Goal: Information Seeking & Learning: Learn about a topic

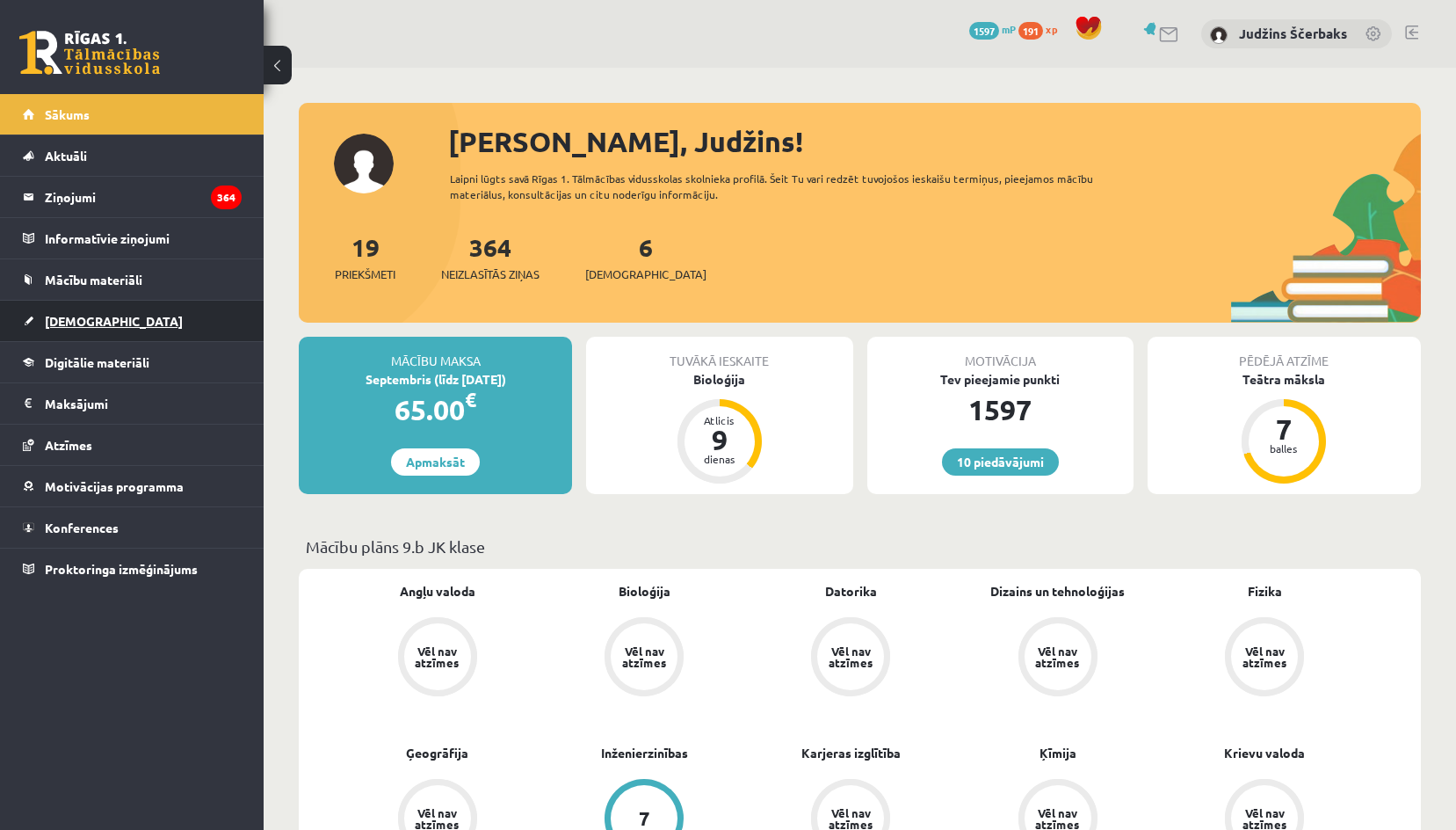
click at [94, 328] on link "[DEMOGRAPHIC_DATA]" at bounding box center [133, 320] width 219 height 40
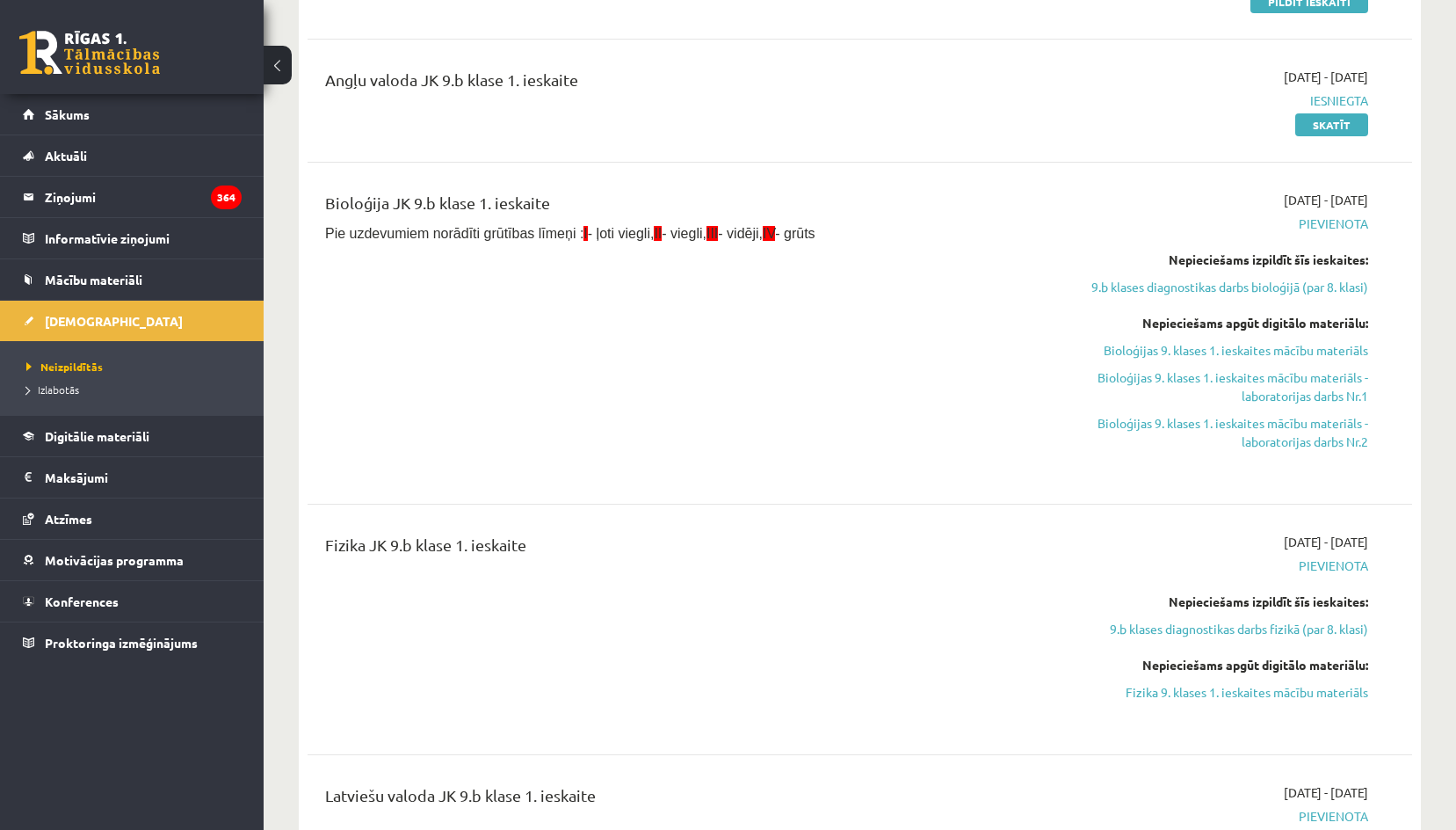
scroll to position [528, 0]
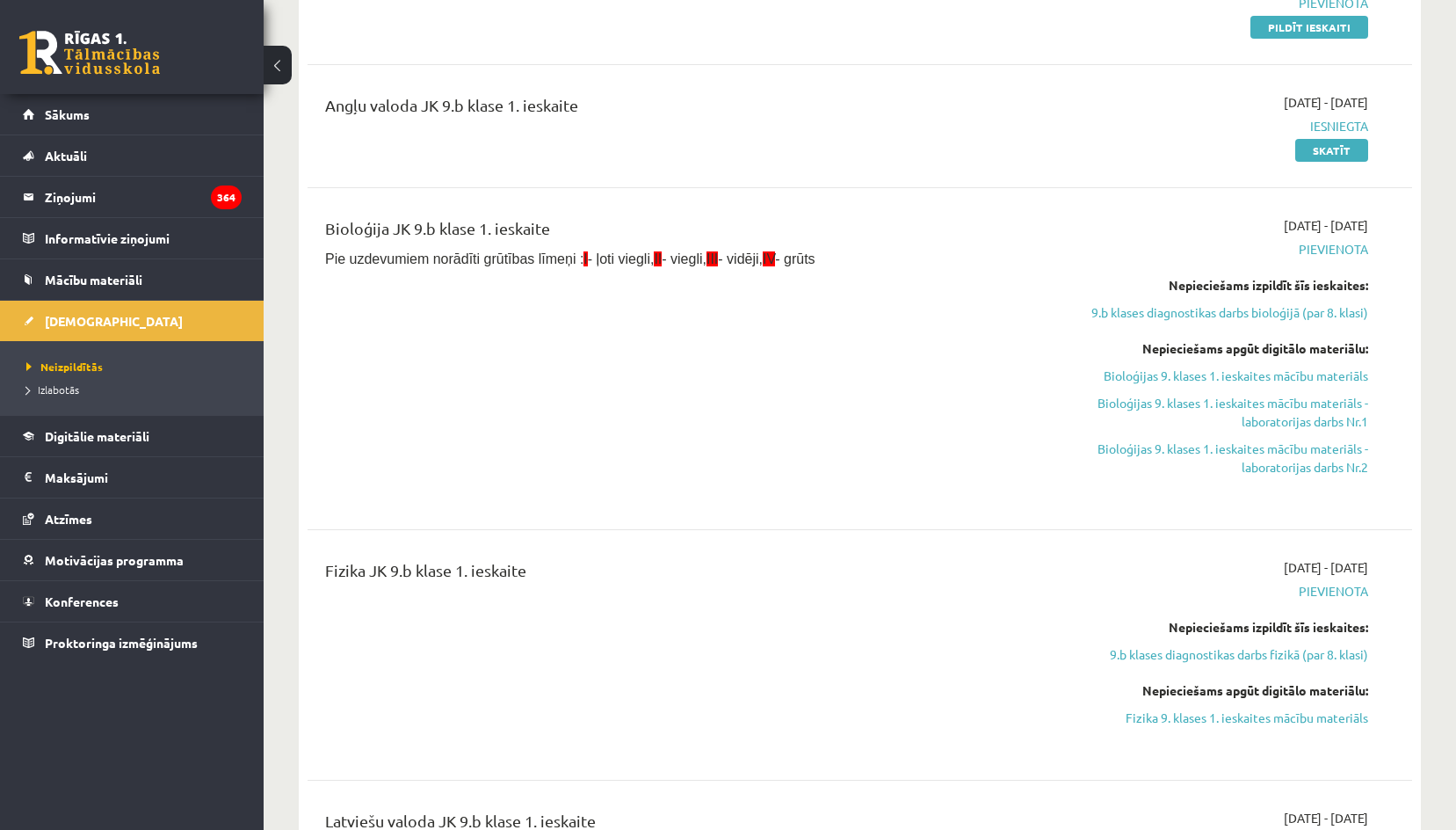
drag, startPoint x: 1176, startPoint y: 382, endPoint x: 823, endPoint y: 80, distance: 464.6
click at [1176, 382] on link "Bioloģijas 9. klases 1. ieskaites mācību materiāls" at bounding box center [1203, 375] width 330 height 19
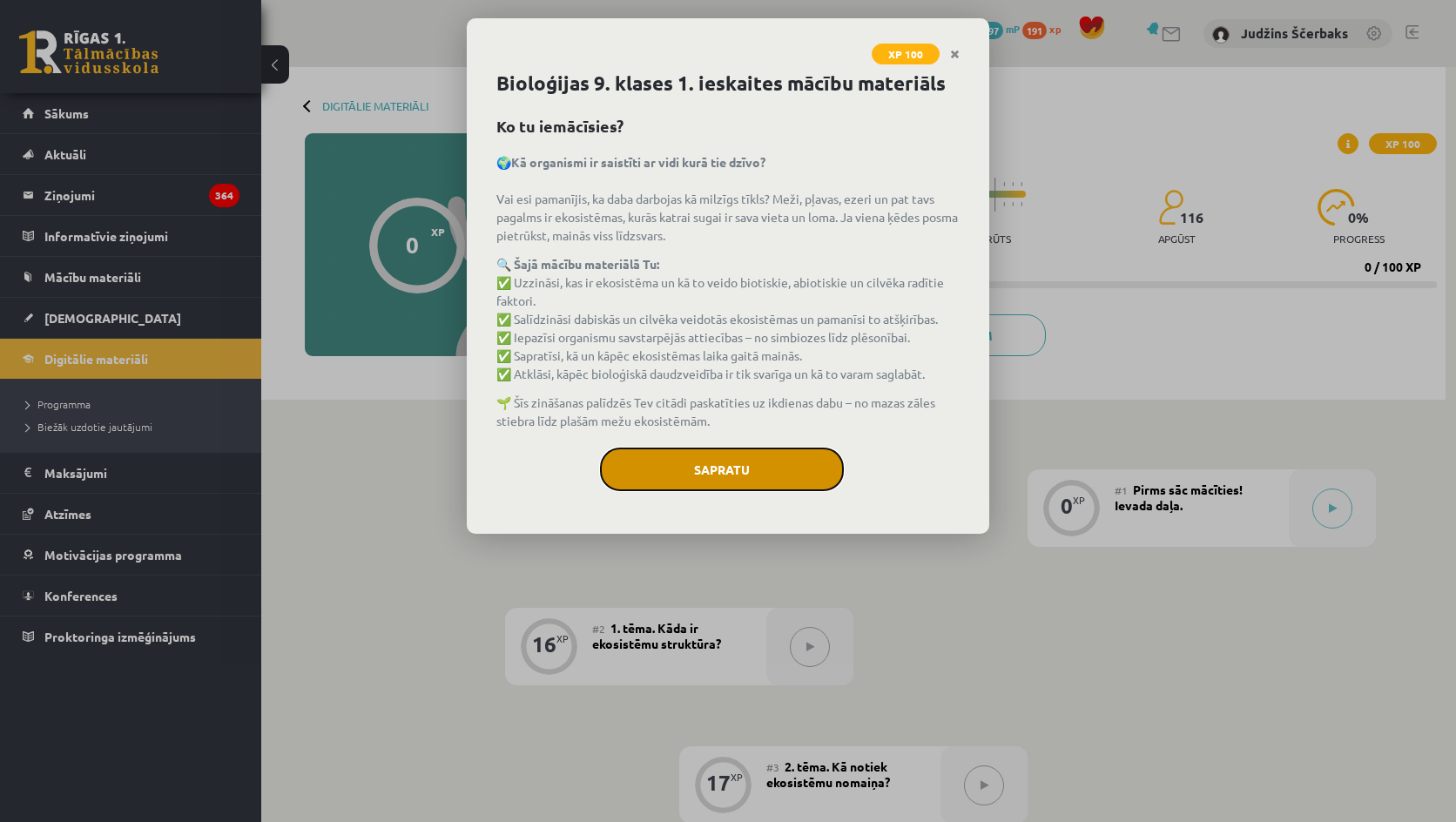
click at [773, 472] on button "Sapratu" at bounding box center [722, 469] width 244 height 43
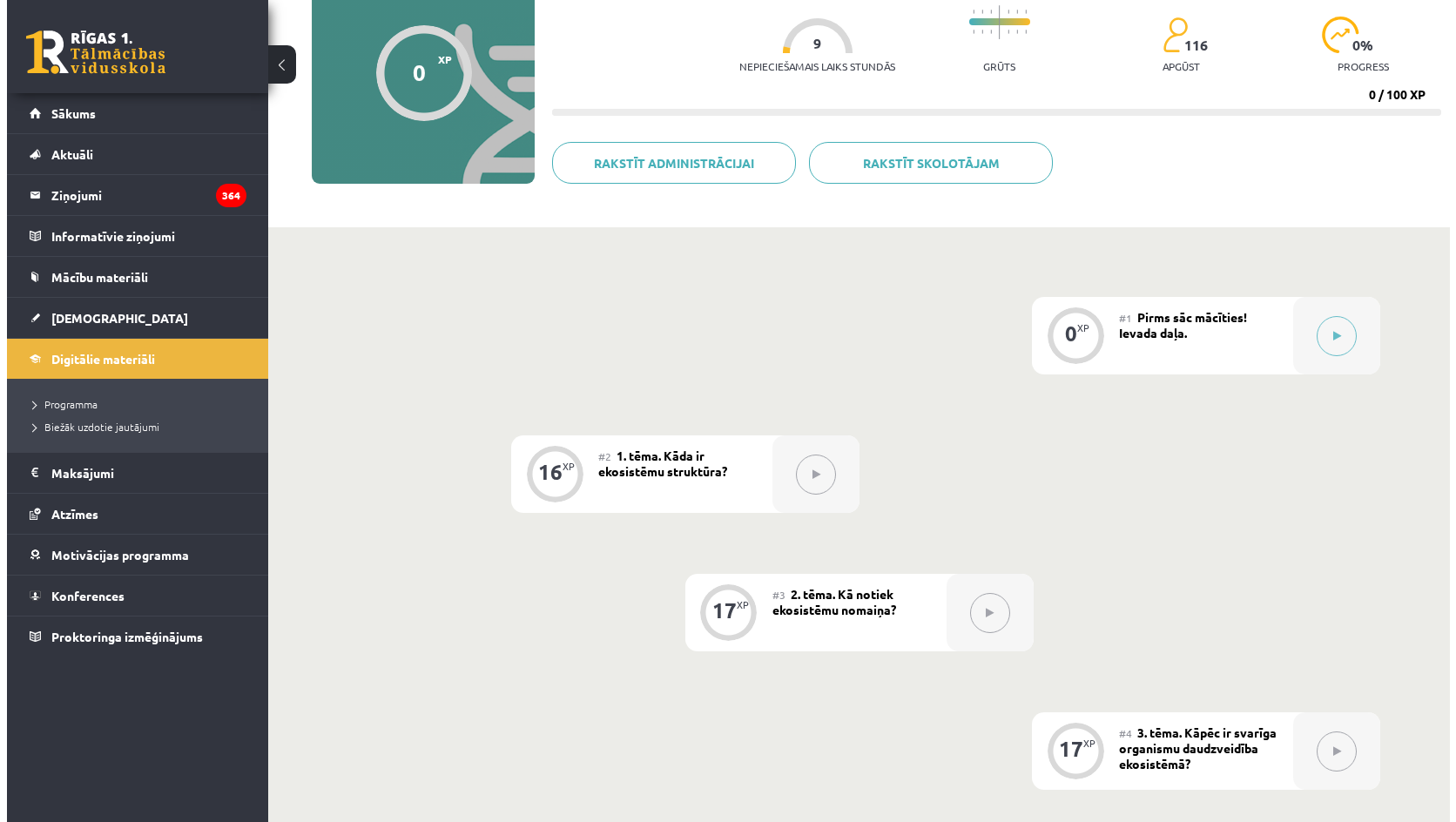
scroll to position [174, 0]
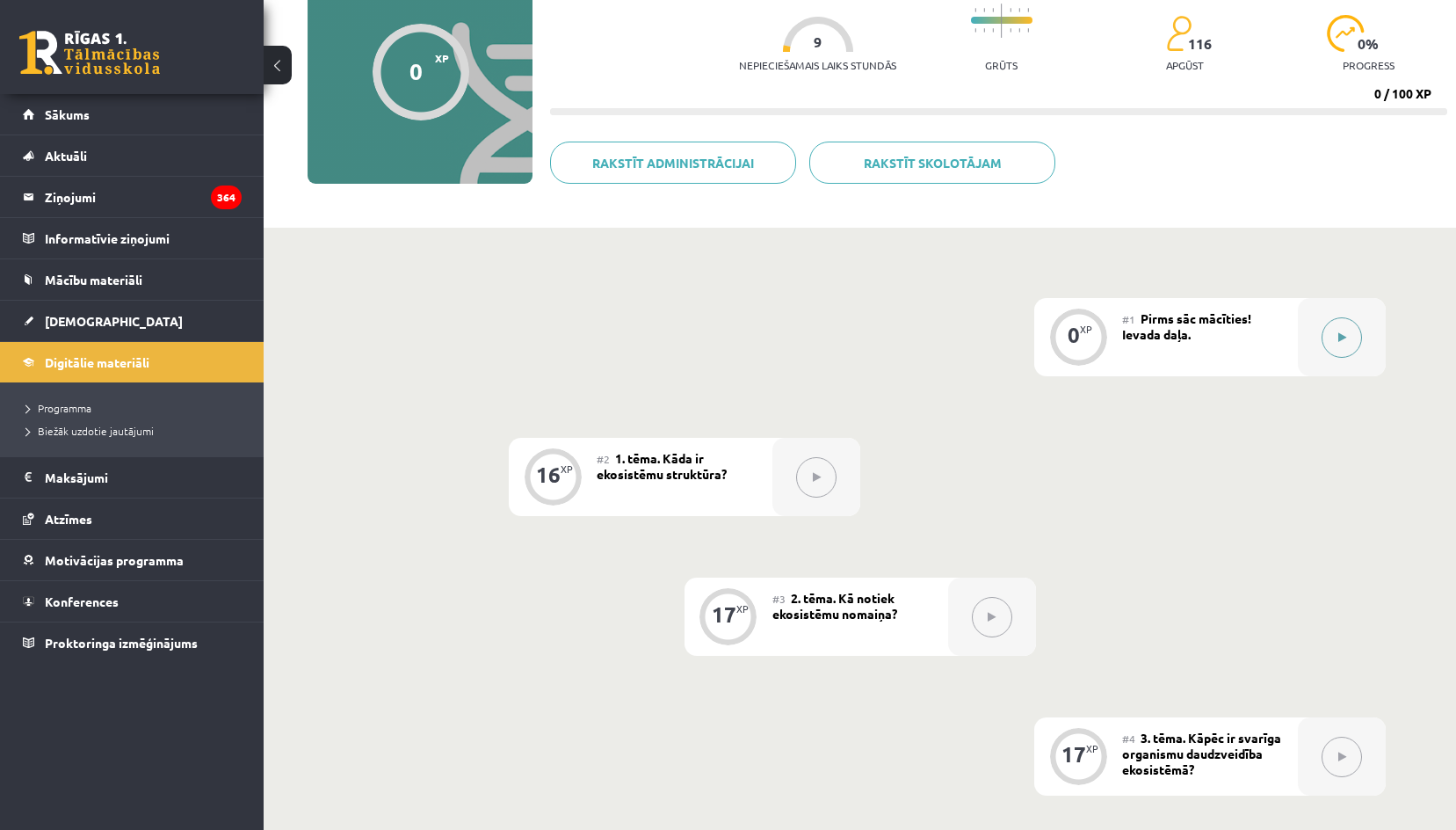
click at [1362, 342] on div at bounding box center [1341, 337] width 88 height 78
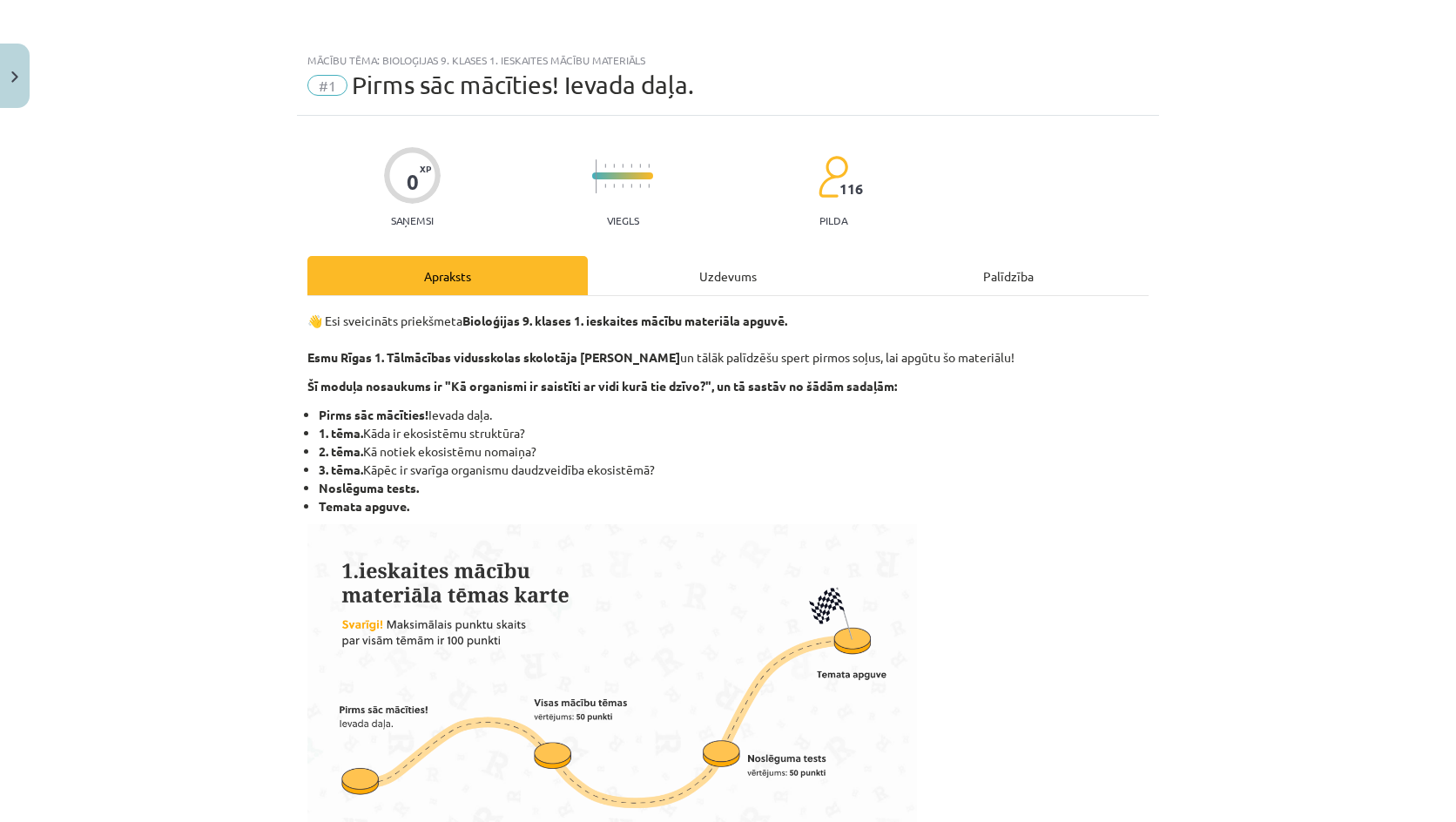
click at [840, 268] on div "Uzdevums" at bounding box center [728, 275] width 280 height 39
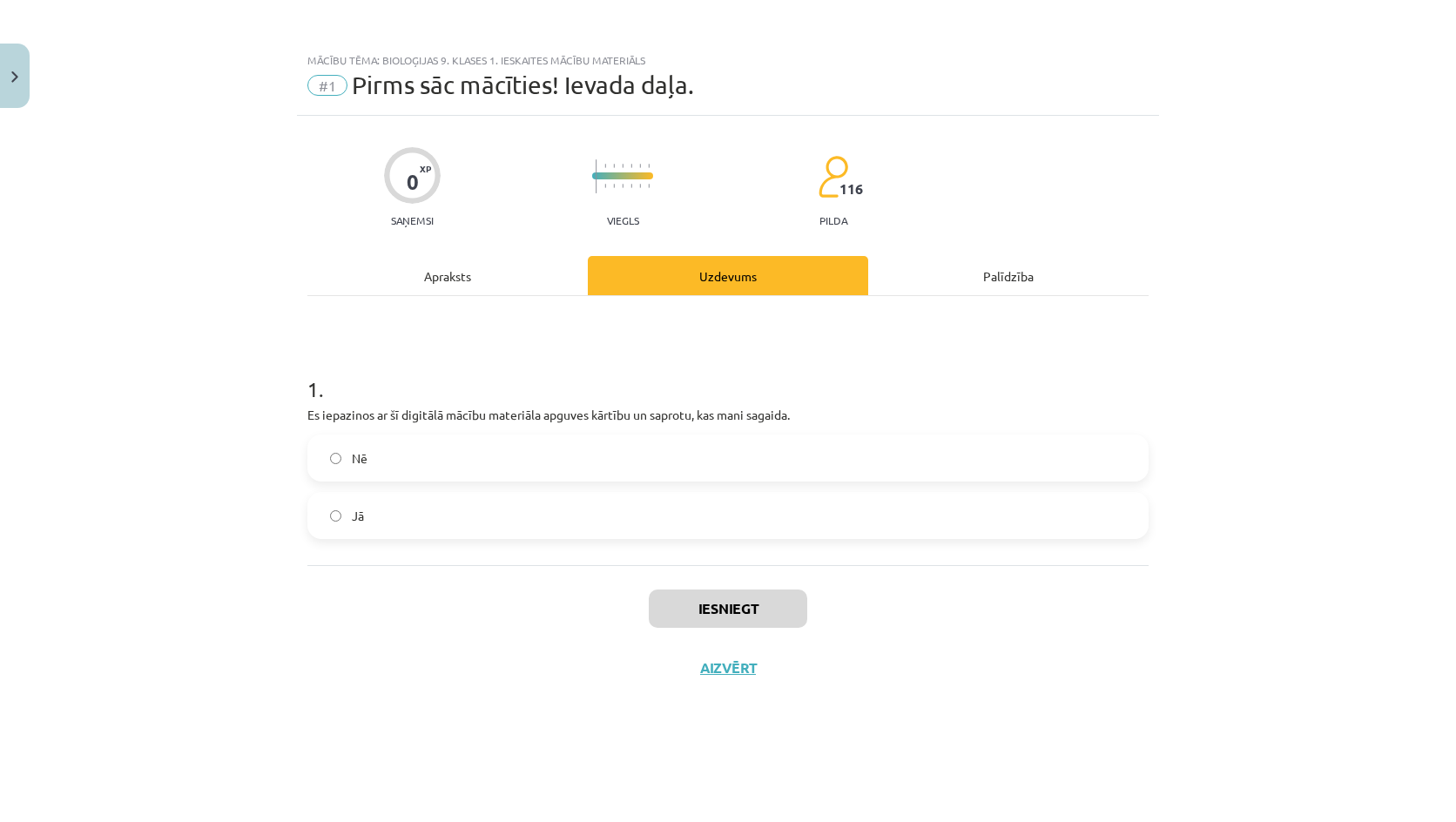
click at [545, 514] on label "Jā" at bounding box center [728, 515] width 837 height 43
click at [703, 617] on button "Iesniegt" at bounding box center [728, 608] width 159 height 38
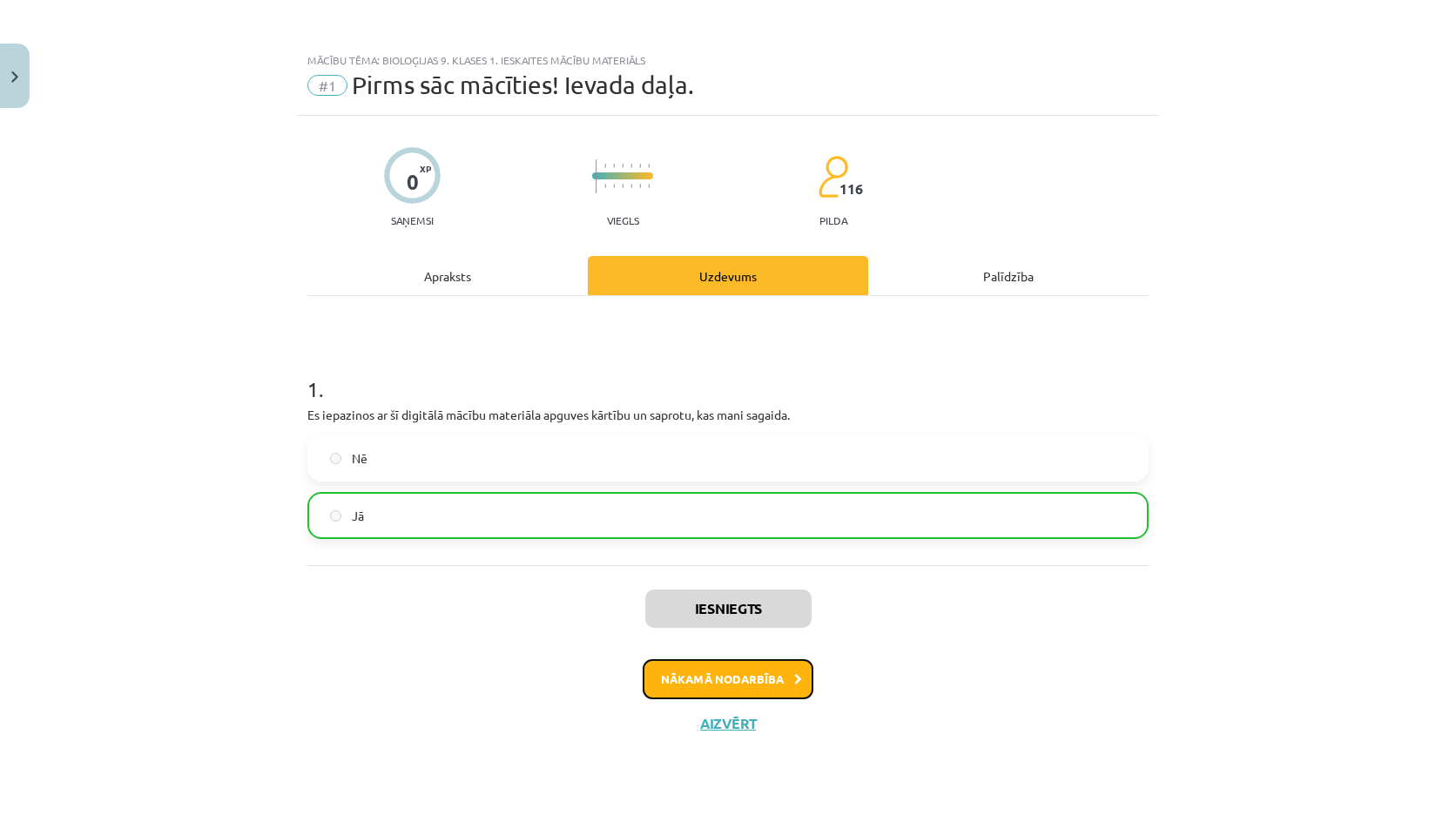
click at [709, 667] on button "Nākamā nodarbība" at bounding box center [728, 678] width 171 height 40
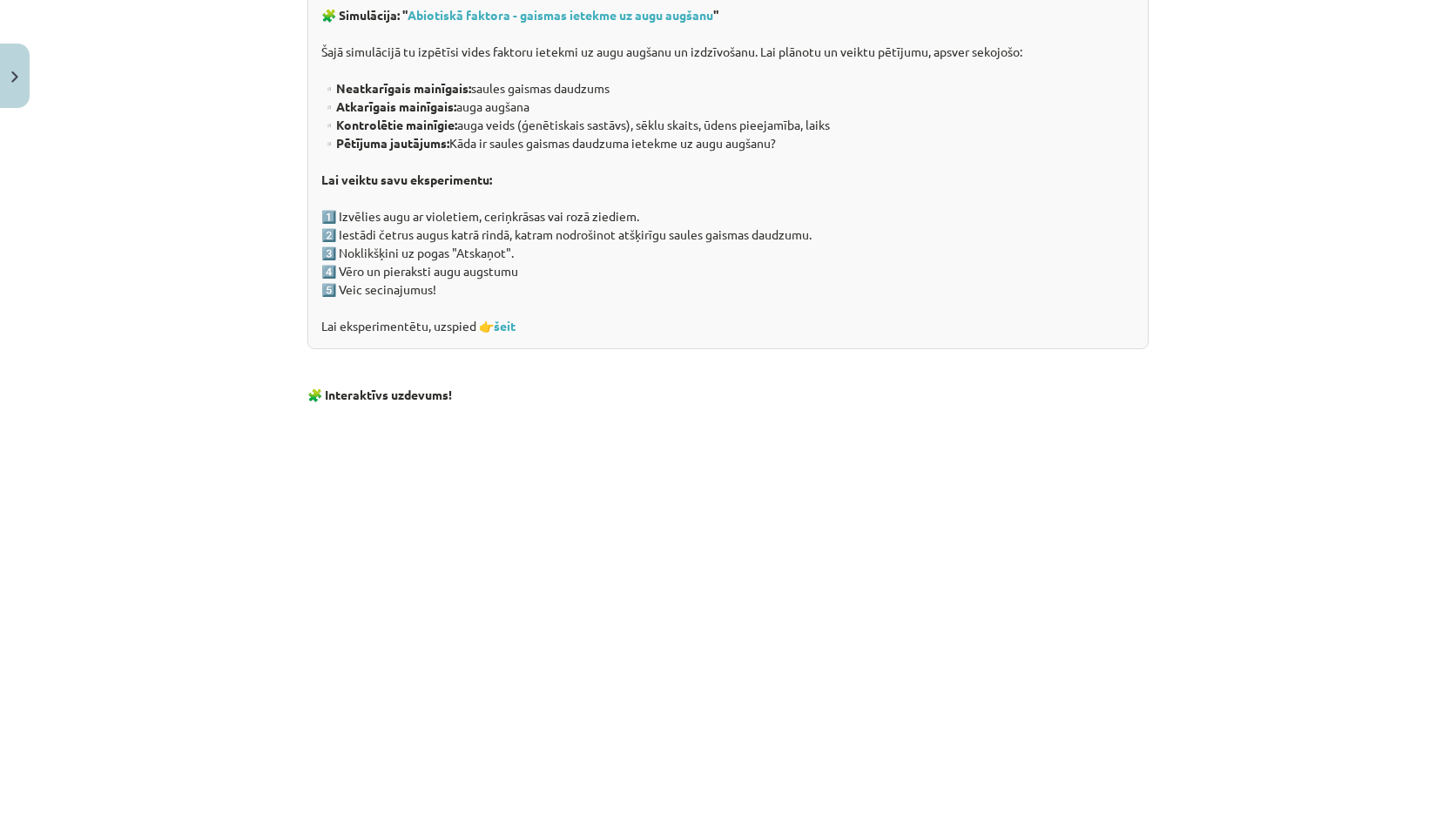
scroll to position [1561, 0]
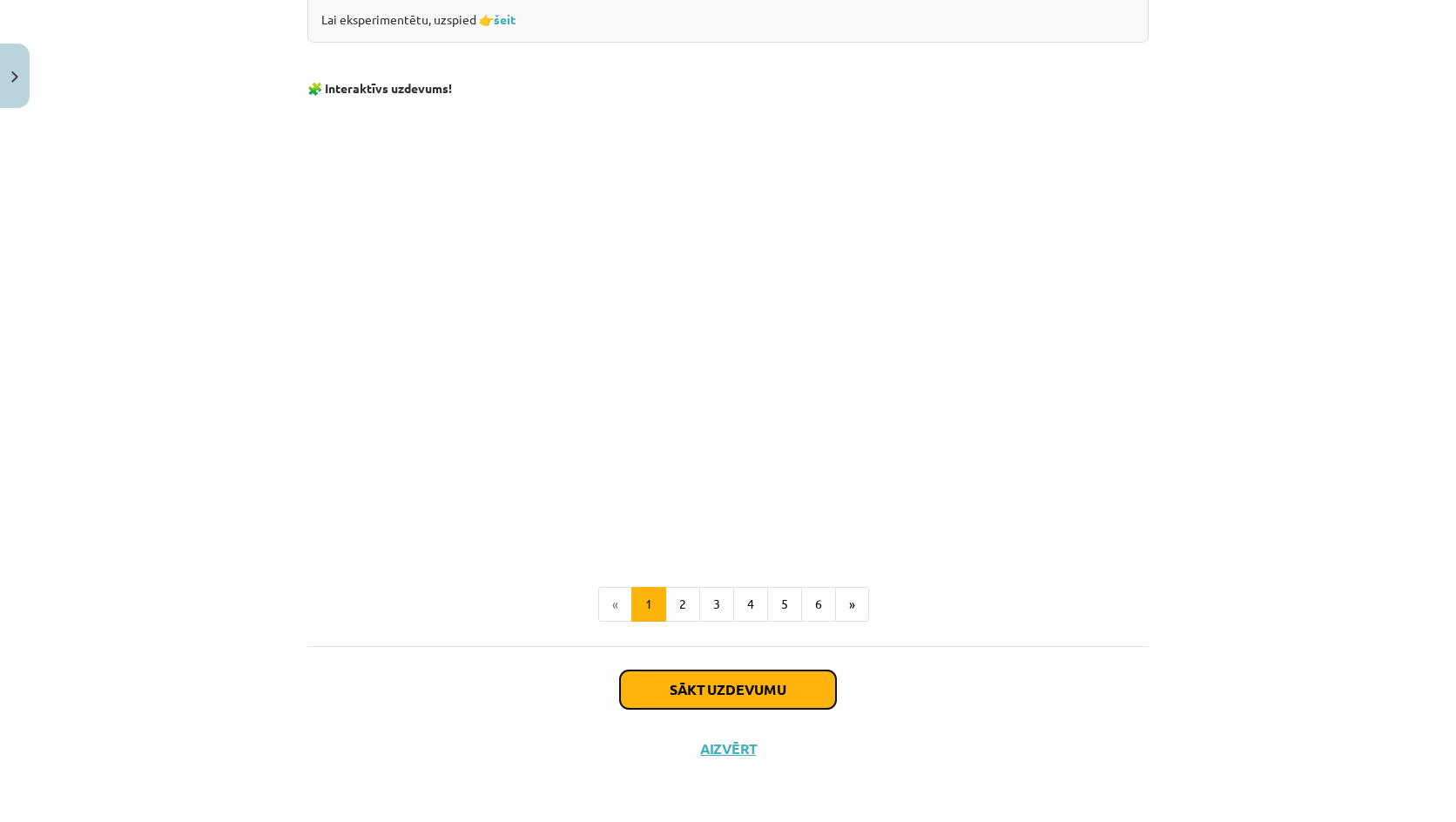
click at [743, 677] on button "Sākt uzdevumu" at bounding box center [727, 689] width 216 height 38
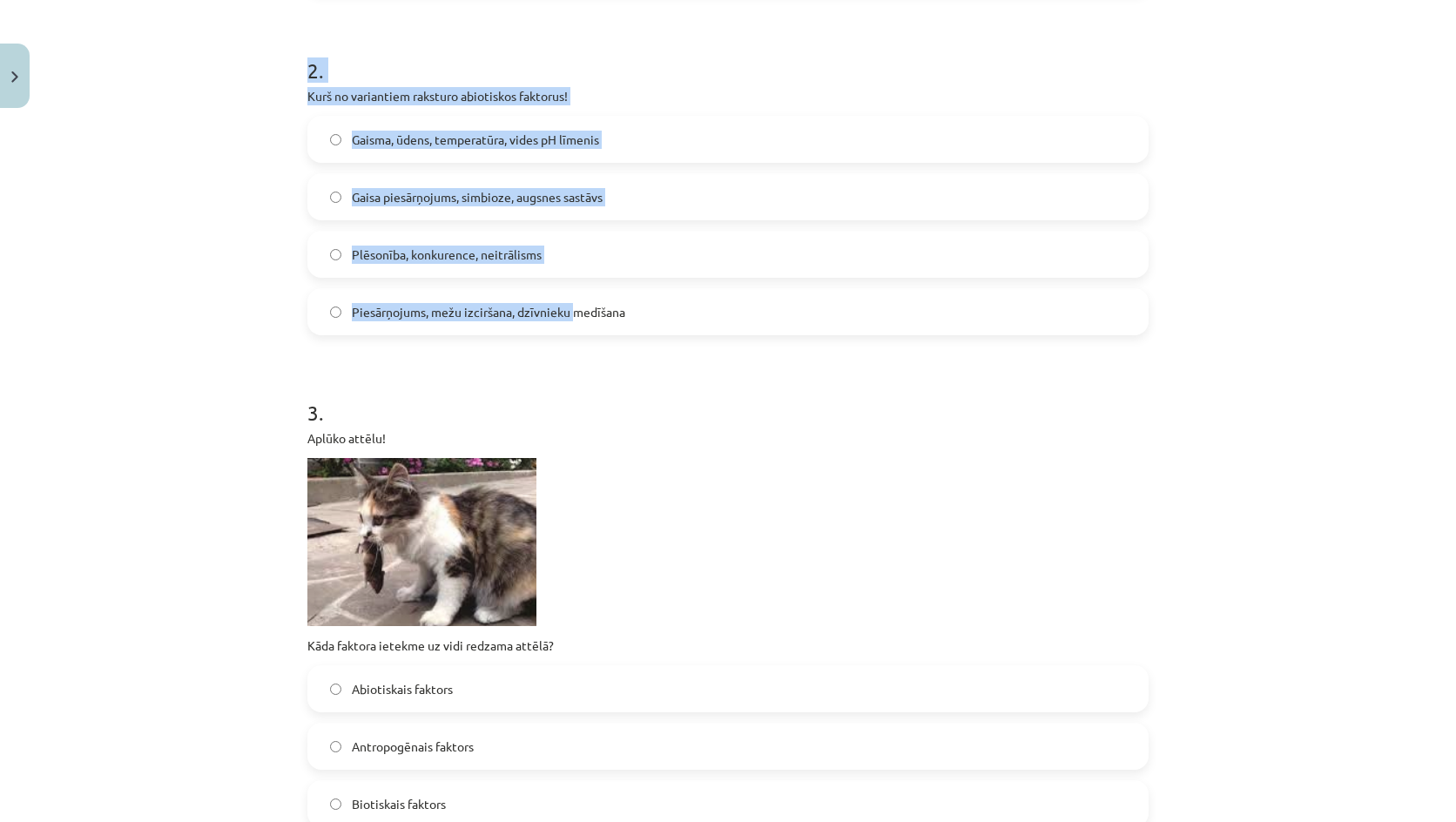
scroll to position [653, 0]
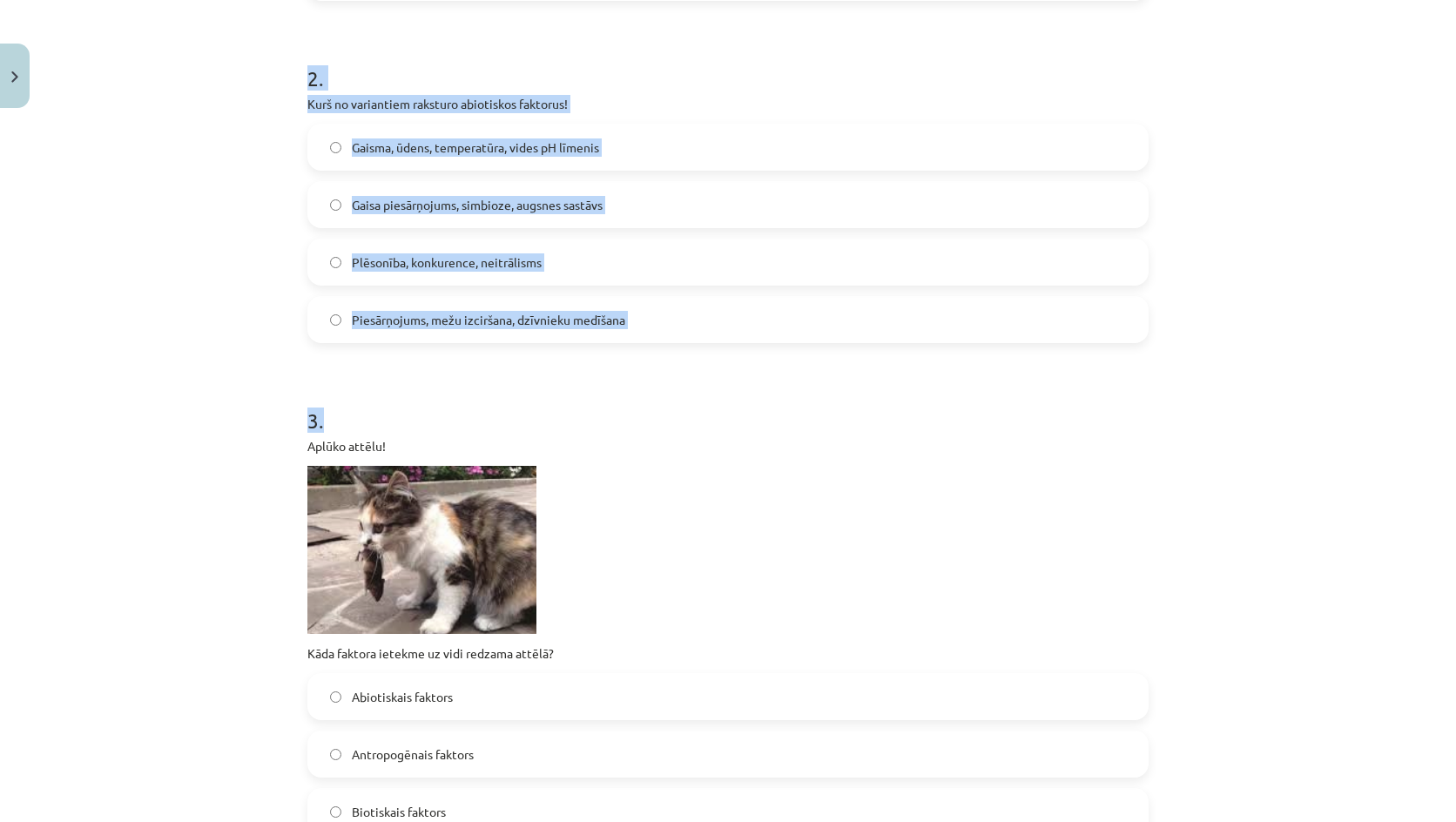
drag, startPoint x: 293, startPoint y: 333, endPoint x: 546, endPoint y: 311, distance: 254.0
click at [652, 355] on div "16 XP Saņemsi Grūts 116 pilda Apraksts Uzdevums Palīdzība 1 . Visu organismu ko…" at bounding box center [728, 787] width 862 height 2648
copy form "1 . Visu organismu kopums, kas apdzīvo kādu teritoriju ir: Ekosistēma Bioma Bio…"
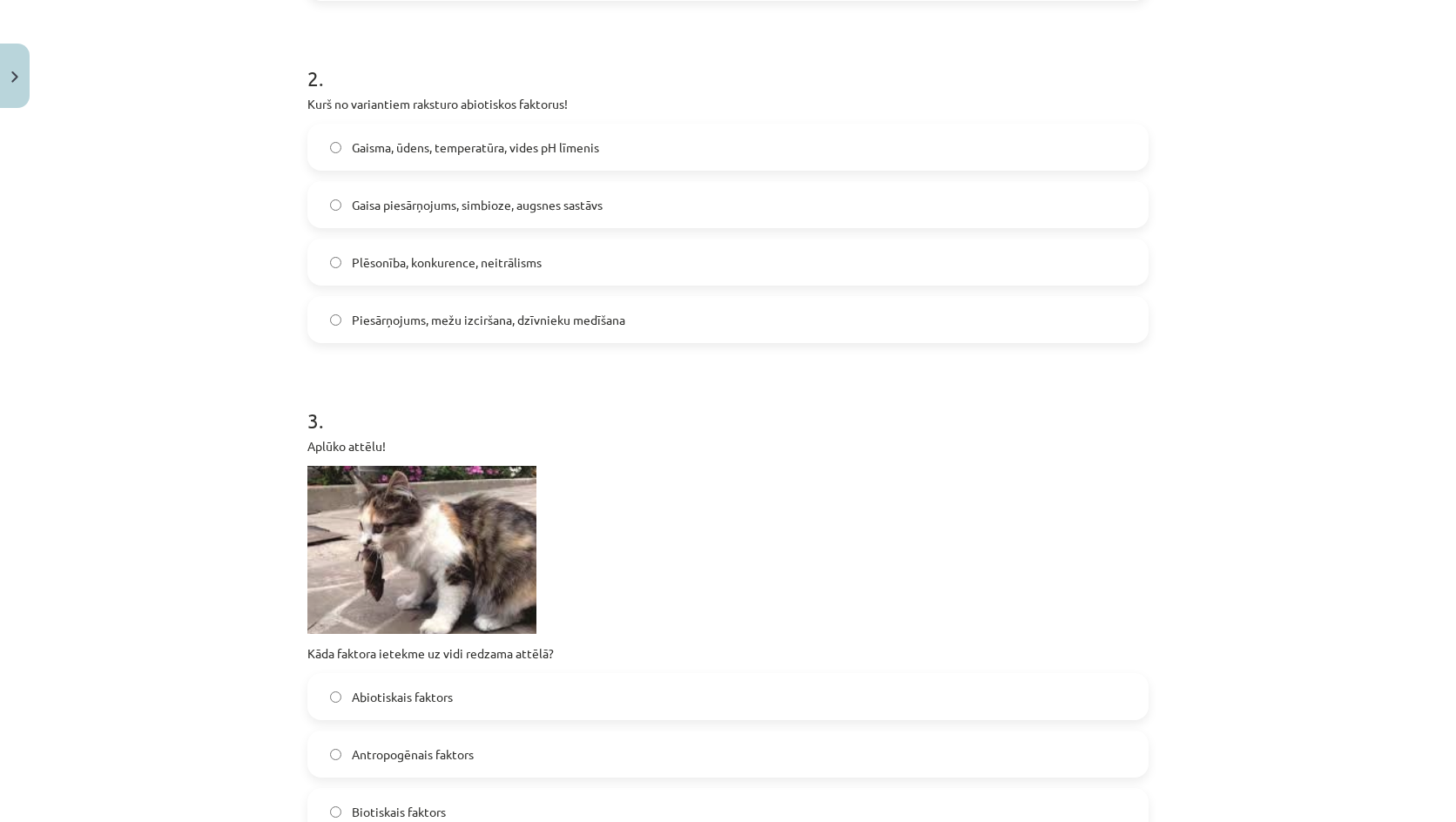
click at [644, 433] on div "3 . Aplūko attēlu! Kāda faktora ietekme uz vidi redzama attēlā? Abiotiskais fak…" at bounding box center [728, 606] width 841 height 457
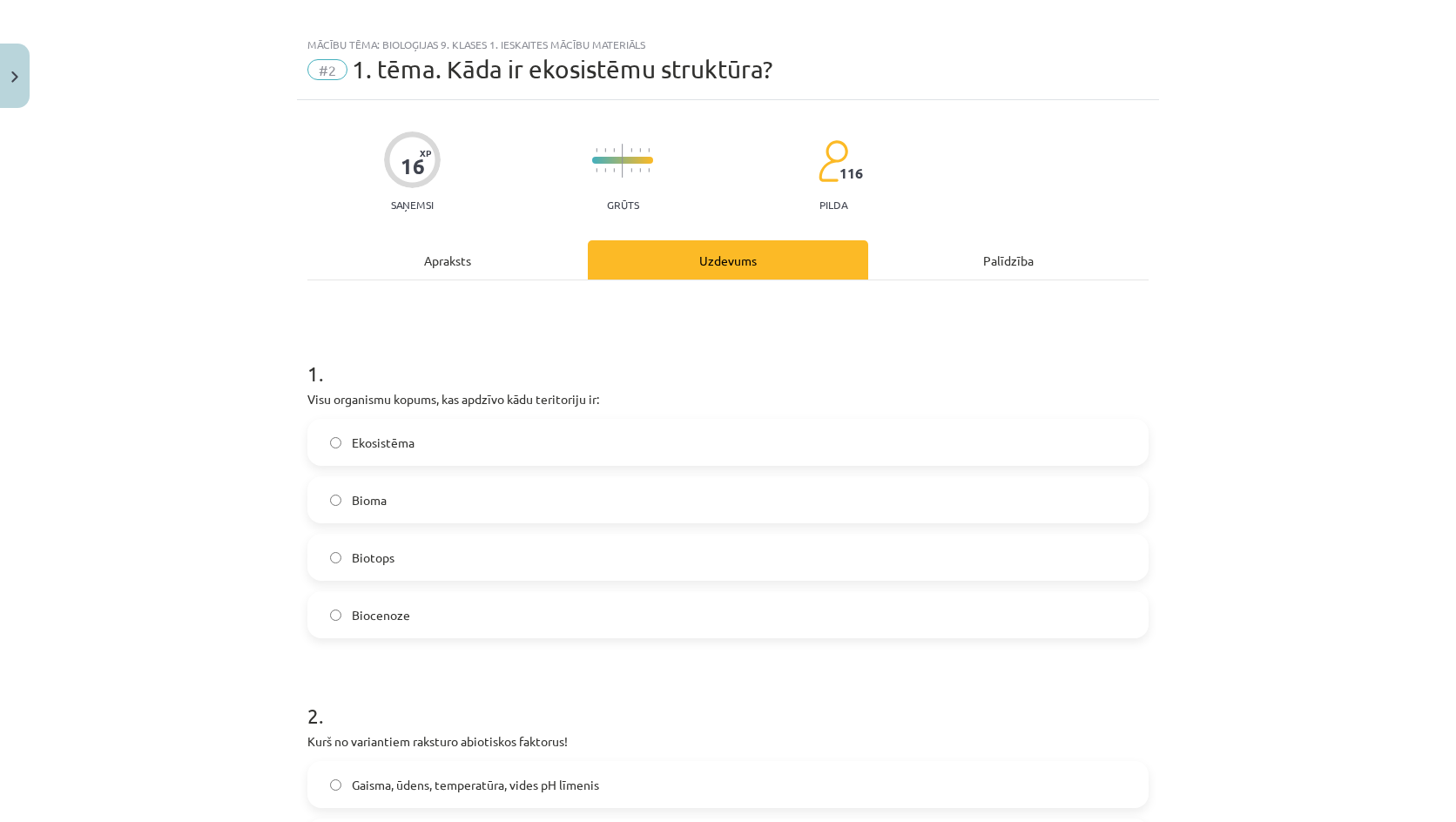
scroll to position [0, 0]
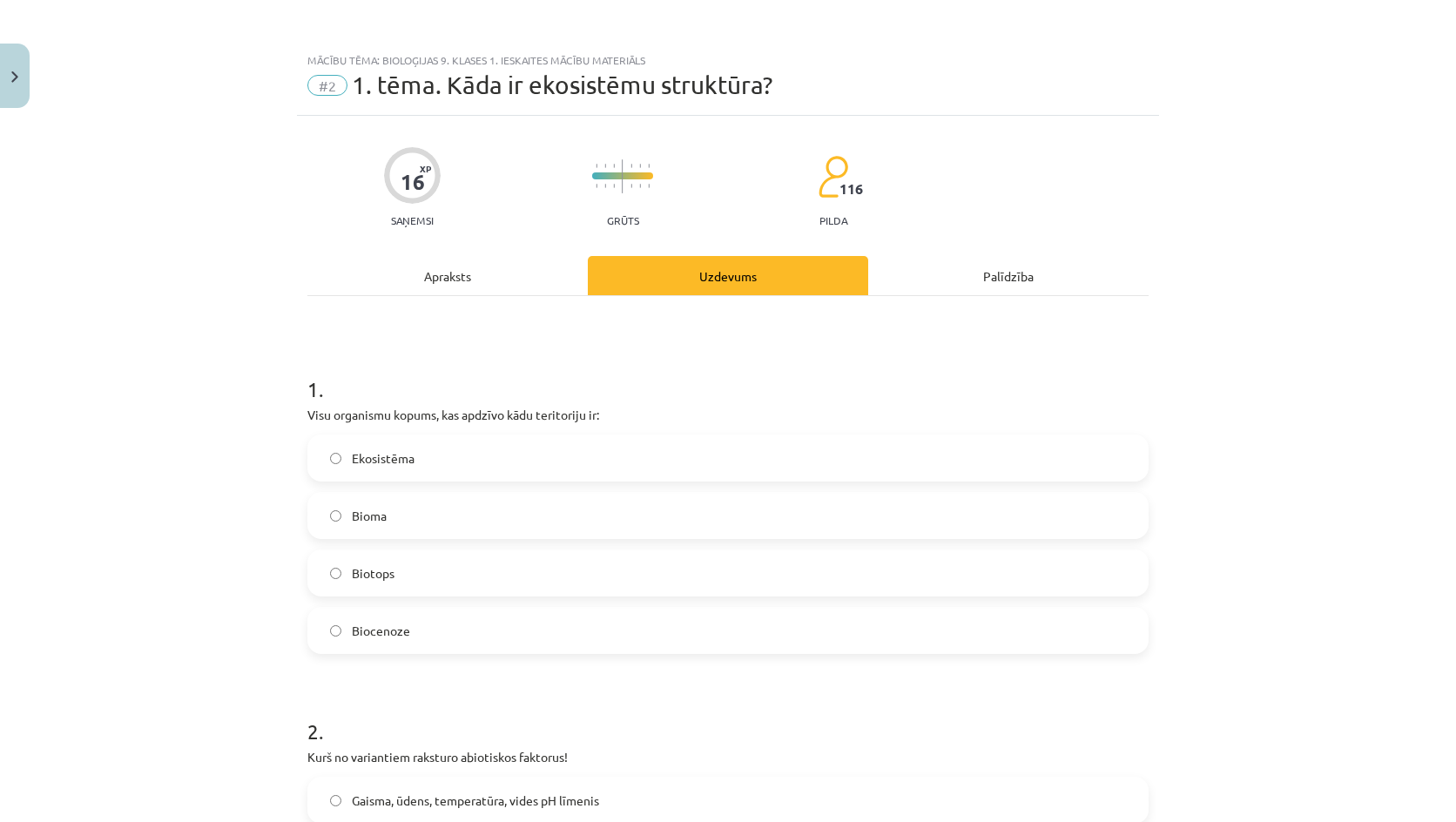
click at [380, 612] on label "Biocenoze" at bounding box center [728, 630] width 837 height 43
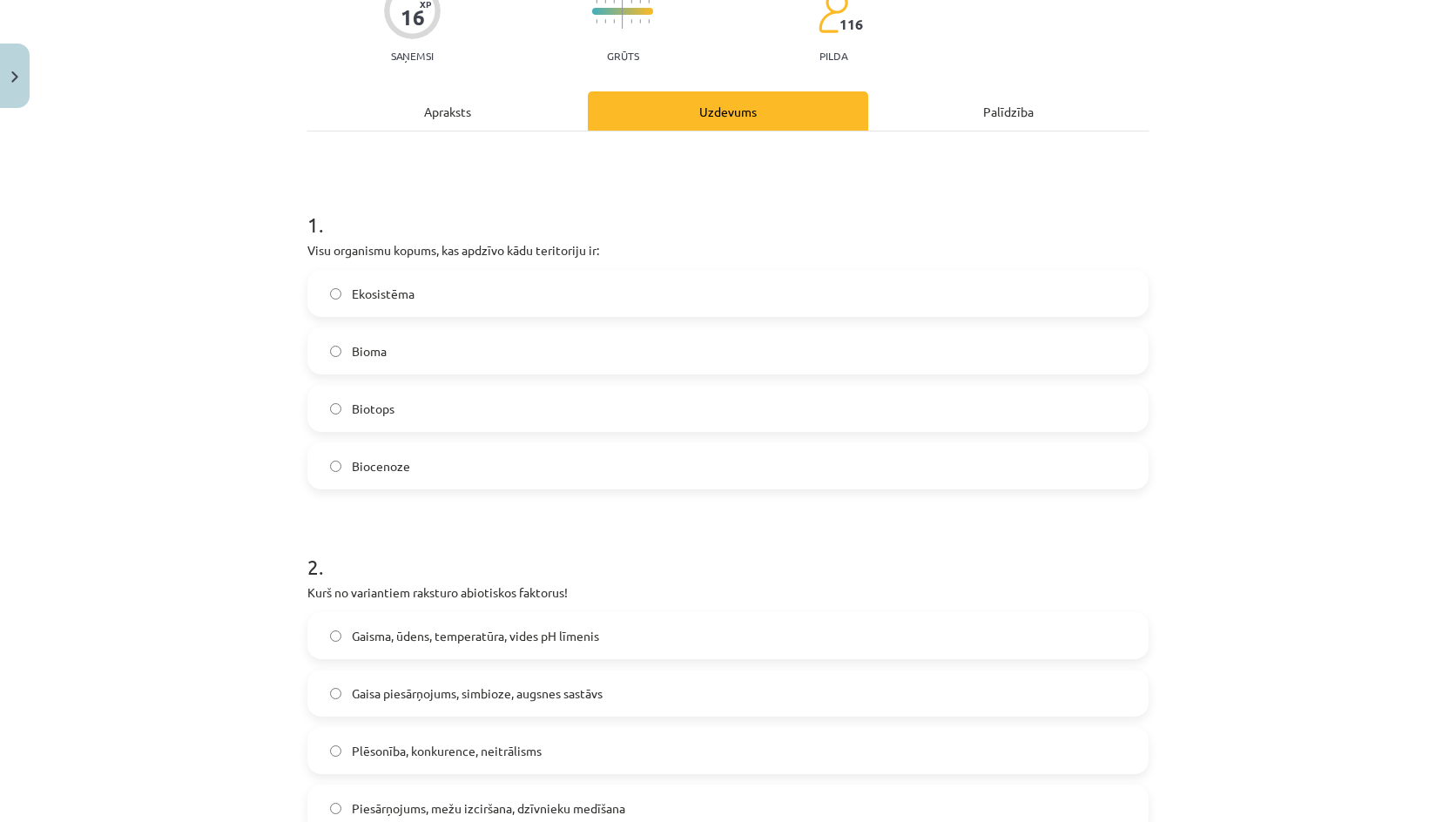
scroll to position [435, 0]
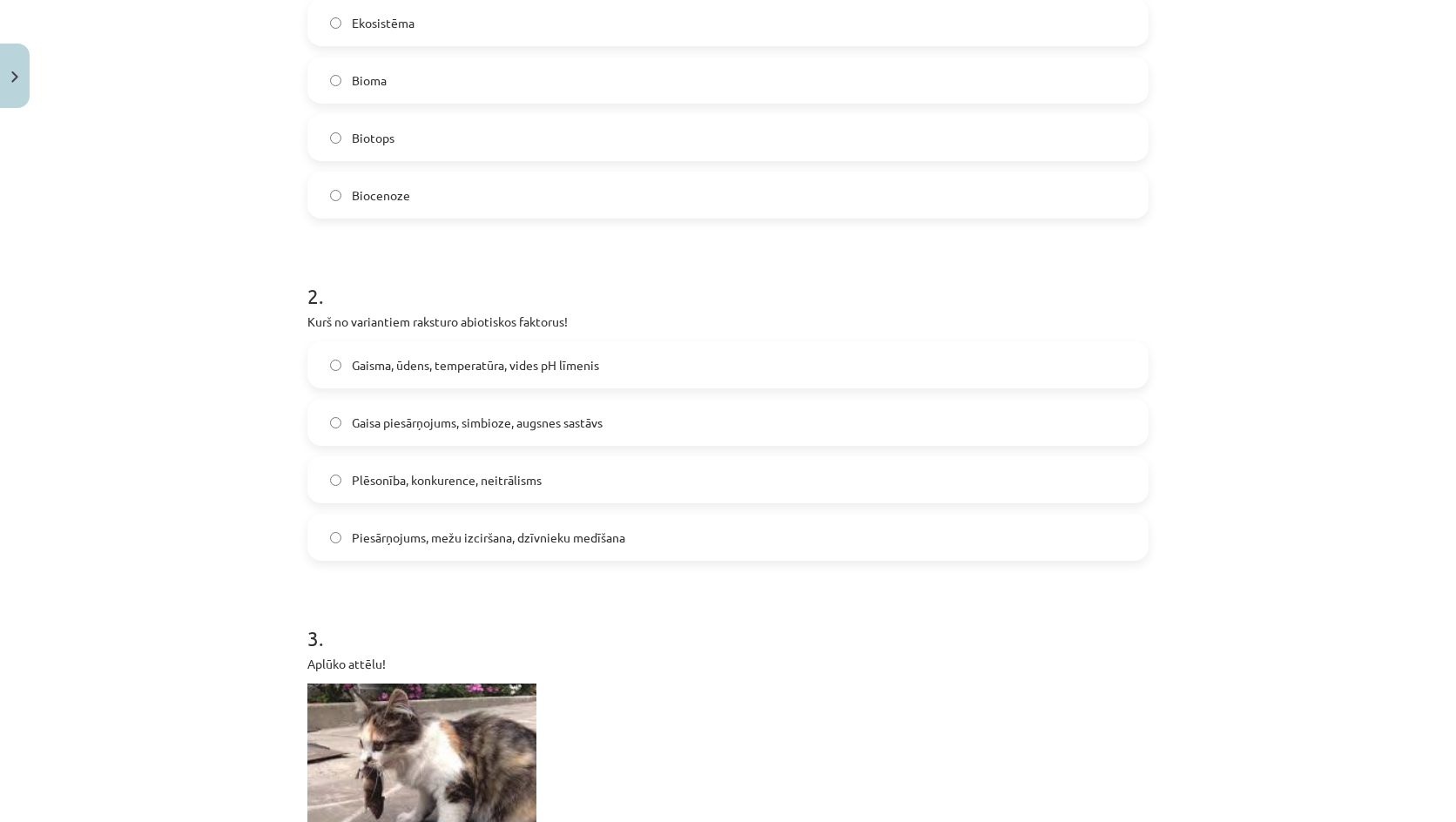
click at [473, 367] on span "Gaisma, ūdens, temperatūra, vides pH līmenis" at bounding box center [475, 365] width 248 height 19
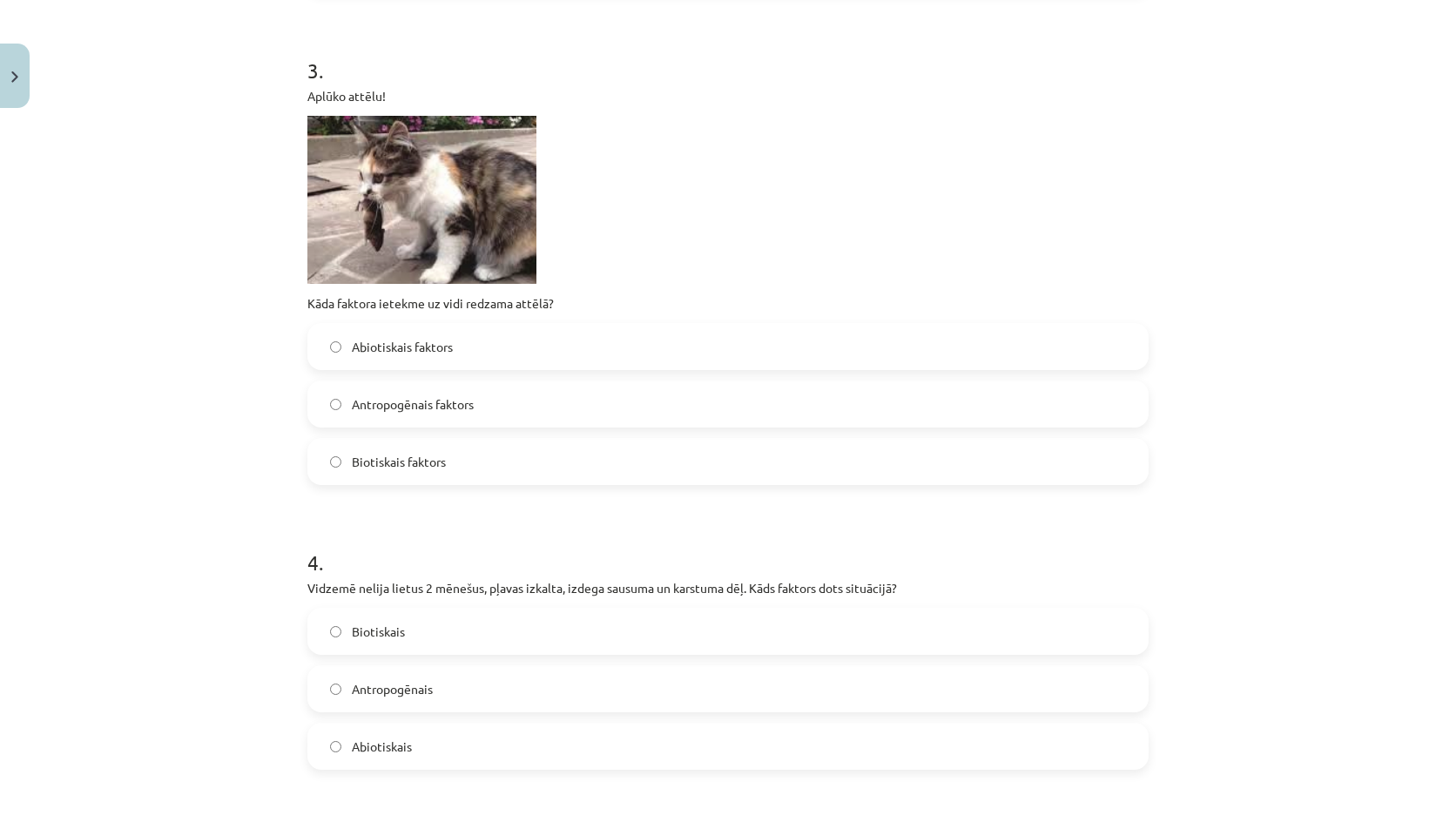
scroll to position [1044, 0]
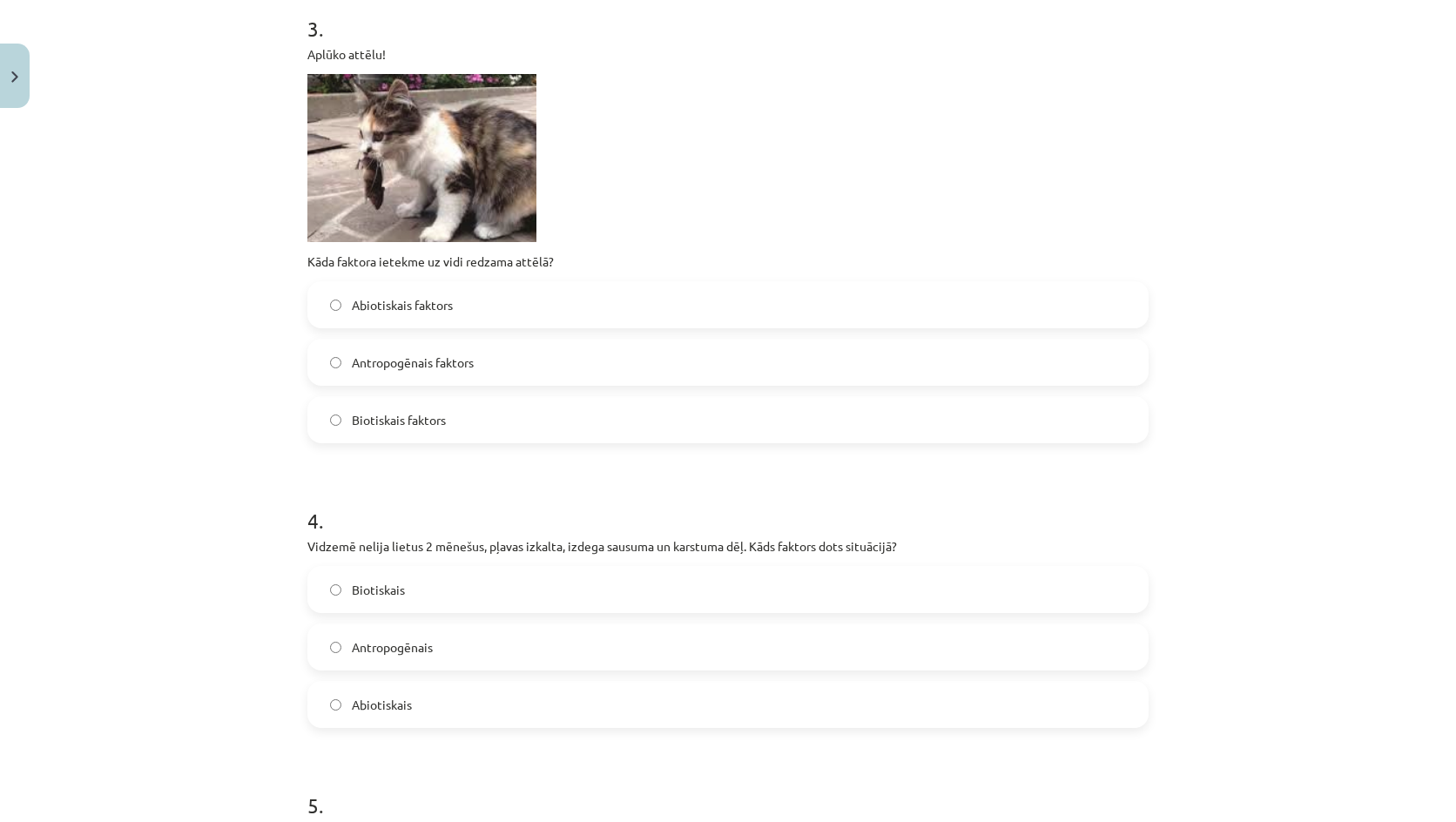
click at [427, 419] on span "Biotiskais faktors" at bounding box center [398, 419] width 94 height 19
click at [403, 712] on span "Abiotiskais" at bounding box center [382, 704] width 60 height 19
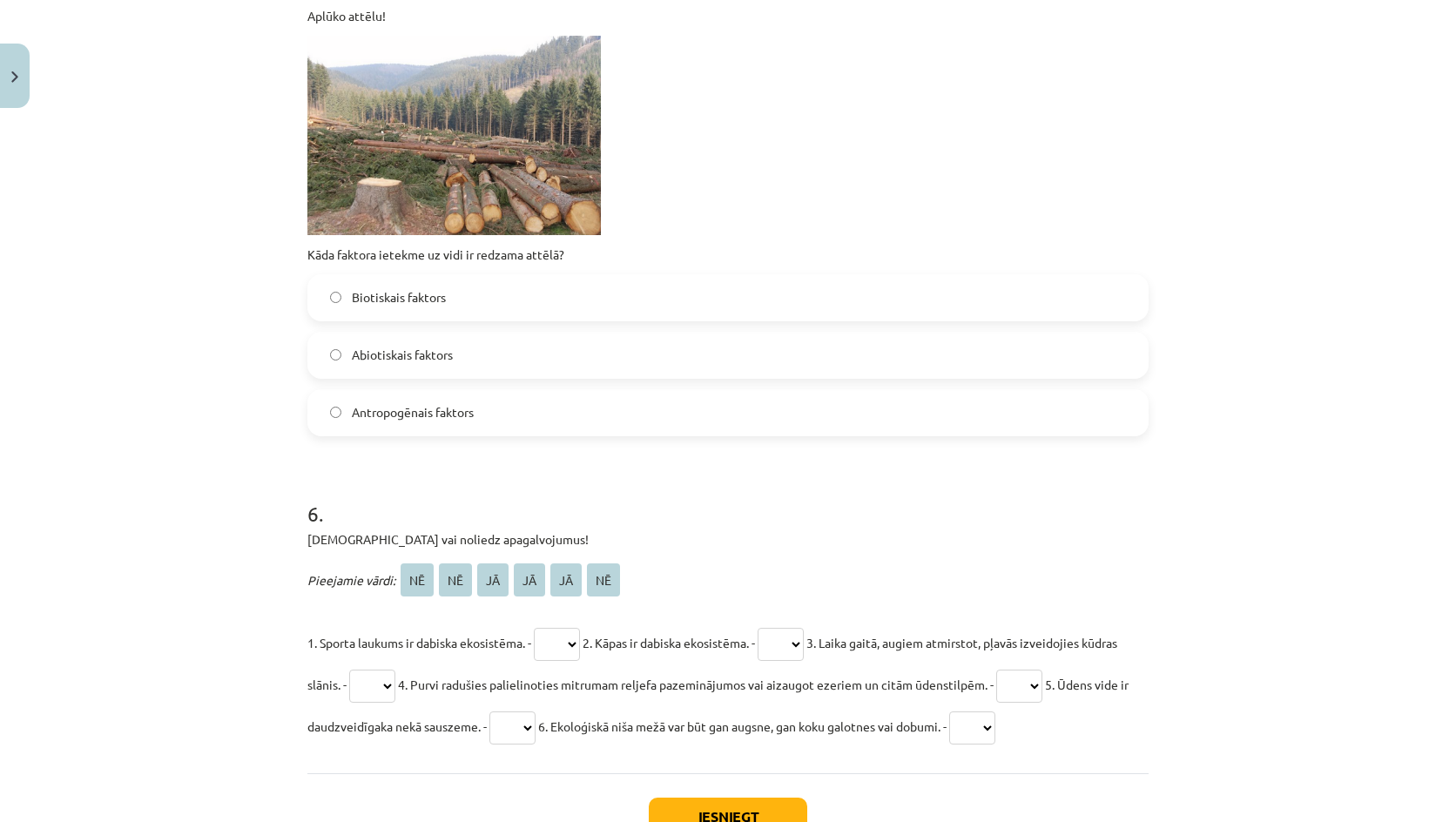
scroll to position [1828, 0]
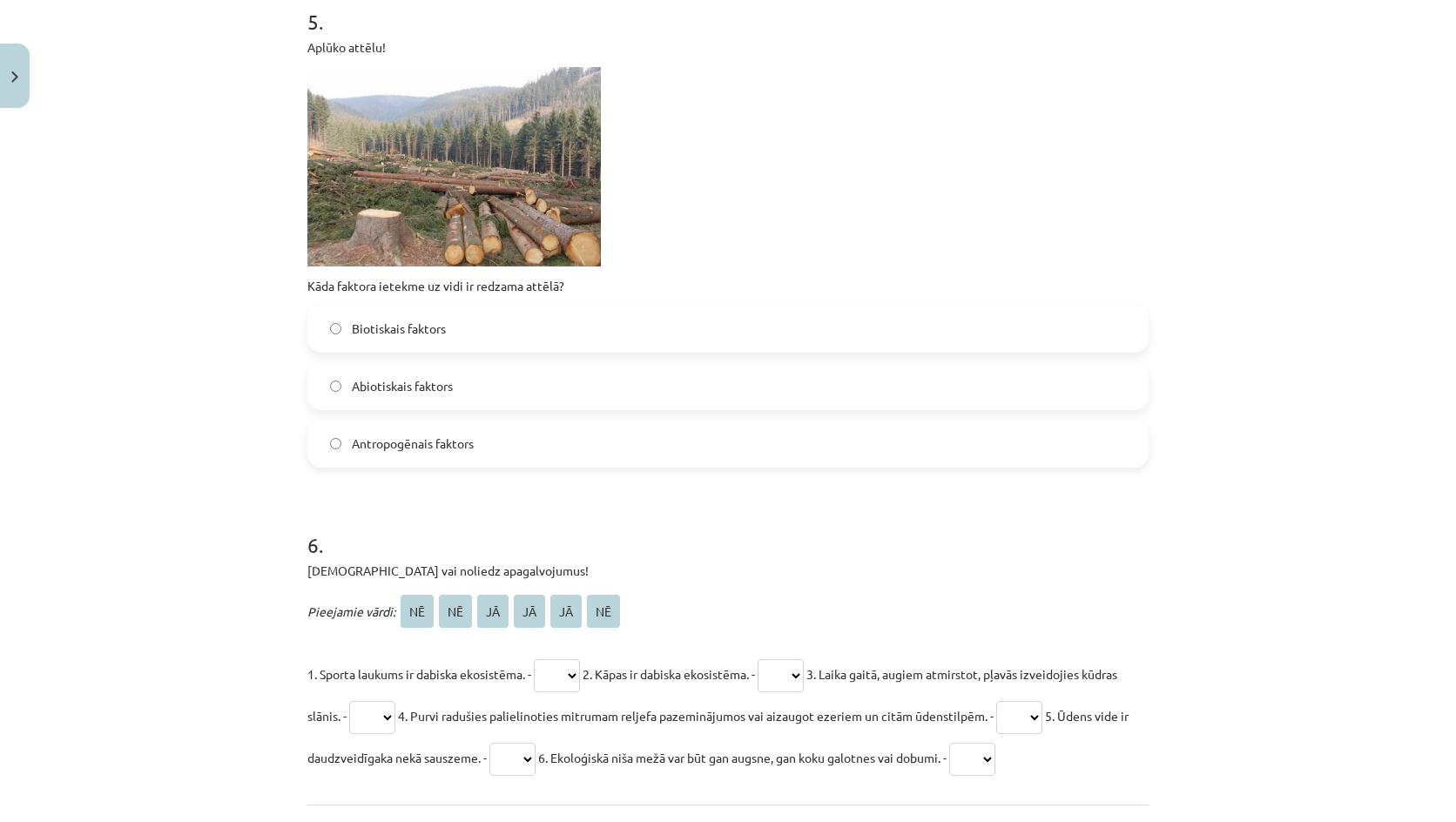
click at [553, 677] on select "** ** ** ** ** **" at bounding box center [557, 676] width 46 height 33
select select "**"
click at [535, 659] on select "** ** ** ** ** **" at bounding box center [557, 676] width 46 height 33
click select "** ** ** ** ** **"
select select "**"
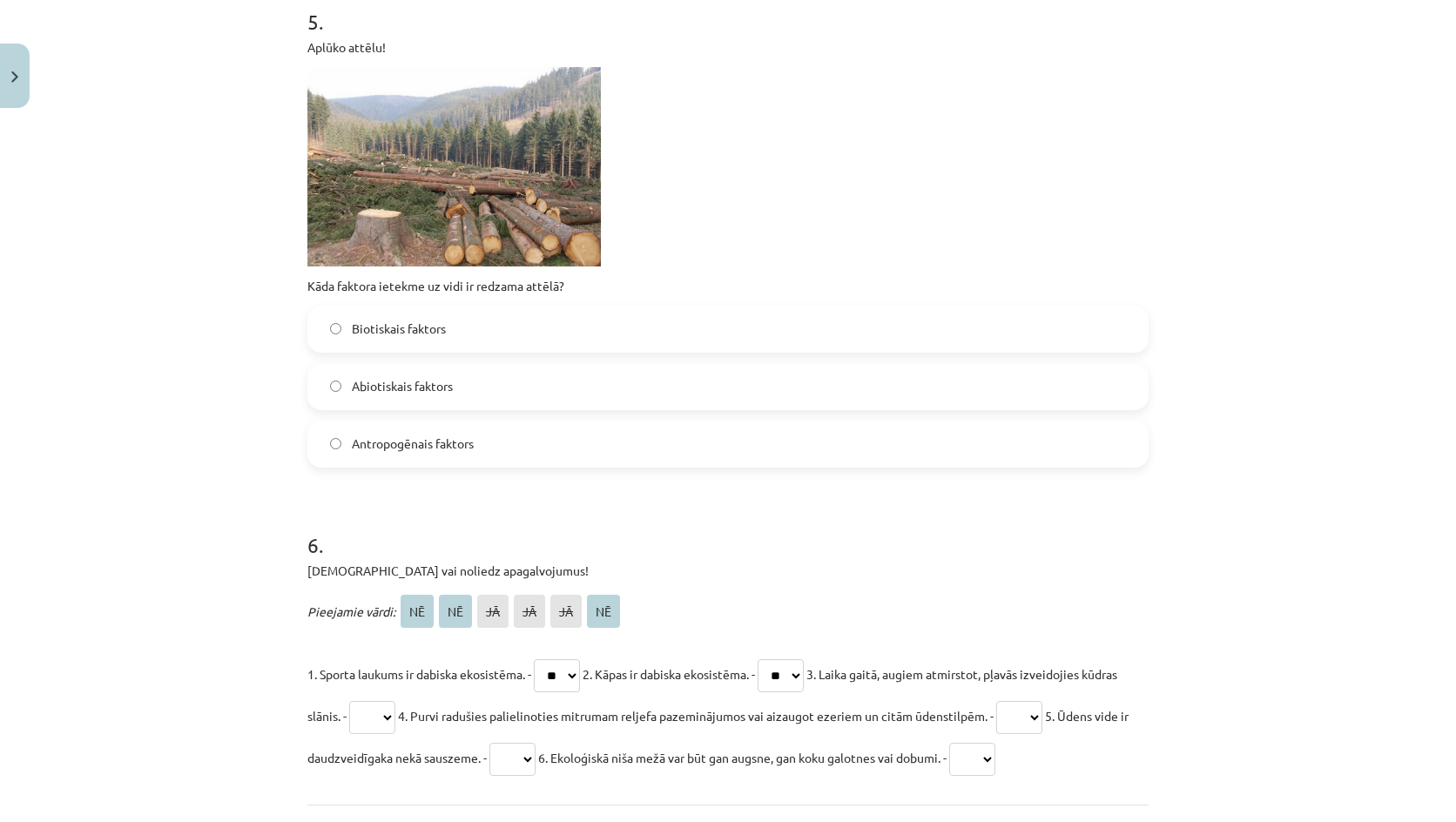
click select "** ** ** ** ** **"
select select "**"
click select "** ** ** ** ** **"
drag, startPoint x: 1094, startPoint y: 730, endPoint x: 1084, endPoint y: 717, distance: 16.4
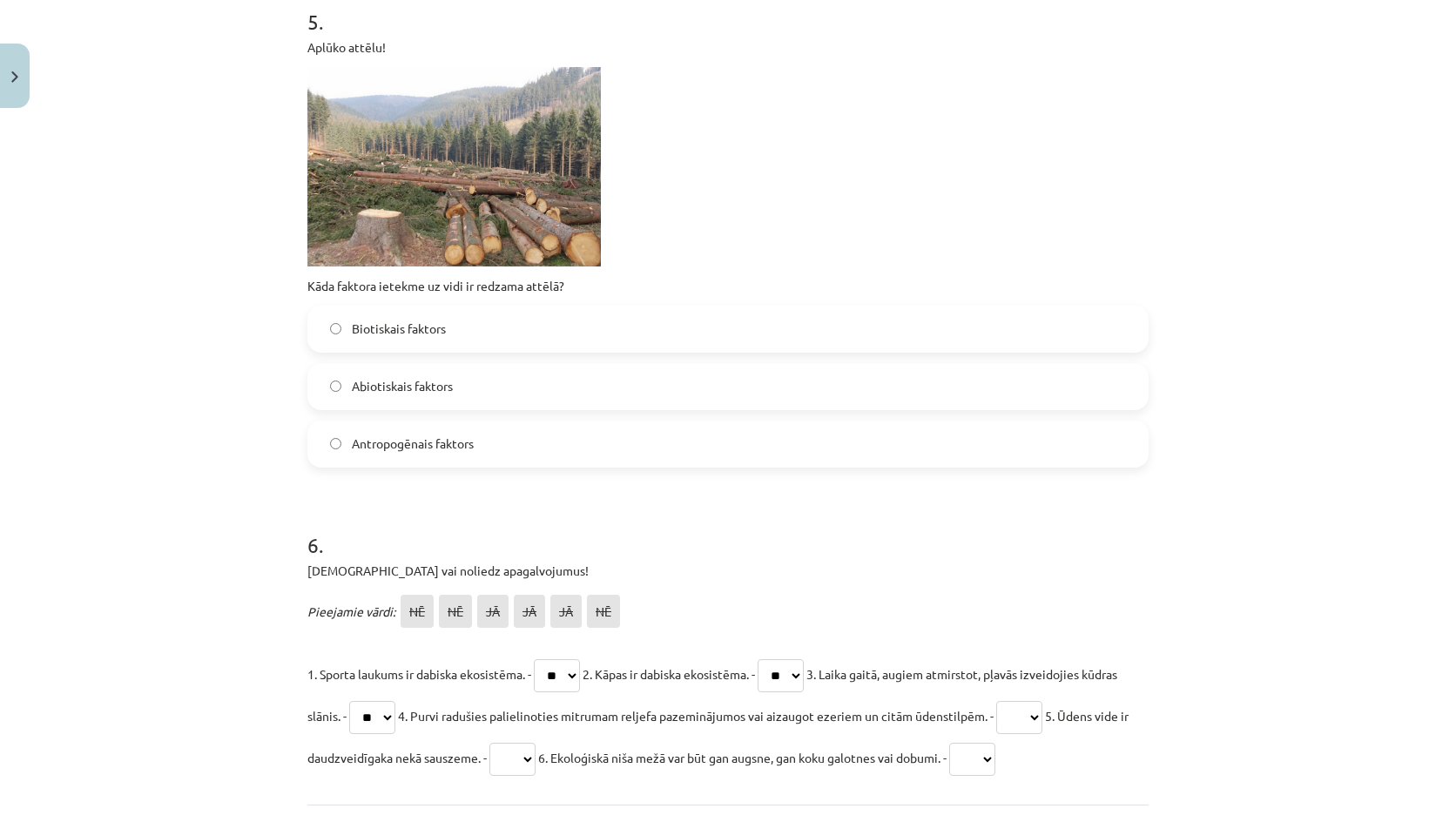
click select "** ** ** ** ** **"
select select "**"
click select "** ** ** ** ** **"
select select "**"
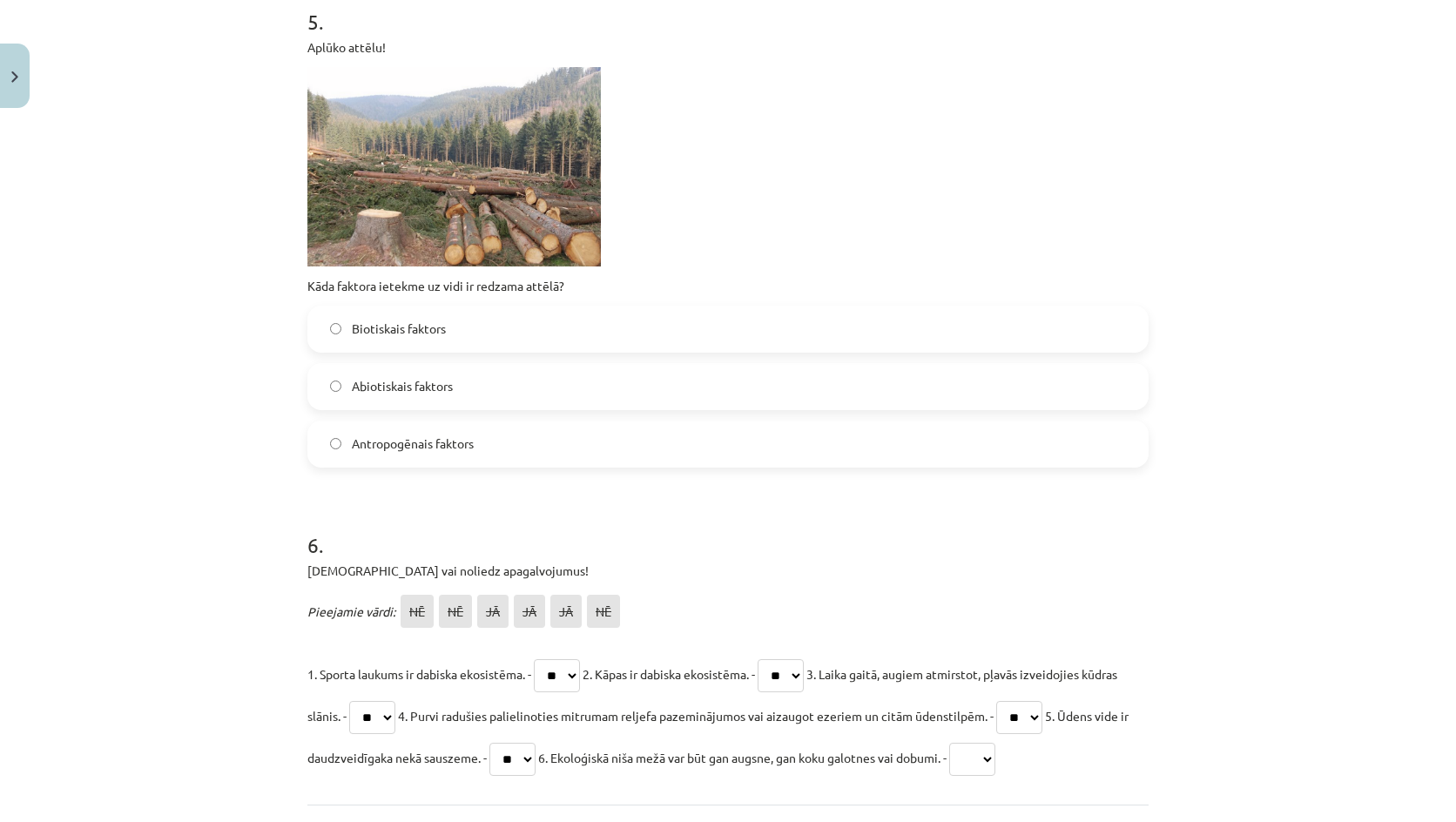
click select "** ** ** ** ** **"
drag, startPoint x: 1083, startPoint y: 763, endPoint x: 1072, endPoint y: 754, distance: 14.2
click select "** ** ** ** ** **"
select select "**"
click select "** ** ** ** ** **"
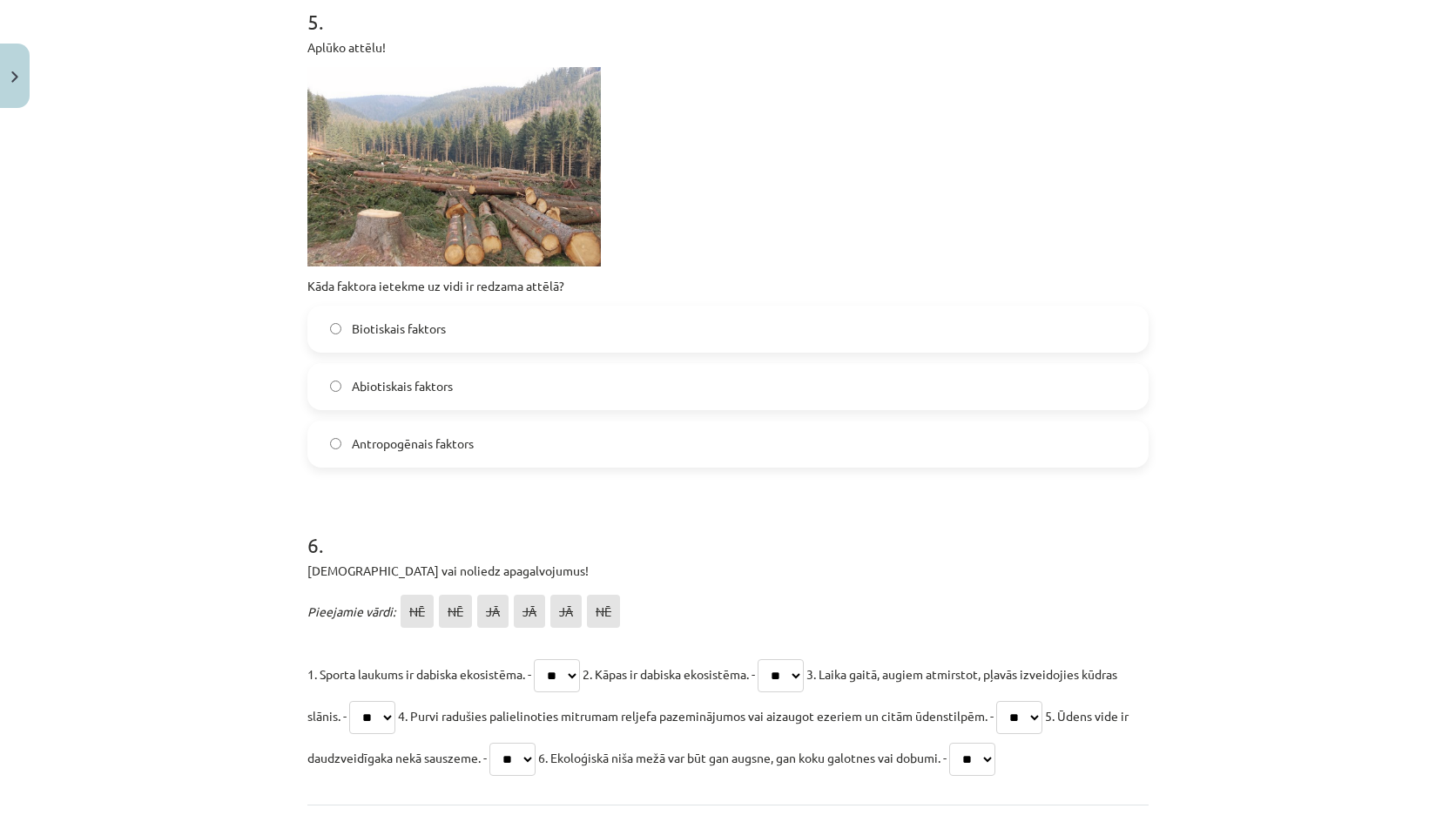
click select "** ** ** ** ** **"
select select "**"
click select "** ** ** ** ** **"
select select "**"
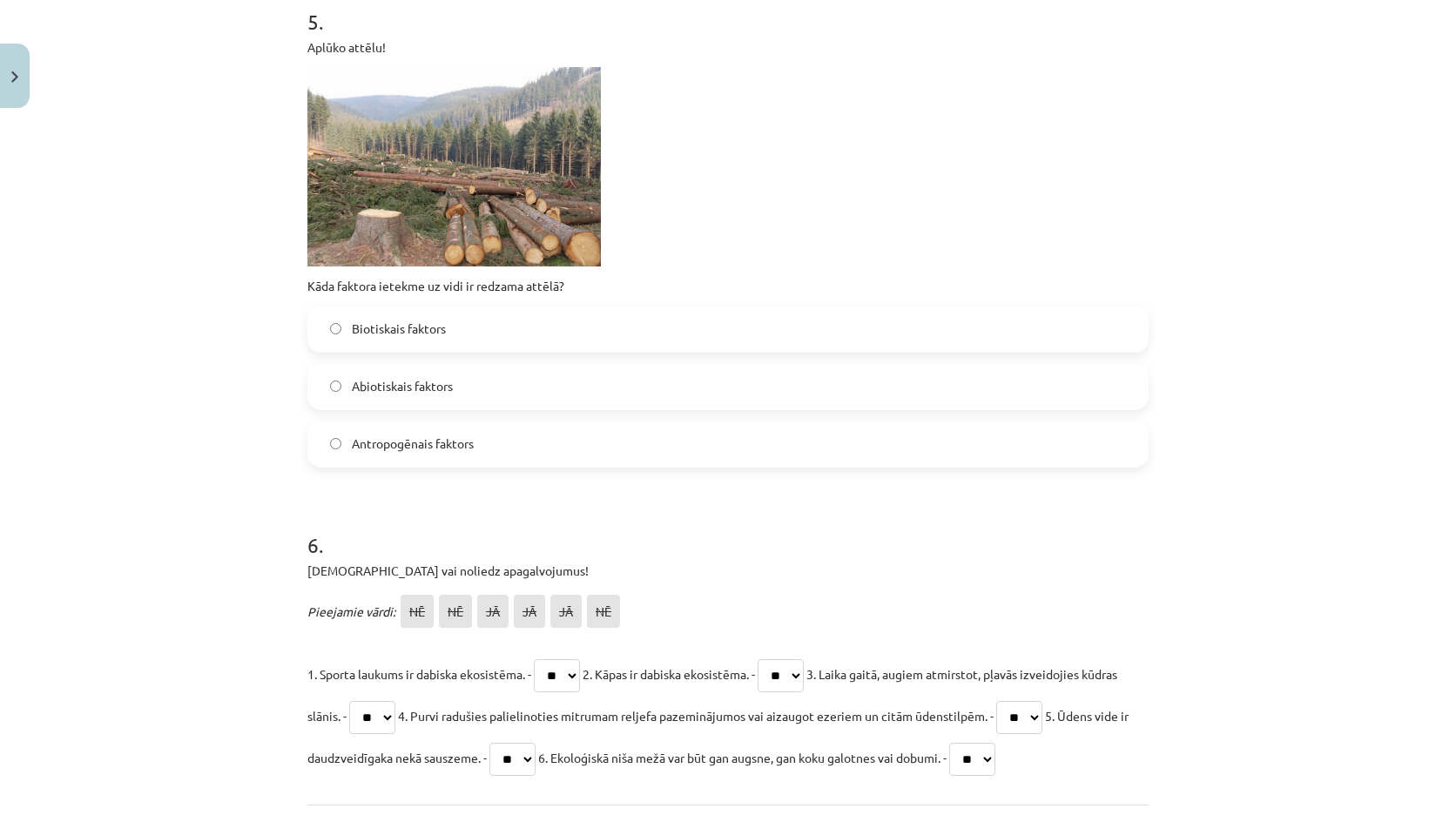
click select "** ** ** ** ** **"
drag, startPoint x: 407, startPoint y: 707, endPoint x: 469, endPoint y: 693, distance: 63.6
click select "** ** ** ** ** **"
select select "**"
click select "** ** ** ** ** **"
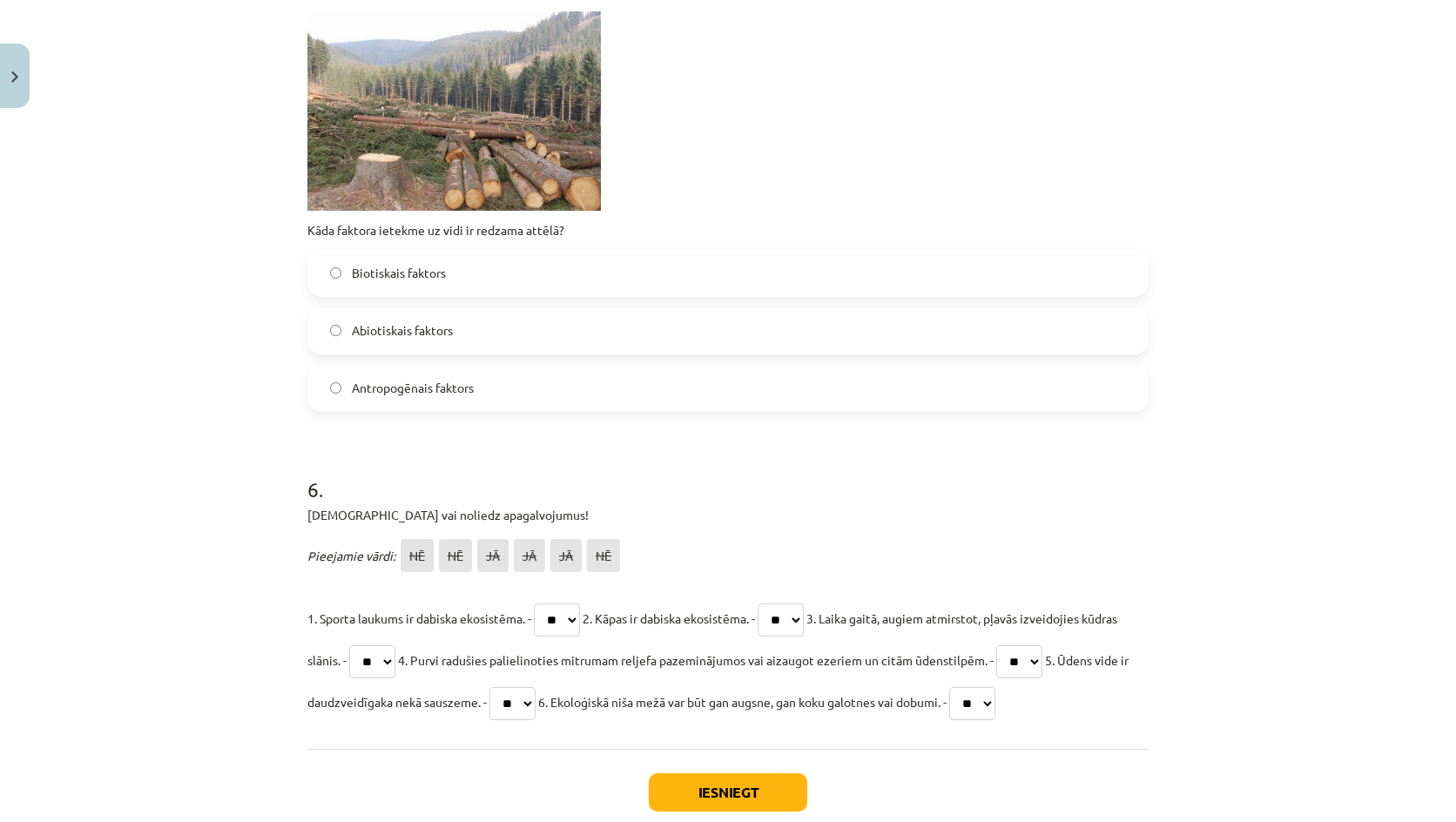
scroll to position [1986, 0]
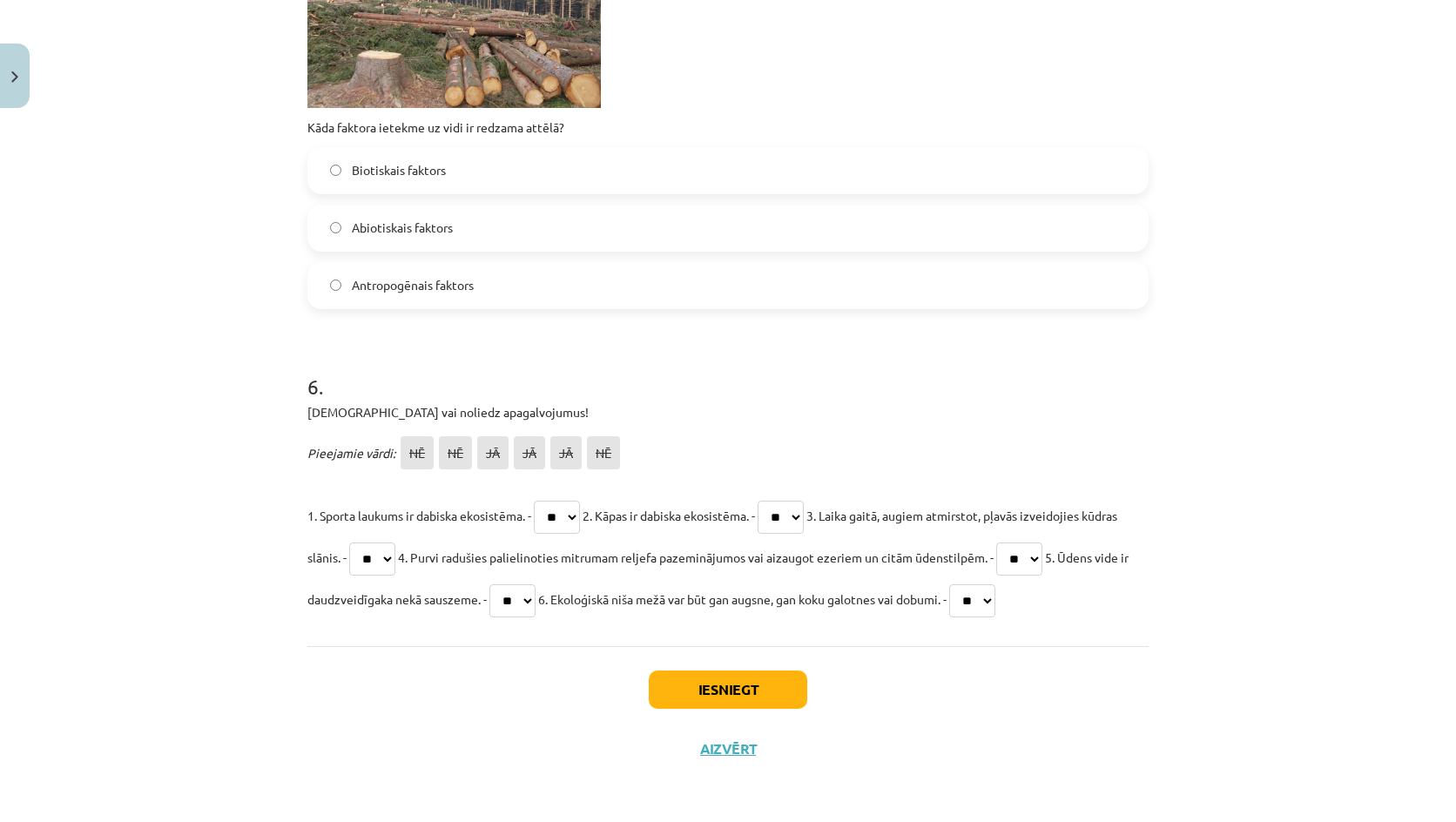
click label "Antropogēnais faktors"
click button "Iesniegt"
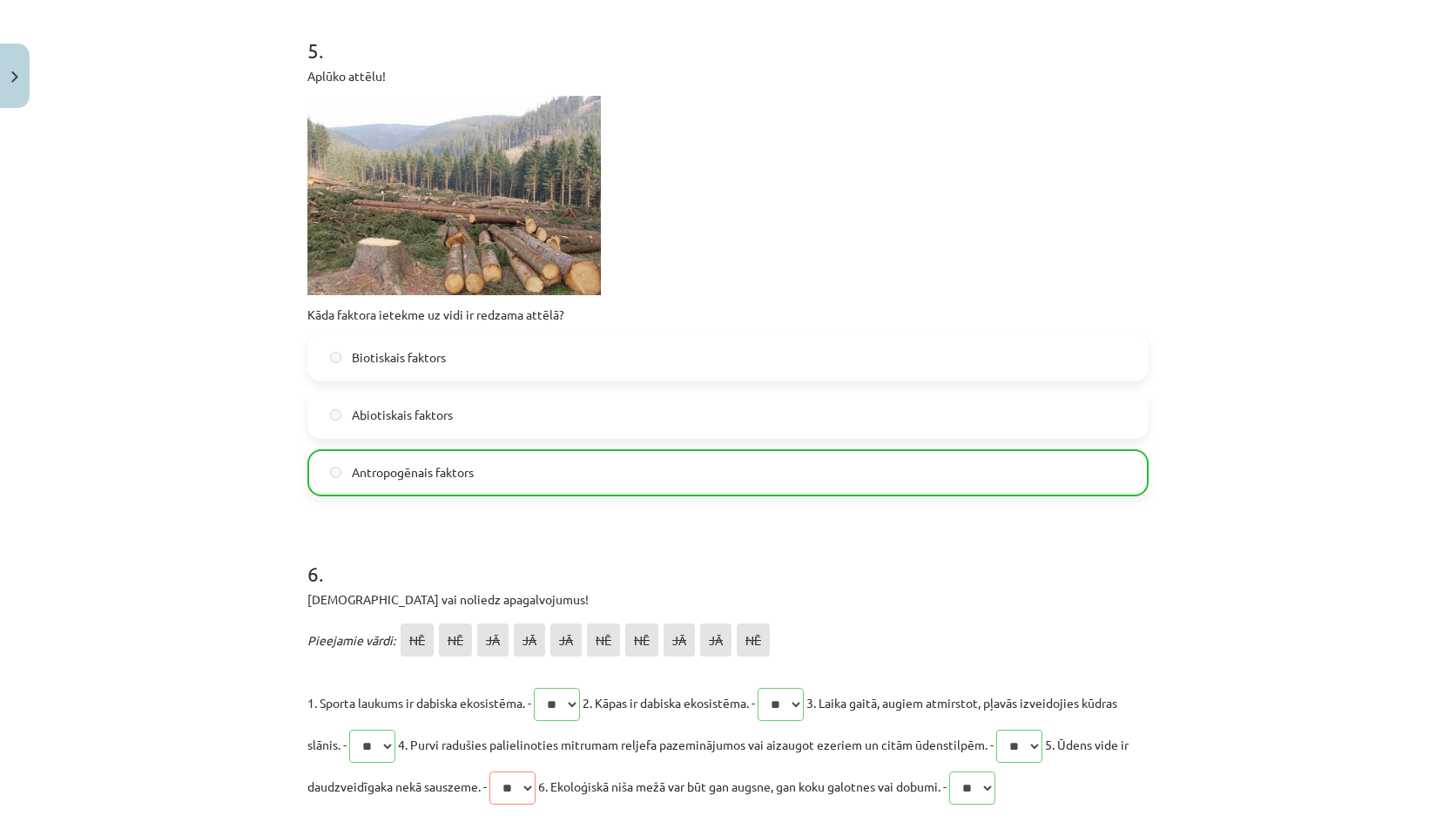
scroll to position [2041, 0]
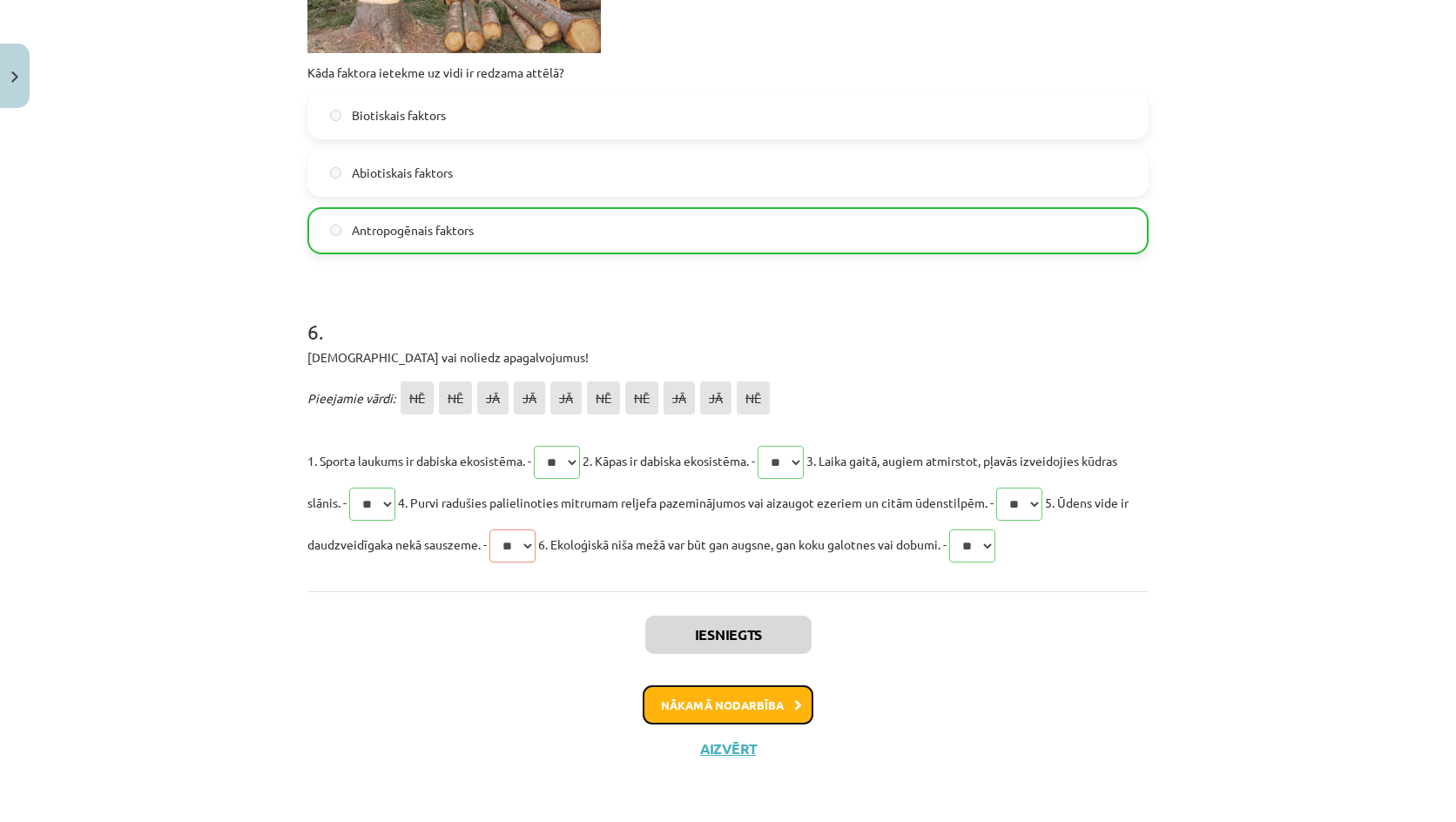
click button "Nākamā nodarbība"
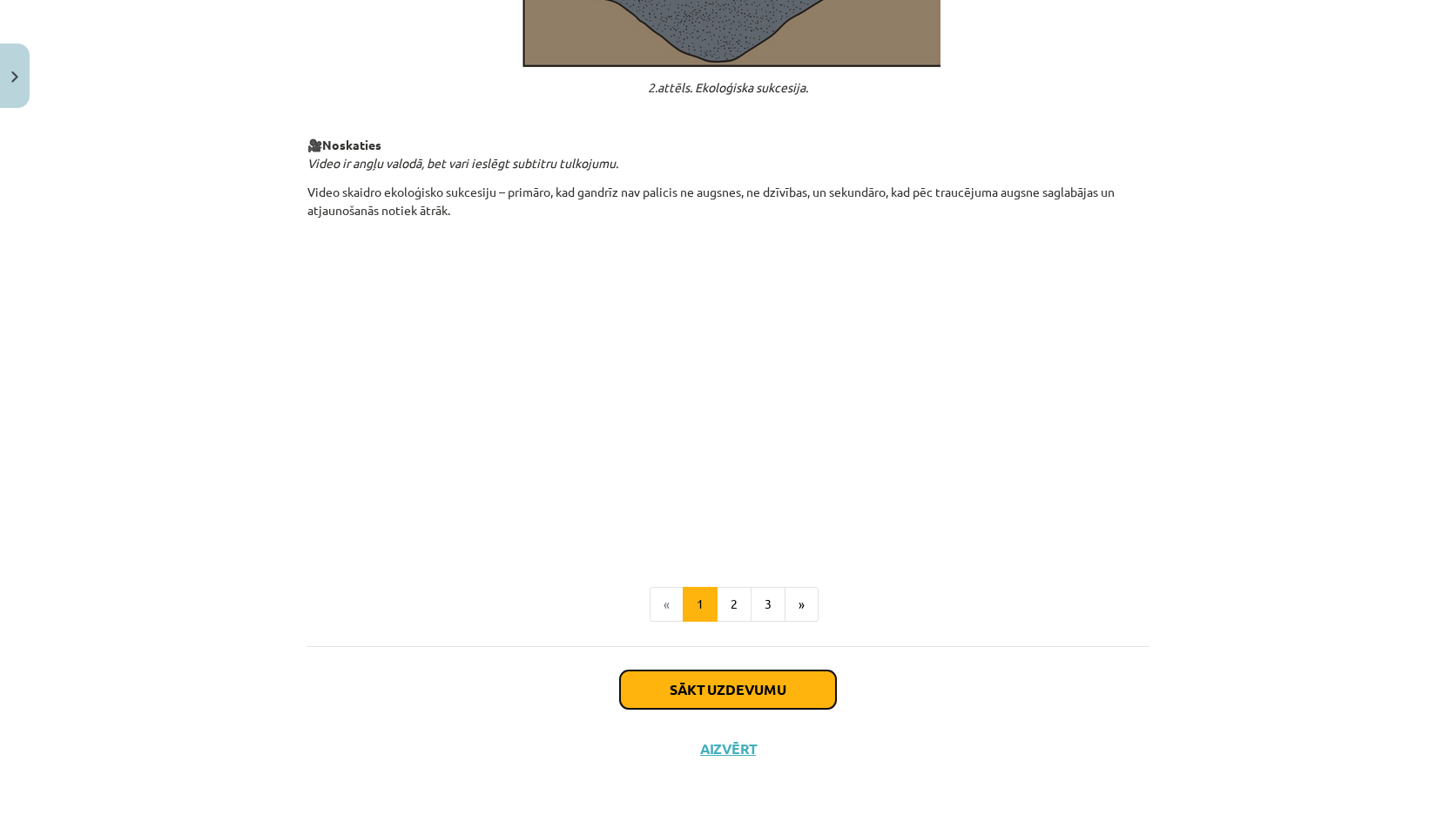
click button "Sākt uzdevumu"
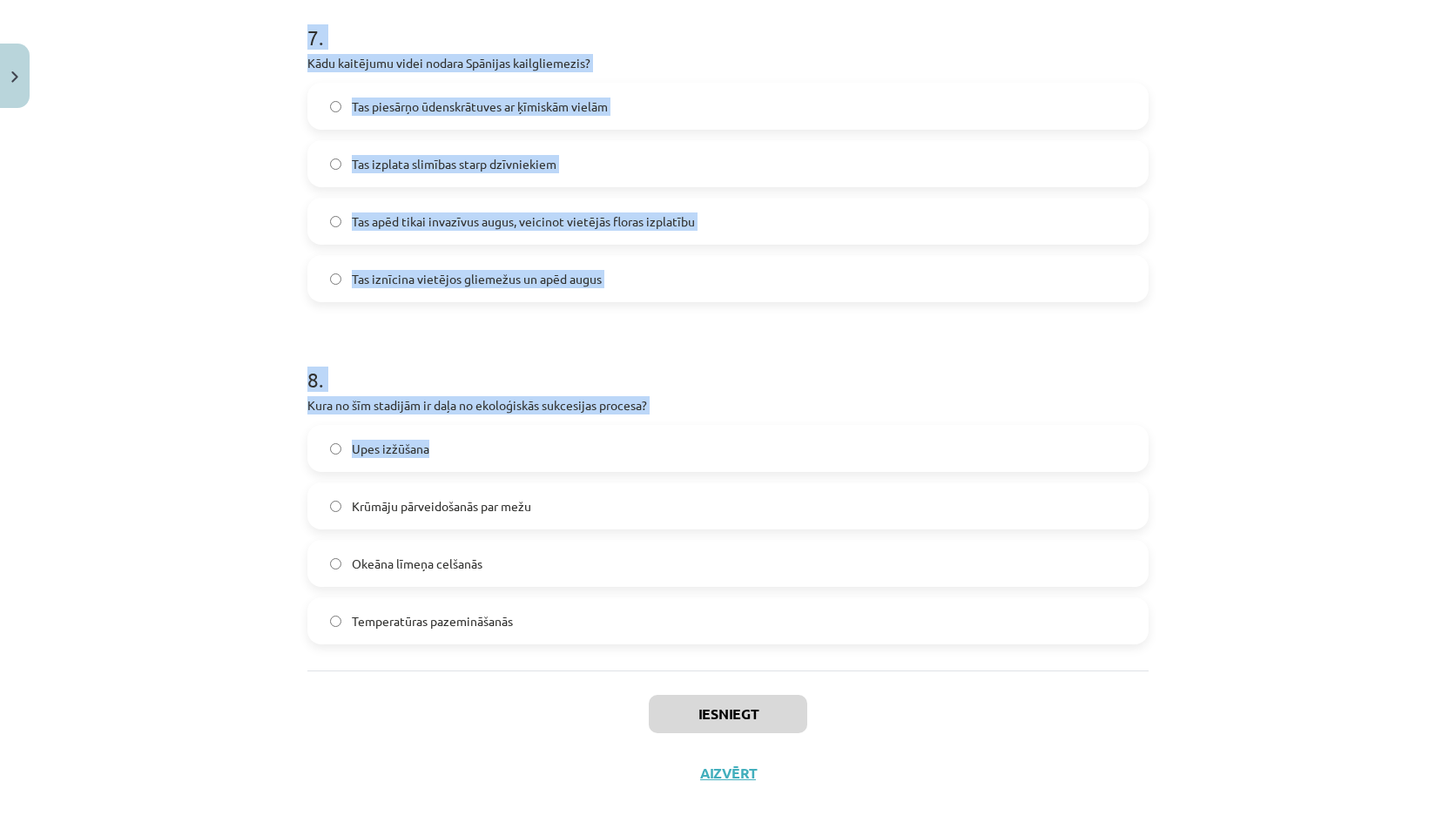
scroll to position [2428, 0]
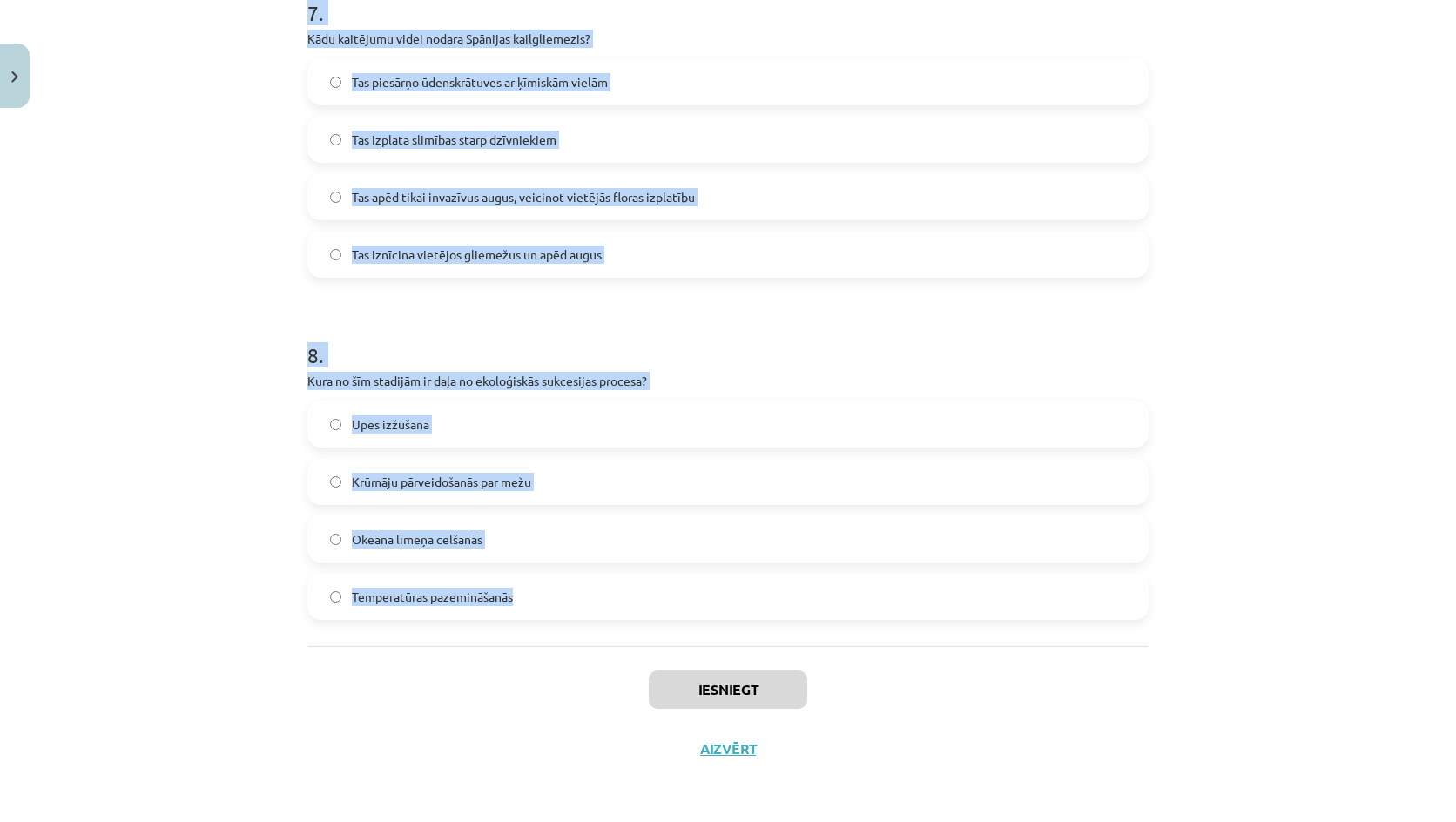
drag, startPoint x: 281, startPoint y: 335, endPoint x: 557, endPoint y: 634, distance: 406.9
click div "Mācību tēma: Bioloģijas 9. klases 1. ieskaites mācību materiāls #3 2. tēma. Kā …"
copy form "1 . Kura īpašība raksturo Krokaino rozi kā invazīvu sugu? Tā ir ļoti reta un ap…"
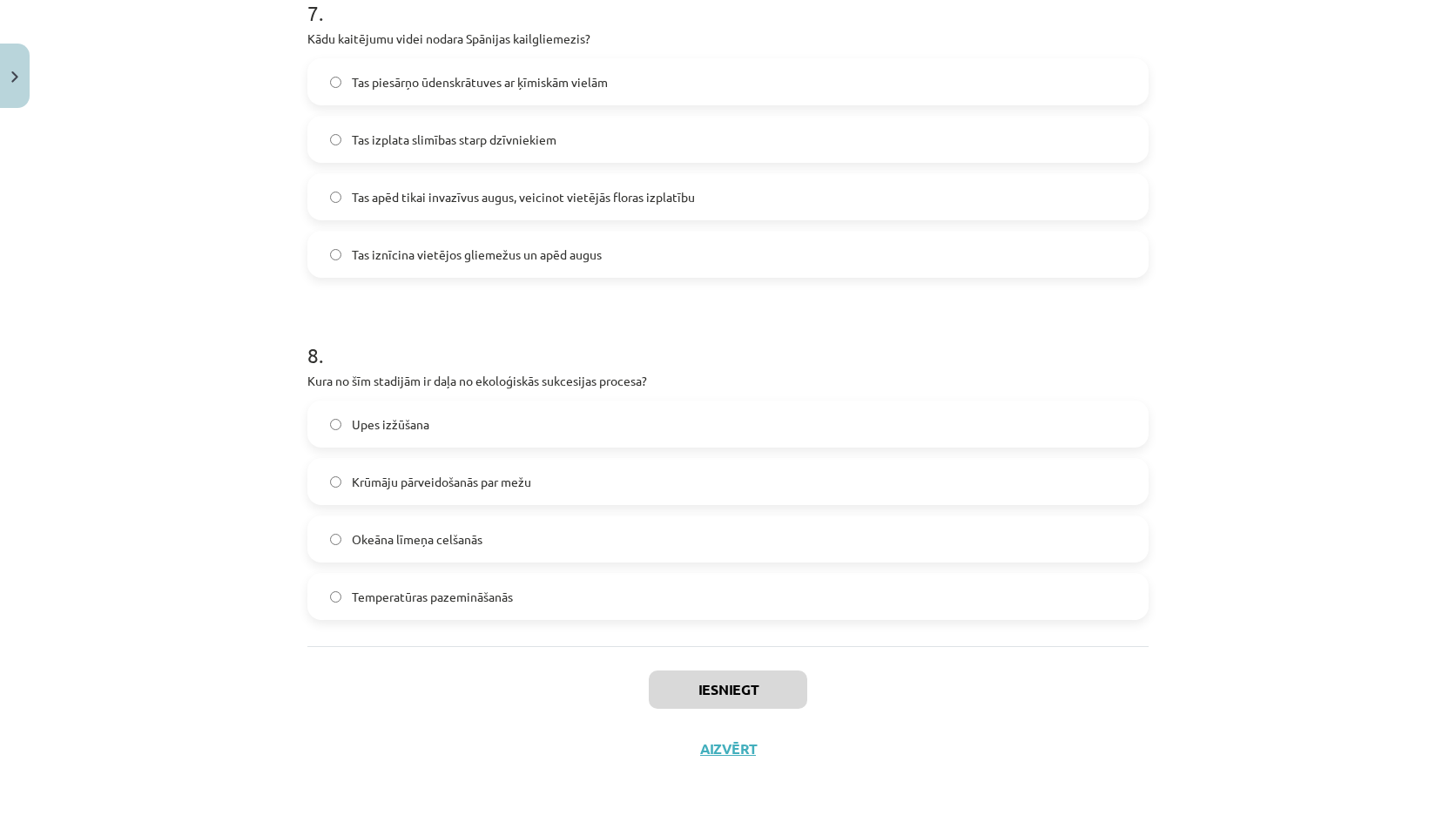
click div "Iesniegt Aizvērt"
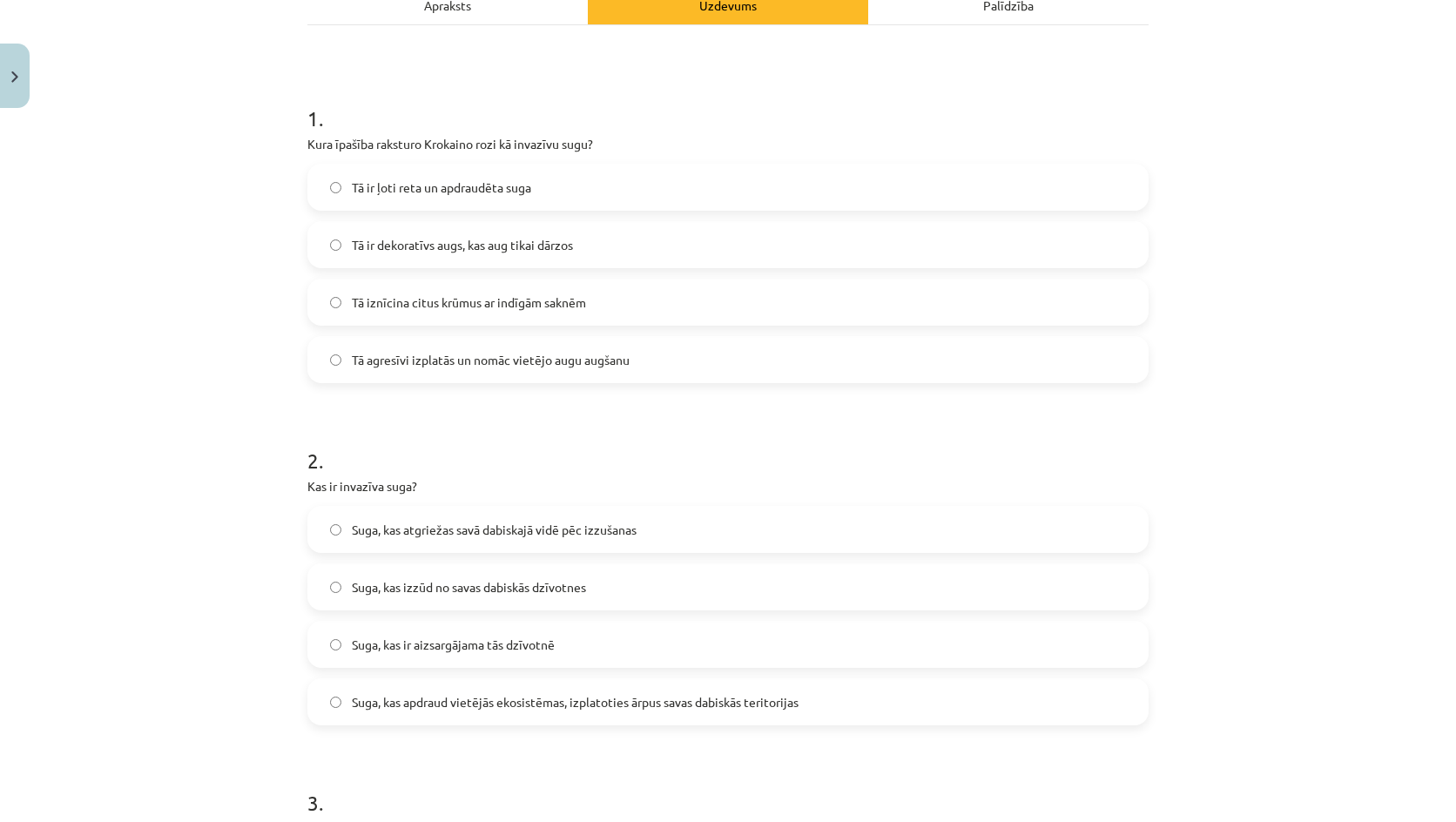
scroll to position [252, 0]
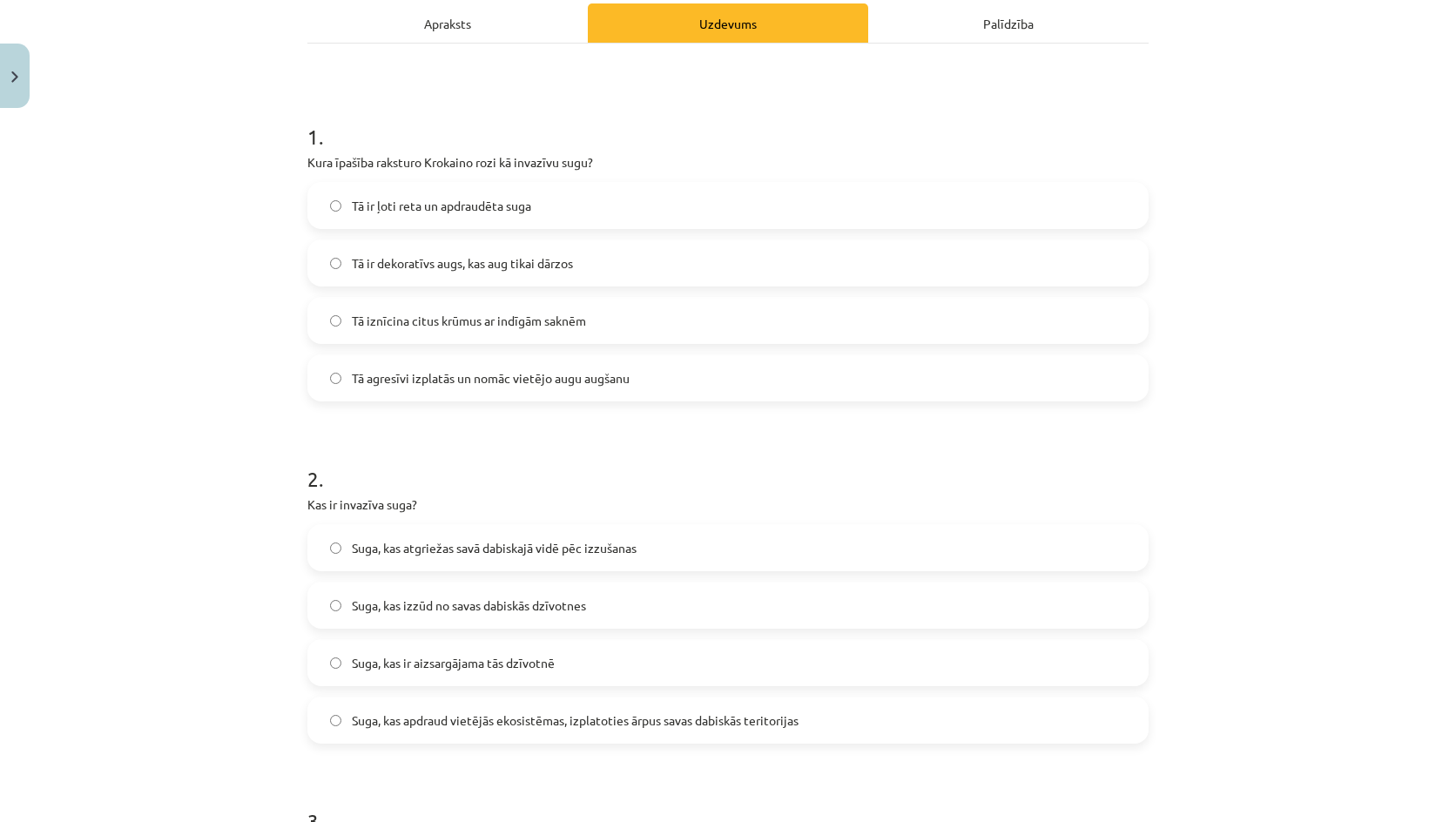
click span "Tā agresīvi izplatās un nomāc vietējo augu augšanu"
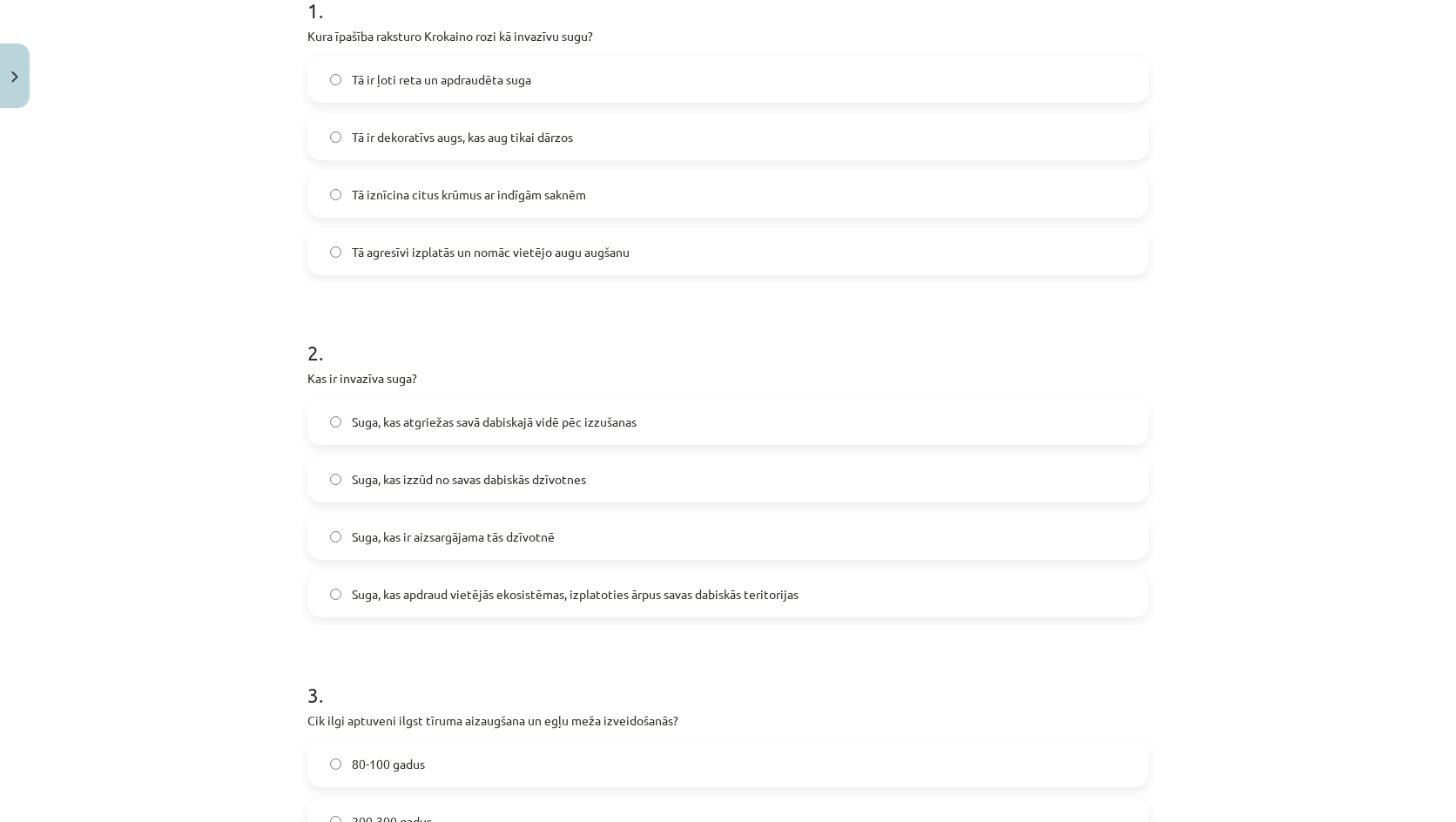
scroll to position [514, 0]
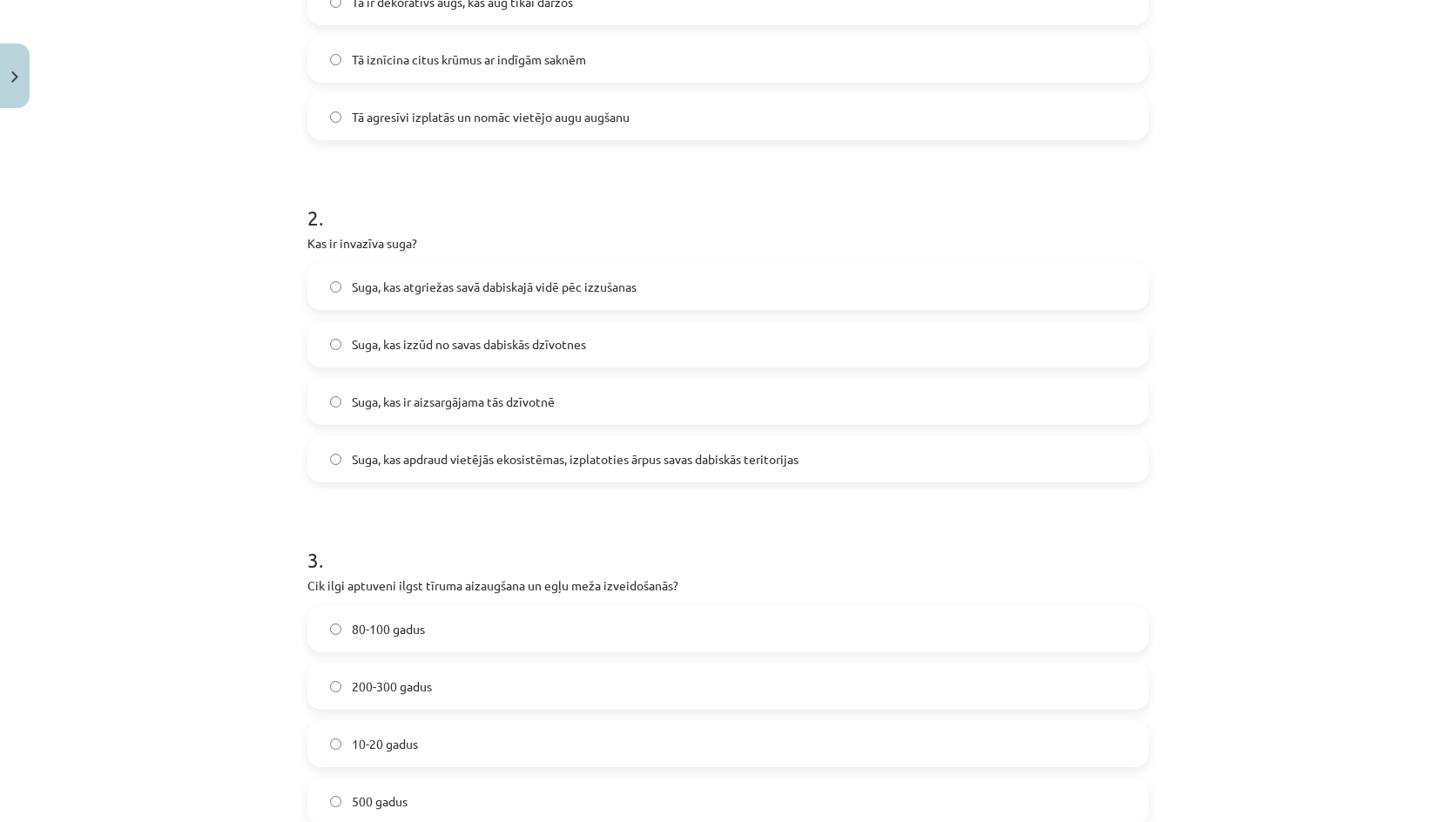
click label "200-300 gadus"
click span "Suga, kas atgriežas savā dabiskajā vidē pēc izzušanas"
click span "Suga, kas apdraud vietējās ekosistēmas, izplatoties ārpus savas dabiskās terito…"
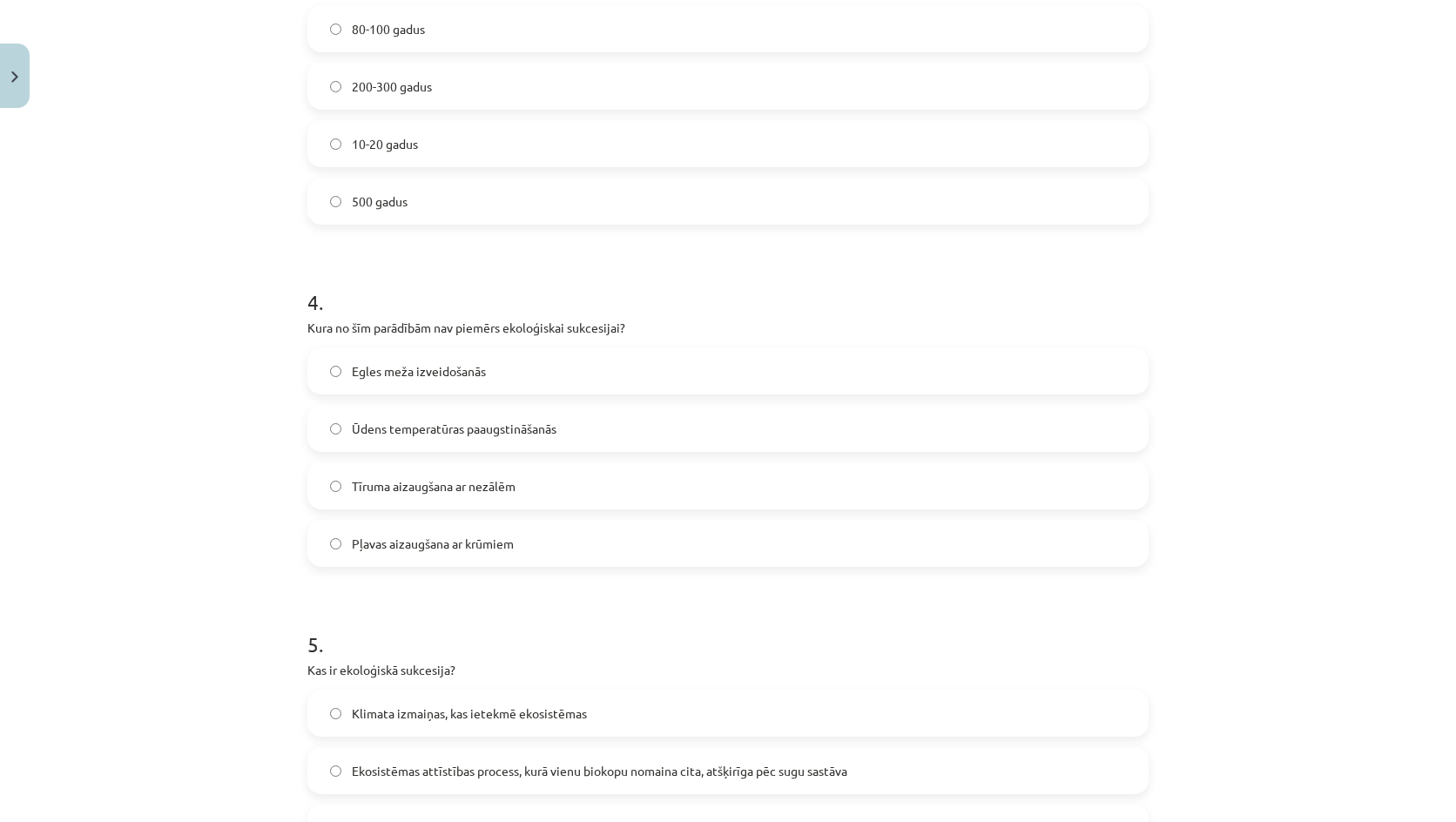
scroll to position [1122, 0]
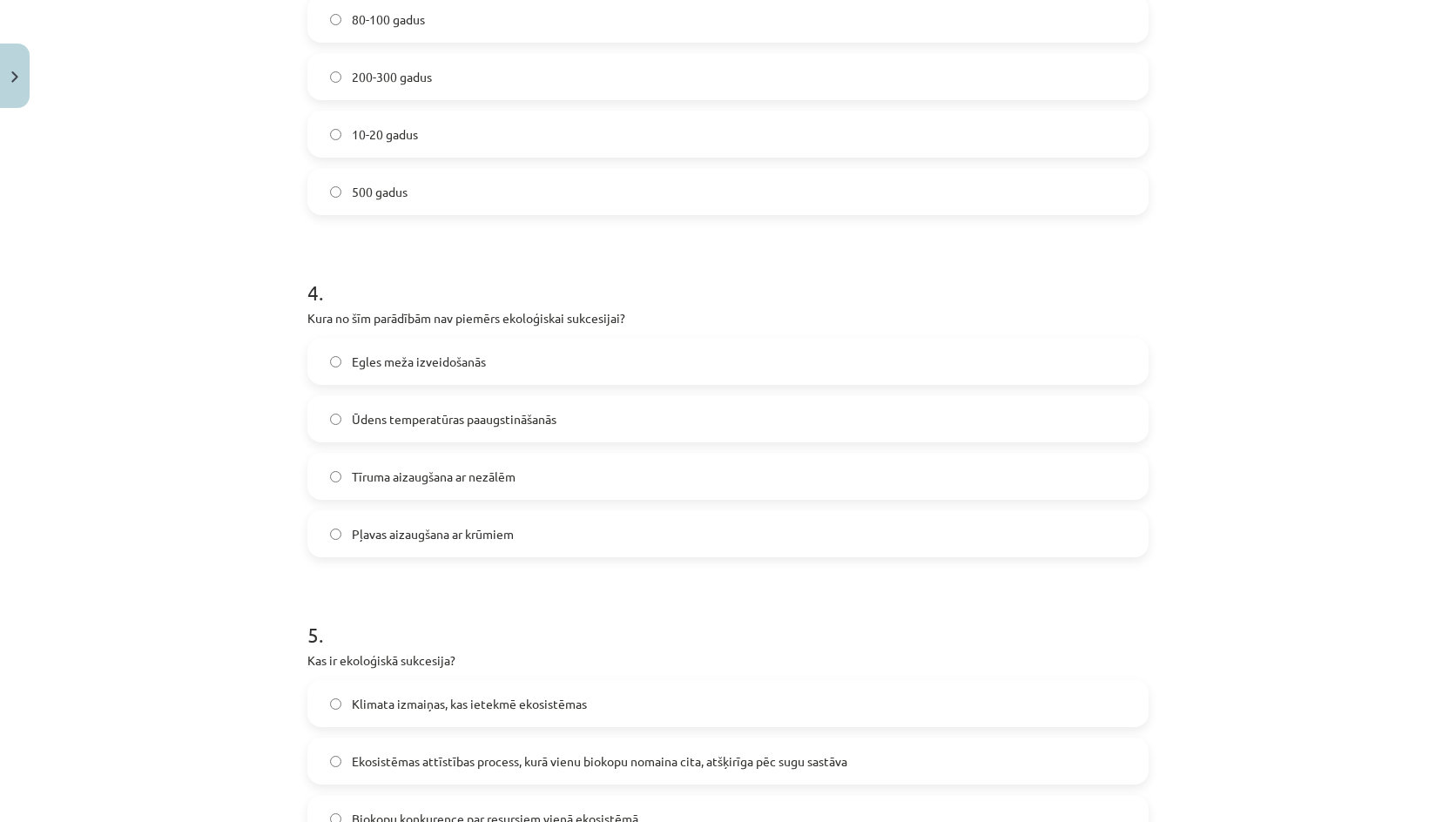
click label "Ūdens temperatūras paaugstināšanās"
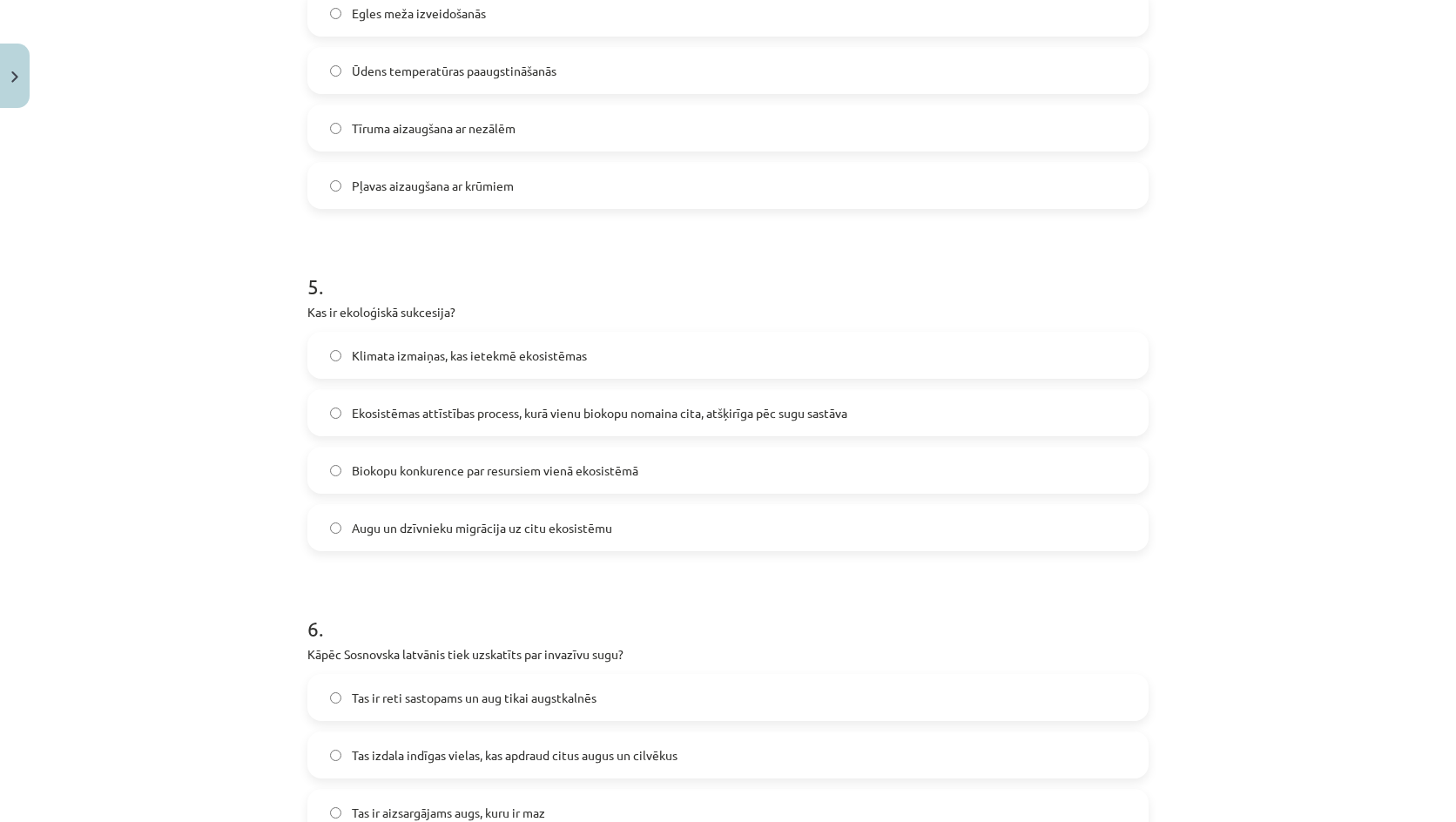
click label "Ekosistēmas attīstības process, kurā vienu biokopu nomaina cita, atšķirīga pēc …"
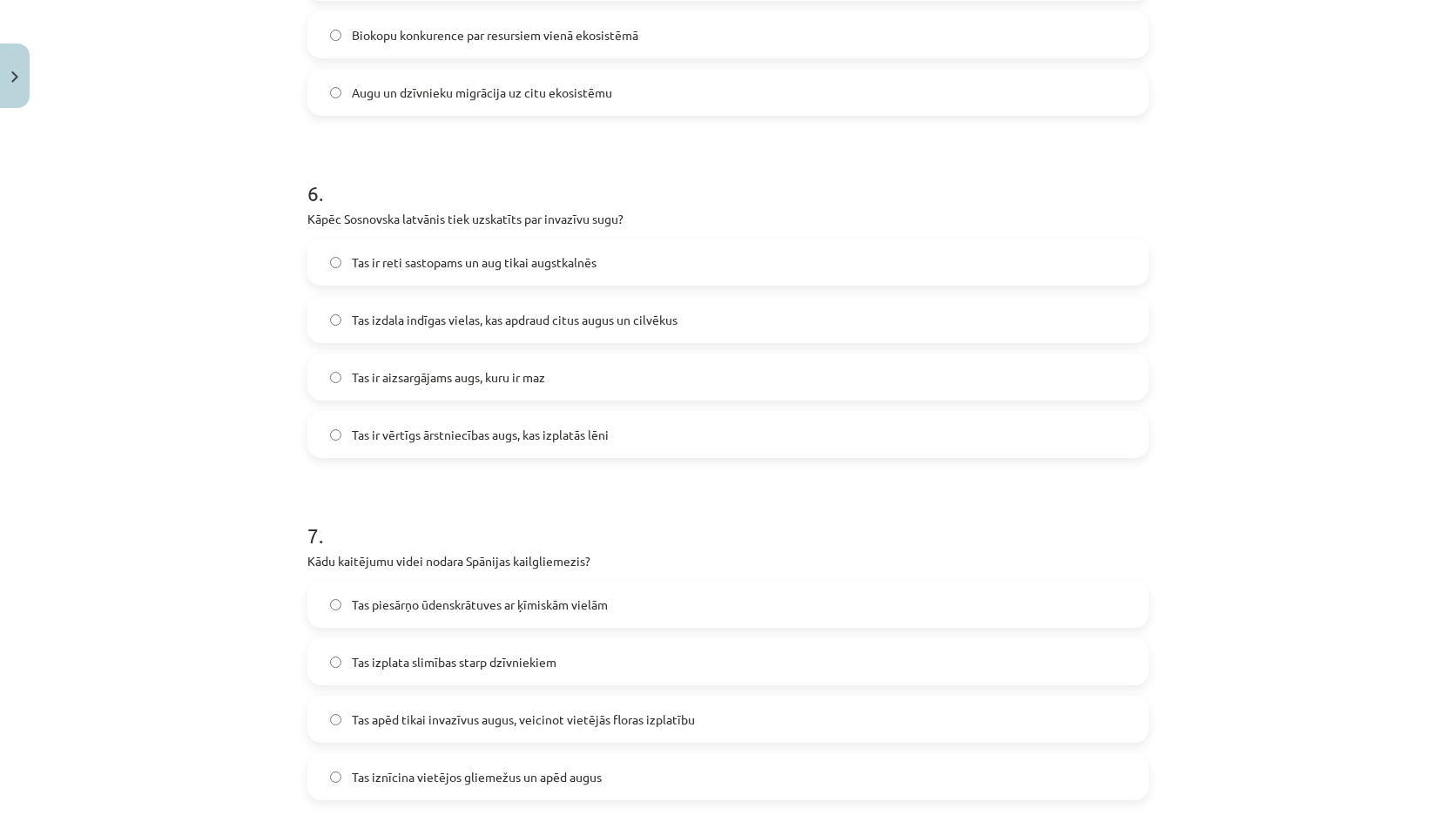
scroll to position [1993, 0]
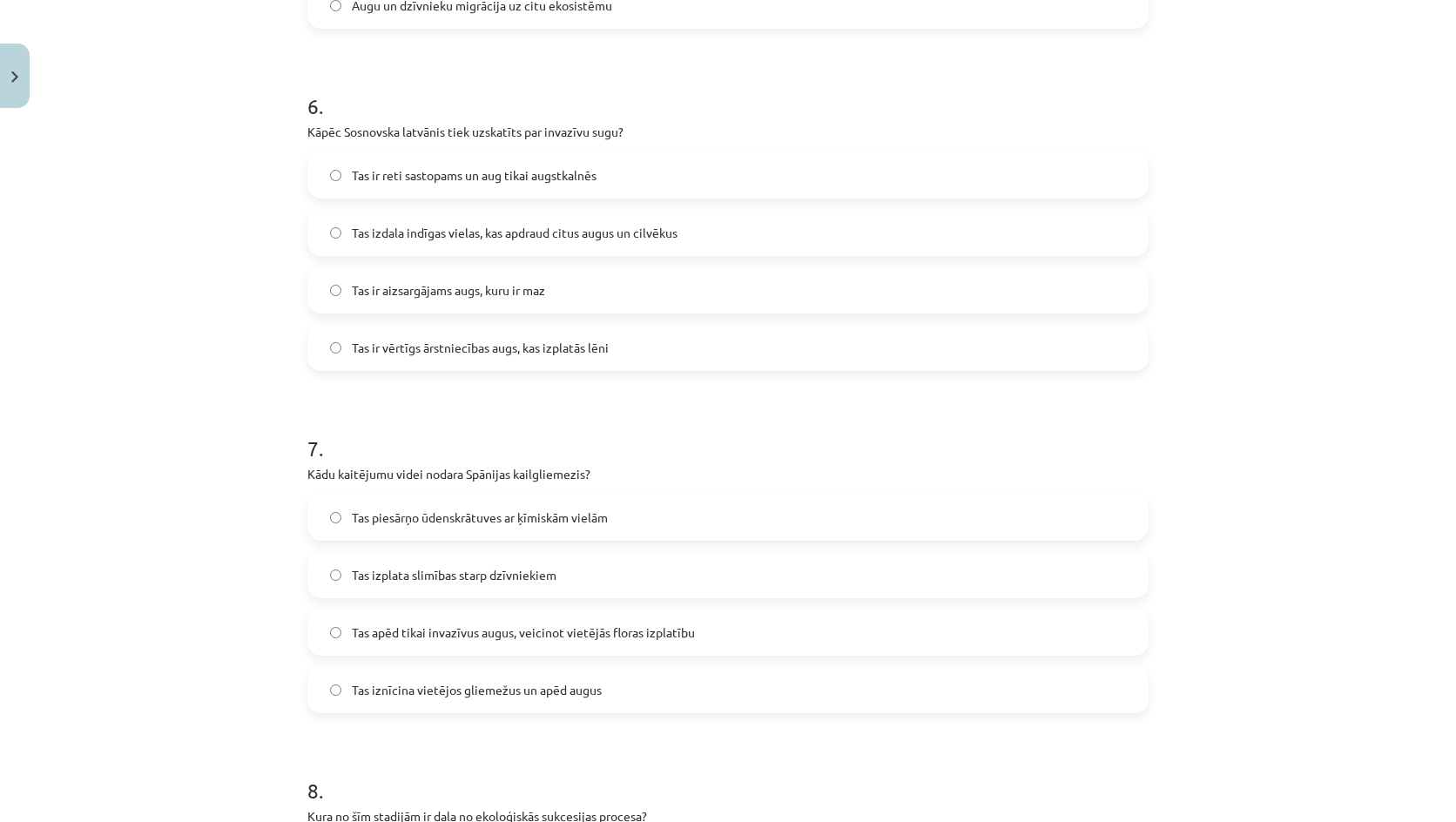
click span "Tas izdala indīgas vielas, kas apdraud citus augus un cilvēkus"
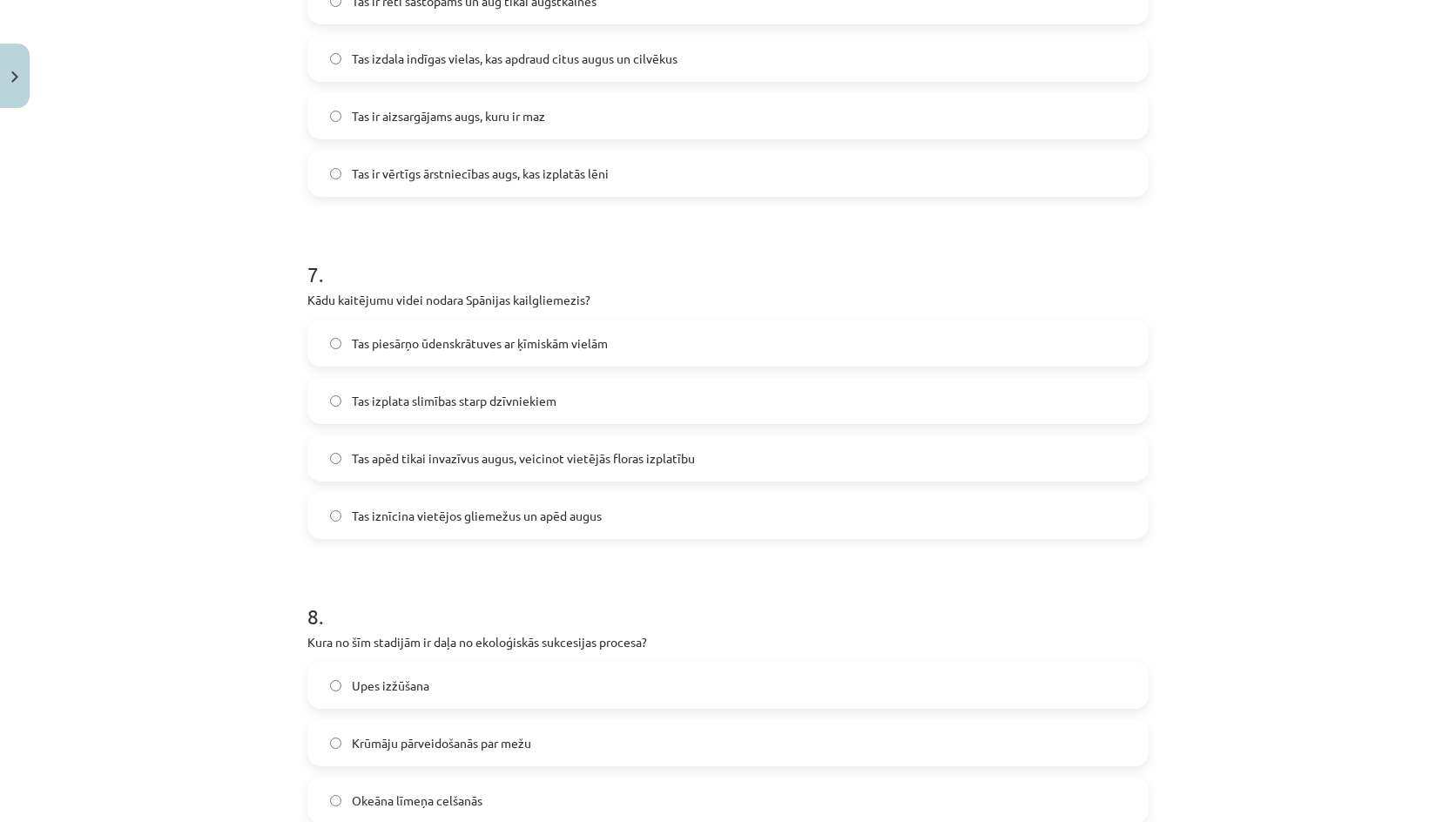
click span "Tas iznīcina vietējos gliemežus un apēd augus"
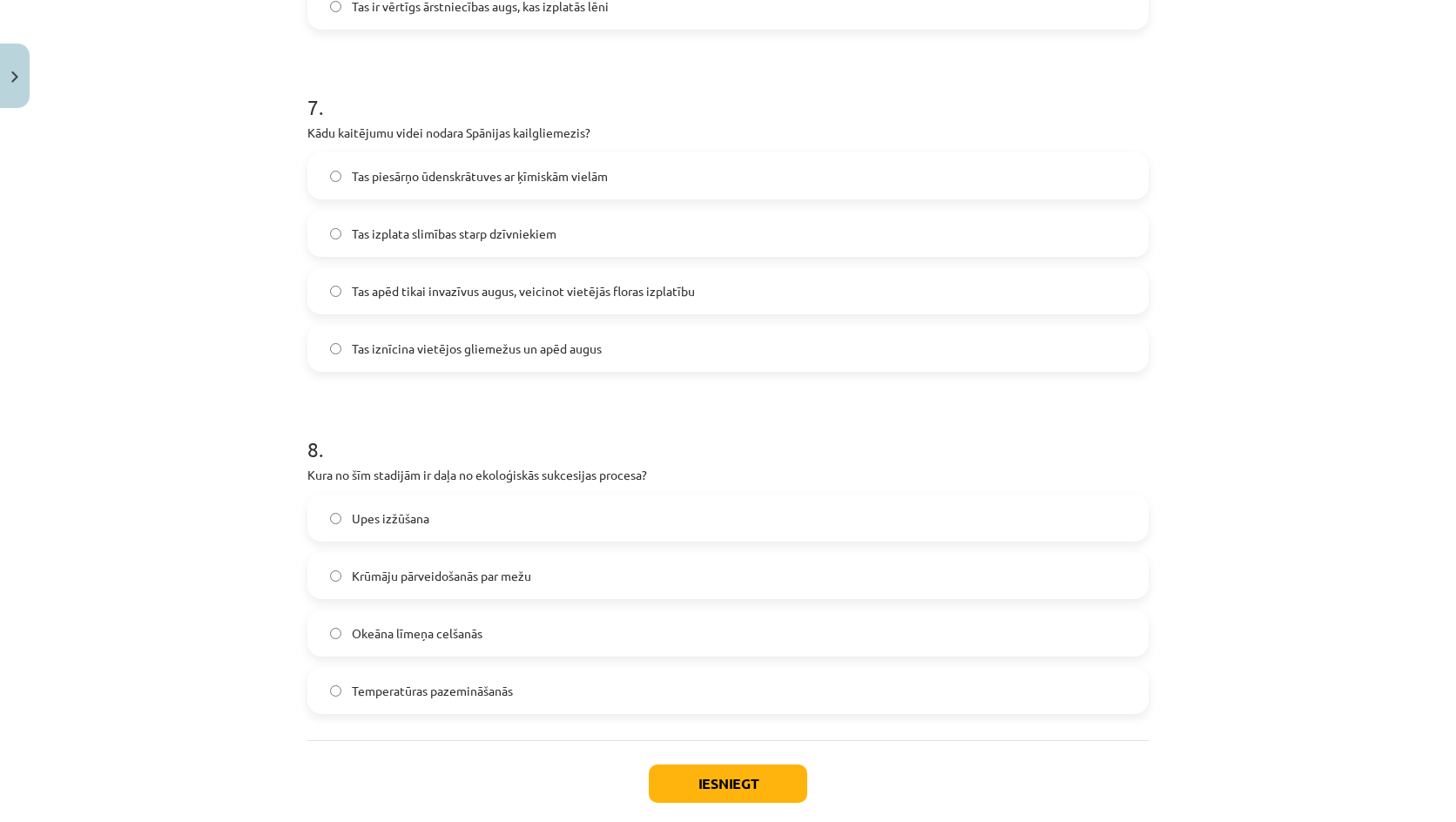
scroll to position [2428, 0]
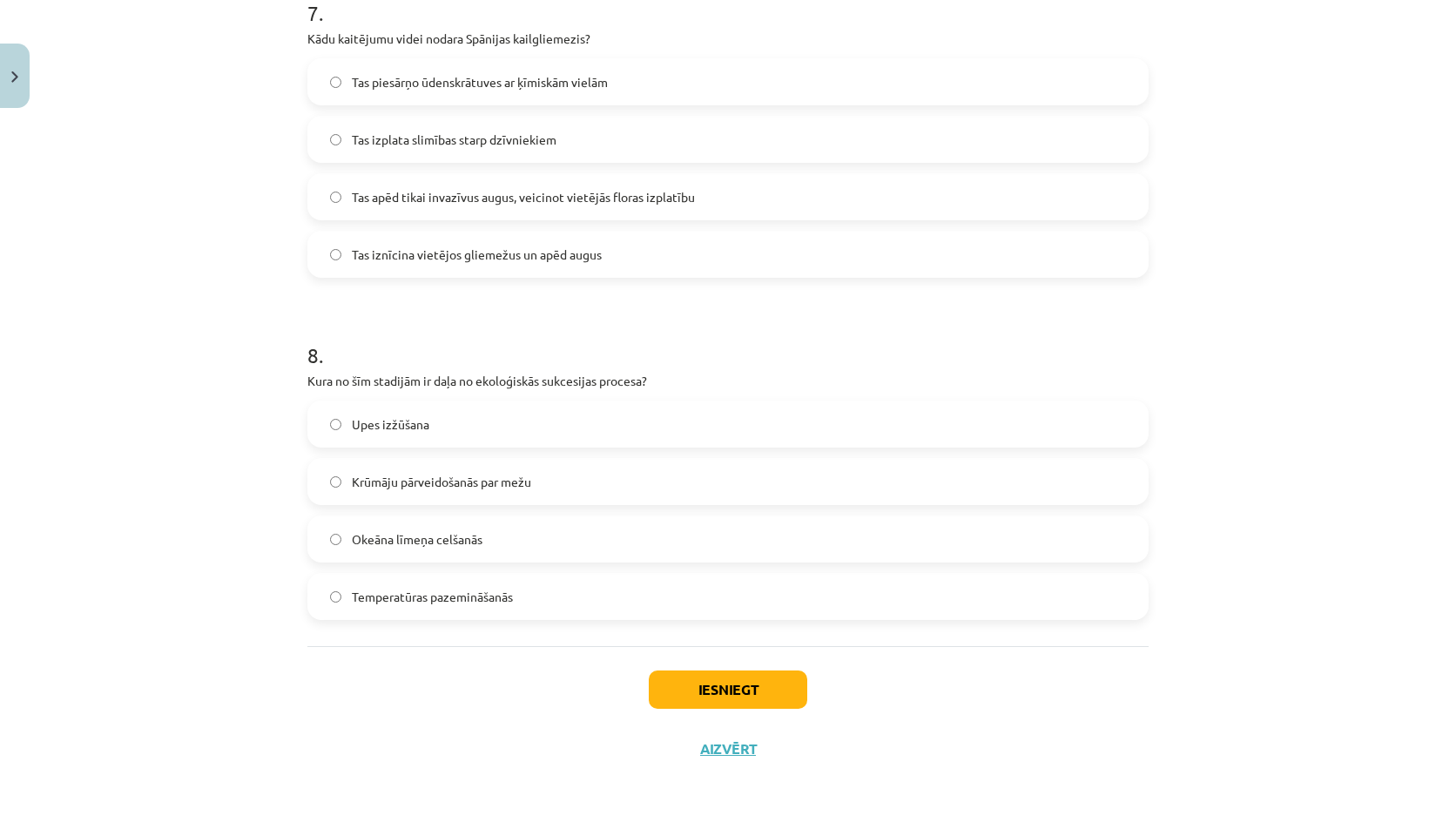
click span "Krūmāju pārveidošanās par mežu"
click button "Iesniegt"
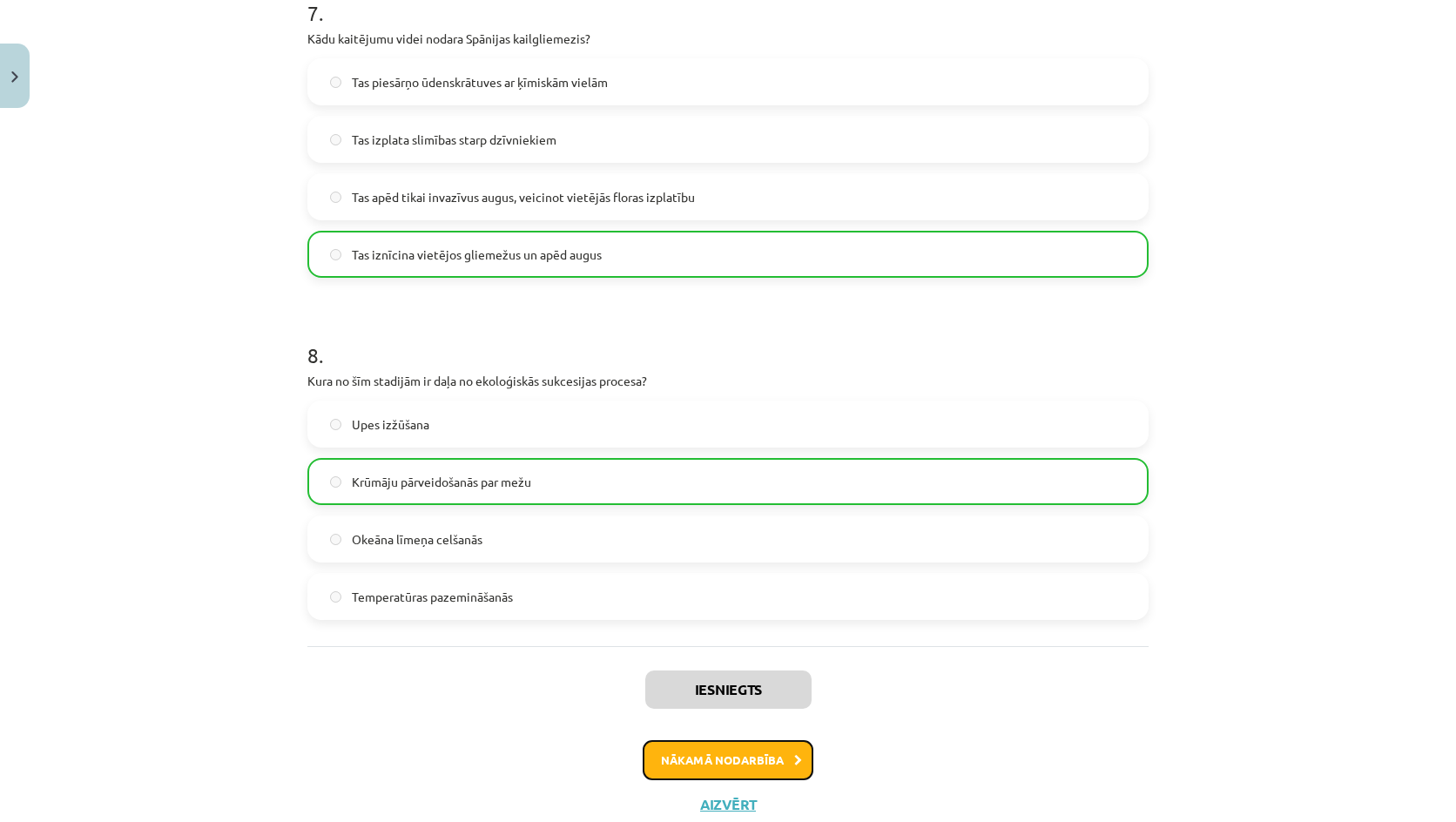
click button "Nākamā nodarbība"
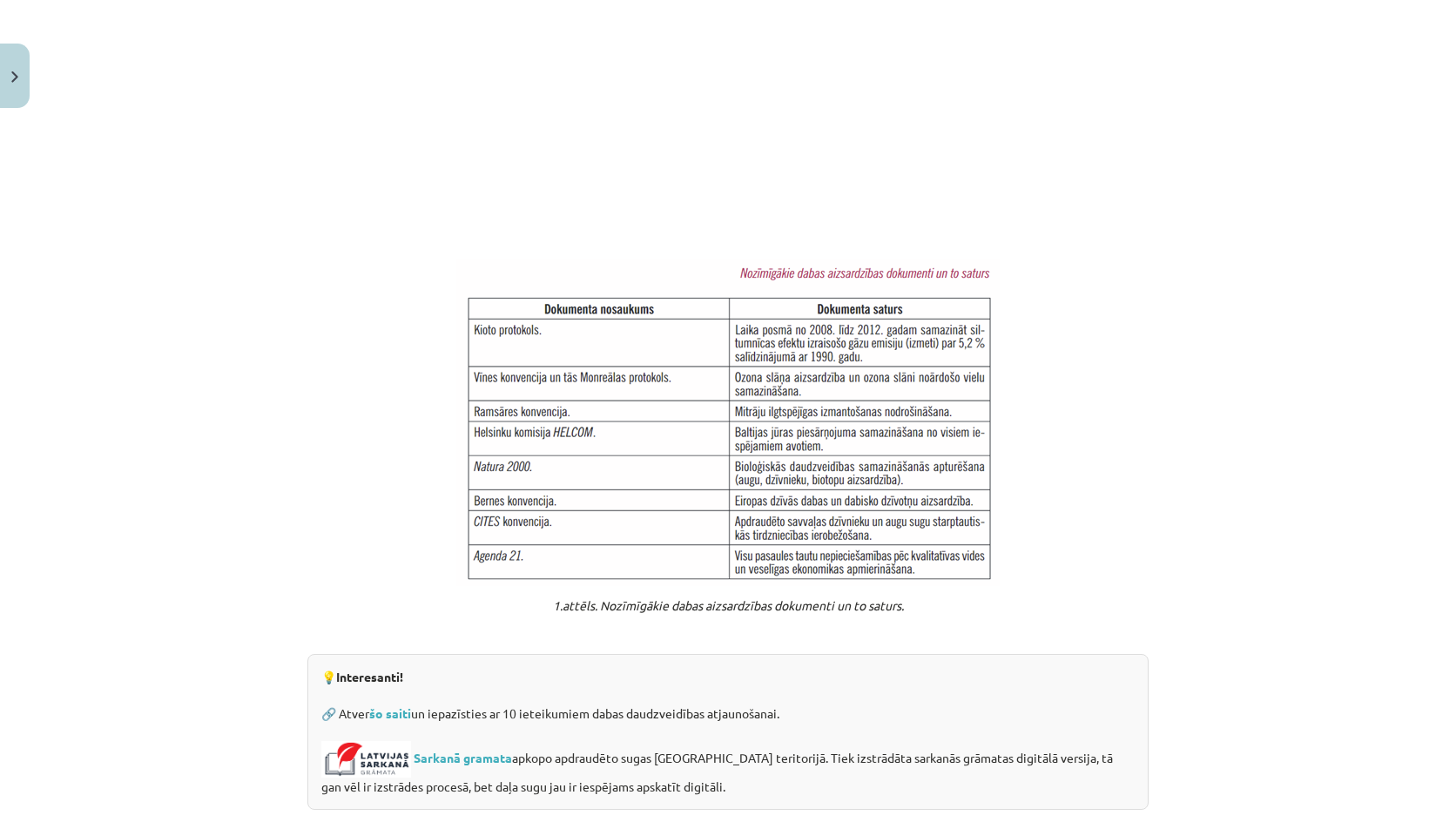
scroll to position [1222, 0]
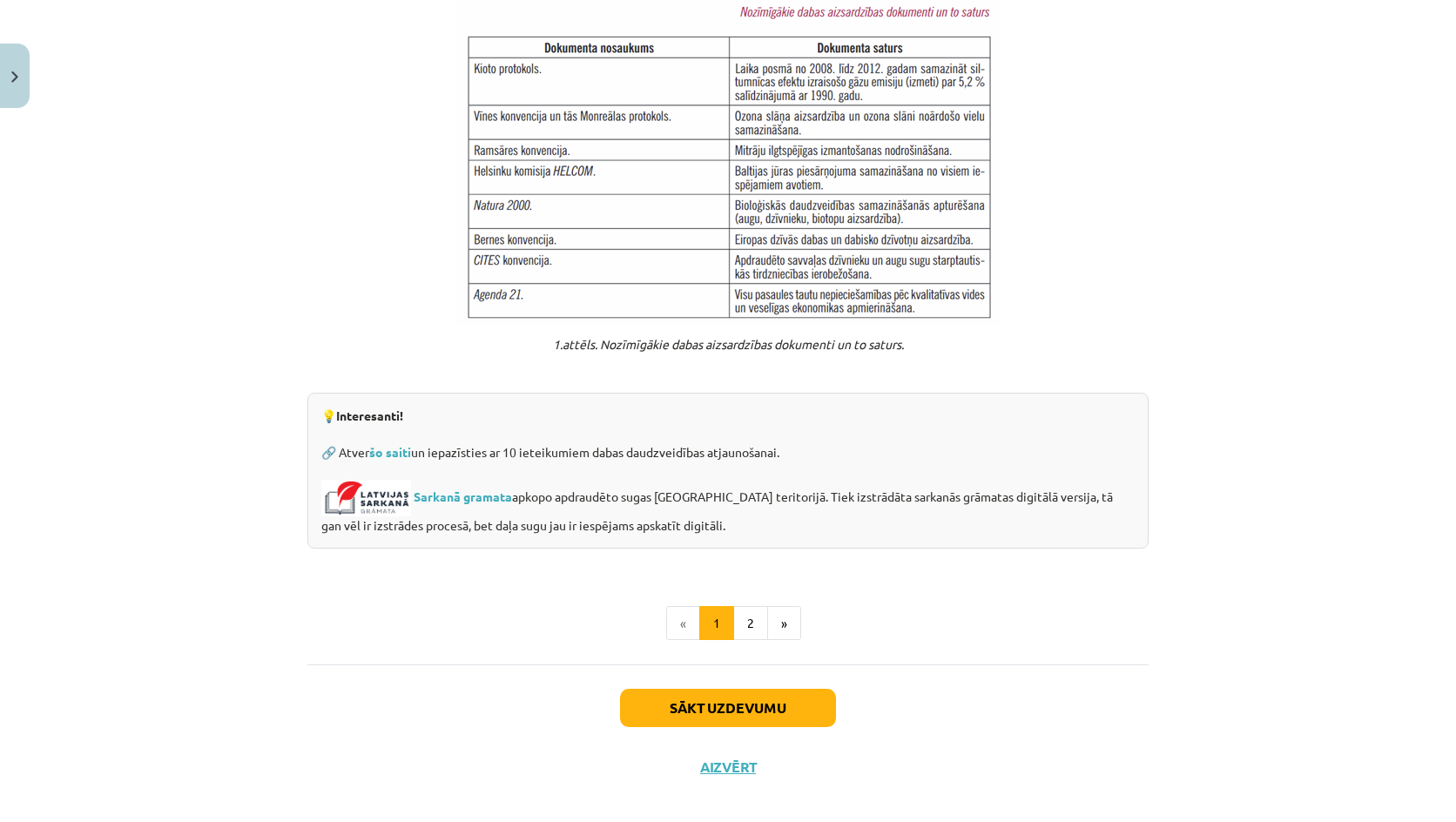
click div "Sākt uzdevumu Aizvērt"
click button "Sākt uzdevumu"
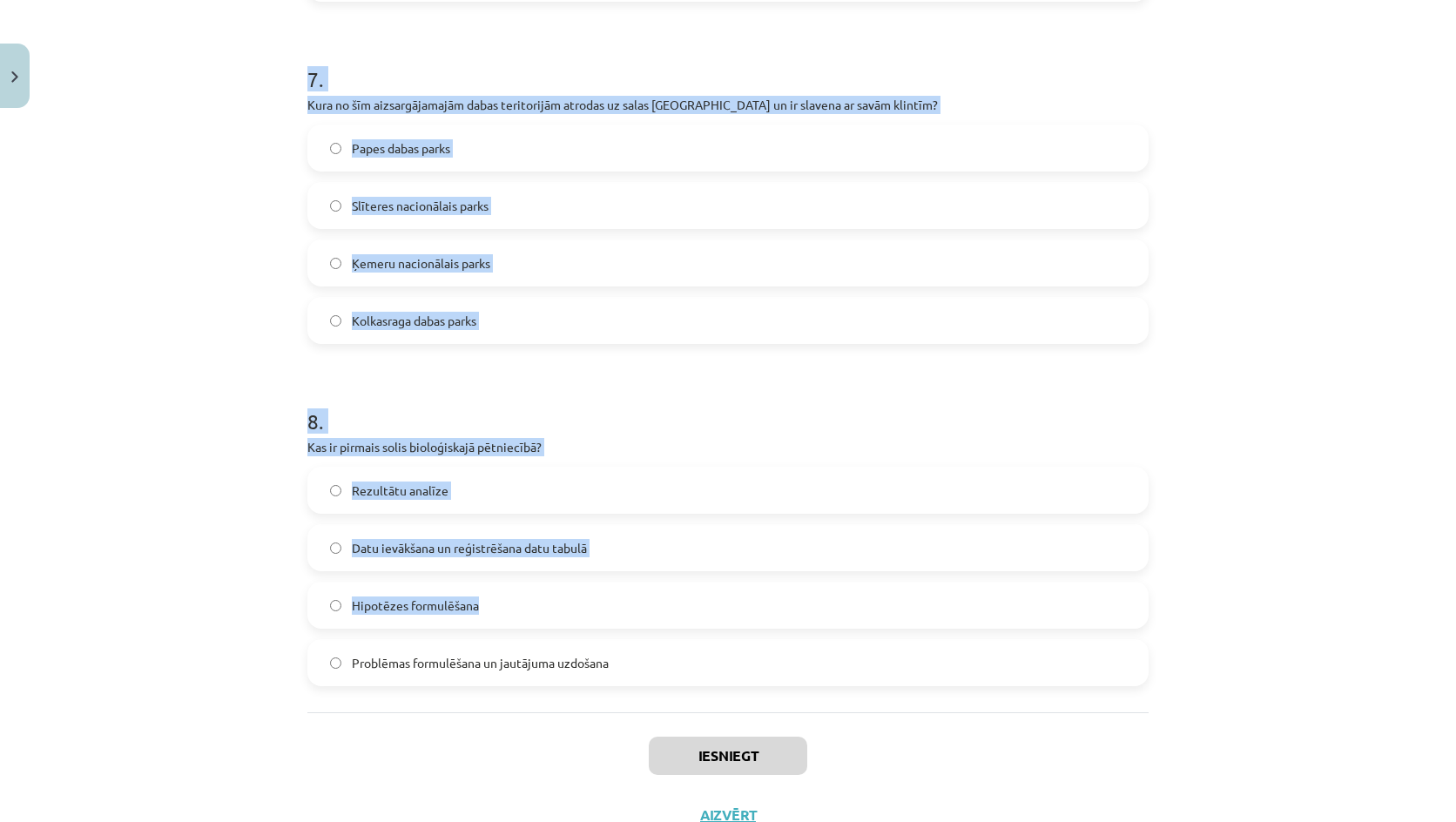
scroll to position [2522, 0]
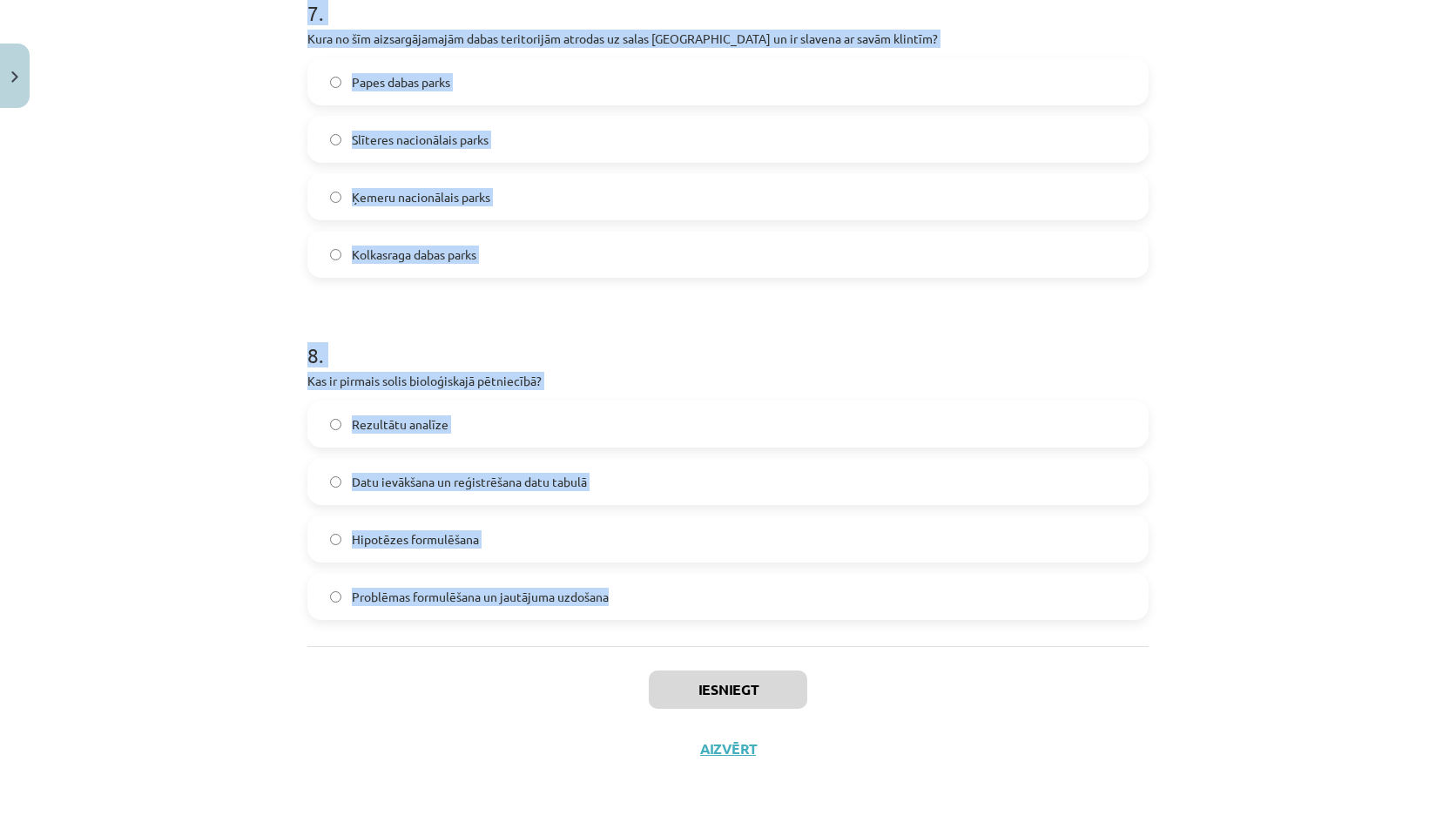
drag, startPoint x: 219, startPoint y: 331, endPoint x: 615, endPoint y: 628, distance: 495.0
click div "Mācību tēma: Bioloģijas 9. klases 1. ieskaites mācību materiāls #4 3. tēma. Kāp…"
copy form "1 . Kura Latvijas aizsargājamā dabas teritorija ir pazīstama ar saviem plašajie…"
click div "1 . Kura Latvijas aizsargājamā dabas teritorija ir pazīstama ar saviem plašajie…"
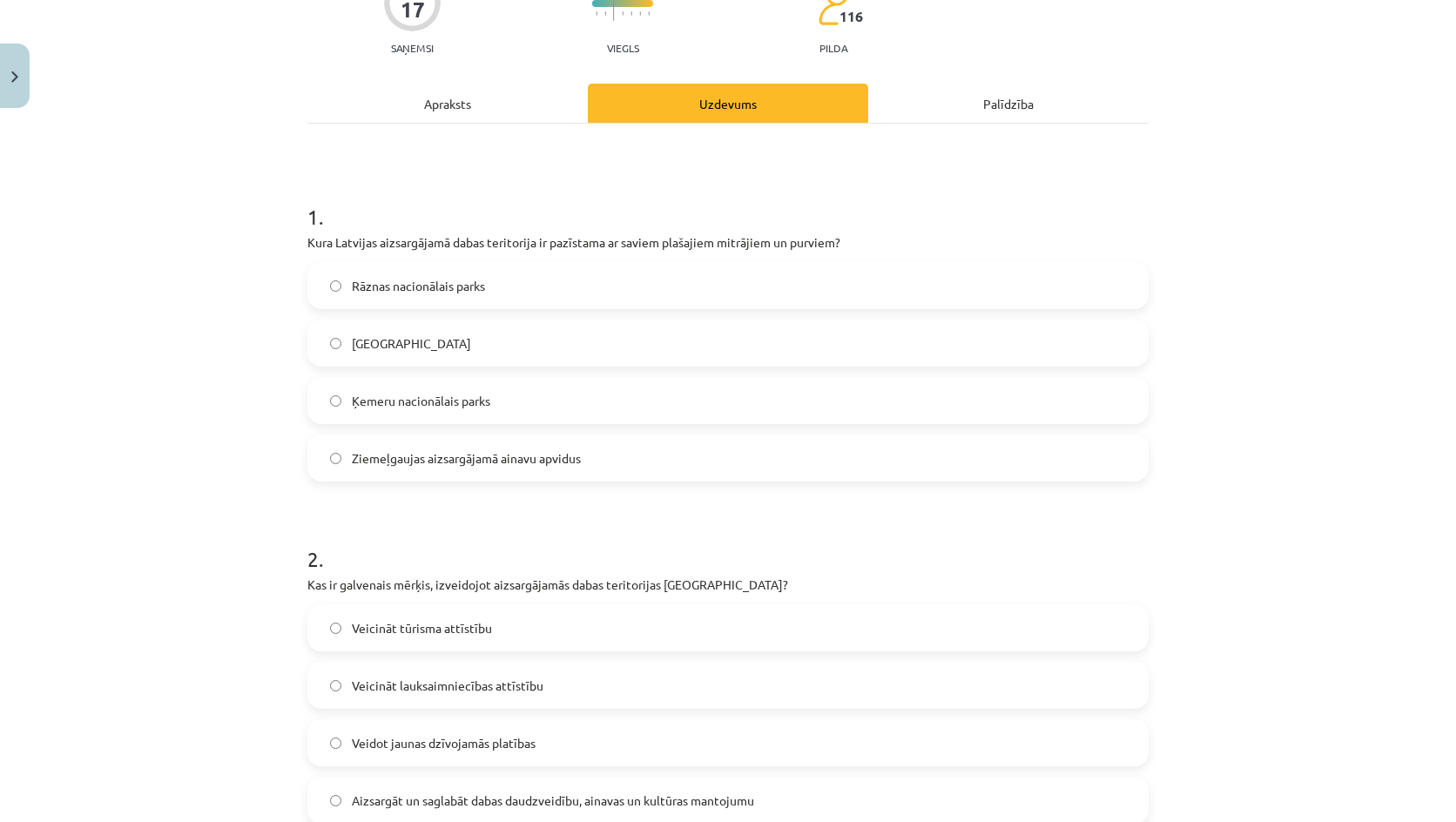
click span "Ķemeru nacionālais parks"
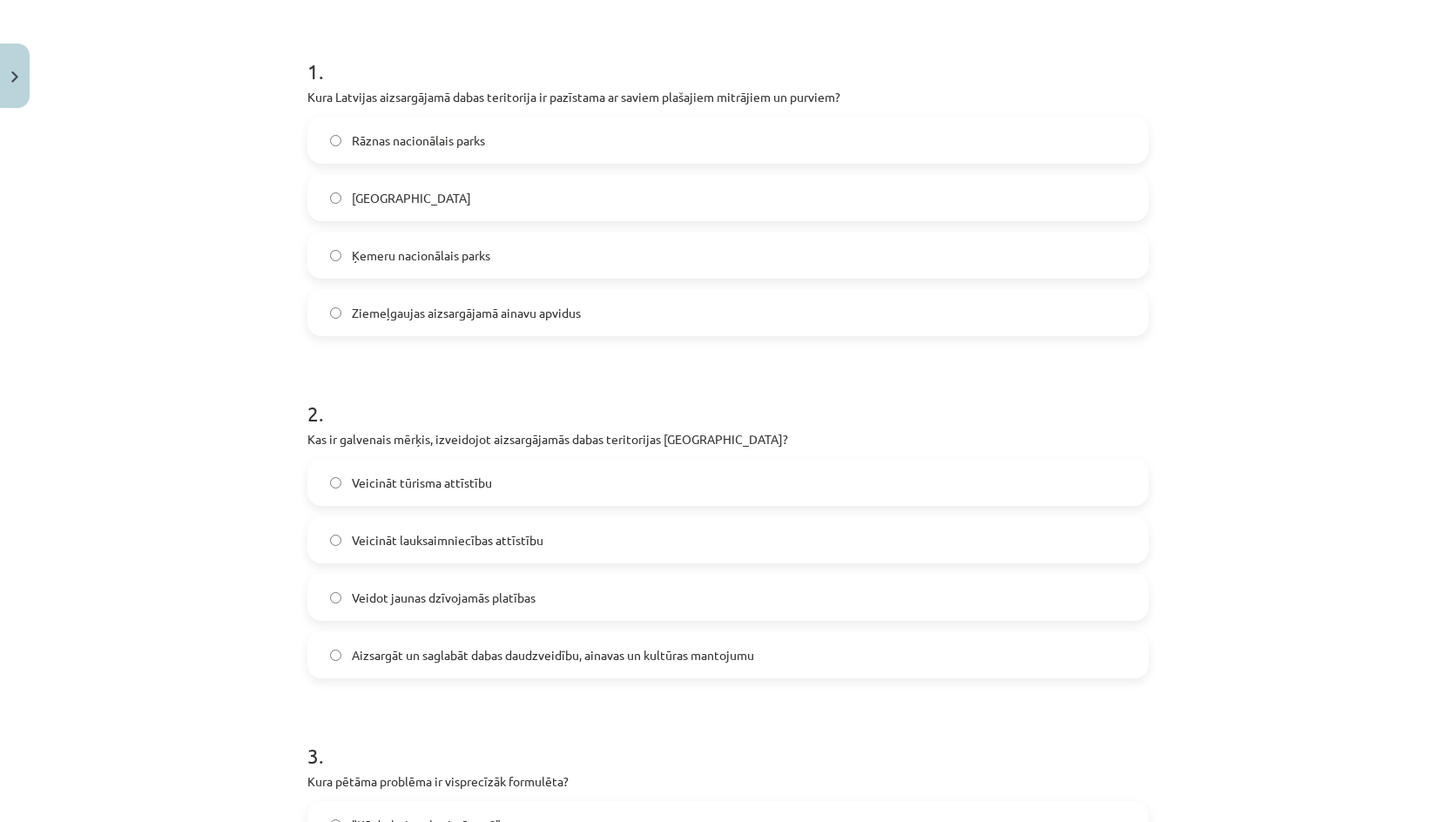
scroll to position [521, 0]
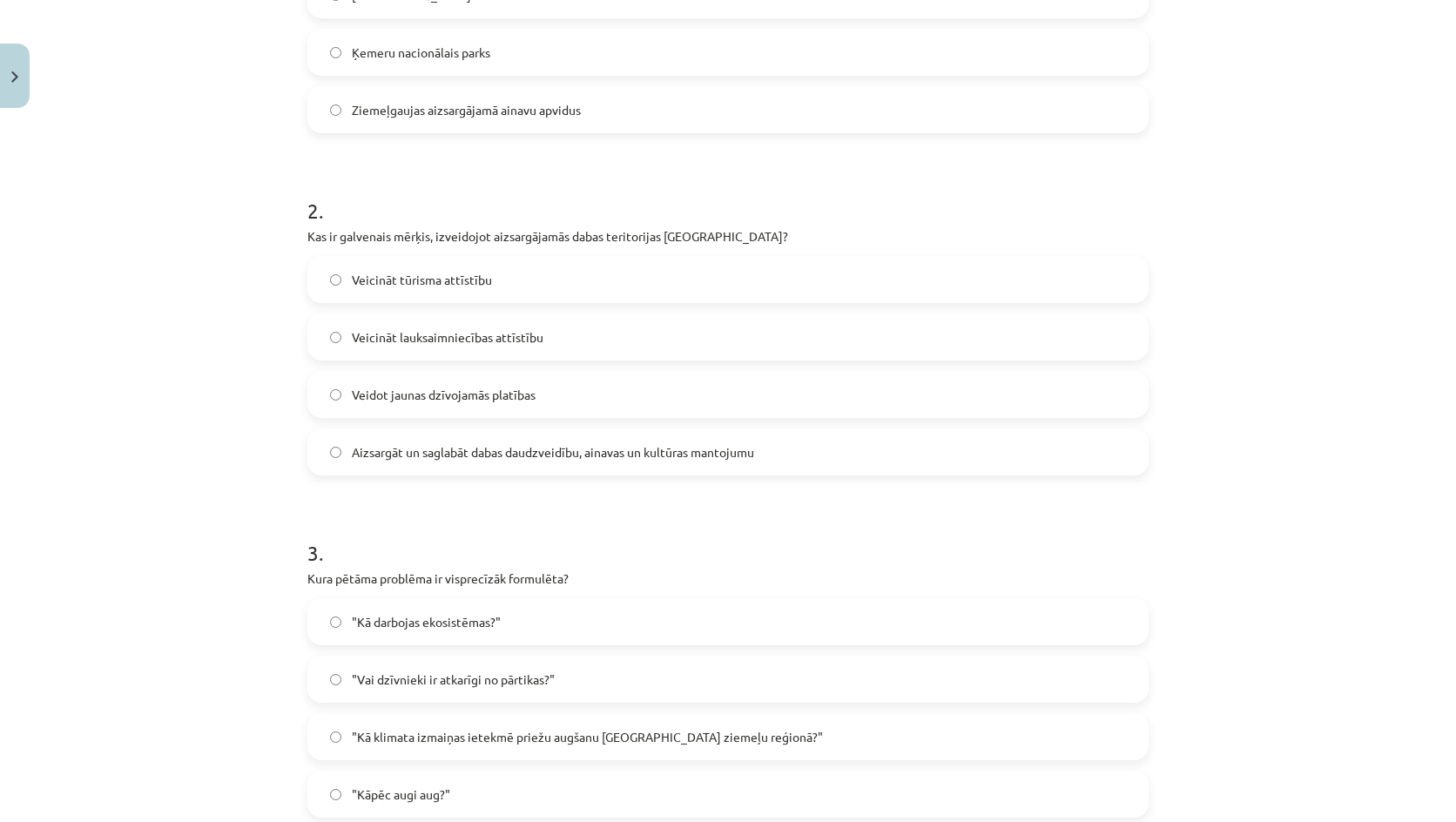
click span "Aizsargāt un saglabāt dabas daudzveidību, ainavas un kultūras mantojumu"
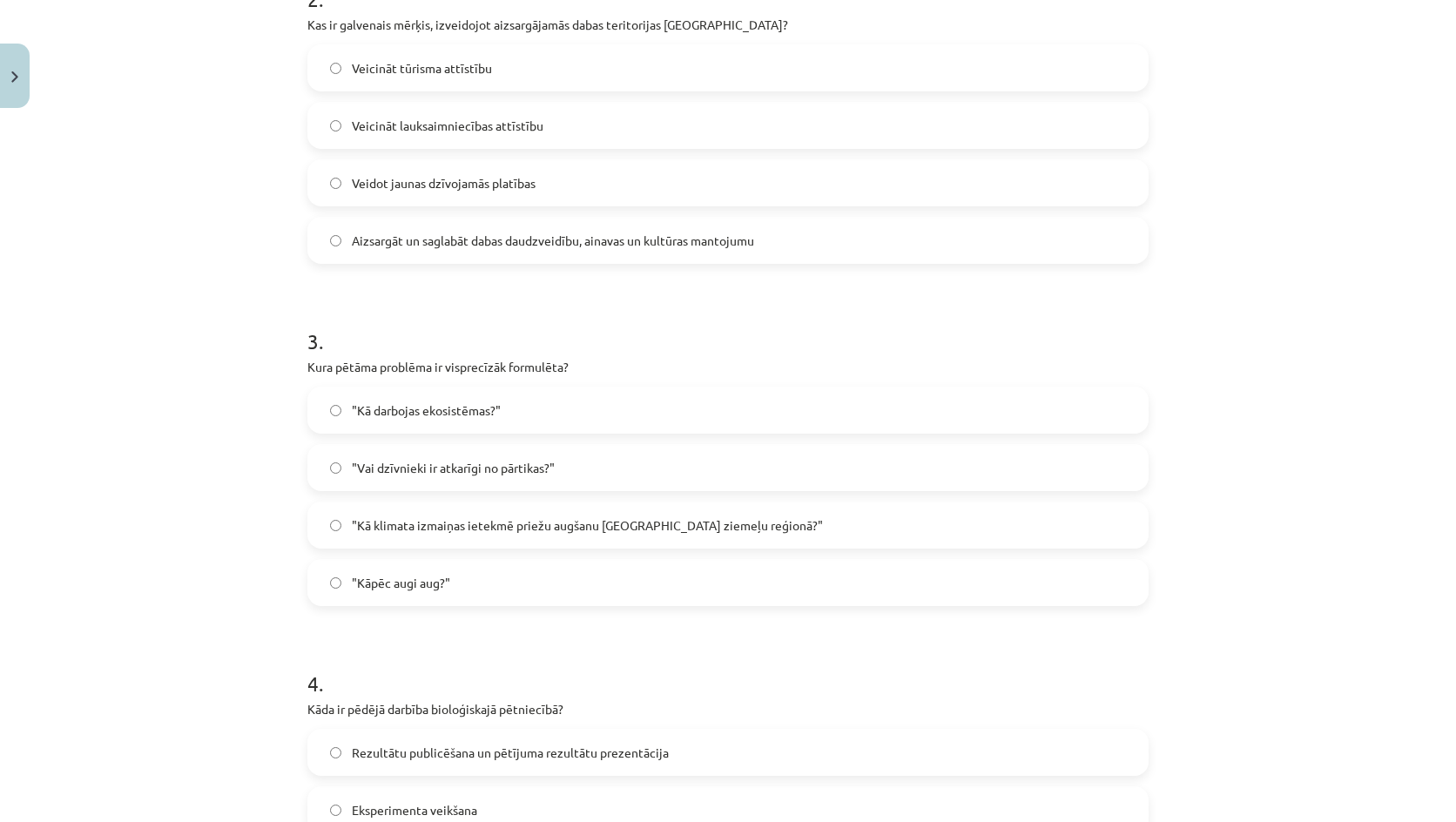
scroll to position [781, 0]
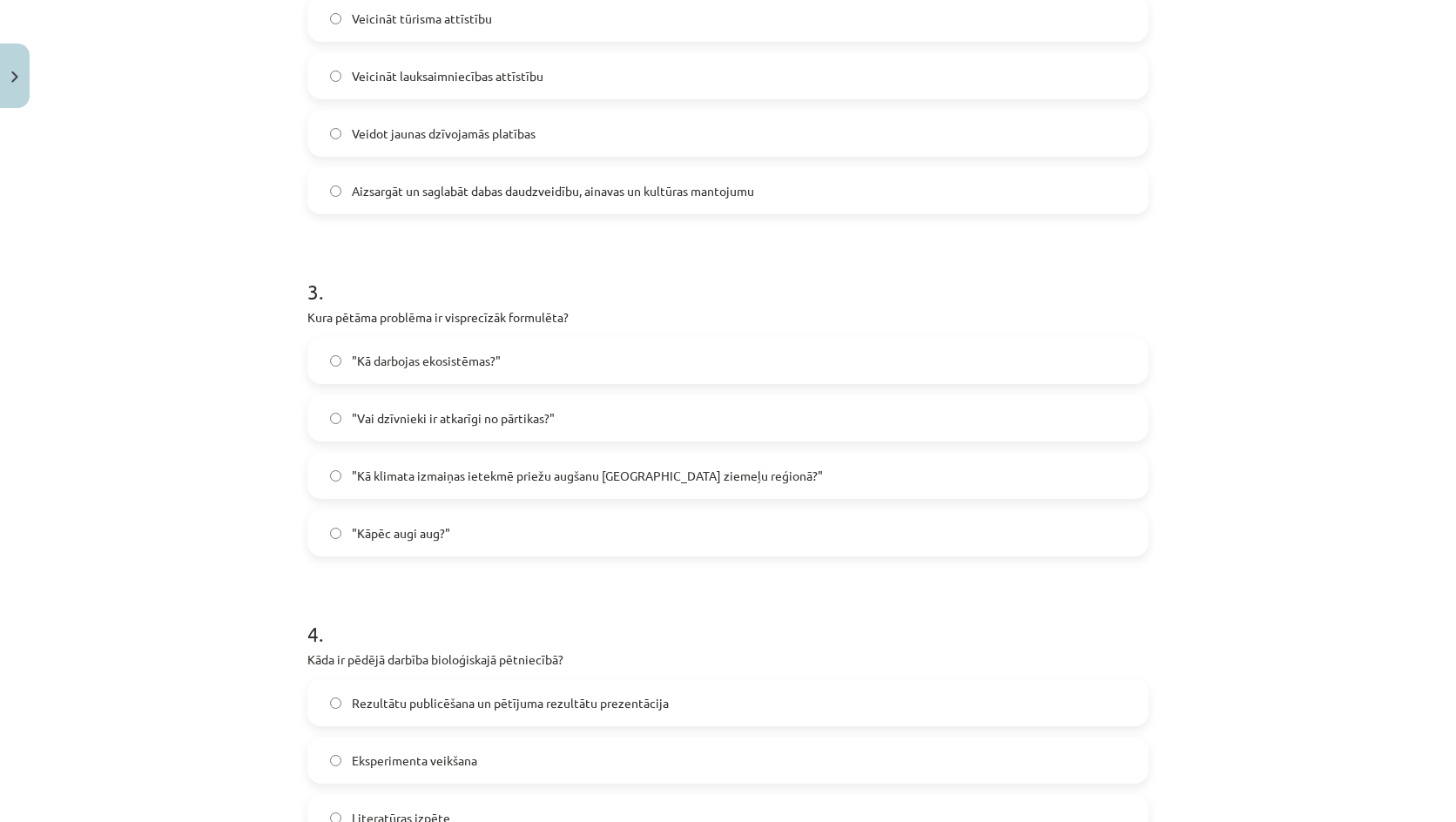
click label ""Kā darbojas ekosistēmas?""
click span ""Kā klimata izmaiņas ietekmē priežu augšanu Latvijas ziemeļu reģionā?""
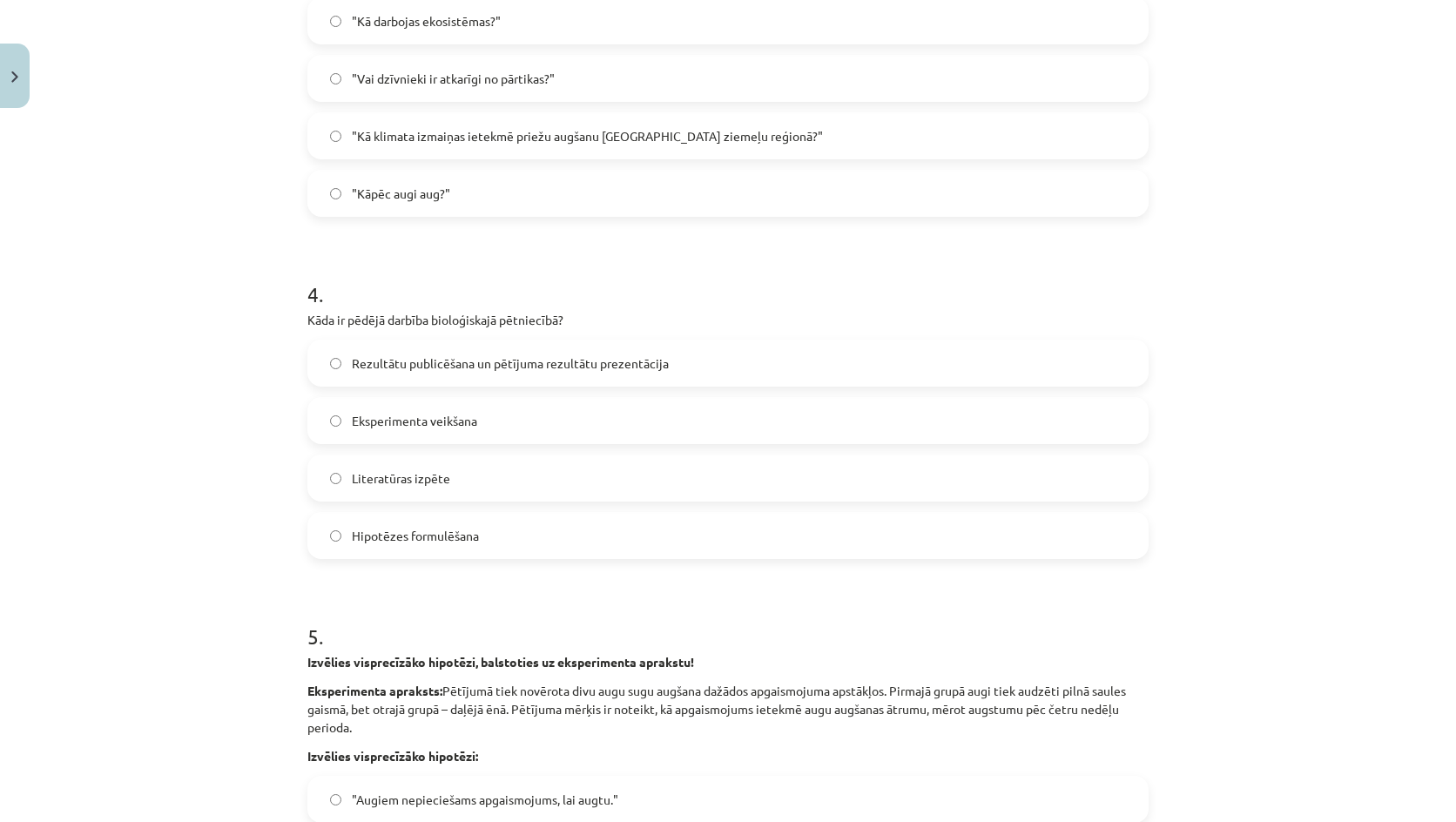
scroll to position [1129, 0]
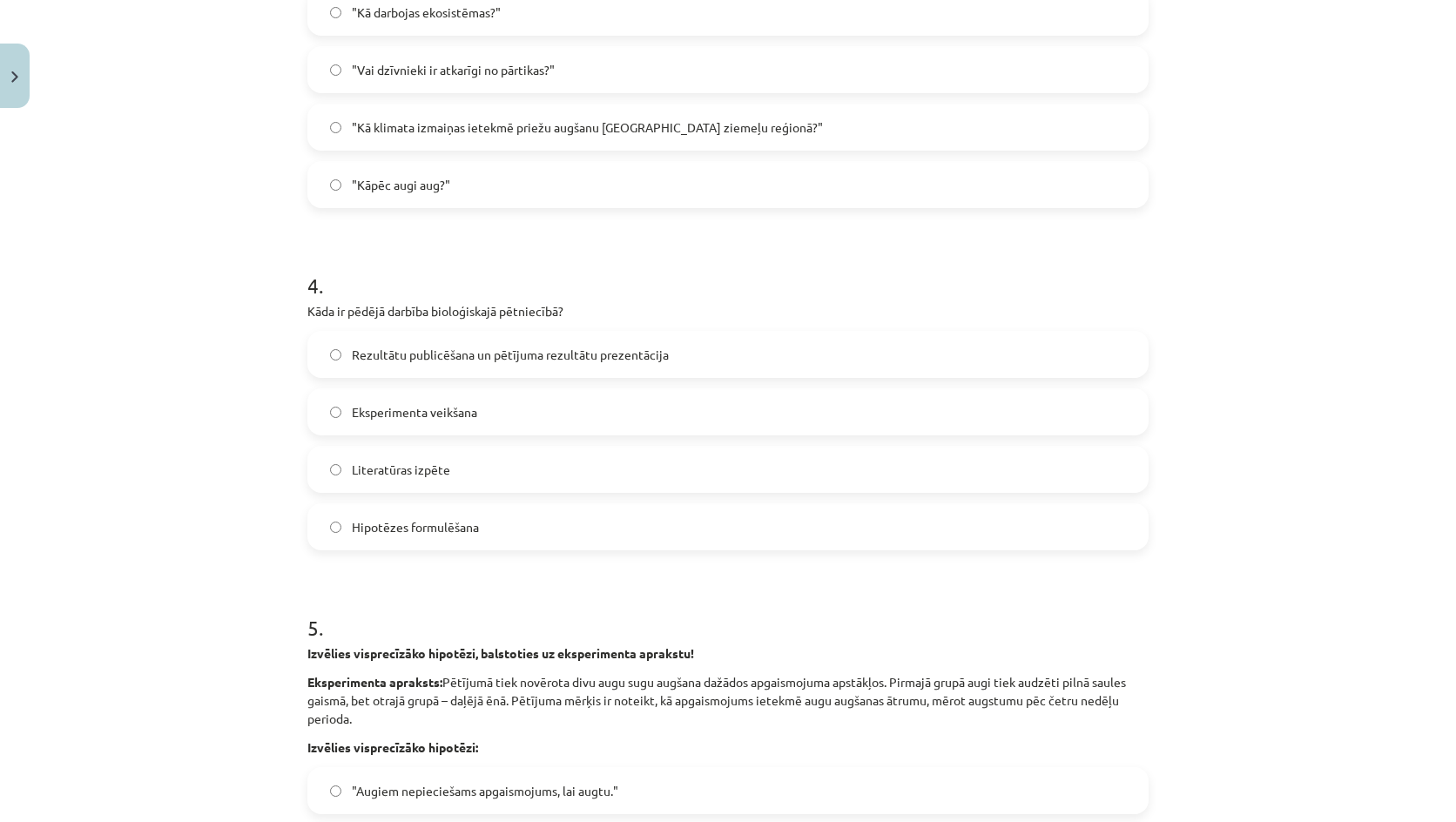
click span "Rezultātu publicēšana un pētījuma rezultātu prezentācija"
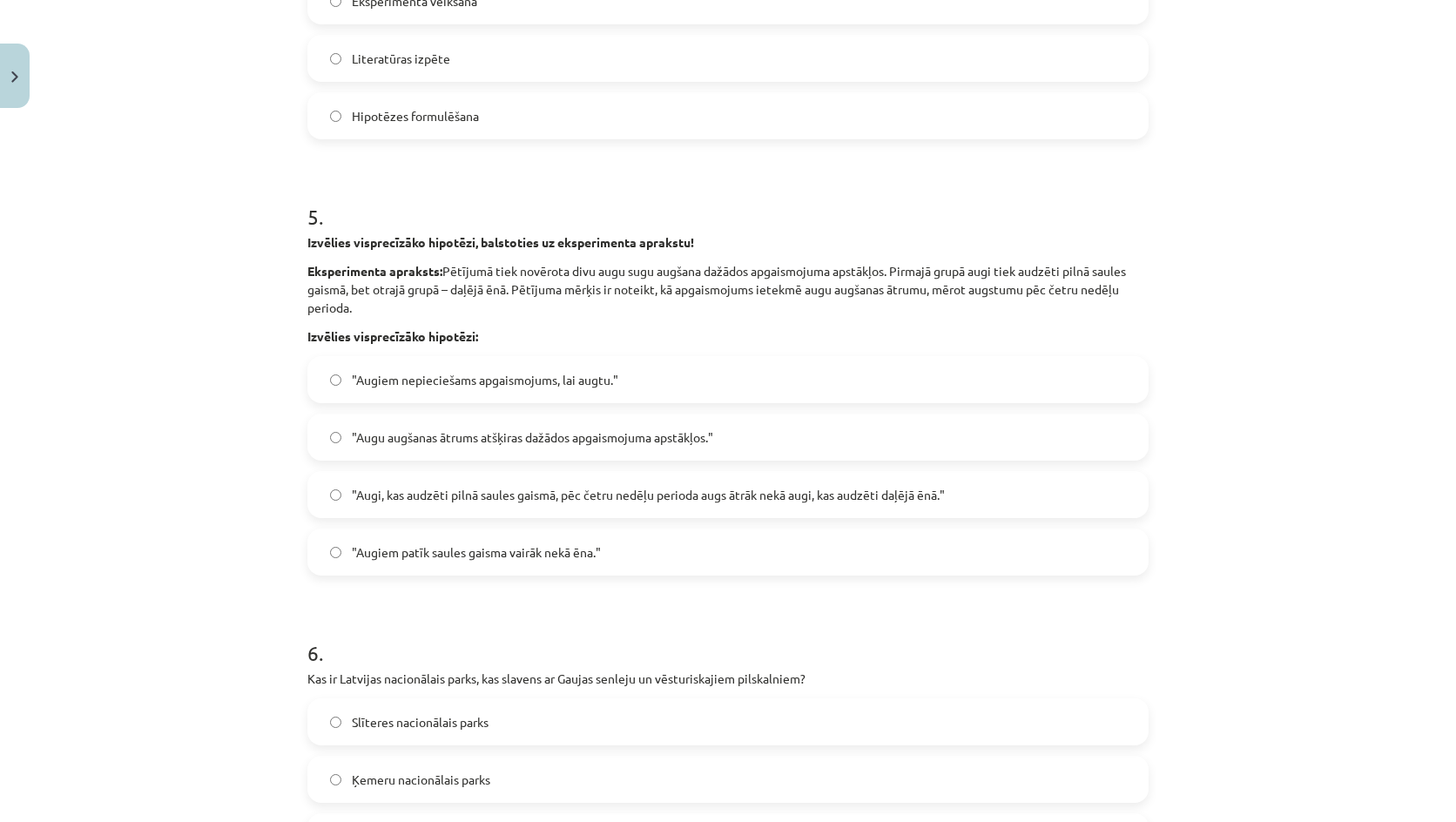
scroll to position [1565, 0]
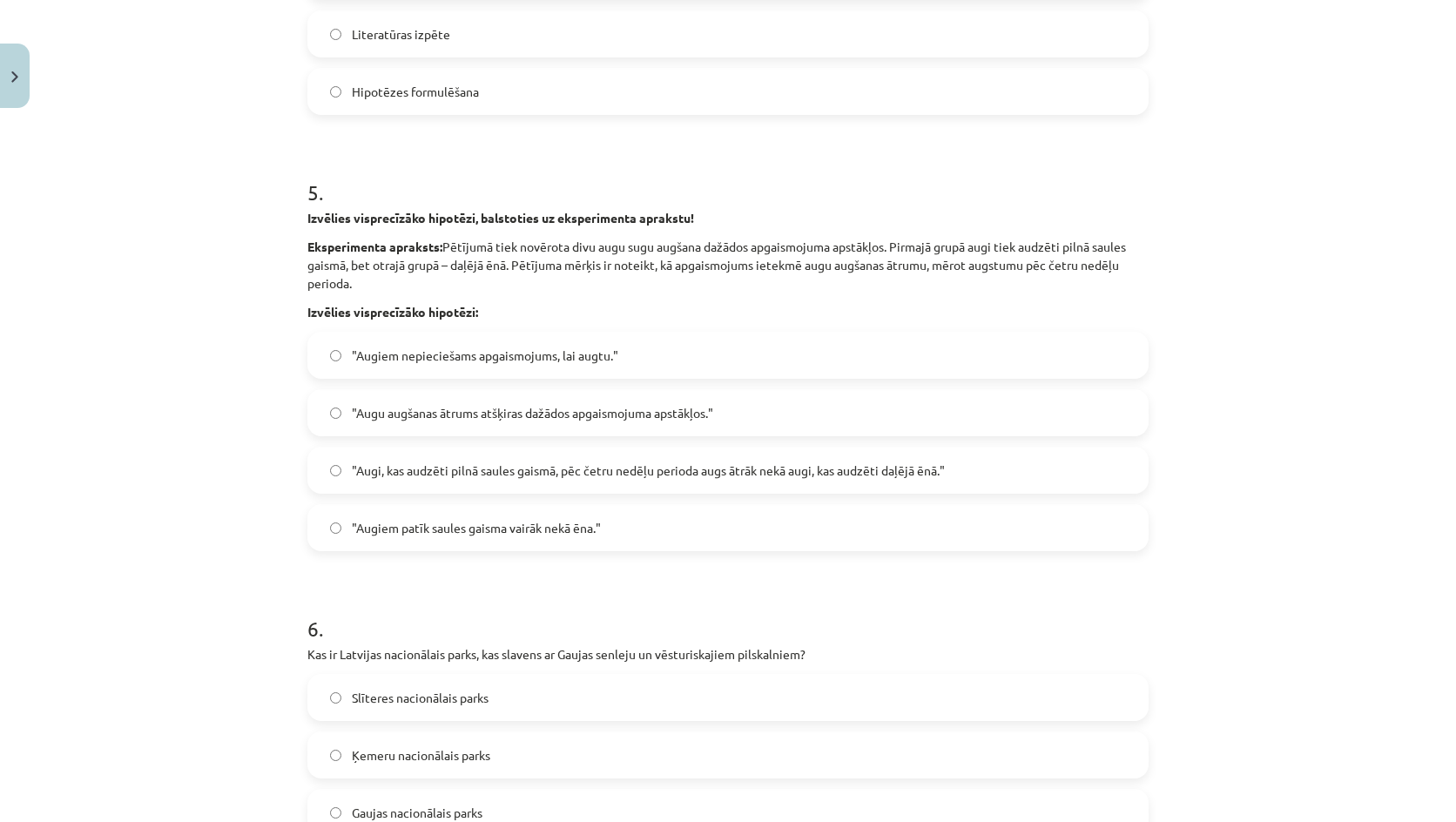
click span ""Augu augšanas ātrums atšķiras dažādos apgaismojuma apstākļos.""
click label ""Augi, kas audzēti pilnā saules gaismā, pēc četru nedēļu perioda augs ātrāk nek…"
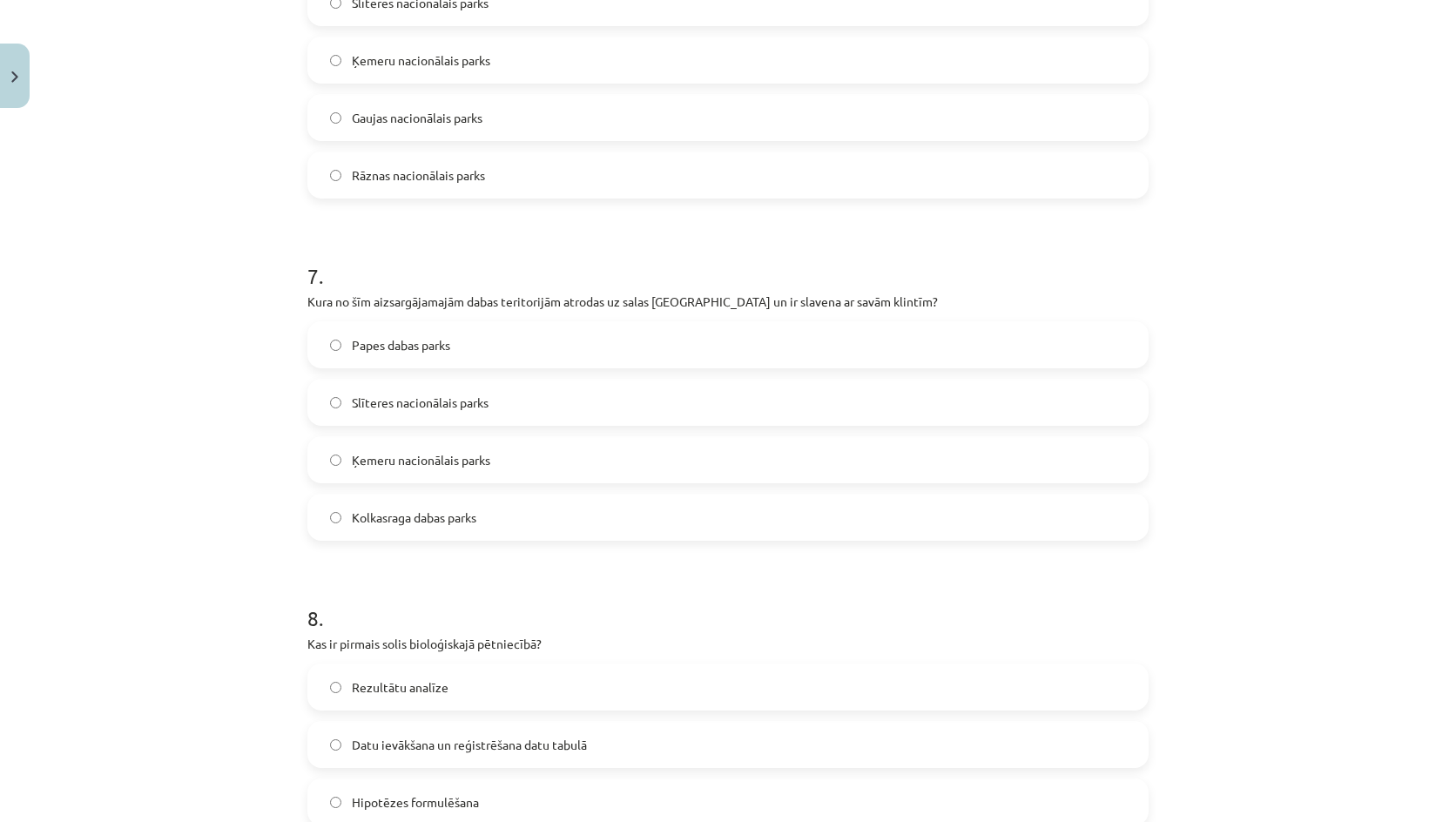
scroll to position [2261, 0]
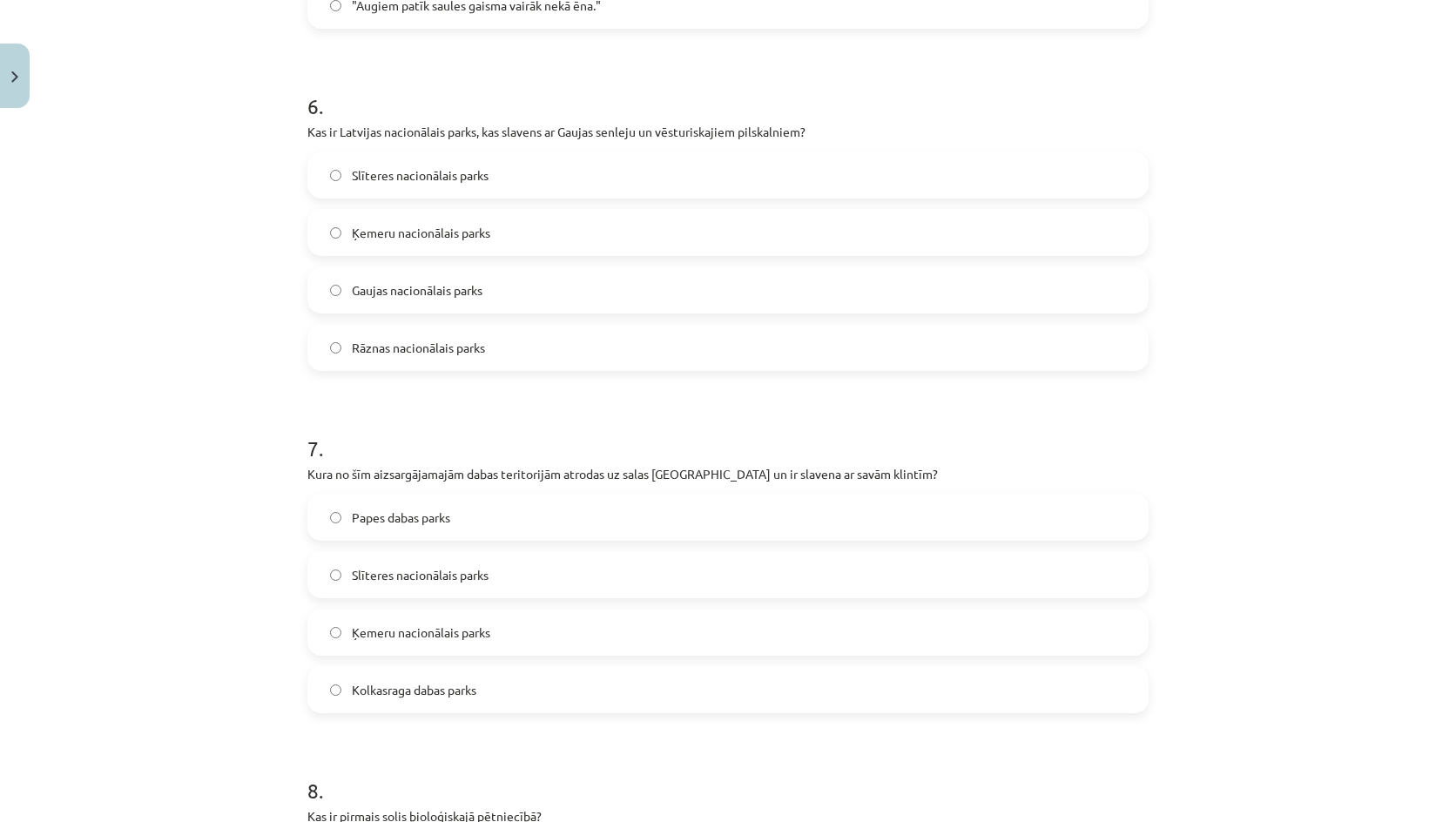
click span "Gaujas nacionālais parks"
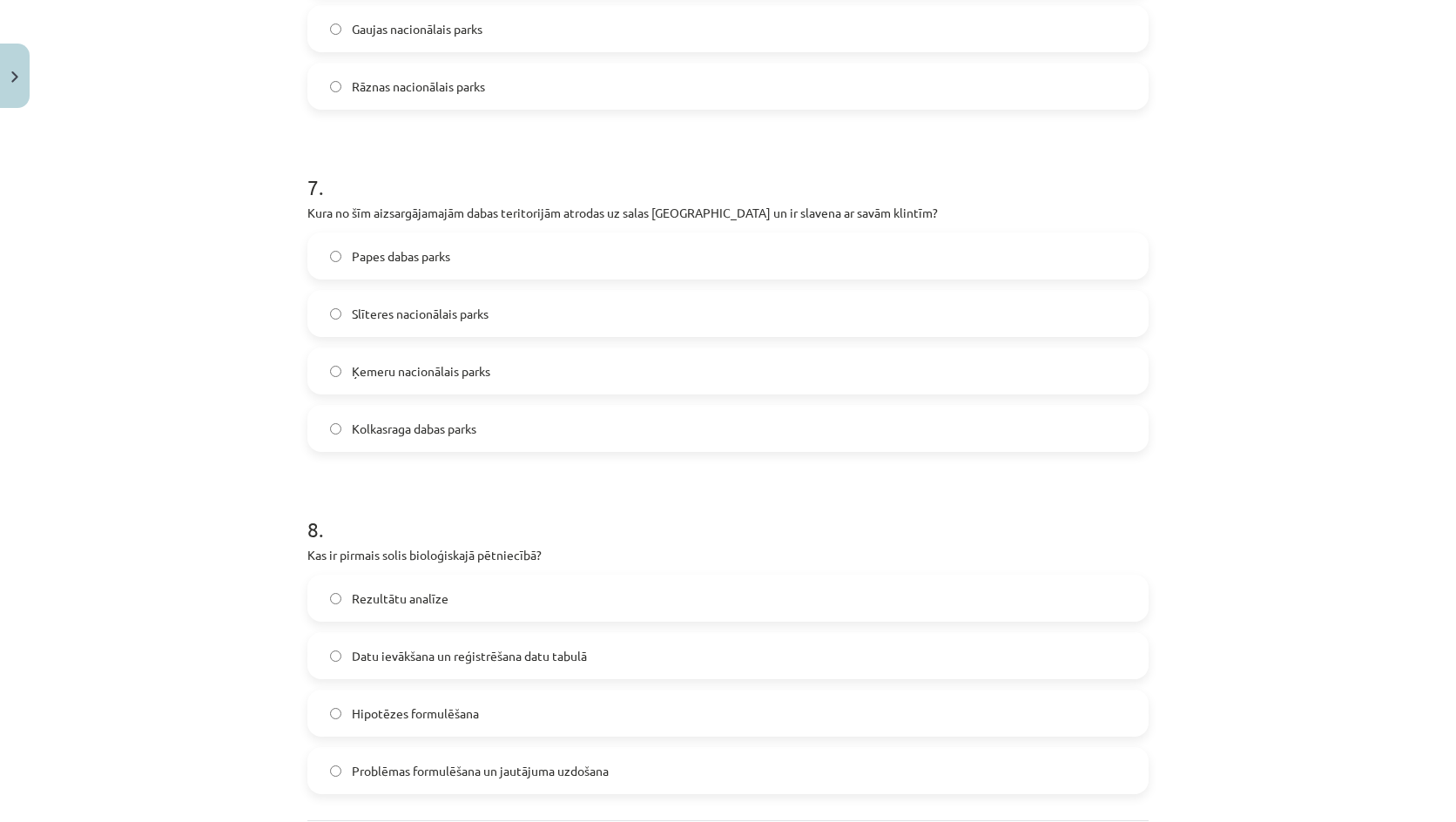
click span "Slīteres nacionālais parks"
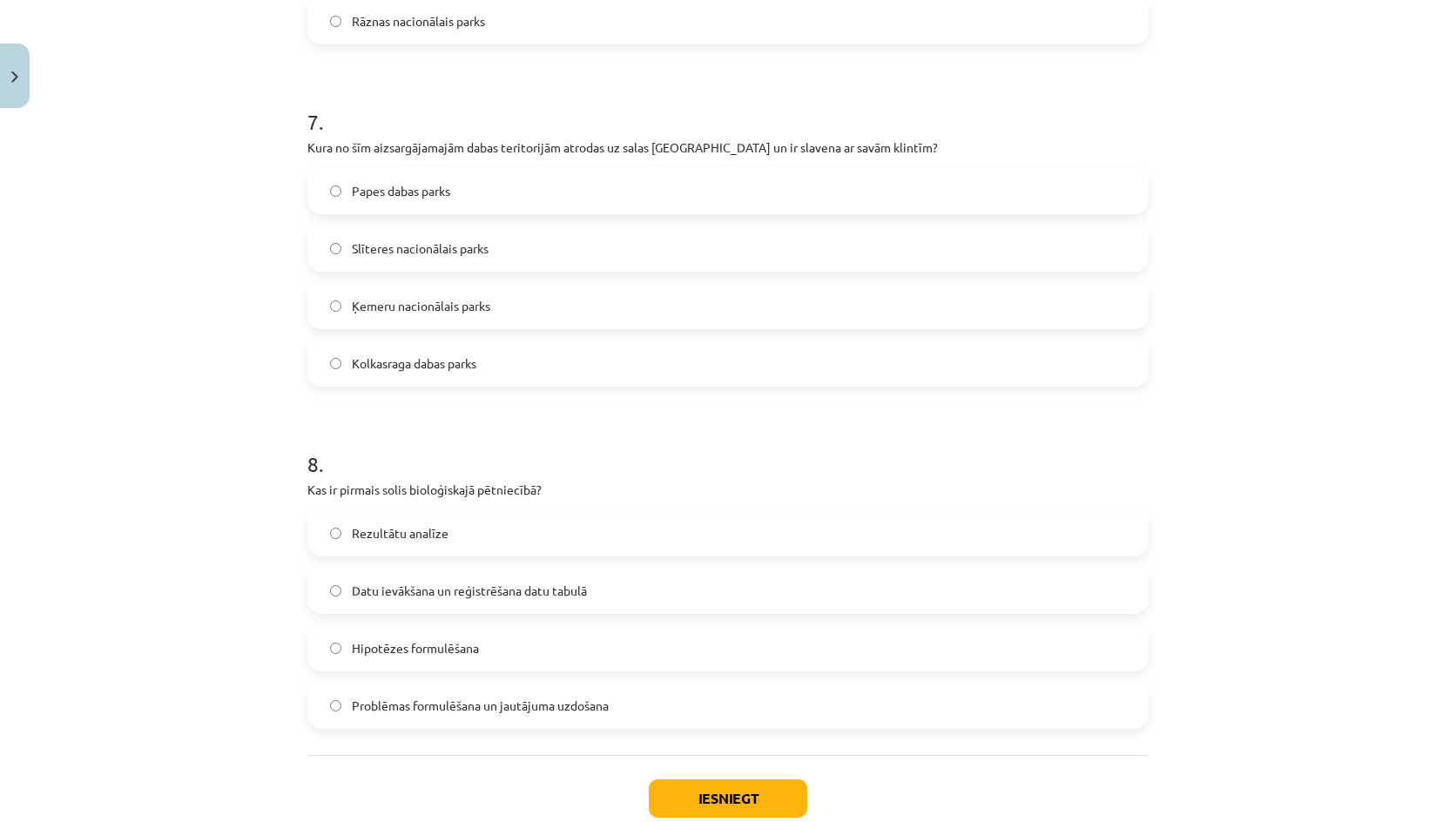
scroll to position [2522, 0]
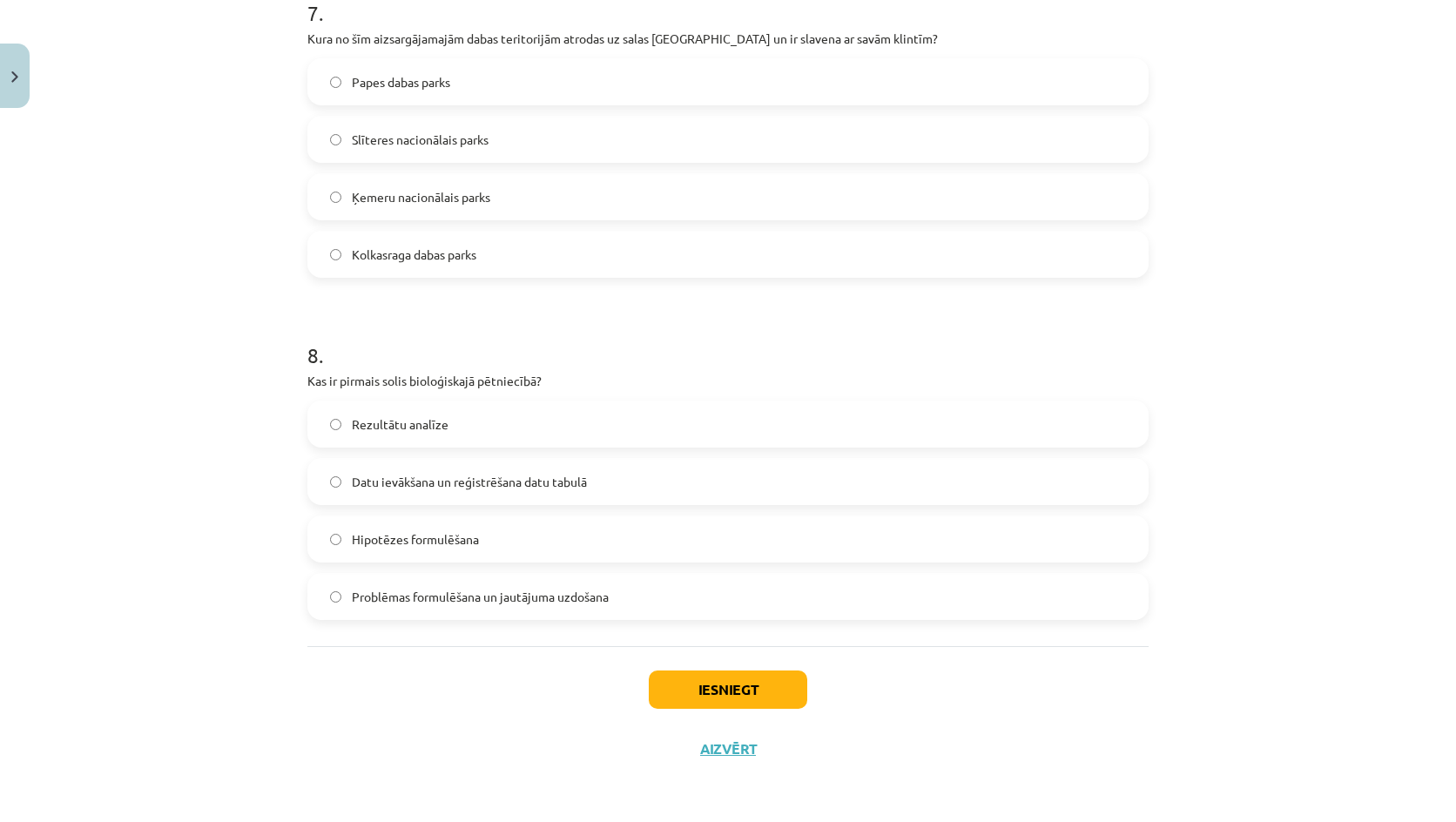
click label "Problēmas formulēšana un jautājuma uzdošana"
click button "Iesniegt"
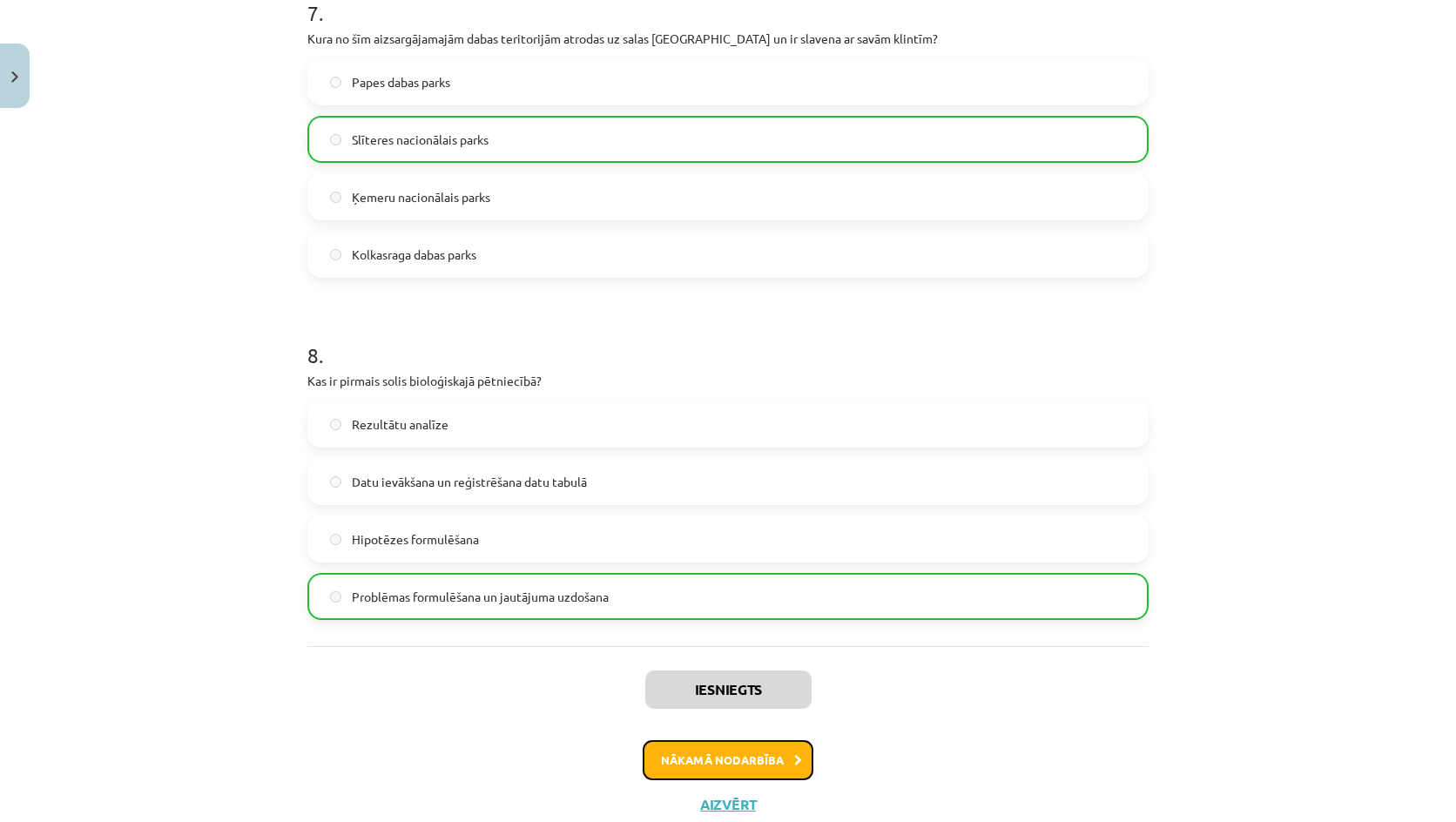
click button "Nākamā nodarbība"
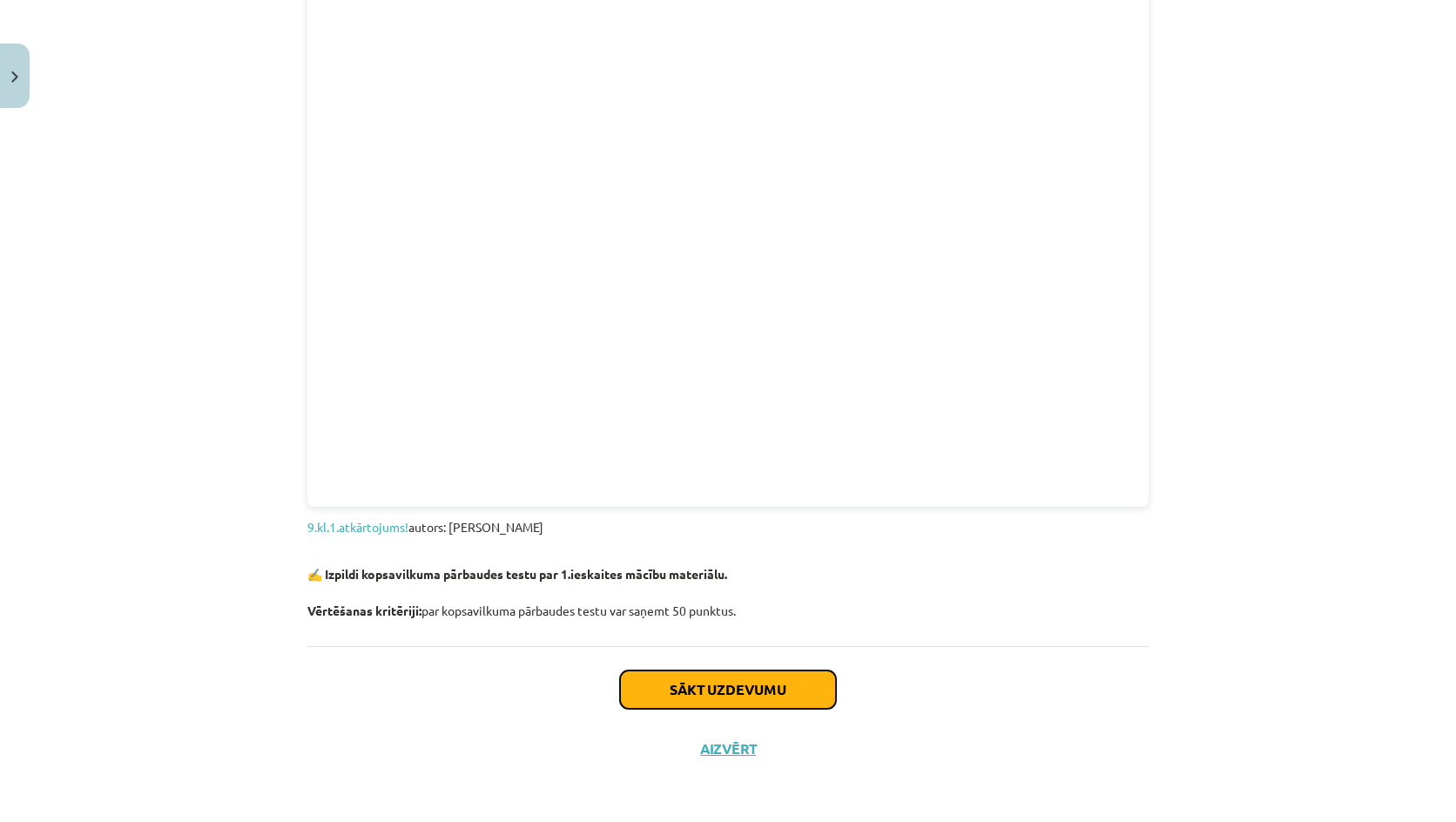
click button "Sākt uzdevumu"
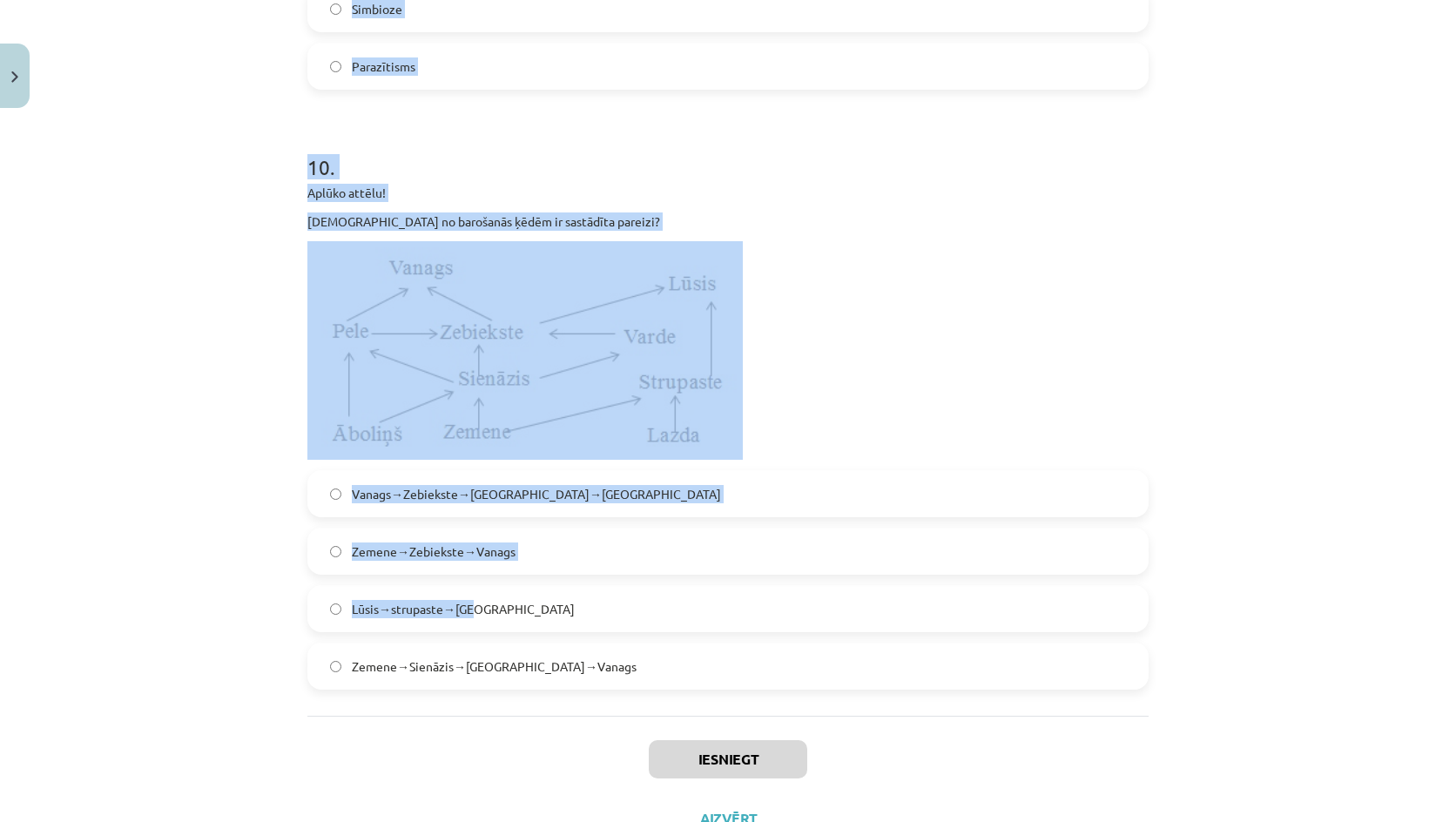
scroll to position [3846, 0]
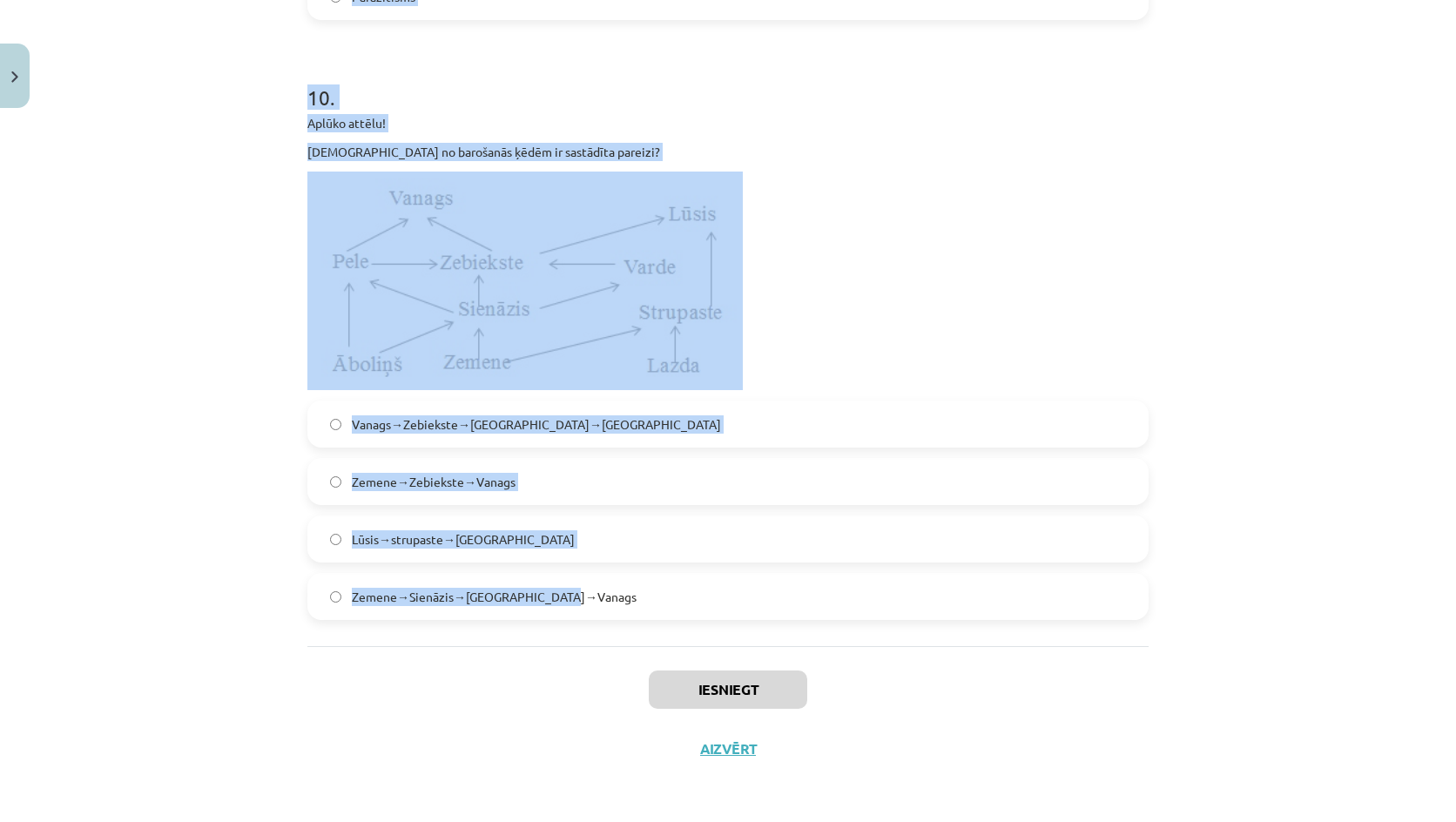
drag, startPoint x: 242, startPoint y: 330, endPoint x: 626, endPoint y: 613, distance: 477.0
click div "Mācību tēma: Bioloģijas 9. klases 1. ieskaites mācību materiāls #5 Noslēguma te…"
copy form "1 . Kurš no šiem dzīvības organizācijas līmeņiem aptver visus pārējos un ietver…"
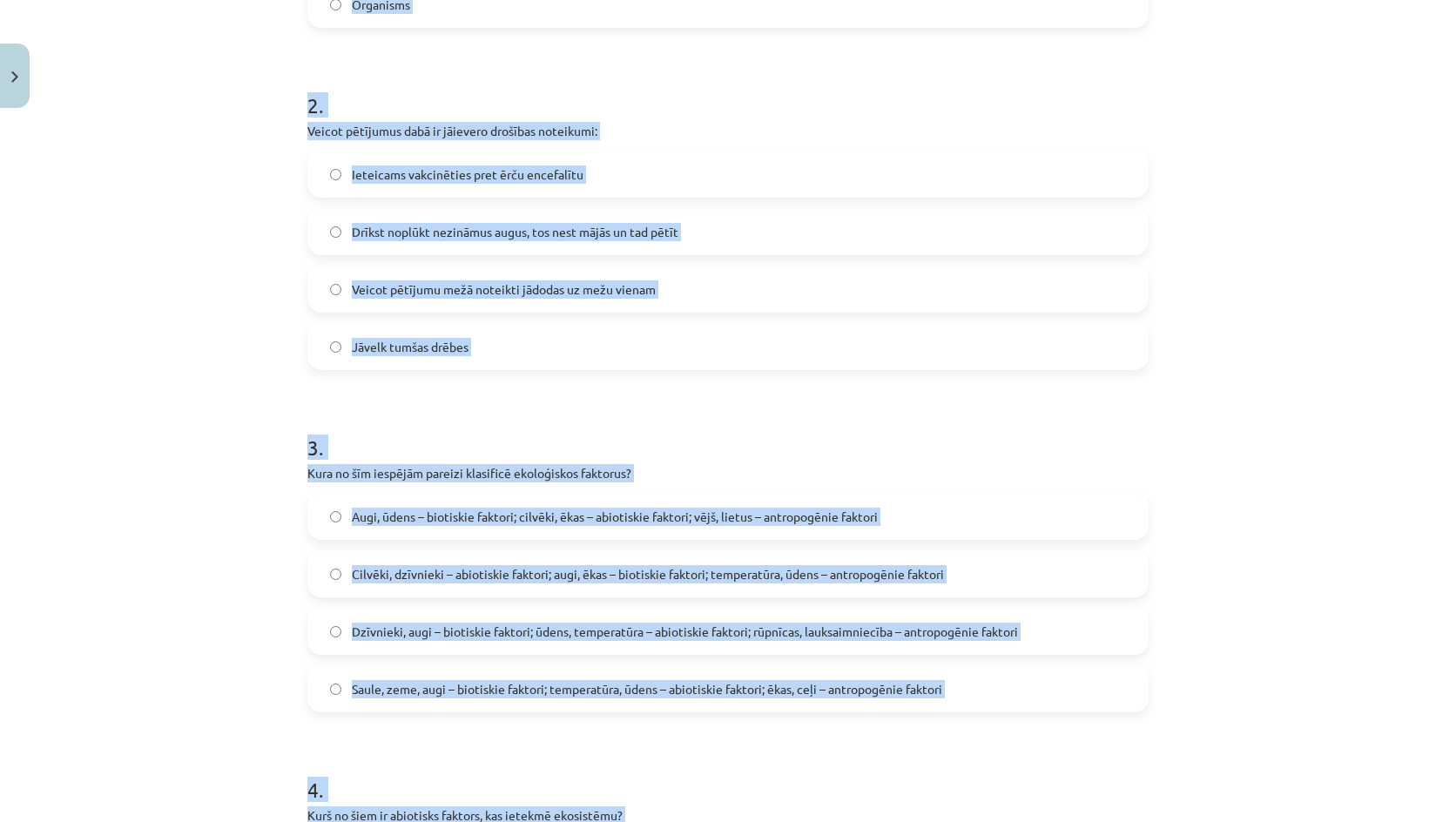
scroll to position [0, 0]
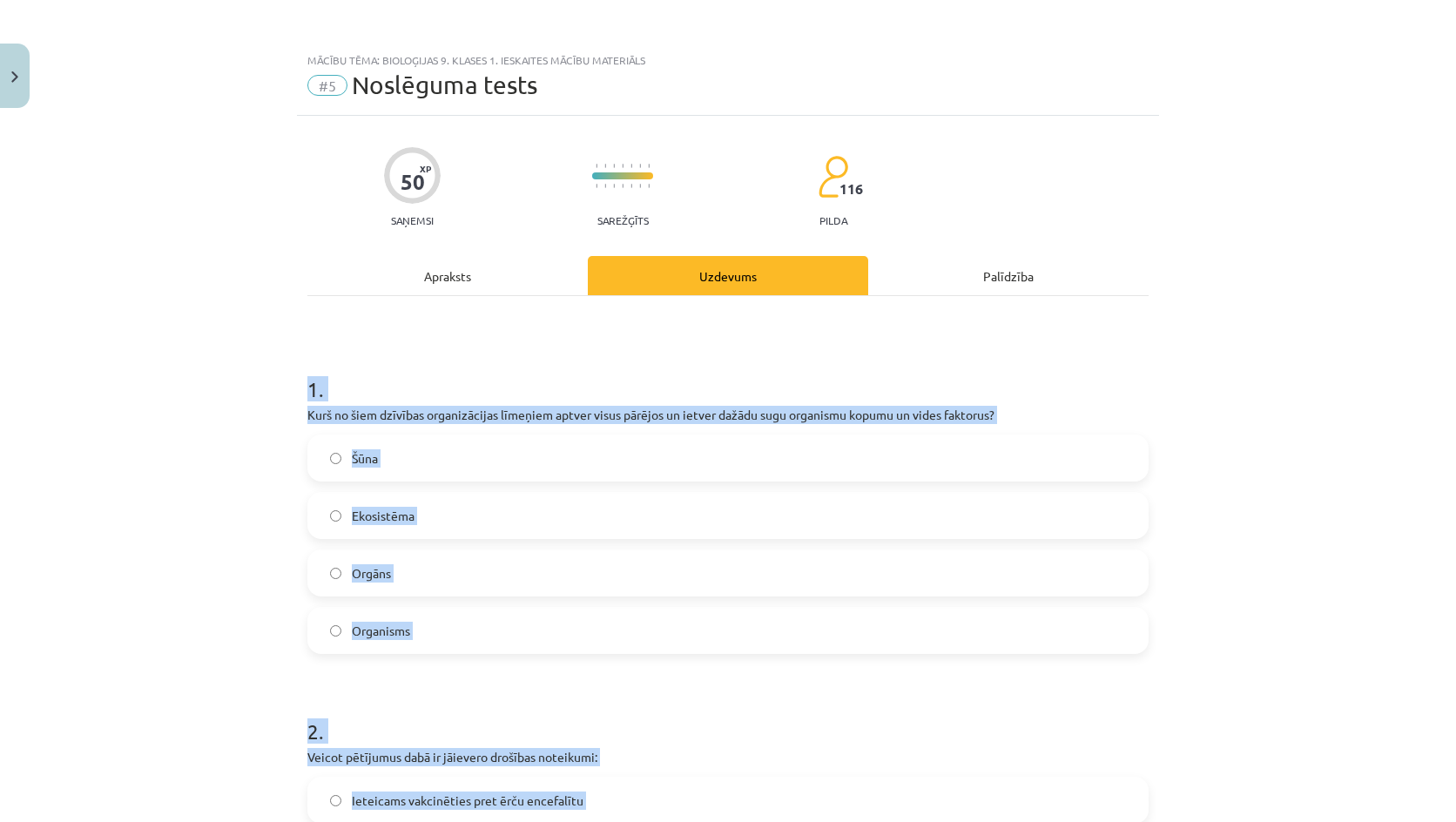
click div "Mācību tēma: Bioloģijas 9. klases 1. ieskaites mācību materiāls #5 Noslēguma te…"
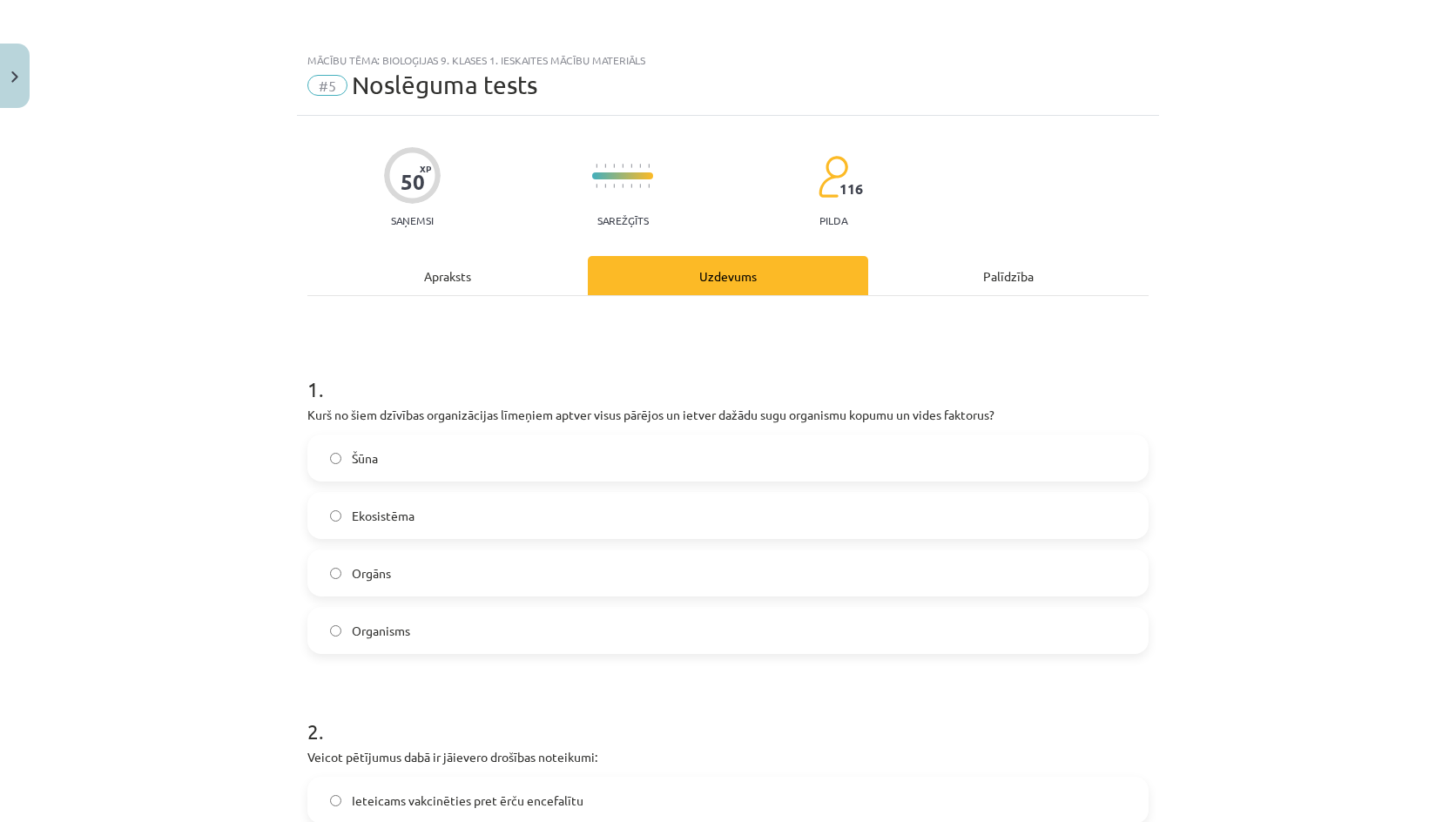
click label "Ekosistēma"
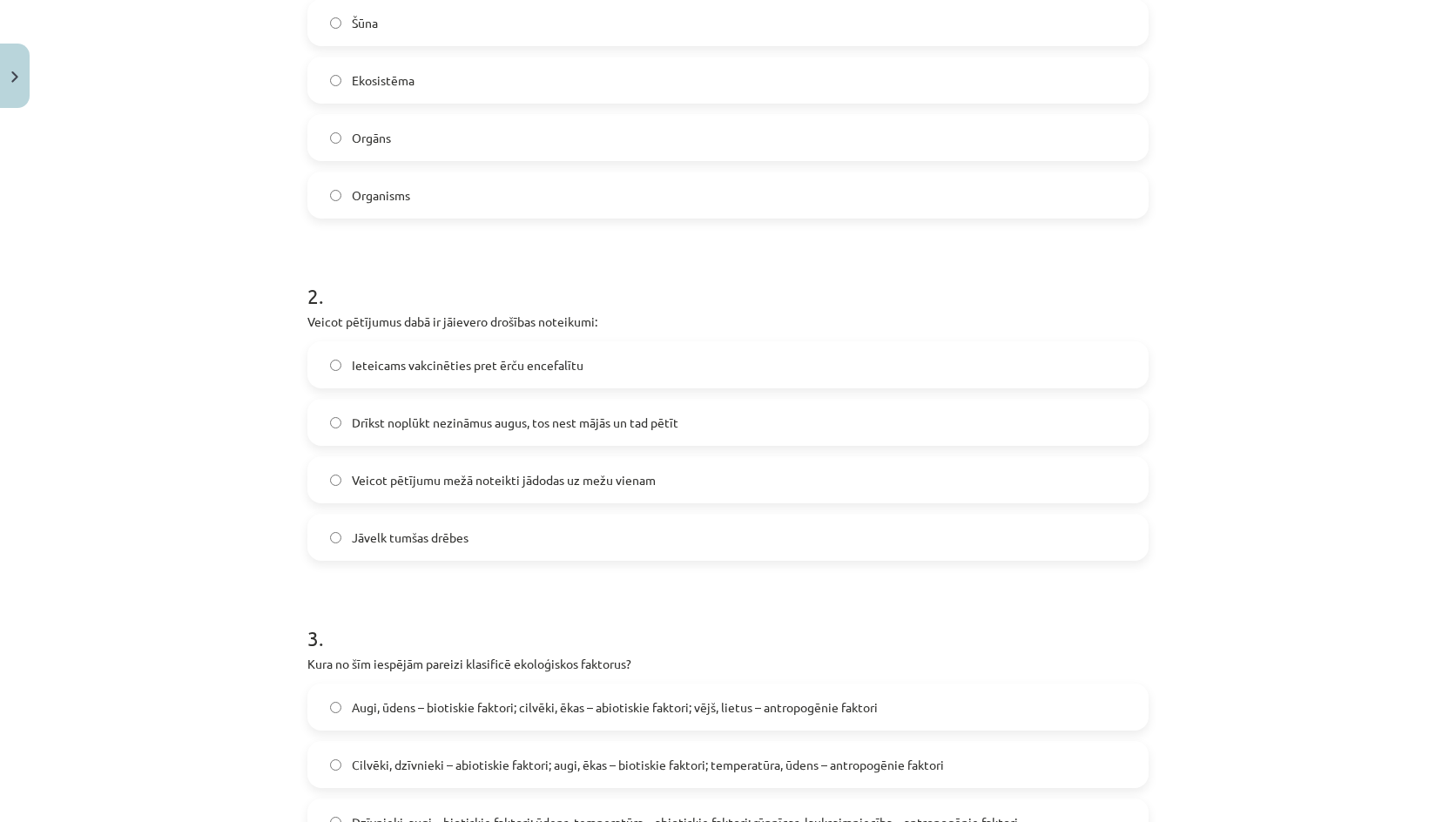
click span "Ieteicams vakcinēties pret ērču encefalītu"
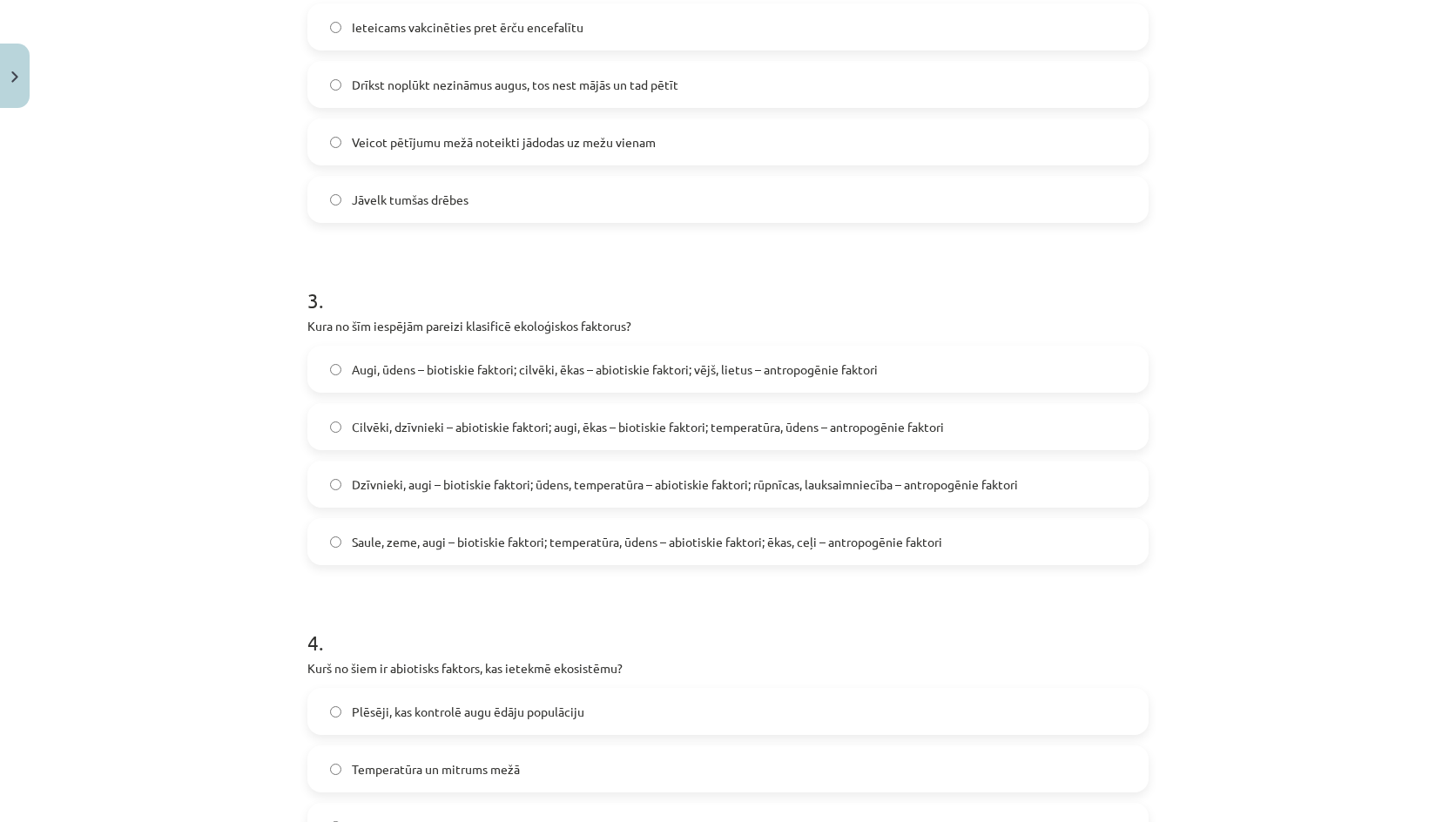
scroll to position [783, 0]
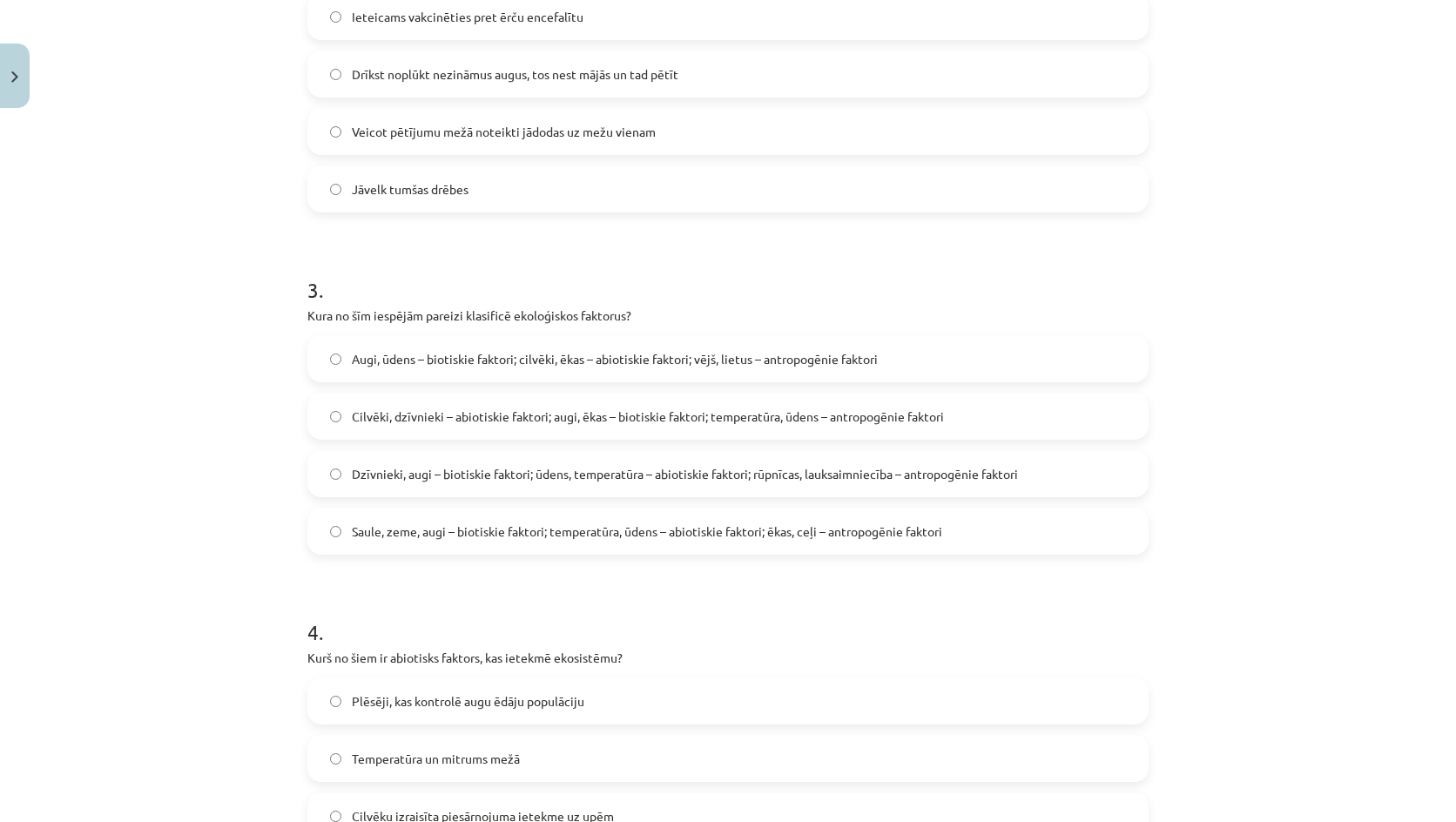
click label "Dzīvnieki, augi – biotiskie faktori; ūdens, temperatūra – abiotiskie faktori; r…"
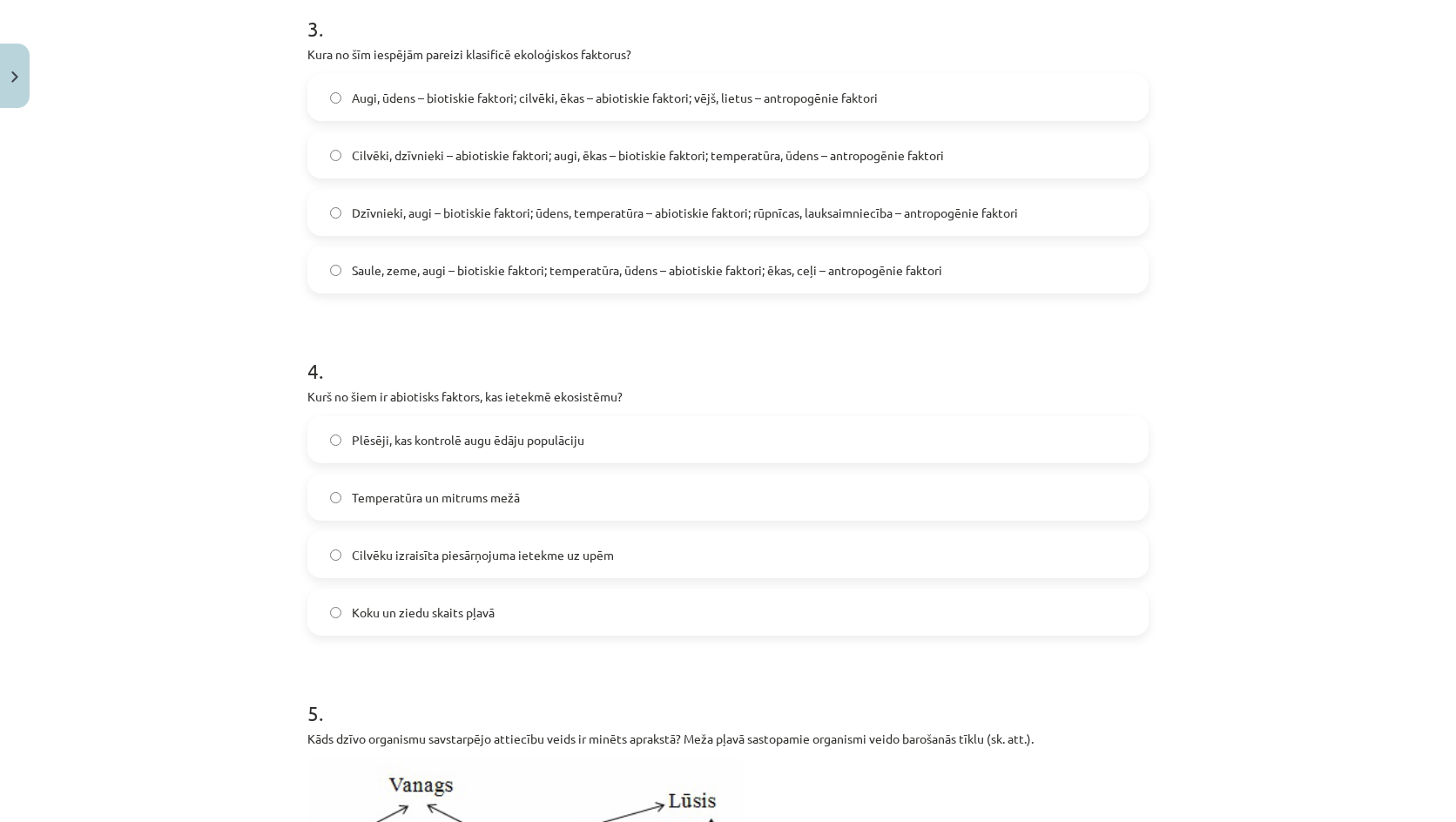
click span "Temperatūra un mitrums mežā"
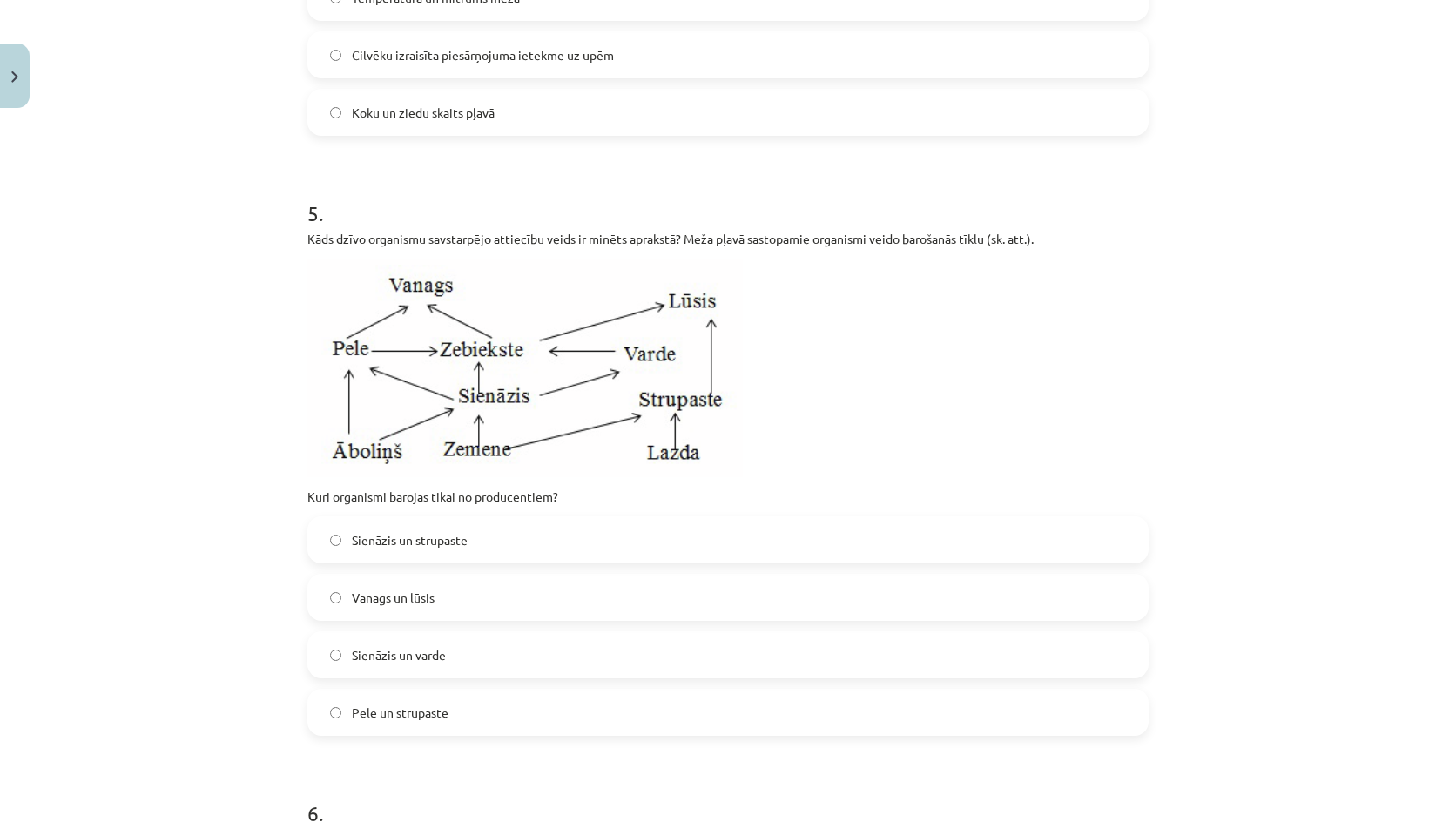
scroll to position [1654, 0]
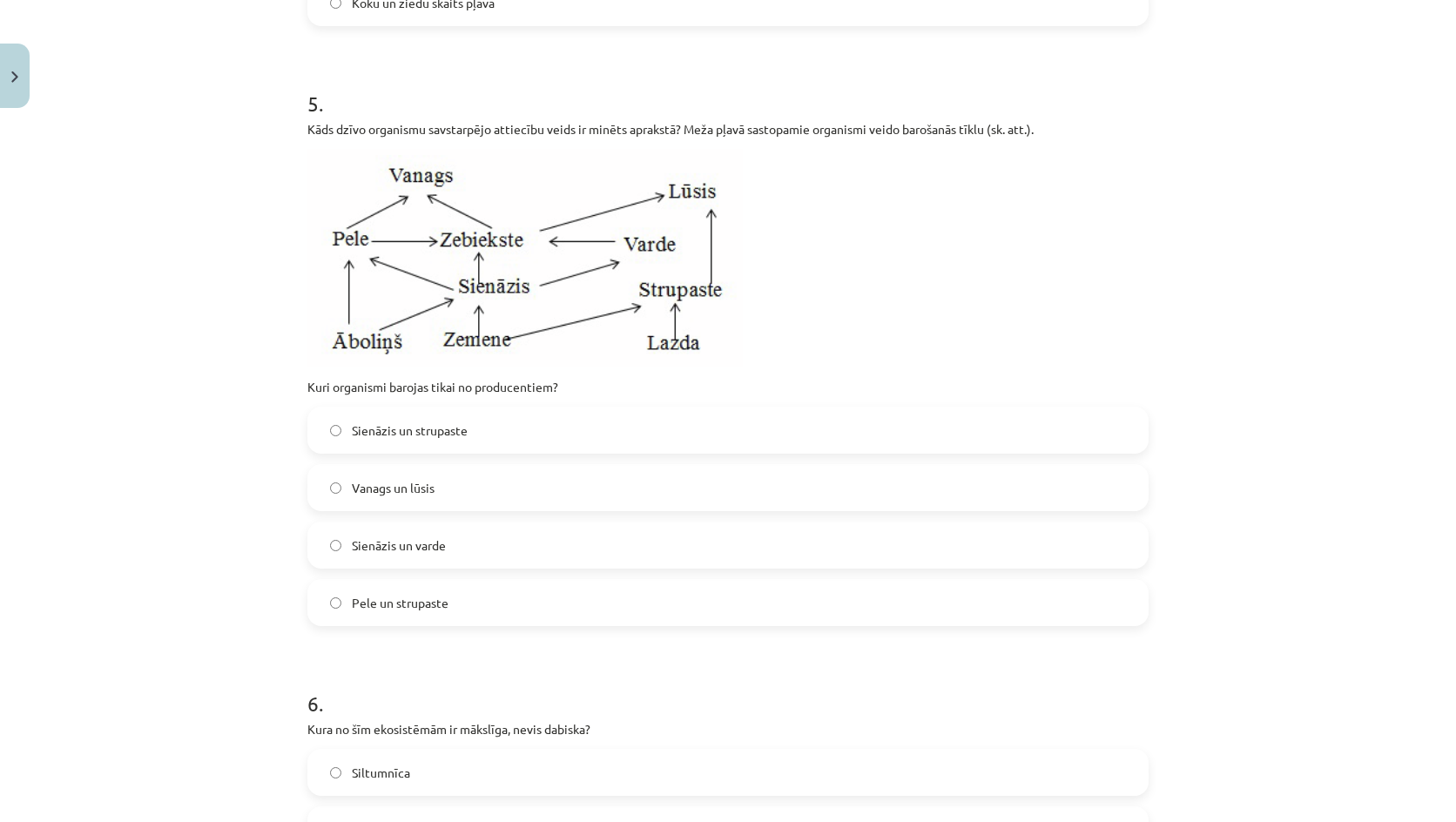
click span "Sienāzis un strupaste"
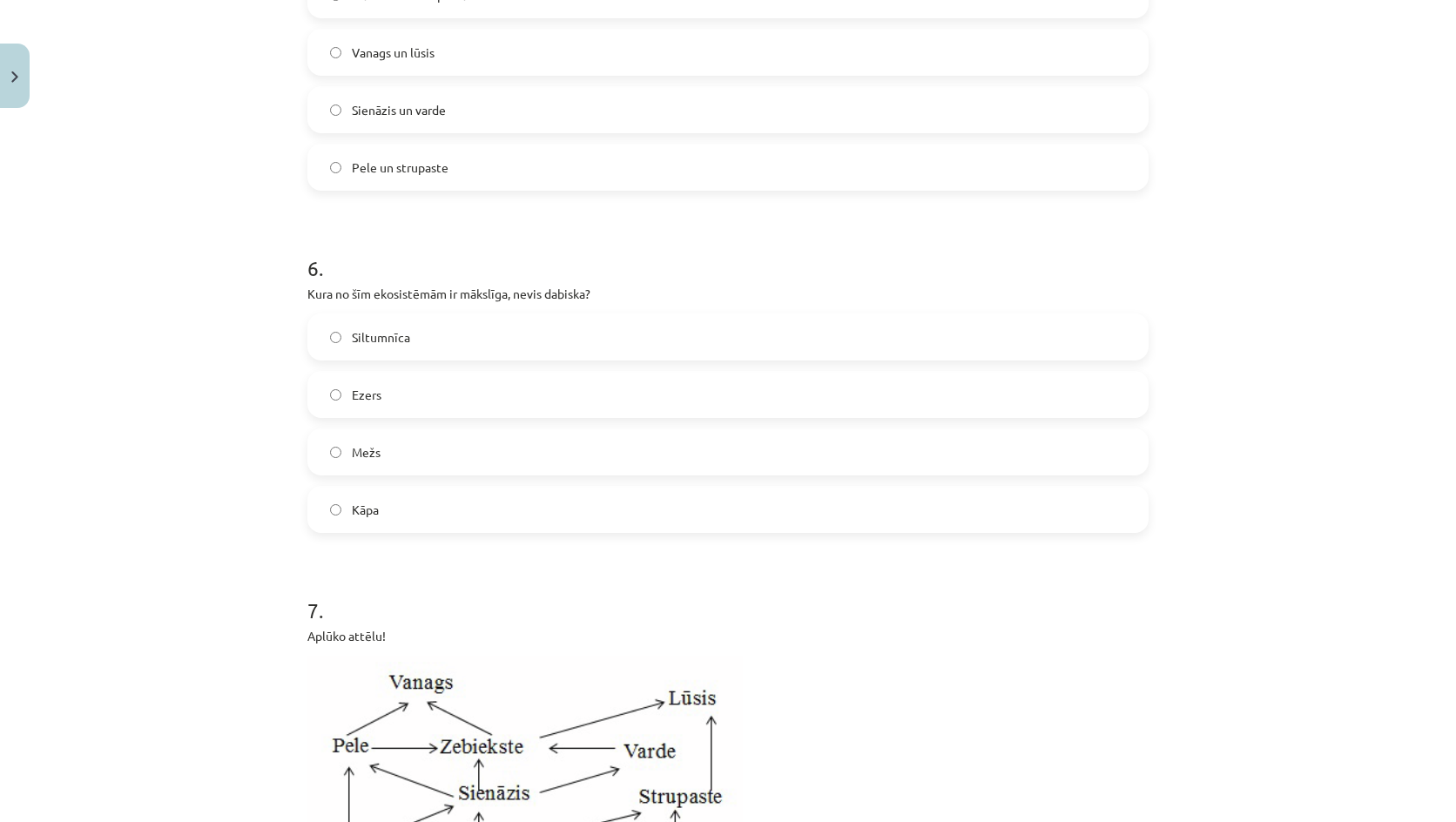
click span "Siltumnīca"
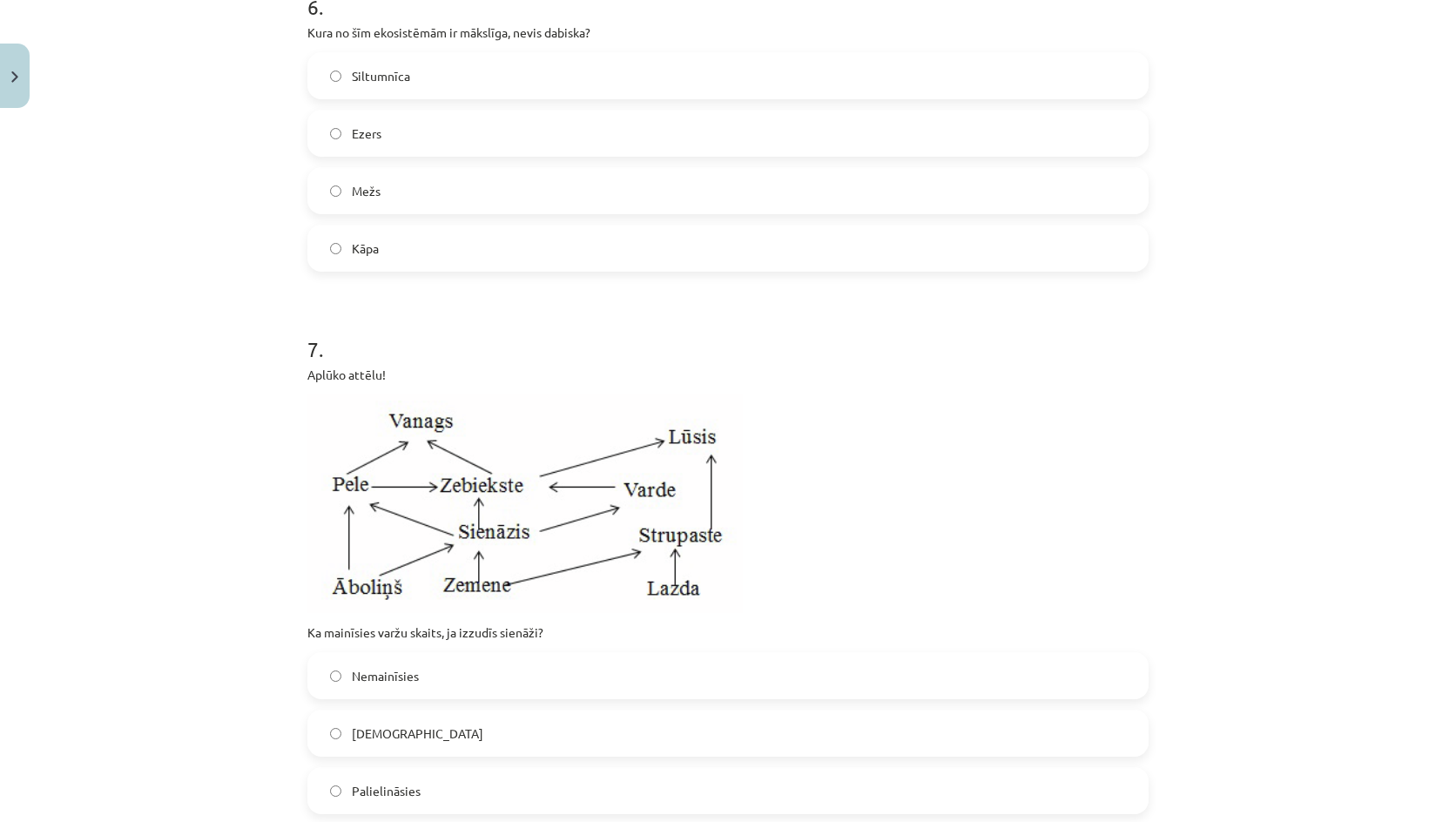
scroll to position [2698, 0]
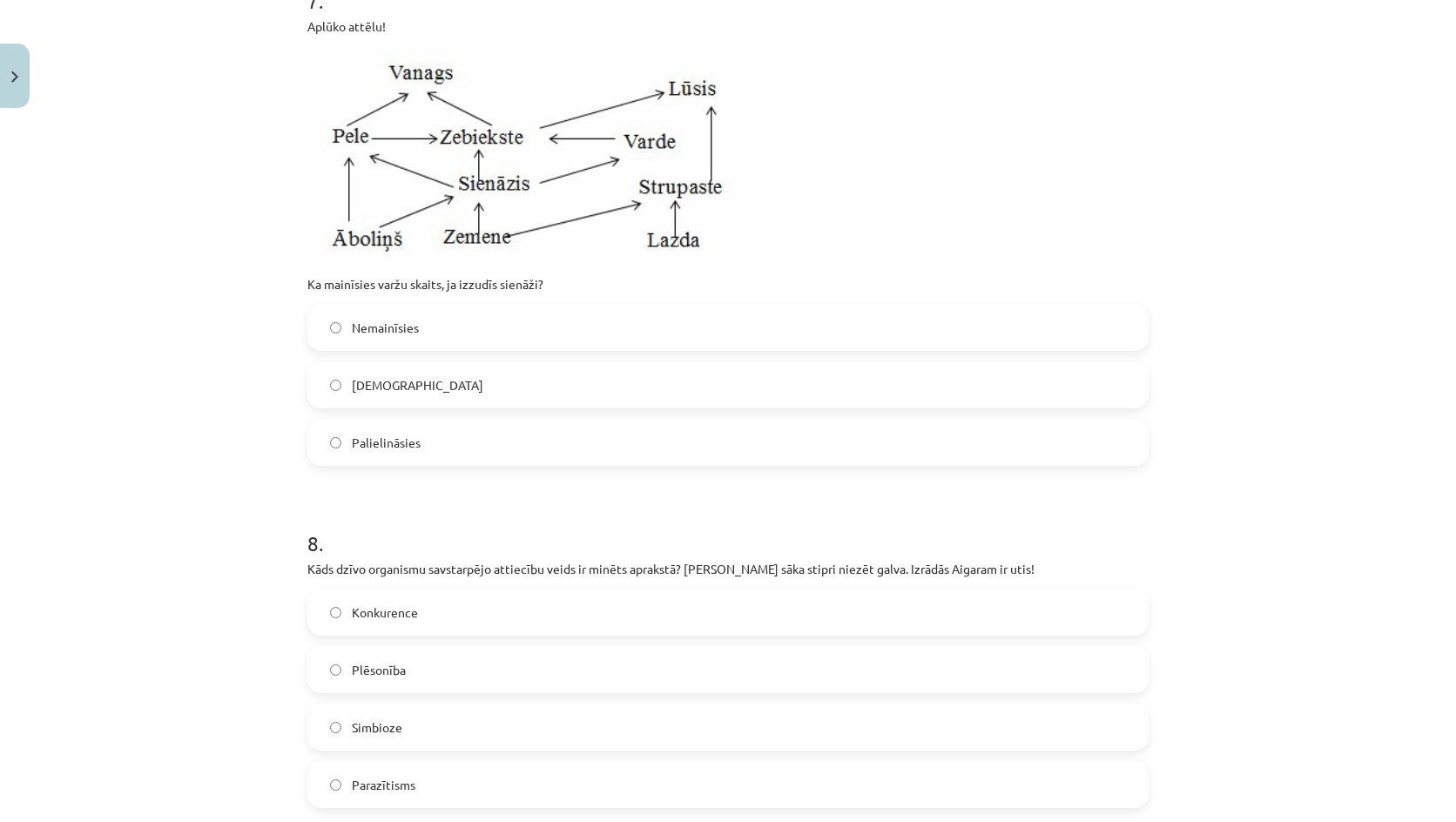
click span "Samazināsies"
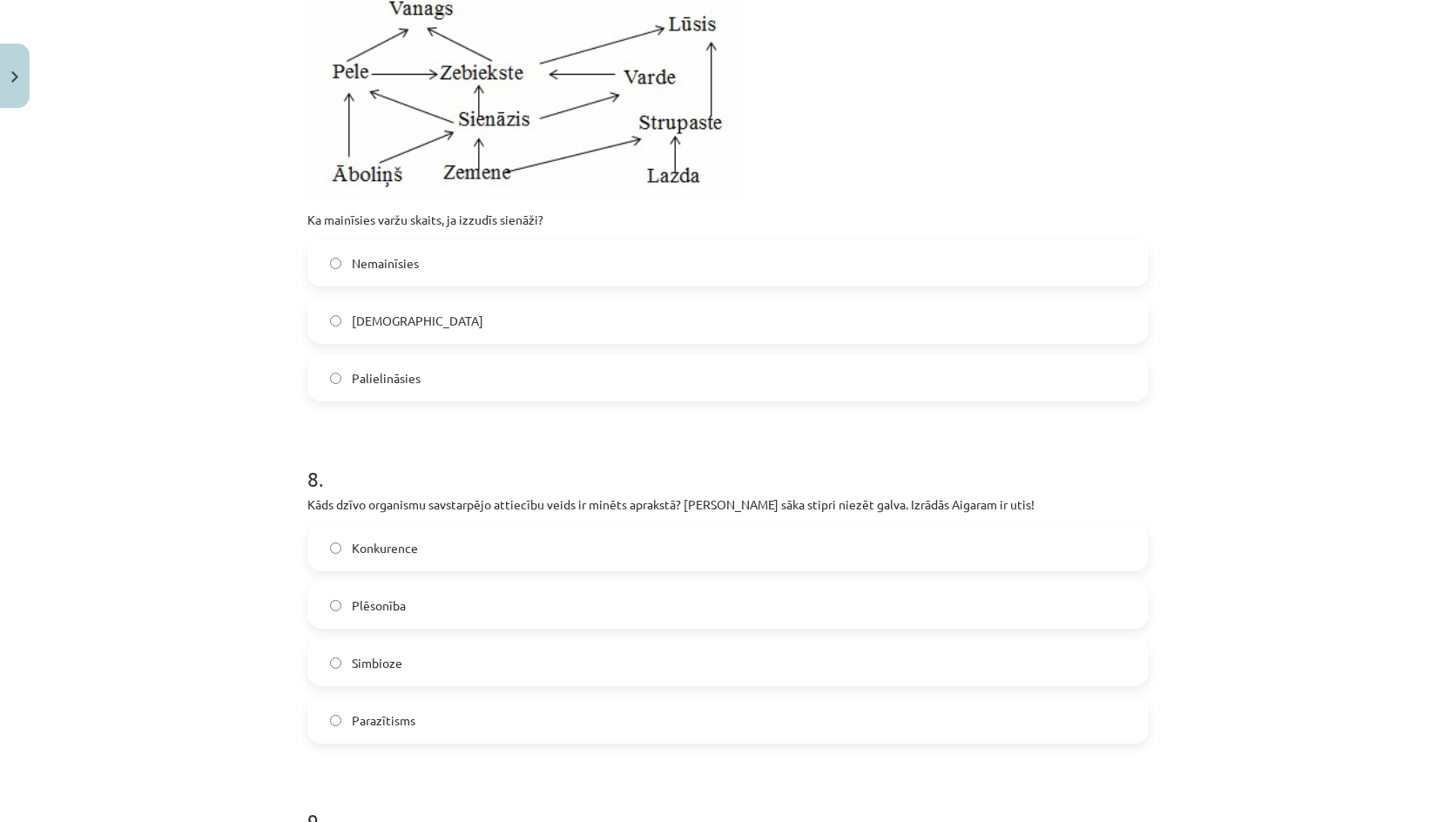
scroll to position [2872, 0]
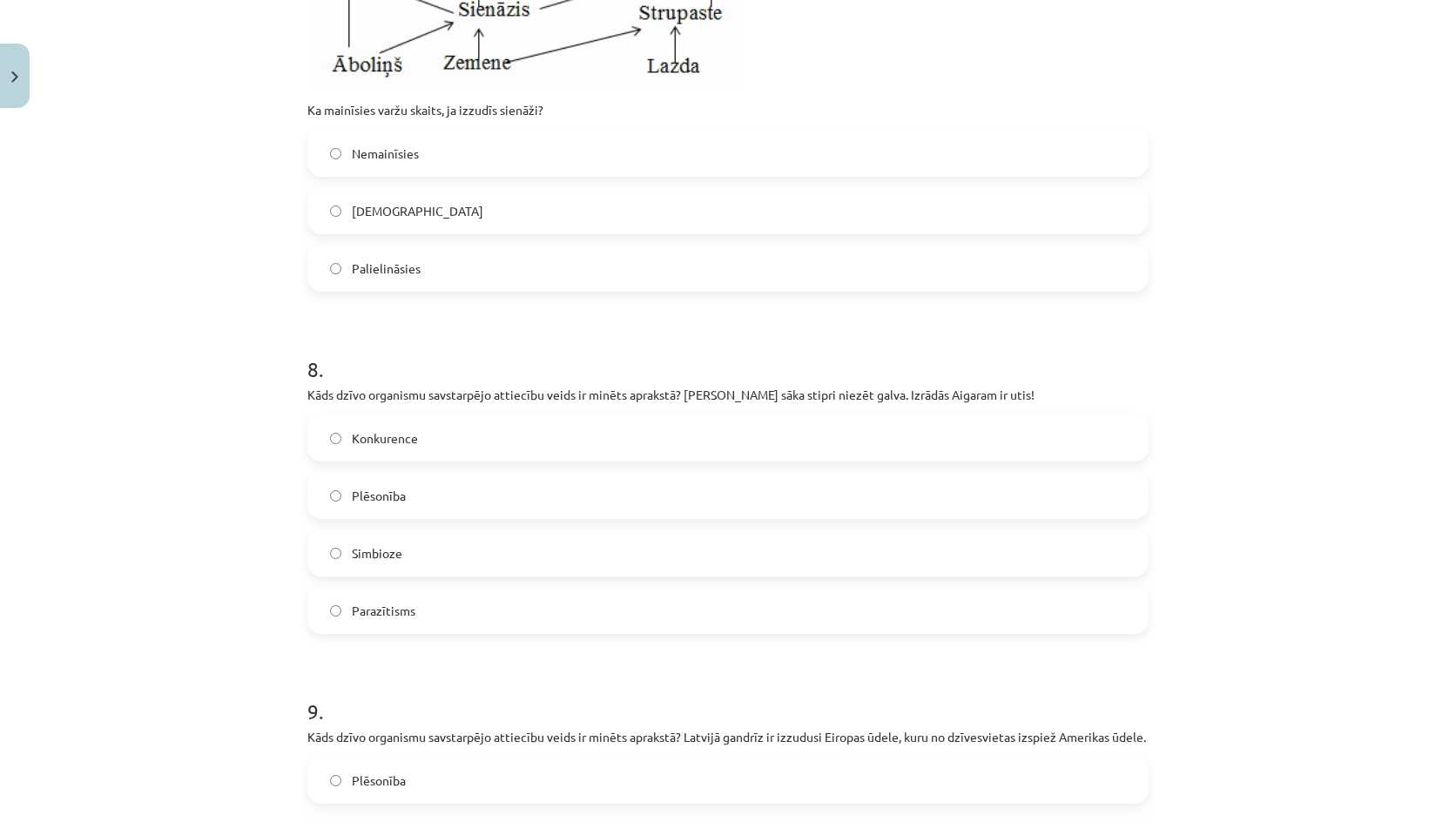
click span "Parazītisms"
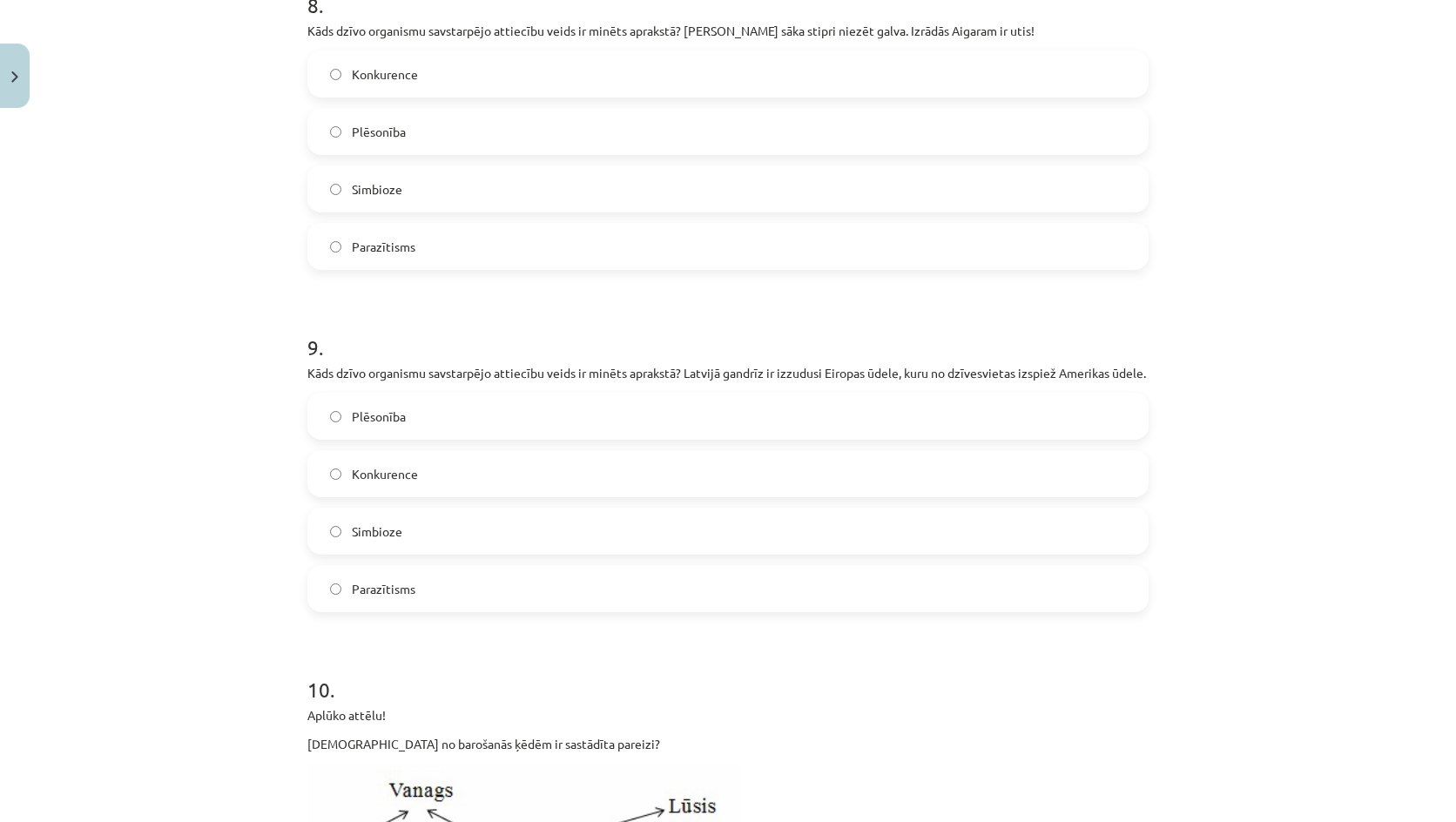
scroll to position [3307, 0]
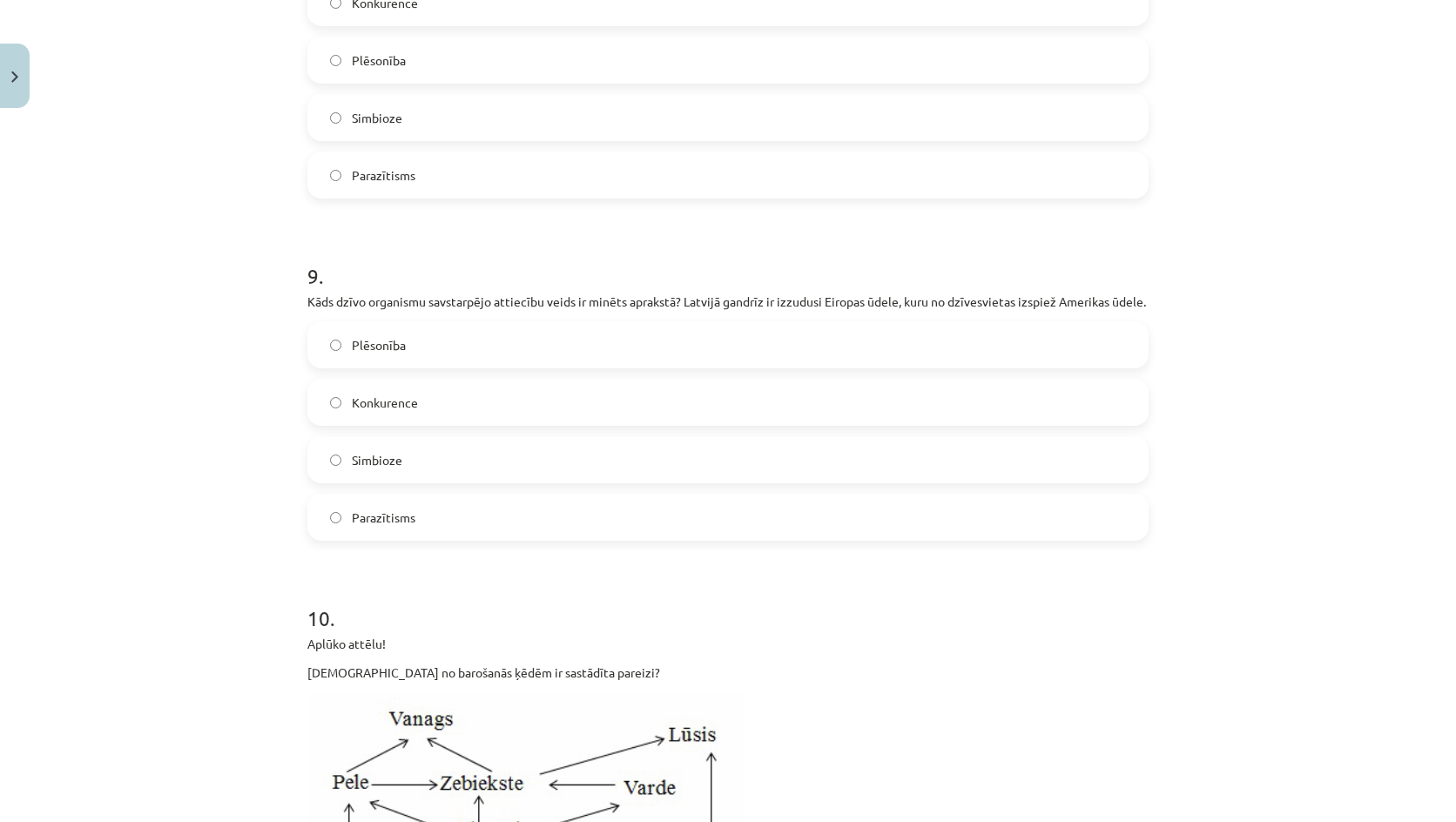
click span "Konkurence"
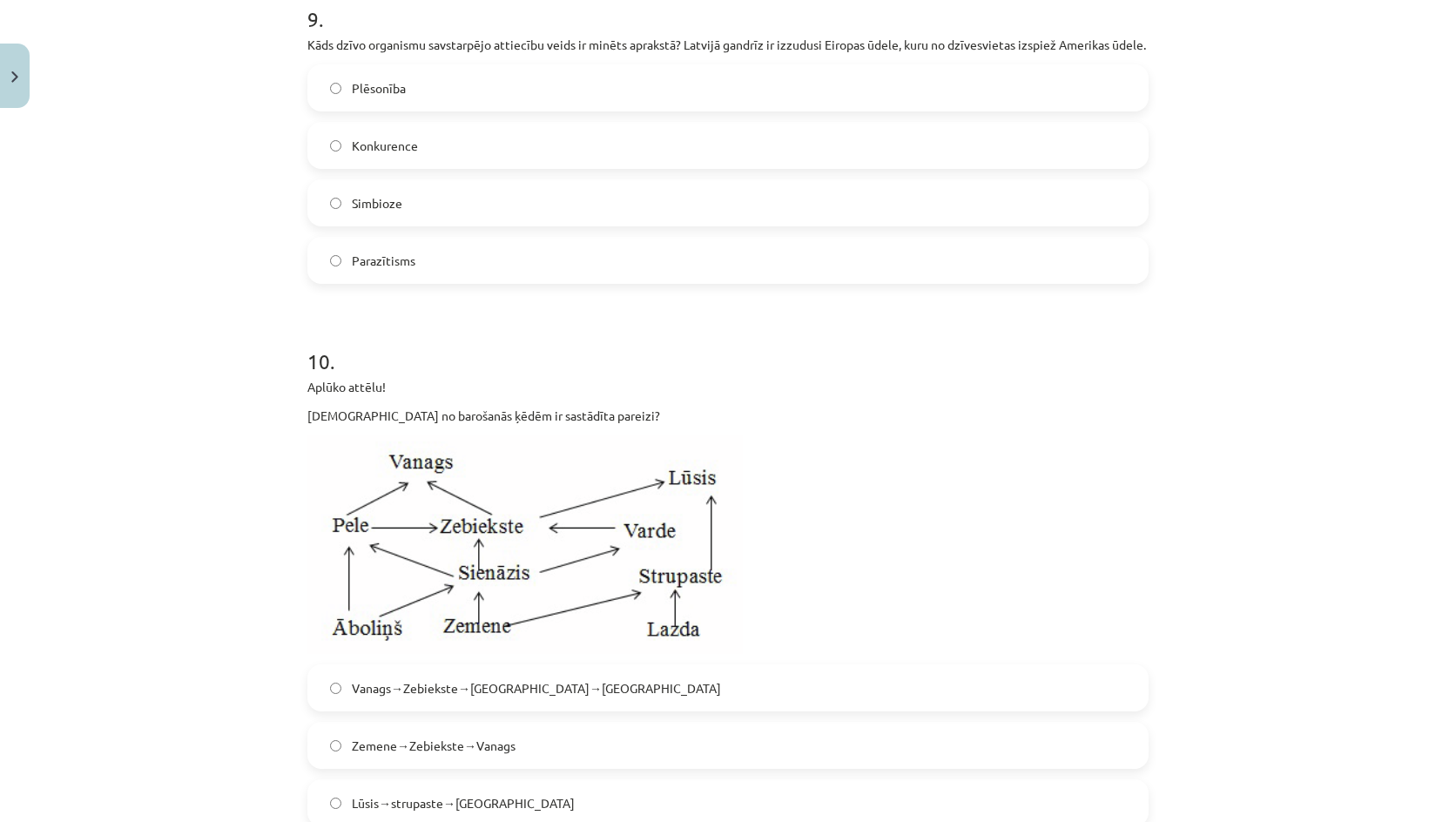
scroll to position [3846, 0]
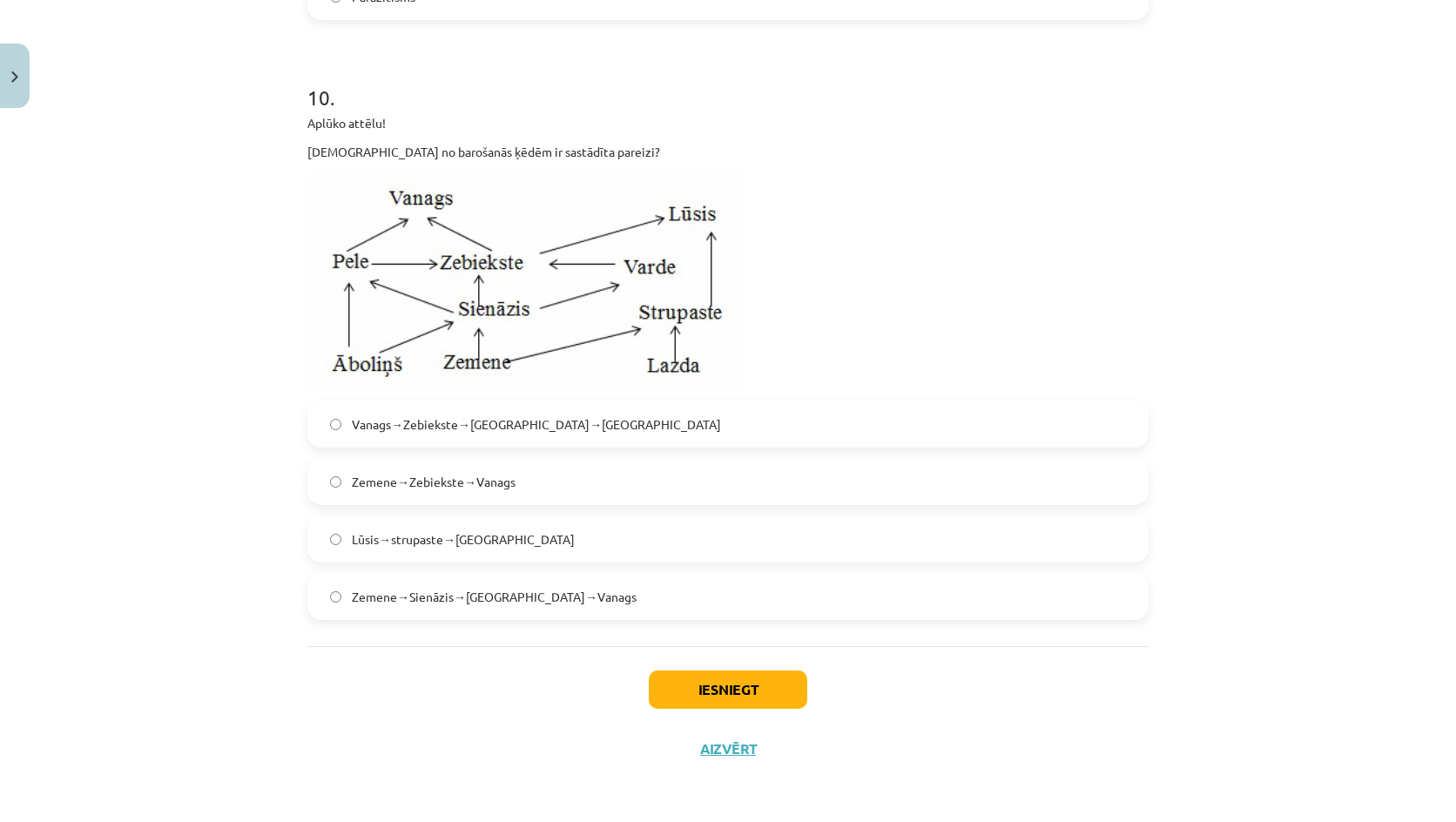
click span "Zemene→Sienāzis→Zebiekste→Vanags"
click button "Iesniegt"
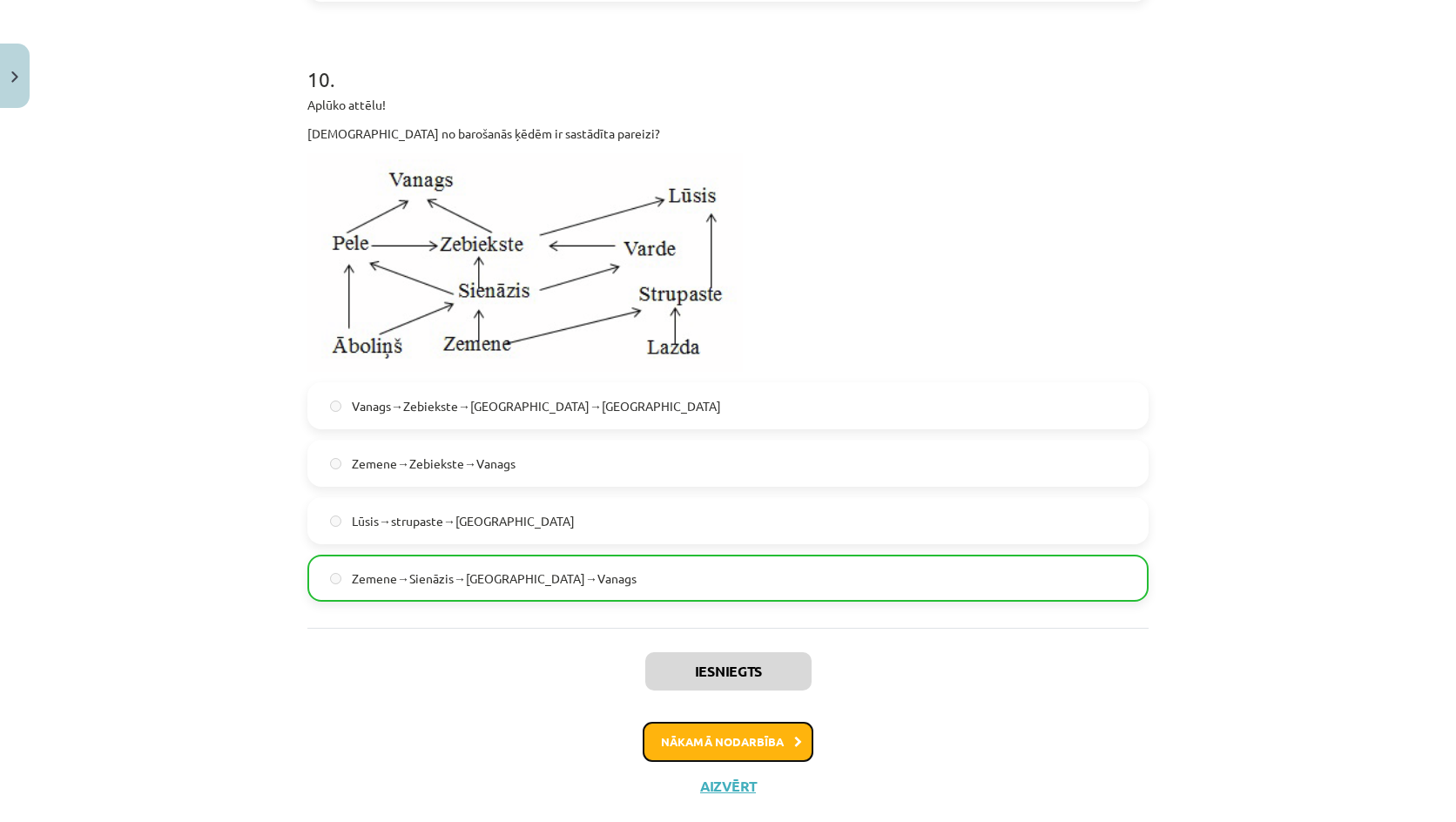
click button "Nākamā nodarbība"
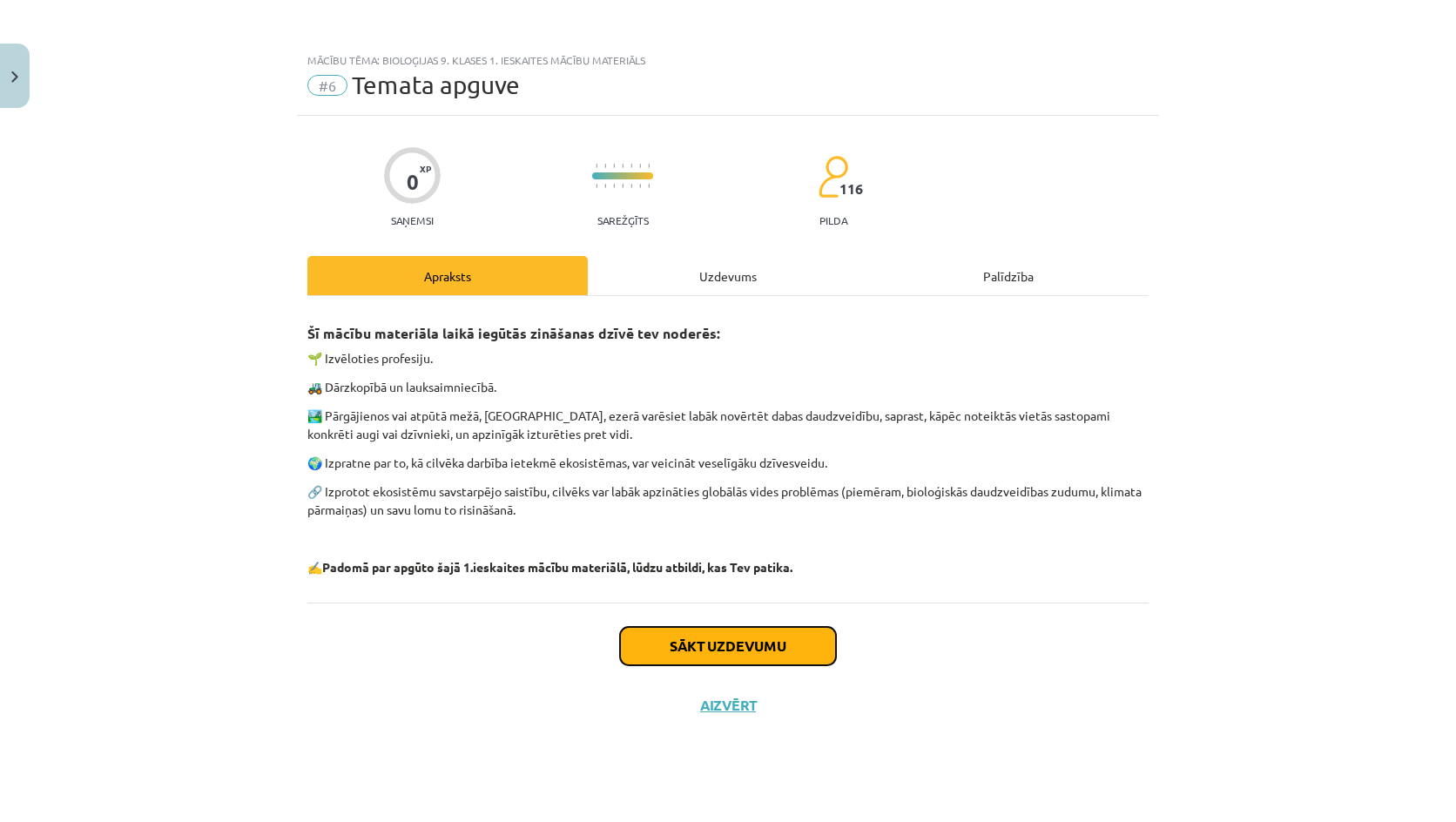
click button "Sākt uzdevumu"
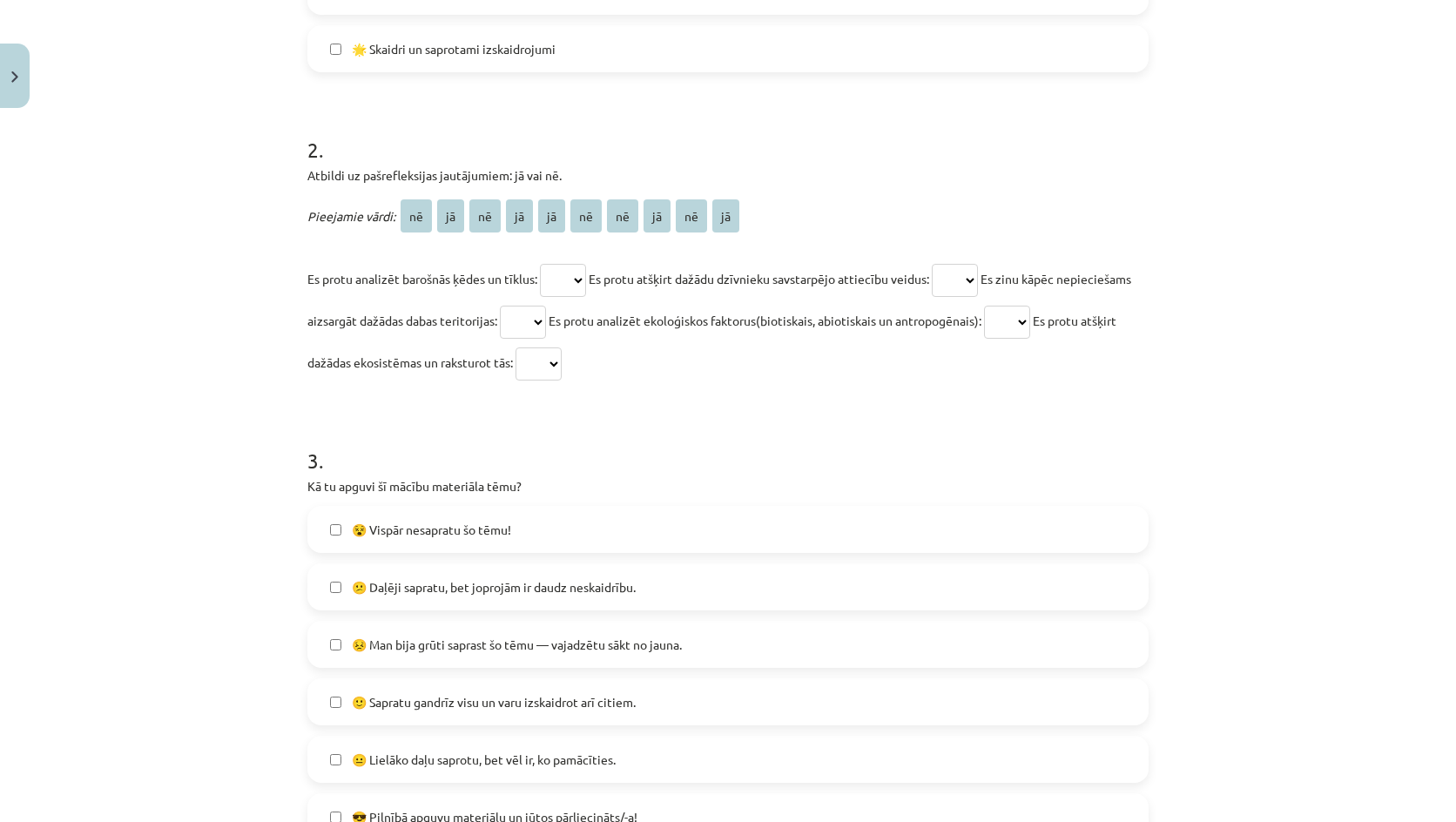
scroll to position [1060, 0]
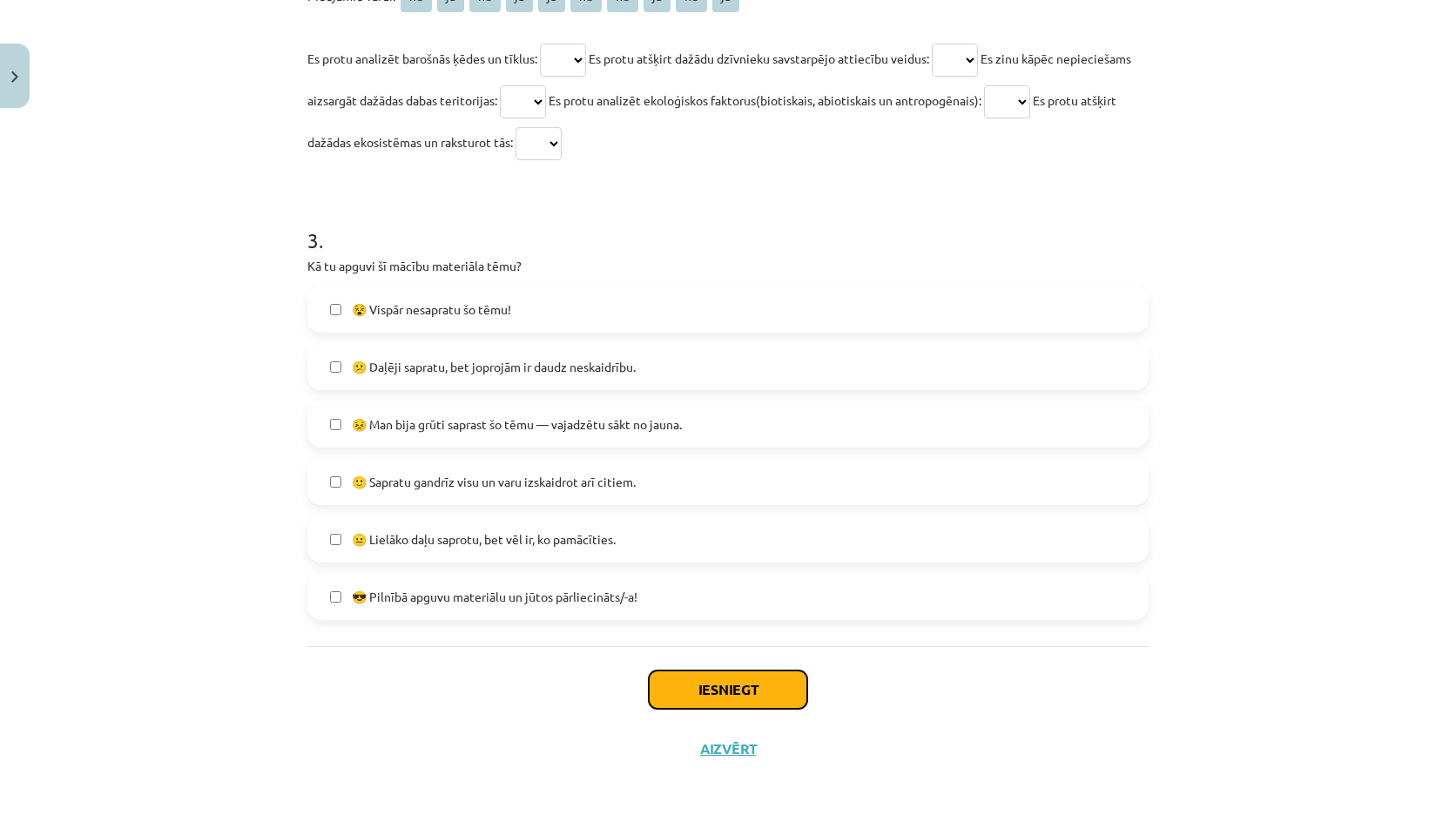
click button "Iesniegt"
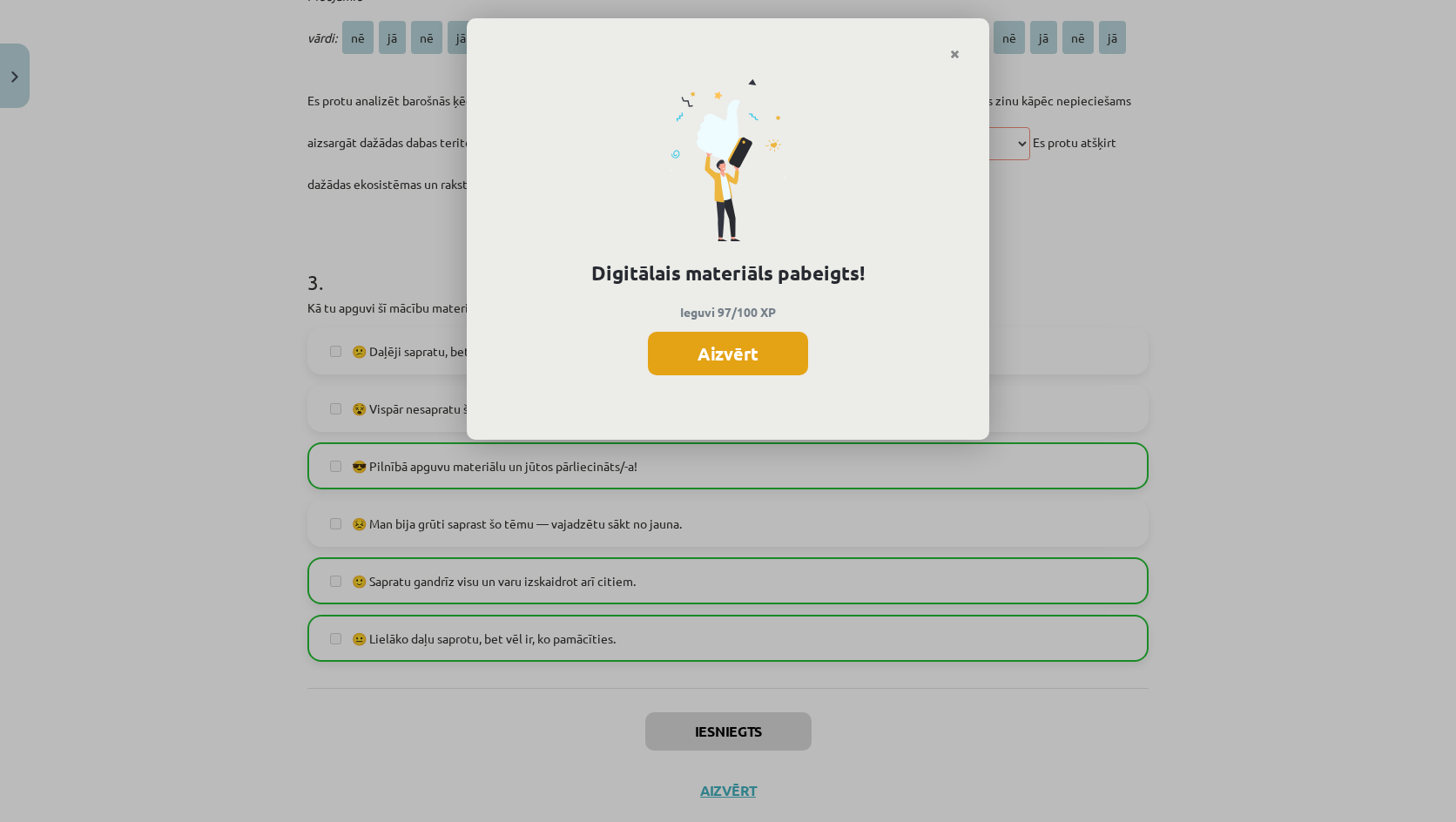
click button "Aizvērt"
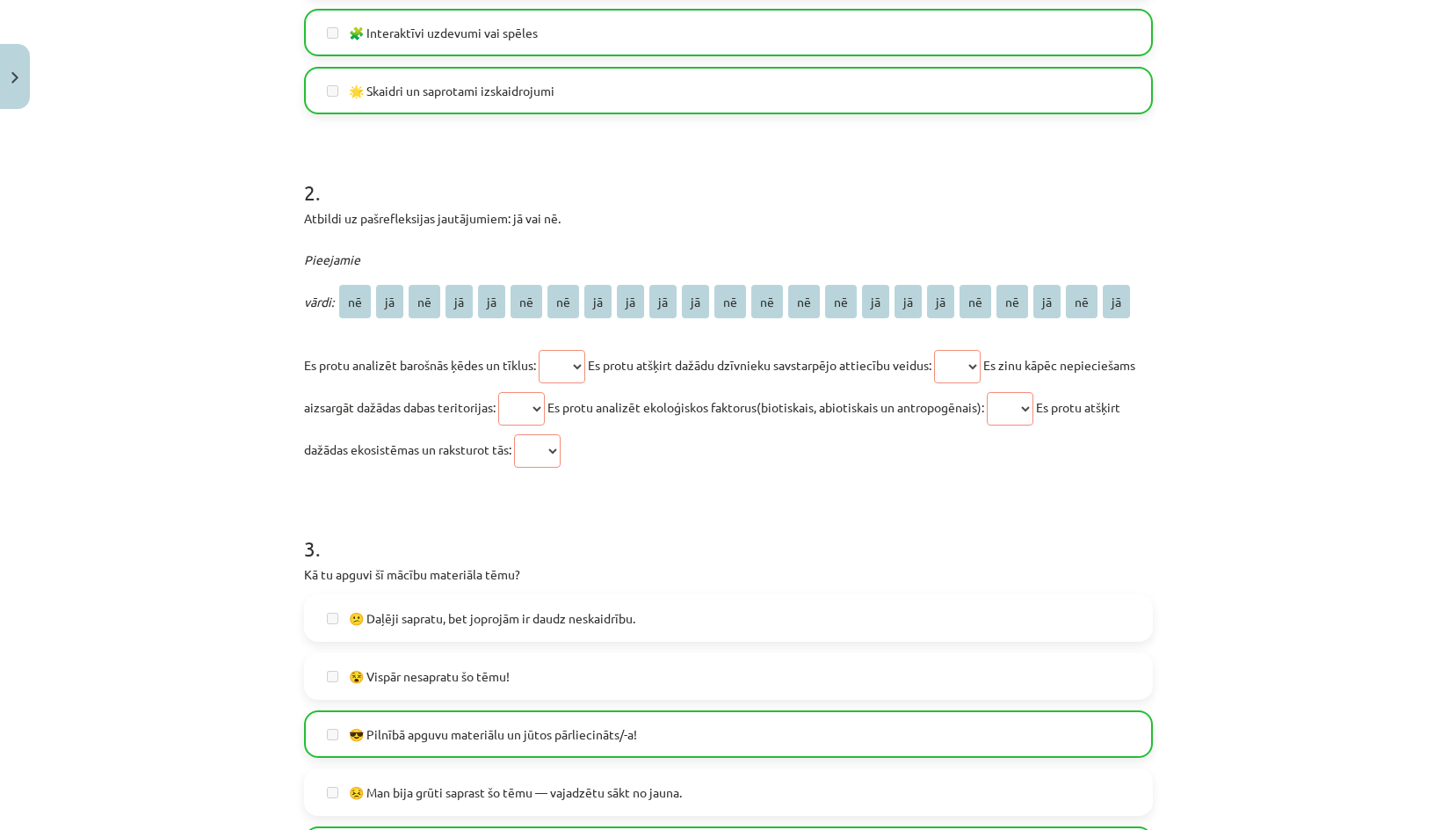
scroll to position [1113, 0]
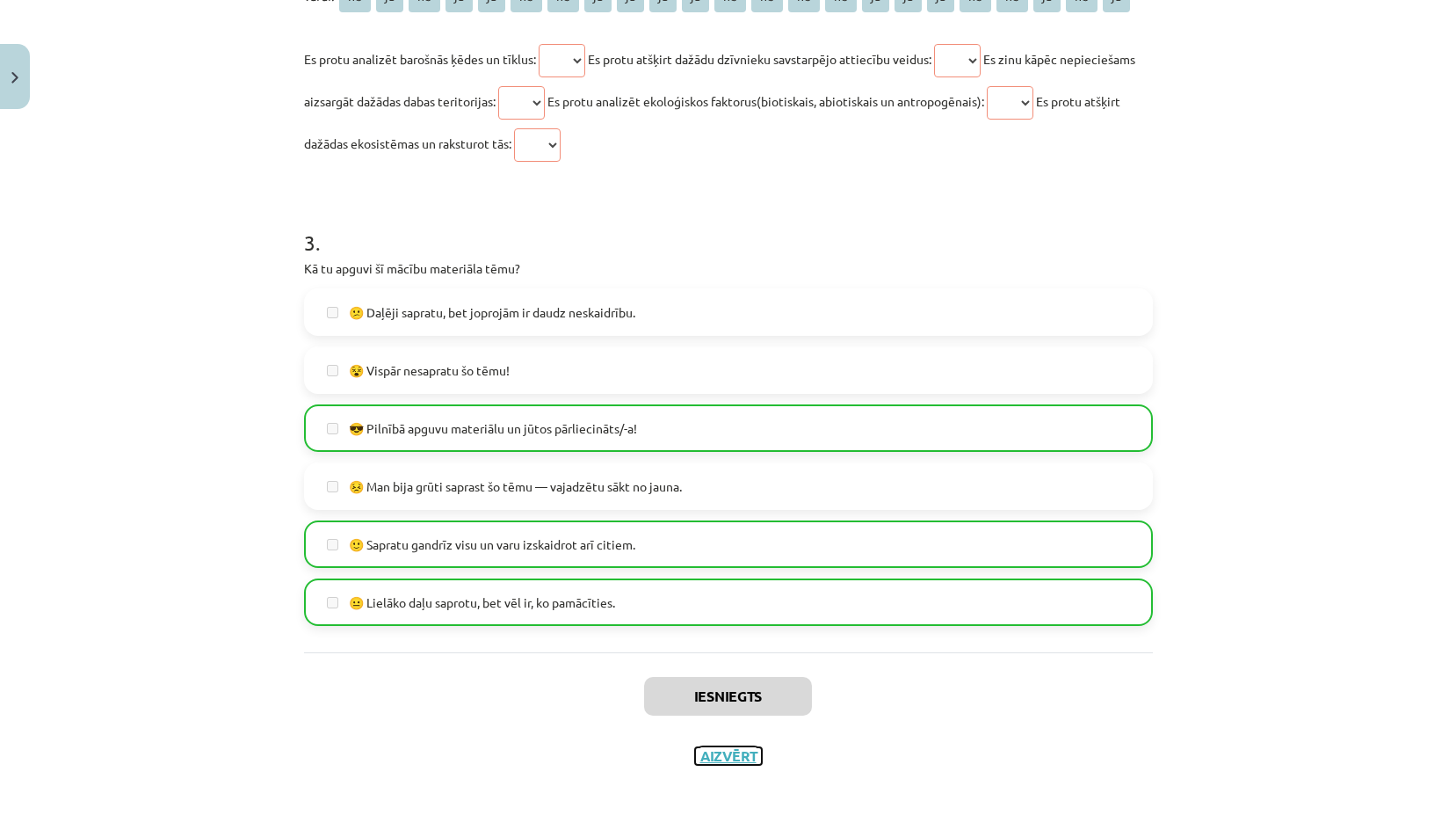
click button "Aizvērt"
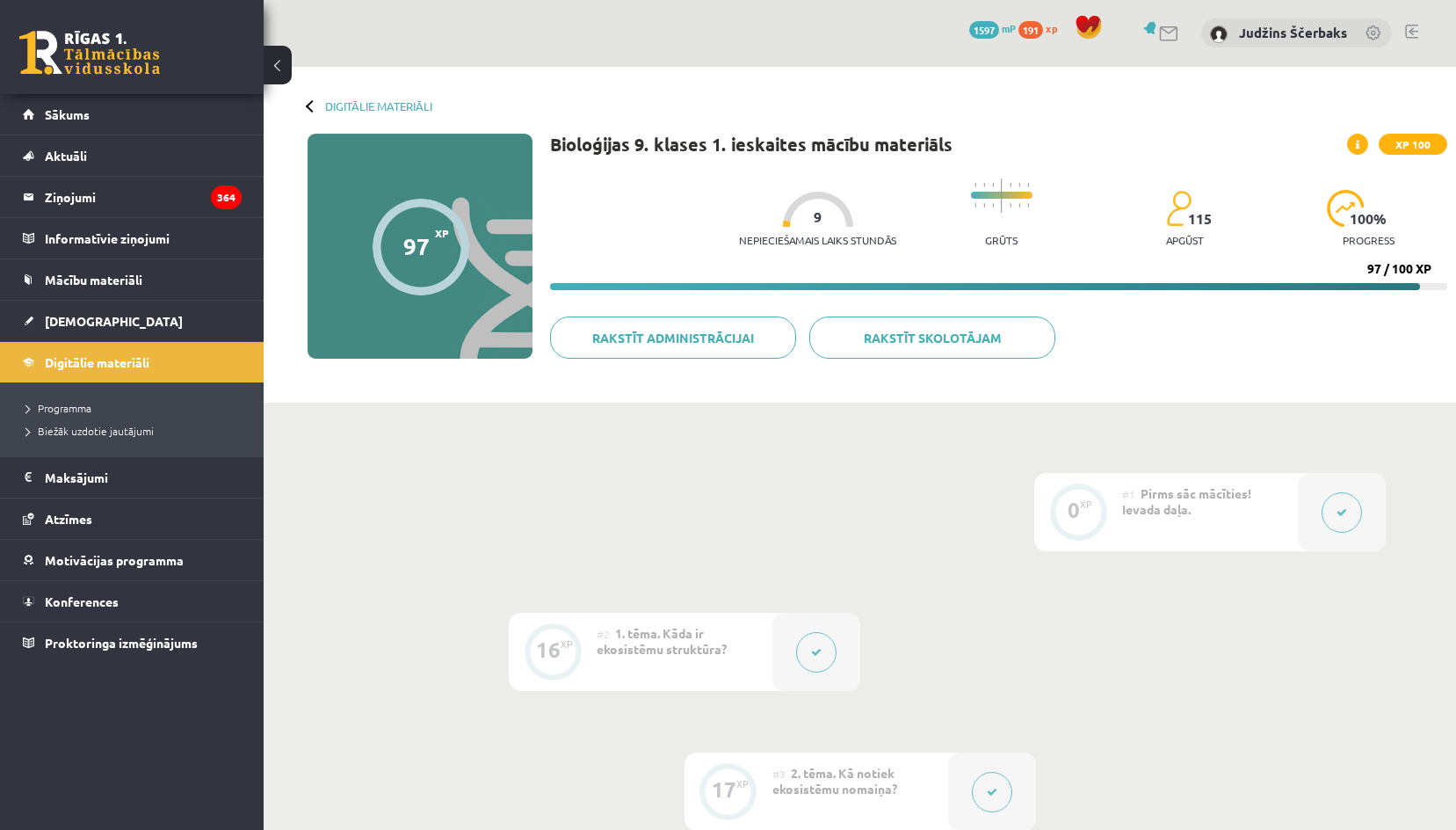
scroll to position [0, 0]
click link "Digitālie materiāli"
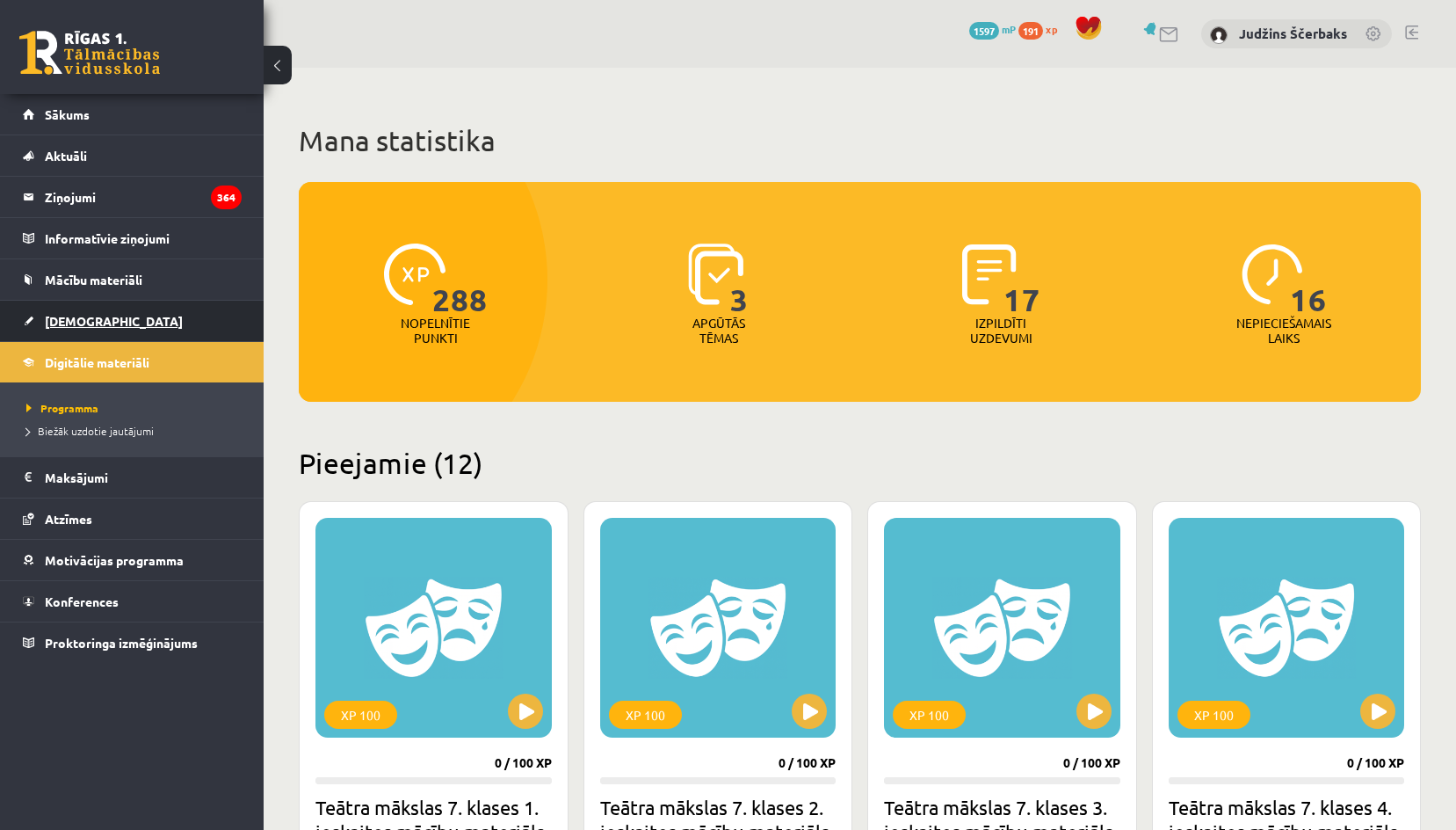
click link "[DEMOGRAPHIC_DATA]"
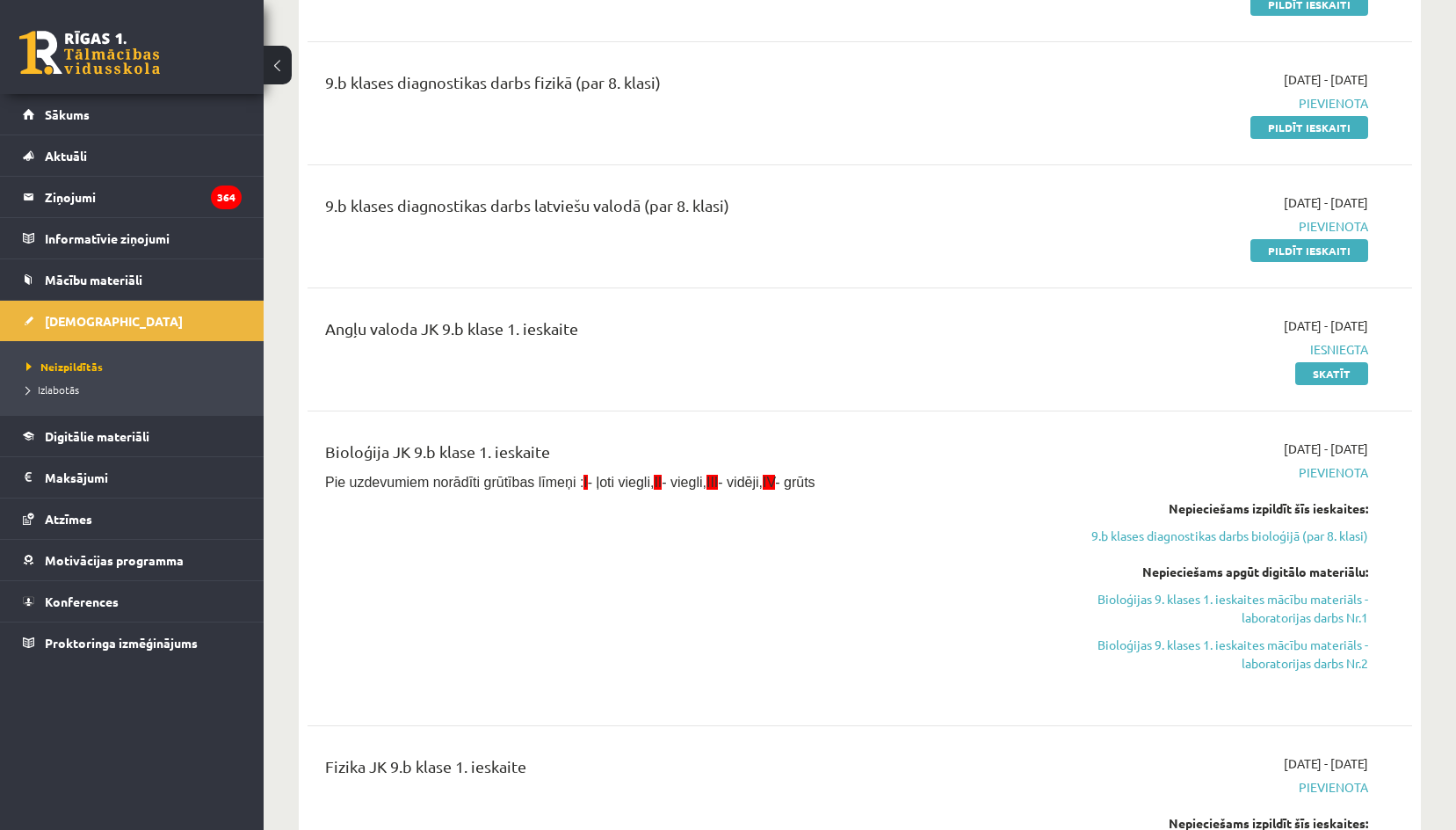
scroll to position [703, 0]
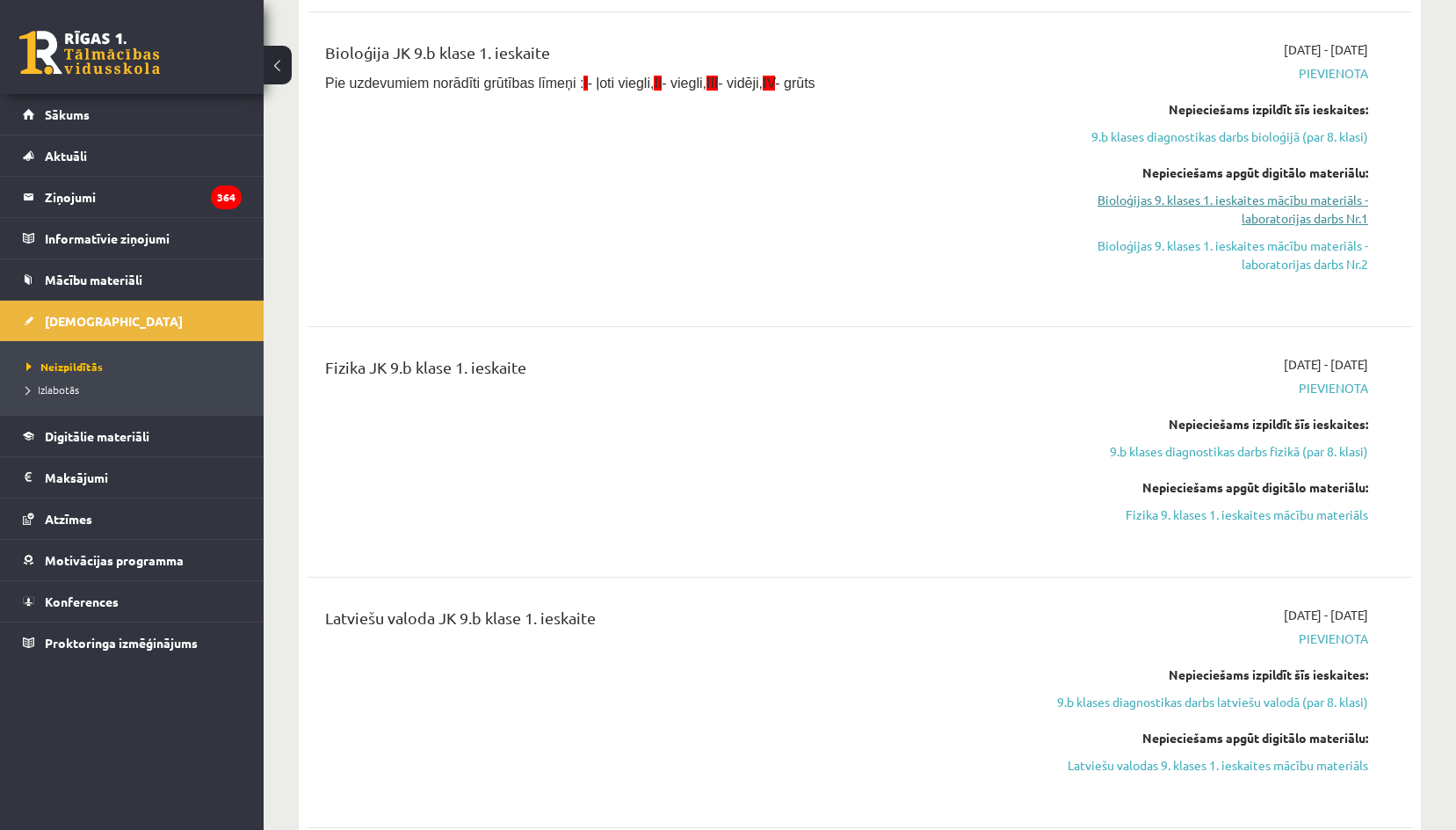
click link "Bioloģijas 9. klases 1. ieskaites mācību materiāls - laboratorijas darbs Nr.1"
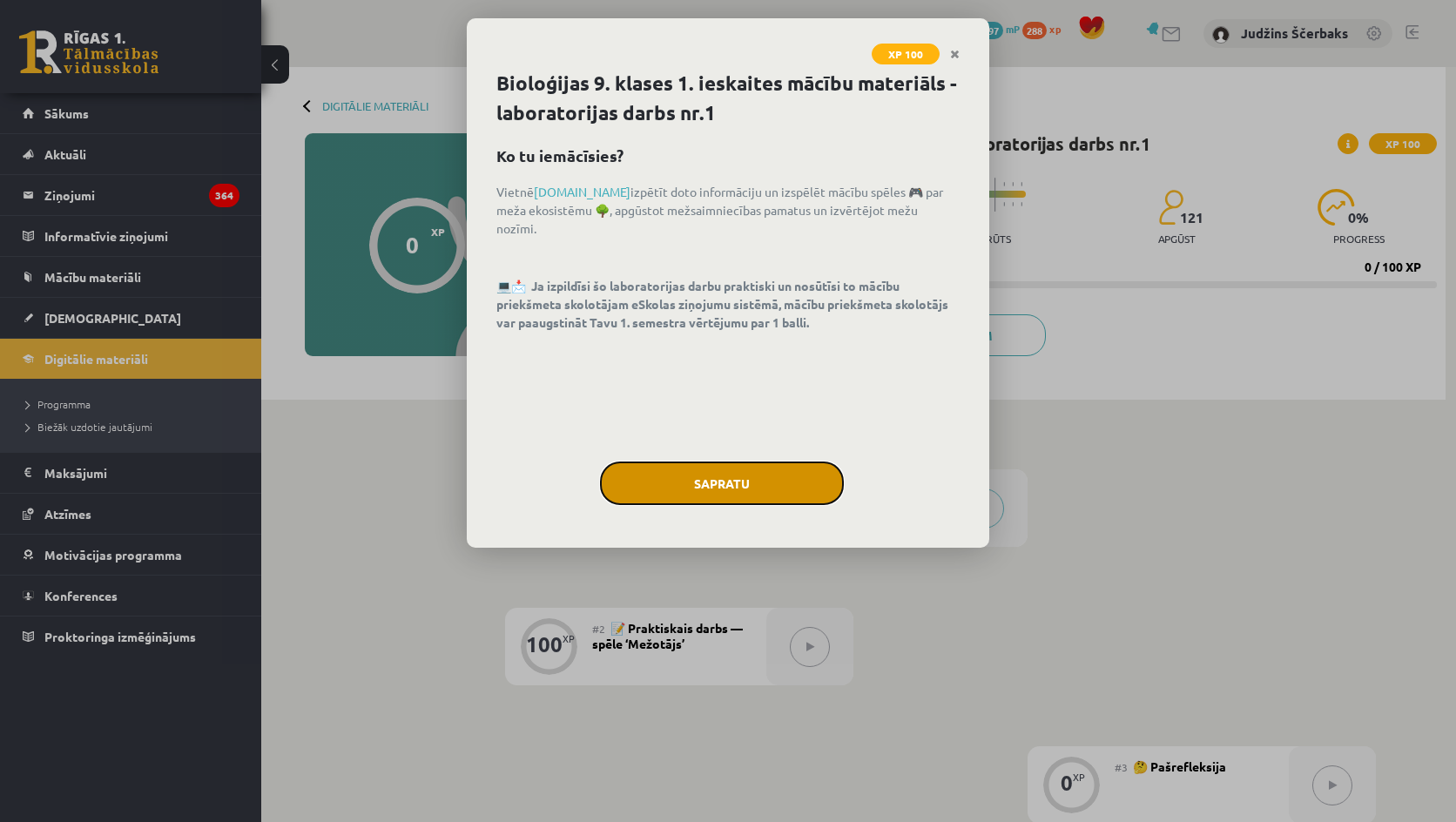
click at [739, 481] on button "Sapratu" at bounding box center [722, 483] width 244 height 43
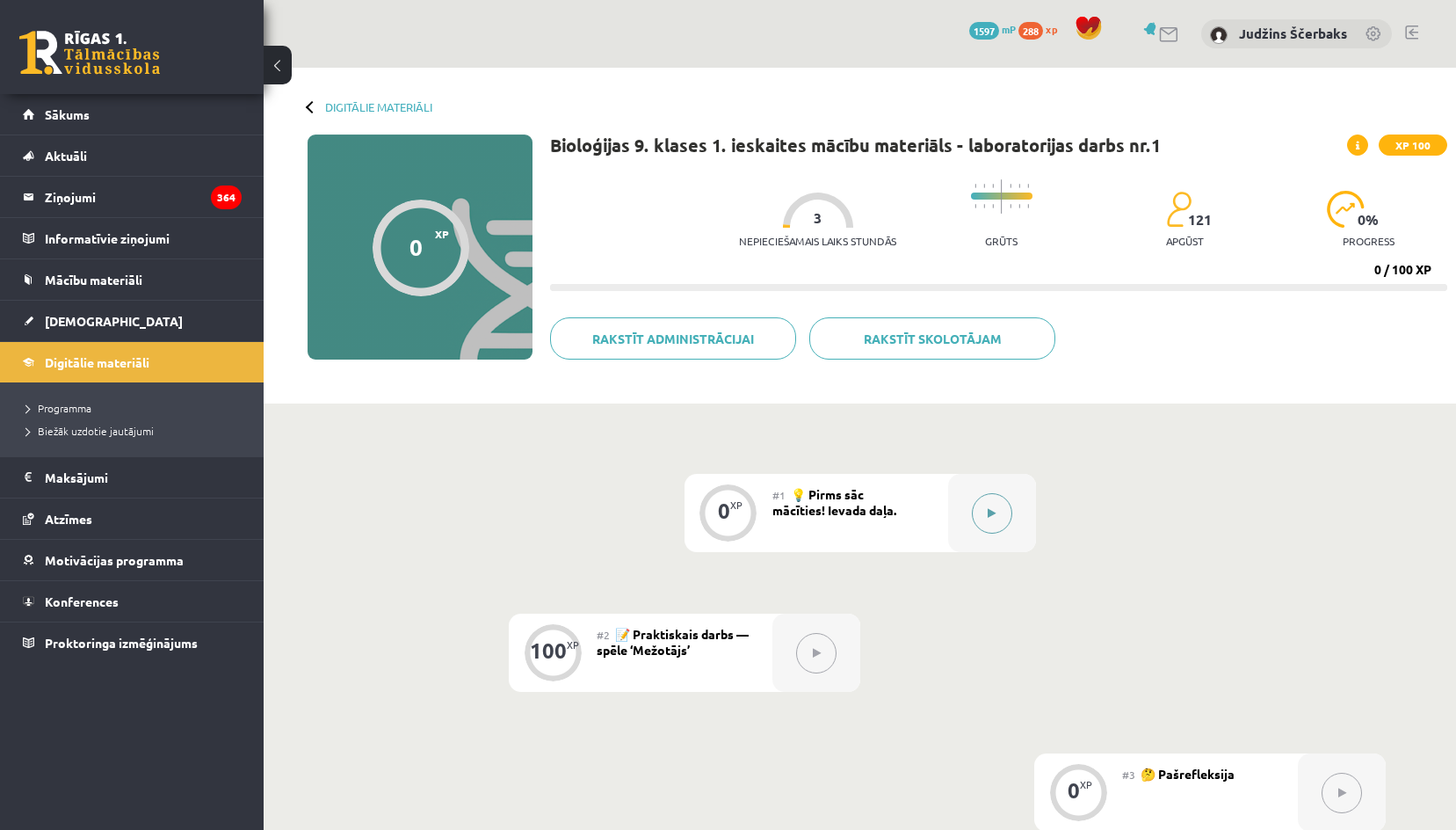
click at [983, 511] on button at bounding box center [992, 512] width 40 height 40
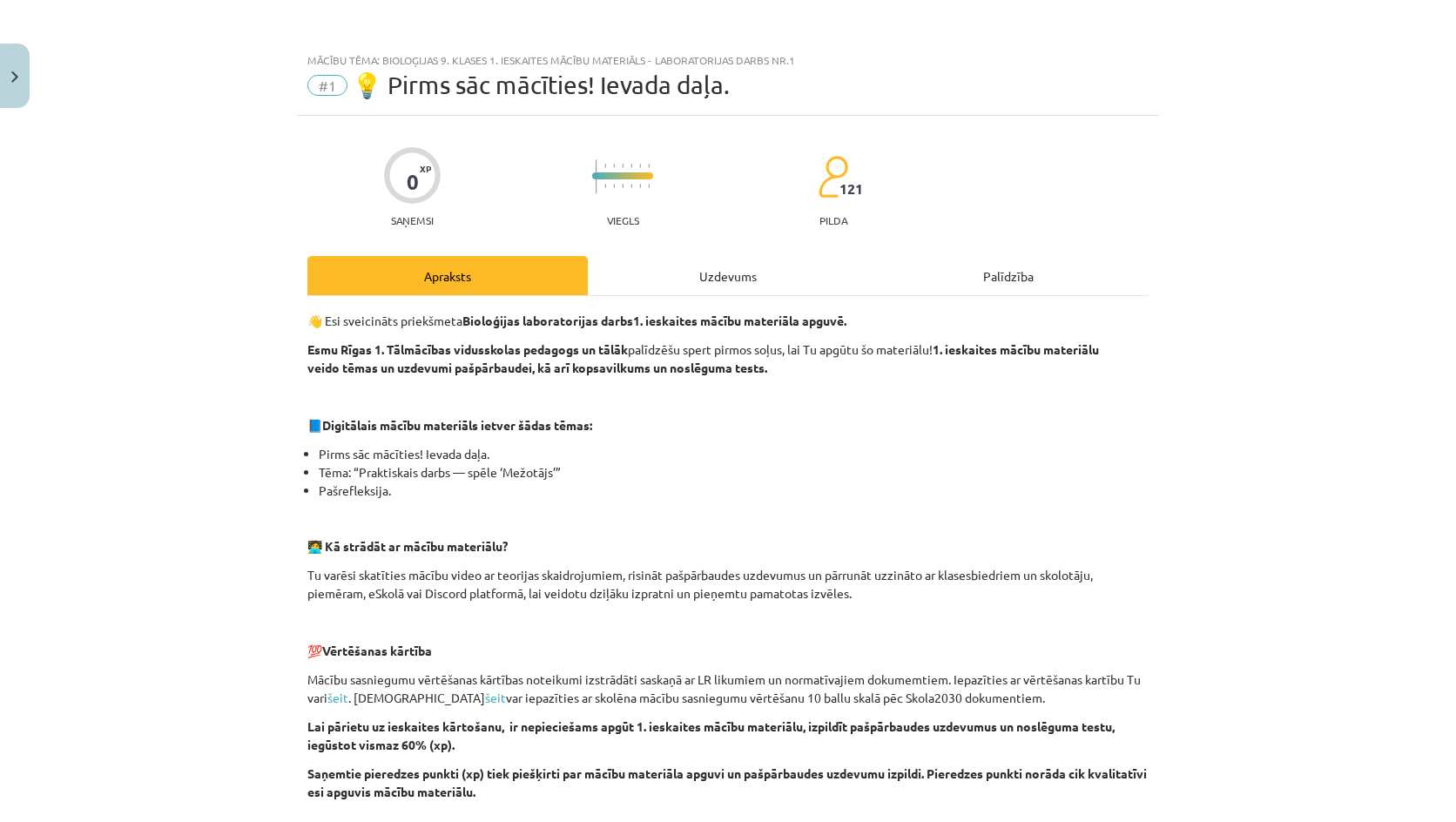
click at [868, 268] on div "Uzdevums" at bounding box center [728, 275] width 280 height 39
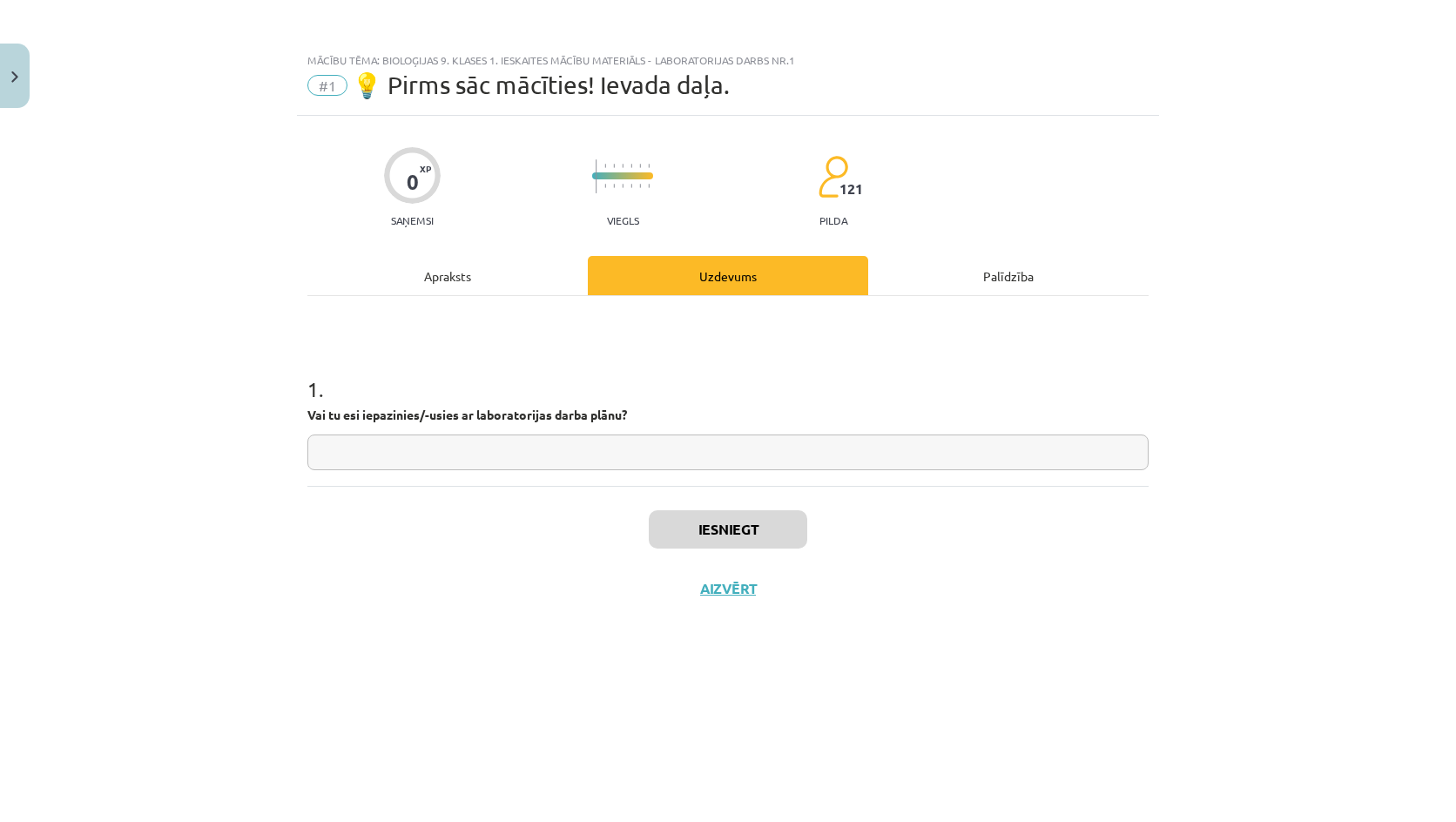
click at [641, 458] on input "text" at bounding box center [728, 452] width 841 height 36
click at [721, 543] on button "Iesniegt" at bounding box center [728, 529] width 159 height 38
click at [685, 604] on button "Nākamā nodarbība" at bounding box center [728, 599] width 171 height 40
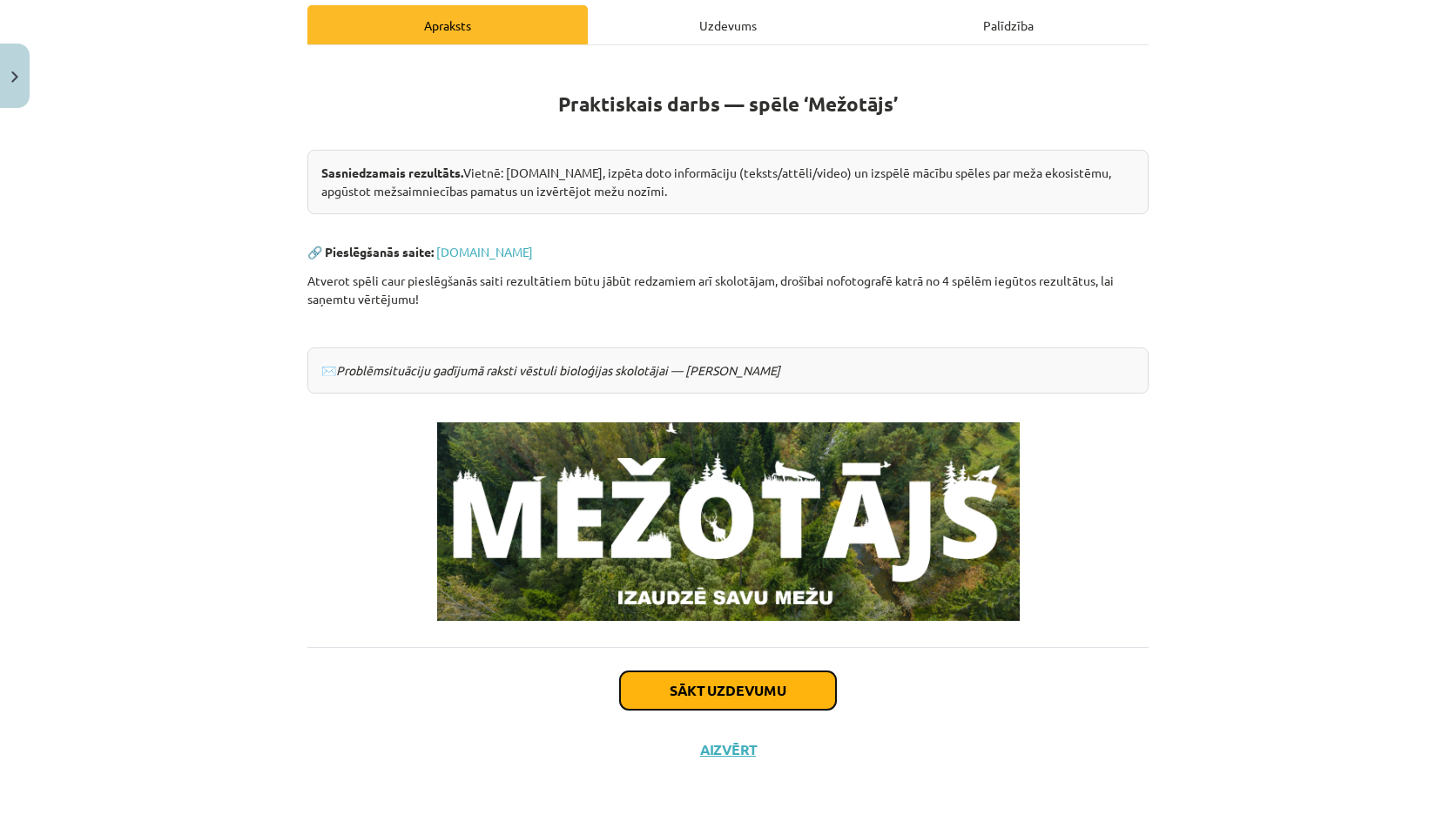
click at [722, 688] on button "Sākt uzdevumu" at bounding box center [727, 690] width 216 height 38
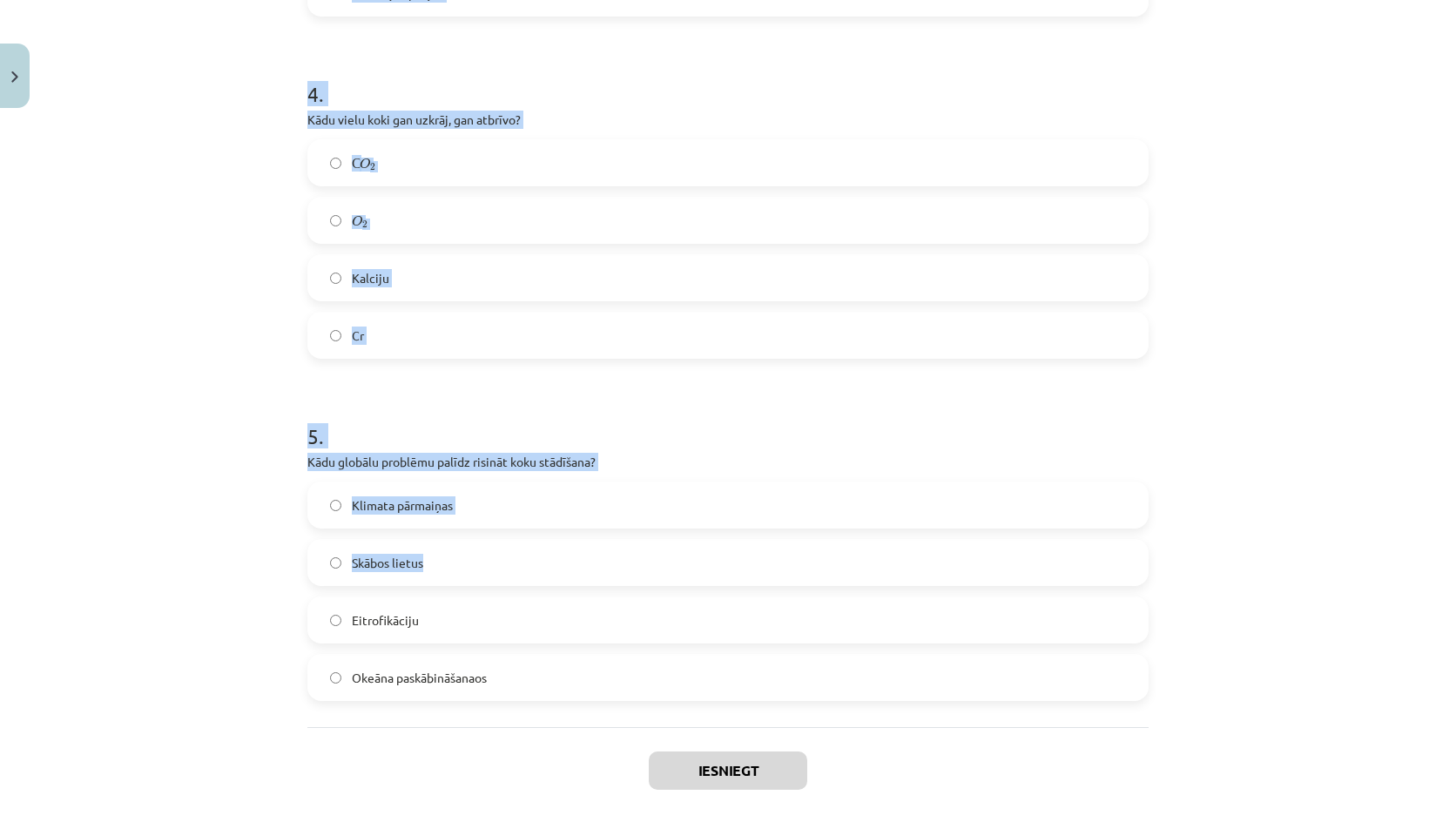
scroll to position [1344, 0]
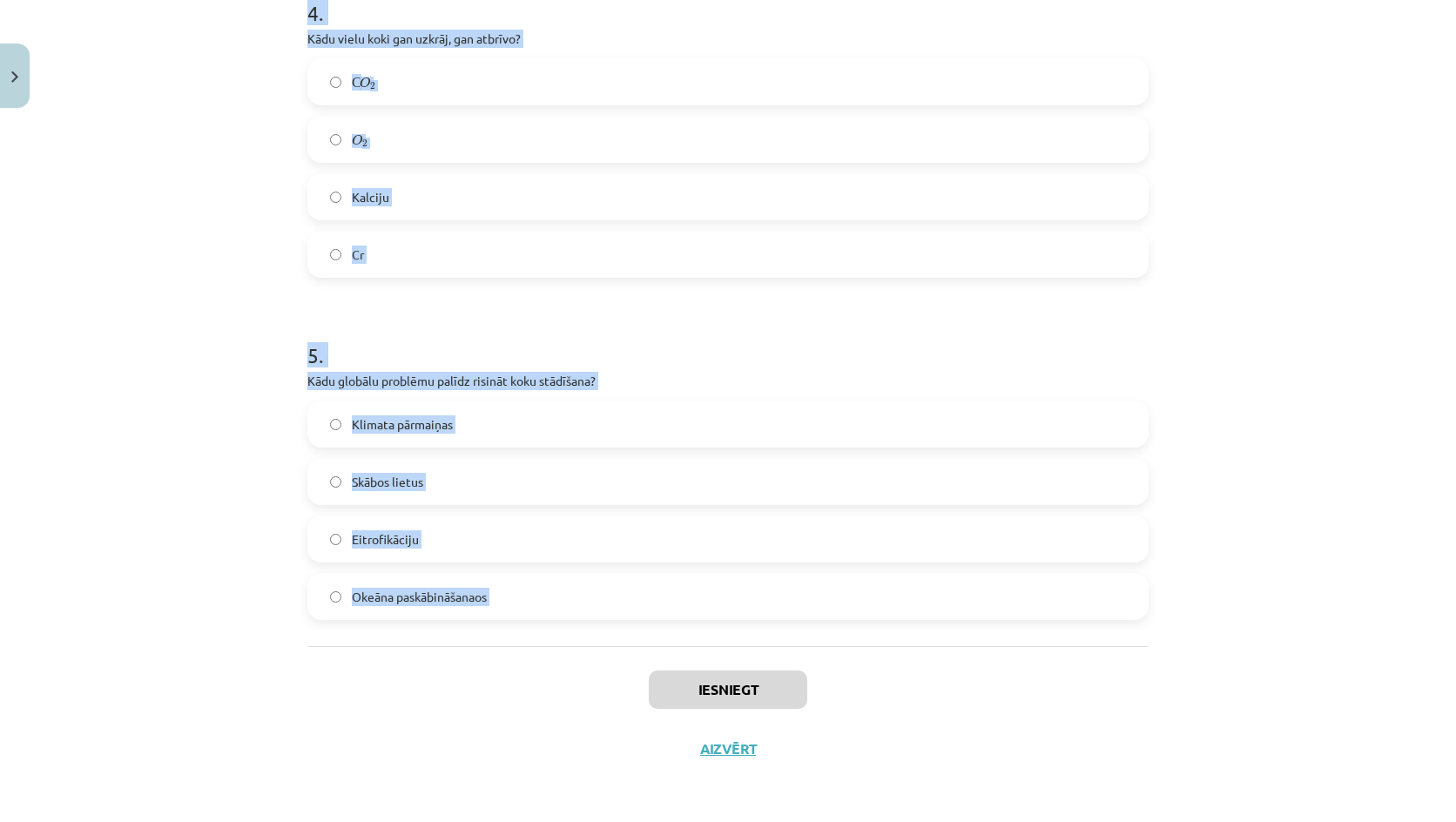
drag, startPoint x: 263, startPoint y: 322, endPoint x: 480, endPoint y: 516, distance: 291.1
click at [552, 633] on div "Mācību tēma: Bioloģijas 9. klases 1. ieskaites mācību materiāls - laboratorijas…" at bounding box center [728, 411] width 1456 height 822
drag, startPoint x: 432, startPoint y: 374, endPoint x: 466, endPoint y: 383, distance: 35.2
click at [466, 383] on p "Kādu globālu problēmu palīdz risināt koku stādīšana?" at bounding box center [728, 381] width 841 height 19
copy form "1 . Latvijas teritorijā pēdējo 100 gadu laikā mežu platība ir: Samazinājusies N…"
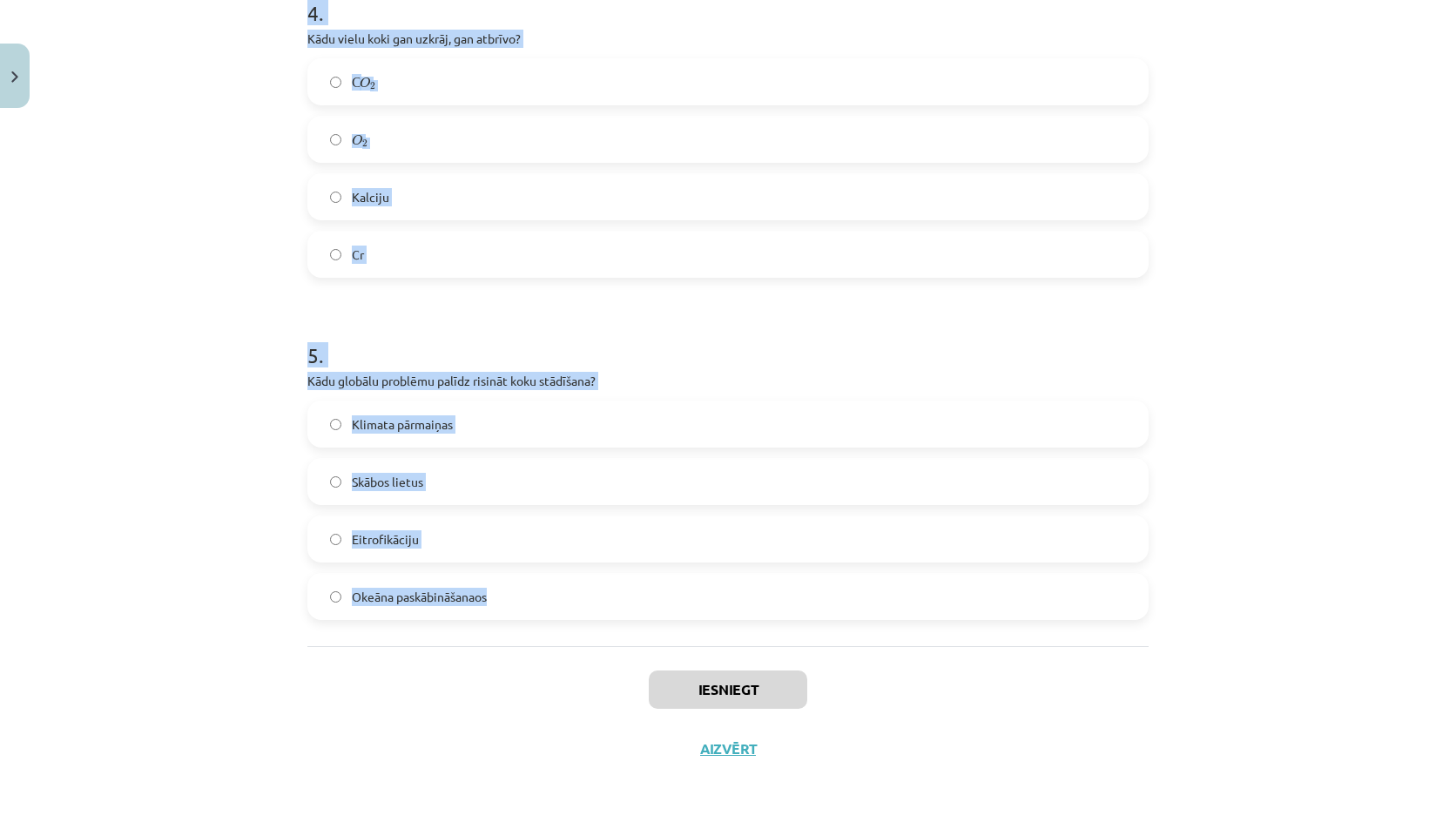
click at [650, 341] on h1 "5 ." at bounding box center [728, 339] width 841 height 54
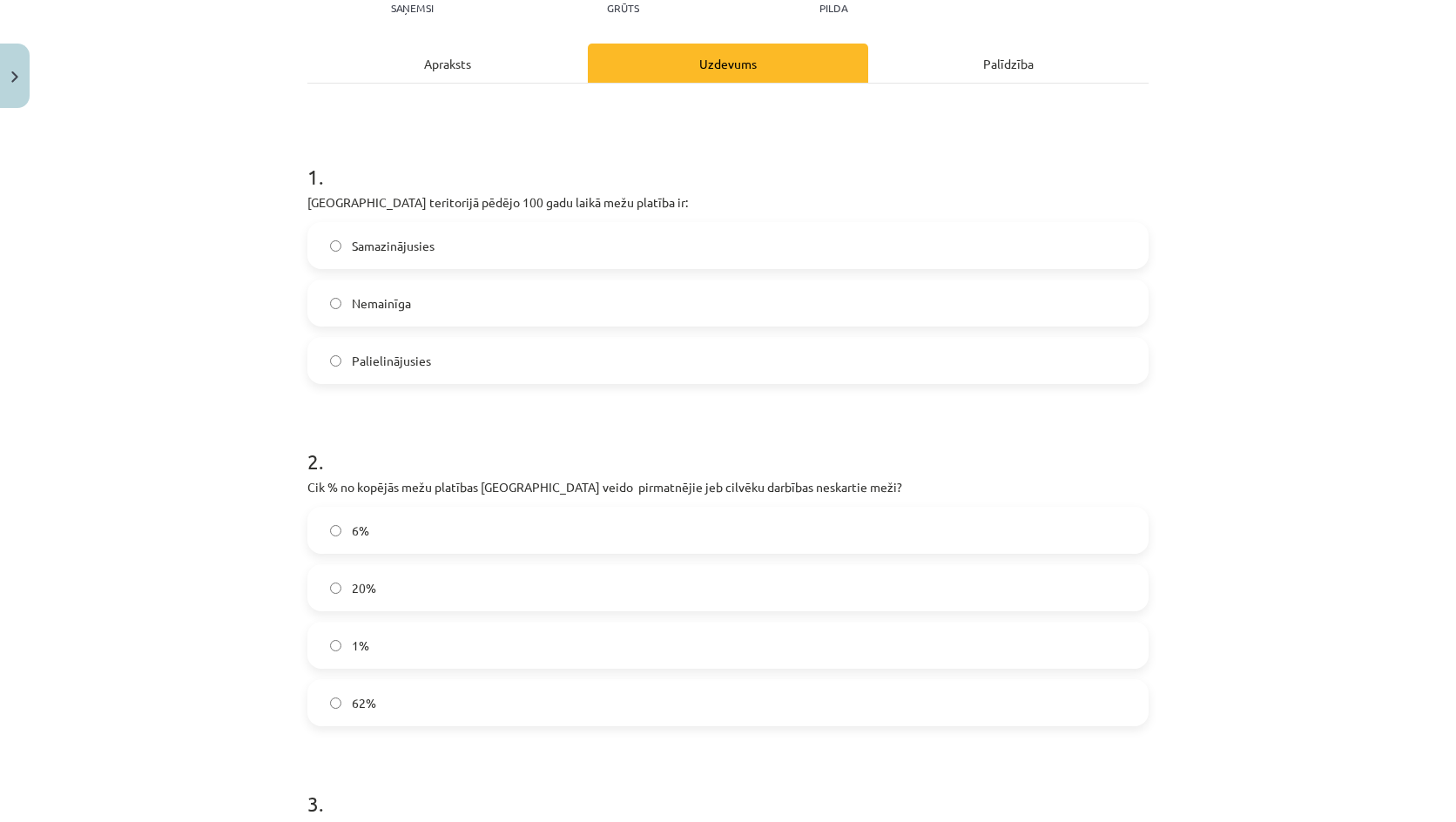
click at [406, 362] on span "Palielinājusies" at bounding box center [391, 360] width 79 height 19
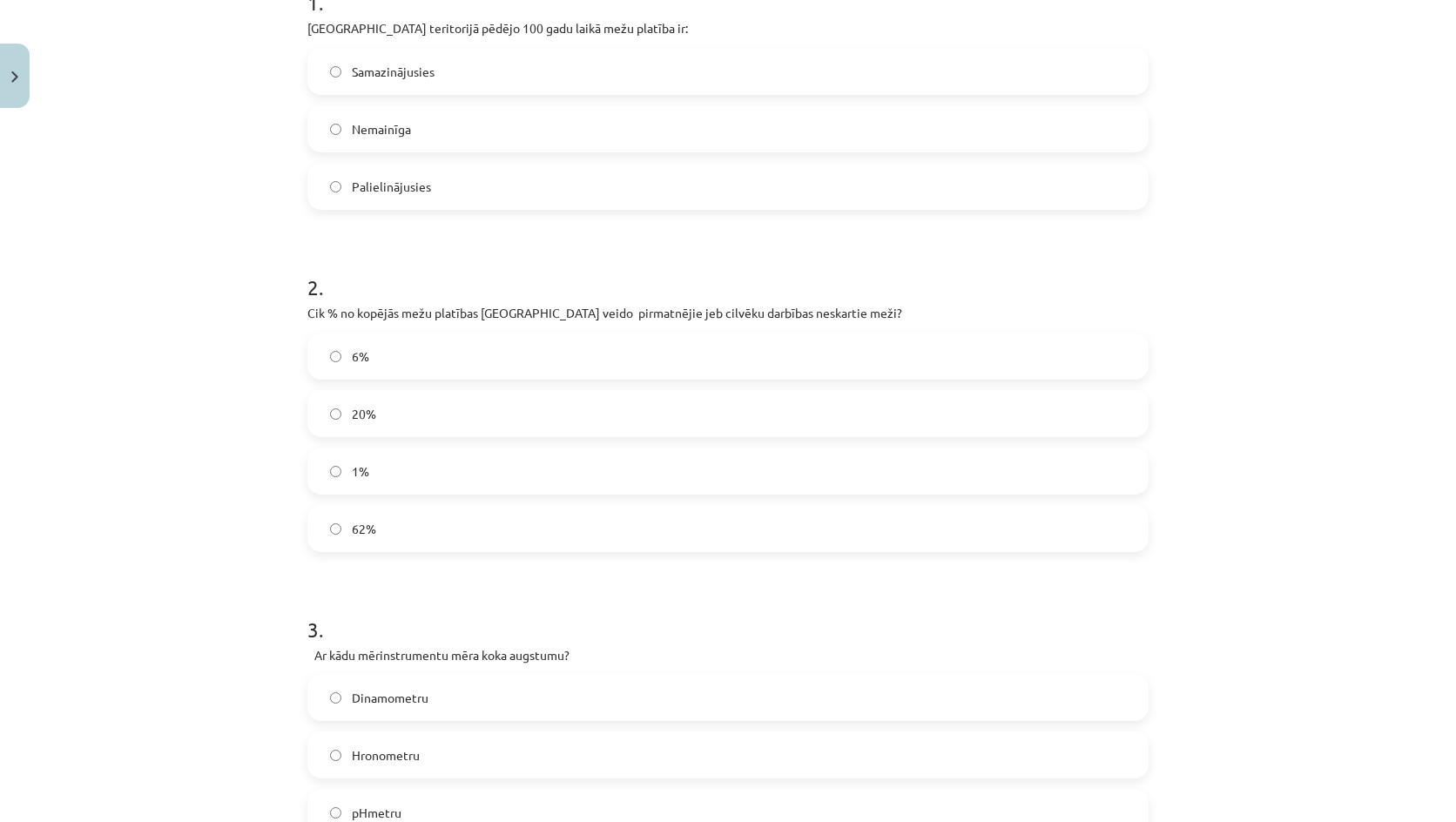
click at [342, 471] on label "1%" at bounding box center [728, 470] width 837 height 43
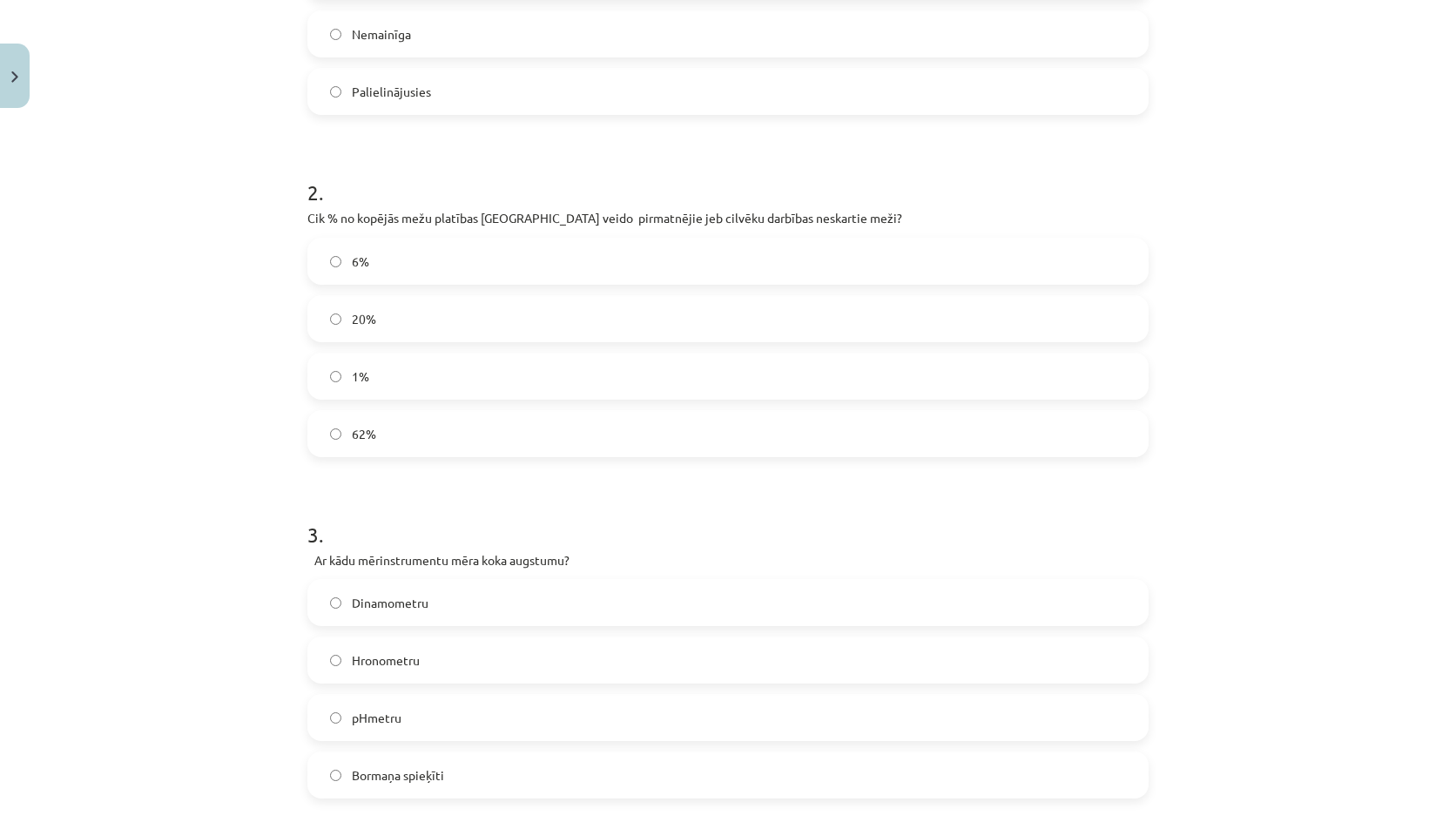
scroll to position [648, 0]
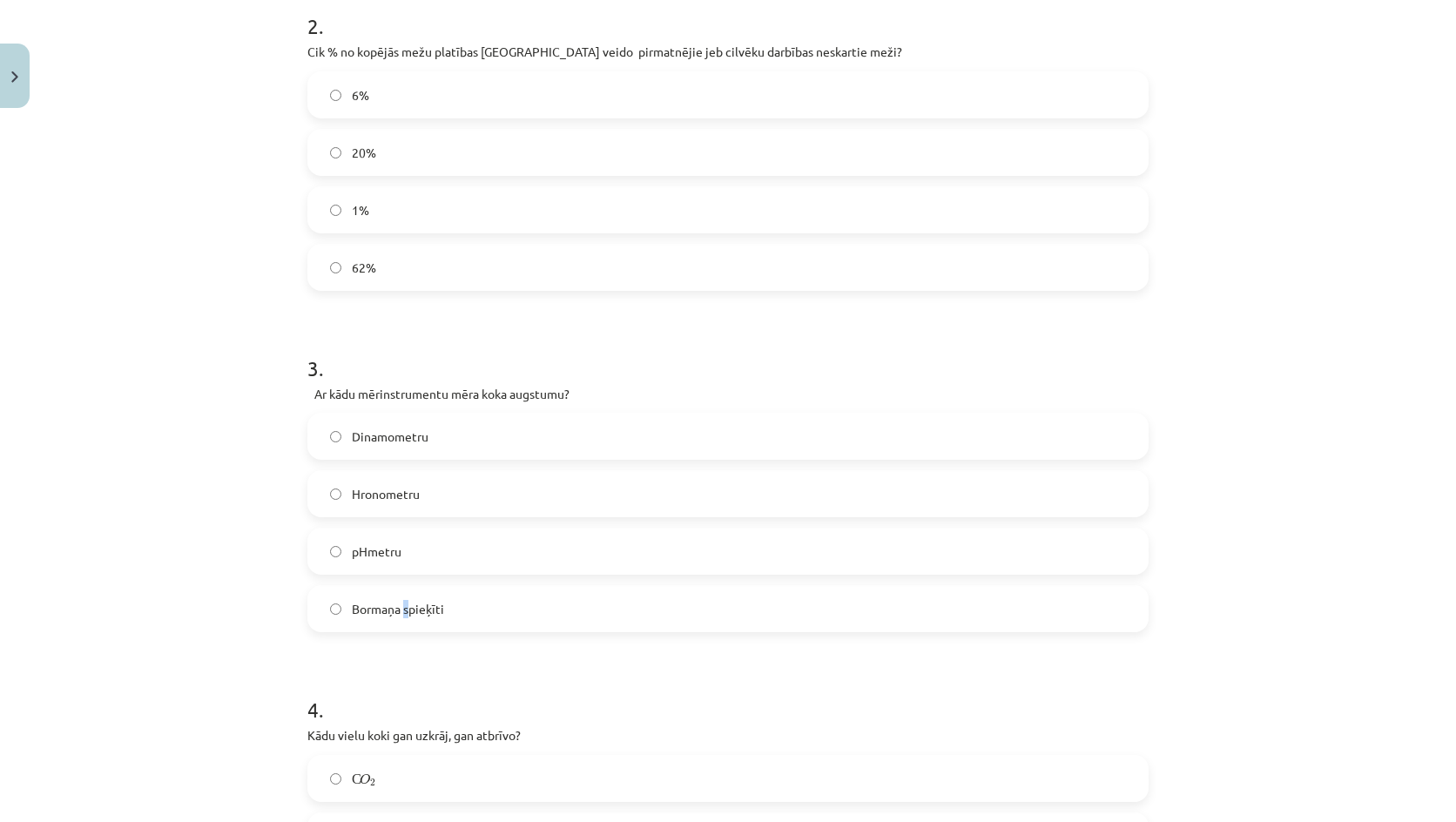
click at [398, 611] on span "Bormaņa spieķīti" at bounding box center [397, 609] width 93 height 19
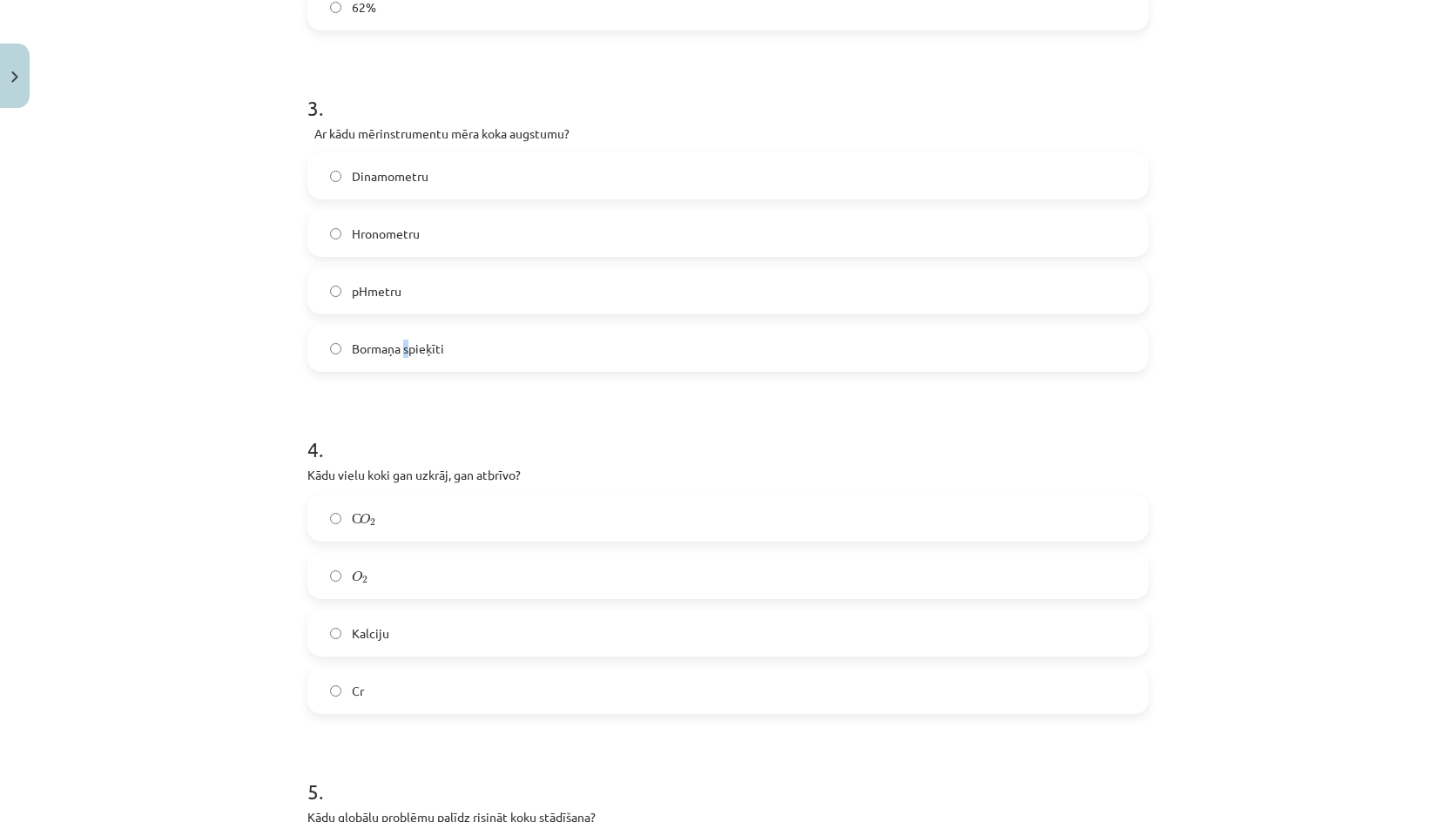
scroll to position [908, 0]
click at [410, 364] on label "Bormaņa spieķīti" at bounding box center [728, 346] width 837 height 43
click at [352, 525] on span "С" at bounding box center [355, 517] width 8 height 18
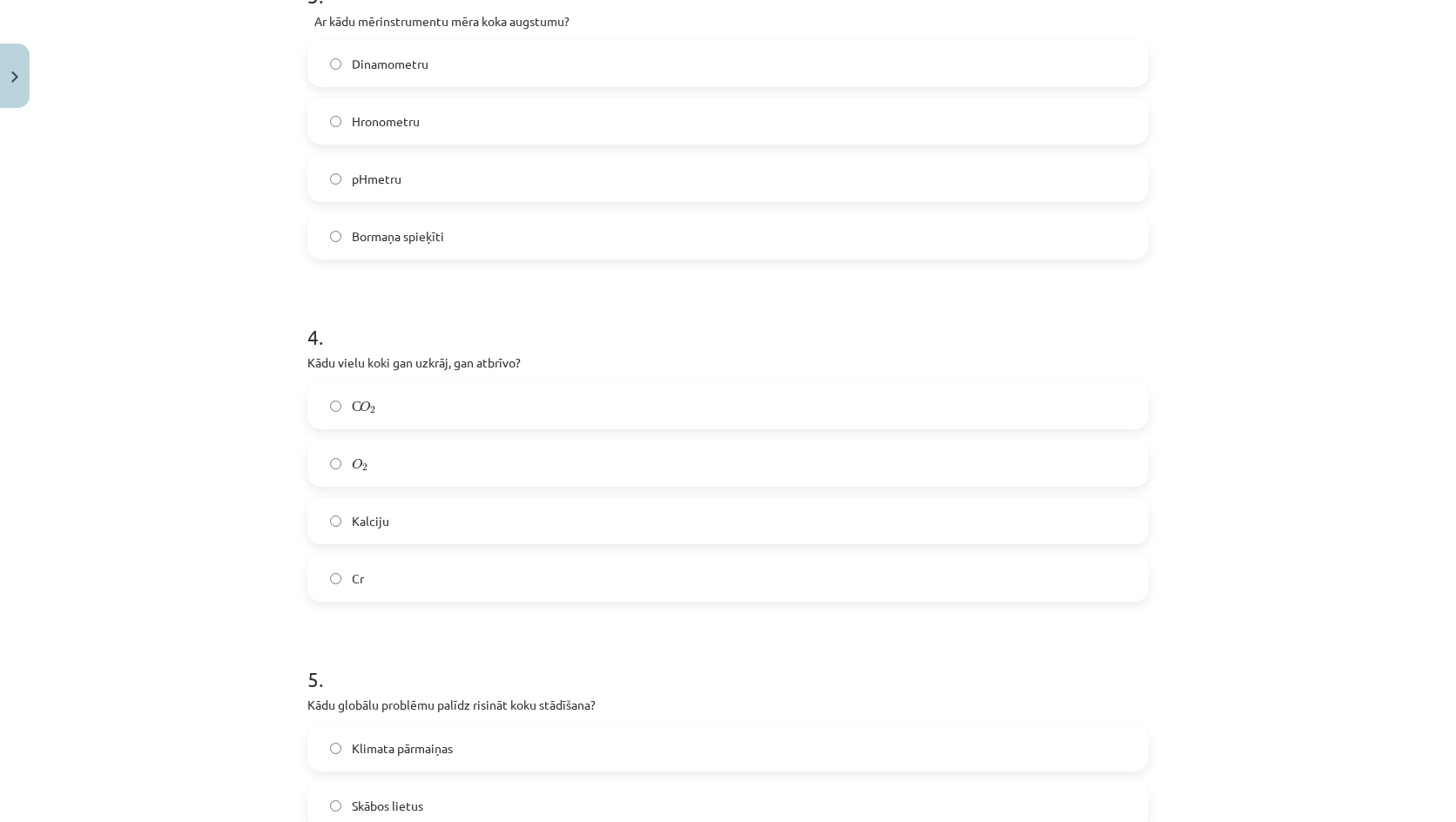
scroll to position [1256, 0]
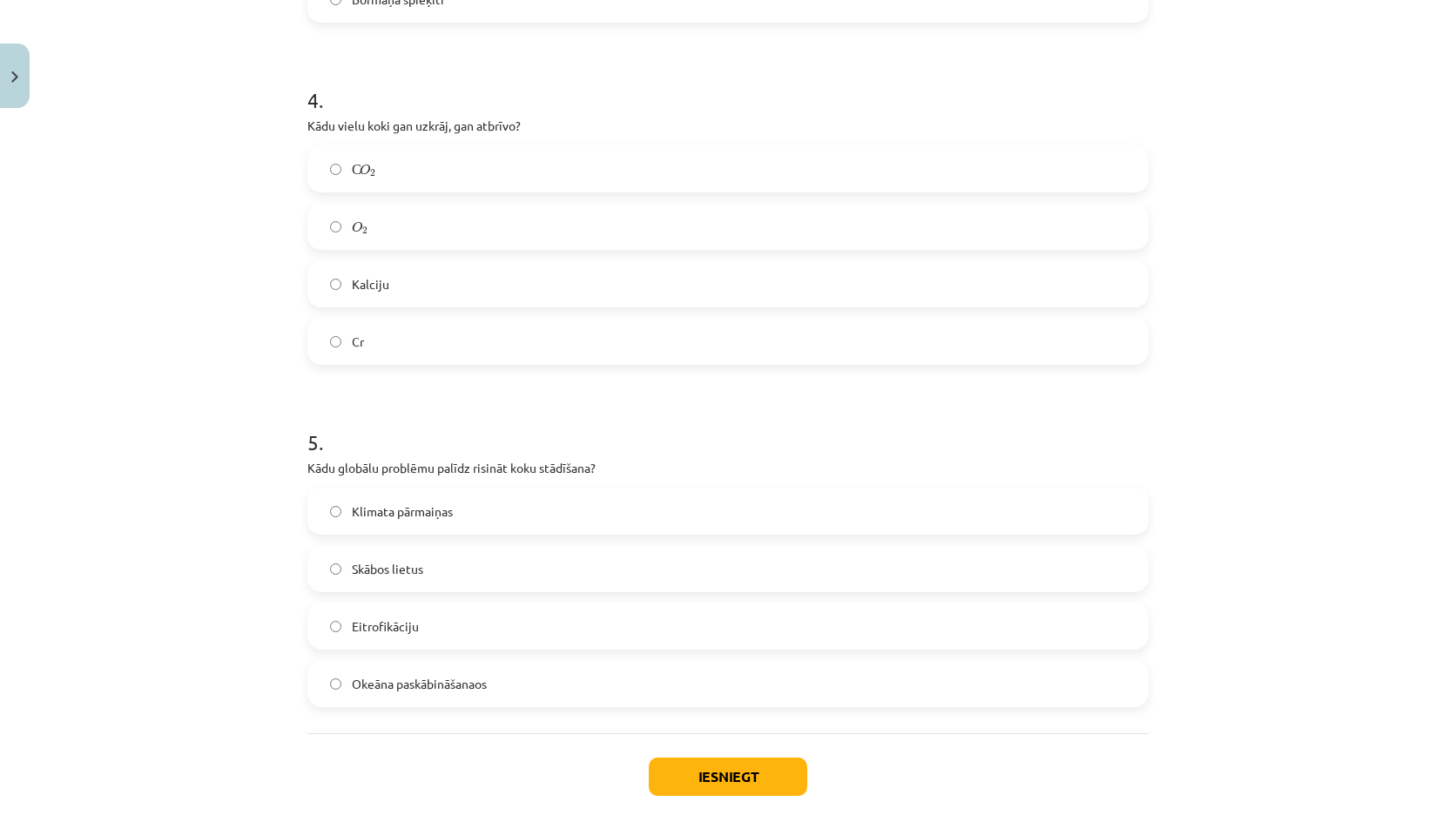
click at [391, 517] on span "Klimata pārmaiņas" at bounding box center [402, 511] width 101 height 19
click at [704, 788] on button "Iesniegt" at bounding box center [728, 775] width 159 height 38
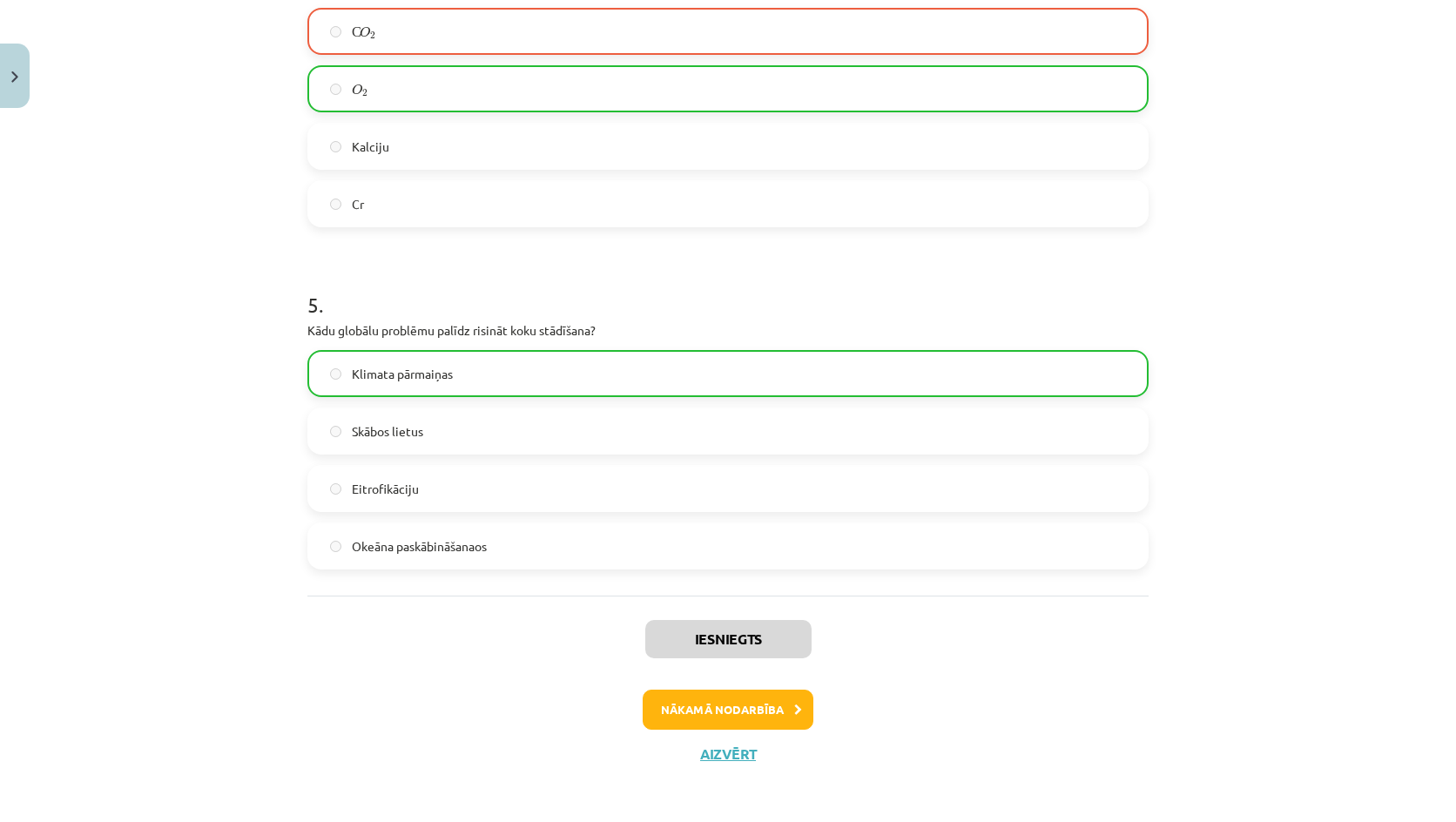
scroll to position [1399, 0]
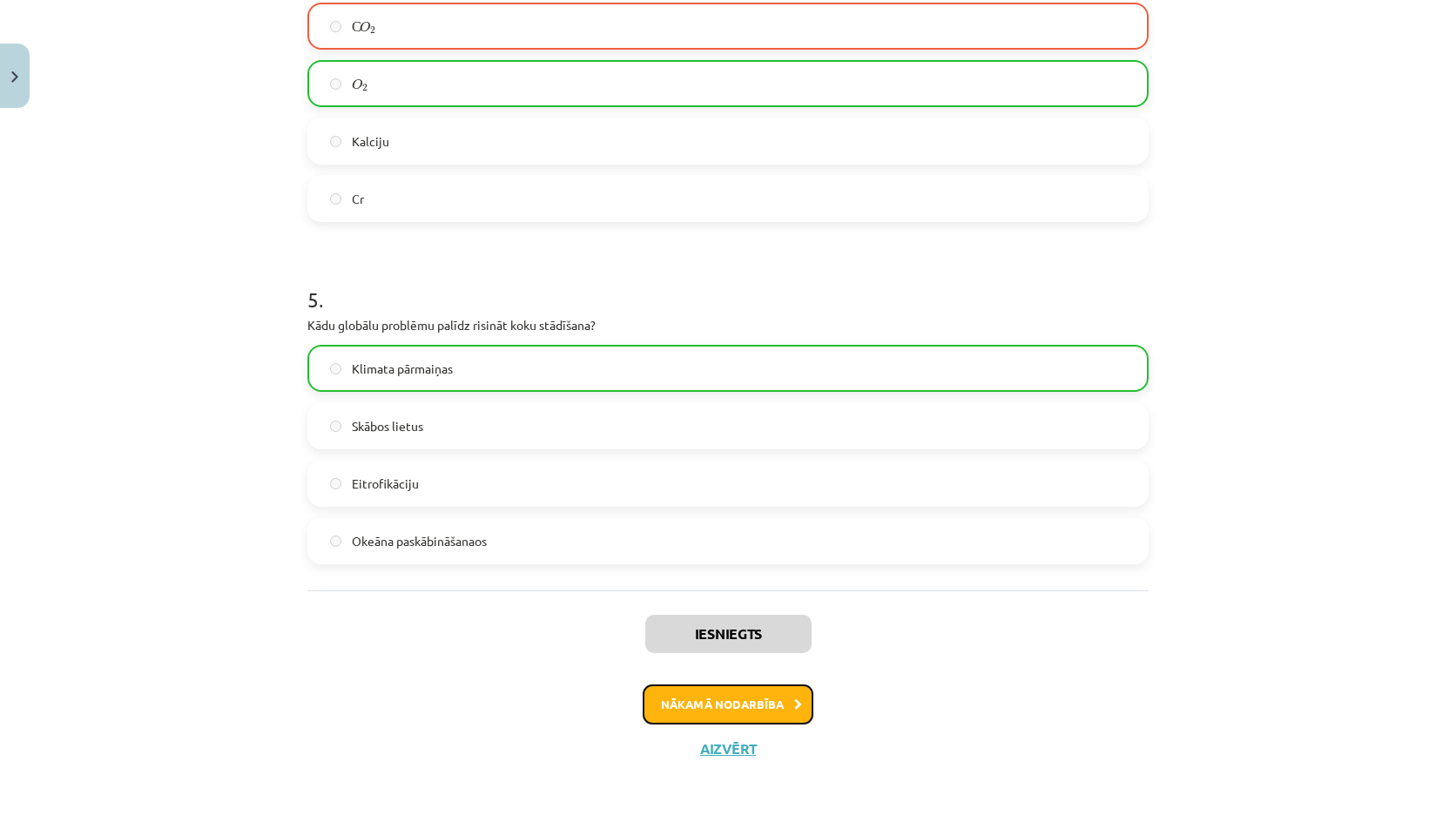
click at [719, 691] on button "Nākamā nodarbība" at bounding box center [728, 703] width 171 height 40
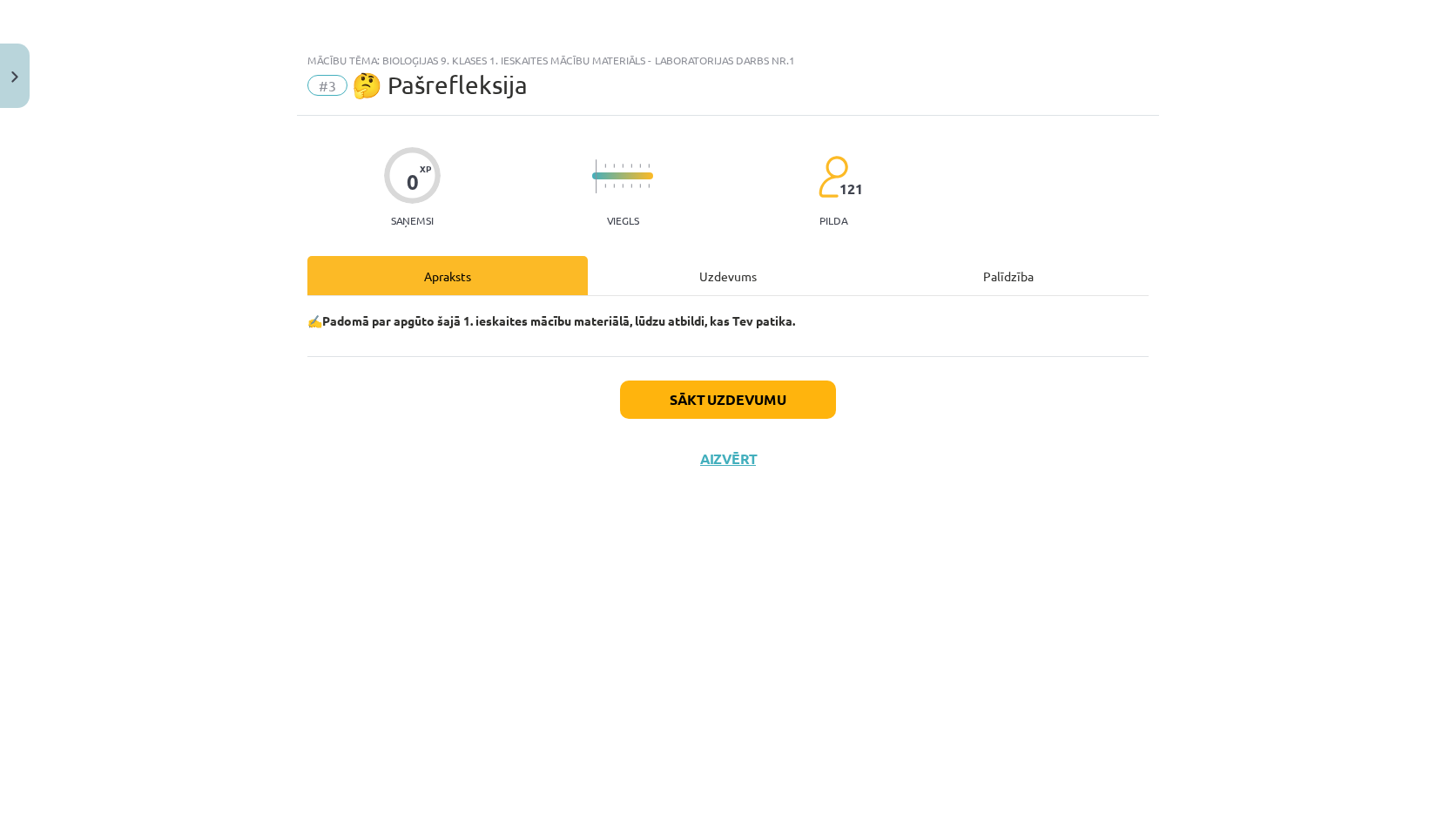
scroll to position [0, 0]
click at [748, 403] on button "Sākt uzdevumu" at bounding box center [727, 399] width 216 height 38
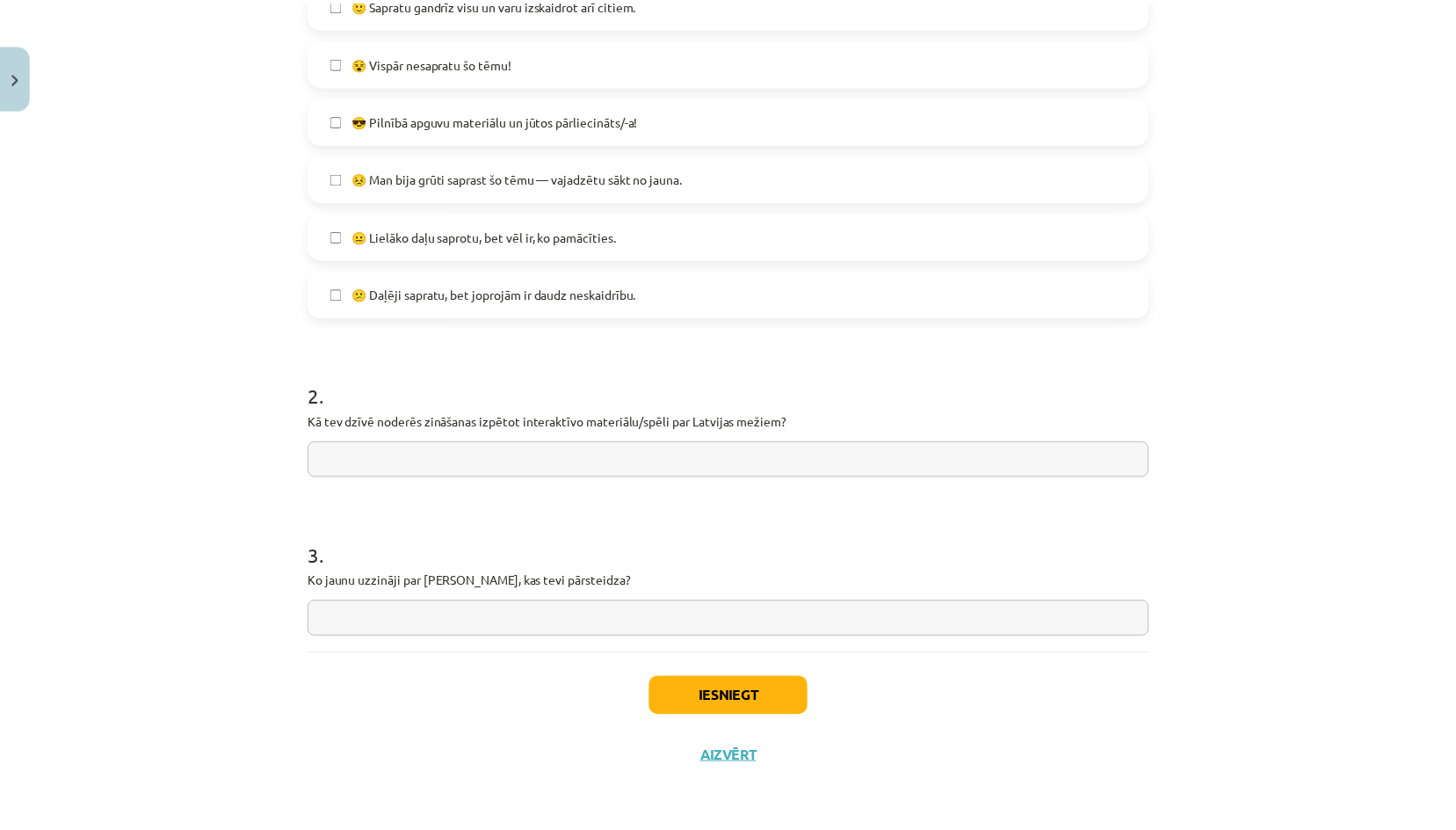
scroll to position [460, 0]
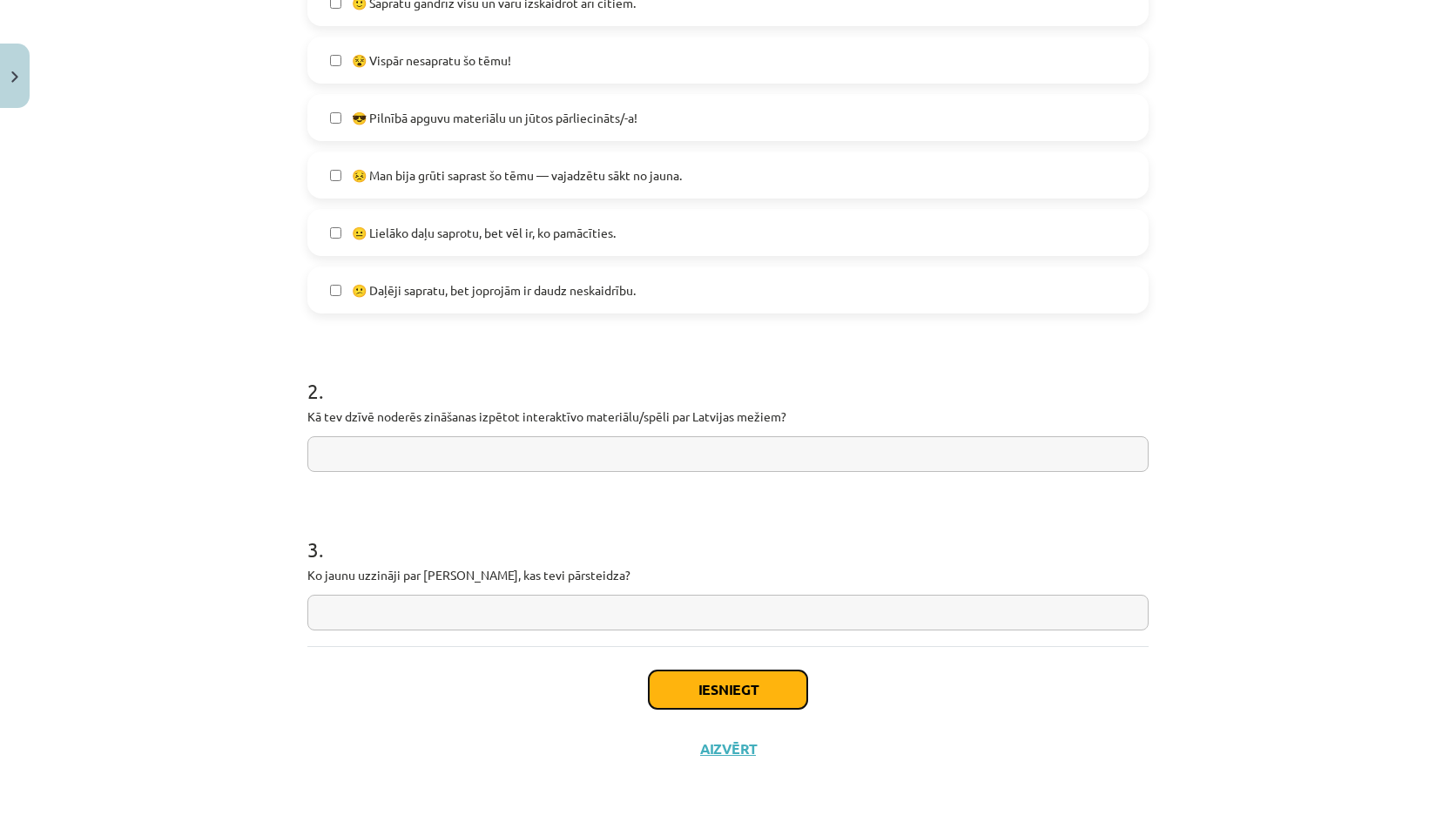
click at [752, 695] on button "Iesniegt" at bounding box center [728, 689] width 159 height 38
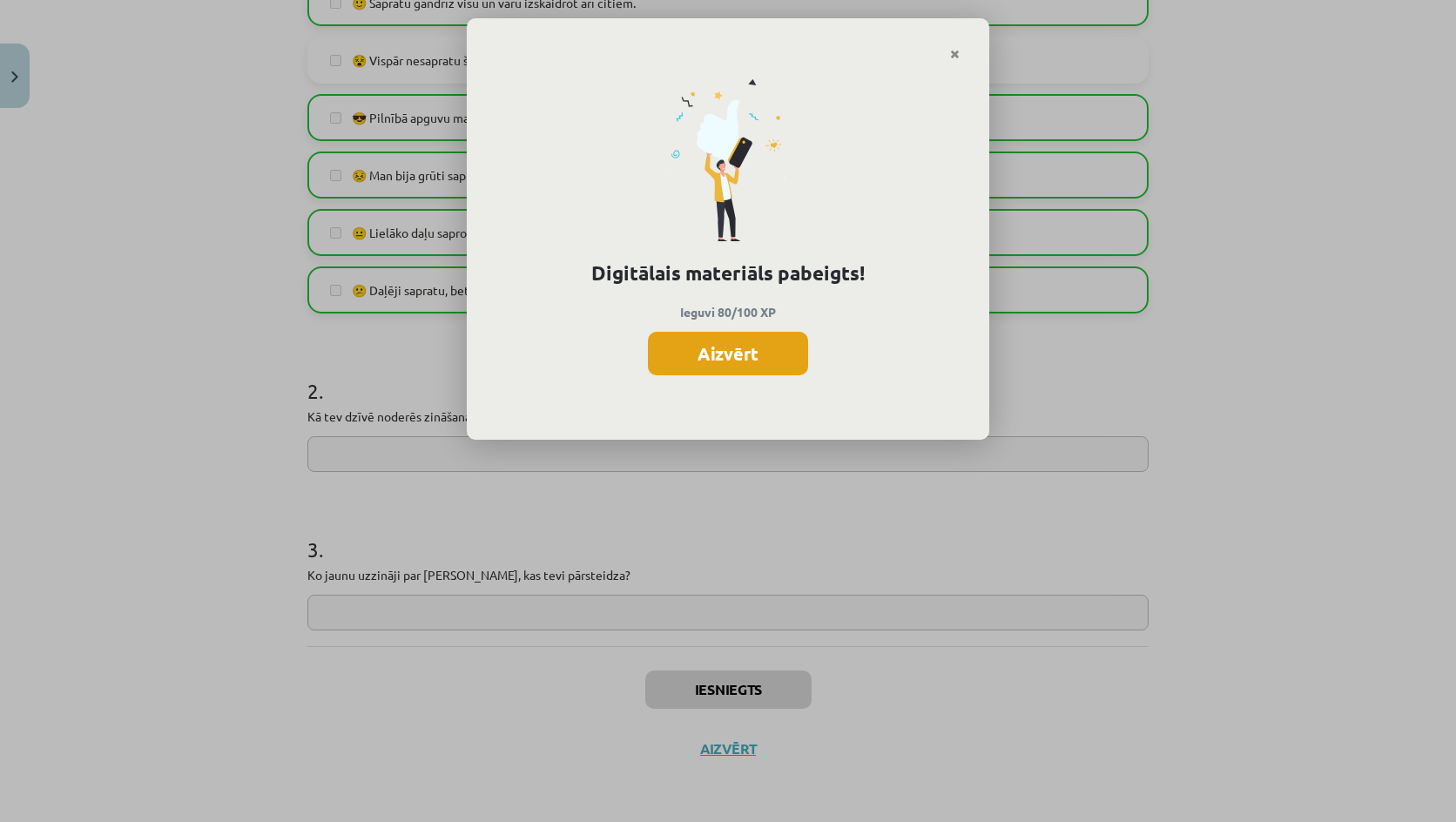
click at [732, 339] on button "Aizvērt" at bounding box center [728, 352] width 160 height 43
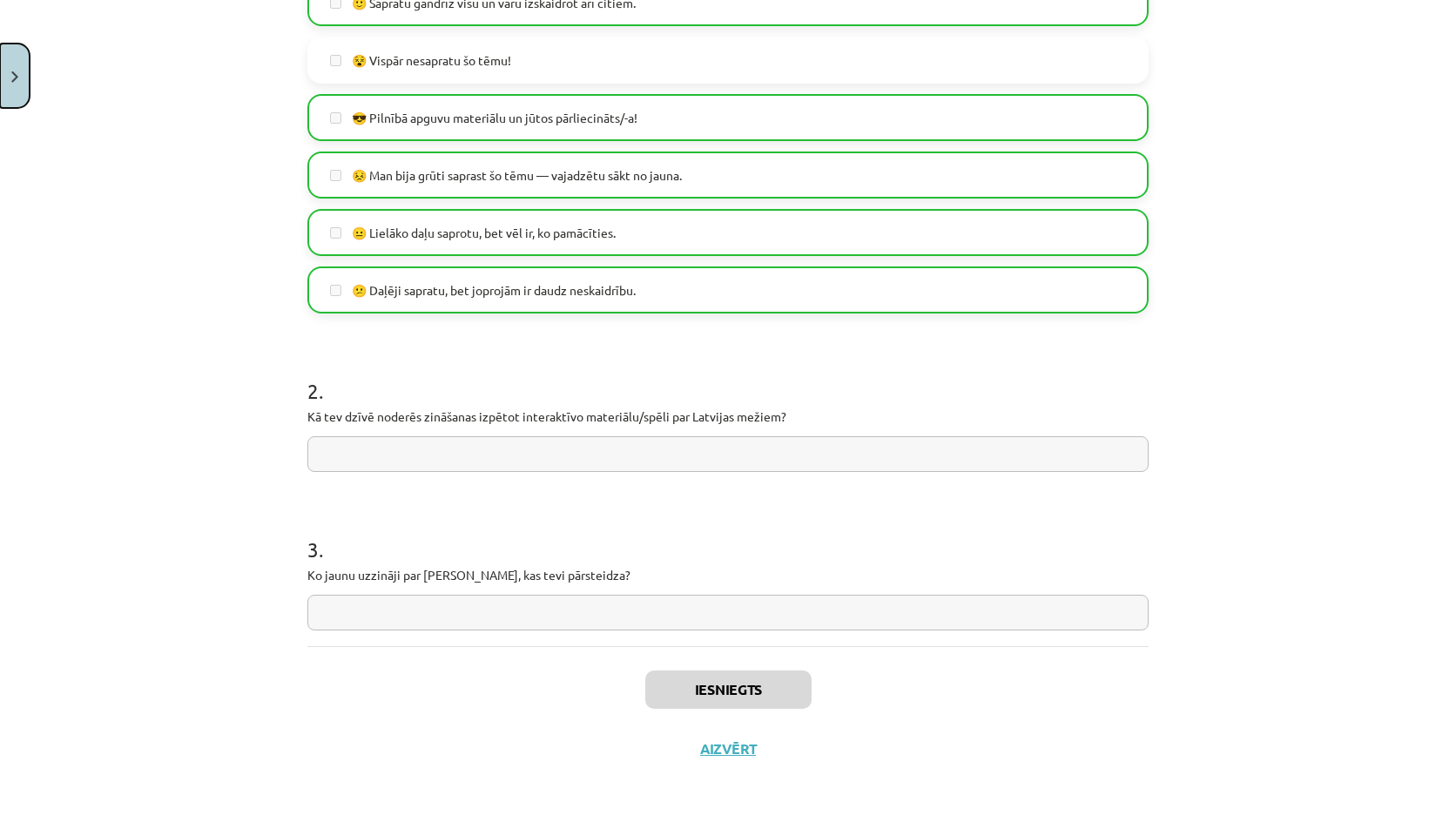
click at [4, 73] on button "Close" at bounding box center [15, 75] width 30 height 64
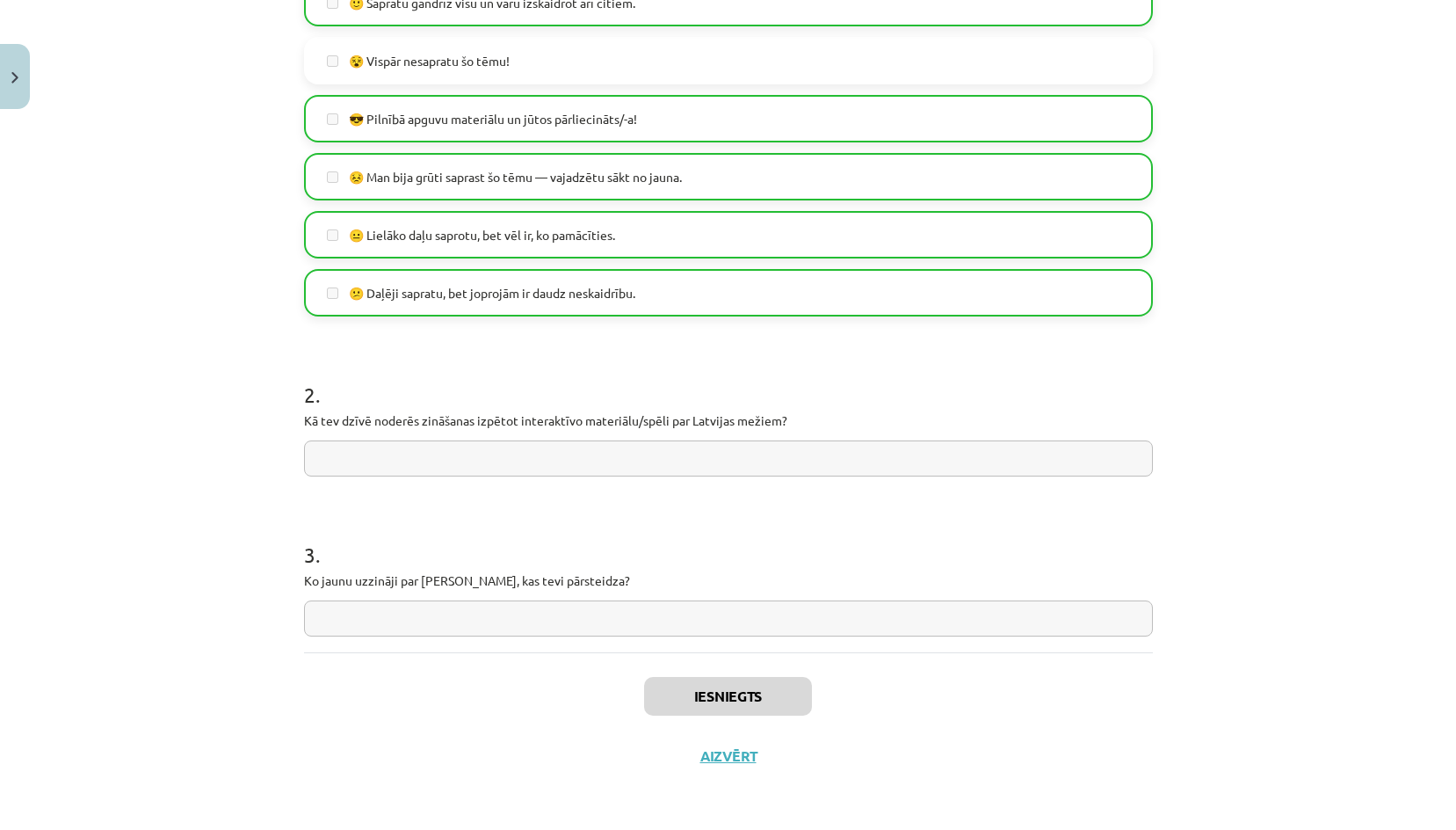
click at [63, 312] on div "Mācību tēma: Bioloģijas 9. klases 1. ieskaites mācību materiāls - laboratorijas…" at bounding box center [728, 415] width 1456 height 830
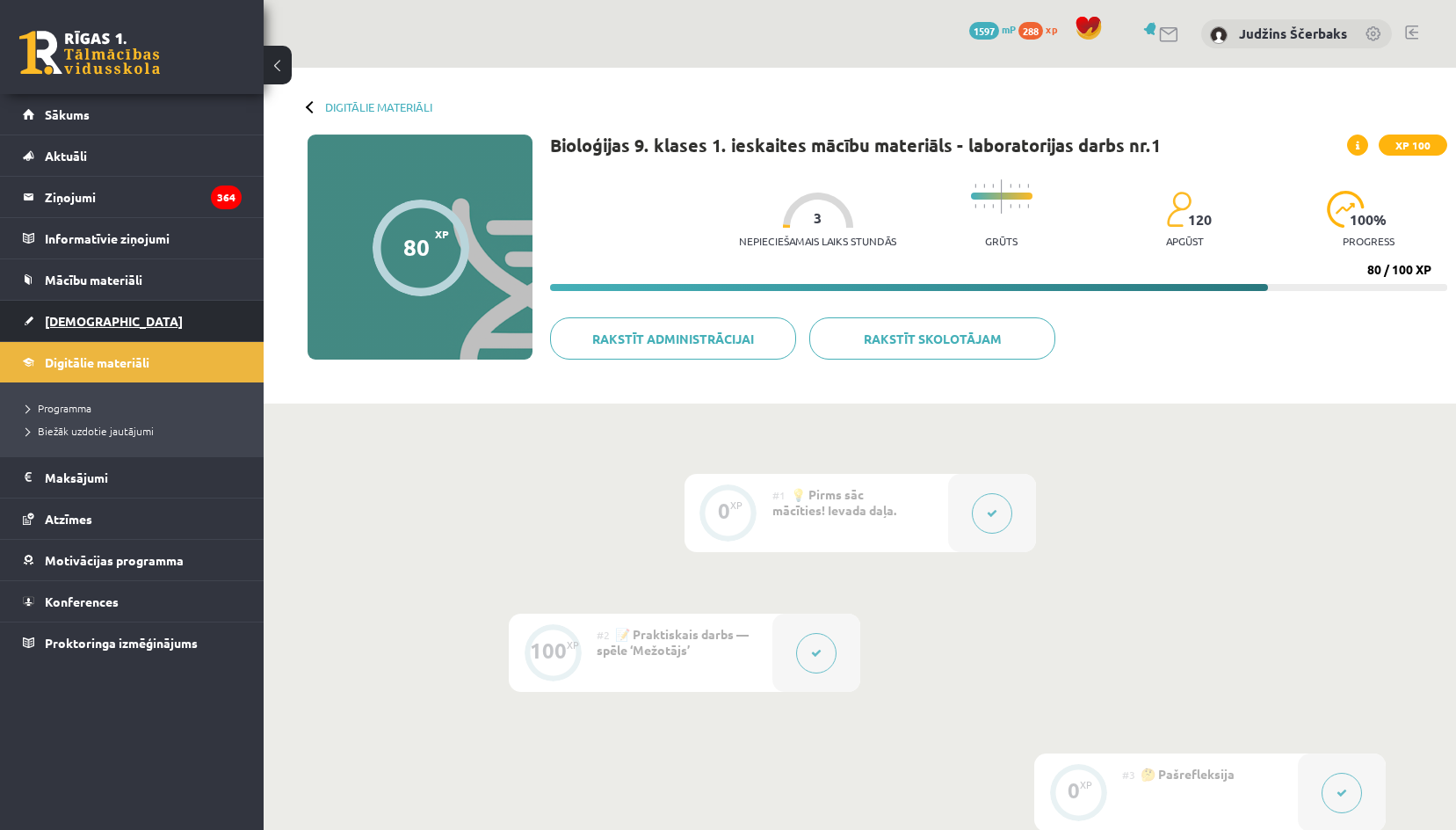
click at [68, 320] on span "[DEMOGRAPHIC_DATA]" at bounding box center [113, 321] width 138 height 16
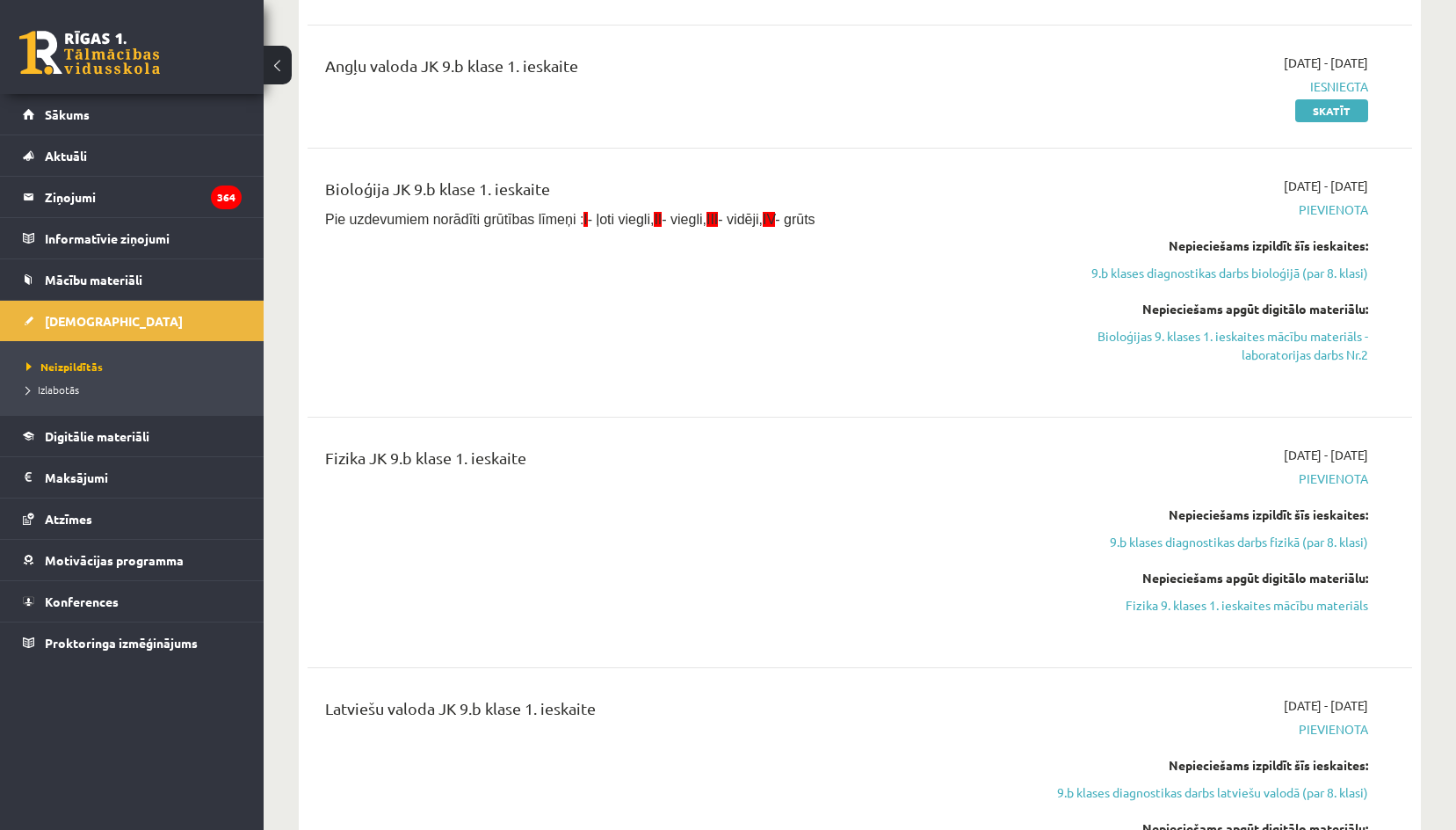
scroll to position [528, 0]
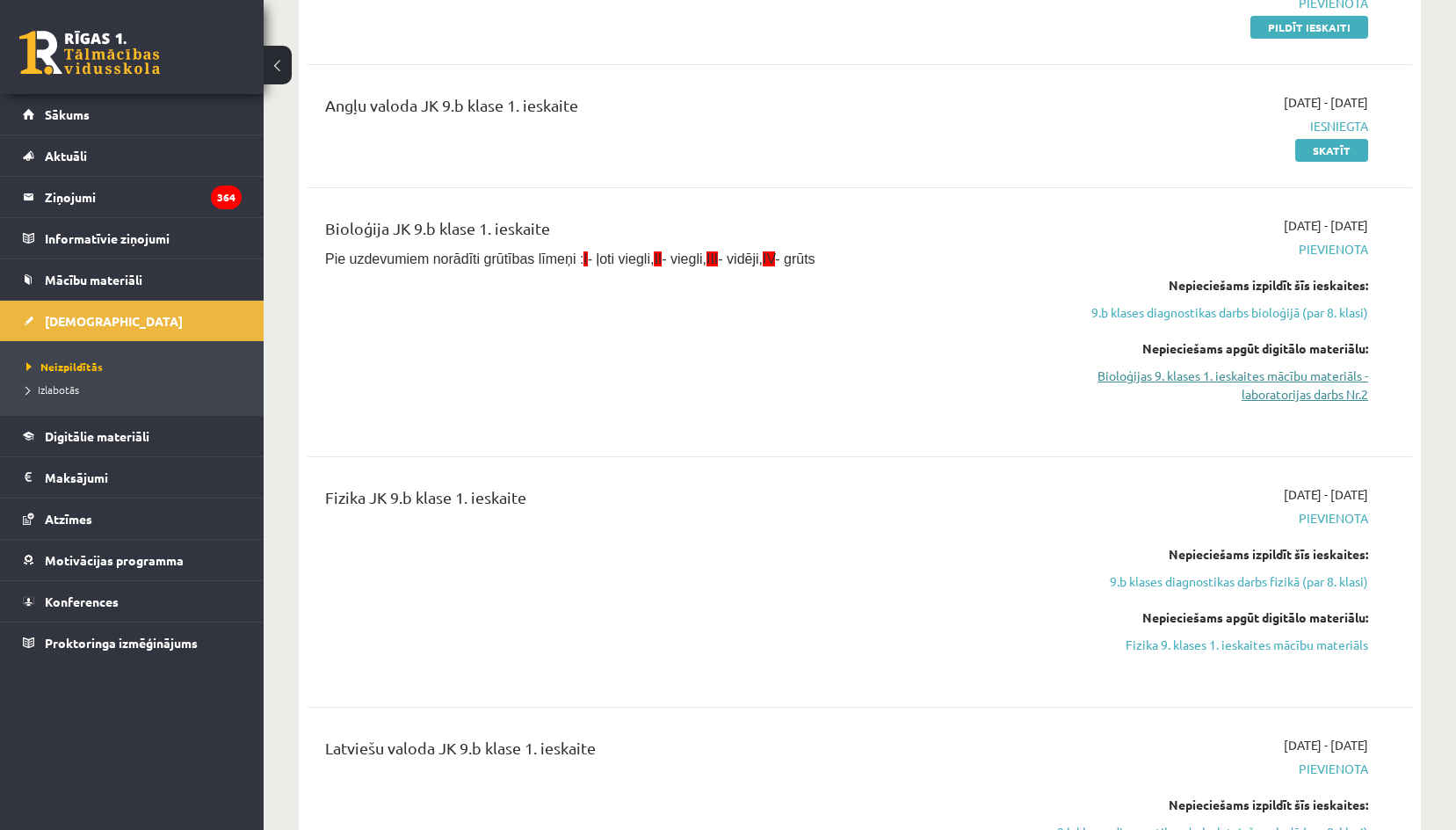
click at [1307, 396] on link "Bioloģijas 9. klases 1. ieskaites mācību materiāls - laboratorijas darbs Nr.2" at bounding box center [1203, 384] width 330 height 36
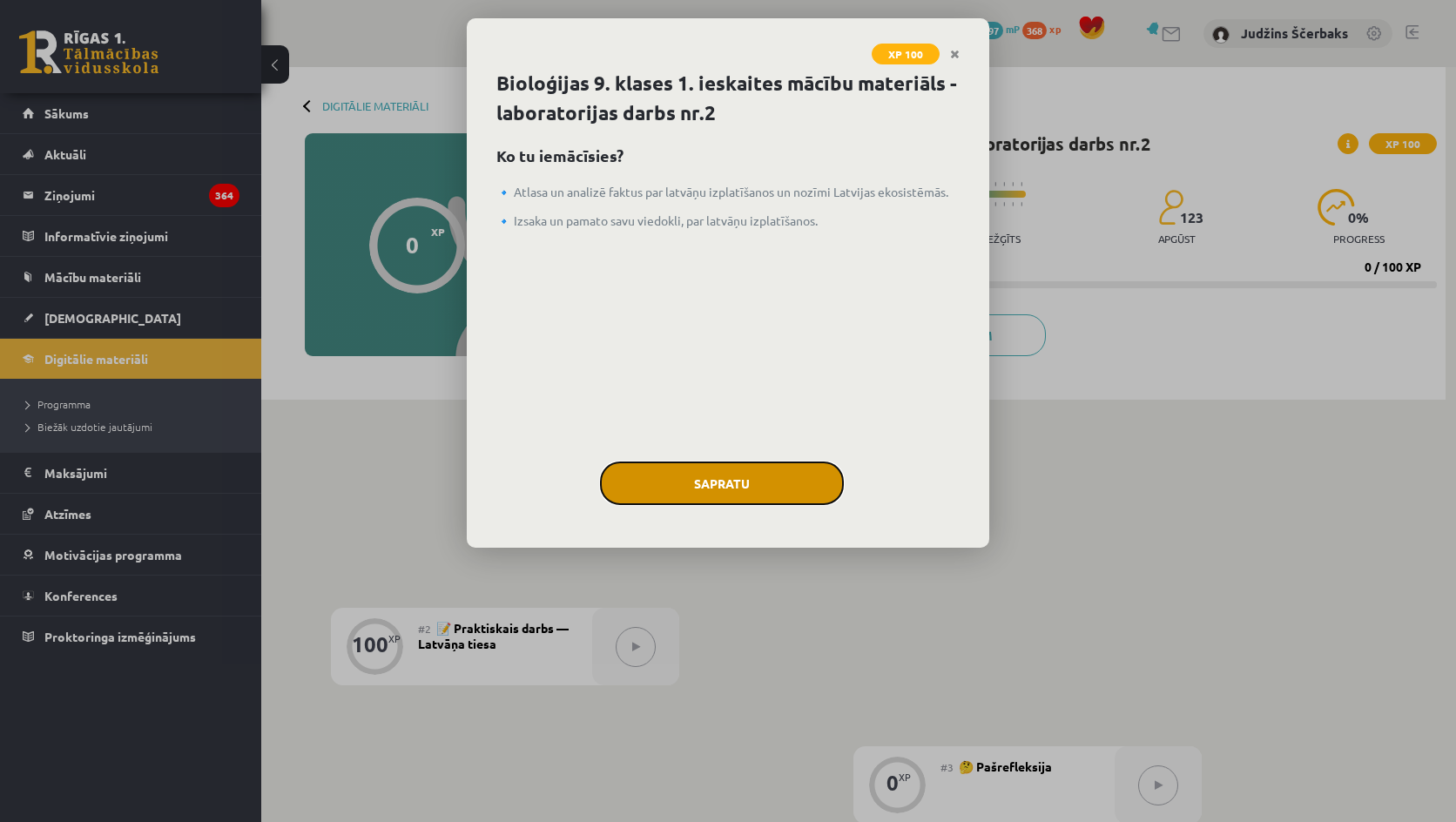
click at [681, 489] on button "Sapratu" at bounding box center [722, 483] width 244 height 43
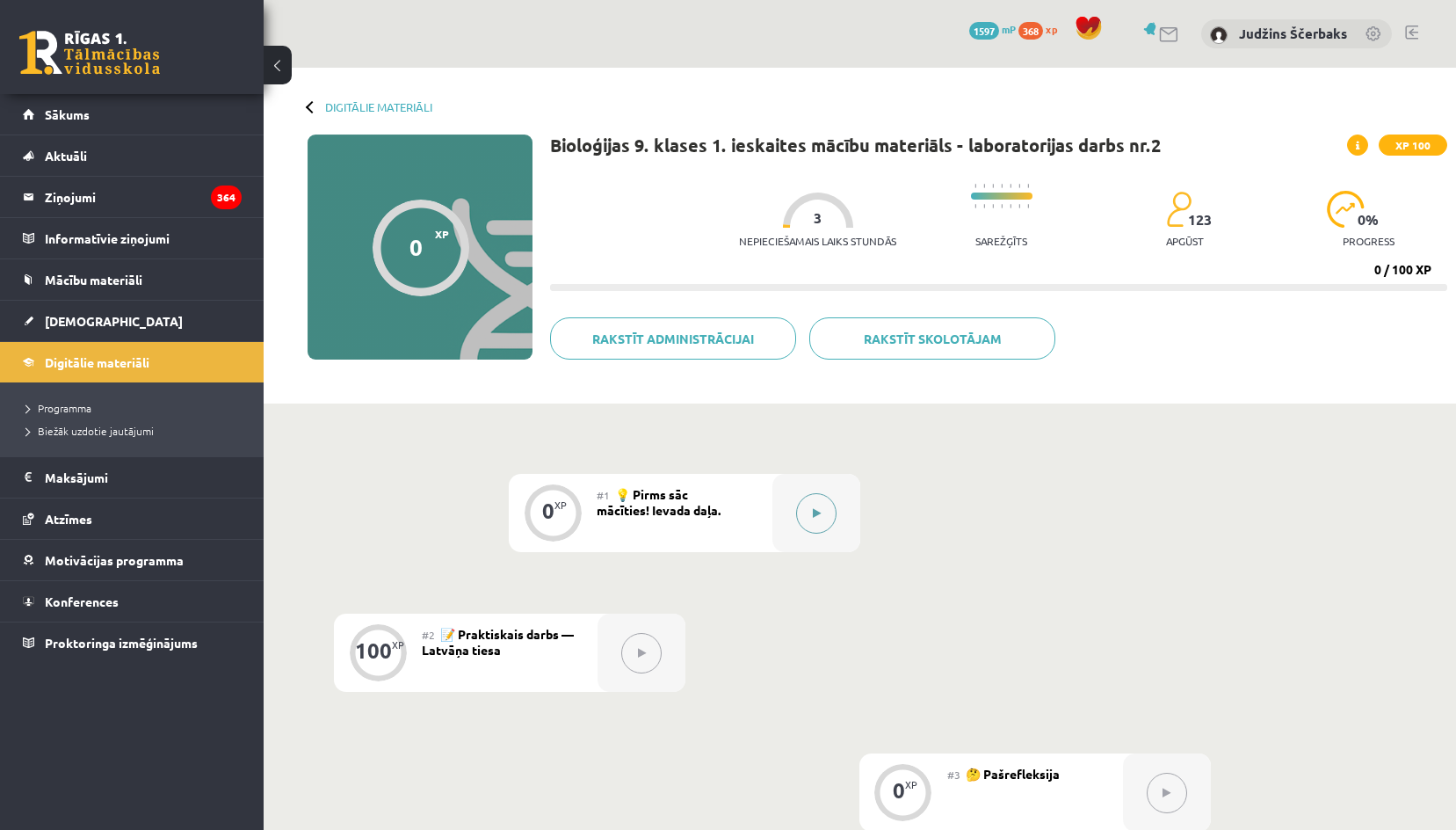
click at [803, 520] on button at bounding box center [816, 512] width 40 height 40
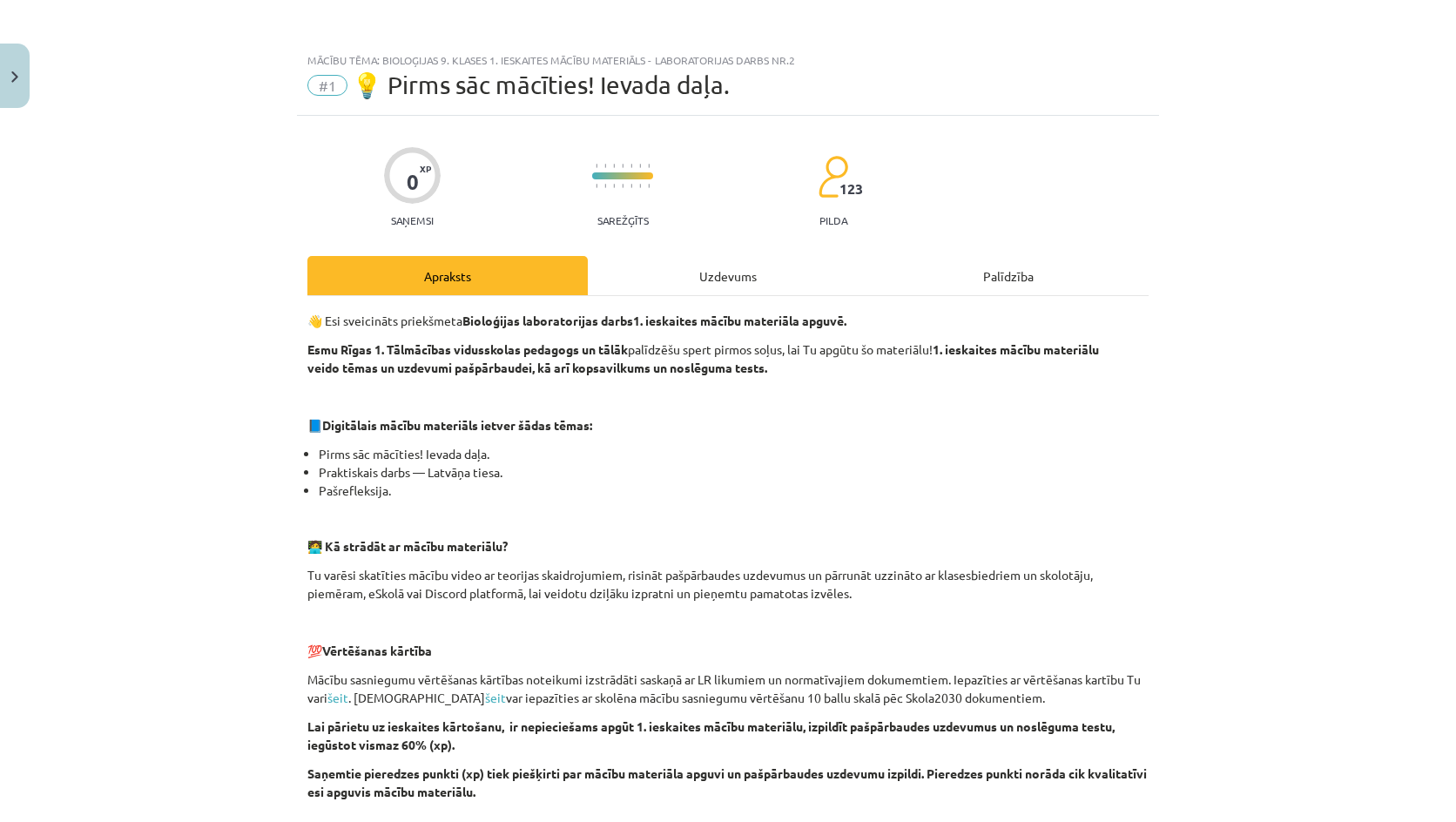
click at [811, 295] on hr at bounding box center [728, 295] width 841 height 1
click at [789, 284] on div "Uzdevums" at bounding box center [728, 275] width 280 height 39
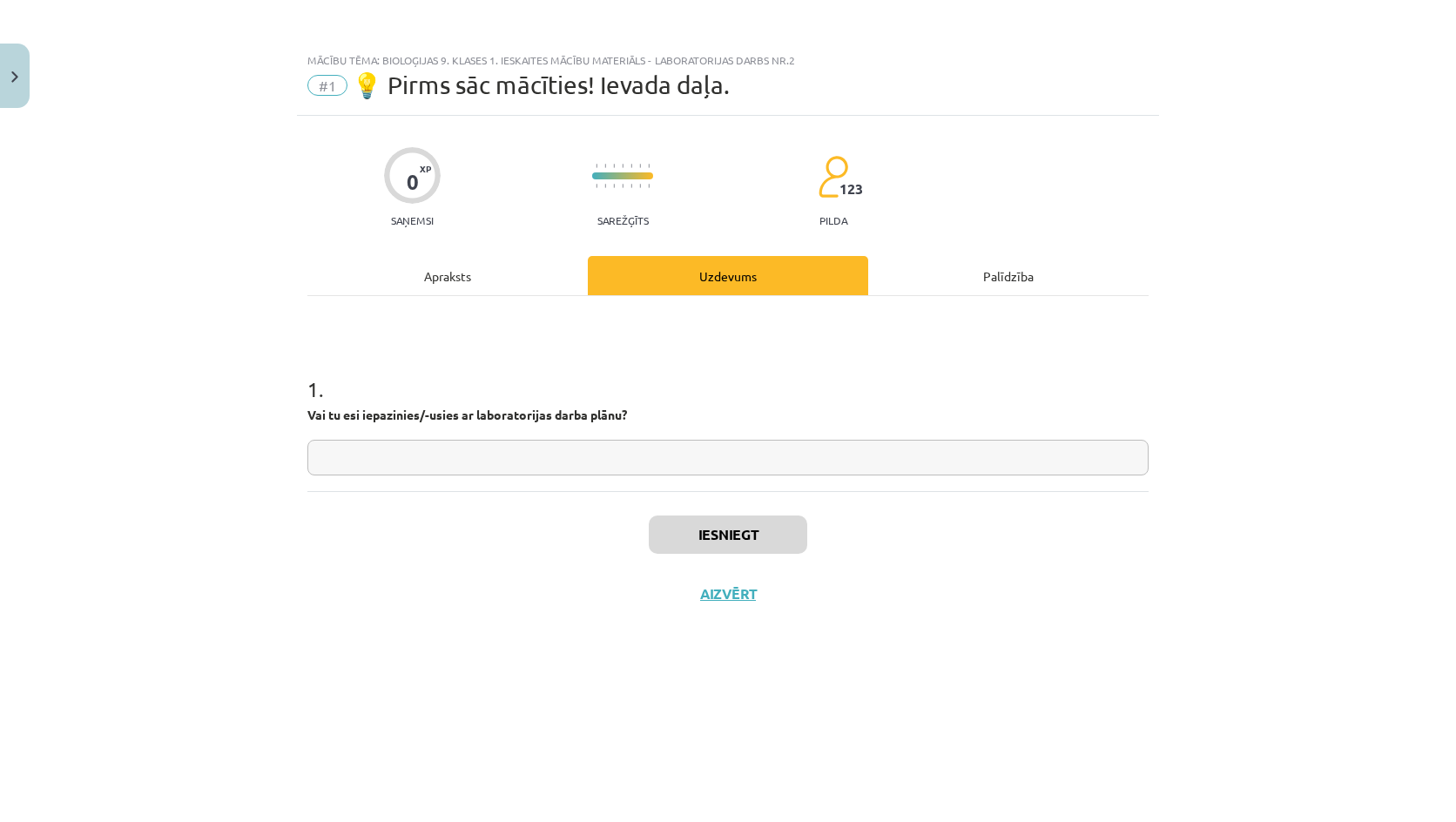
click at [395, 454] on input "text" at bounding box center [728, 457] width 841 height 36
click at [780, 543] on button "Iesniegt" at bounding box center [728, 534] width 159 height 38
click at [747, 603] on button "Nākamā nodarbība" at bounding box center [728, 604] width 171 height 40
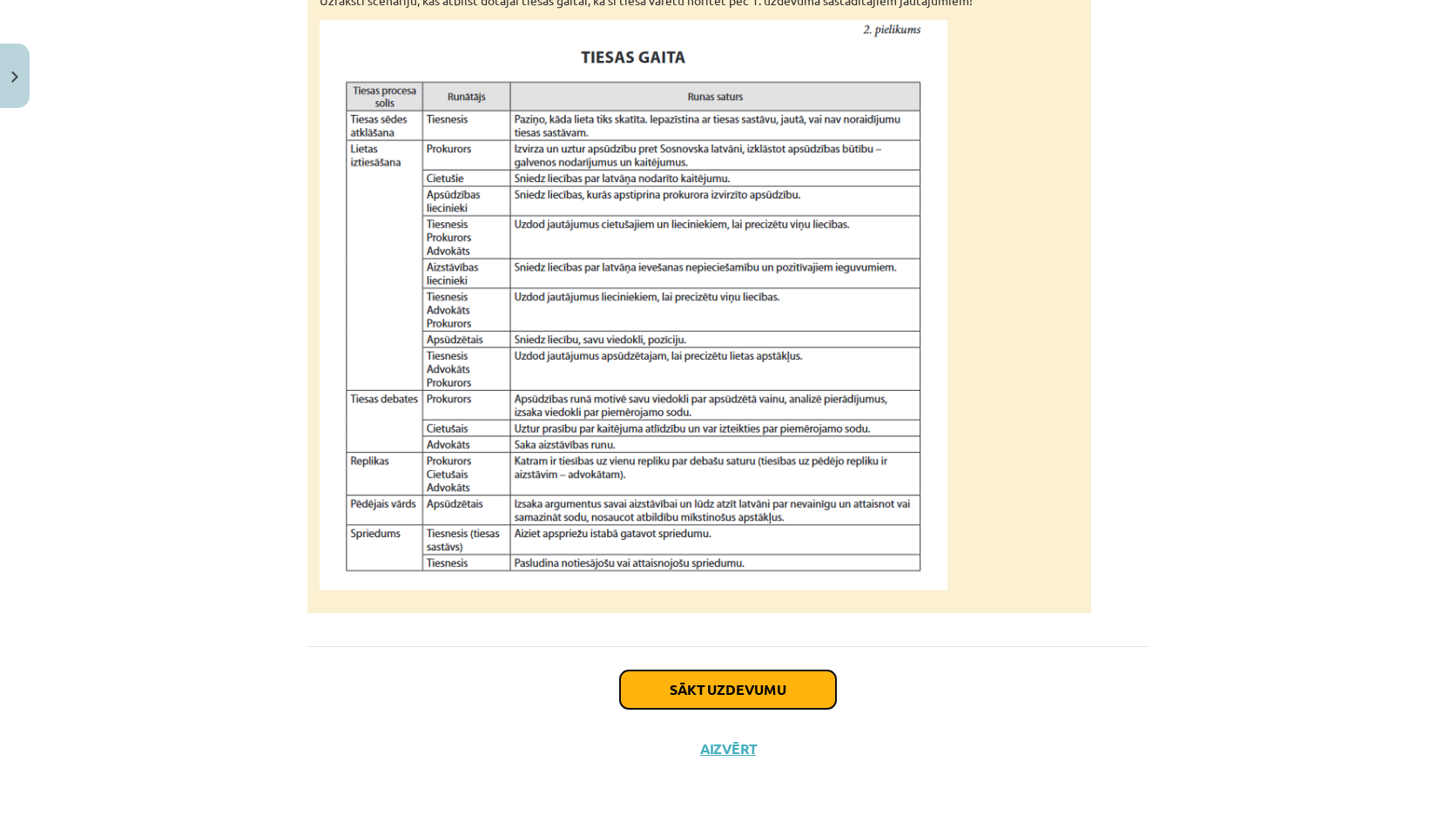
click at [709, 690] on button "Sākt uzdevumu" at bounding box center [727, 689] width 216 height 38
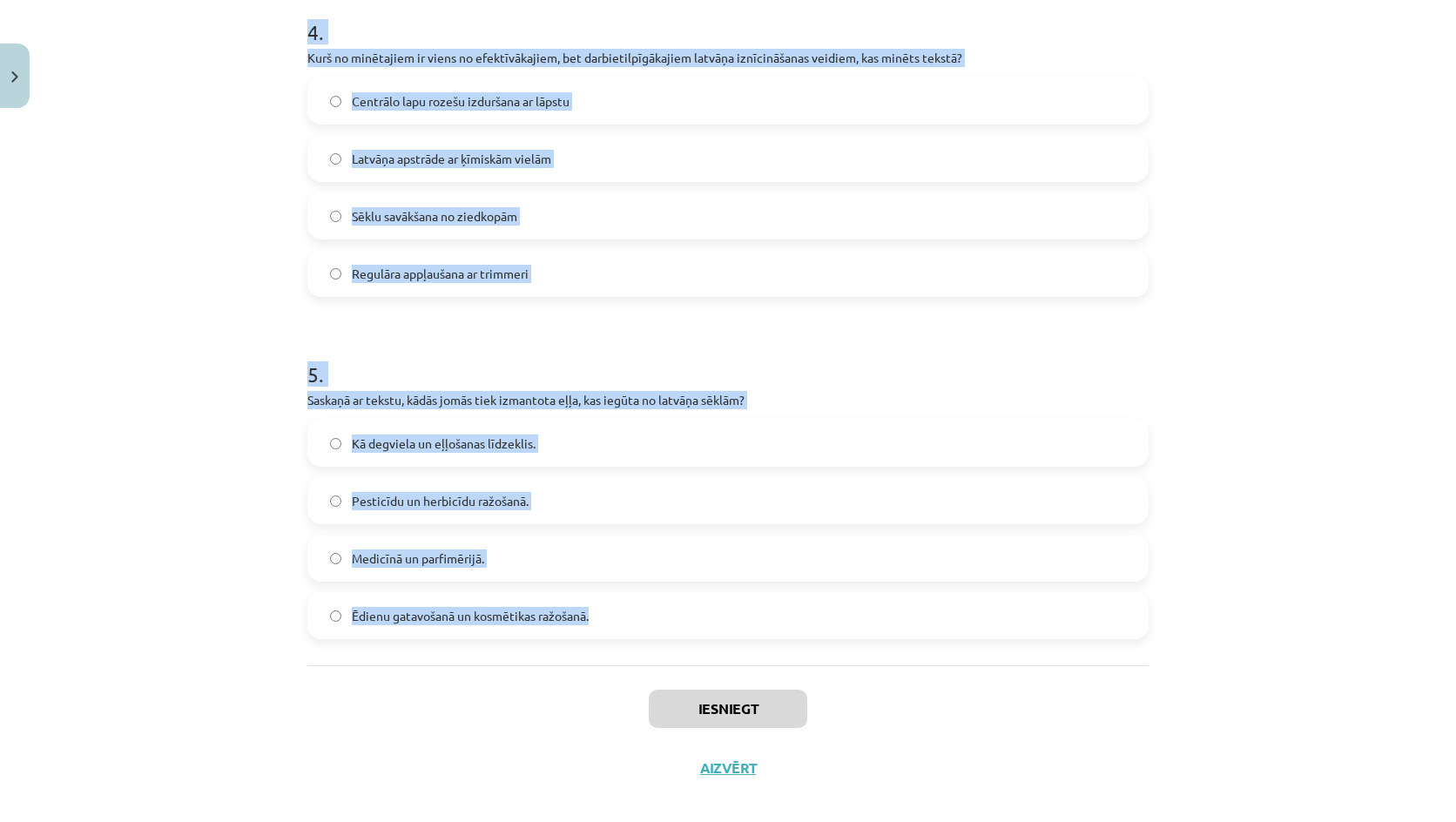
scroll to position [1402, 0]
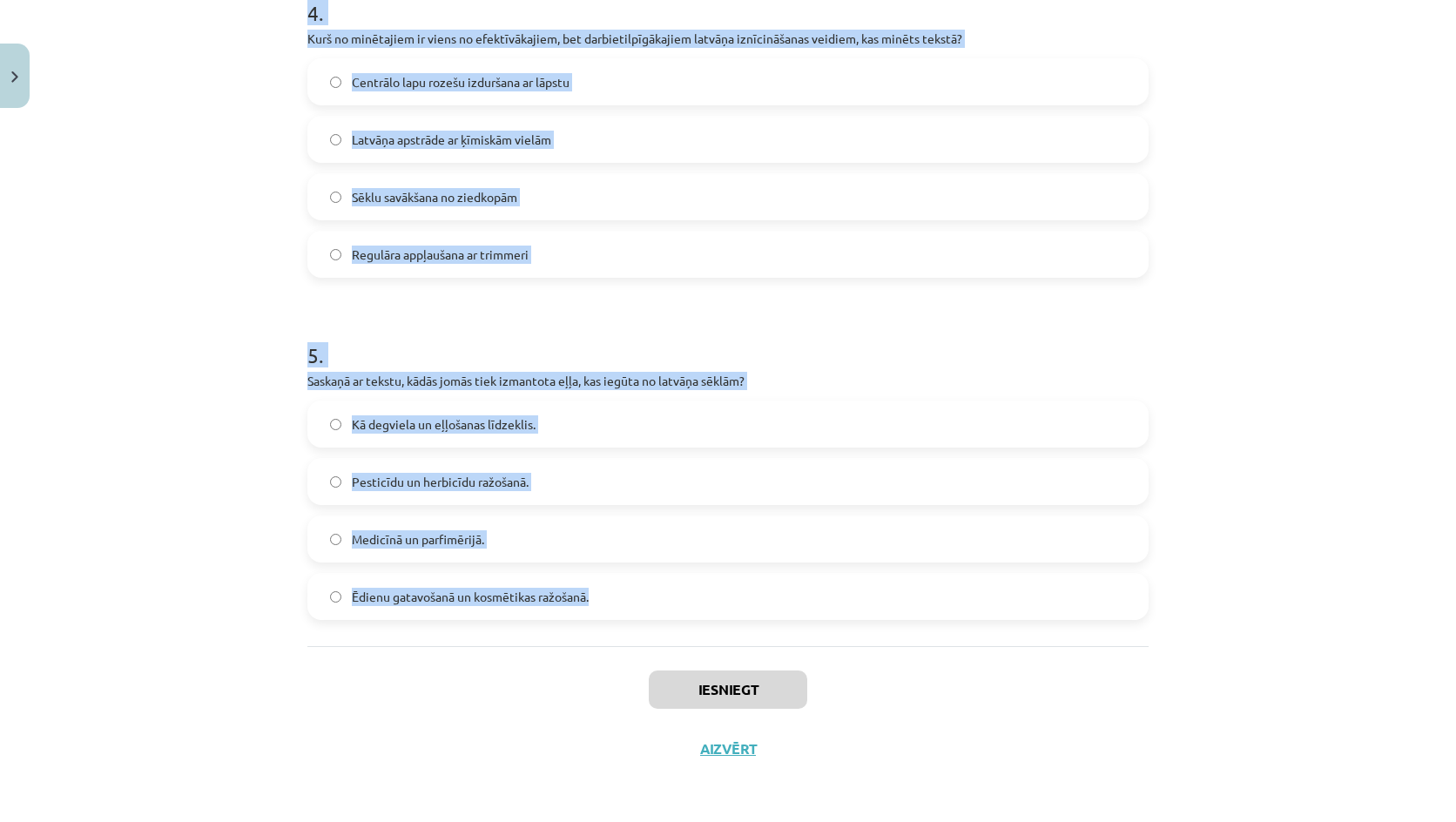
drag, startPoint x: 313, startPoint y: 337, endPoint x: 592, endPoint y: 579, distance: 369.3
copy form "1 . Kādēļ Sosnovska latvānis sākotnēji tika ievests Latvijā? Lai iegūtu medicīn…"
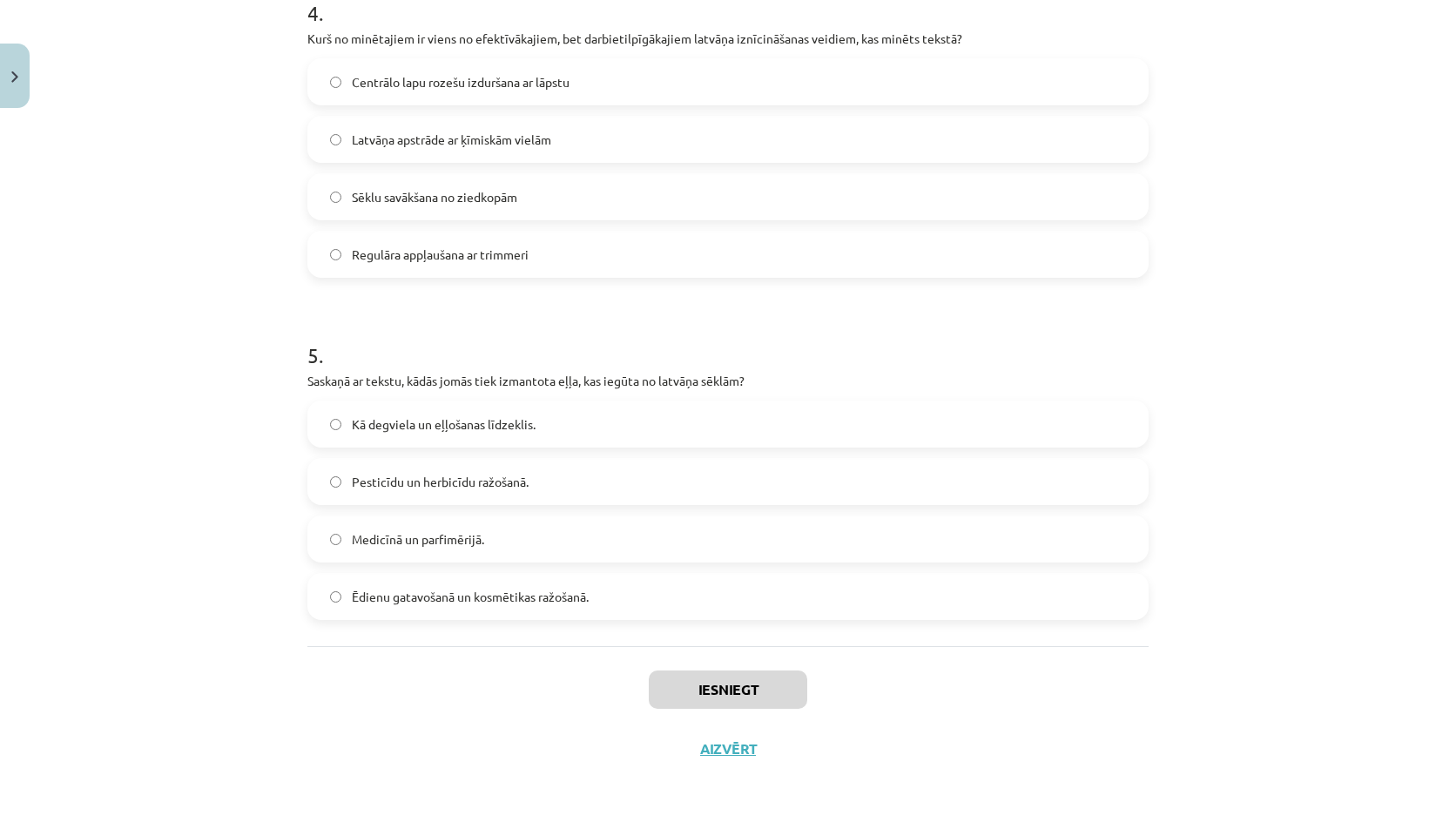
click at [1070, 786] on div "Mācību tēma: Bioloģijas 9. klases 1. ieskaites mācību materiāls - laboratorijas…" at bounding box center [728, 411] width 1456 height 822
click at [1000, 781] on div "Mācību tēma: Bioloģijas 9. klases 1. ieskaites mācību materiāls - laboratorijas…" at bounding box center [728, 411] width 1456 height 822
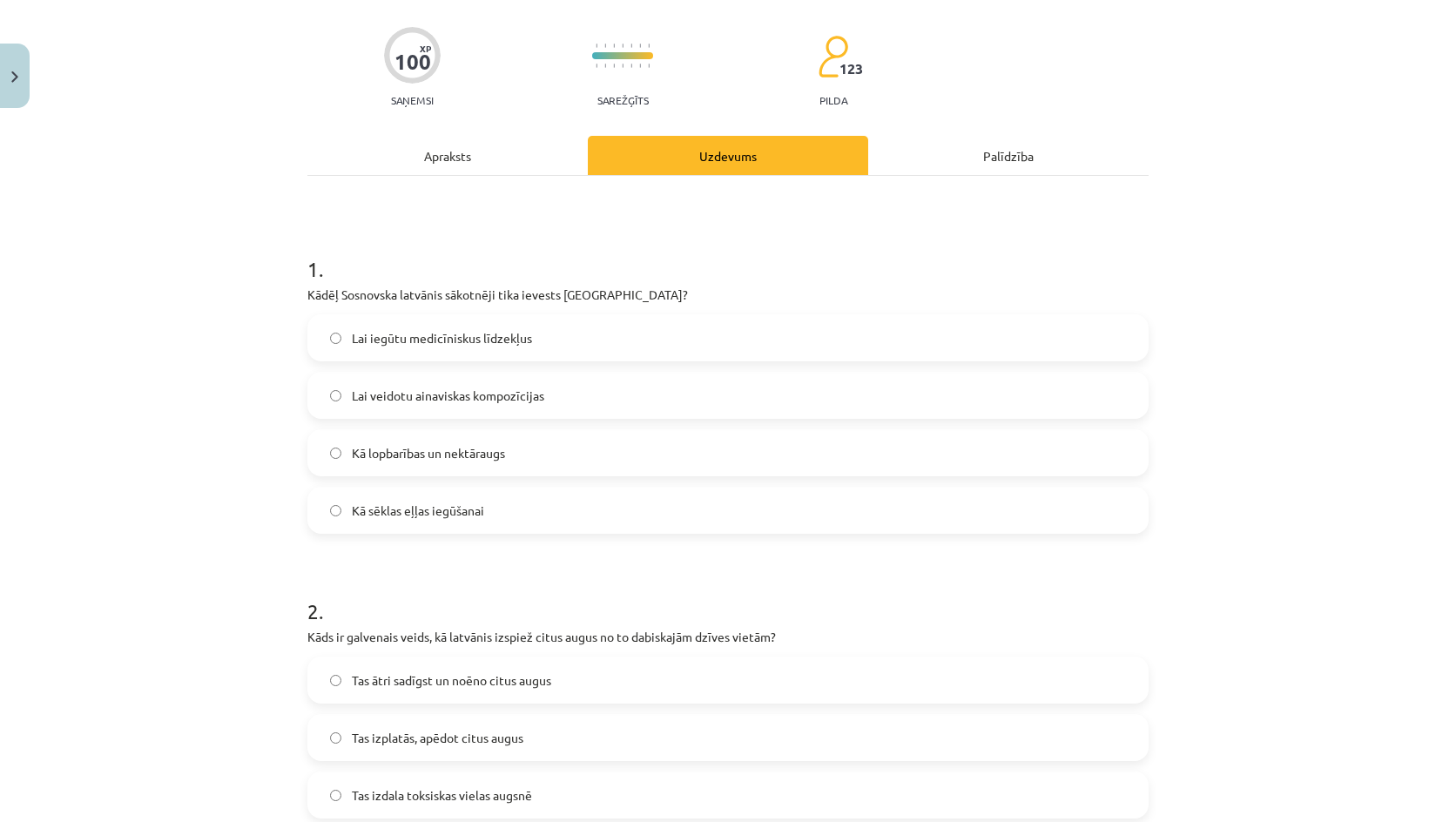
scroll to position [0, 0]
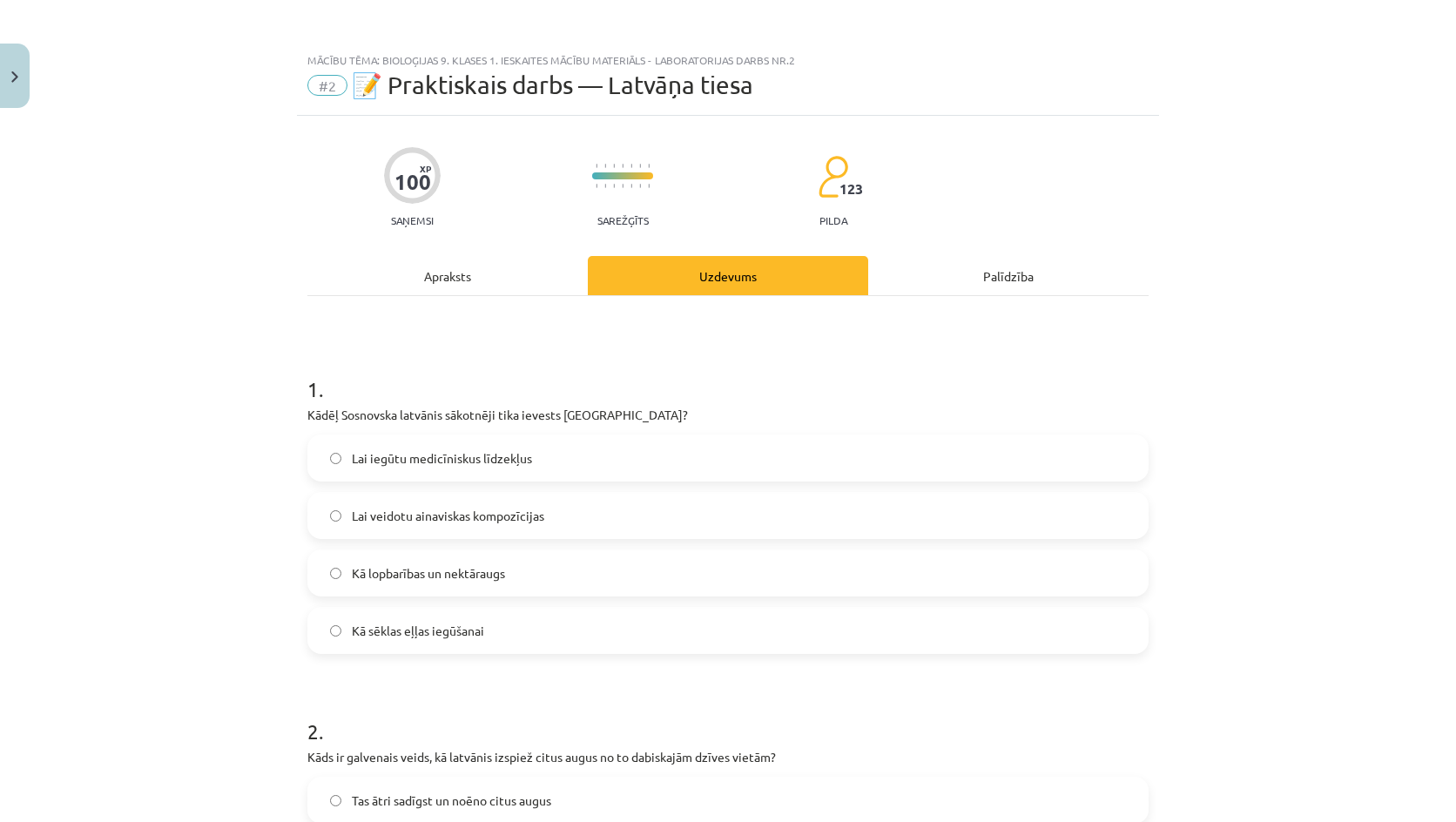
click at [427, 574] on span "Kā lopbarības un nektāraugs" at bounding box center [428, 573] width 153 height 19
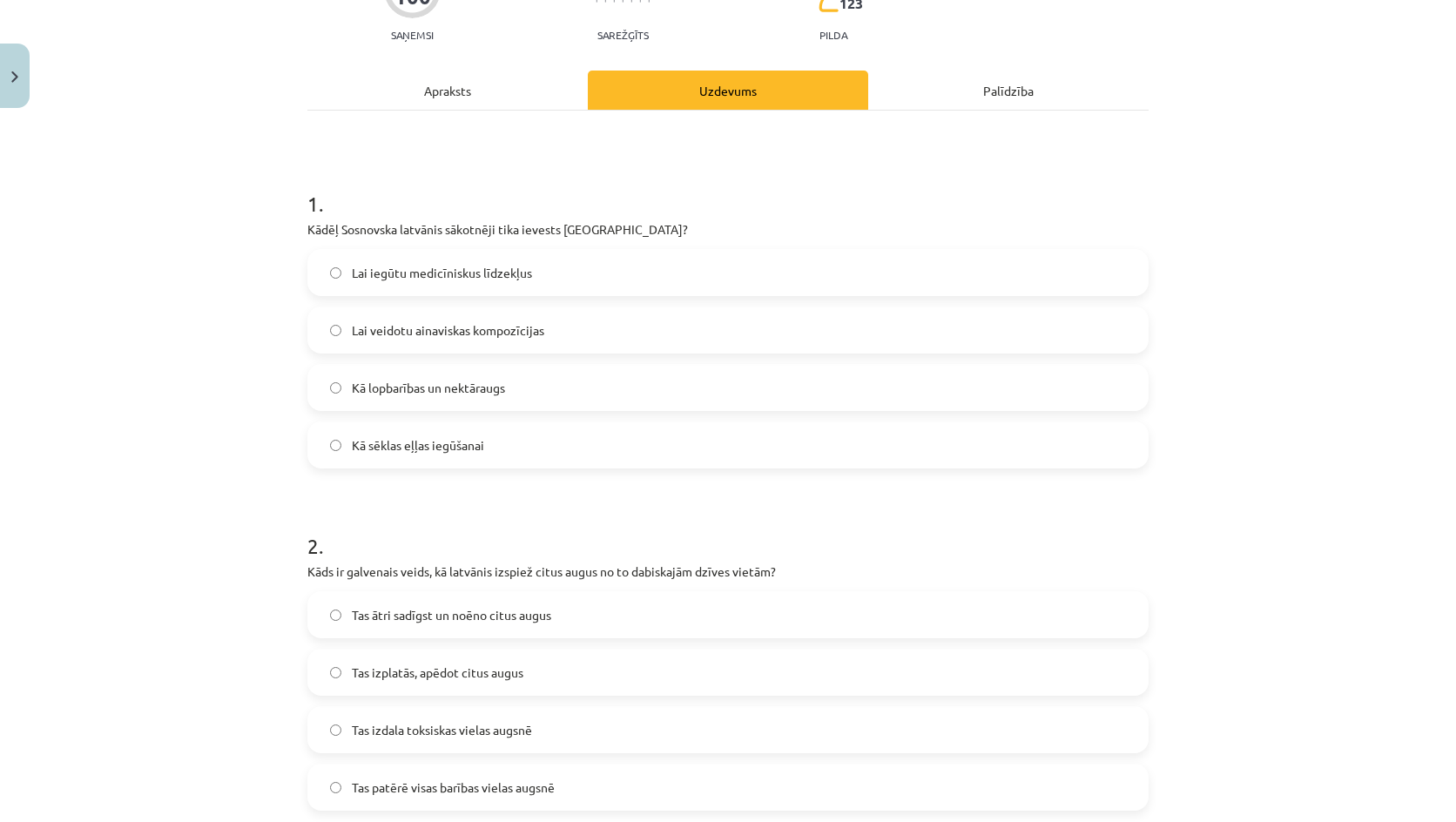
scroll to position [261, 0]
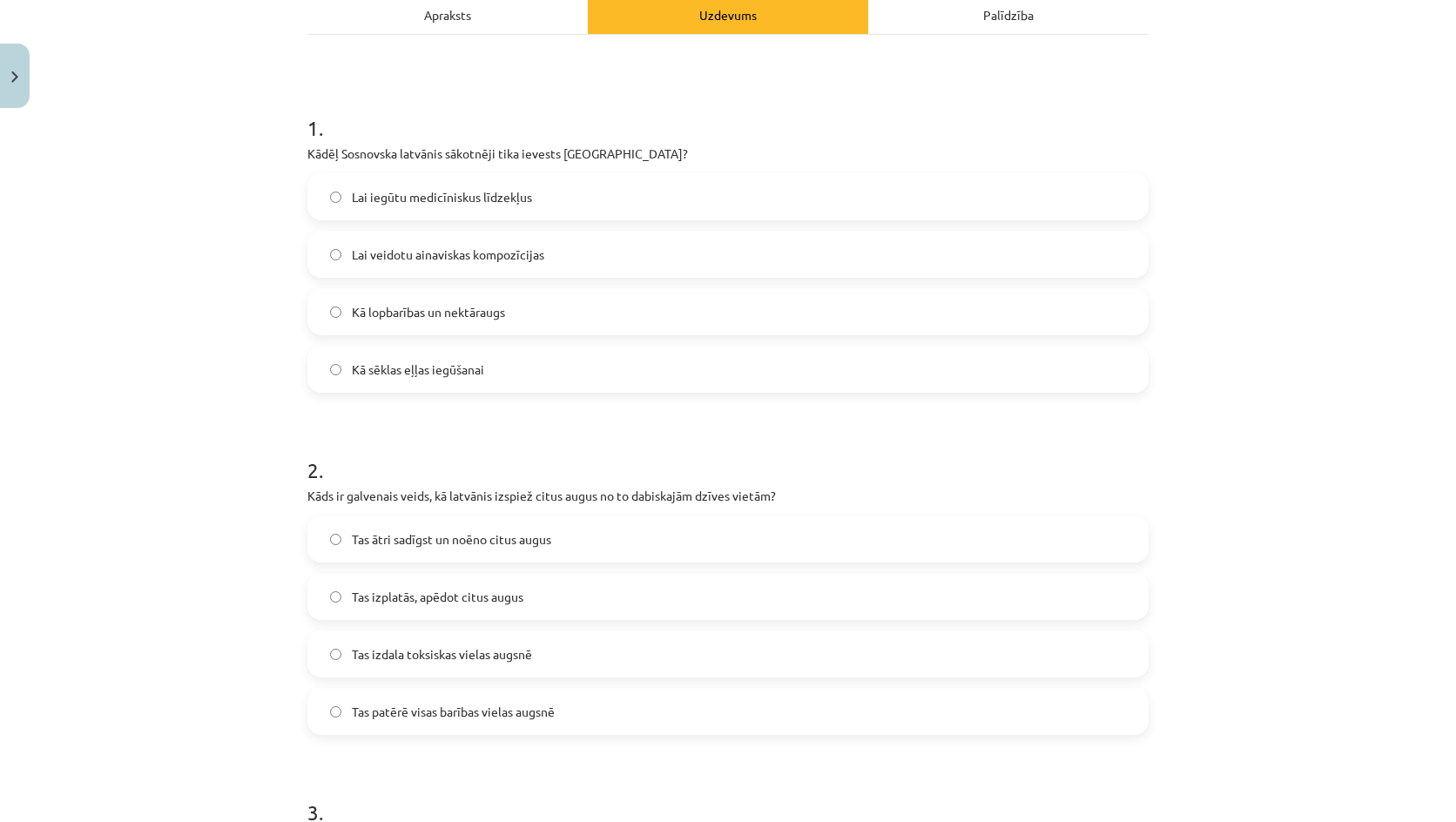
click at [449, 544] on span "Tas ātri sadīgst un noēno citus augus" at bounding box center [451, 539] width 199 height 19
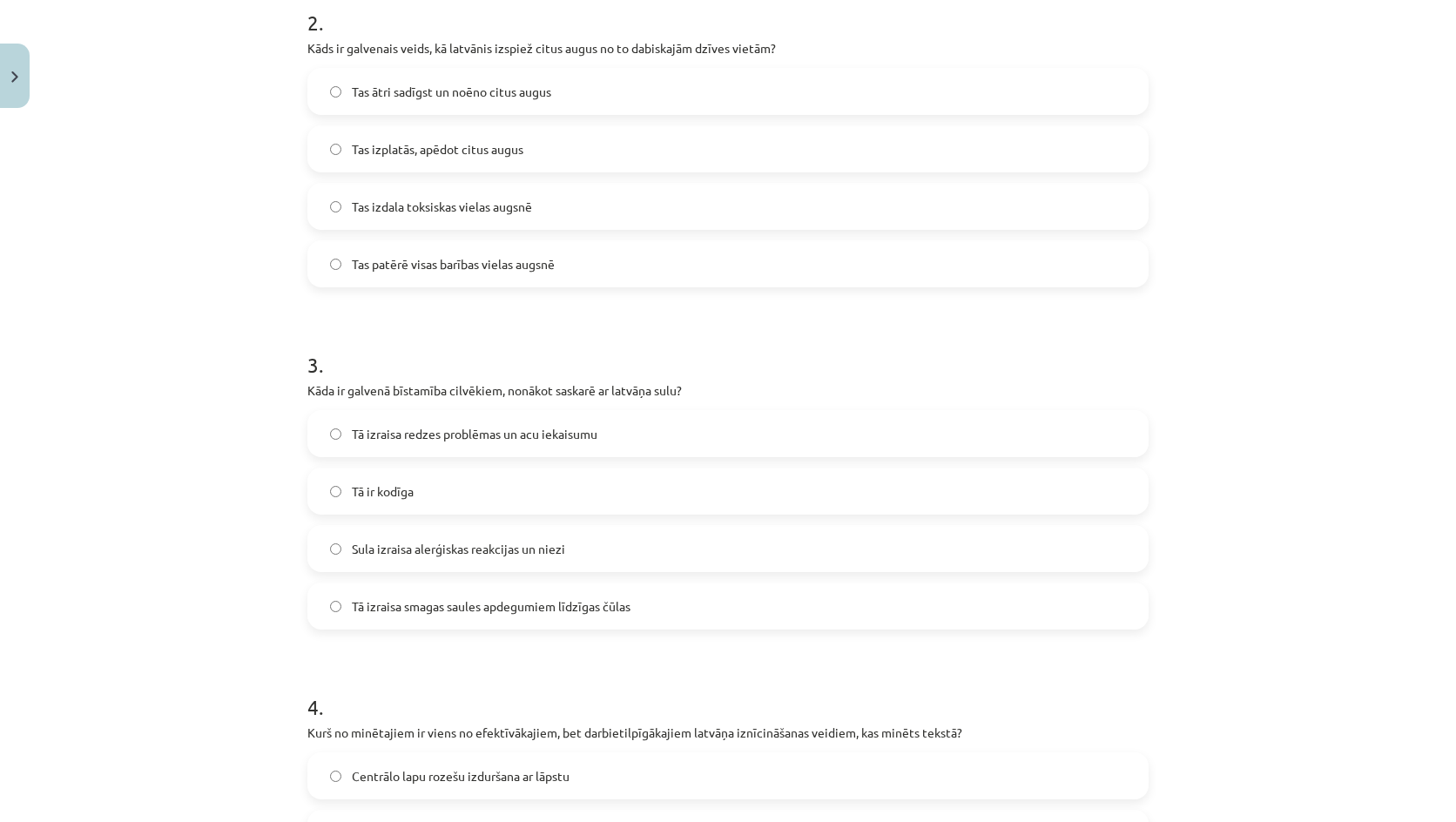
scroll to position [783, 0]
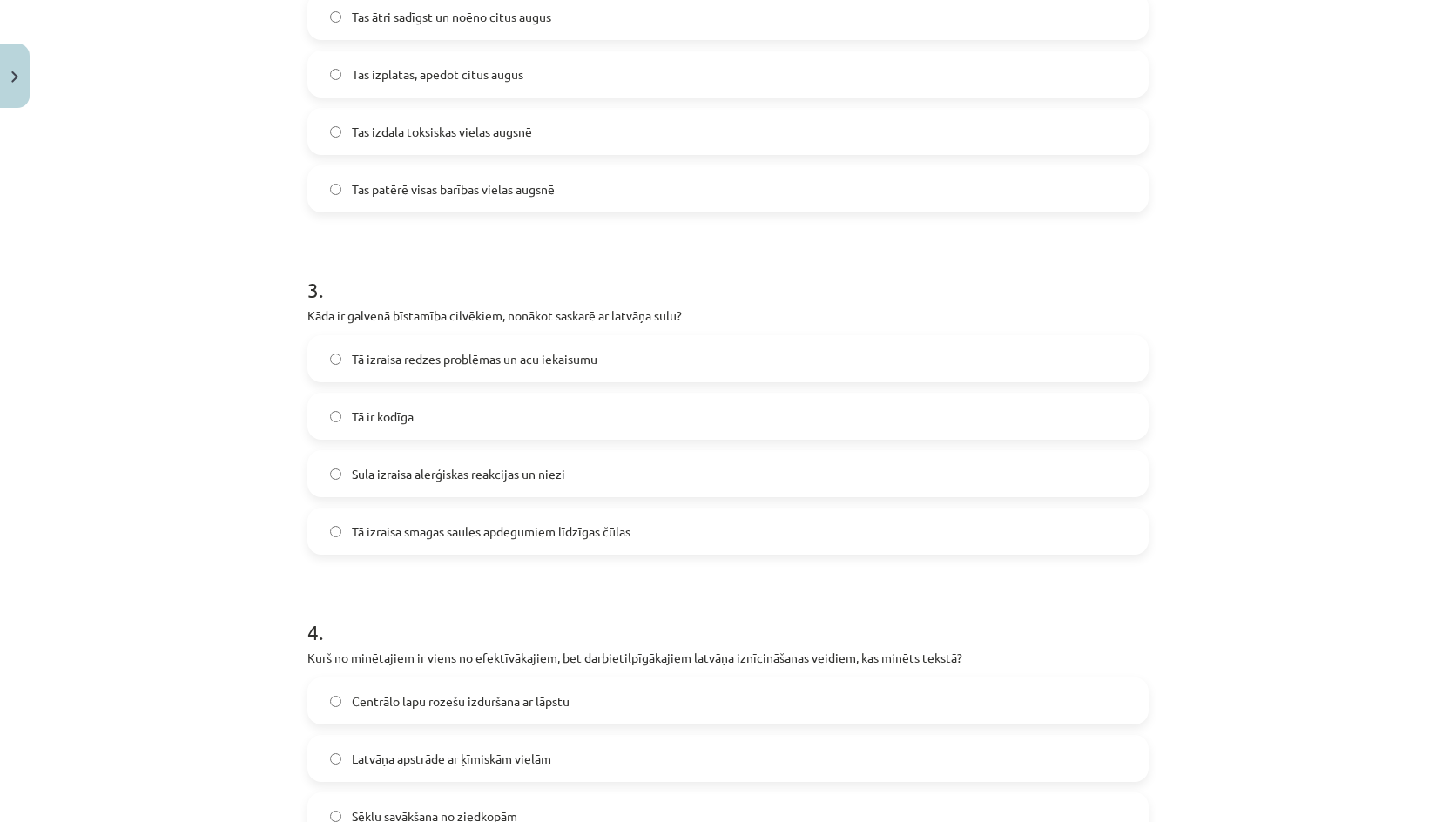
click at [397, 359] on span "Tā izraisa redzes problēmas un acu iekaisumu" at bounding box center [474, 359] width 246 height 19
click at [440, 518] on label "Tā izraisa smagas saules apdegumiem līdzīgas čūlas" at bounding box center [728, 530] width 837 height 43
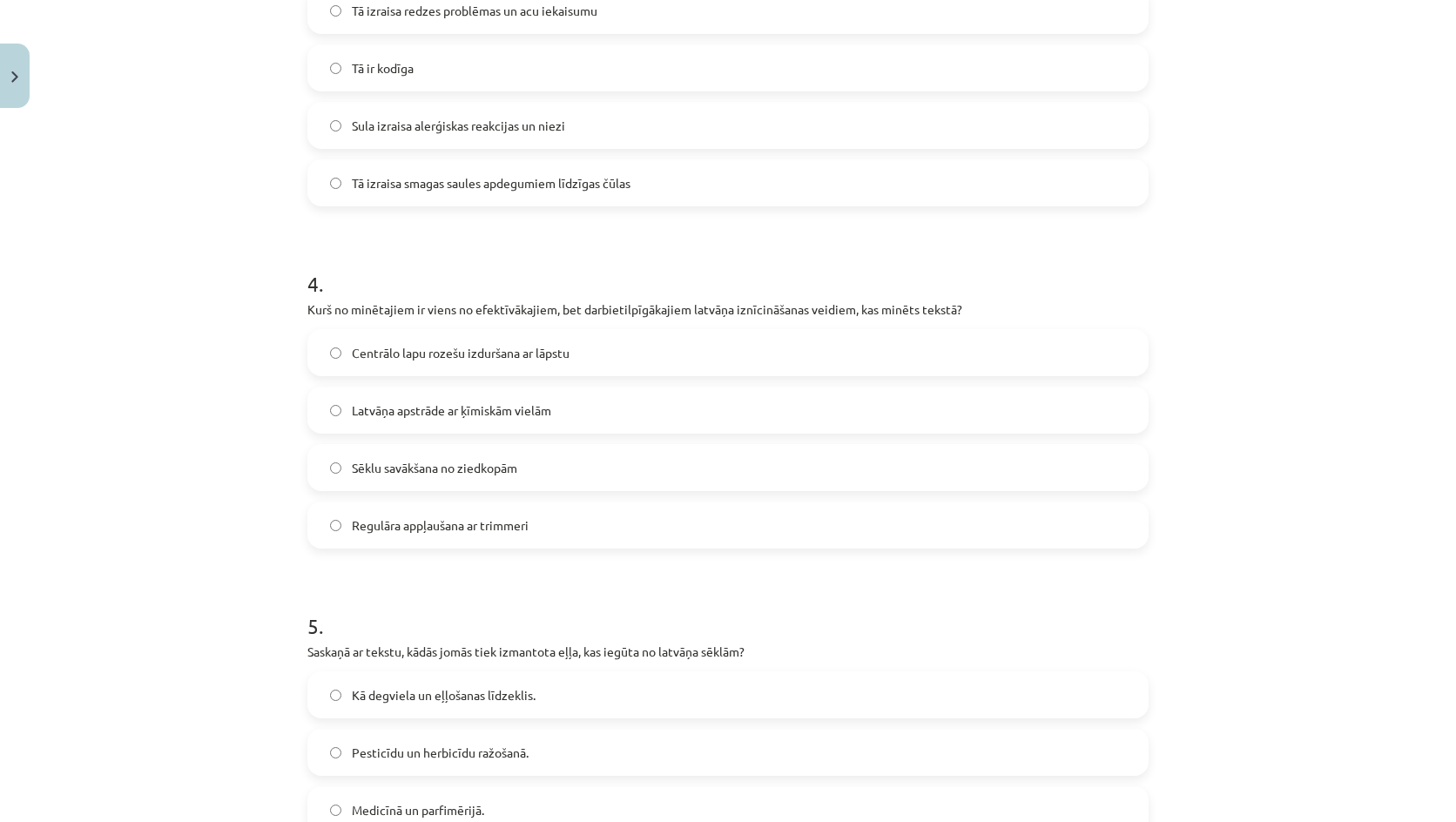
scroll to position [1306, 0]
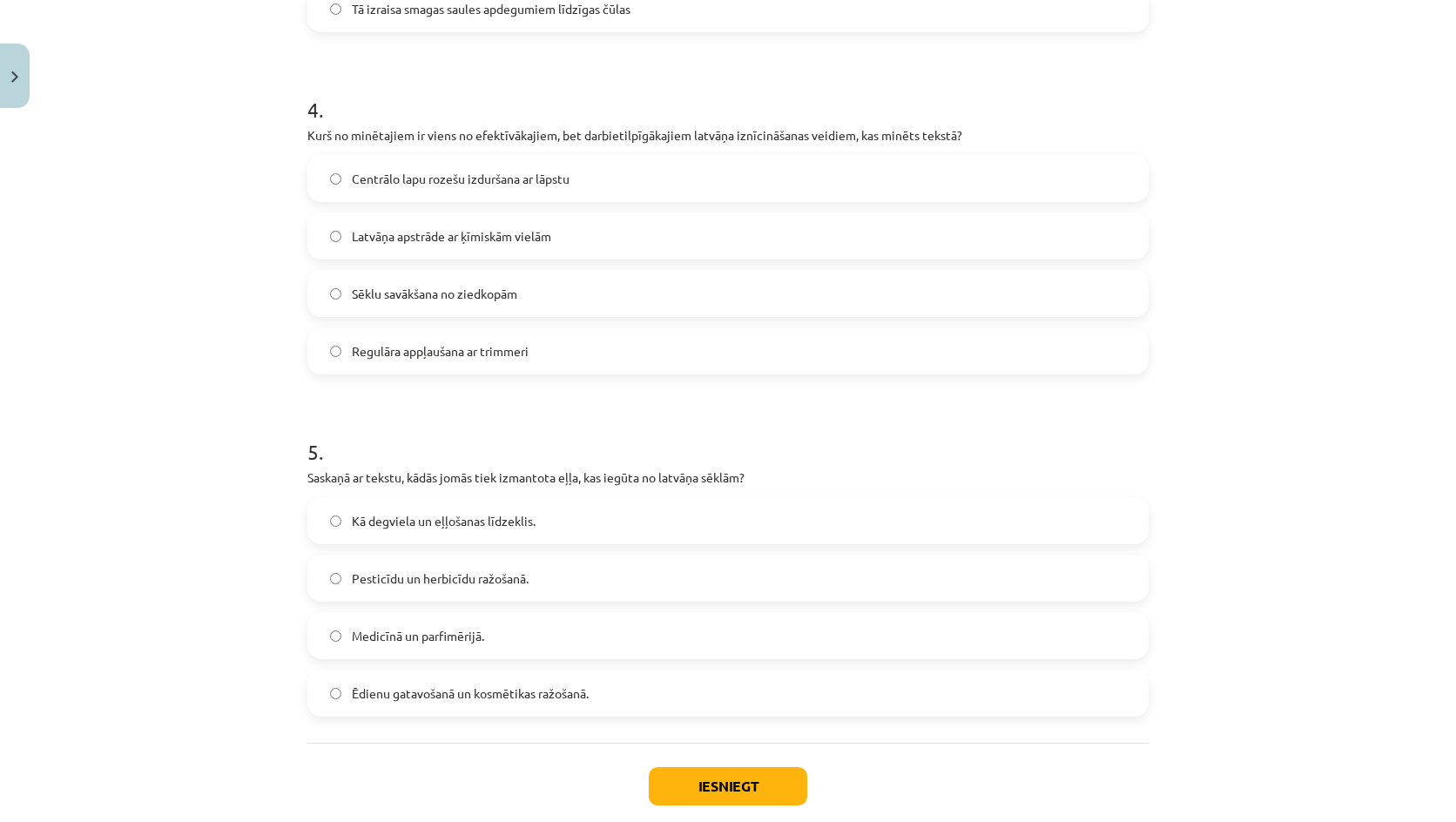
click at [457, 627] on span "Medicīnā un parfimērijā." at bounding box center [418, 635] width 132 height 19
click at [434, 188] on label "Centrālo lapu rozešu izduršana ar lāpstu" at bounding box center [728, 178] width 837 height 43
click at [686, 774] on button "Iesniegt" at bounding box center [728, 785] width 159 height 38
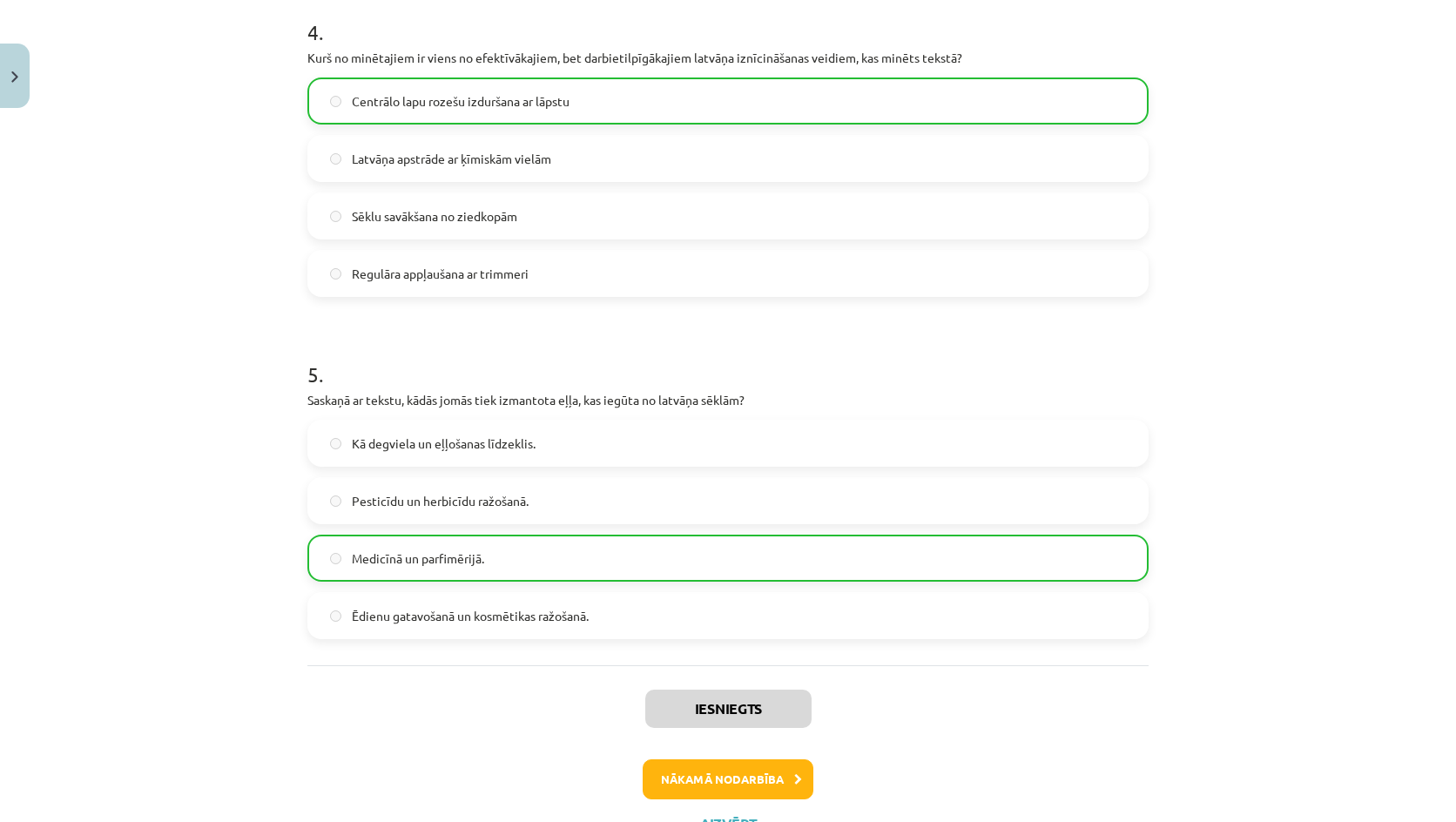
scroll to position [1458, 0]
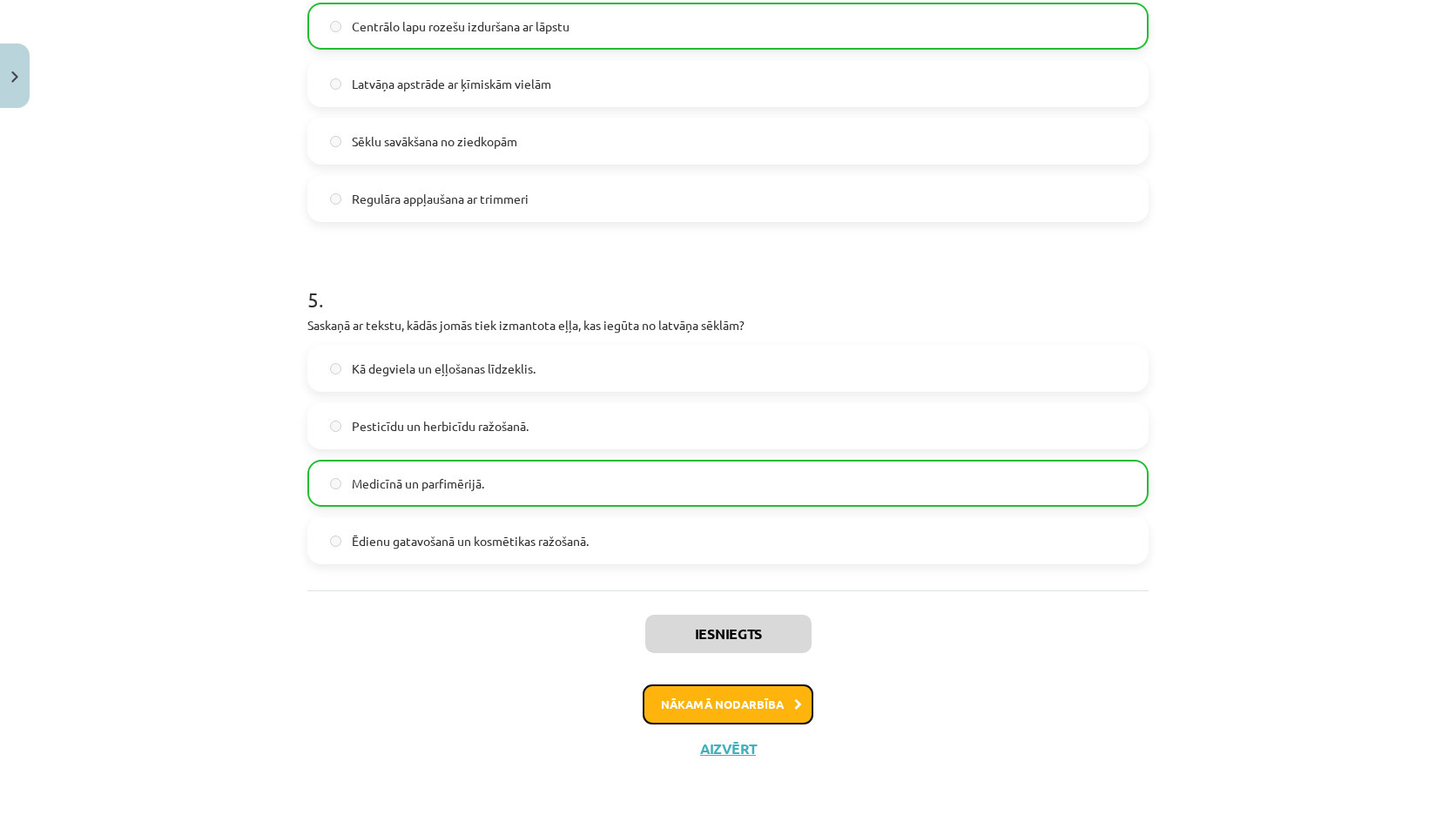
click at [713, 701] on button "Nākamā nodarbība" at bounding box center [728, 703] width 171 height 40
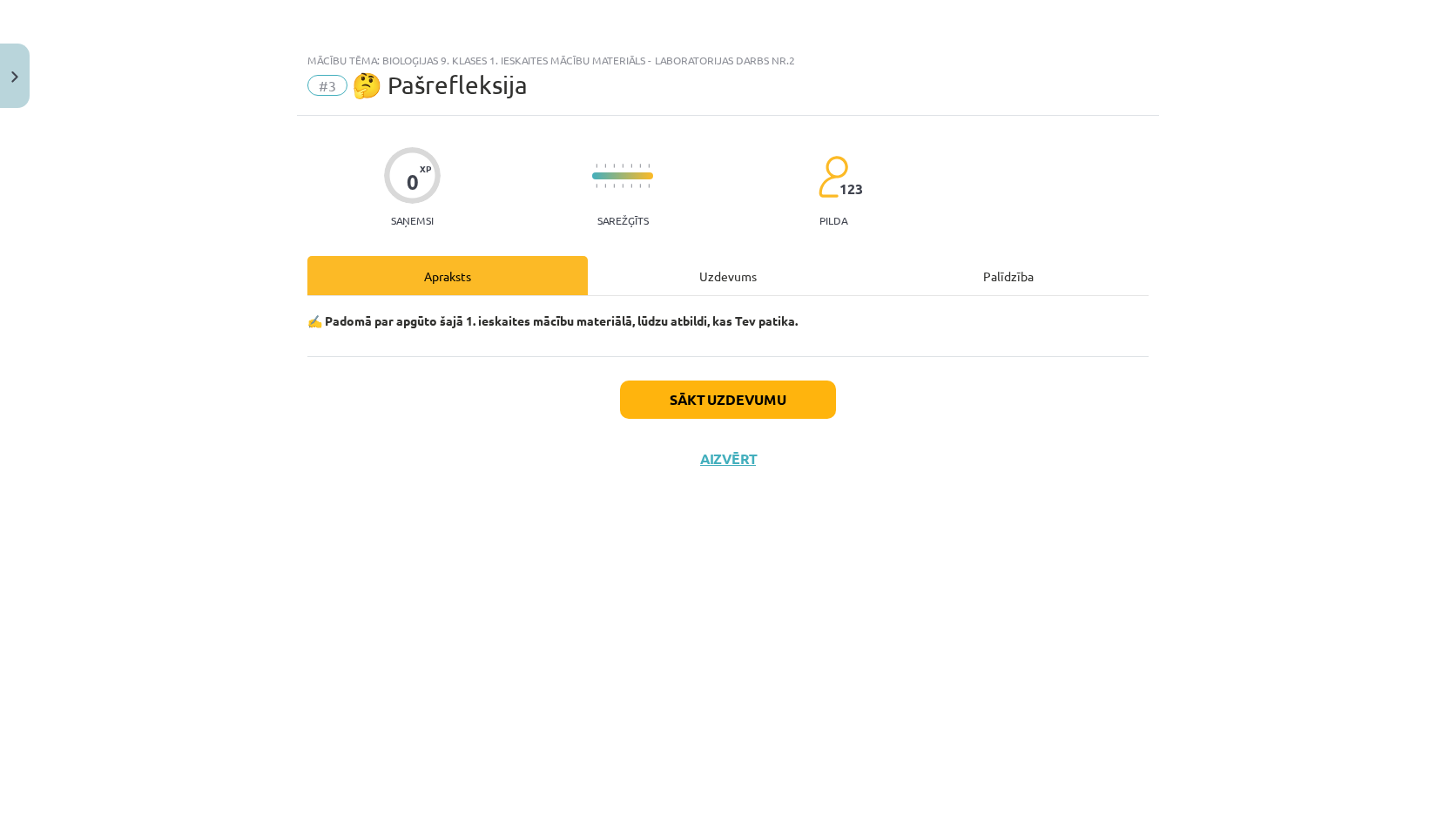
scroll to position [0, 0]
click at [720, 389] on button "Sākt uzdevumu" at bounding box center [727, 399] width 216 height 38
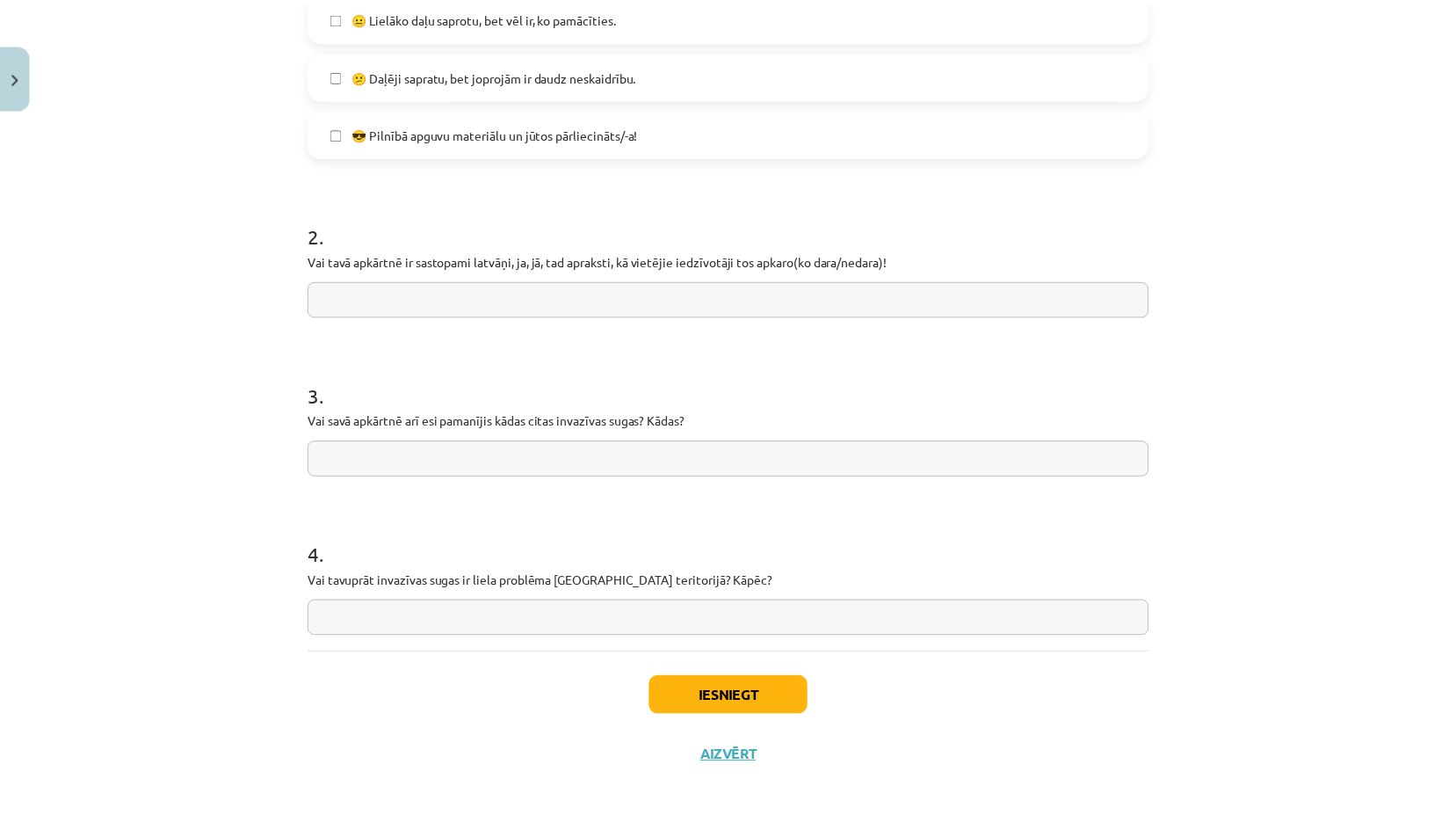
scroll to position [619, 0]
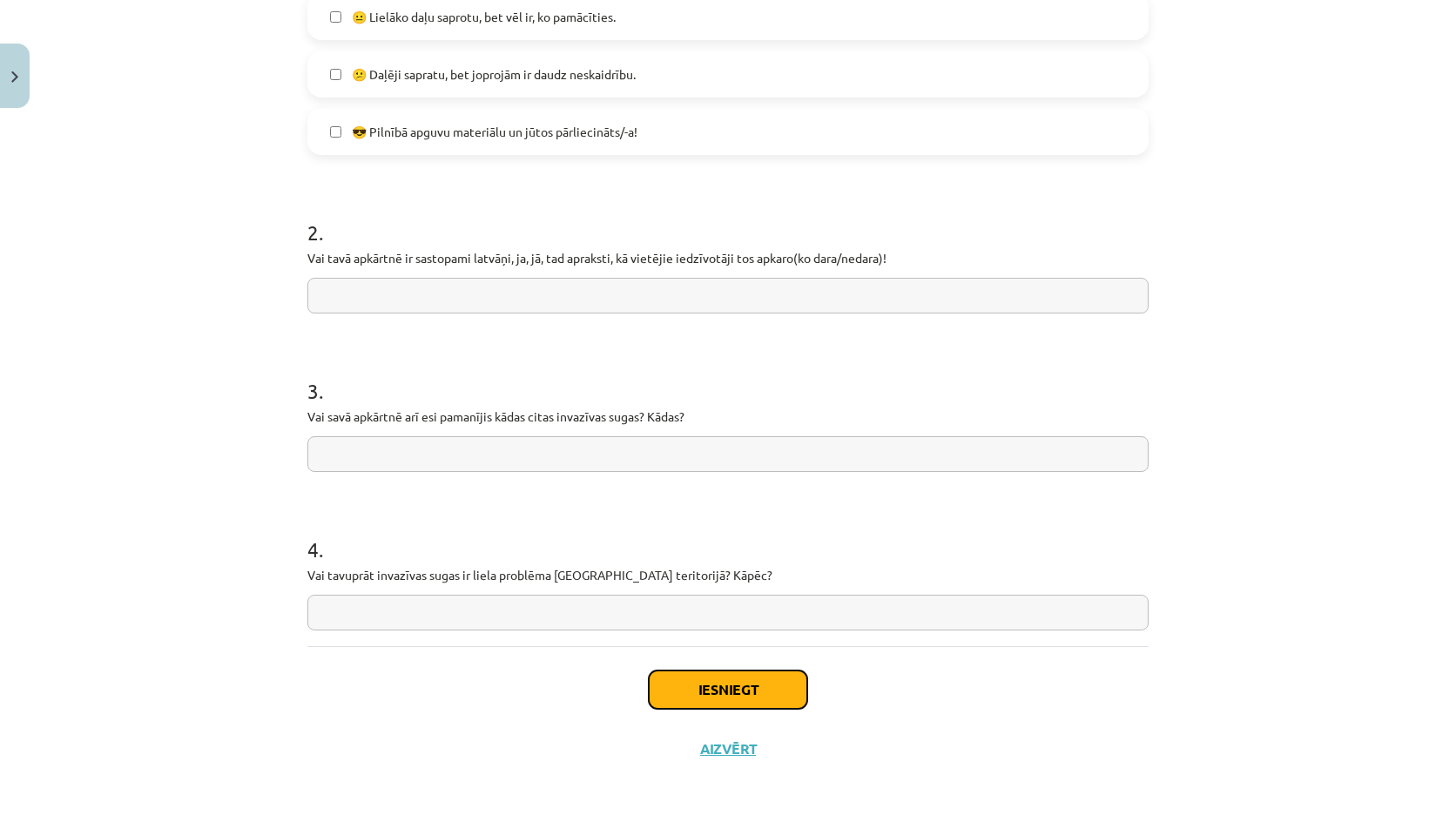
click at [720, 681] on button "Iesniegt" at bounding box center [728, 689] width 159 height 38
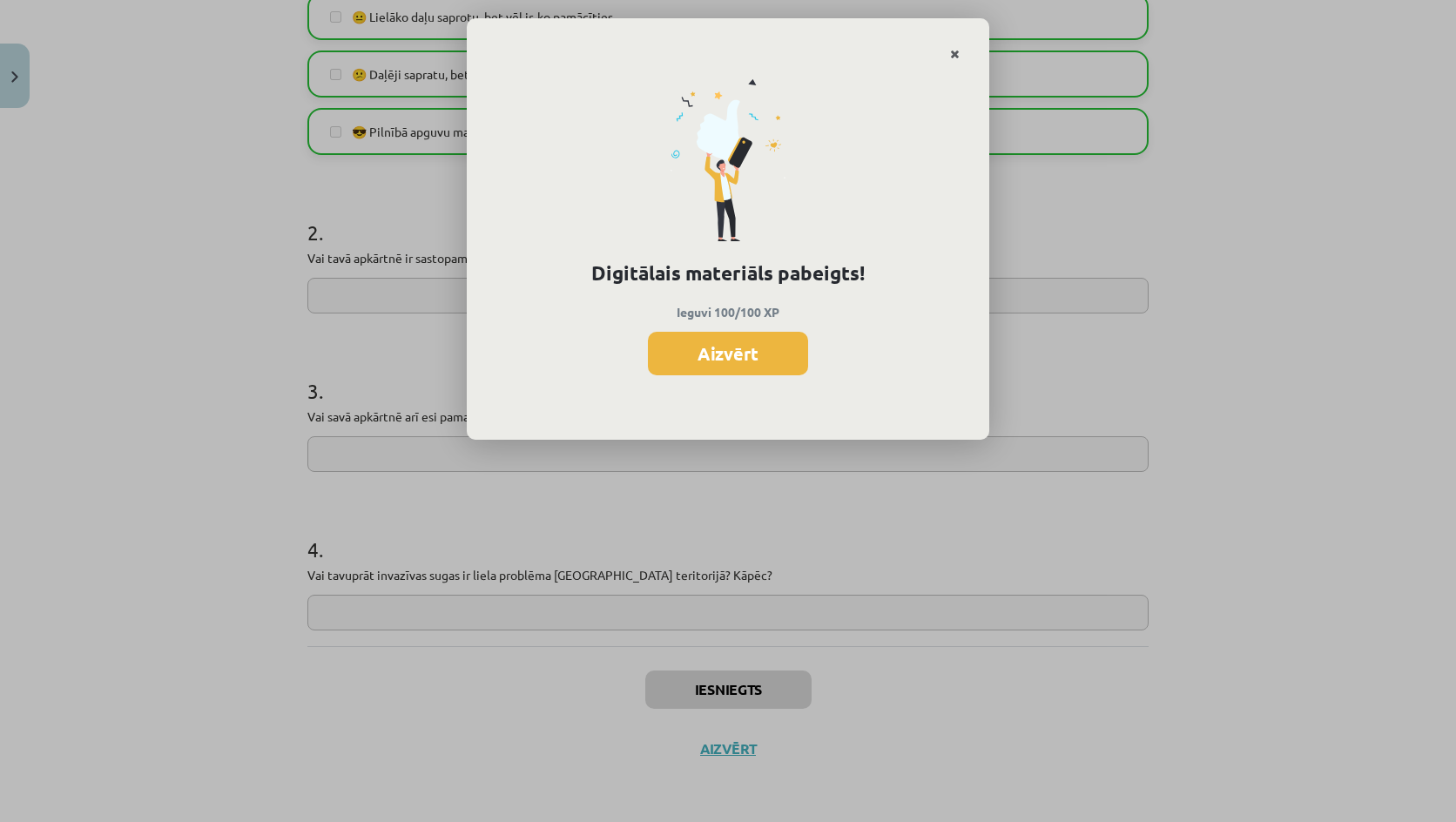
click at [945, 56] on link "Close" at bounding box center [955, 54] width 31 height 34
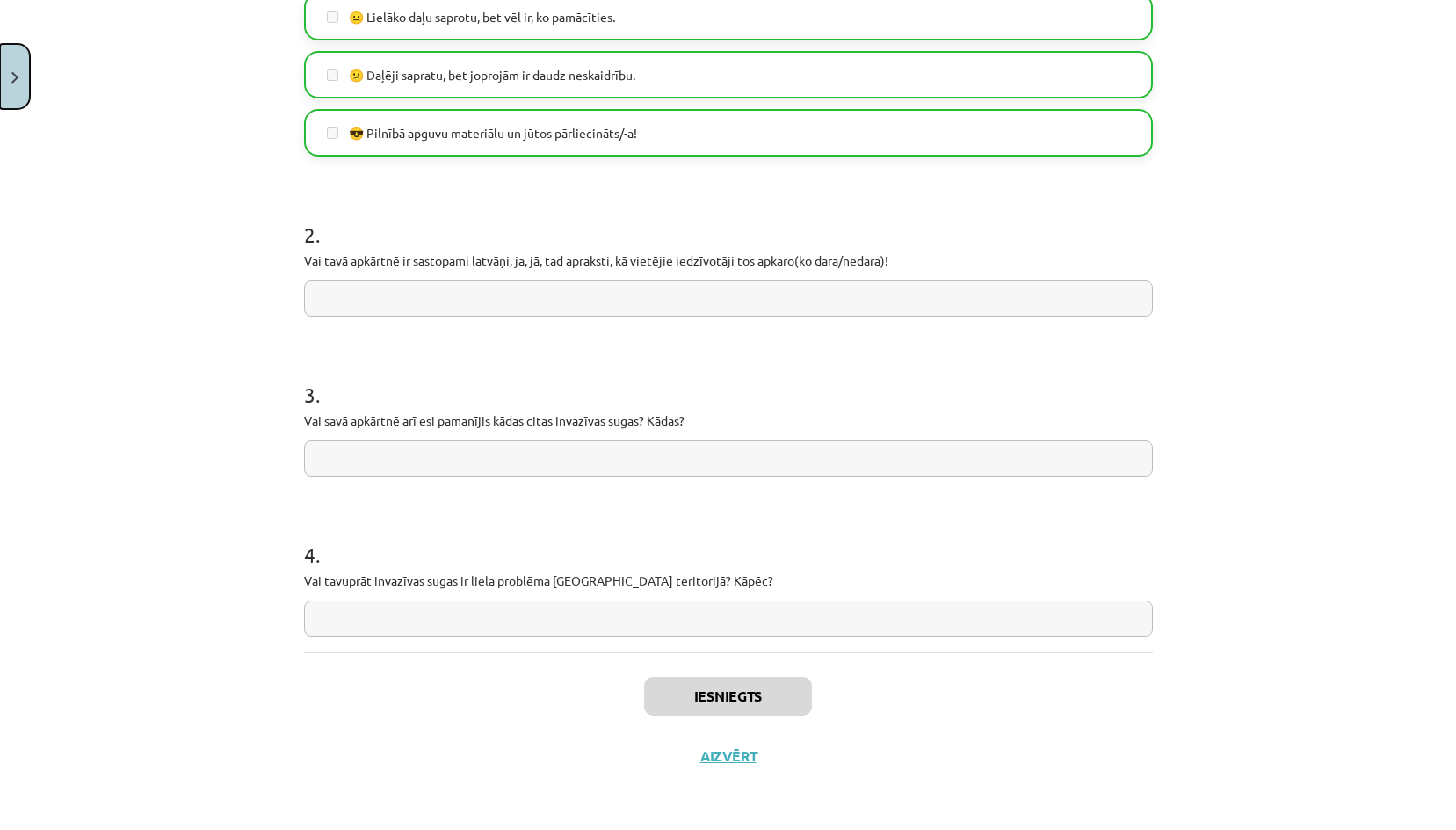
click at [17, 83] on img "Close" at bounding box center [15, 77] width 7 height 12
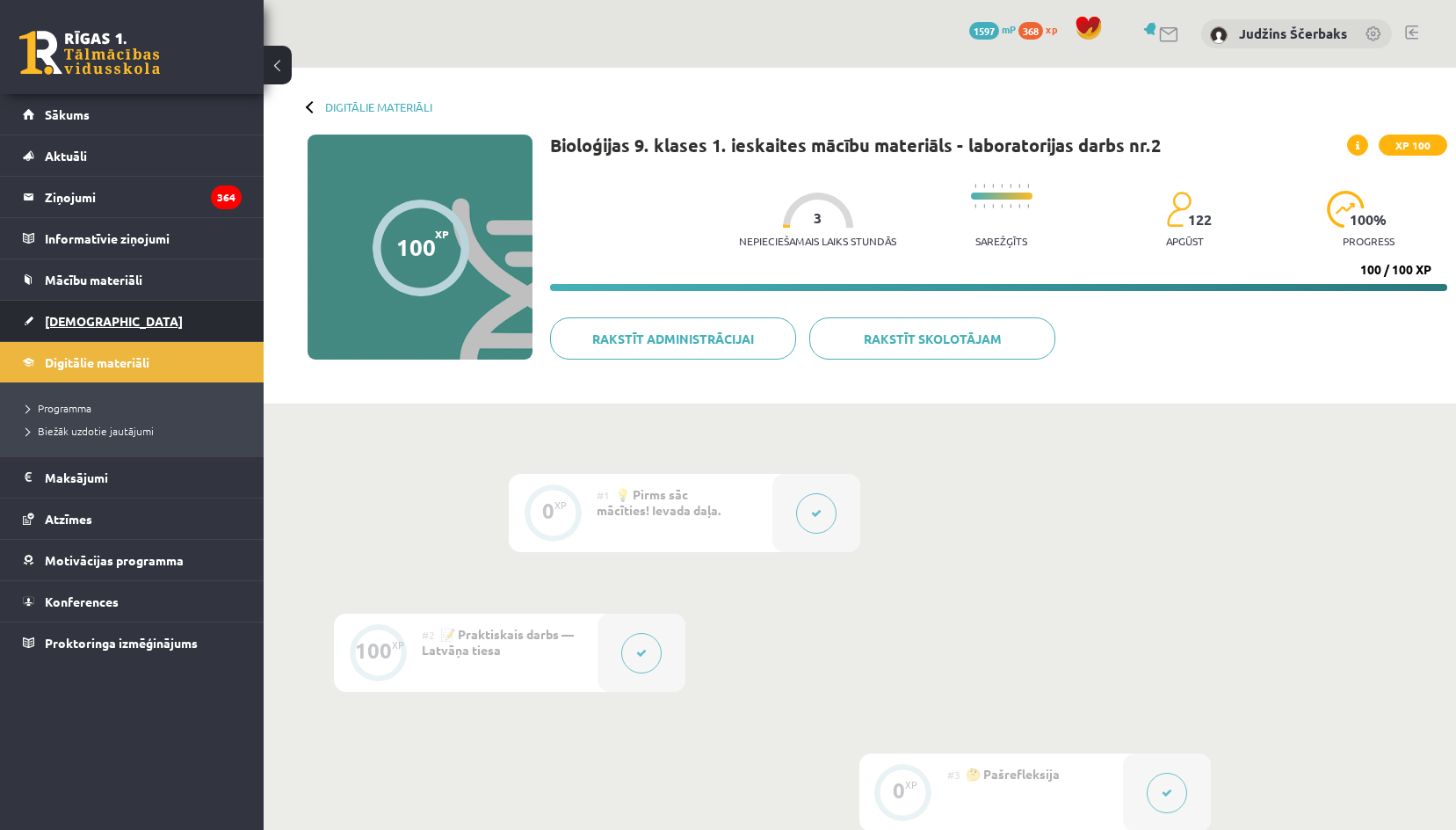
click at [60, 324] on span "[DEMOGRAPHIC_DATA]" at bounding box center [113, 321] width 138 height 16
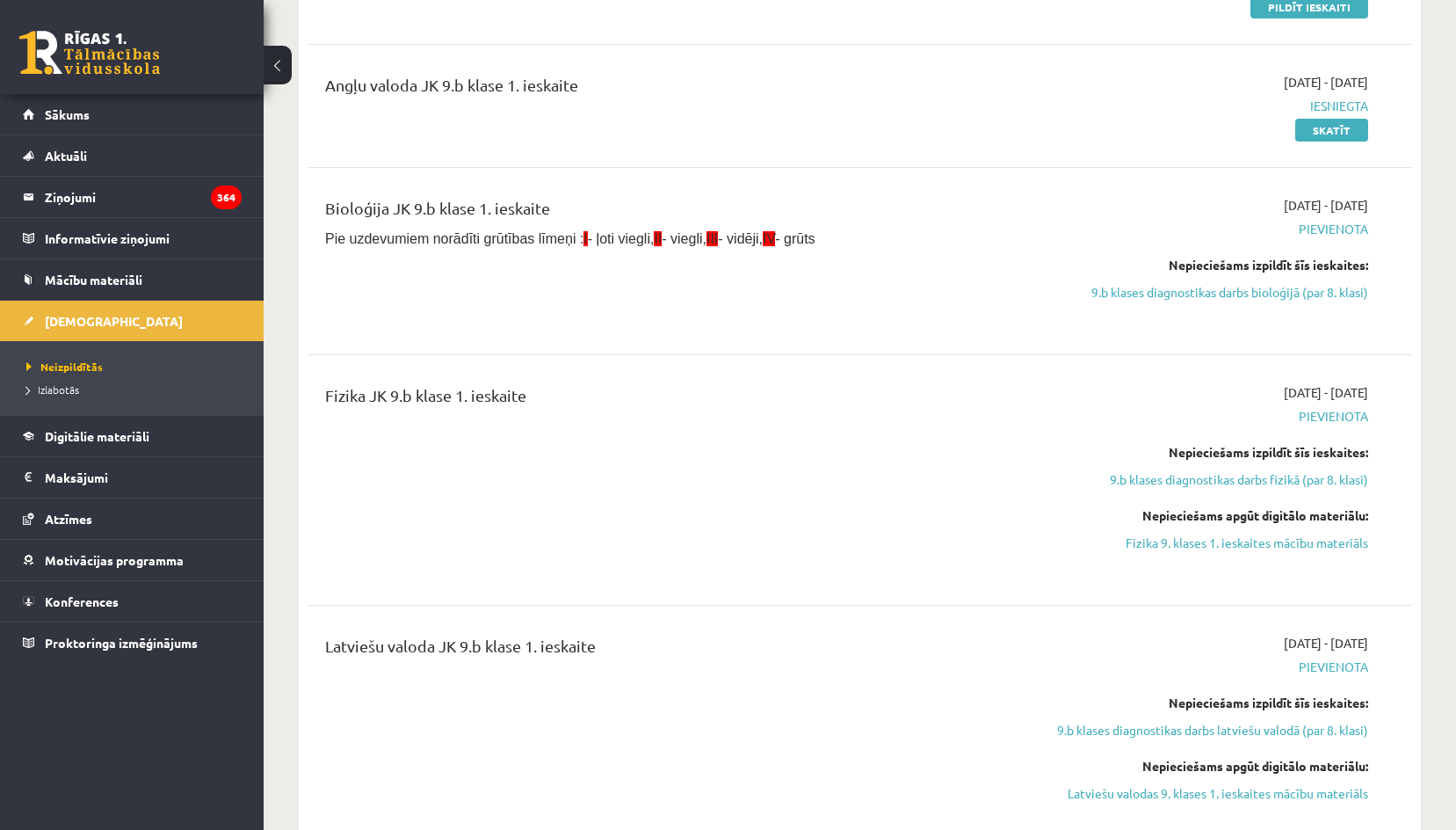
scroll to position [703, 0]
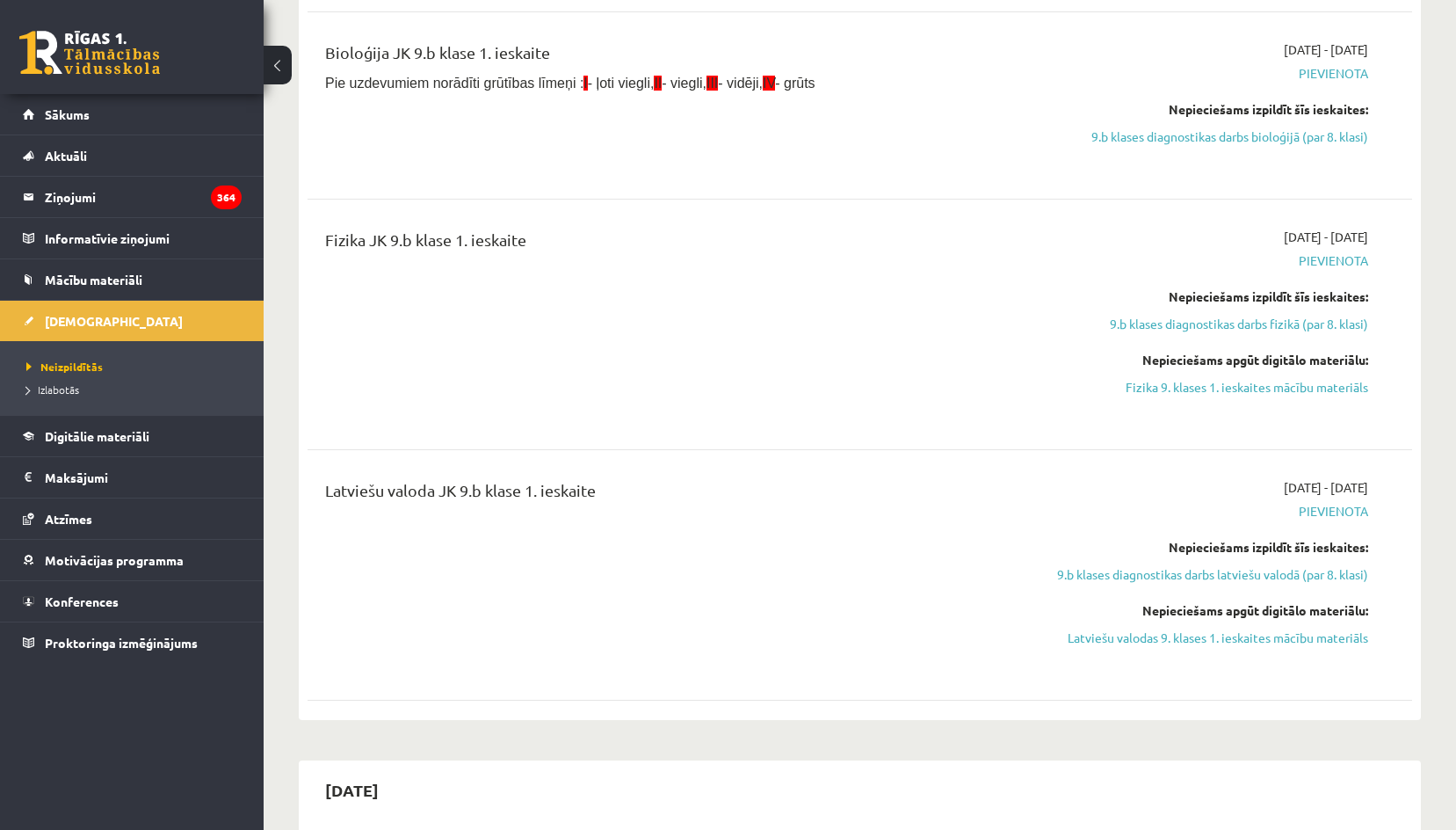
click at [1154, 634] on link "Latviešu valodas 9. klases 1. ieskaites mācību materiāls" at bounding box center [1203, 637] width 330 height 19
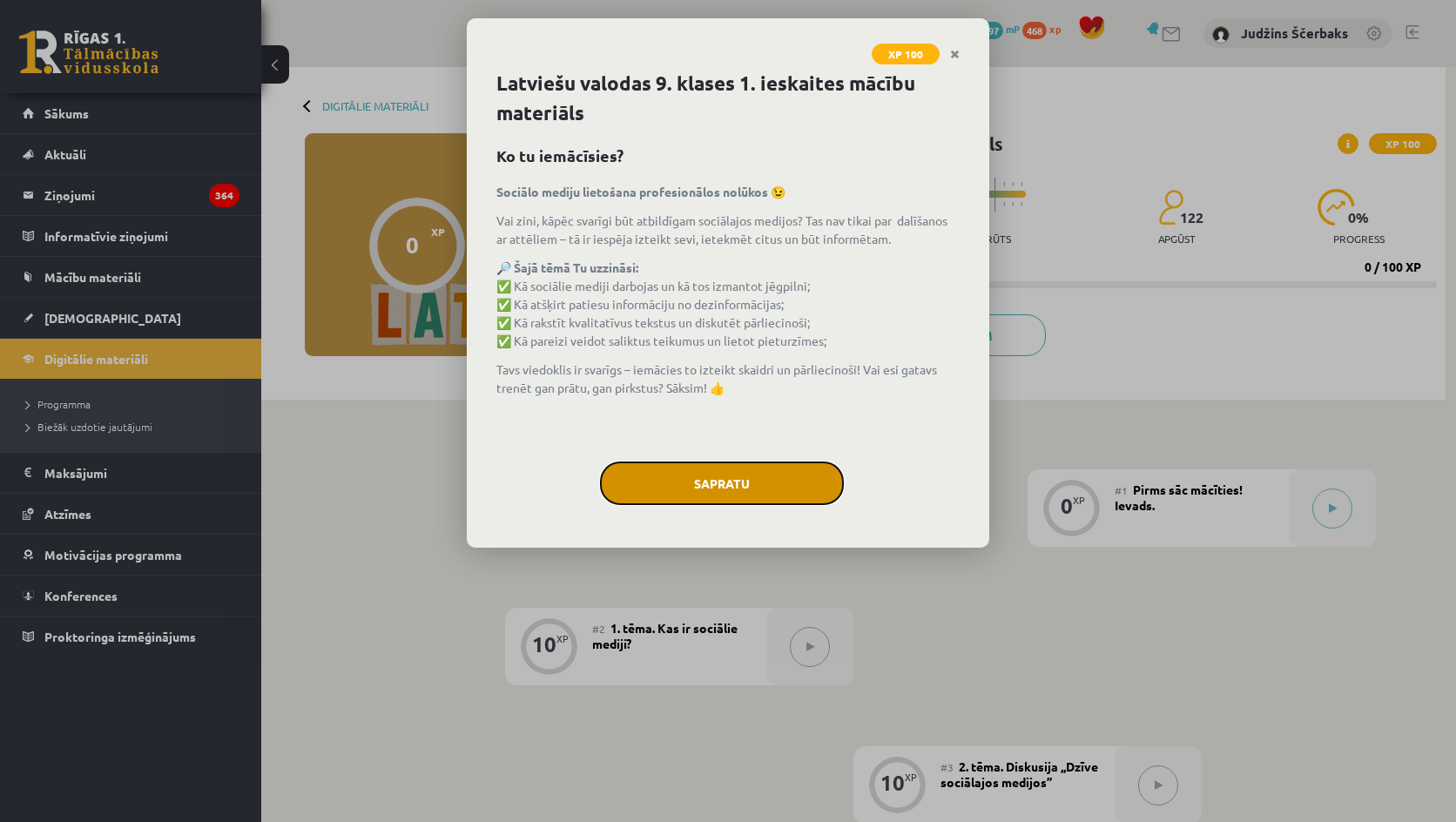
click at [722, 493] on button "Sapratu" at bounding box center [722, 483] width 244 height 43
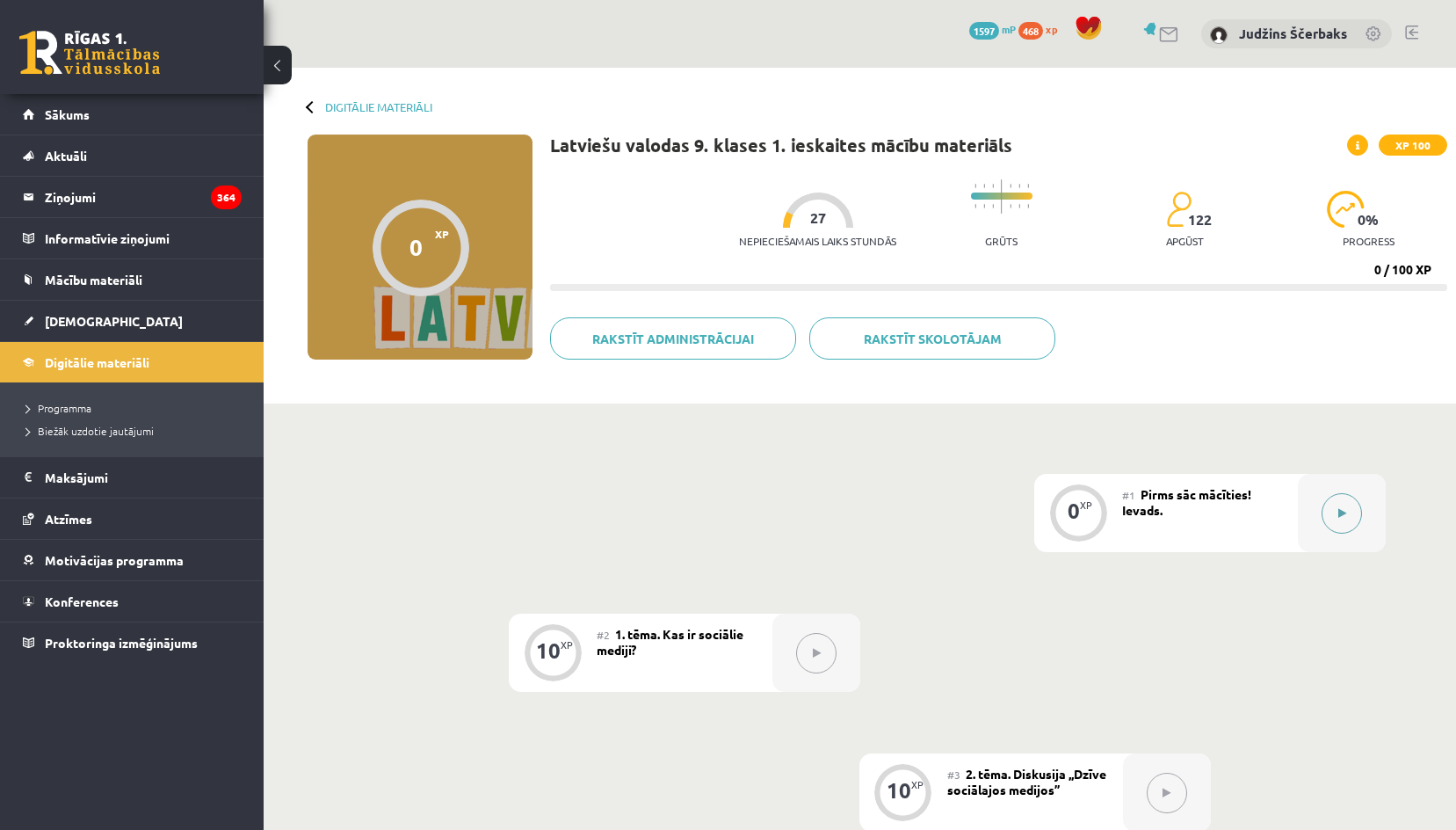
click at [1340, 506] on button at bounding box center [1341, 512] width 40 height 40
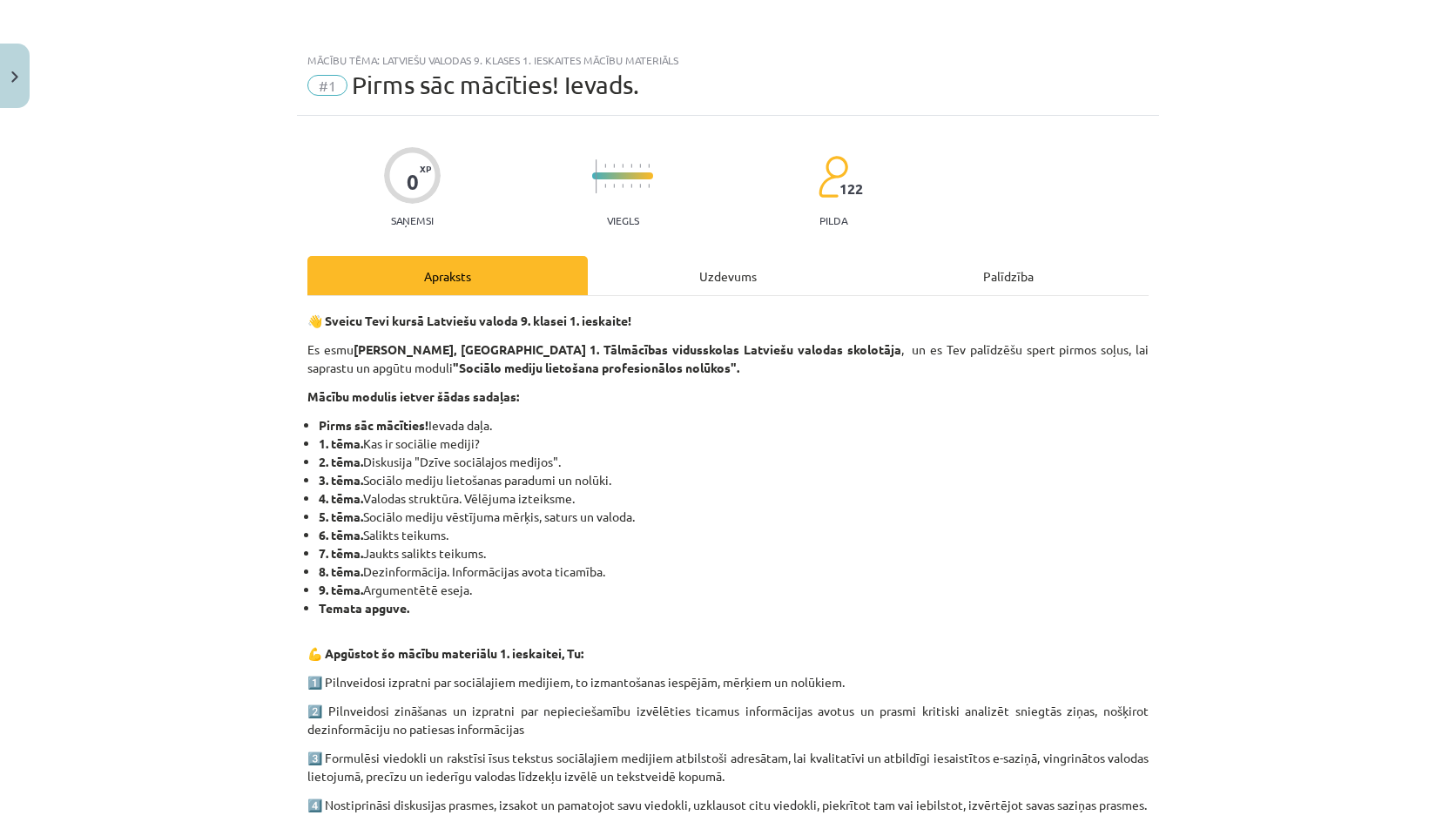
click at [791, 257] on div "Uzdevums" at bounding box center [728, 275] width 280 height 39
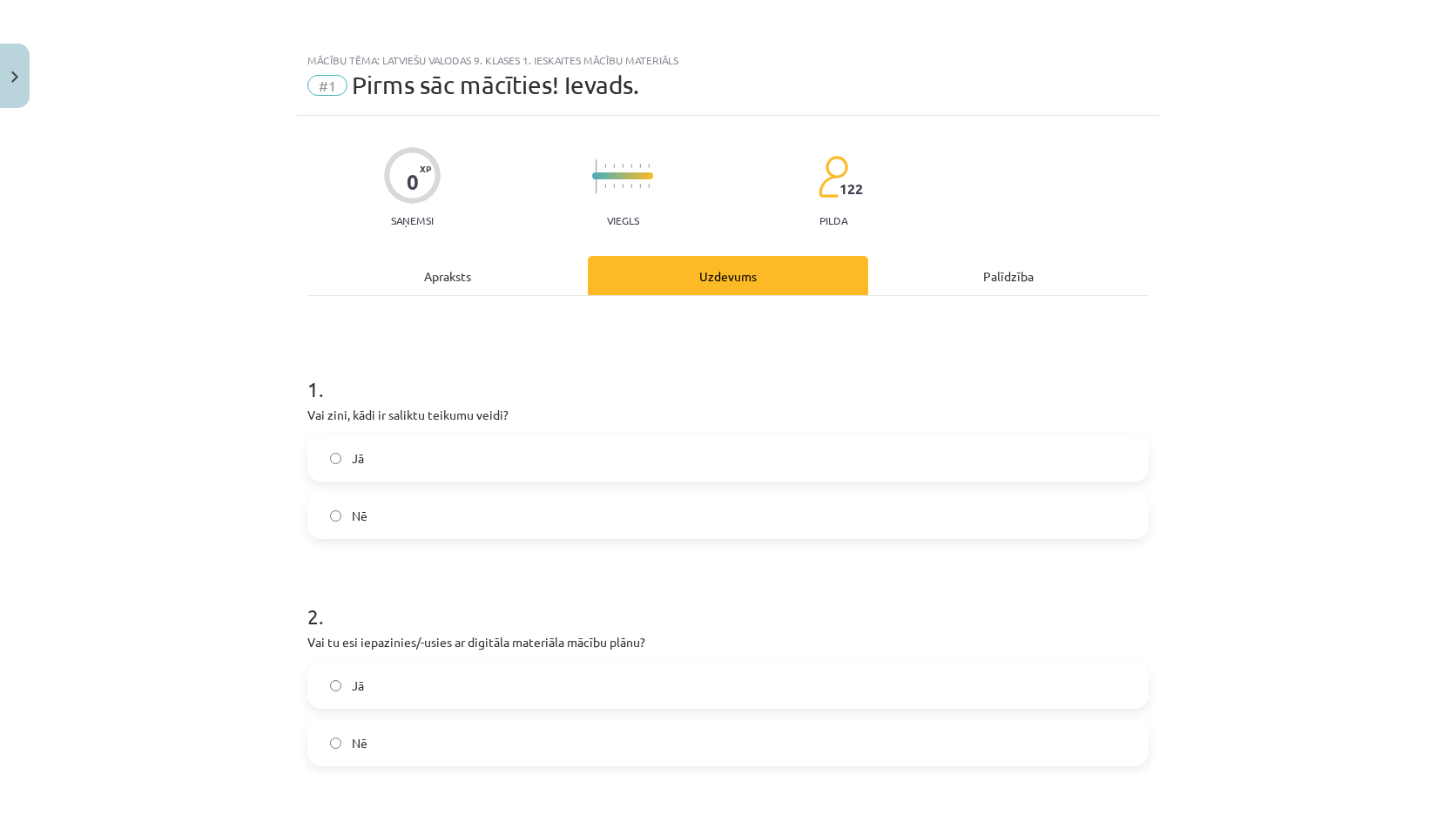
scroll to position [43, 0]
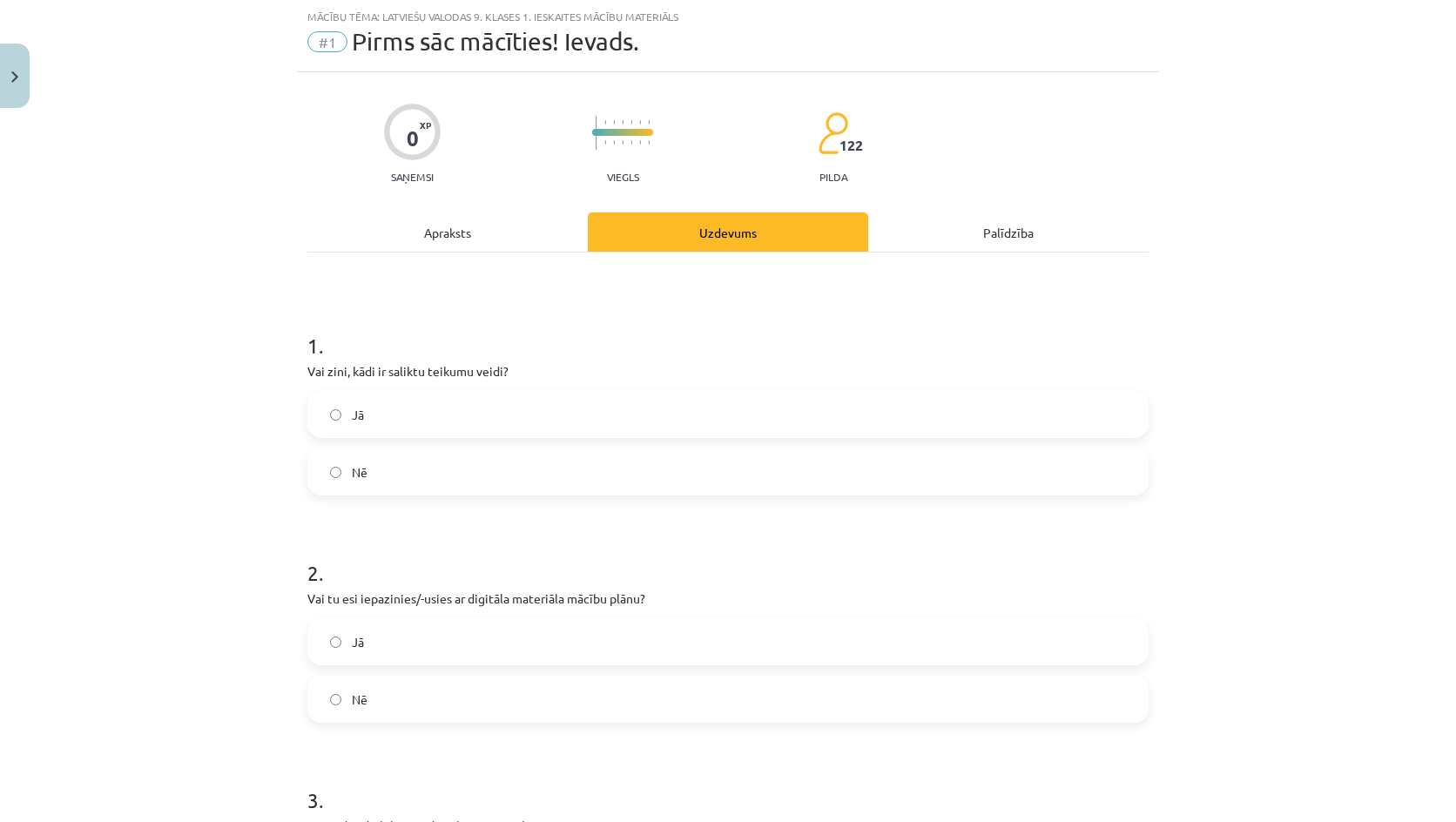
click at [433, 404] on label "Jā" at bounding box center [728, 414] width 837 height 43
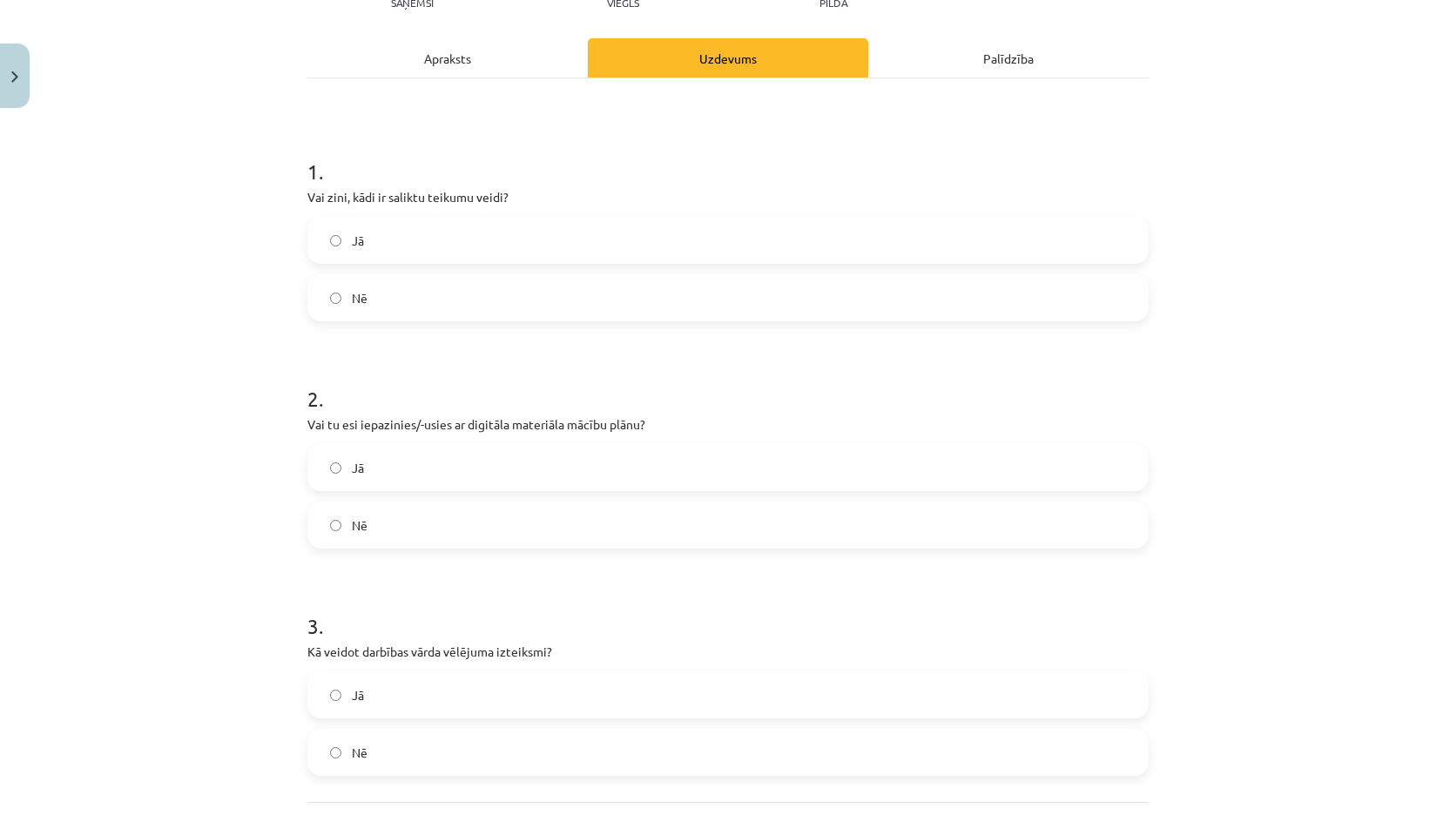
click at [403, 473] on label "Jā" at bounding box center [728, 467] width 837 height 43
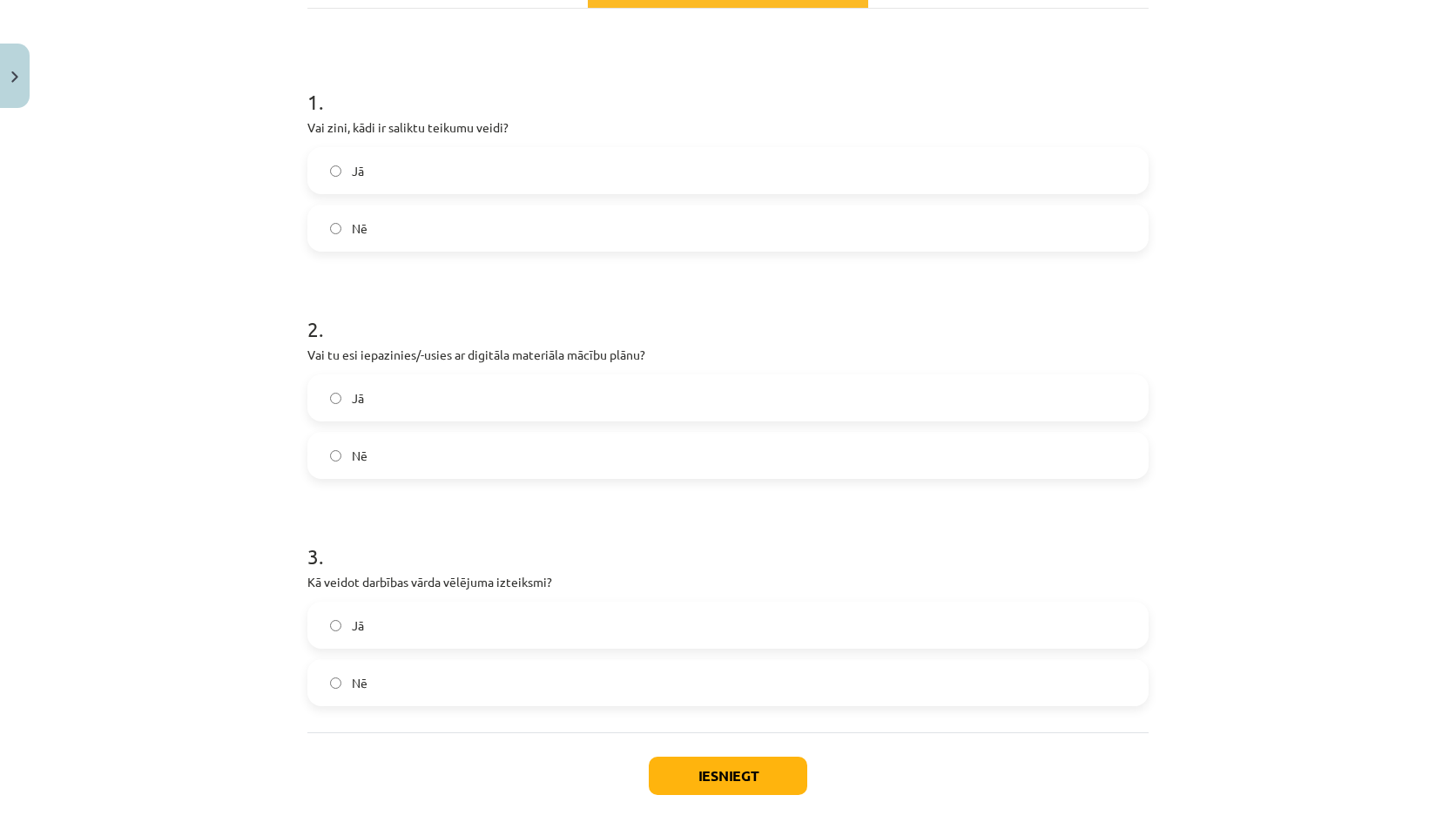
scroll to position [374, 0]
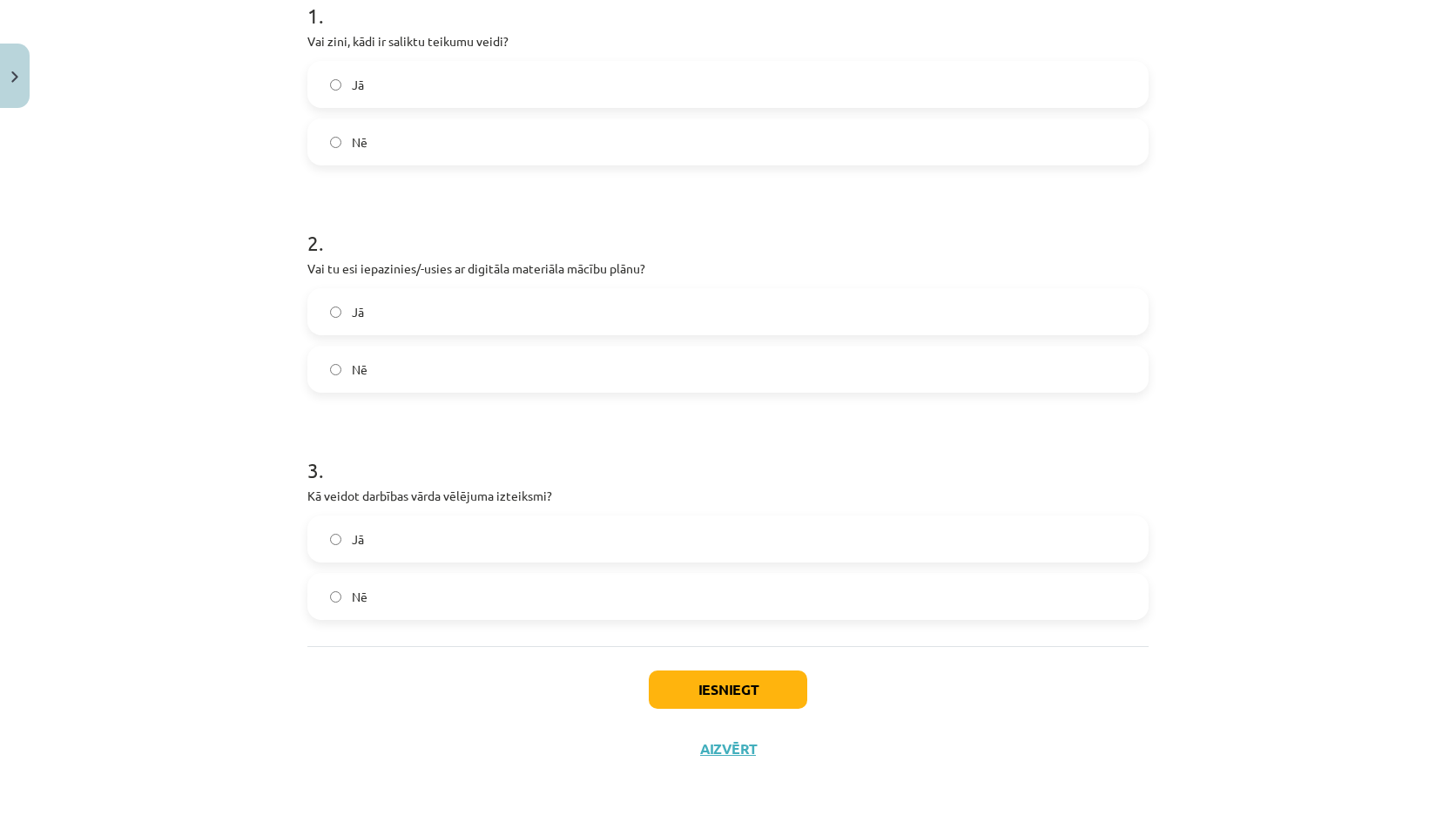
click at [382, 538] on label "Jā" at bounding box center [728, 538] width 837 height 43
click at [695, 678] on button "Iesniegt" at bounding box center [728, 689] width 159 height 38
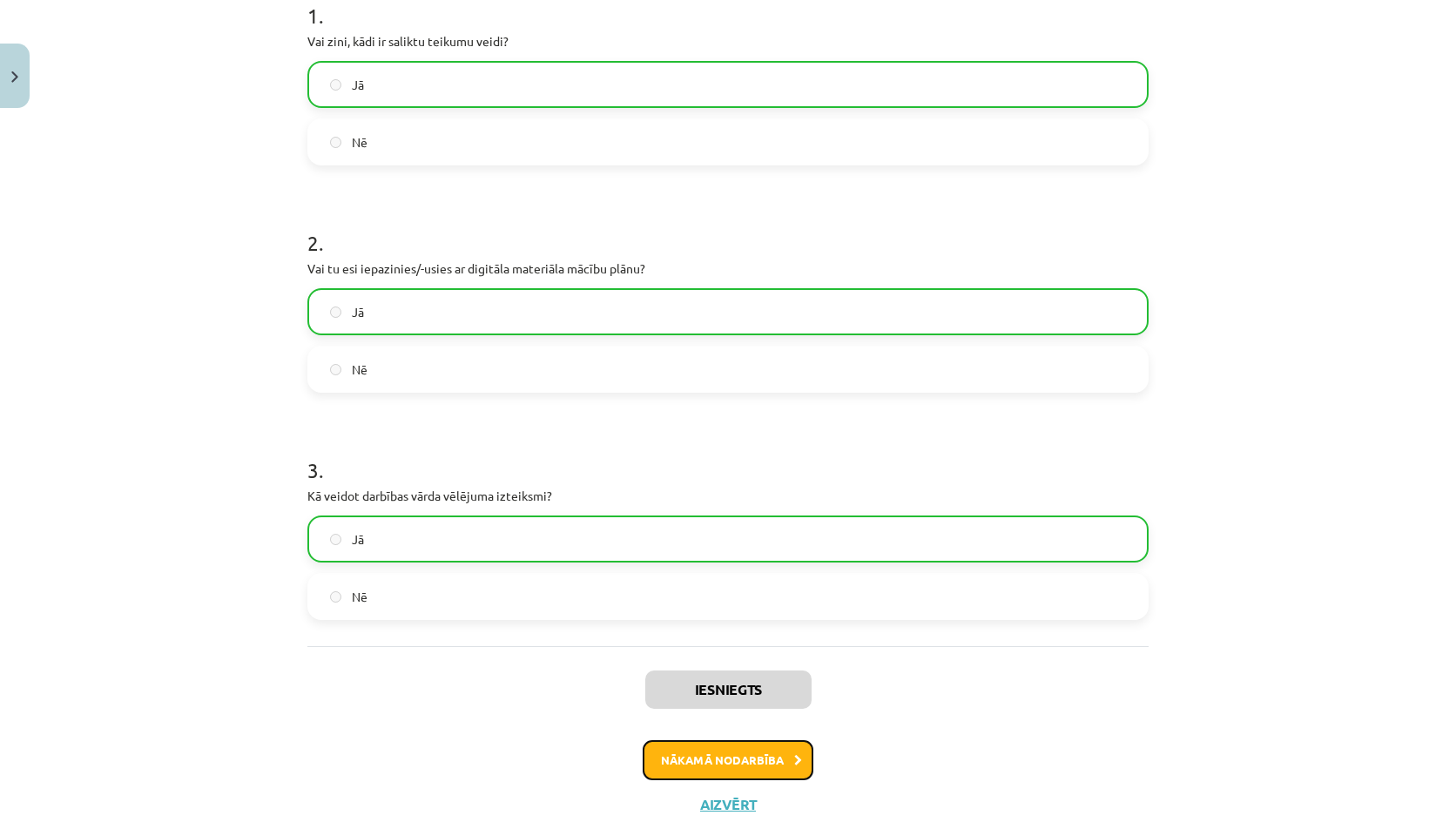
click at [695, 759] on button "Nākamā nodarbība" at bounding box center [728, 759] width 171 height 40
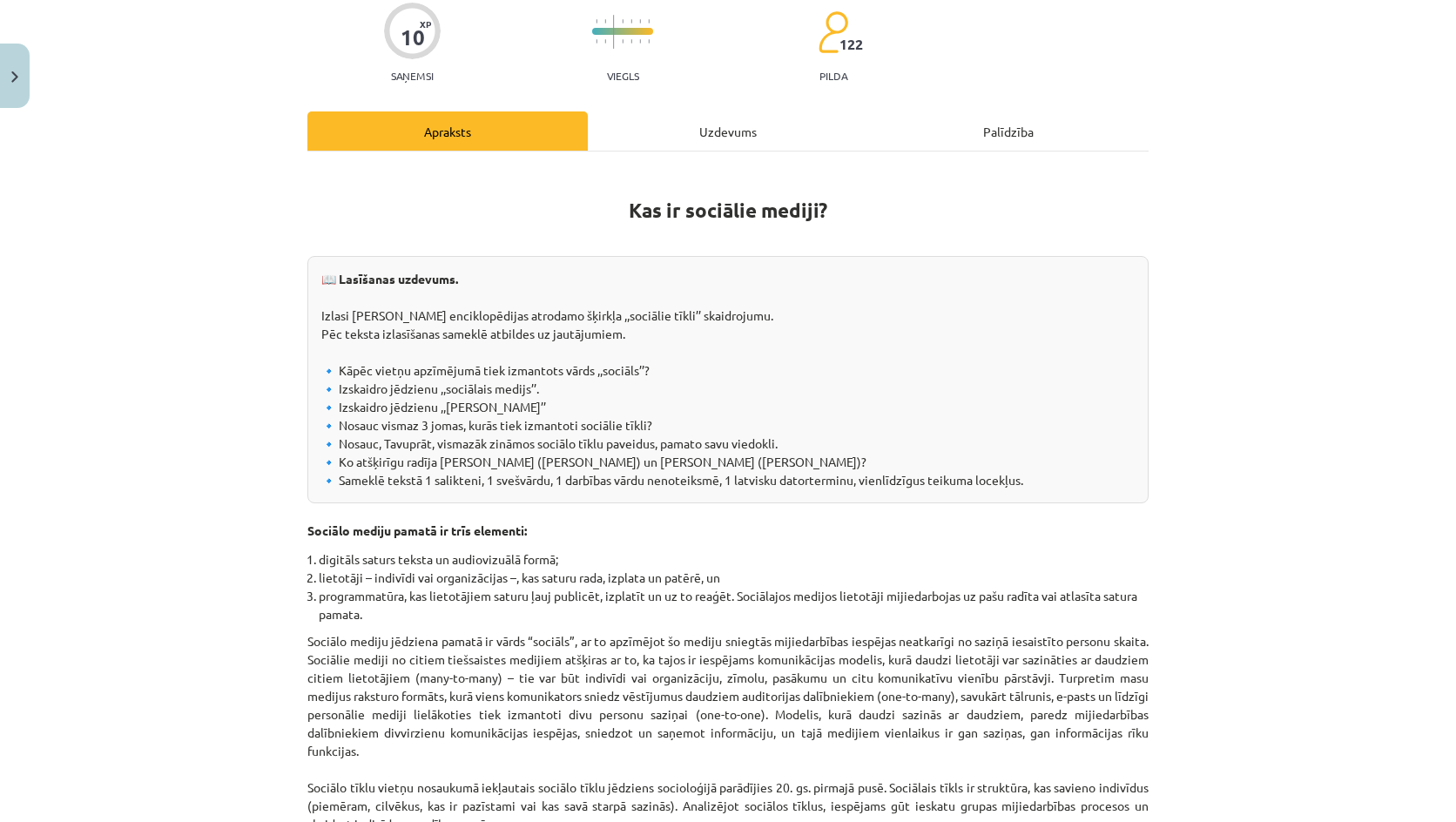
scroll to position [43, 0]
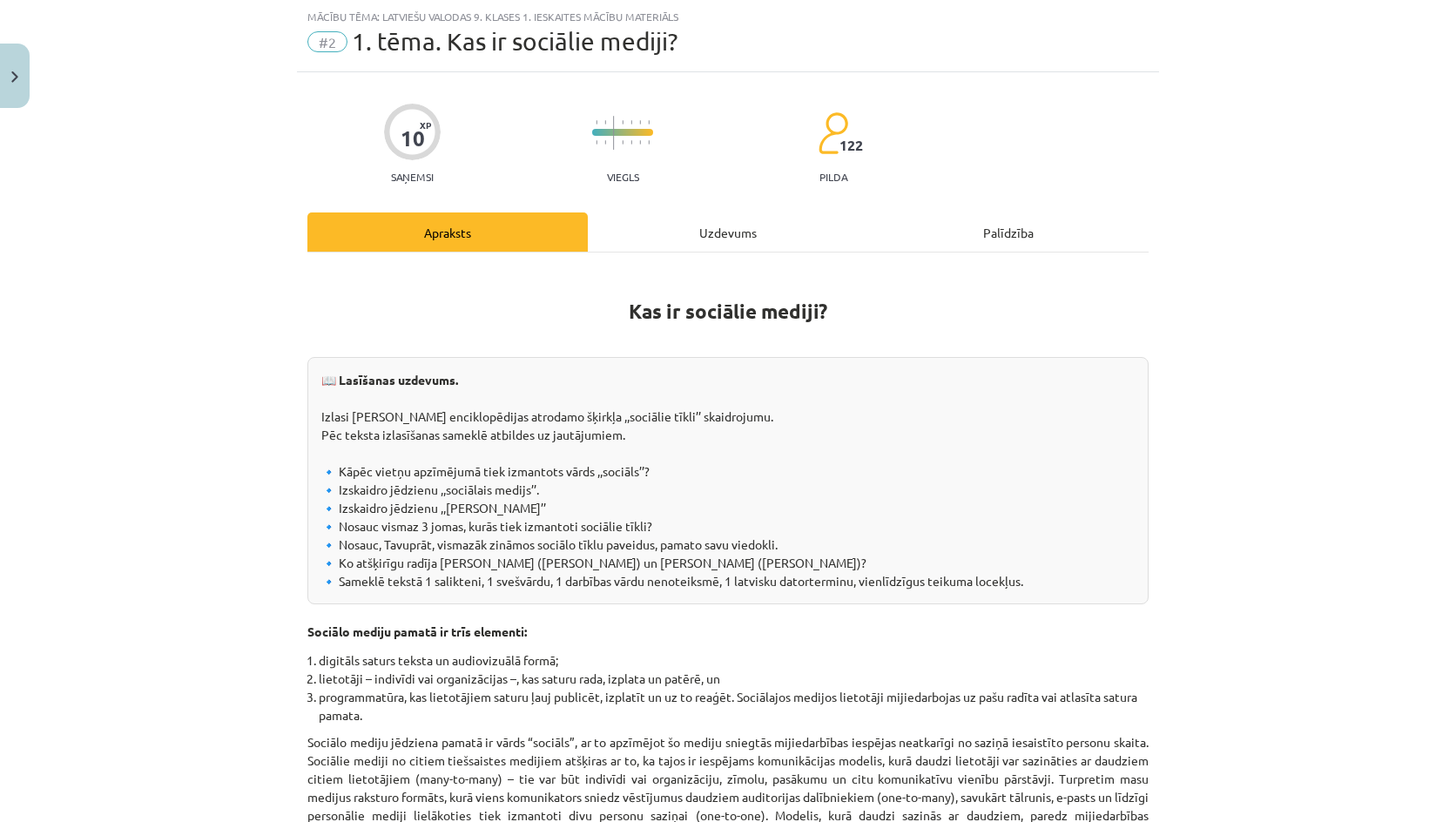
click at [667, 235] on div "Uzdevums" at bounding box center [728, 232] width 280 height 39
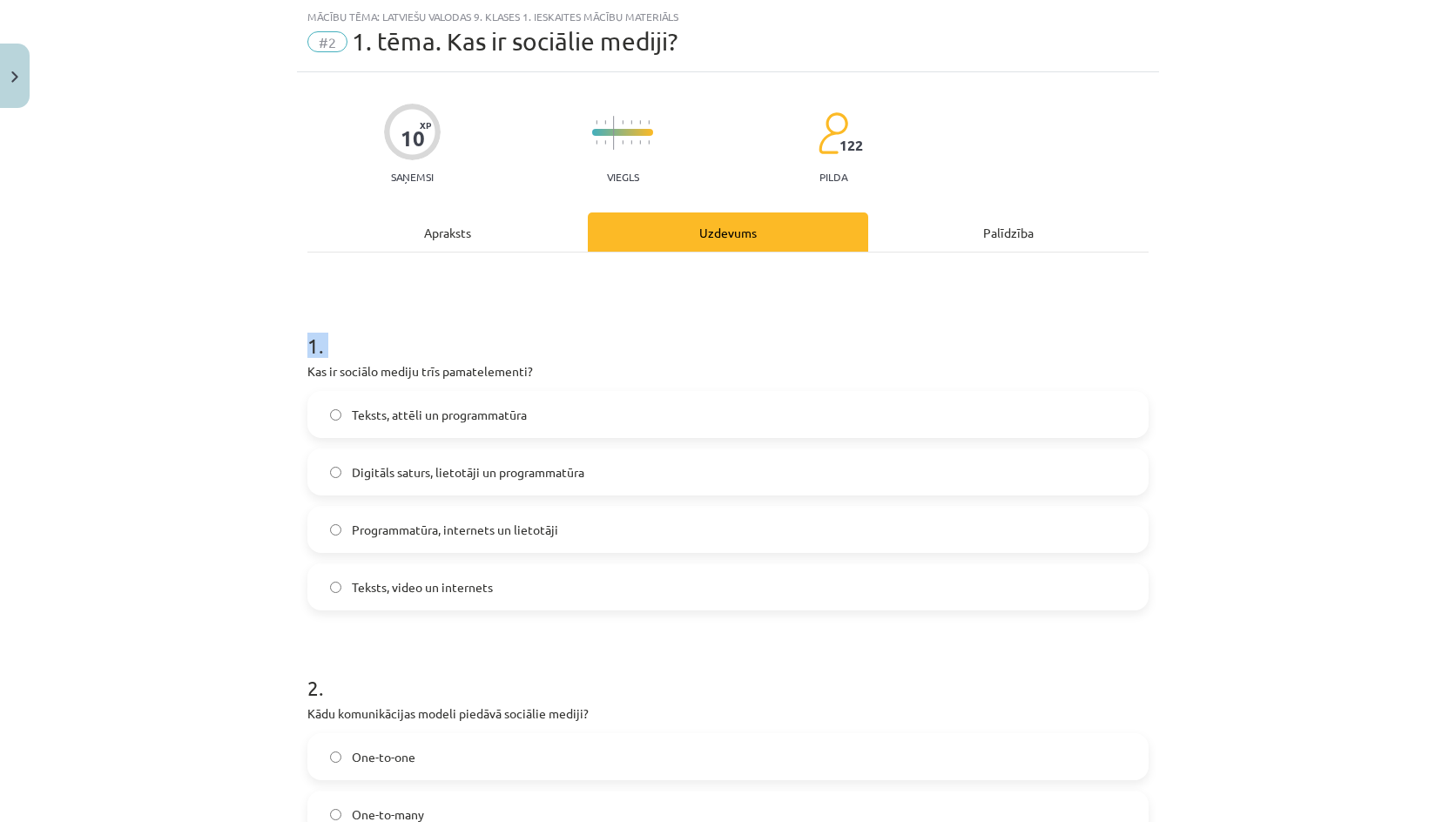
drag, startPoint x: 407, startPoint y: 409, endPoint x: 270, endPoint y: 355, distance: 147.3
click at [271, 356] on div "Mācību tēma: Latviešu valodas 9. klases 1. ieskaites mācību materiāls #2 1. tēm…" at bounding box center [728, 411] width 1456 height 822
click at [246, 352] on div "Mācību tēma: Latviešu valodas 9. klases 1. ieskaites mācību materiāls #2 1. tēm…" at bounding box center [728, 411] width 1456 height 822
click at [404, 243] on div "Apraksts" at bounding box center [448, 232] width 280 height 39
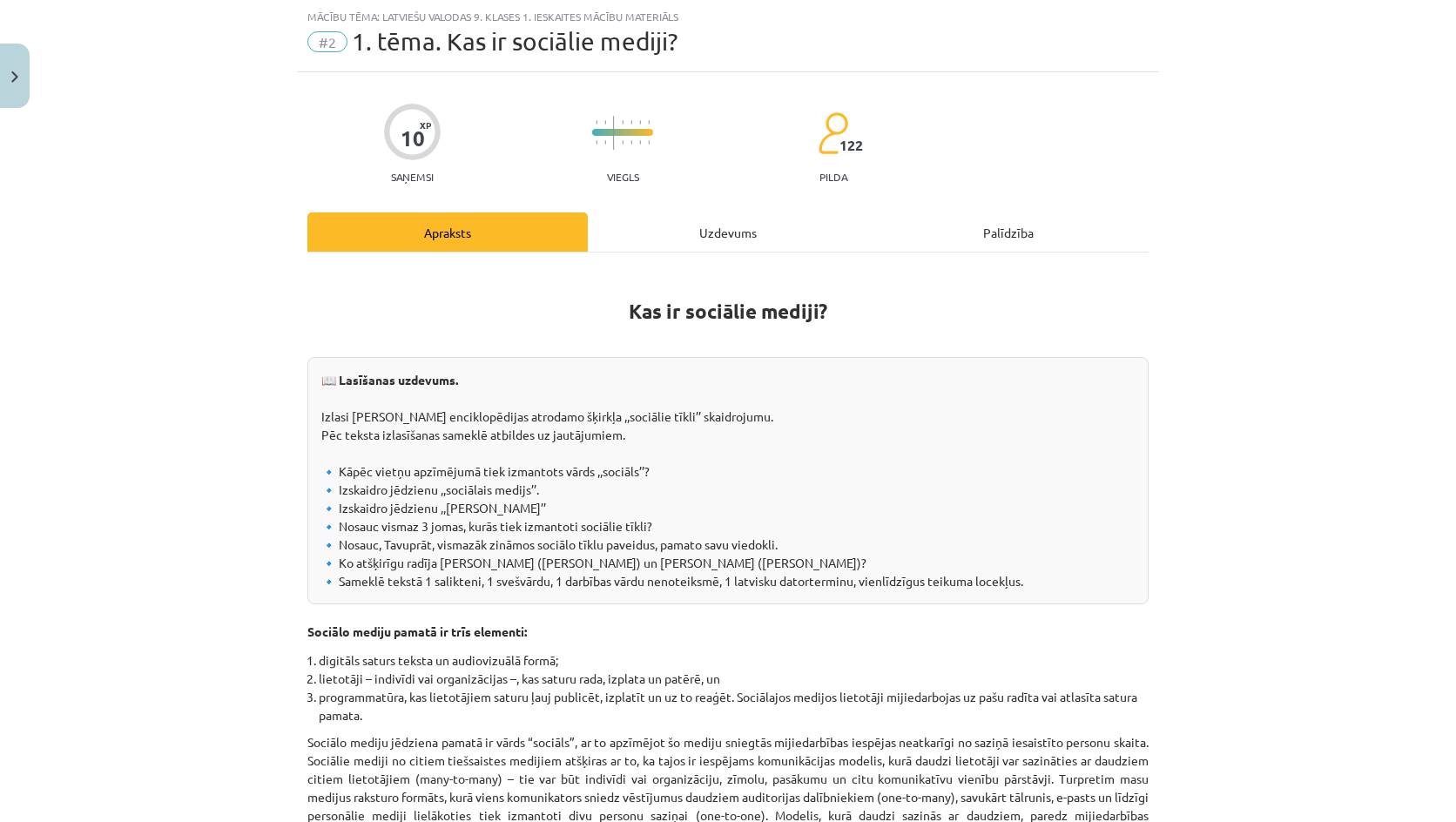
click at [635, 226] on div "Uzdevums" at bounding box center [728, 232] width 280 height 39
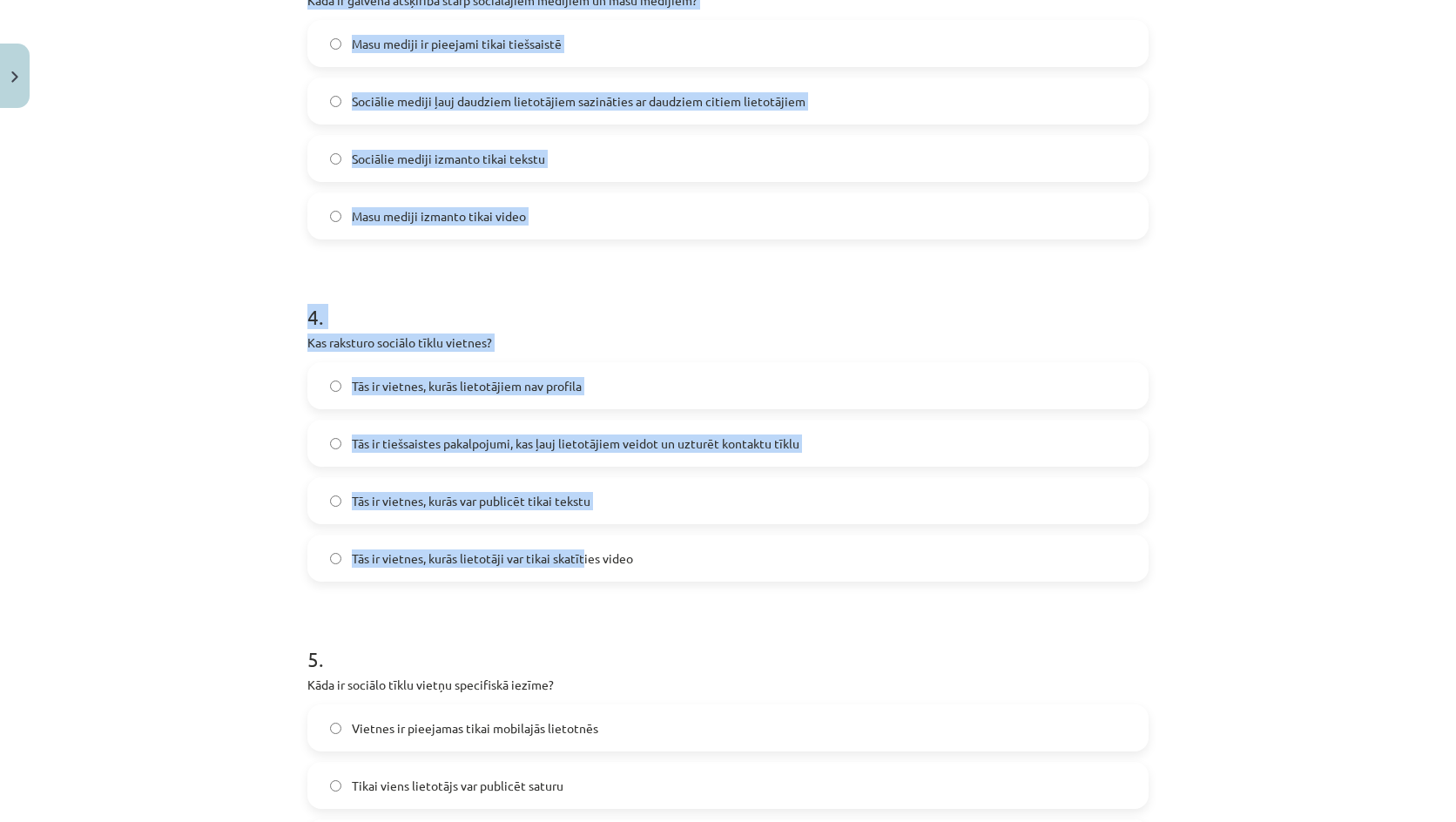
scroll to position [1402, 0]
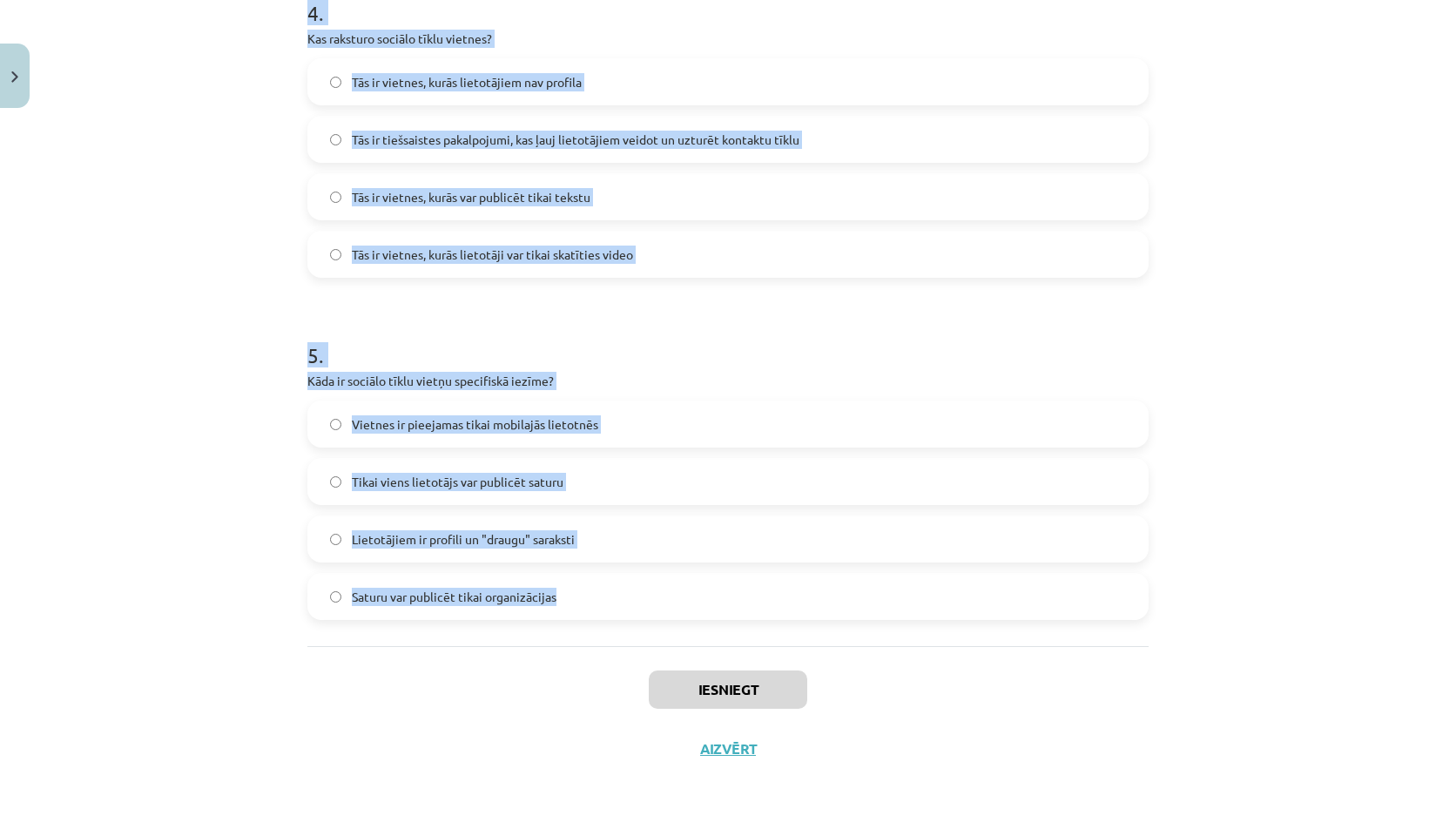
drag, startPoint x: 219, startPoint y: 310, endPoint x: 524, endPoint y: 529, distance: 375.5
click at [597, 607] on div "Mācību tēma: Latviešu valodas 9. klases 1. ieskaites mācību materiāls #2 1. tēm…" at bounding box center [728, 411] width 1456 height 822
copy form "1 . Kas ir sociālo mediju trīs pamatelementi? Teksts, attēli un programmatūra D…"
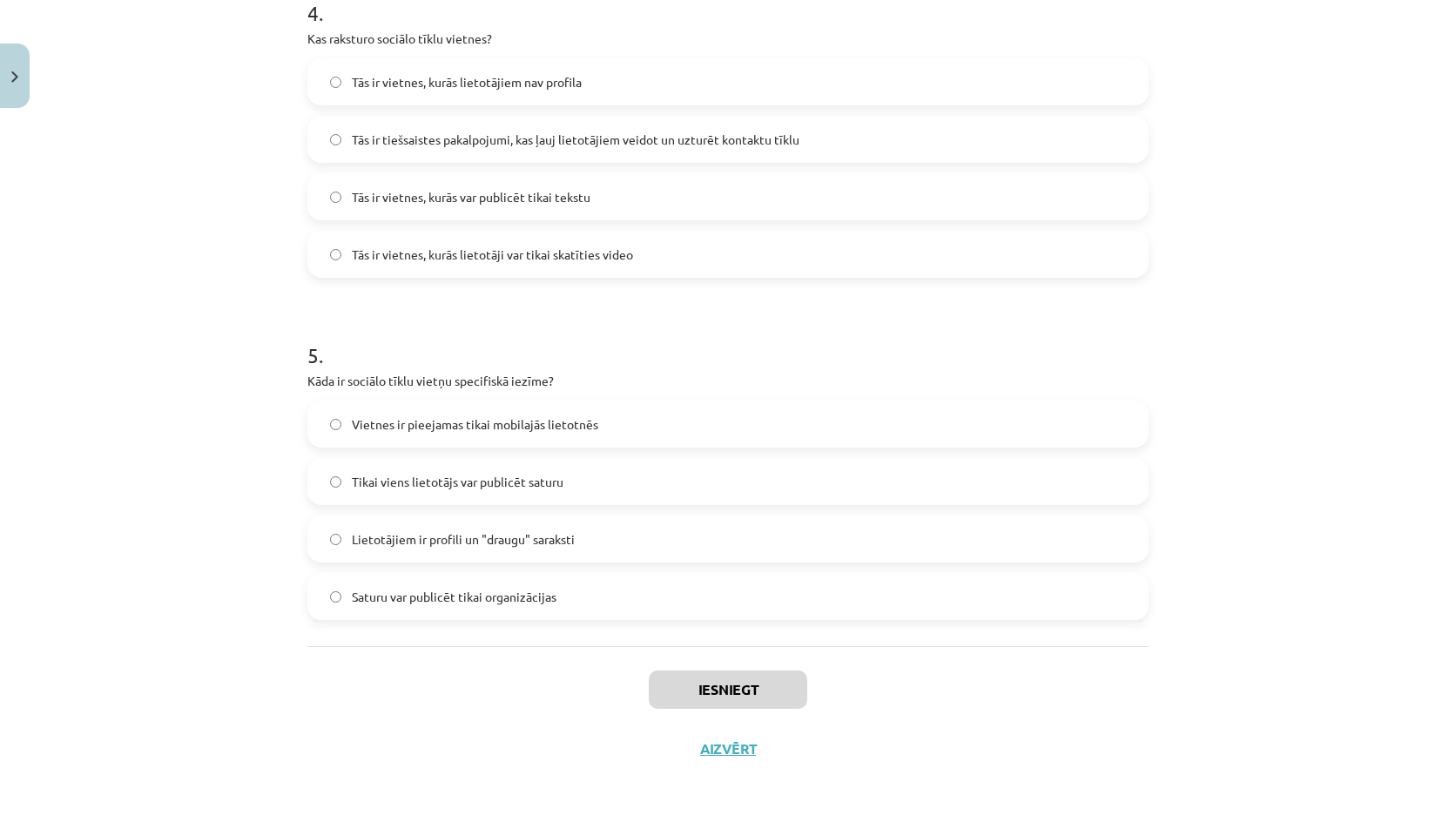
click at [535, 683] on div "Iesniegt Aizvērt" at bounding box center [728, 707] width 841 height 122
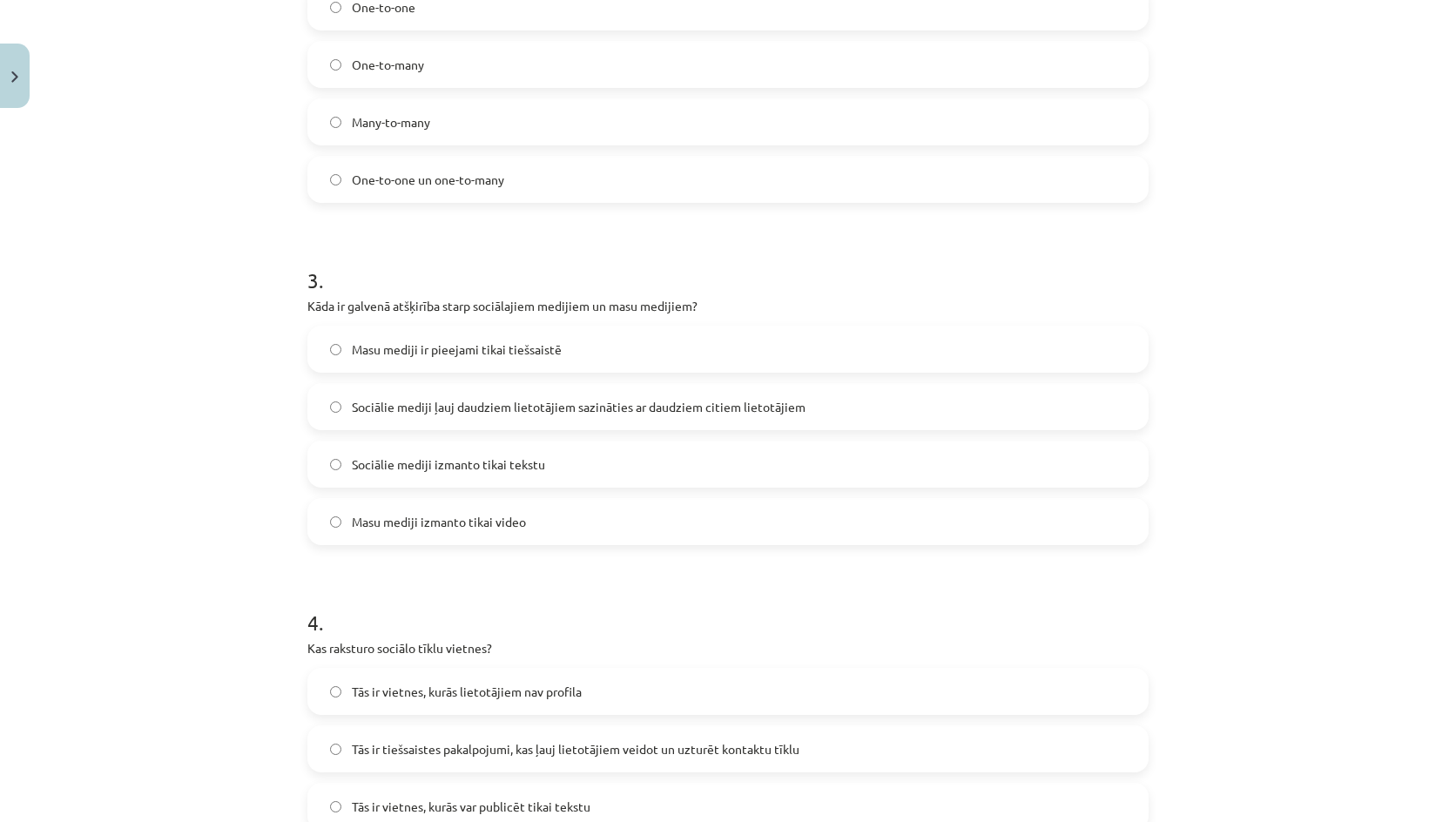
scroll to position [270, 0]
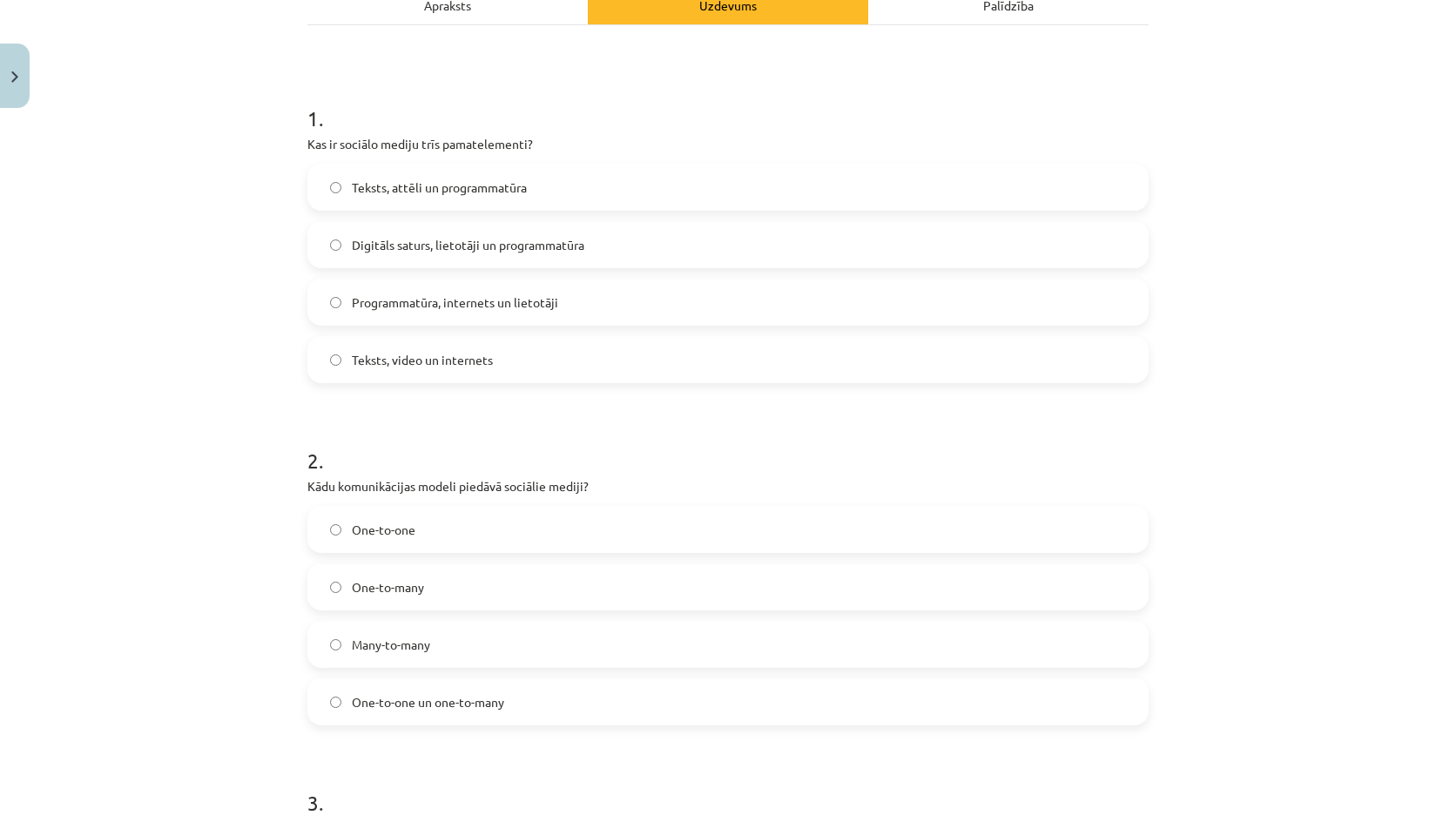
click at [413, 241] on span "Digitāls saturs, lietotāji un programmatūra" at bounding box center [468, 245] width 233 height 19
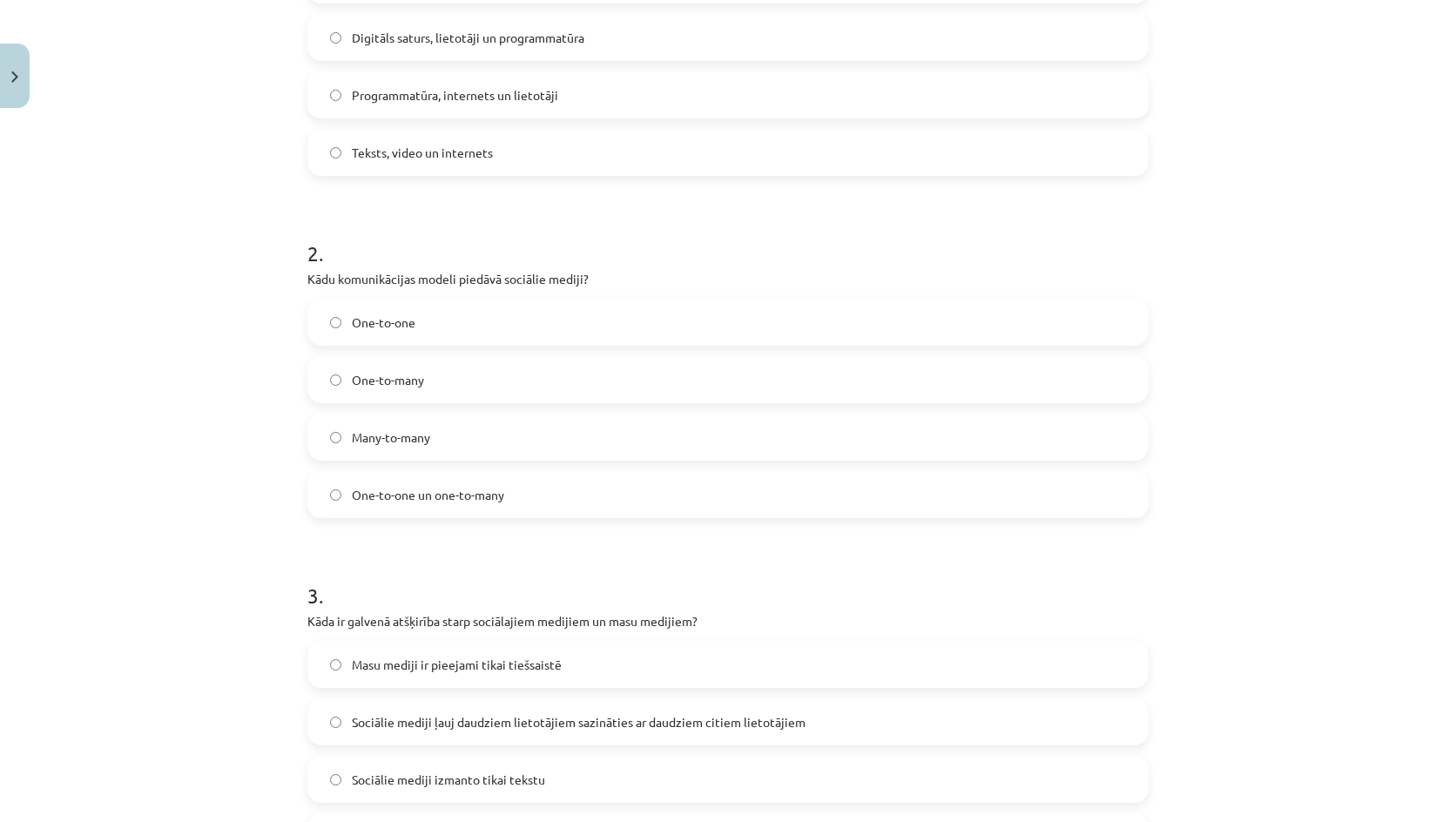
scroll to position [706, 0]
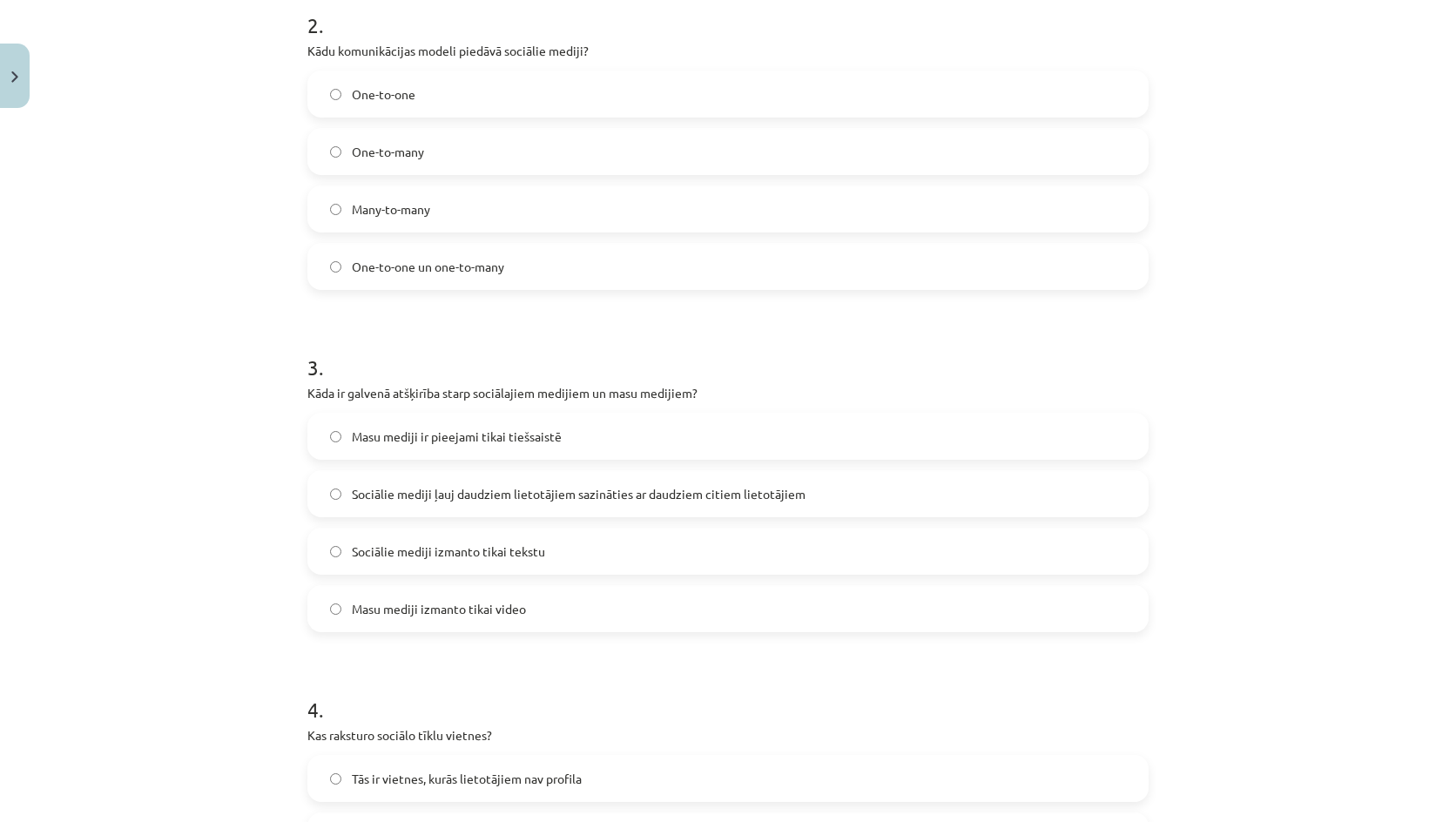
click at [428, 203] on label "Many-to-many" at bounding box center [728, 208] width 837 height 43
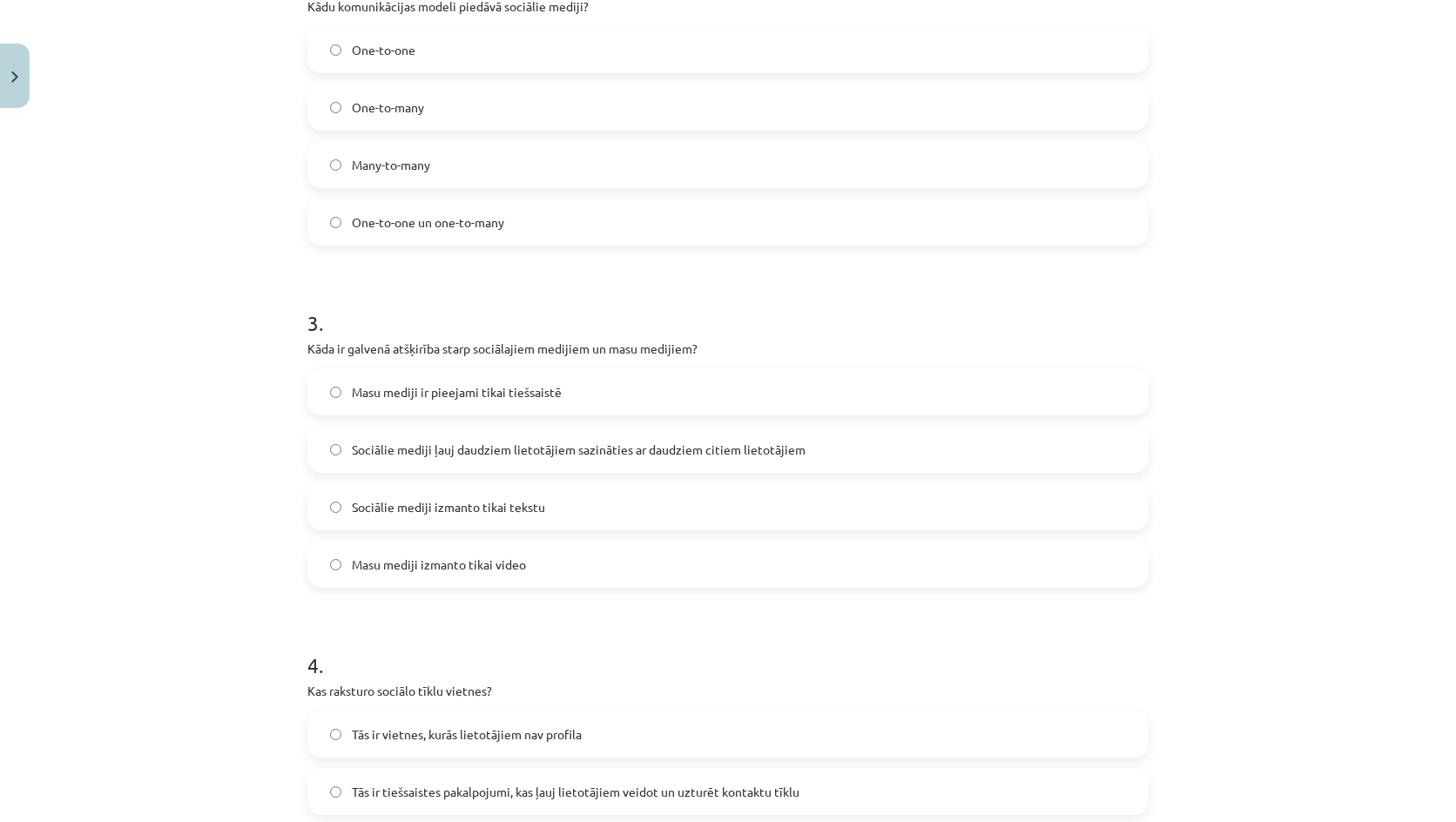
scroll to position [880, 0]
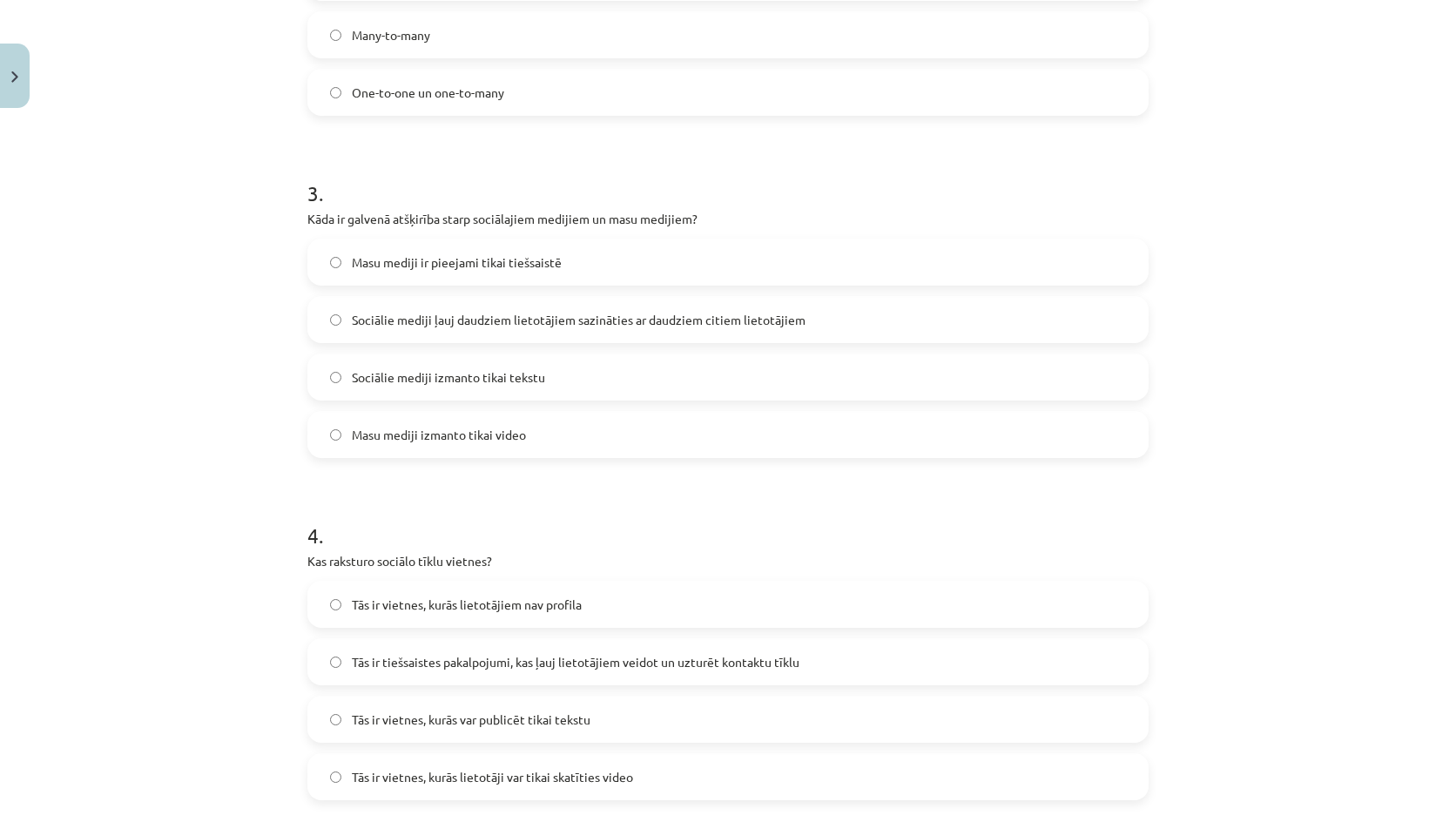
click at [455, 307] on label "Sociālie mediji ļauj daudziem lietotājiem sazināties ar daudziem citiem lietotā…" at bounding box center [728, 319] width 837 height 43
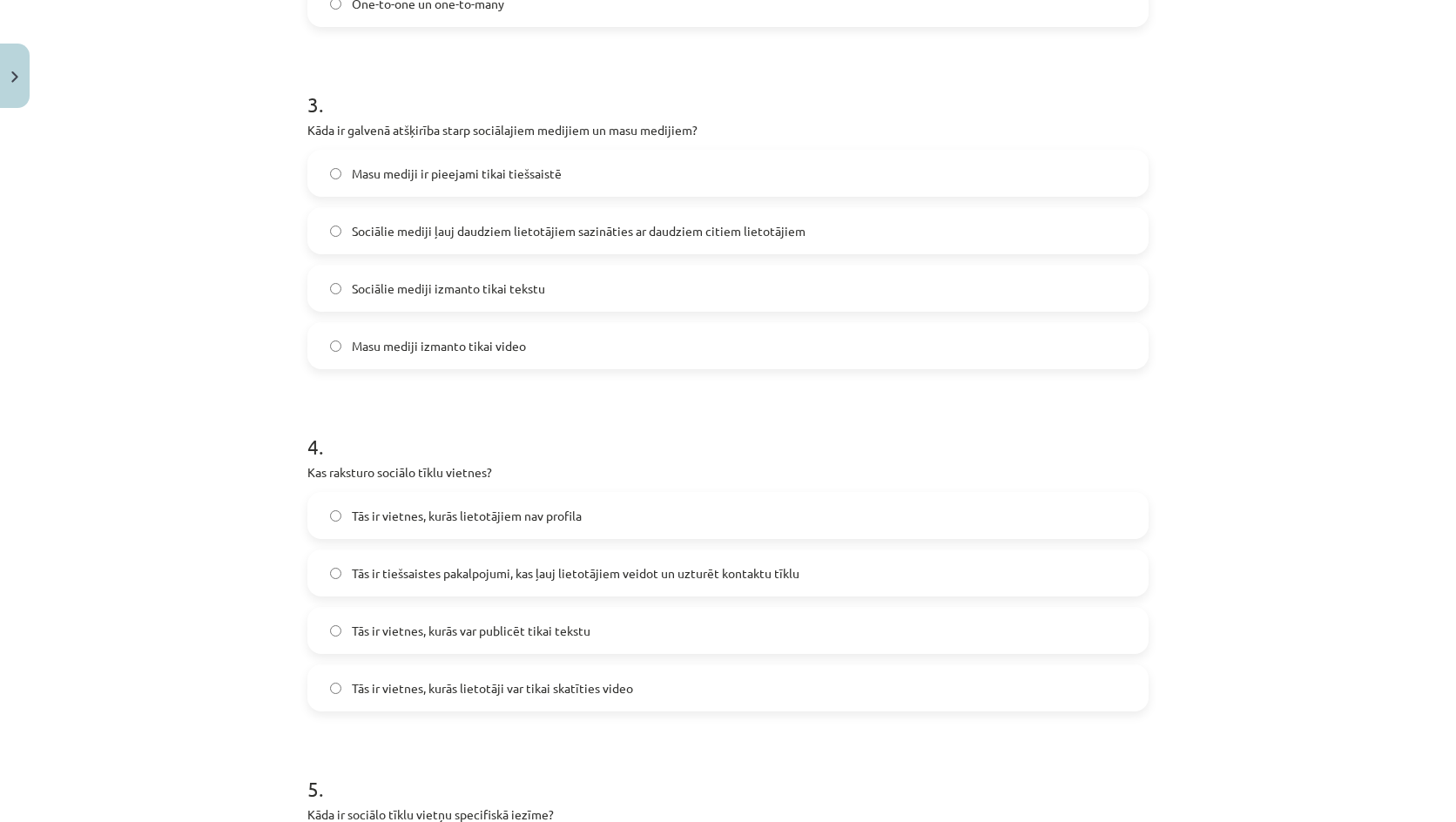
scroll to position [1054, 0]
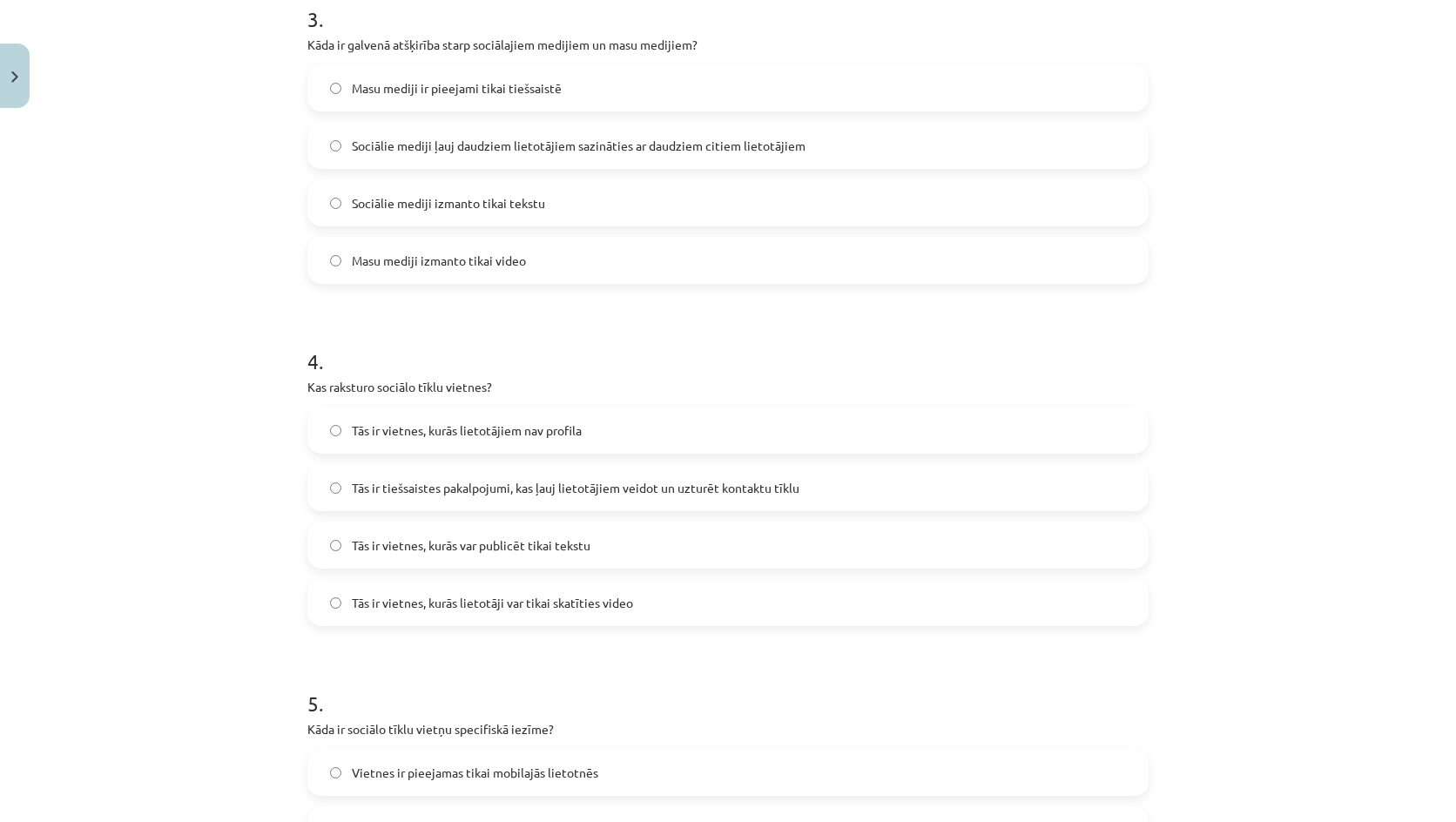
click at [466, 468] on label "Tās ir tiešsaistes pakalpojumi, kas ļauj lietotājiem veidot un uzturēt kontaktu…" at bounding box center [728, 487] width 837 height 43
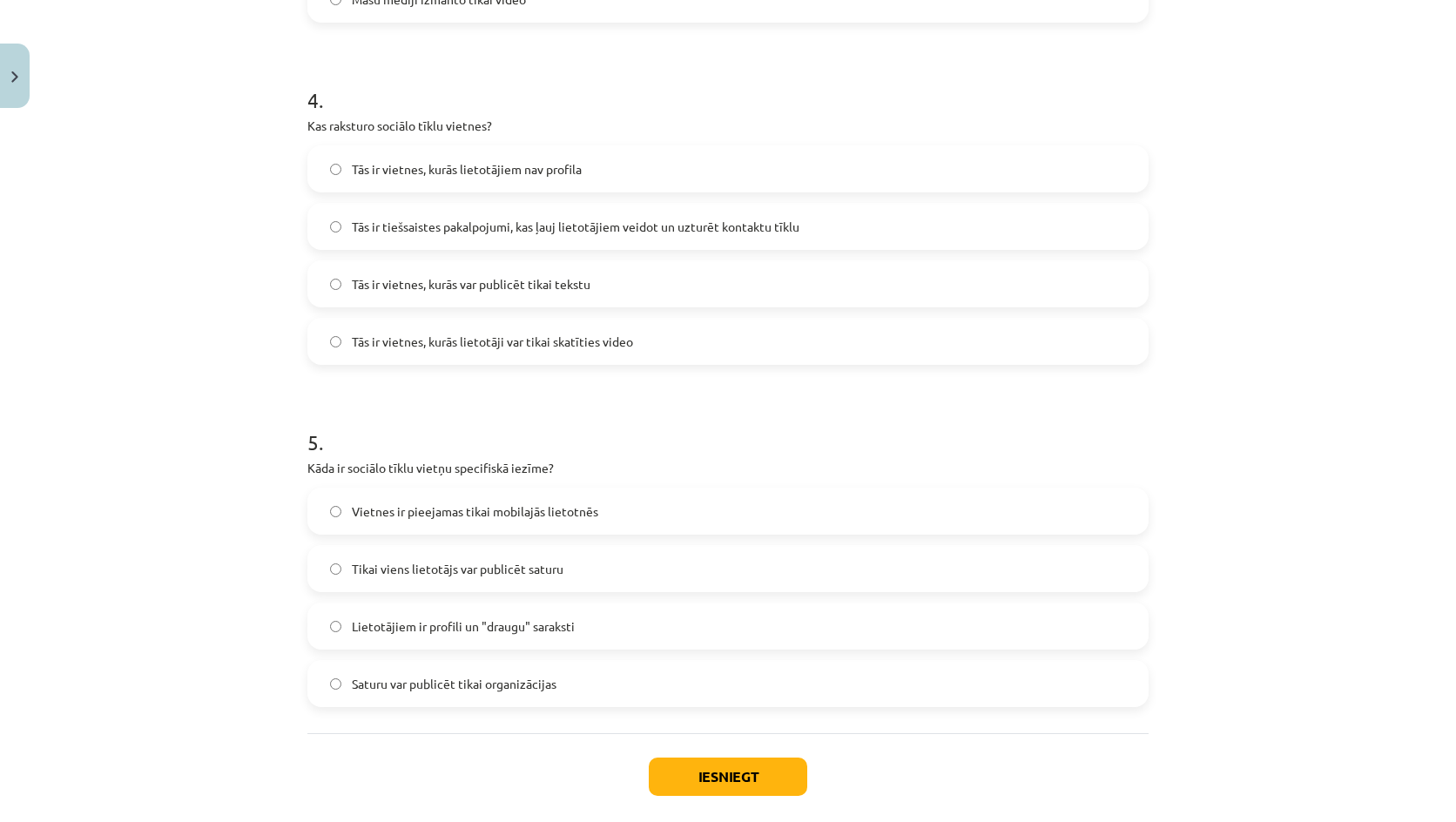
click at [431, 616] on label "Lietotājiem ir profili un "draugu" saraksti" at bounding box center [728, 626] width 837 height 43
click at [720, 766] on button "Iesniegt" at bounding box center [728, 775] width 159 height 38
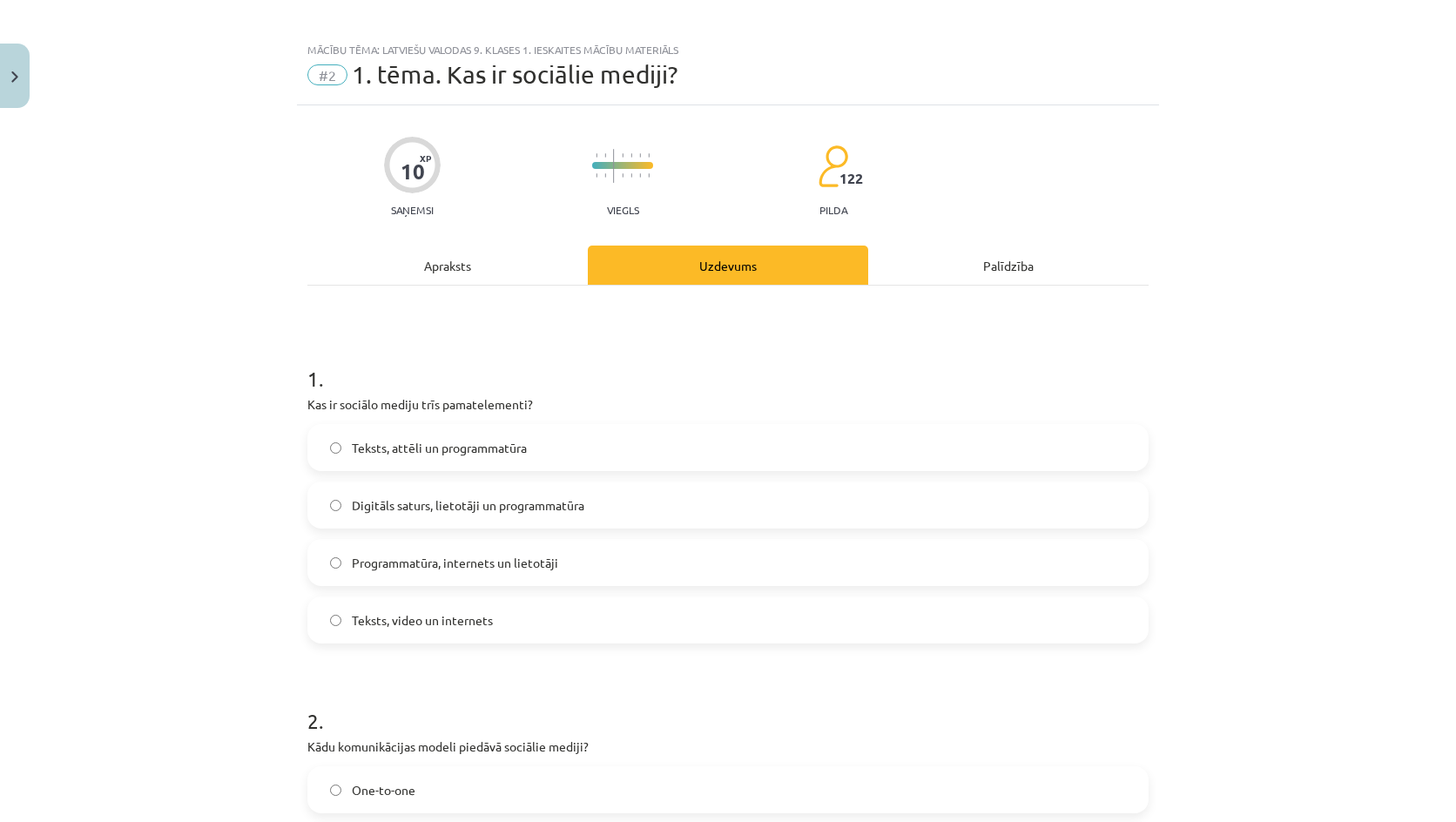
scroll to position [10, 0]
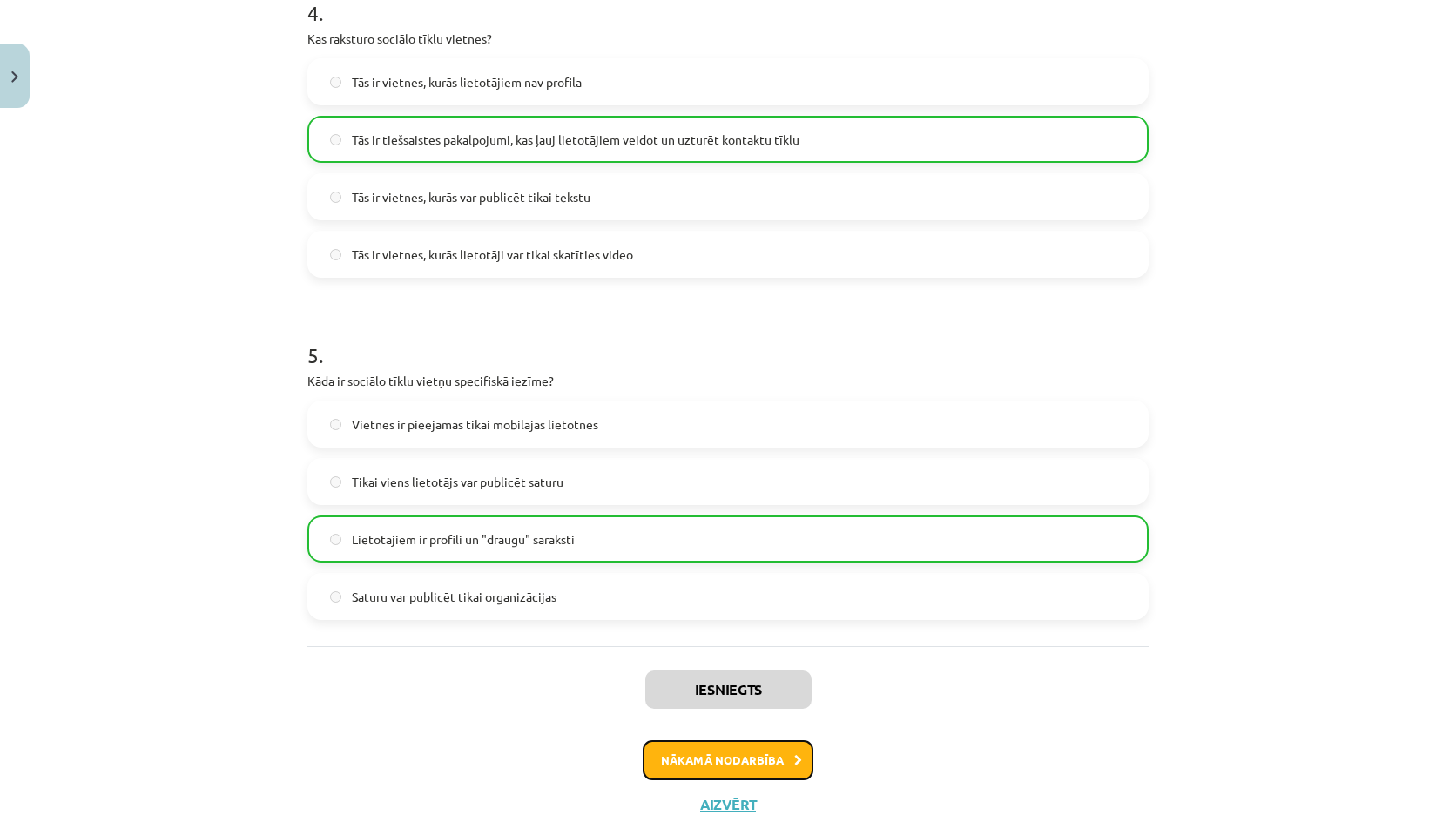
click at [685, 749] on button "Nākamā nodarbība" at bounding box center [728, 759] width 171 height 40
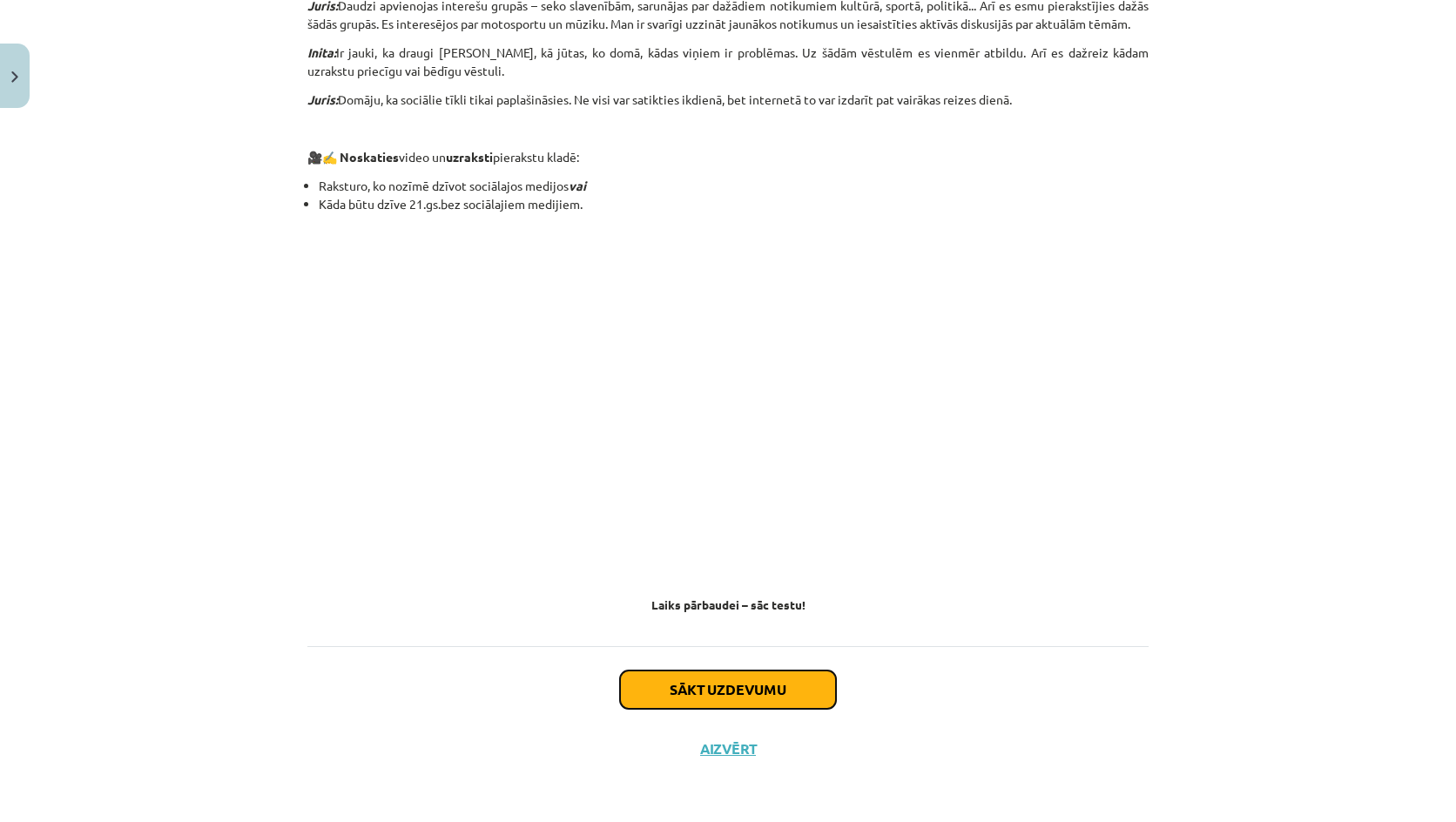
click at [672, 676] on button "Sākt uzdevumu" at bounding box center [727, 689] width 216 height 38
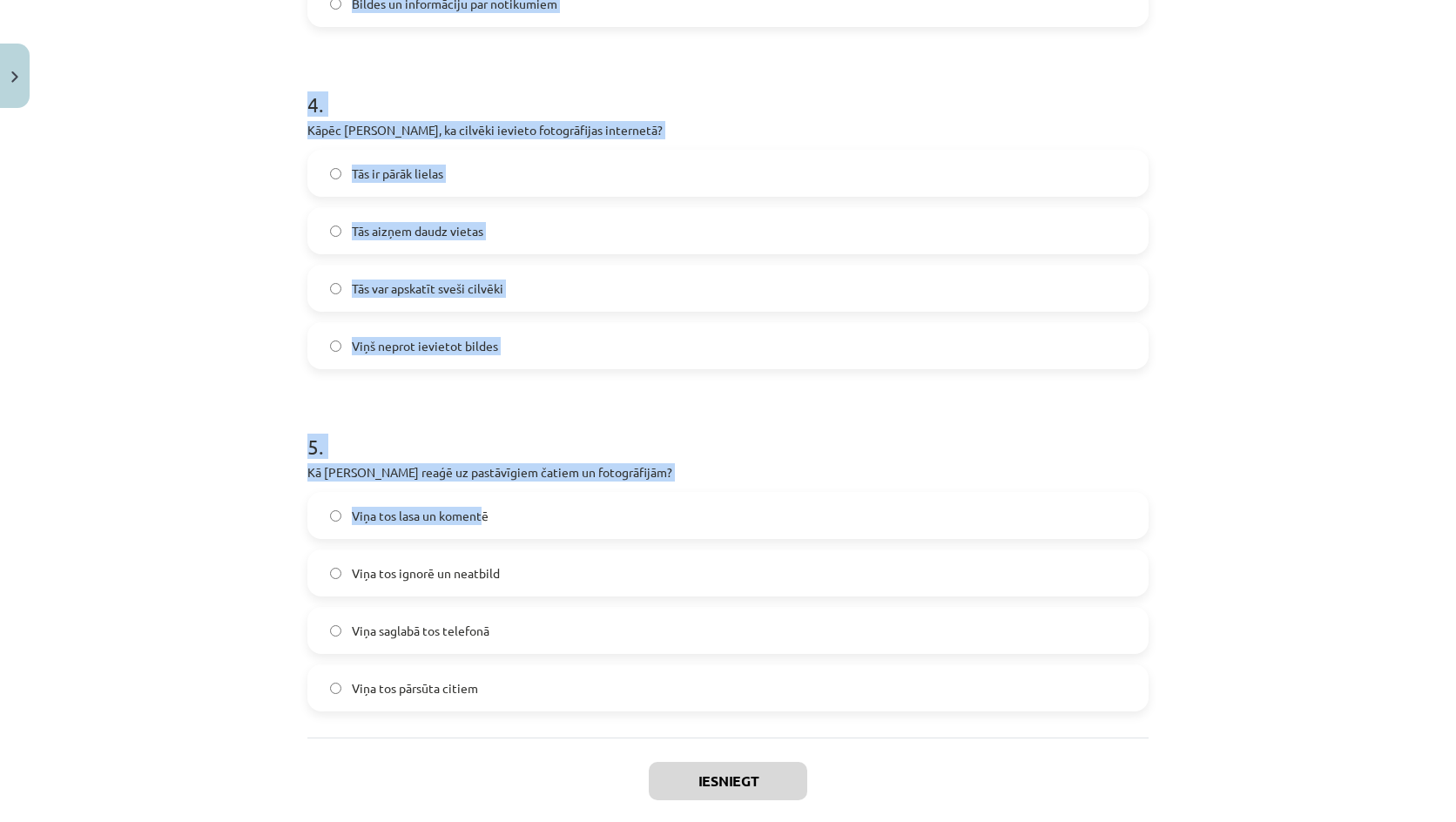
scroll to position [1402, 0]
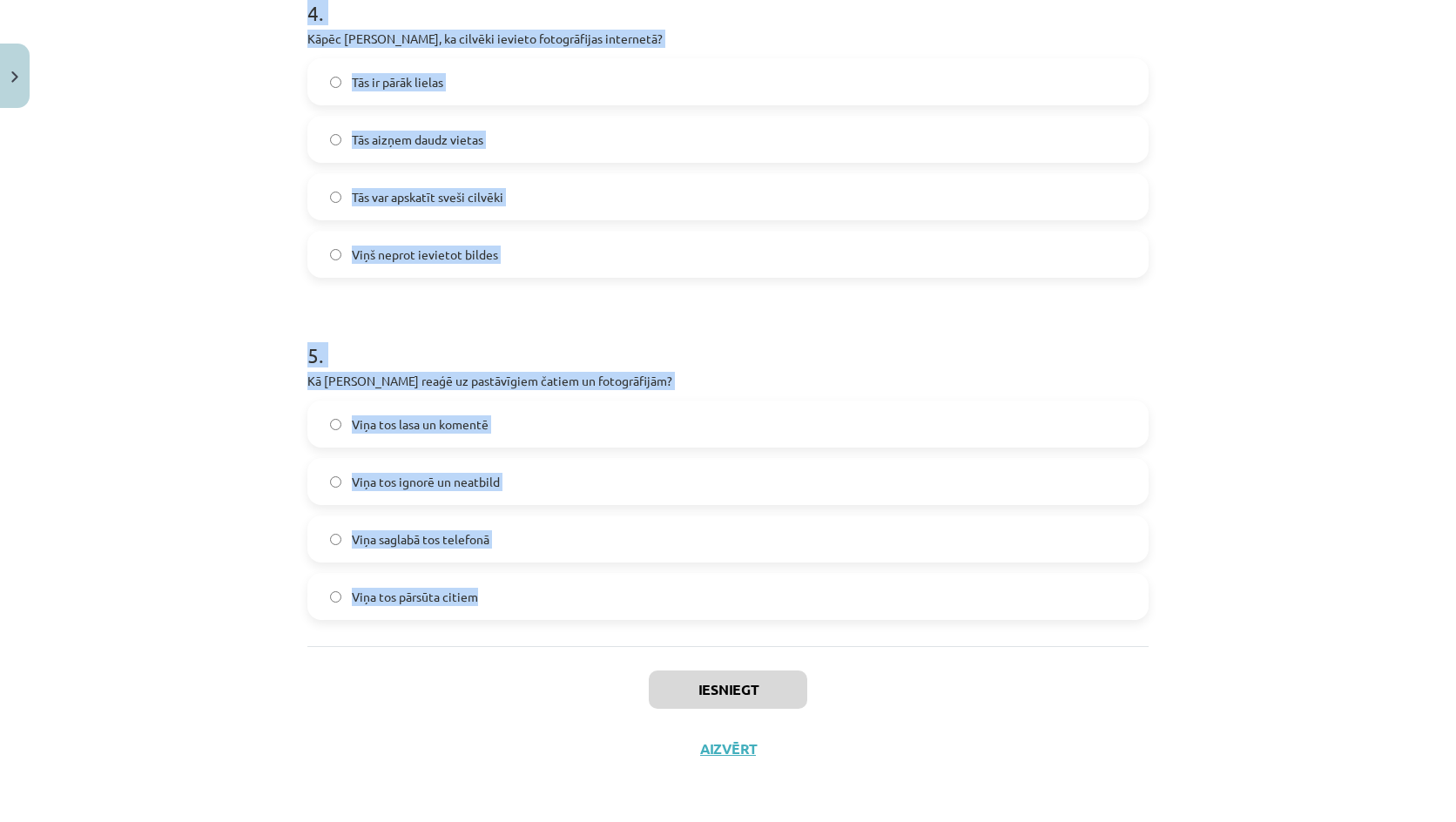
drag, startPoint x: 262, startPoint y: 322, endPoint x: 512, endPoint y: 606, distance: 378.4
click at [512, 606] on div "Mācību tēma: Latviešu valodas 9. klases 1. ieskaites mācību materiāls #3 2. tēm…" at bounding box center [728, 411] width 1456 height 822
copy form "1 . Kas, pēc Jura domām, ir ļoti populārs mūsdienās? Radio Sociālie tīkli Telev…"
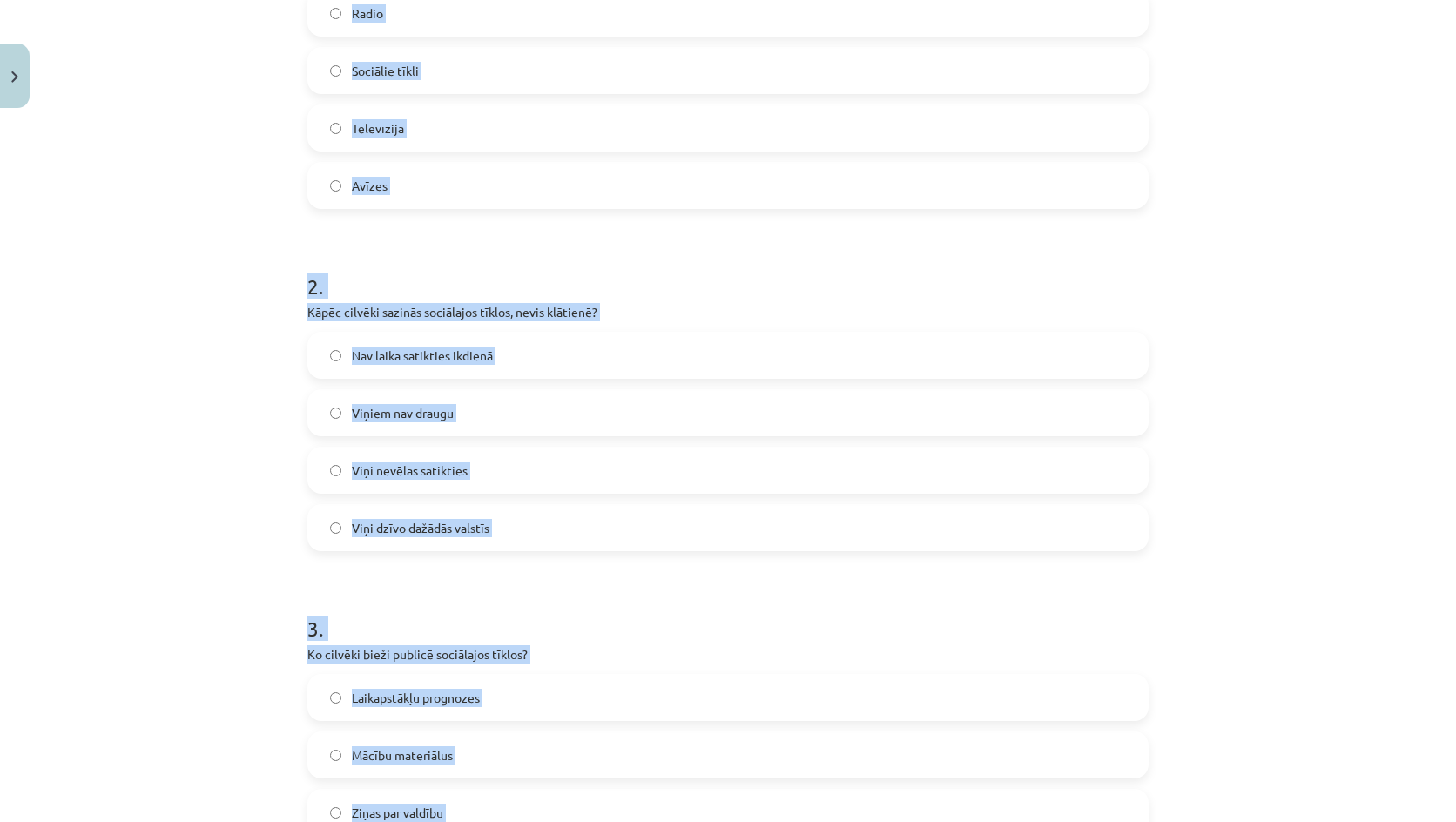
scroll to position [0, 0]
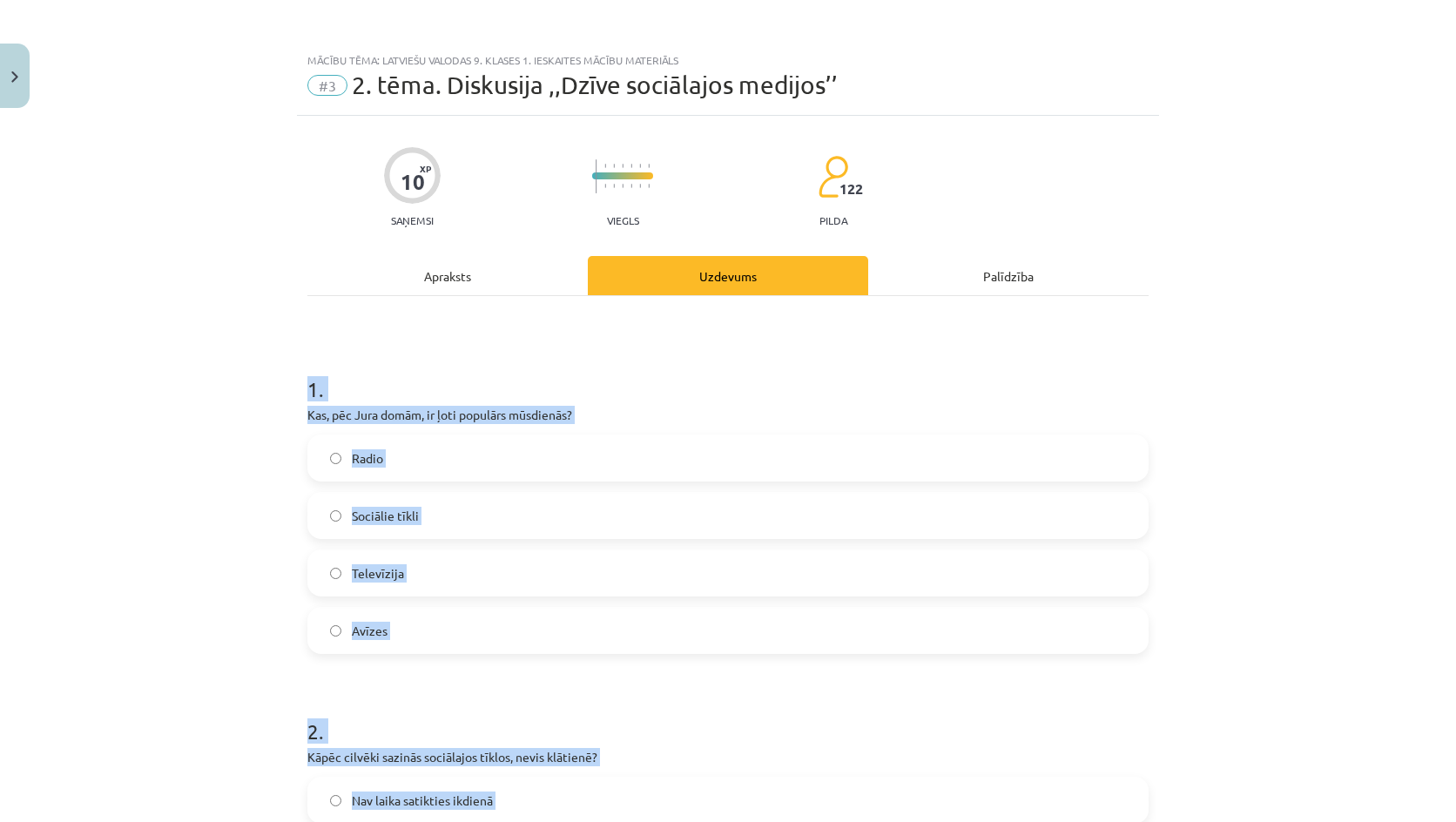
click at [696, 393] on h1 "1 ." at bounding box center [728, 373] width 841 height 54
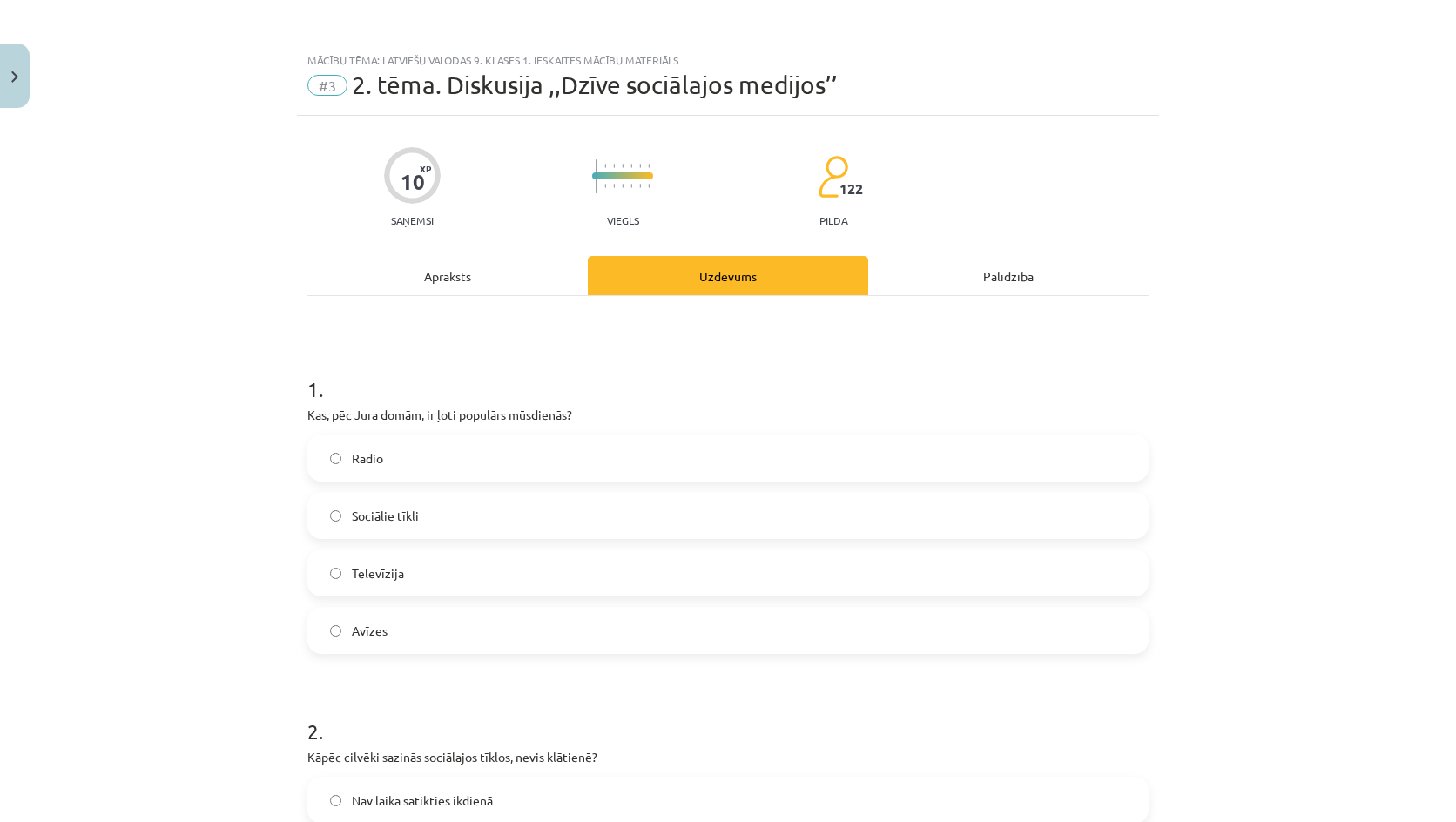
click at [395, 512] on span "Sociālie tīkli" at bounding box center [385, 515] width 67 height 19
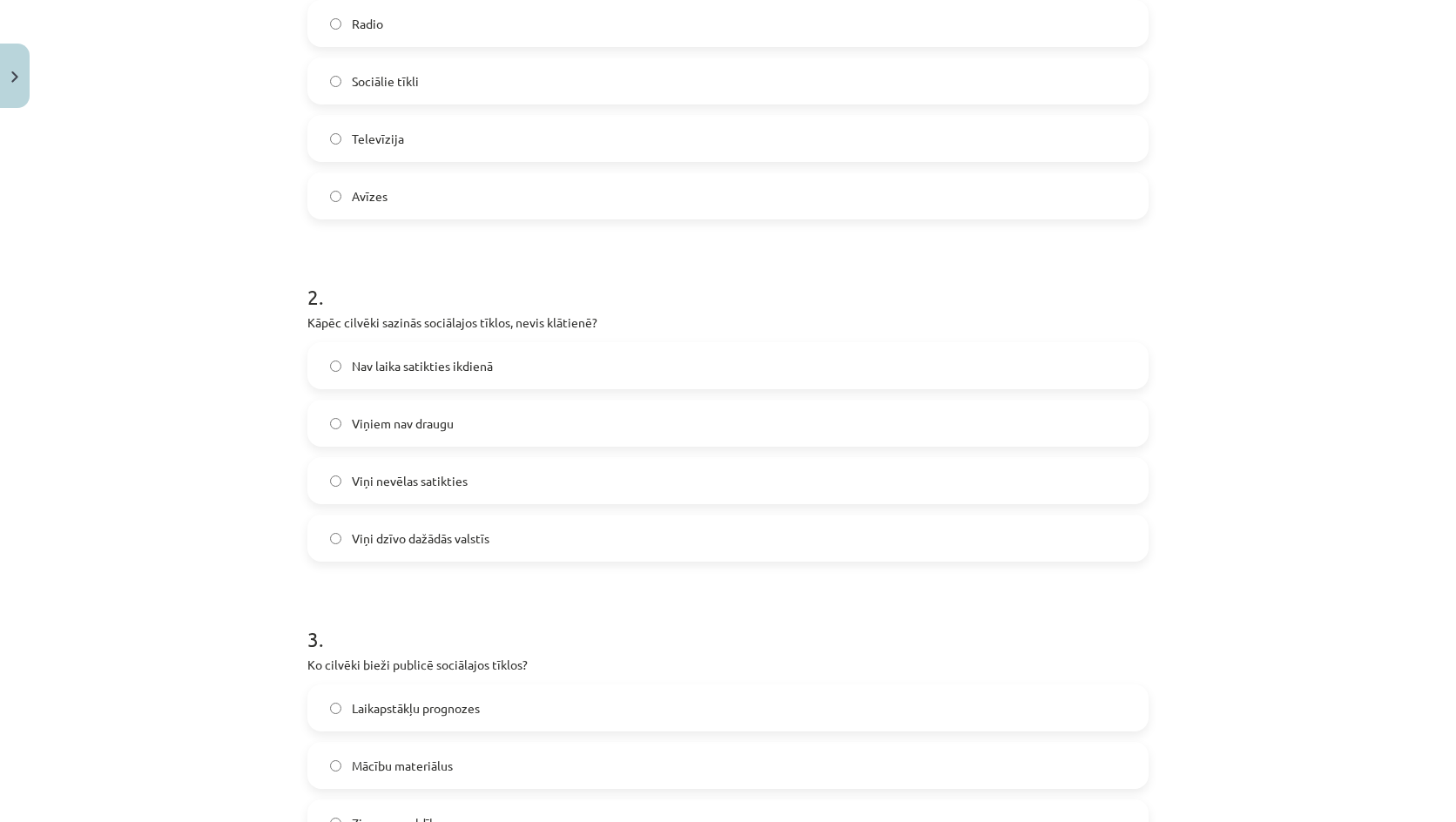
scroll to position [435, 0]
click at [420, 359] on span "Nav laika satikties ikdienā" at bounding box center [422, 365] width 141 height 19
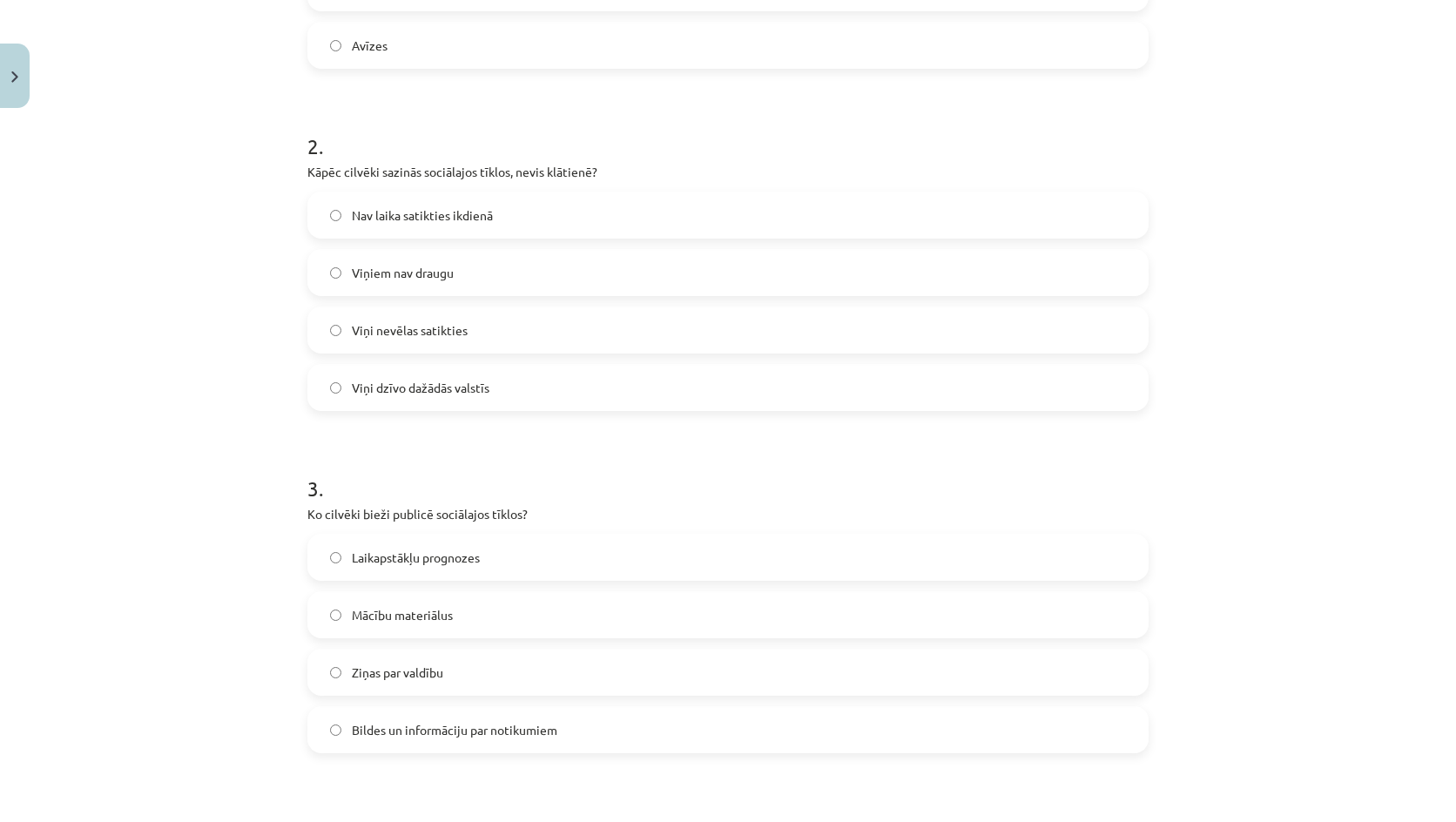
scroll to position [783, 0]
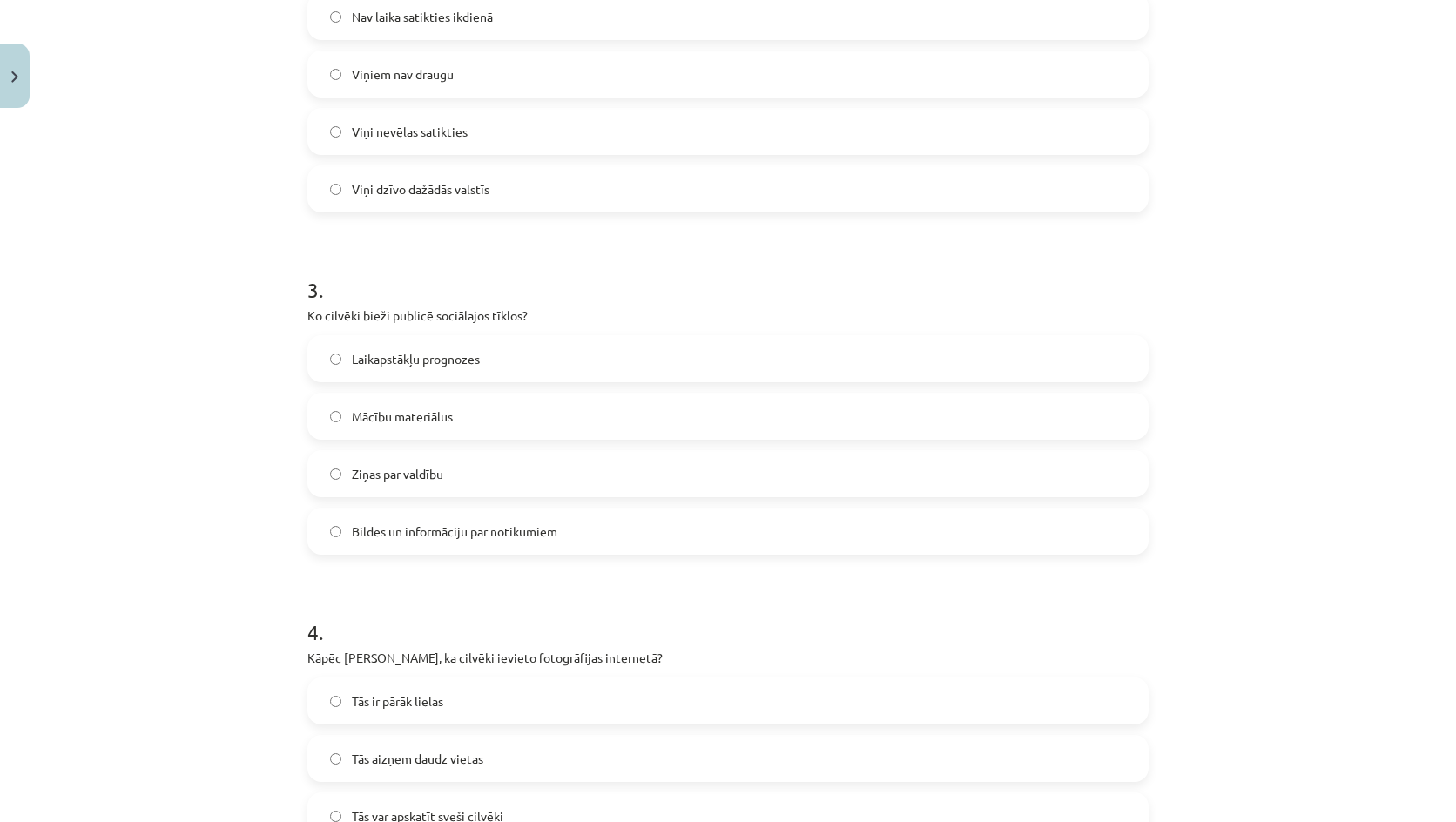
click at [444, 533] on span "Bildes un informāciju par notikumiem" at bounding box center [454, 531] width 205 height 19
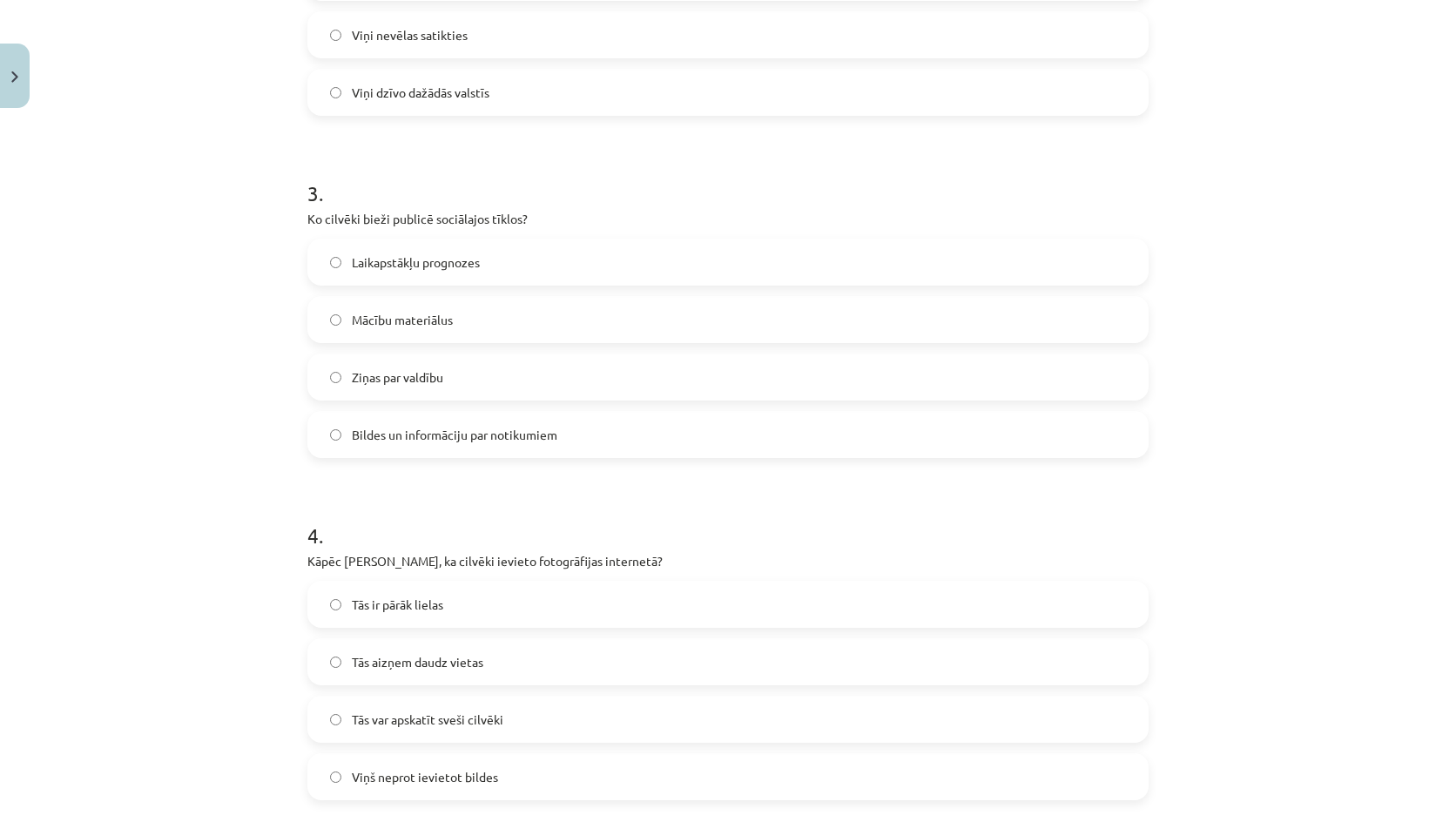
scroll to position [1131, 0]
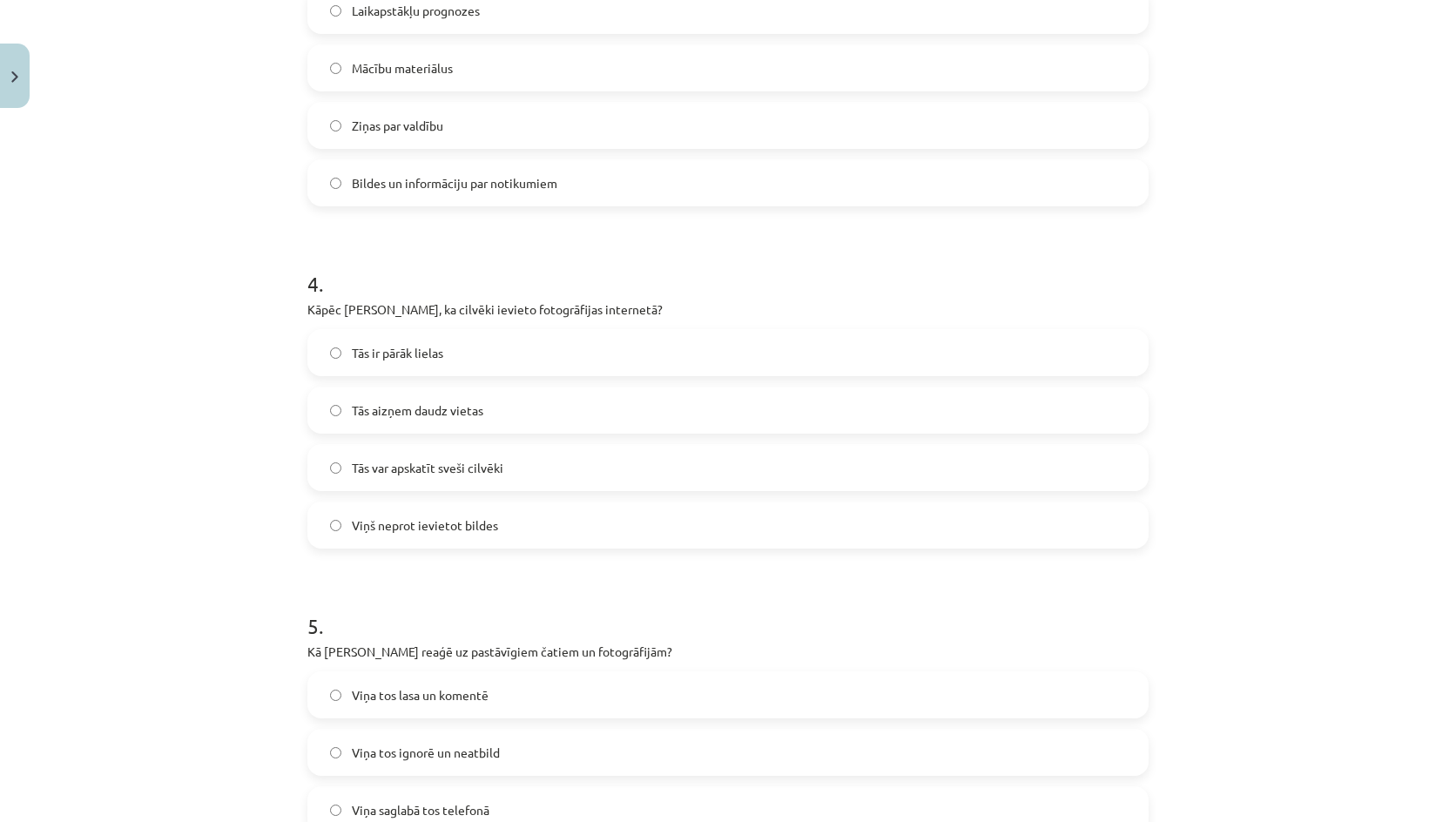
click at [477, 479] on label "Tās var apskatīt sveši cilvēki" at bounding box center [728, 467] width 837 height 43
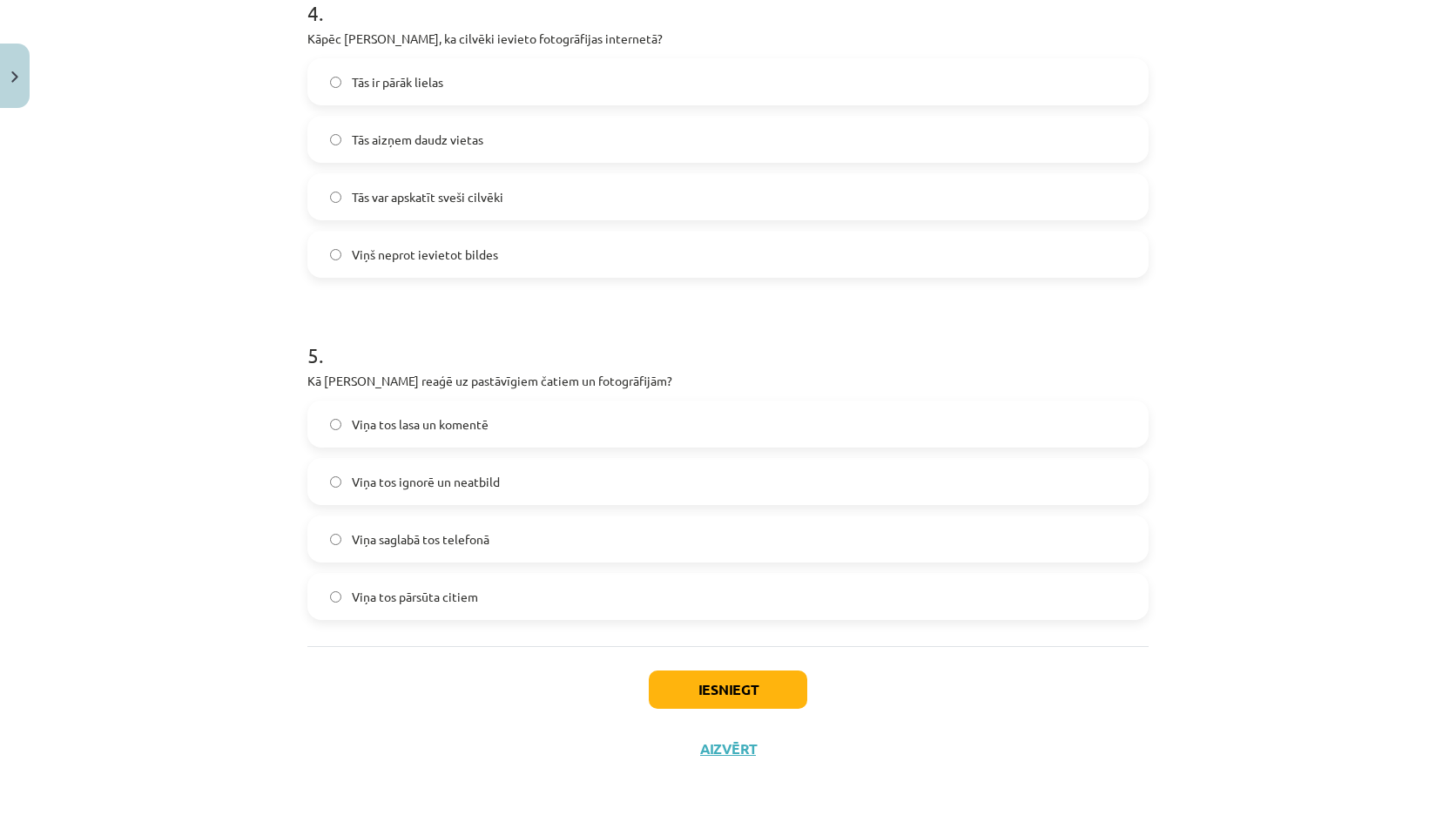
click at [514, 543] on label "Viņa saglabā tos telefonā" at bounding box center [728, 538] width 837 height 43
click at [699, 694] on button "Iesniegt" at bounding box center [728, 689] width 159 height 38
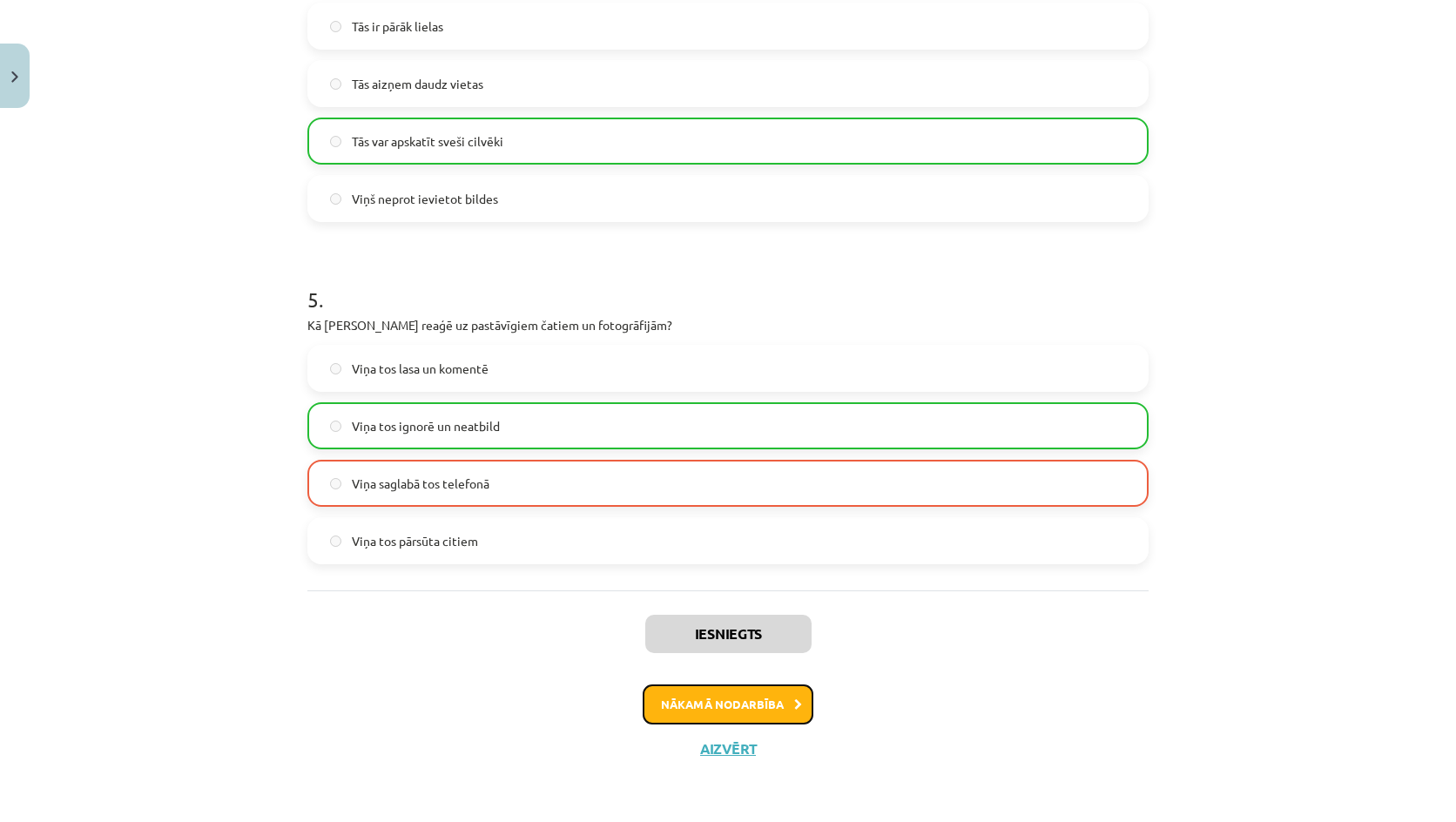
click at [710, 709] on button "Nākamā nodarbība" at bounding box center [728, 703] width 171 height 40
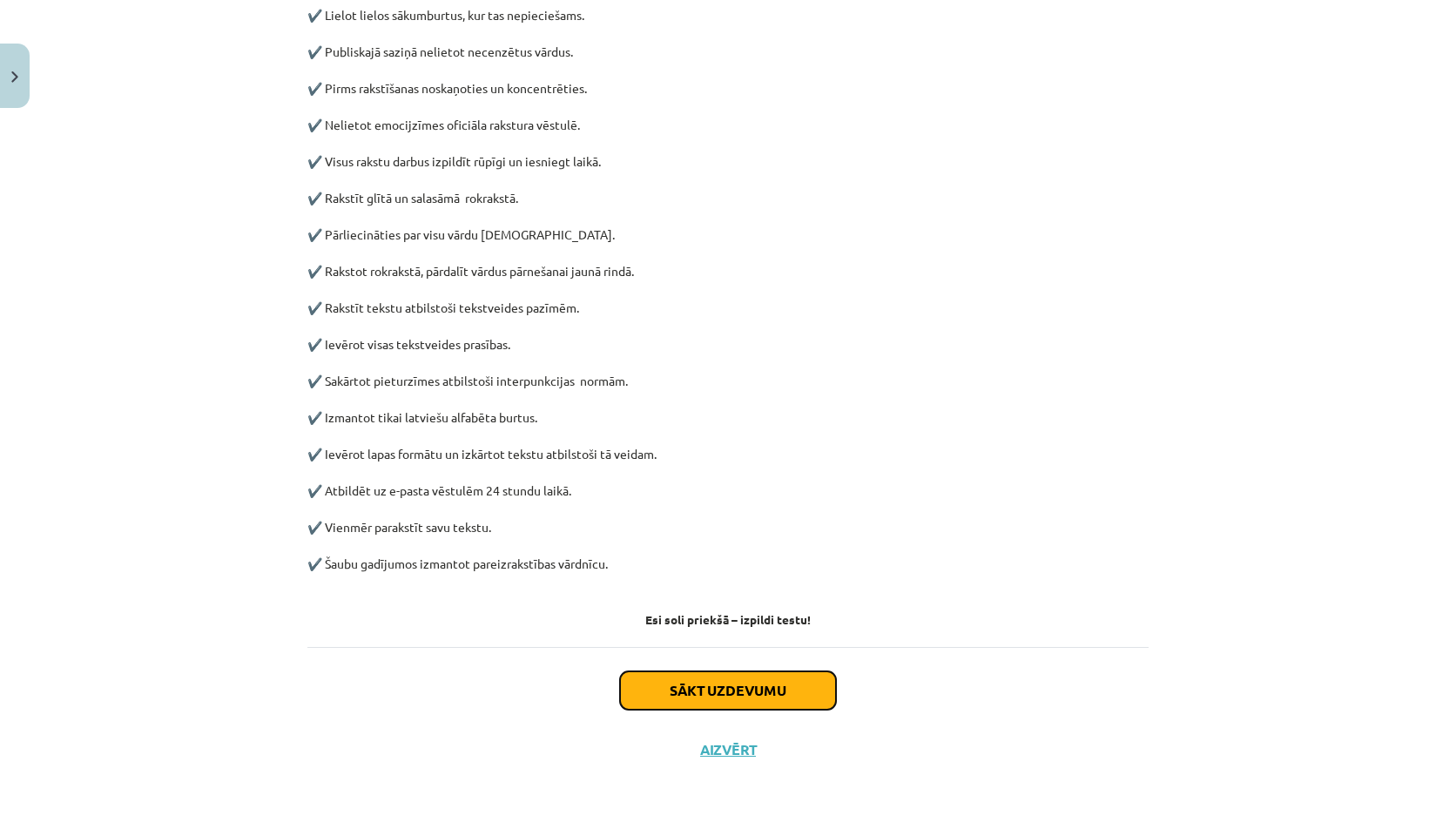
click at [696, 700] on button "Sākt uzdevumu" at bounding box center [727, 690] width 216 height 38
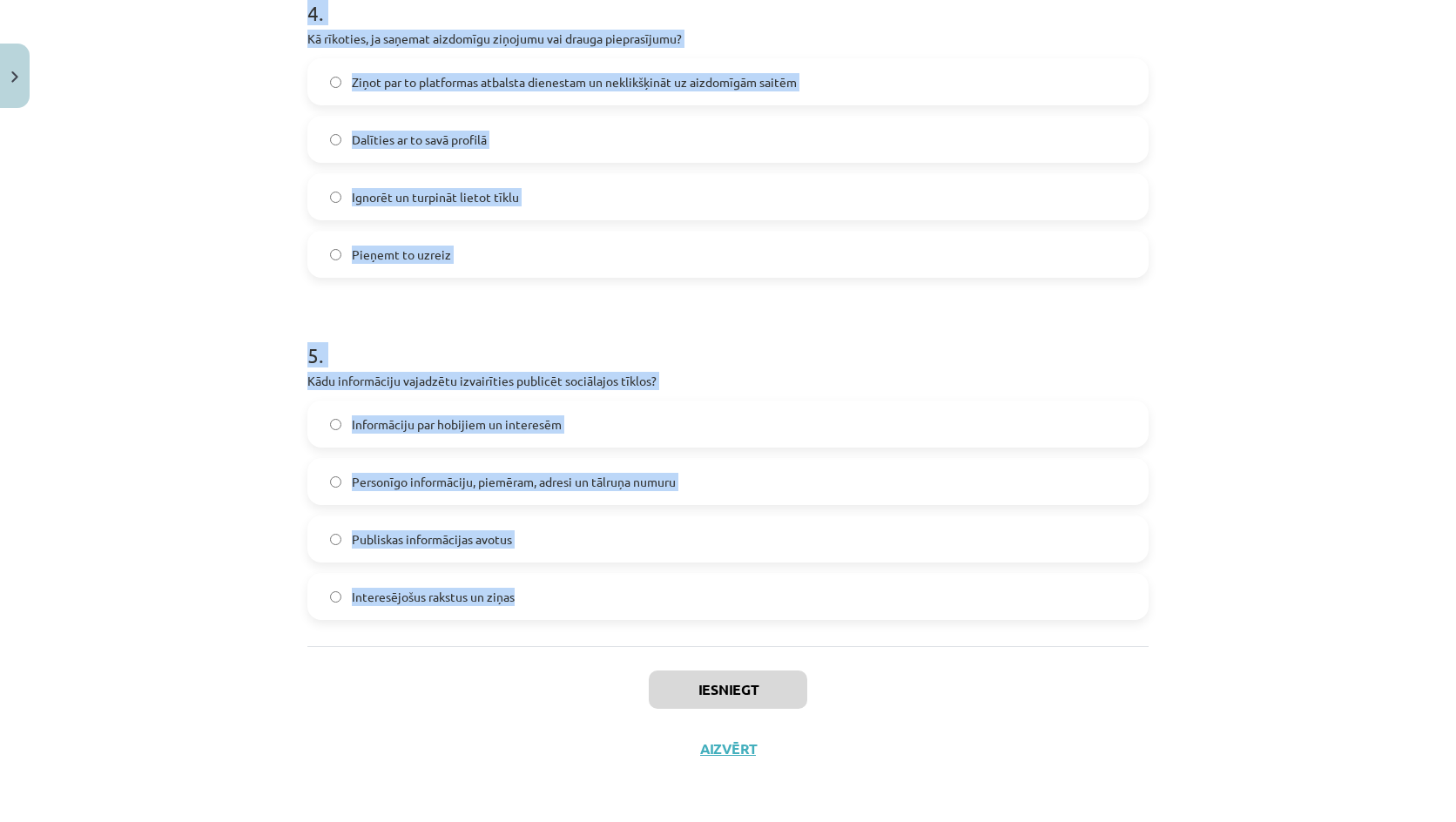
drag, startPoint x: 253, startPoint y: 372, endPoint x: 643, endPoint y: 591, distance: 447.3
click at [643, 591] on div "Mācību tēma: Latviešu valodas 9. klases 1. ieskaites mācību materiāls #4 3. tēm…" at bounding box center [728, 411] width 1456 height 822
copy form "Kāpēc ir svarīgi būt kritiskam pret saturu sociālajos tīklos? Jo viss saturs ir…"
click at [851, 412] on label "Informāciju par hobijiem un interesēm" at bounding box center [728, 423] width 837 height 43
click at [584, 387] on p "Kādu informāciju vajadzētu izvairīties publicēt sociālajos tīklos?" at bounding box center [728, 381] width 841 height 19
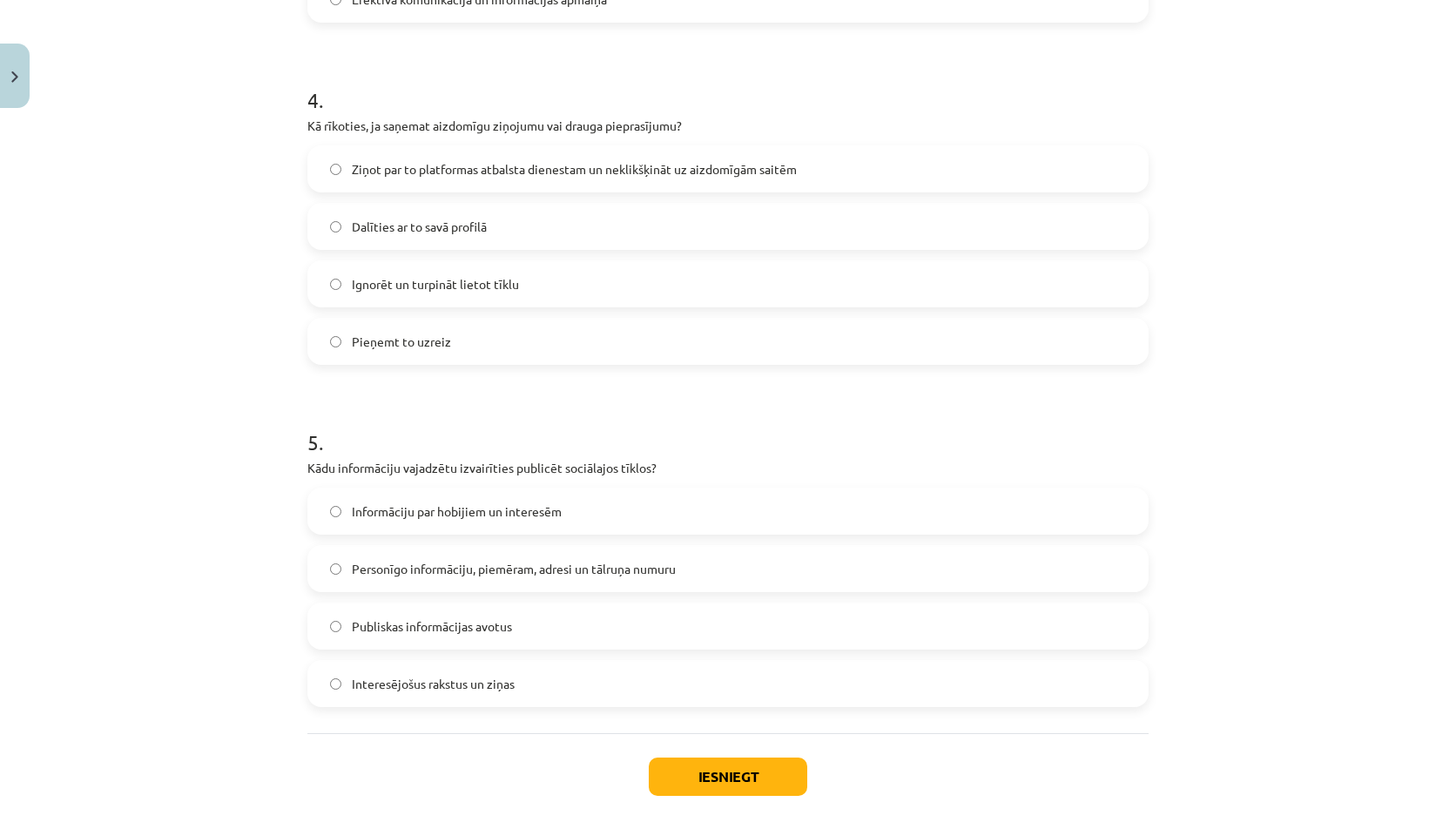
click at [369, 507] on span "Informāciju par hobijiem un interesēm" at bounding box center [457, 511] width 210 height 19
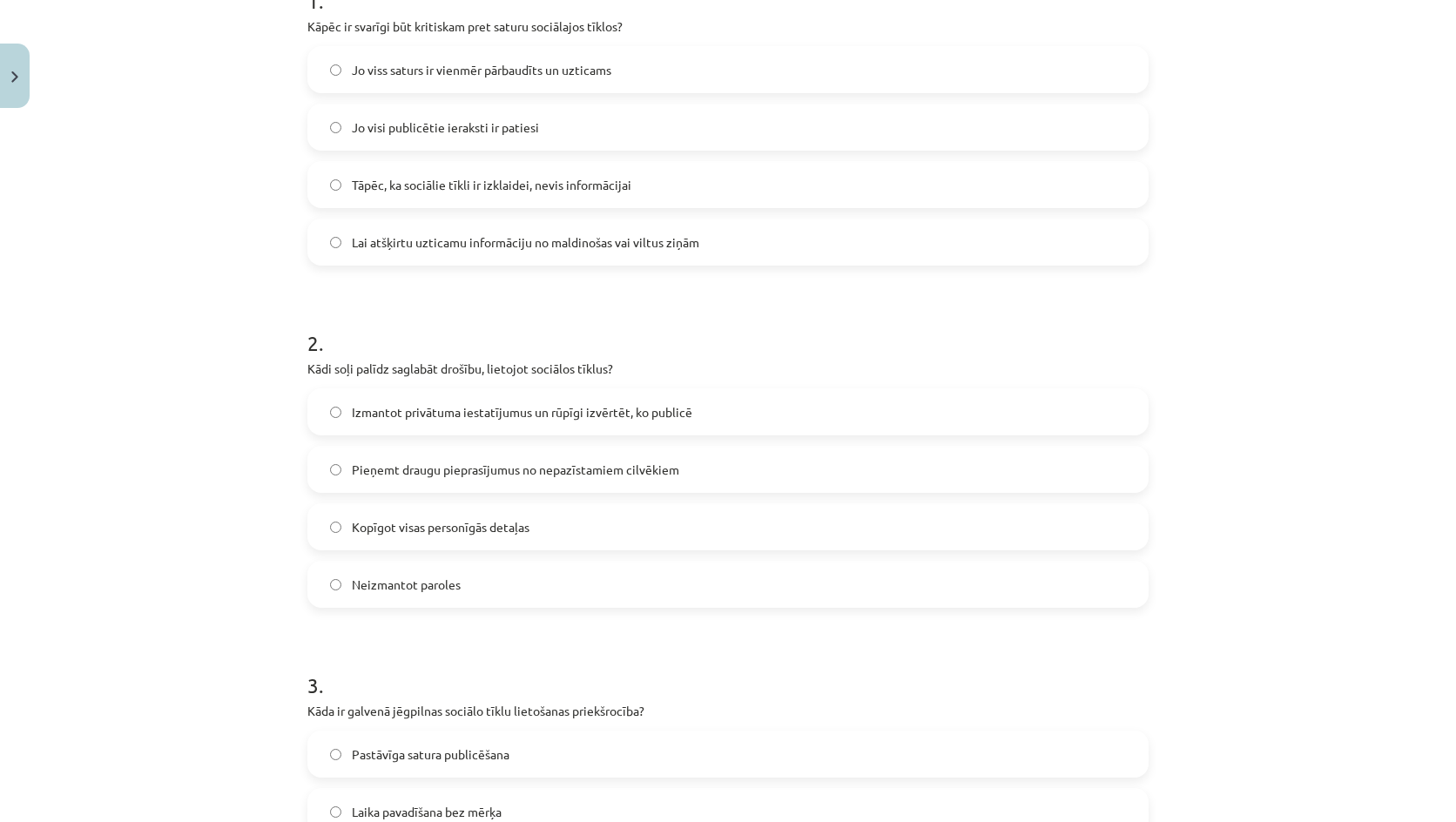
scroll to position [0, 0]
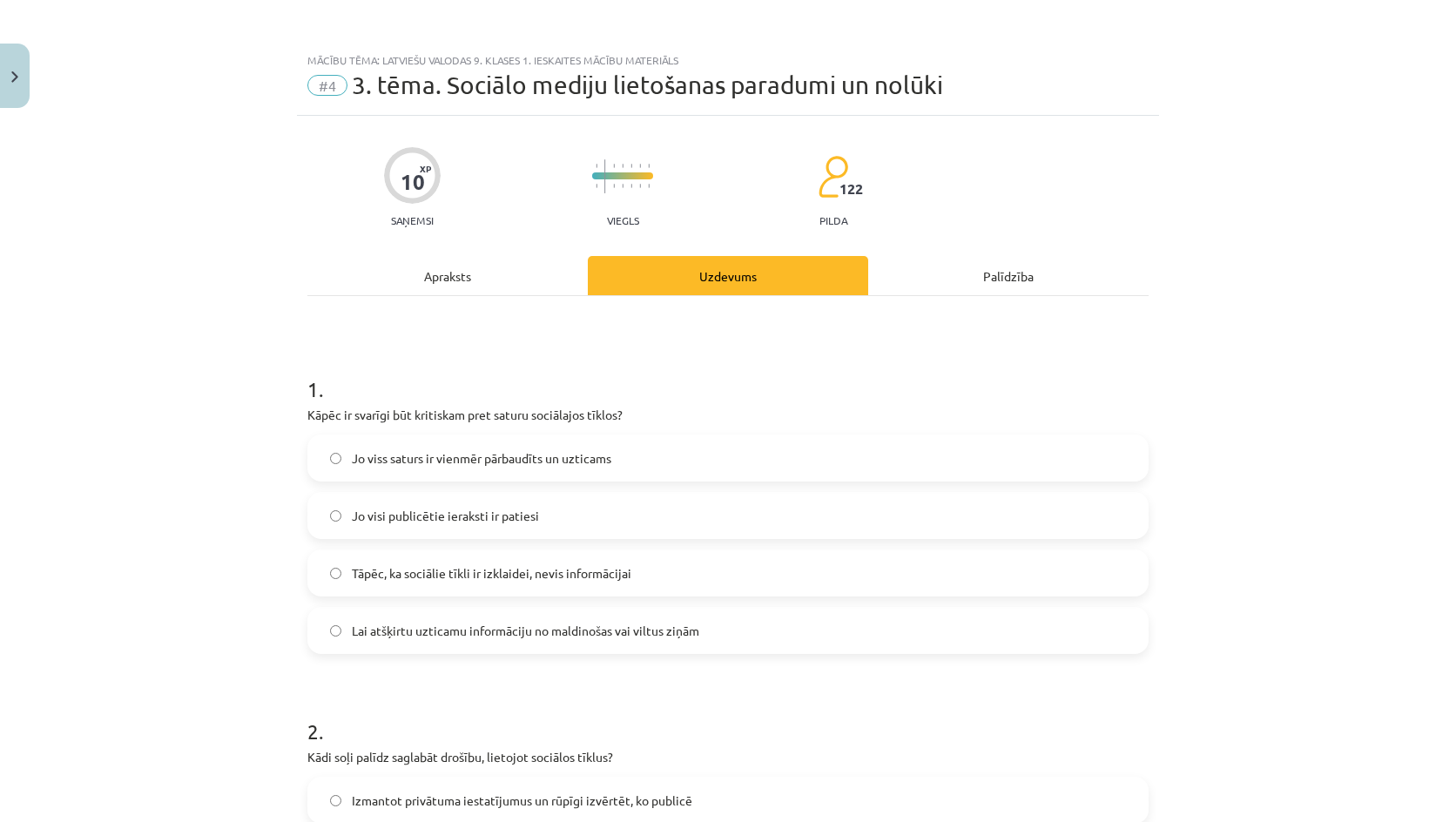
click at [457, 633] on span "Lai atšķirtu uzticamu informāciju no maldinošas vai viltus ziņām" at bounding box center [525, 630] width 347 height 19
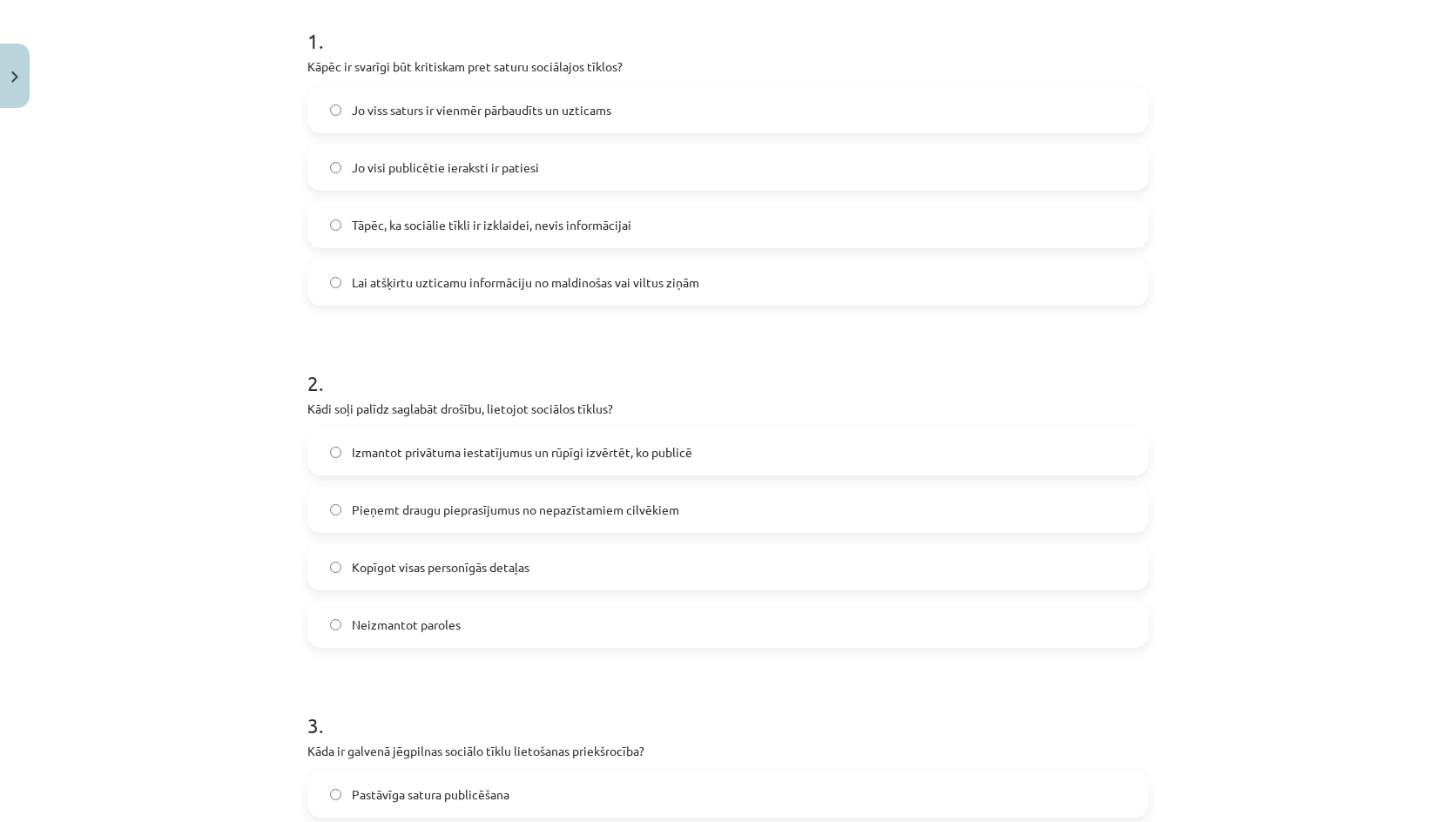
click at [482, 460] on span "Izmantot privātuma iestatījumus un rūpīgi izvērtēt, ko publicē" at bounding box center [522, 452] width 340 height 19
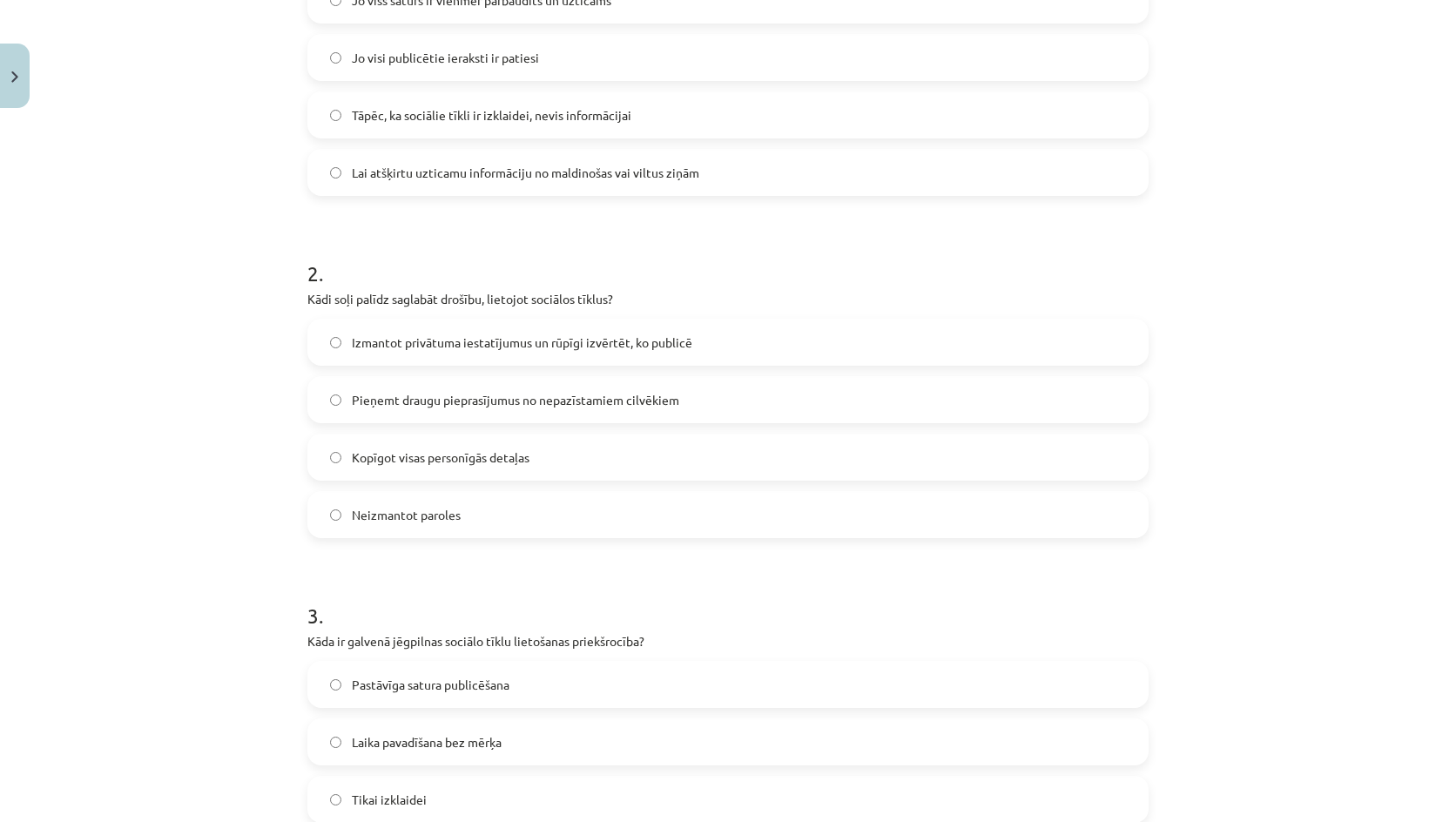
scroll to position [522, 0]
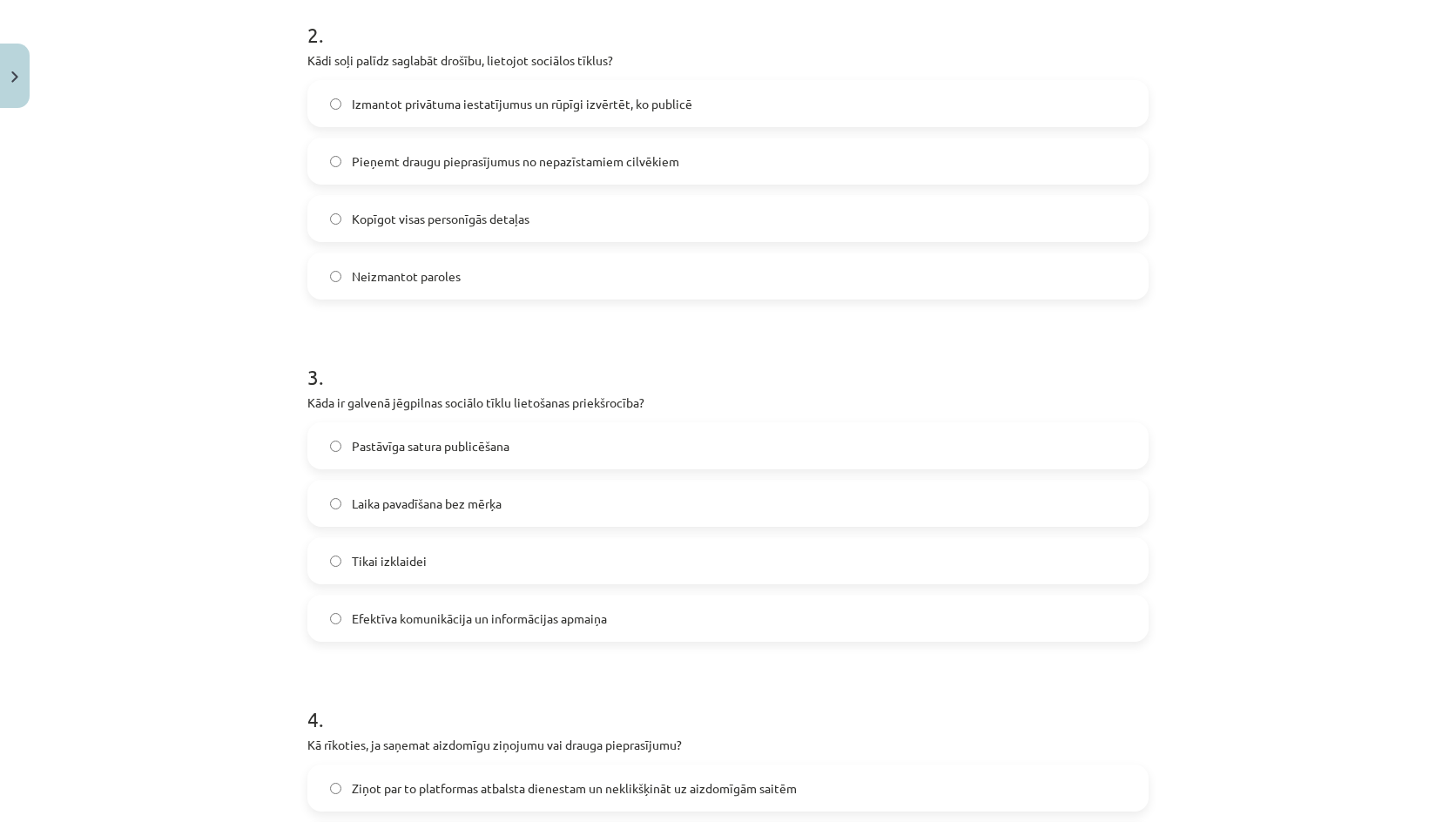
click at [424, 618] on span "Efektīva komunikācija un informācijas apmaiņa" at bounding box center [479, 618] width 255 height 19
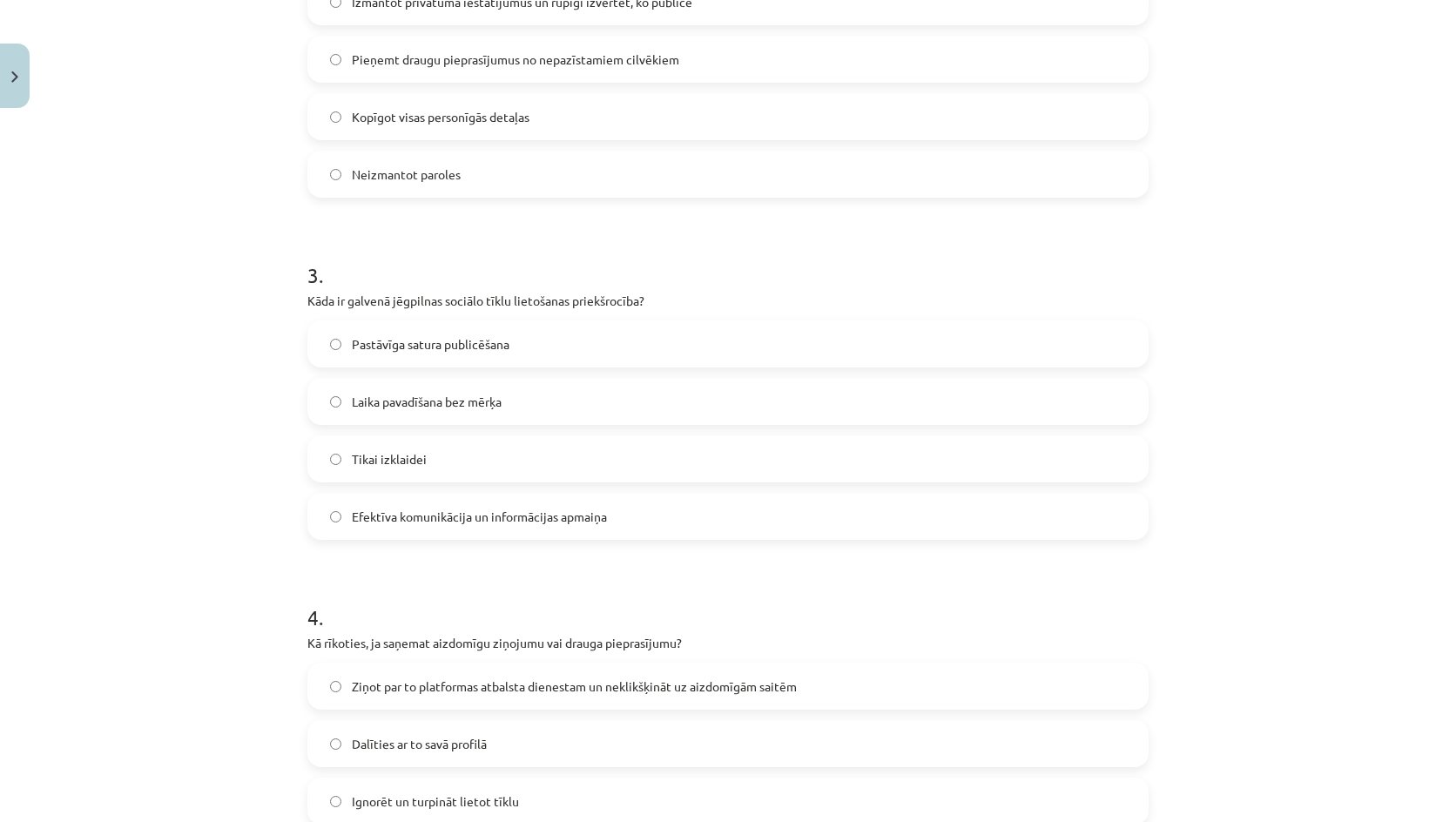
scroll to position [1044, 0]
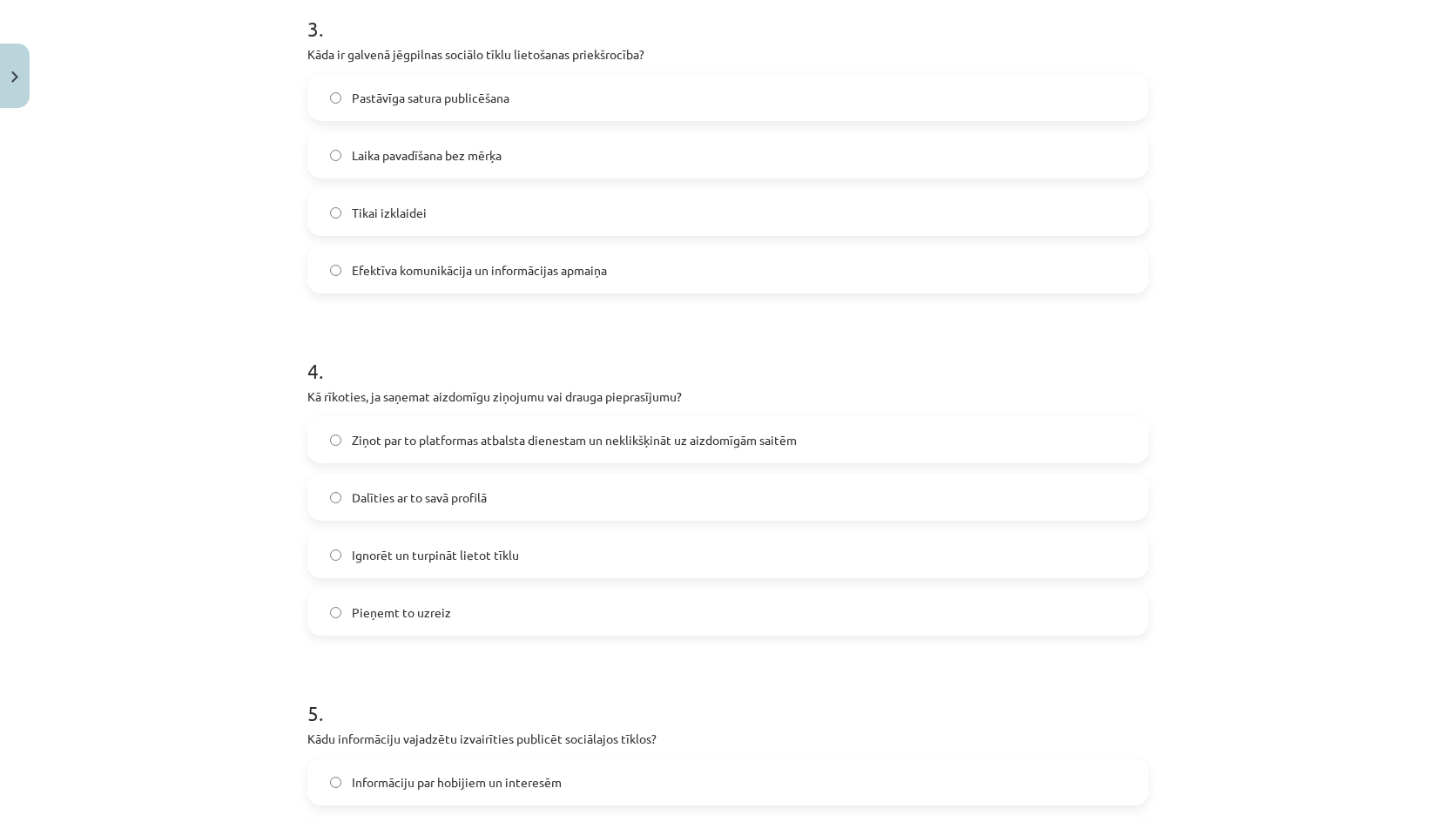
click at [413, 448] on span "Ziņot par to platformas atbalsta dienestam un neklikšķināt uz aizdomīgām saitēm" at bounding box center [574, 440] width 445 height 19
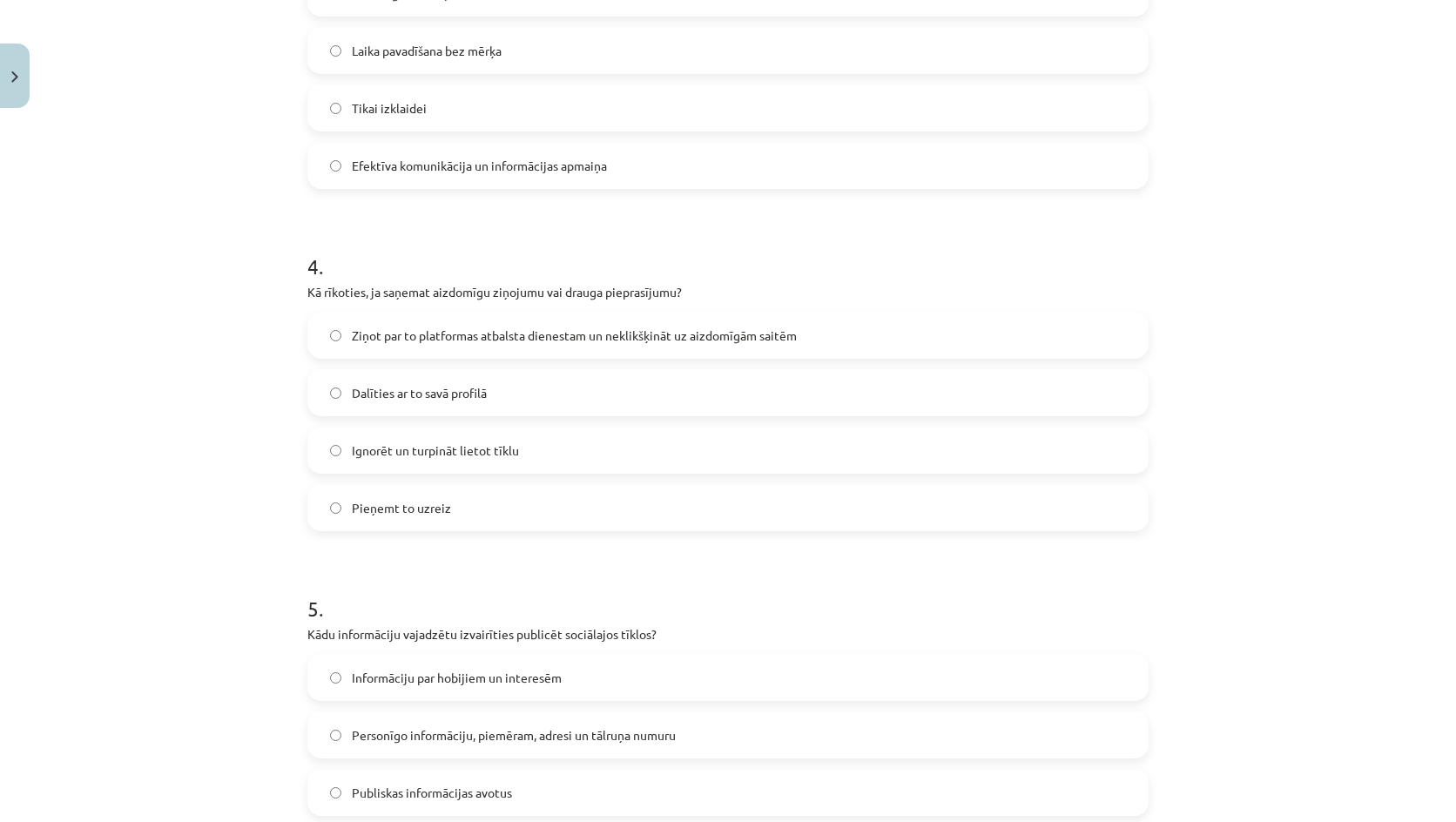
scroll to position [1306, 0]
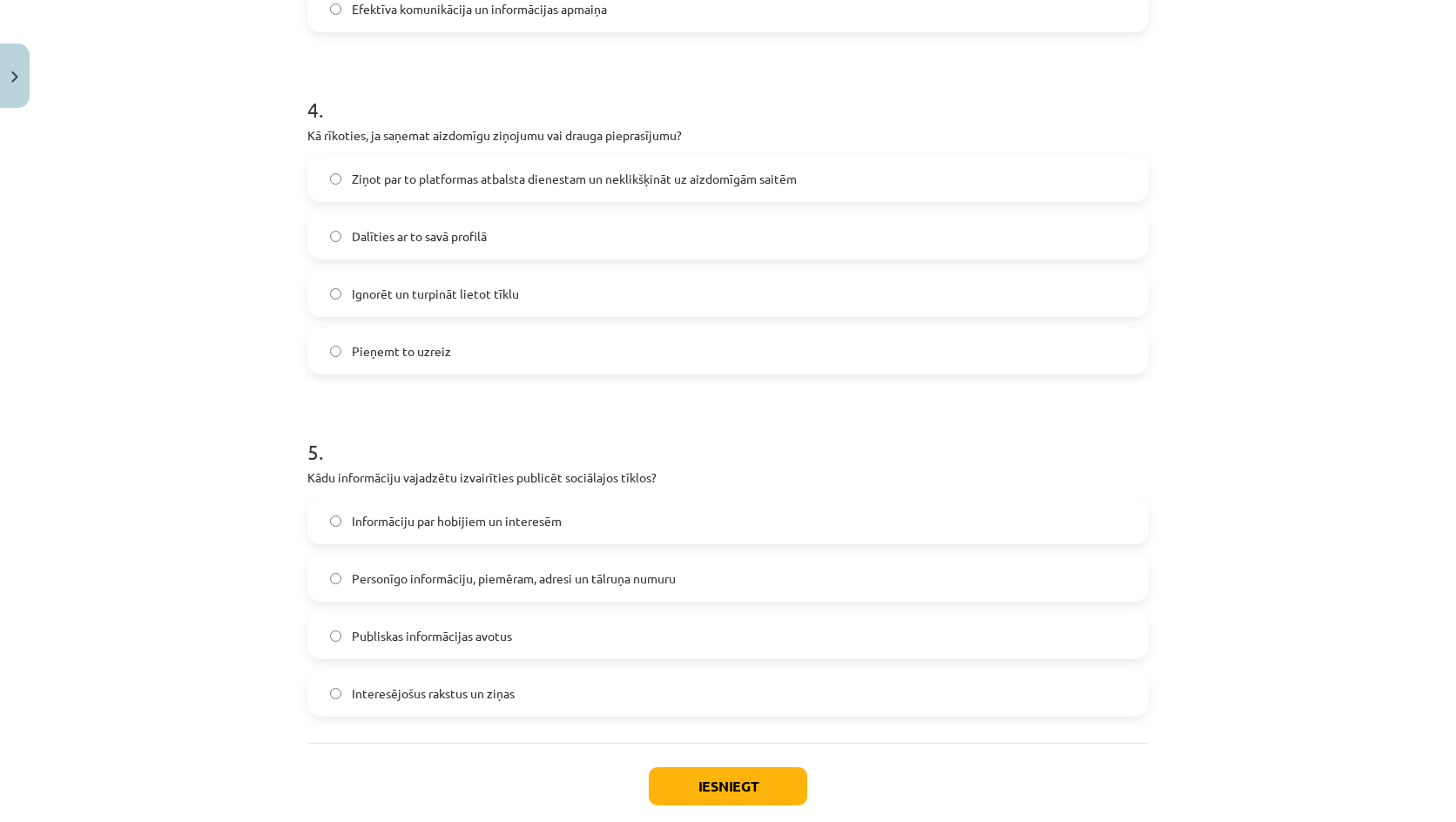
click at [441, 577] on span "Personīgo informāciju, piemēram, adresi un tālruņa numuru" at bounding box center [513, 578] width 323 height 19
click at [690, 774] on button "Iesniegt" at bounding box center [728, 785] width 159 height 38
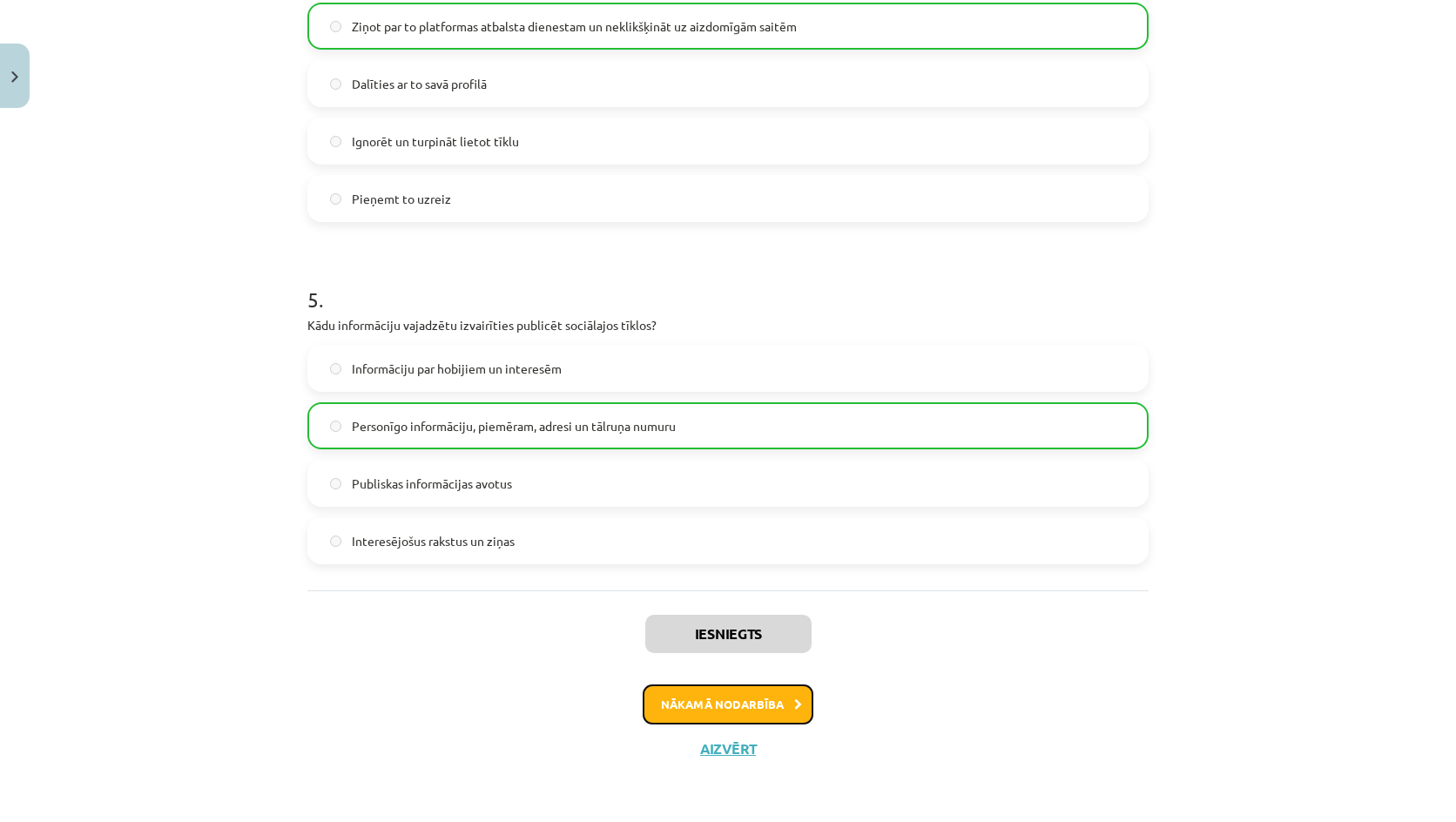
click at [745, 714] on button "Nākamā nodarbība" at bounding box center [728, 703] width 171 height 40
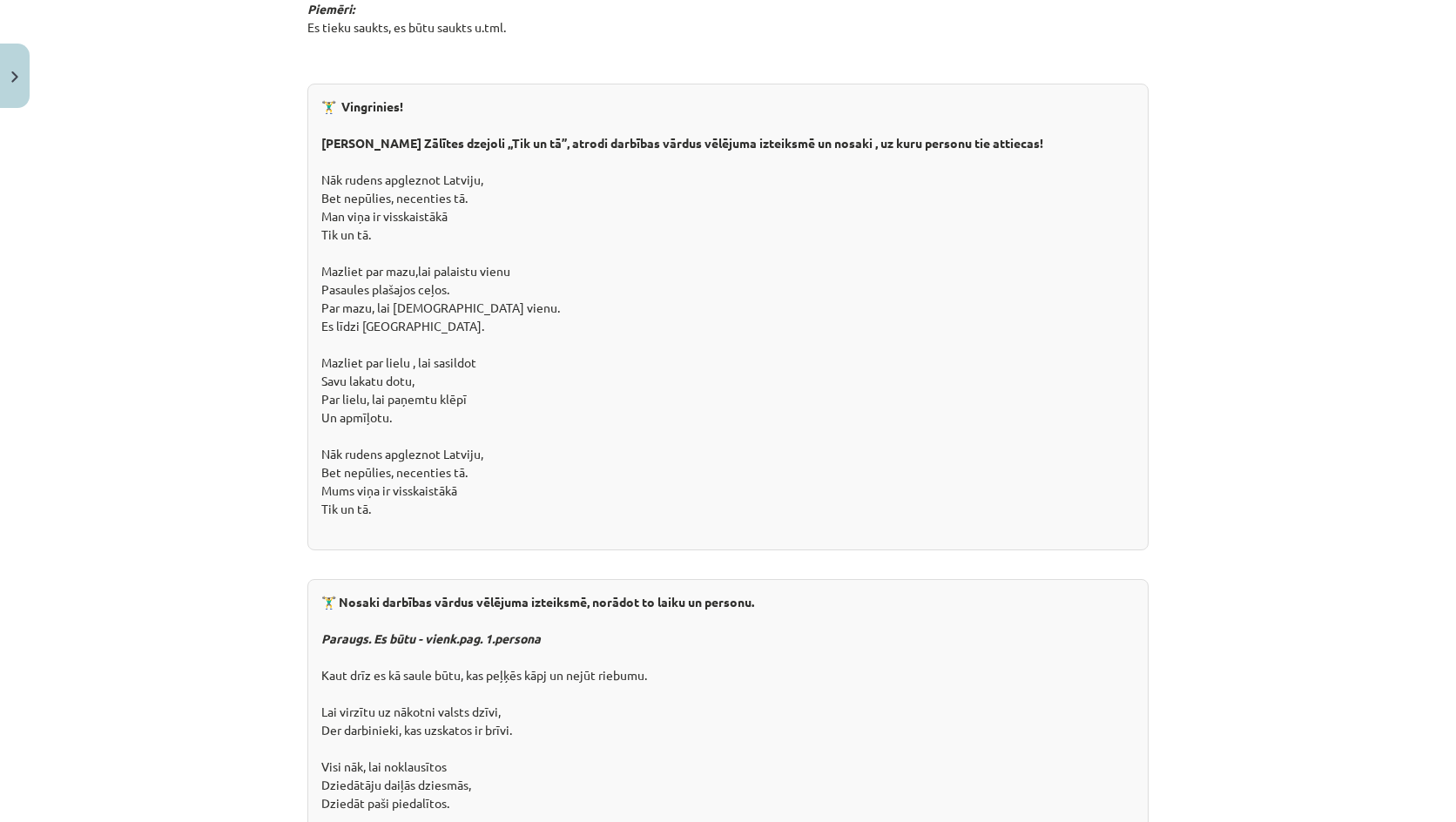
scroll to position [2079, 0]
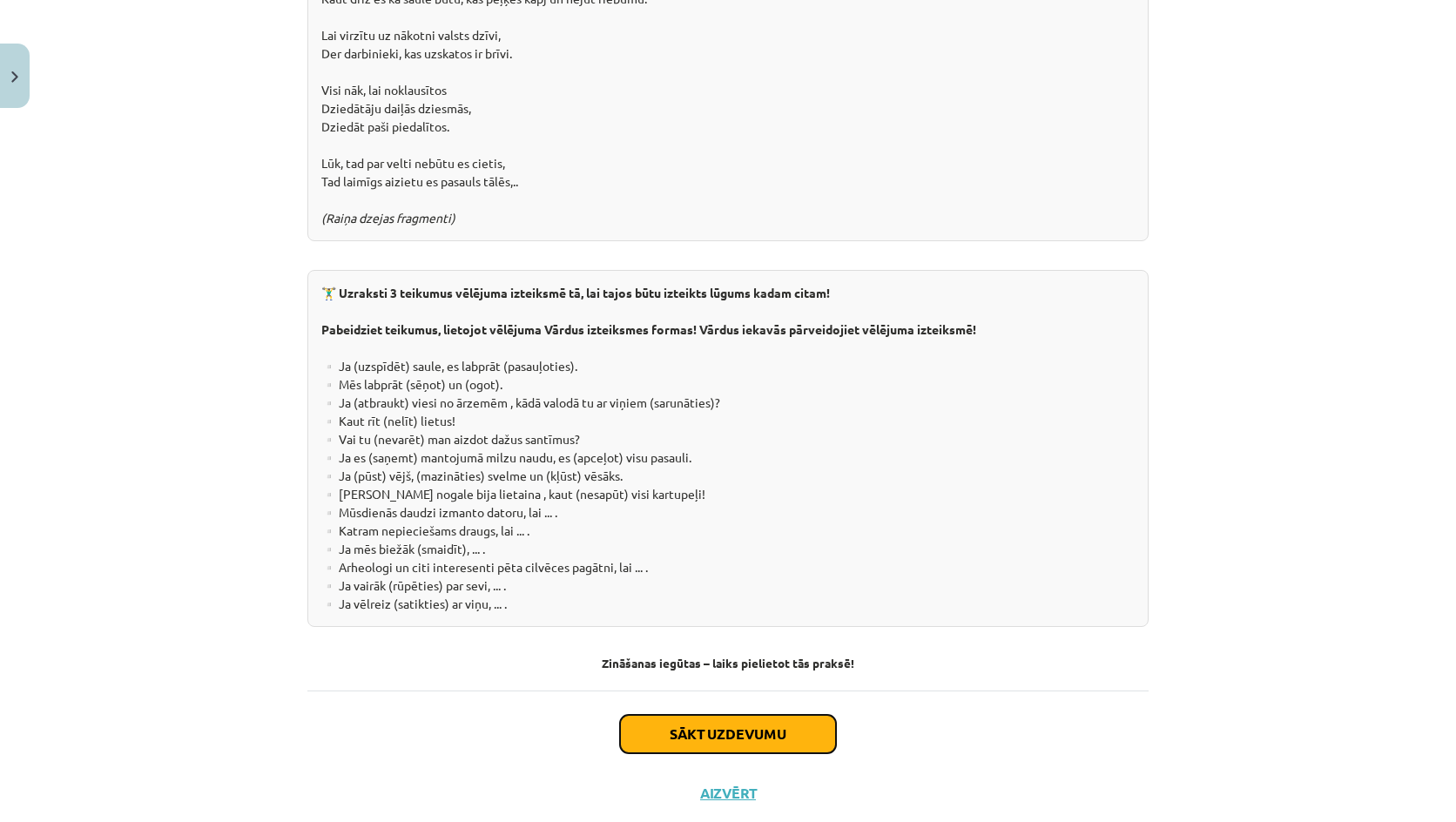
click at [677, 715] on button "Sākt uzdevumu" at bounding box center [727, 733] width 216 height 38
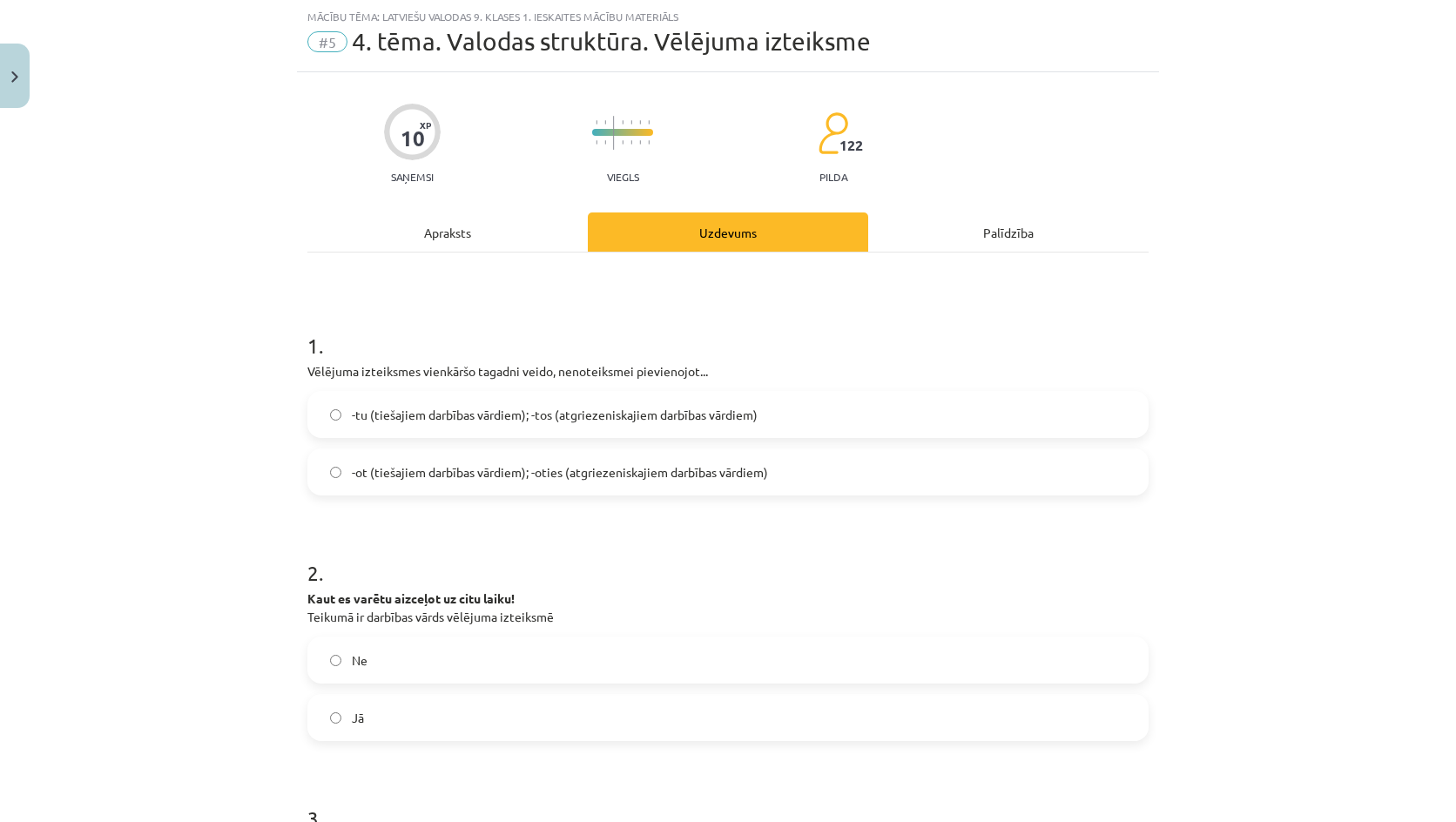
scroll to position [130, 0]
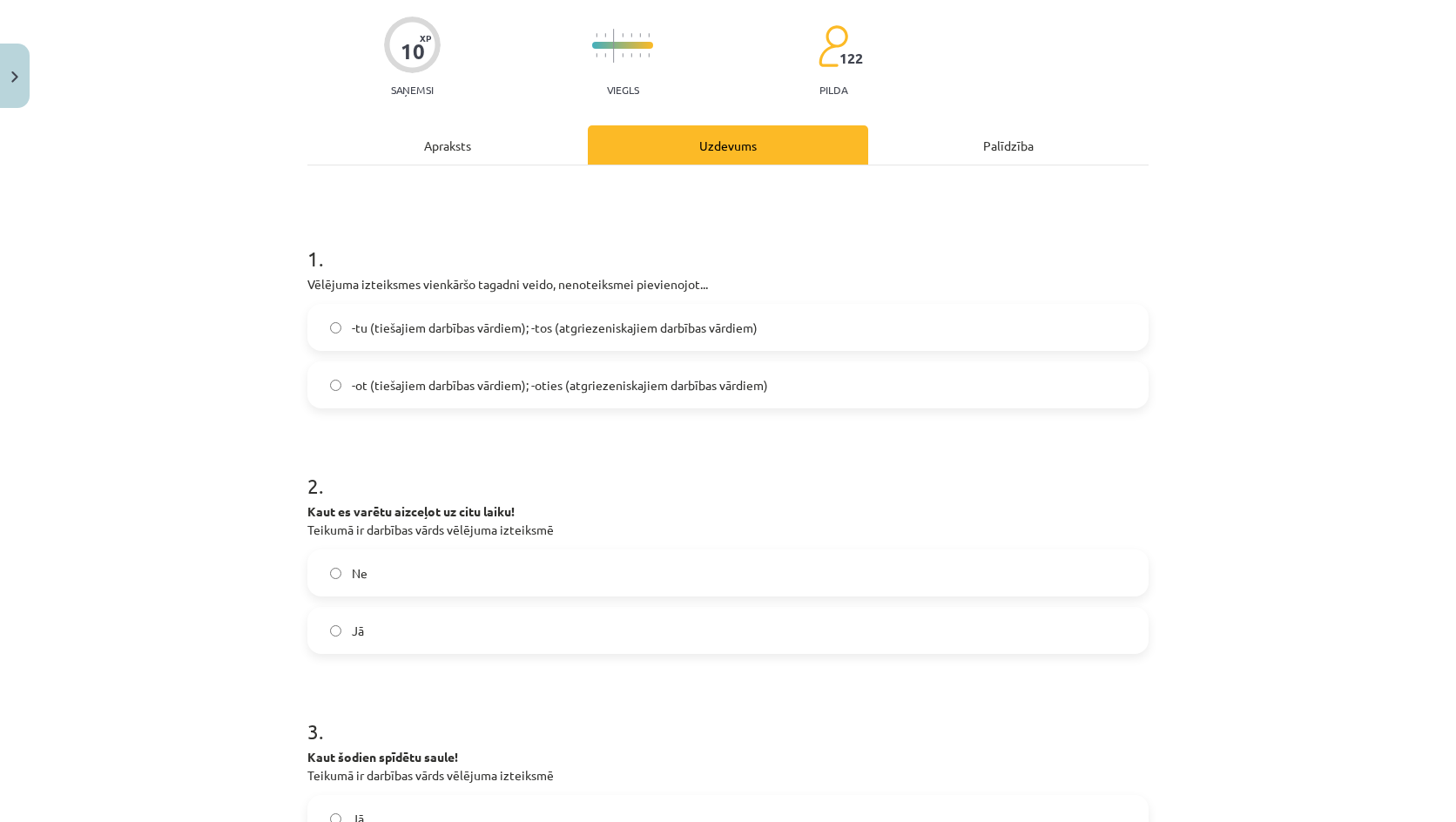
drag, startPoint x: 881, startPoint y: 606, endPoint x: 252, endPoint y: 285, distance: 706.2
click at [253, 285] on div "Mācību tēma: Latviešu valodas 9. klases 1. ieskaites mācību materiāls #5 4. tēm…" at bounding box center [728, 411] width 1456 height 822
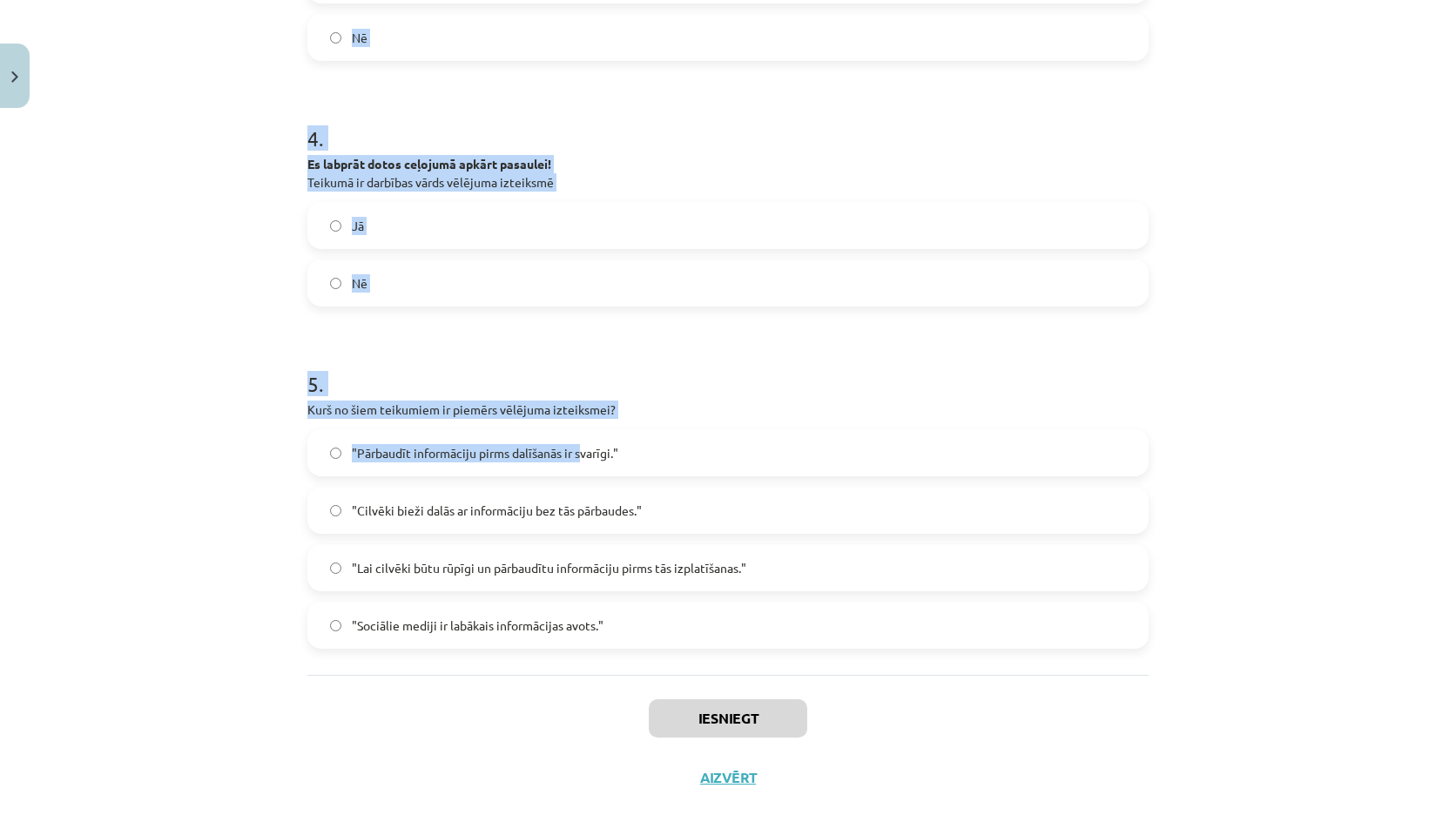
scroll to position [997, 0]
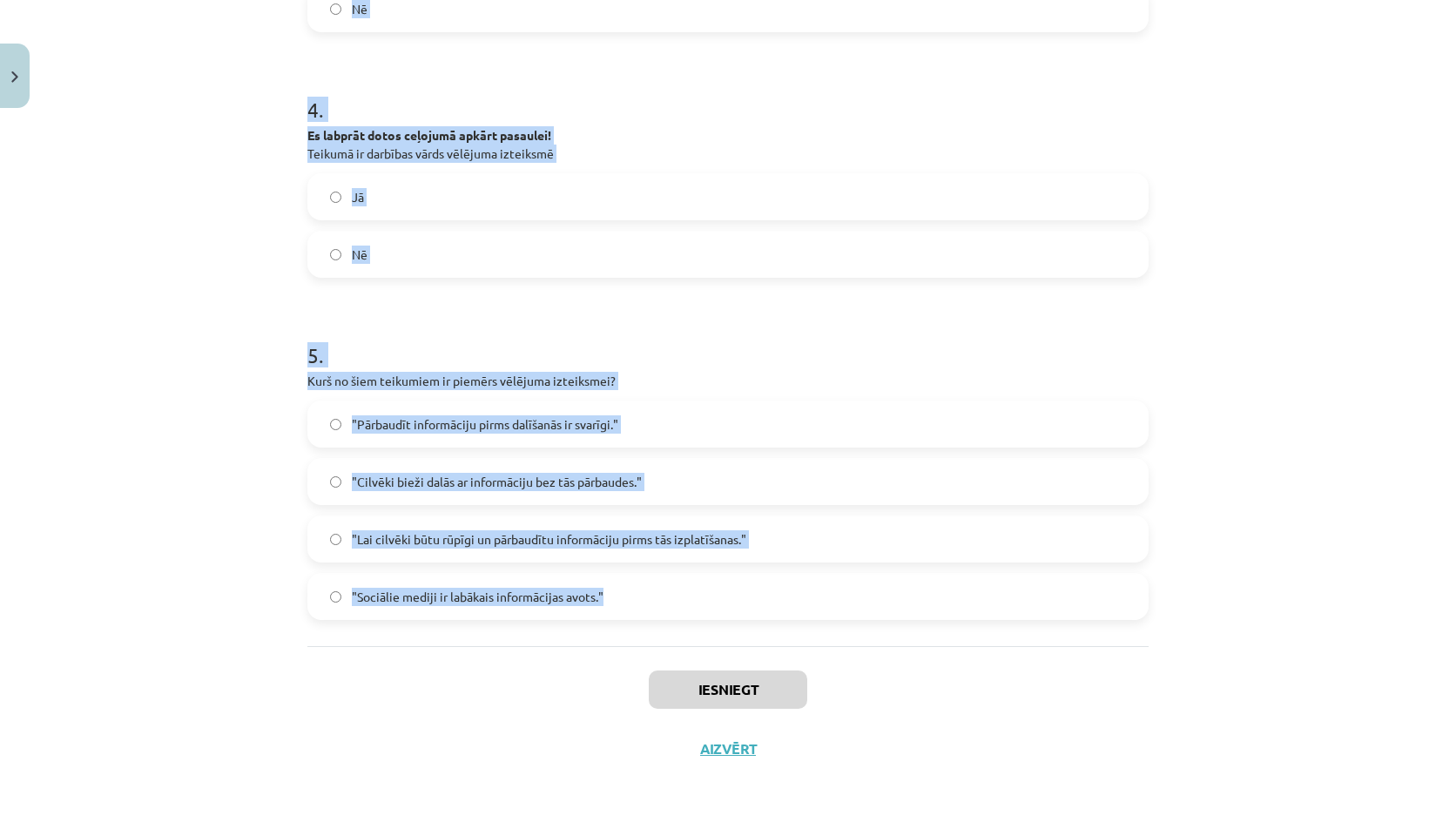
drag, startPoint x: 293, startPoint y: 239, endPoint x: 585, endPoint y: 580, distance: 448.9
click at [657, 644] on div "Mācību tēma: Latviešu valodas 9. klases 1. ieskaites mācību materiāls #5 4. tēm…" at bounding box center [728, 411] width 1456 height 822
copy form "1 . Vēlējuma izteiksmes vienkāršo tagadni veido, nenoteiksmei pievienojot... -t…"
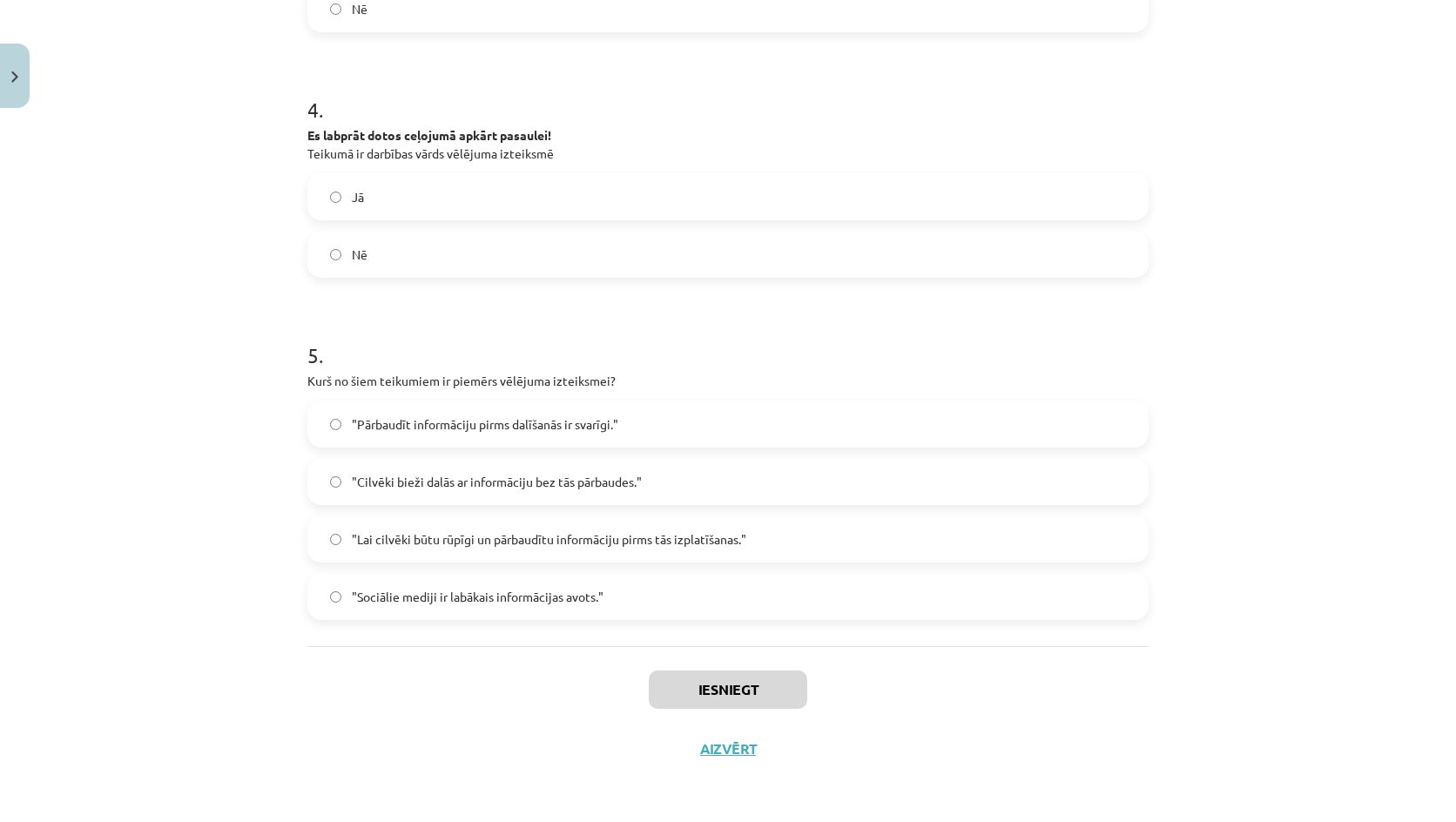
click at [539, 724] on div "Iesniegt Aizvērt" at bounding box center [728, 707] width 841 height 122
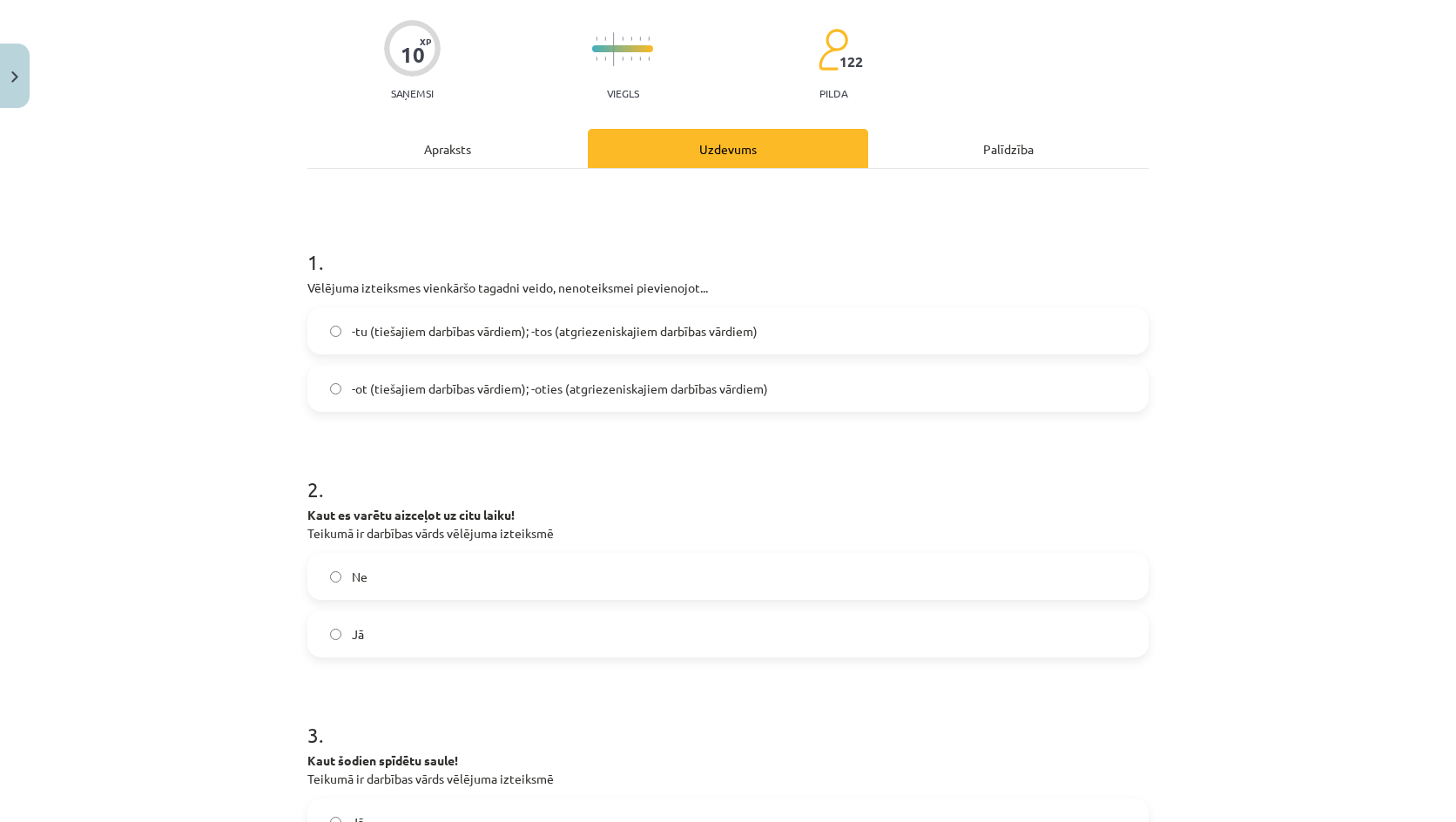
scroll to position [0, 0]
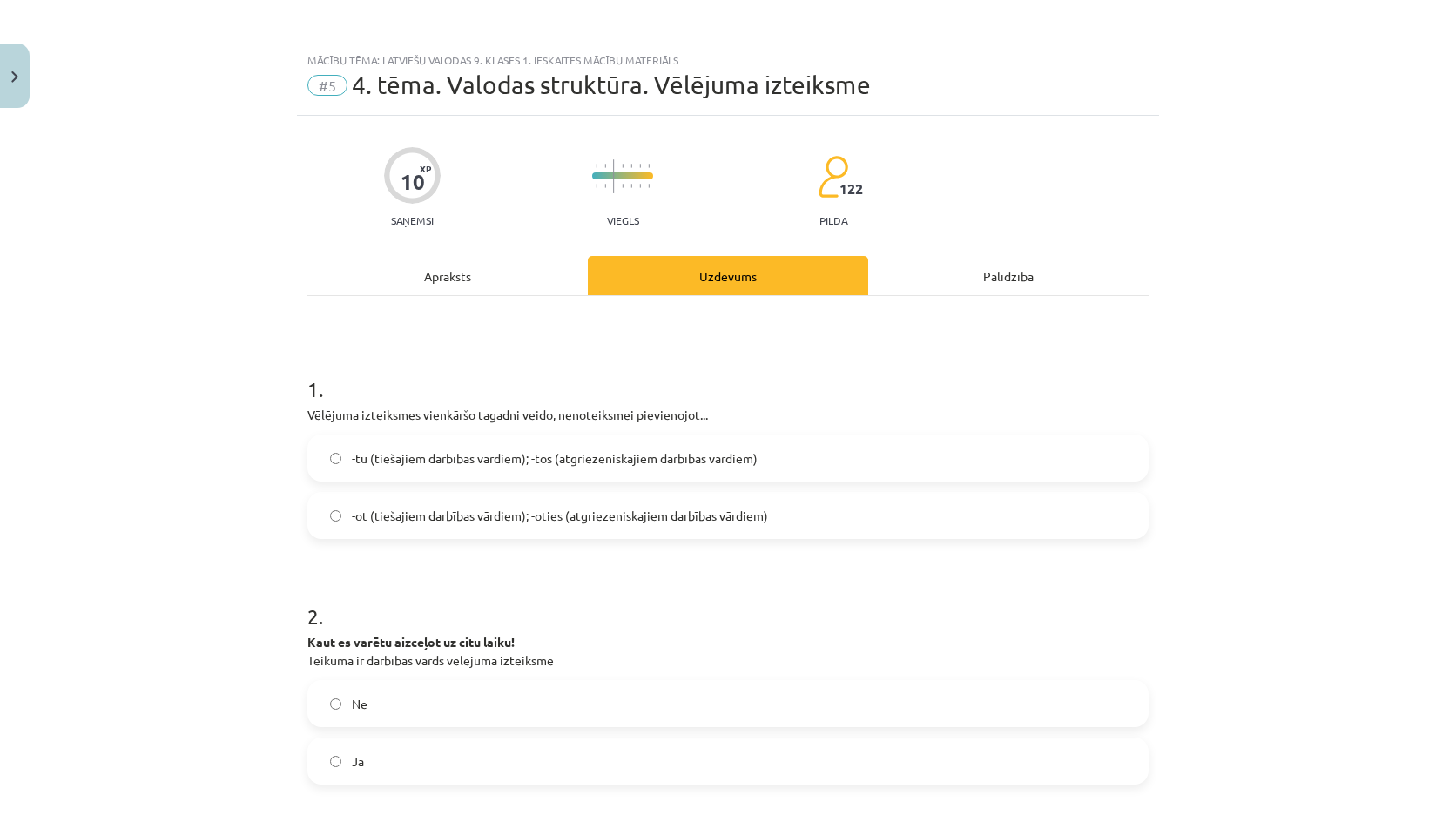
click at [415, 470] on label "-tu (tiešajiem darbības vārdiem); -tos (atgriezeniskajiem darbības vārdiem)" at bounding box center [728, 457] width 837 height 43
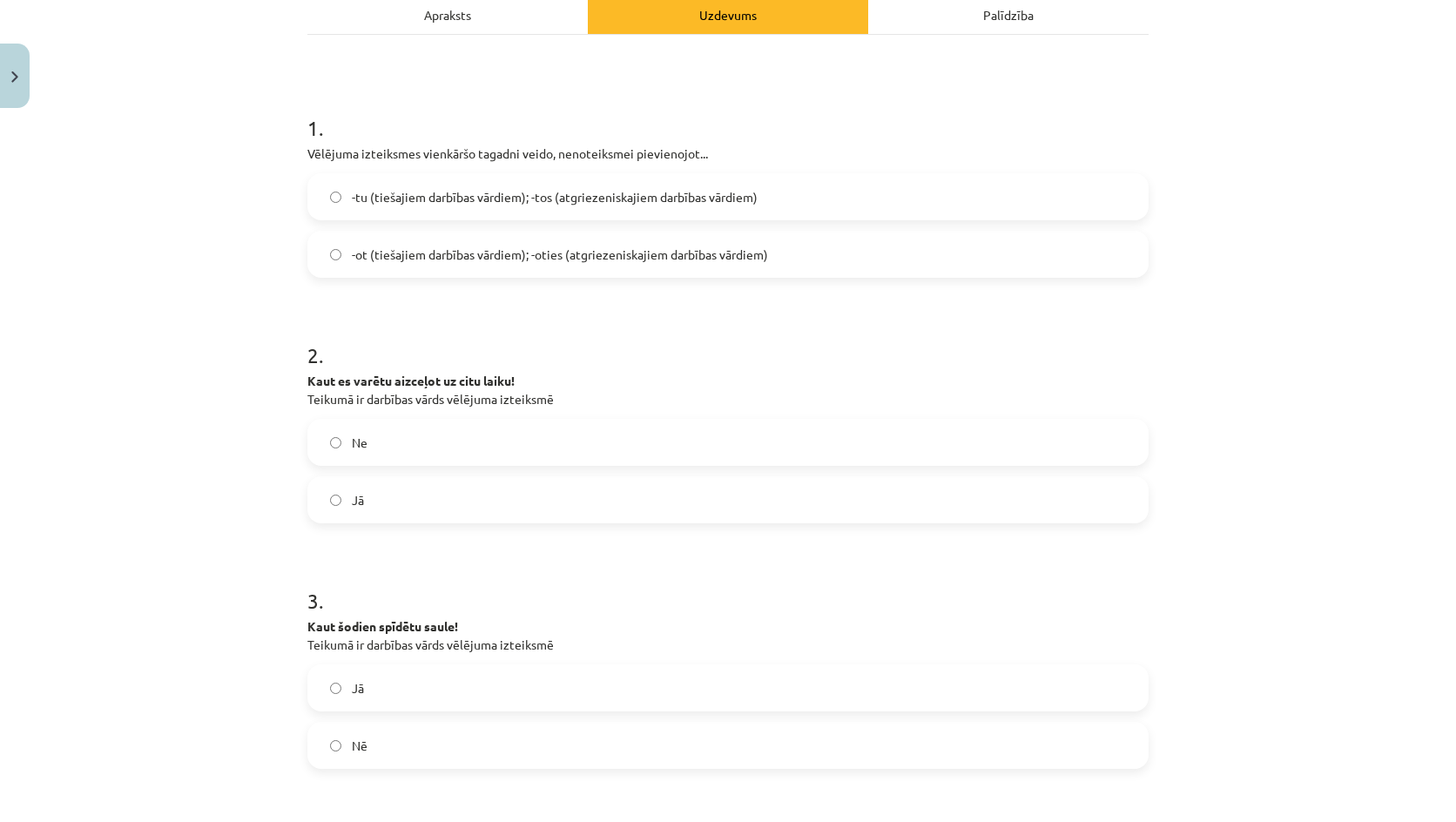
click at [360, 505] on label "Jā" at bounding box center [728, 499] width 837 height 43
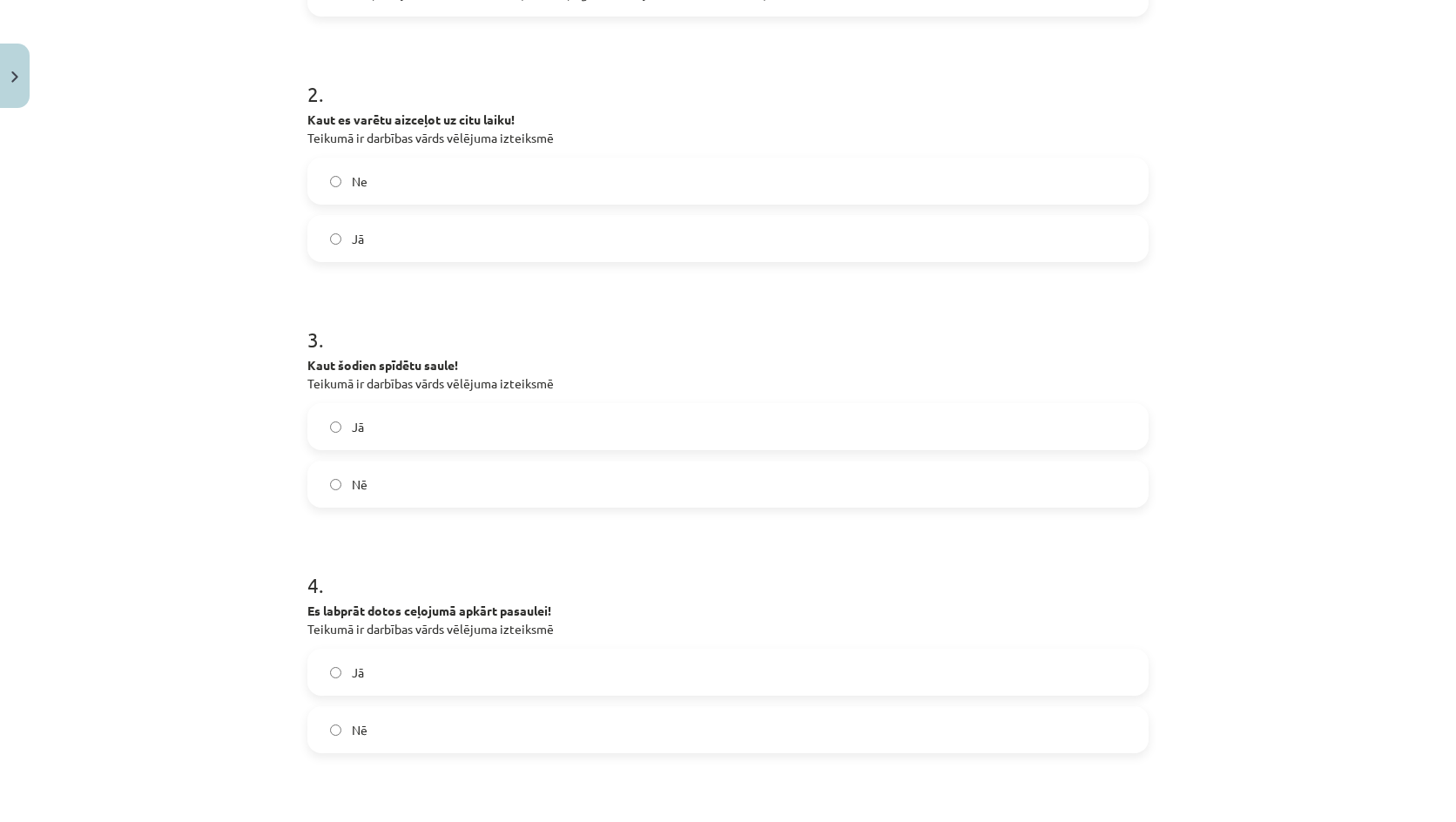
click at [370, 419] on label "Jā" at bounding box center [728, 426] width 837 height 43
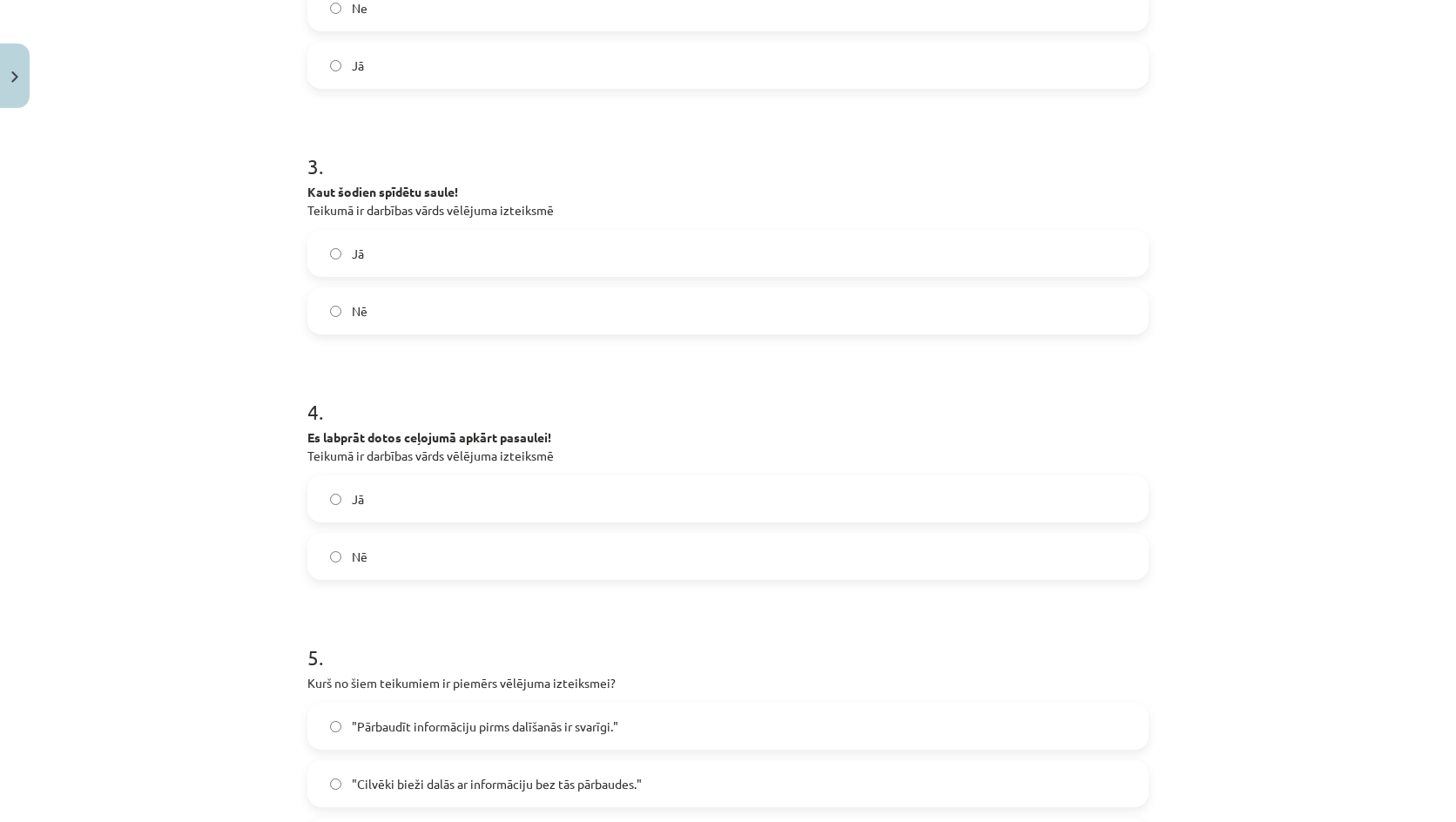
scroll to position [696, 0]
click at [366, 488] on label "Jā" at bounding box center [728, 497] width 837 height 43
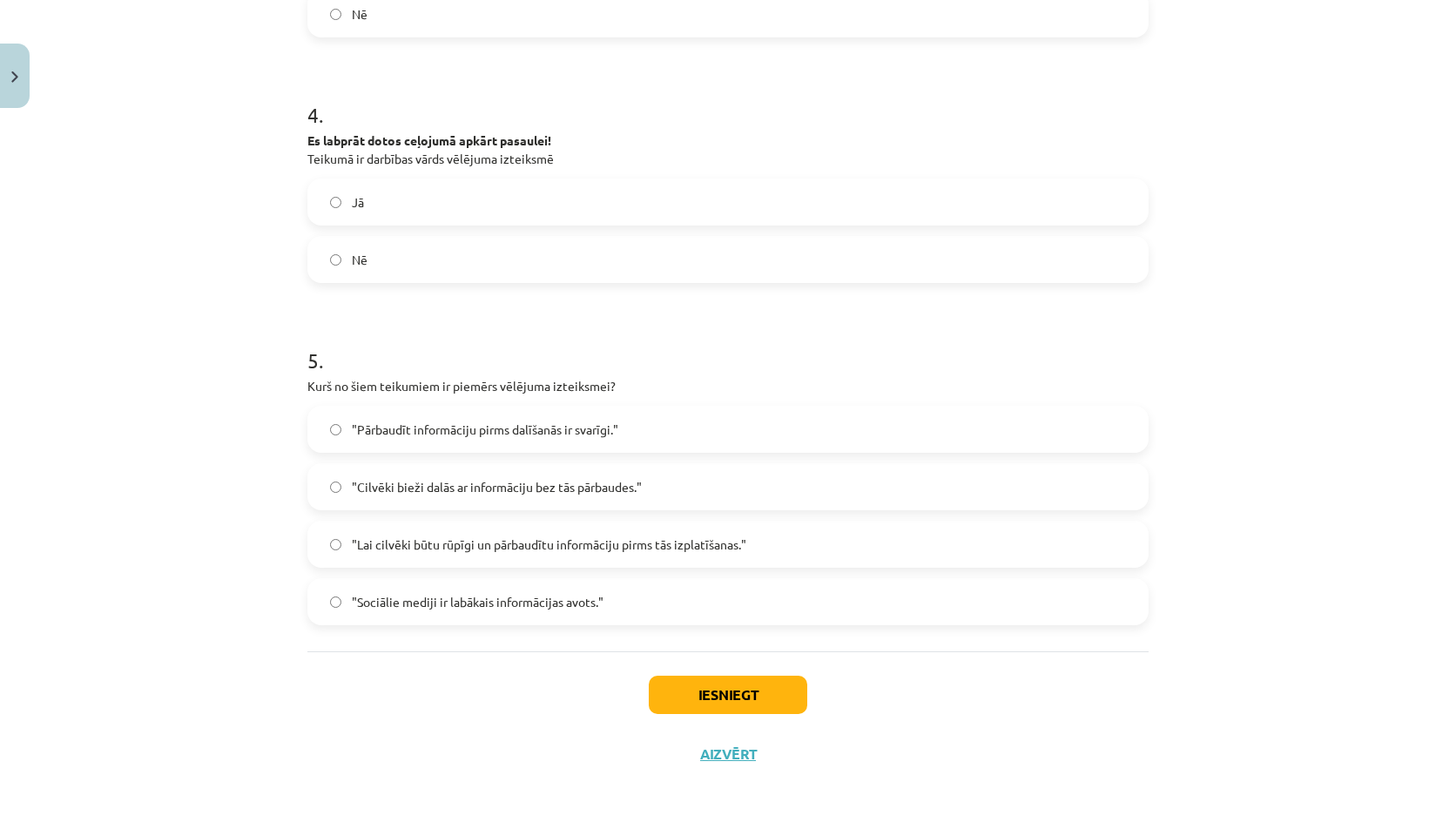
scroll to position [997, 0]
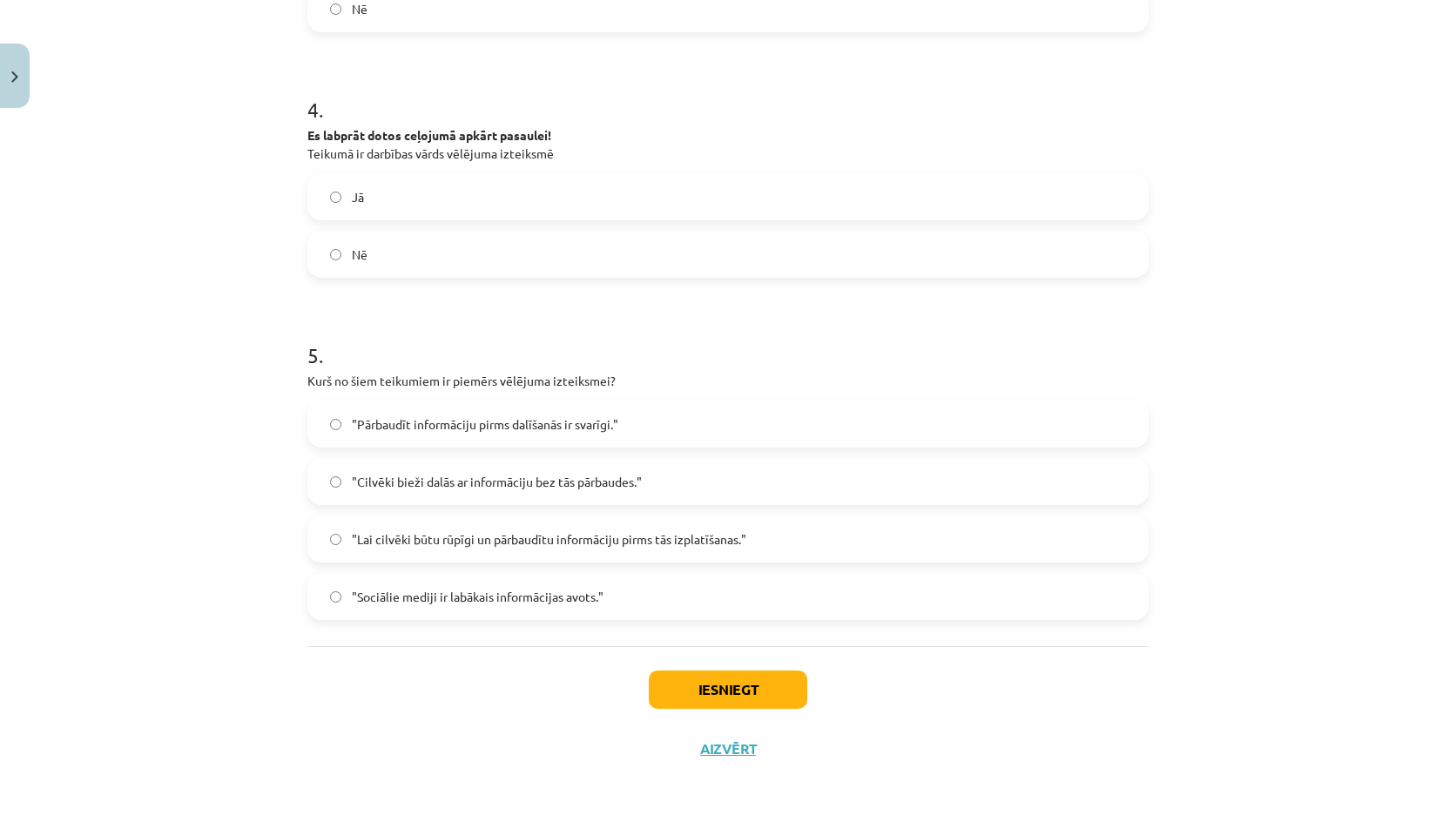
click at [493, 544] on span ""Lai cilvēki būtu rūpīgi un pārbaudītu informāciju pirms tās izplatīšanas."" at bounding box center [549, 539] width 395 height 19
click at [753, 691] on button "Iesniegt" at bounding box center [728, 689] width 159 height 38
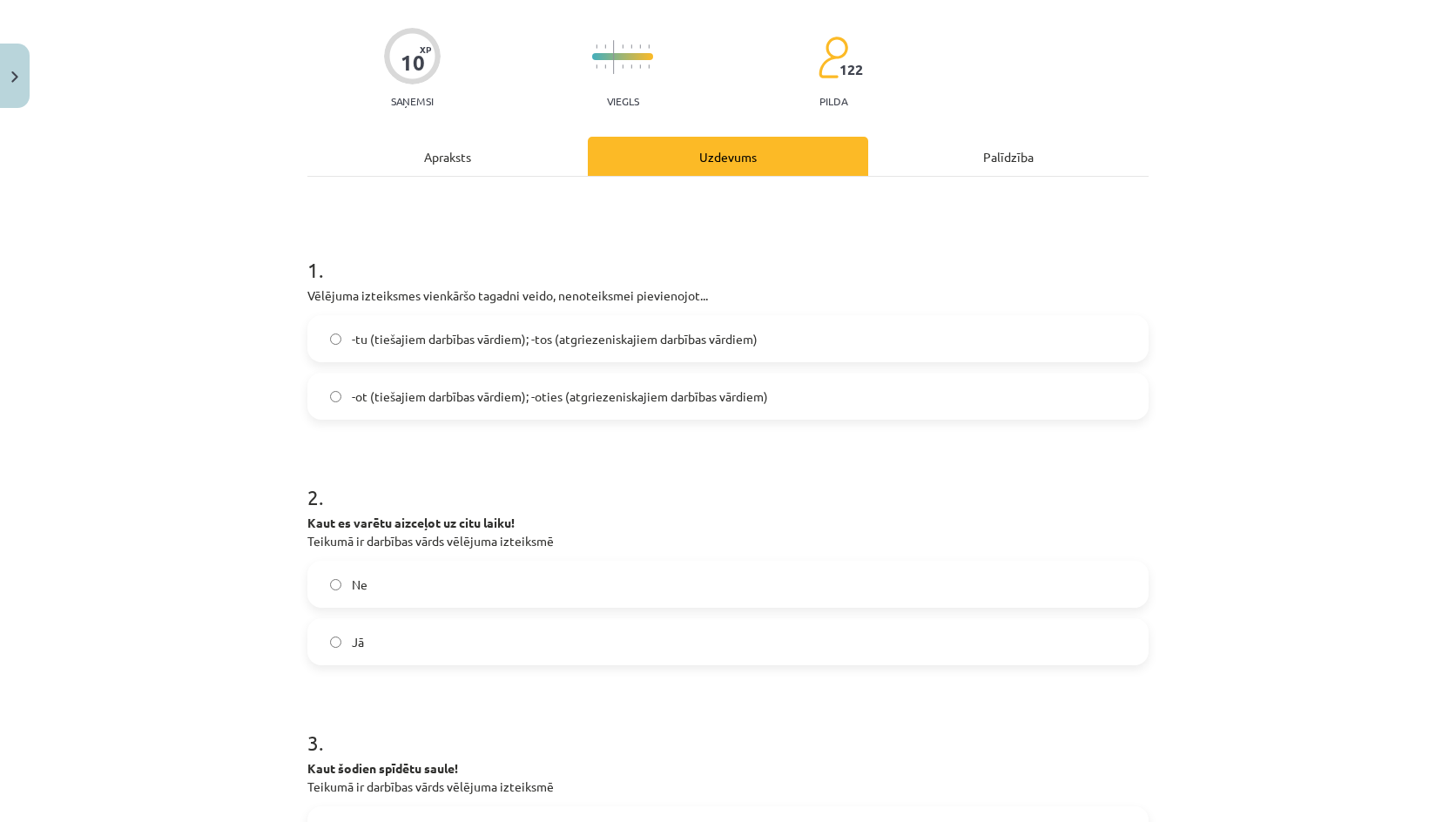
scroll to position [0, 0]
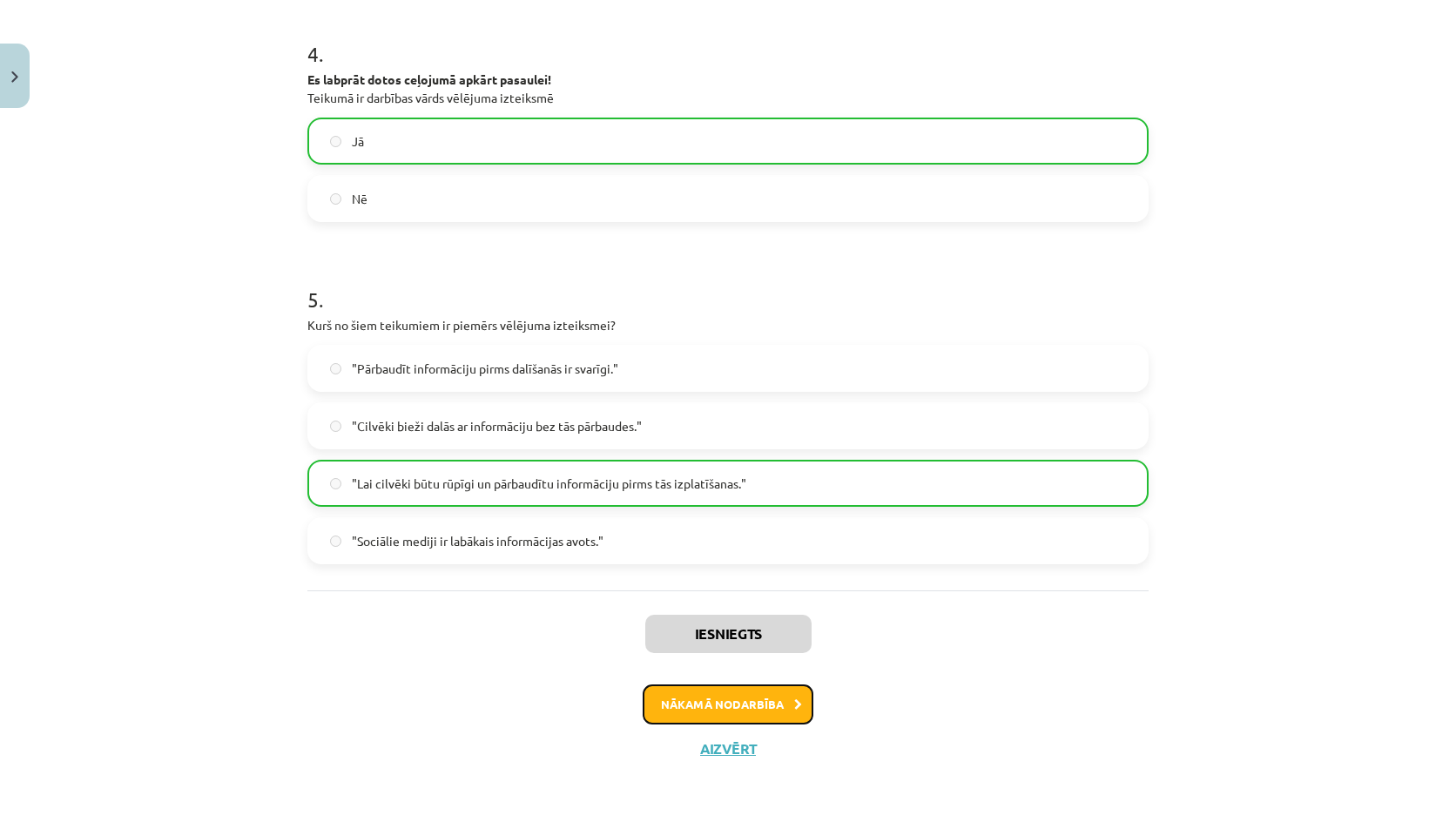
click at [681, 699] on button "Nākamā nodarbība" at bounding box center [728, 703] width 171 height 40
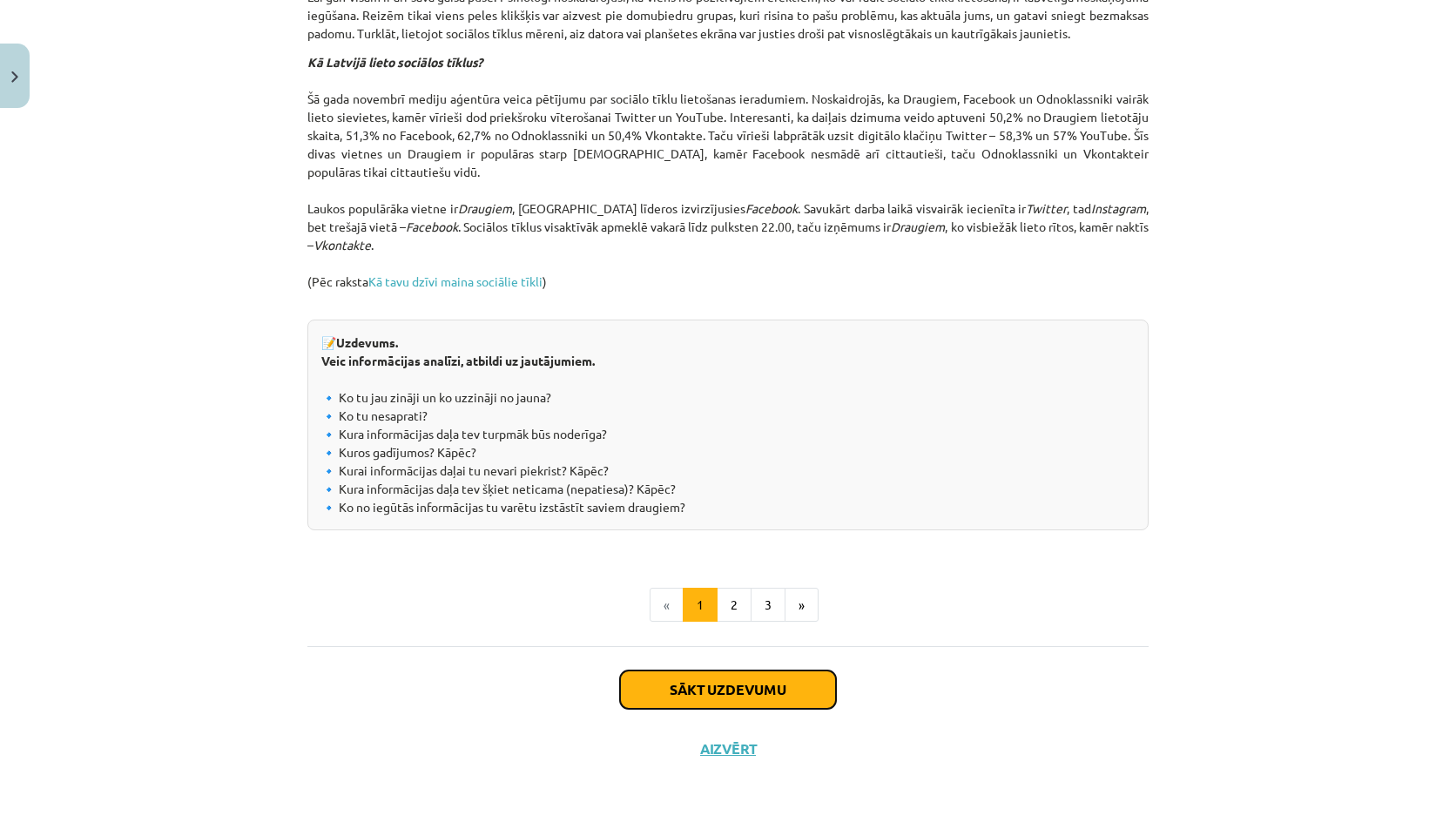
click at [719, 703] on button "Sākt uzdevumu" at bounding box center [727, 689] width 216 height 38
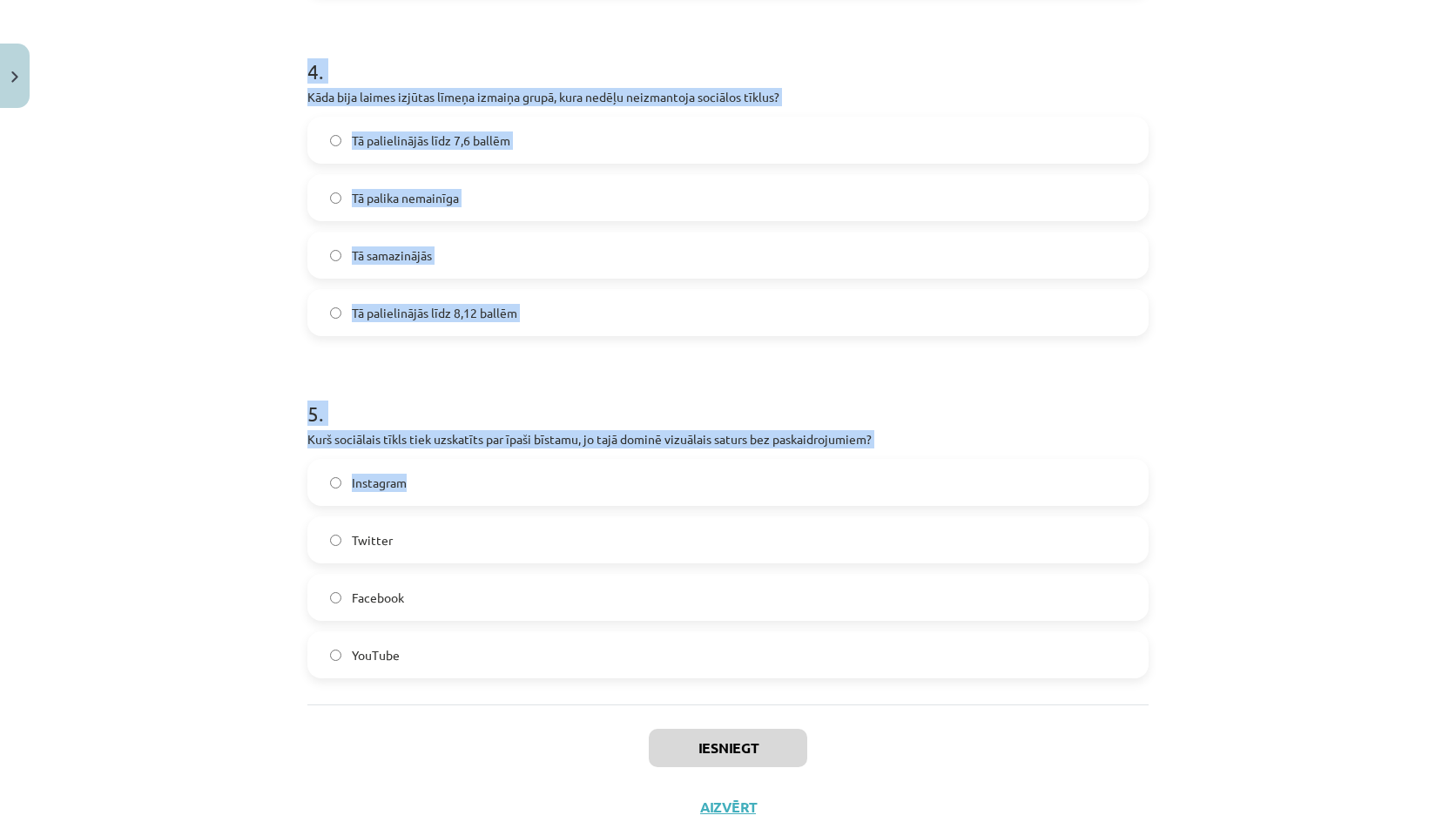
scroll to position [1402, 0]
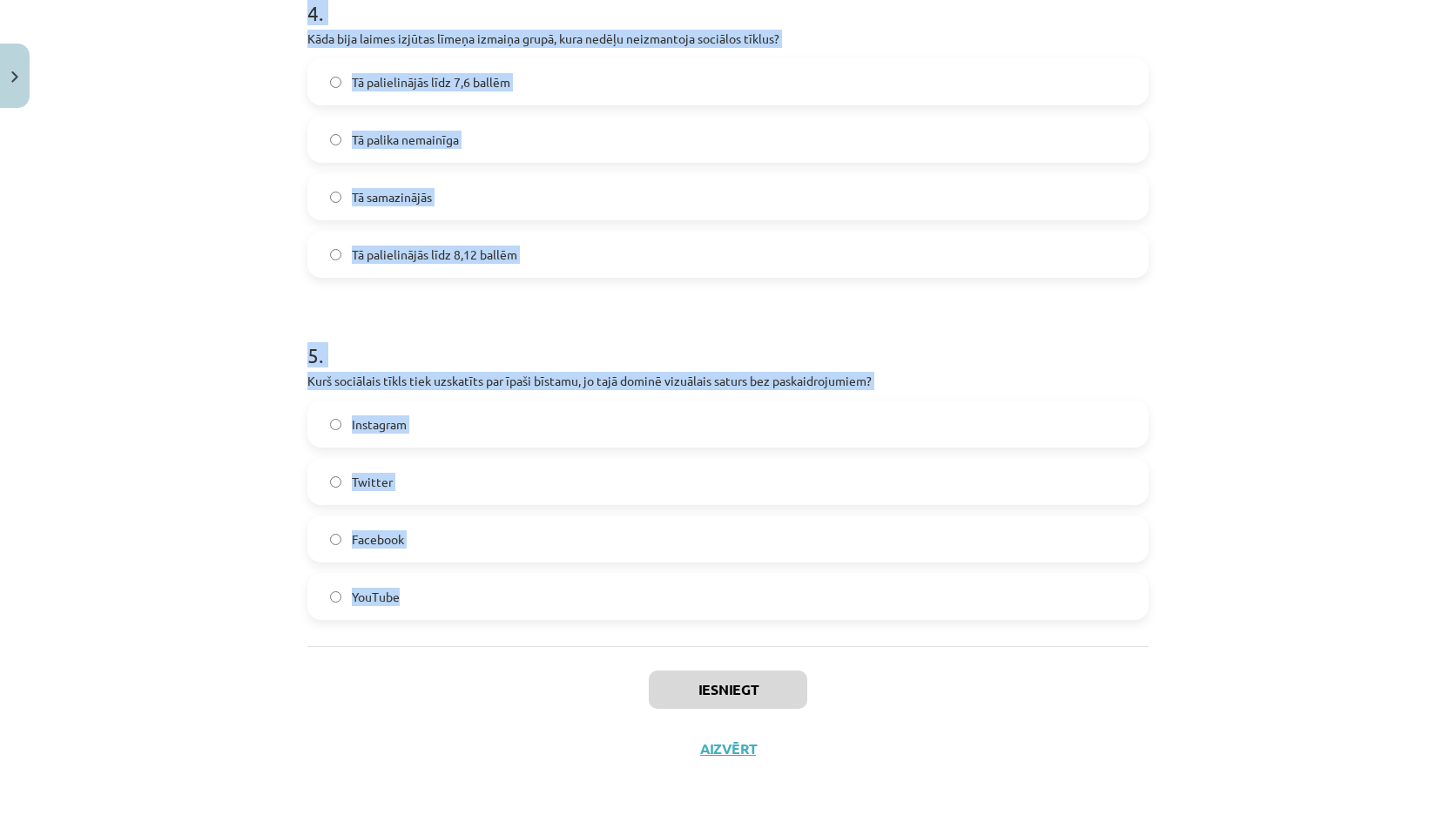
drag, startPoint x: 252, startPoint y: 323, endPoint x: 605, endPoint y: 639, distance: 473.8
click at [607, 641] on div "Mācību tēma: Latviešu valodas 9. klases 1. ieskaites mācību materiāls #6 5. tēm…" at bounding box center [728, 411] width 1456 height 822
copy form "1 . Kurā valstī tika veikts pētījums par sociālo tīklu ietekmi uz cilvēku laime…"
click at [510, 334] on h1 "5 ." at bounding box center [728, 339] width 841 height 54
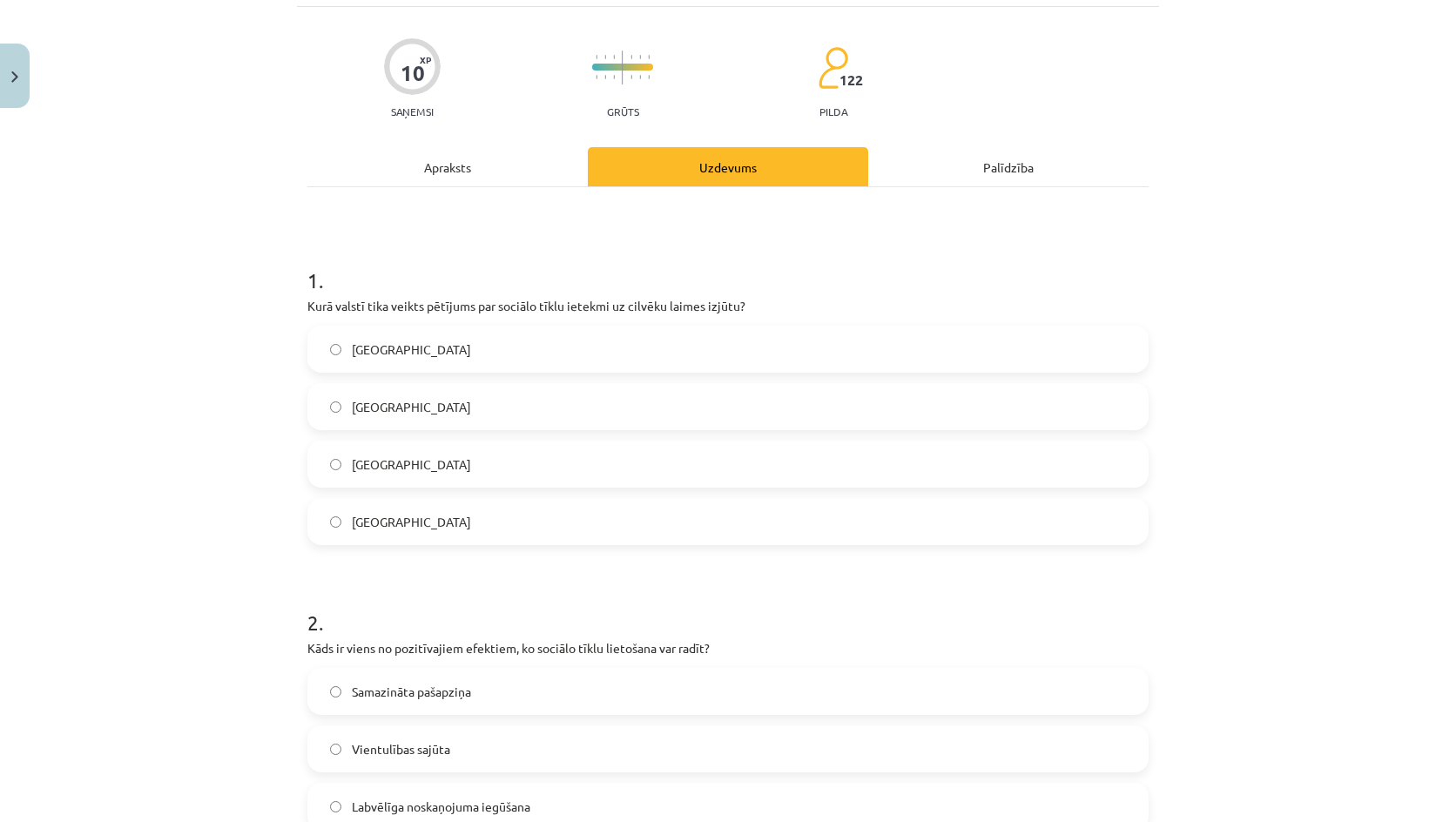
scroll to position [0, 0]
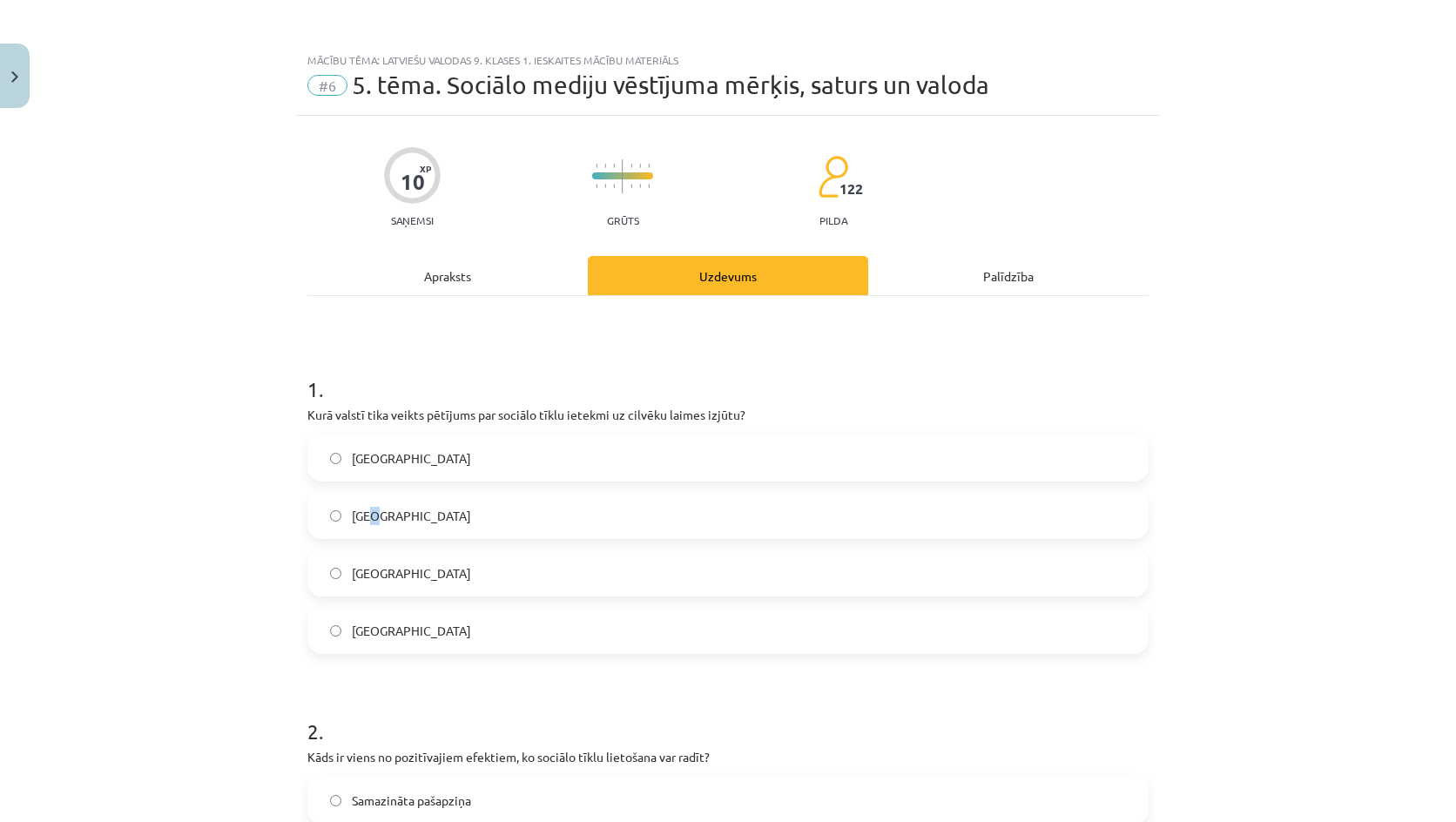
click at [368, 533] on label "Dānijā" at bounding box center [728, 515] width 837 height 43
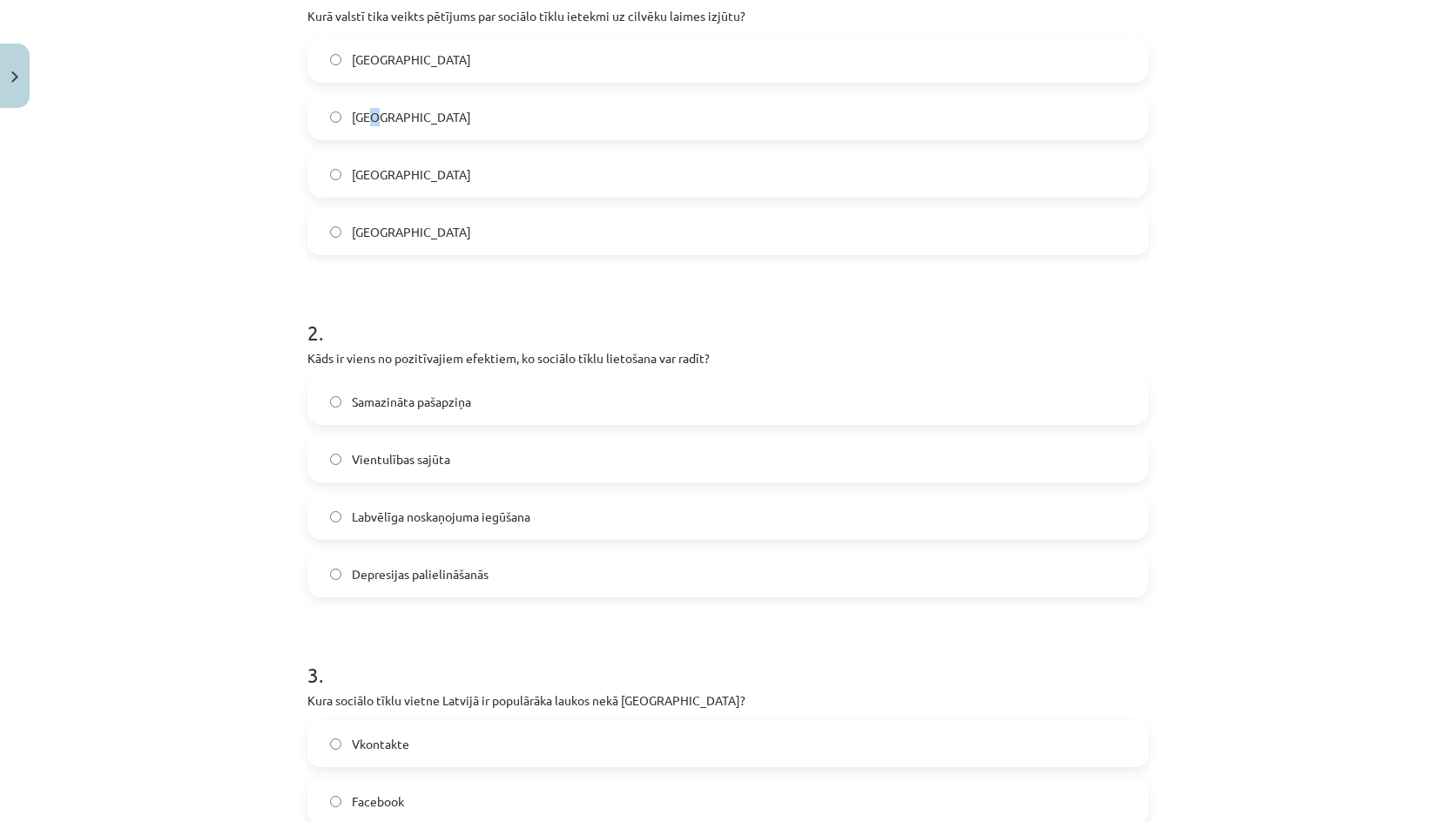
scroll to position [435, 0]
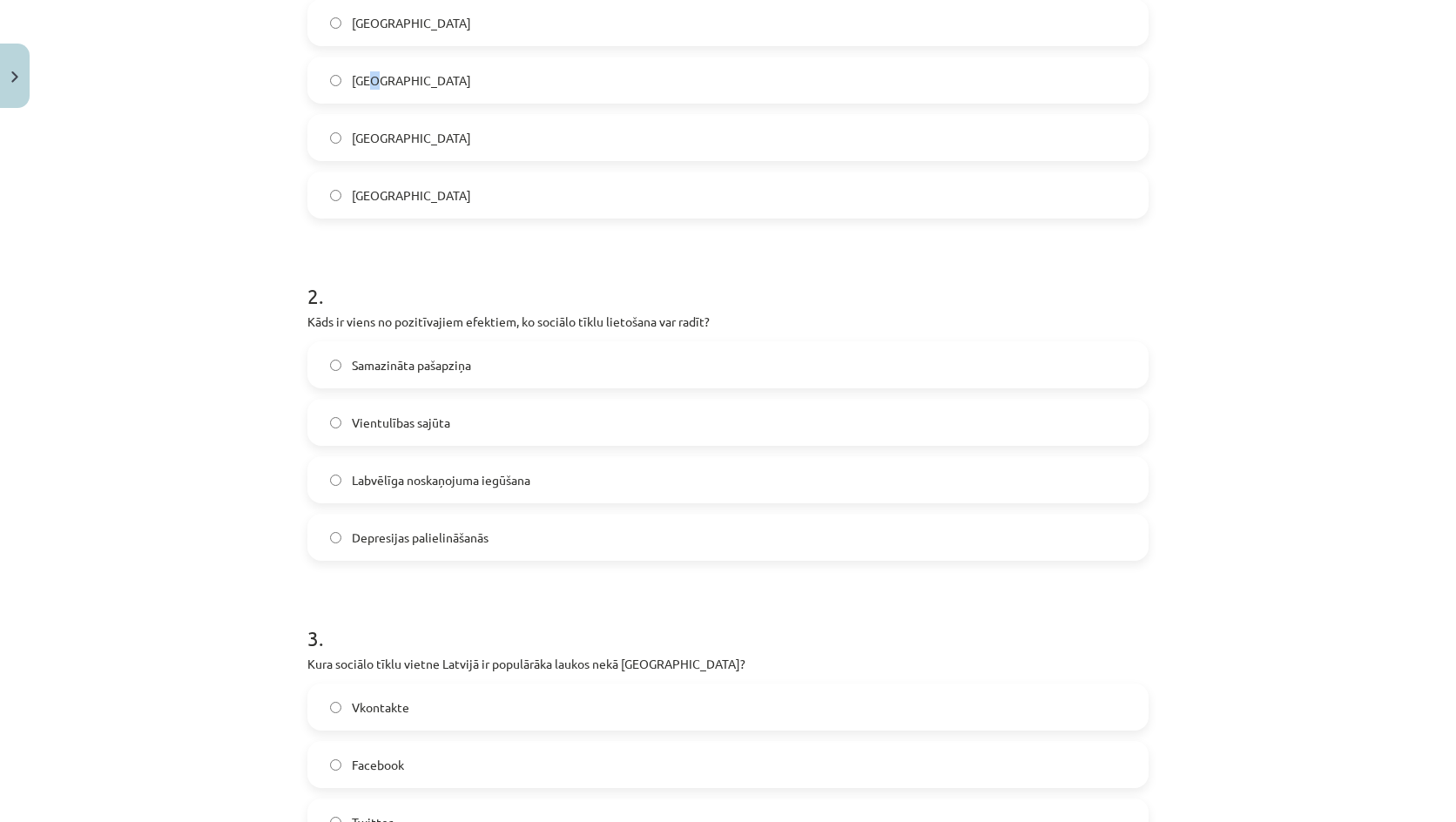
click at [364, 74] on span "Dānijā" at bounding box center [411, 80] width 119 height 19
click at [399, 489] on label "Labvēlīga noskaņojuma iegūšana" at bounding box center [728, 479] width 837 height 43
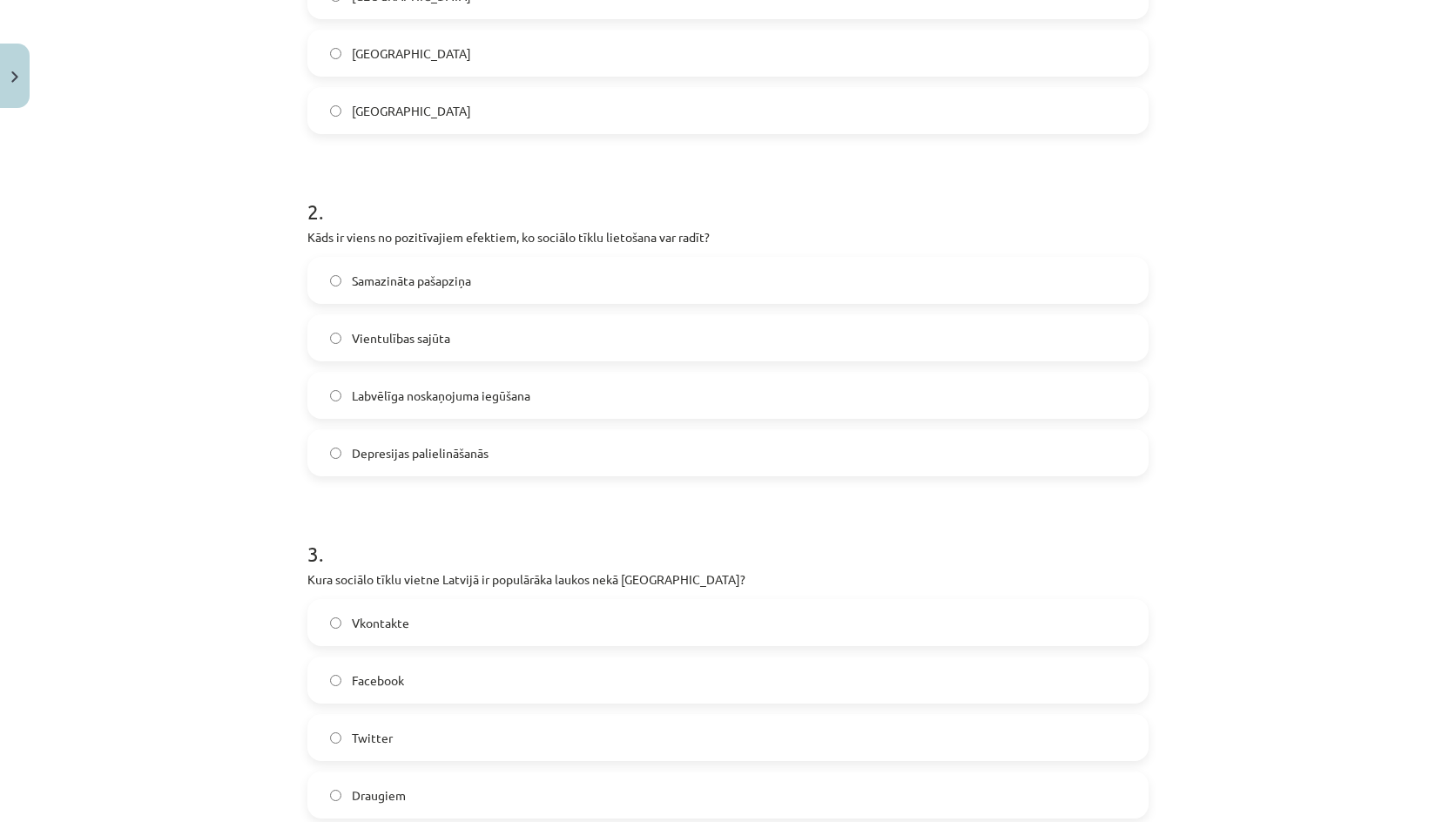
scroll to position [696, 0]
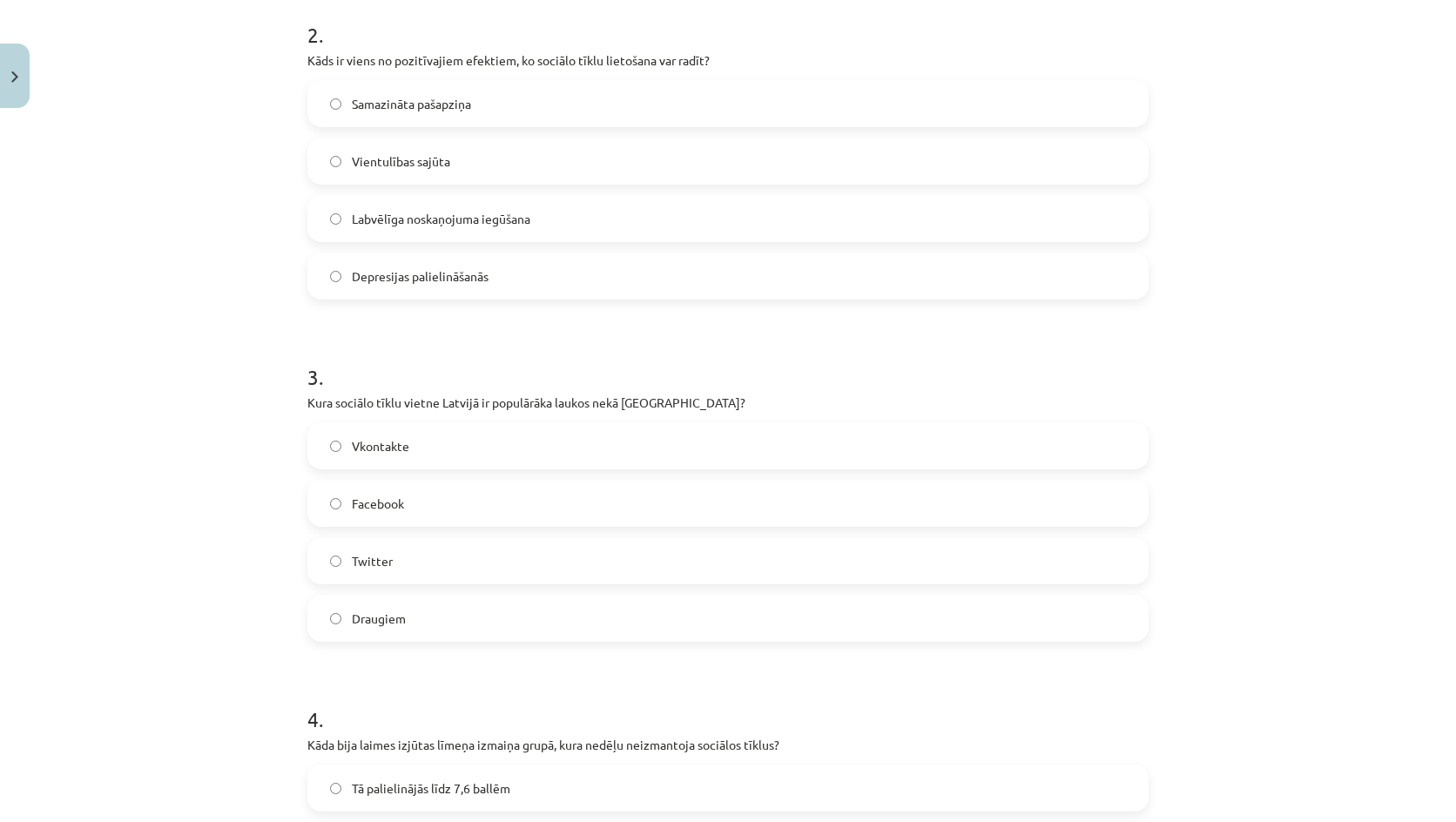
click at [398, 629] on label "Draugiem" at bounding box center [728, 618] width 837 height 43
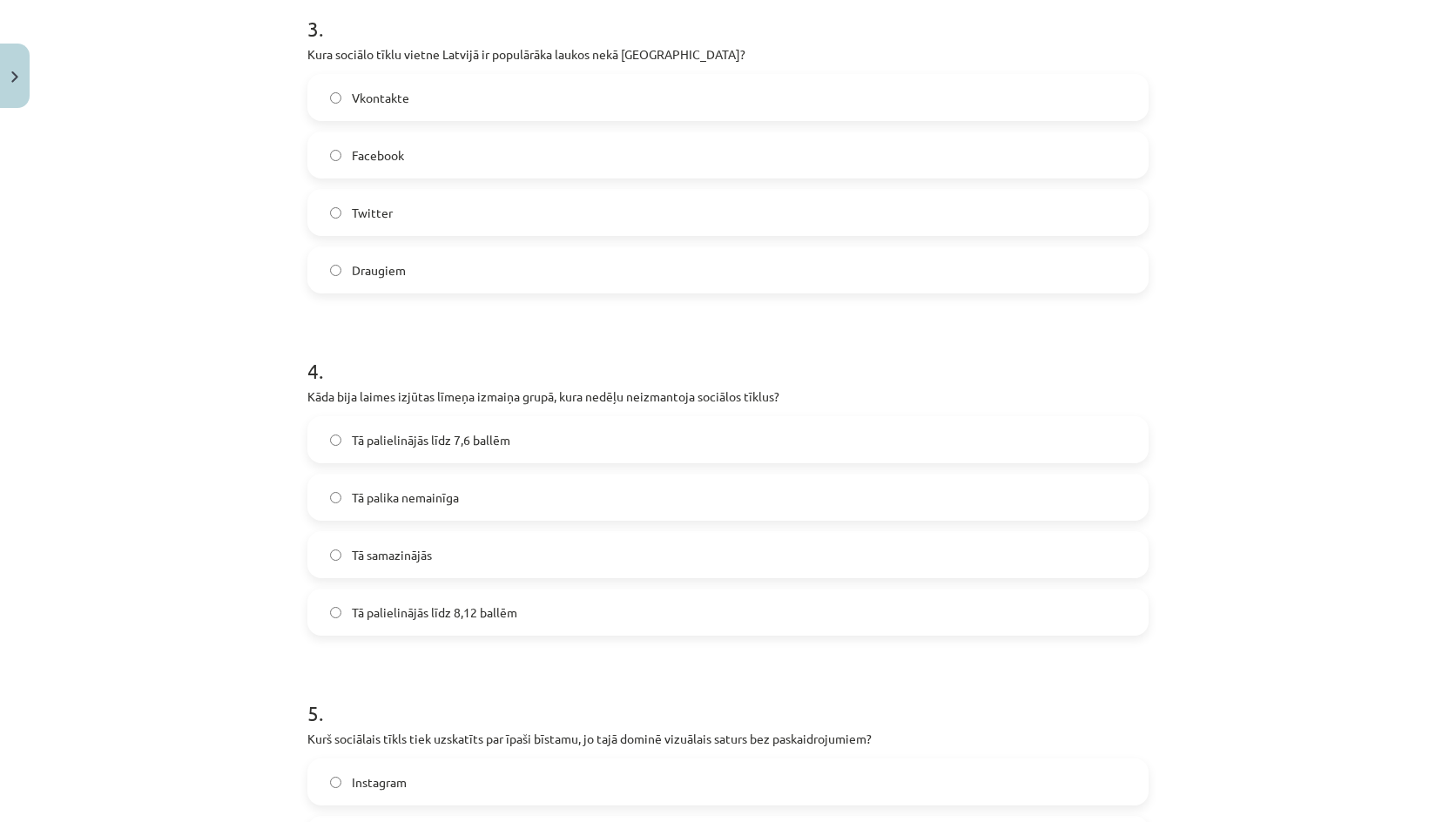
click at [497, 621] on label "Tā palielinājās līdz 8,12 ballēm" at bounding box center [728, 611] width 837 height 43
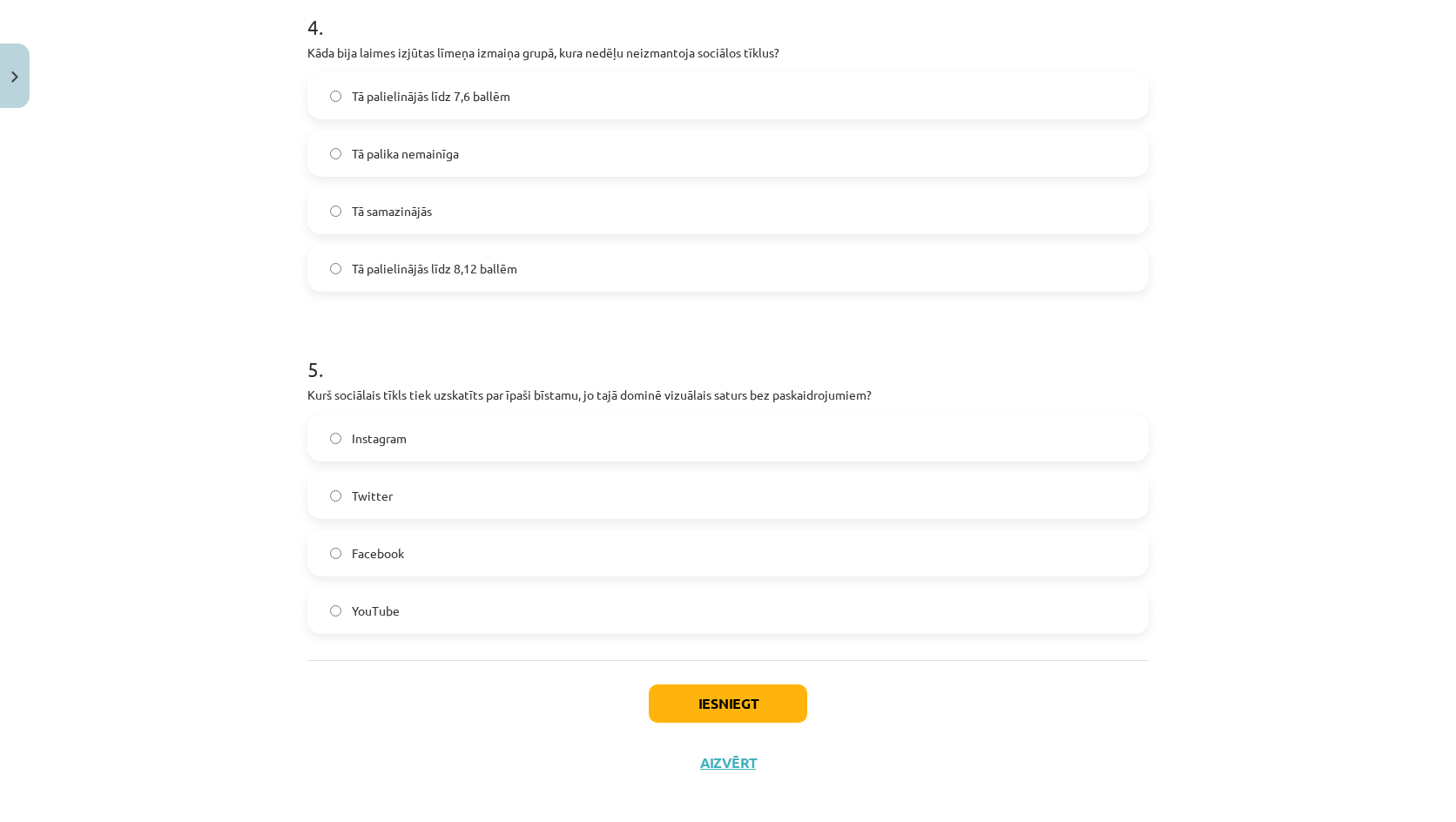
scroll to position [1393, 0]
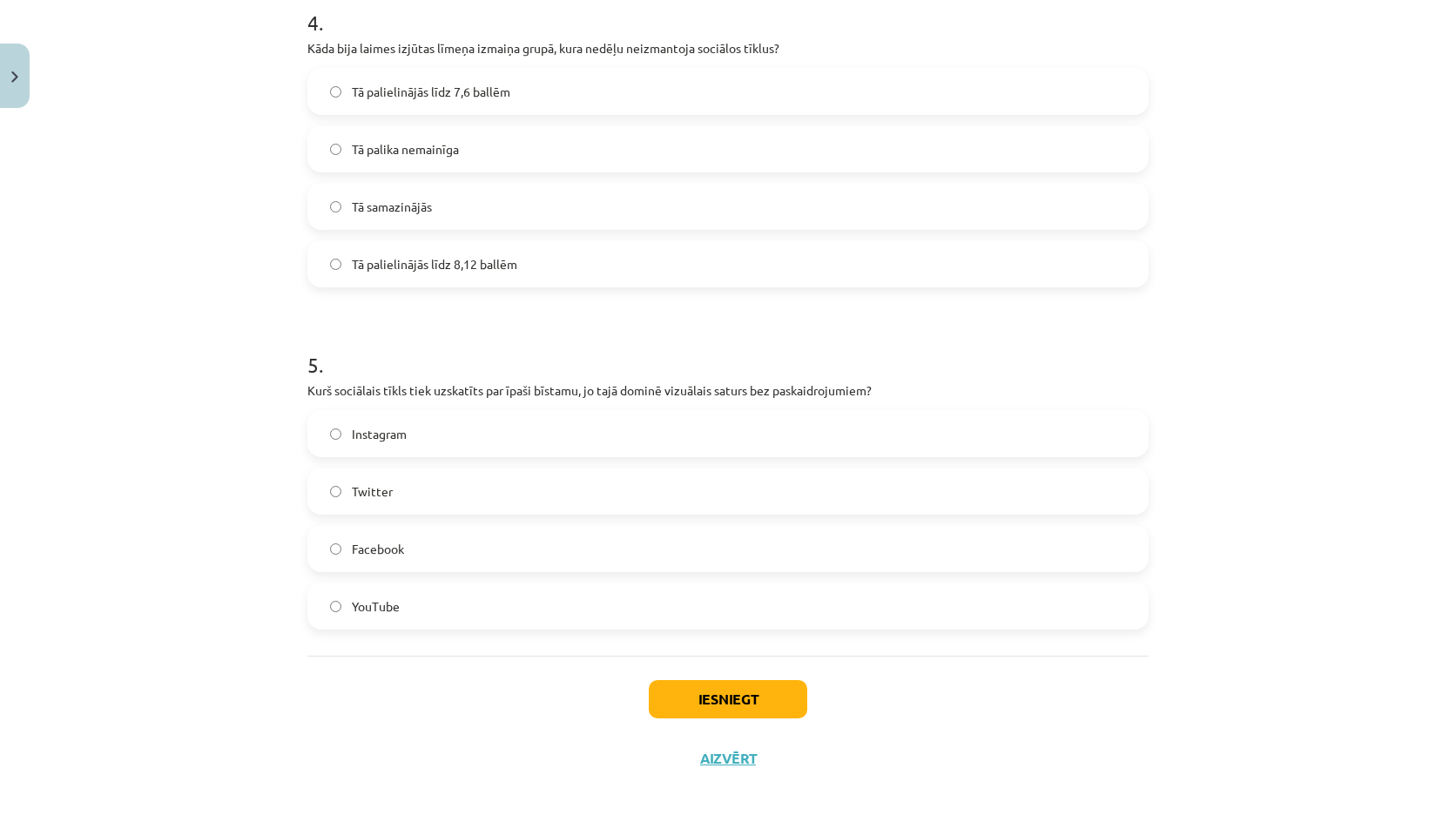
click at [394, 440] on span "Instagram" at bounding box center [379, 433] width 55 height 19
click at [706, 699] on button "Iesniegt" at bounding box center [728, 699] width 159 height 38
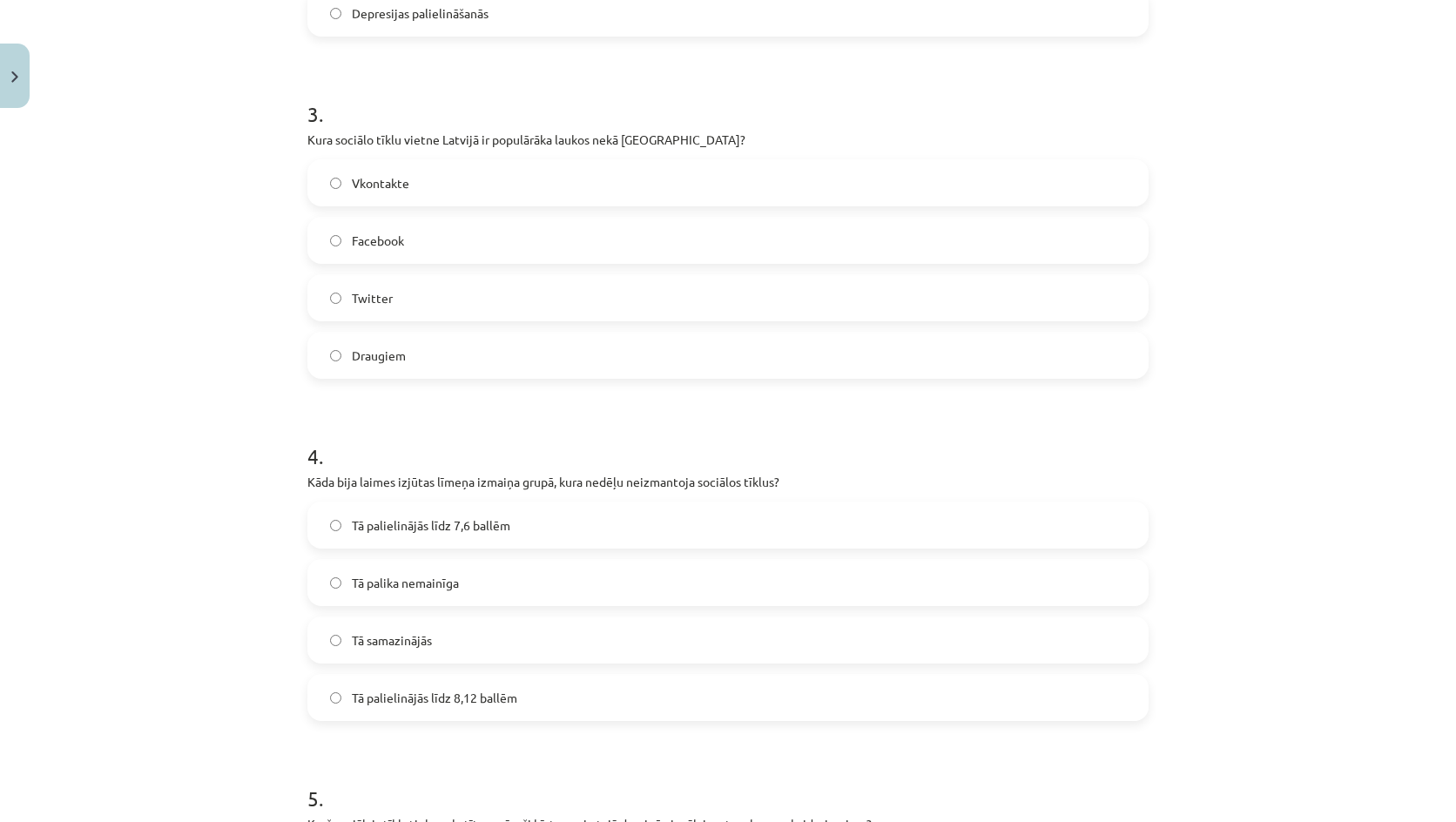
scroll to position [958, 0]
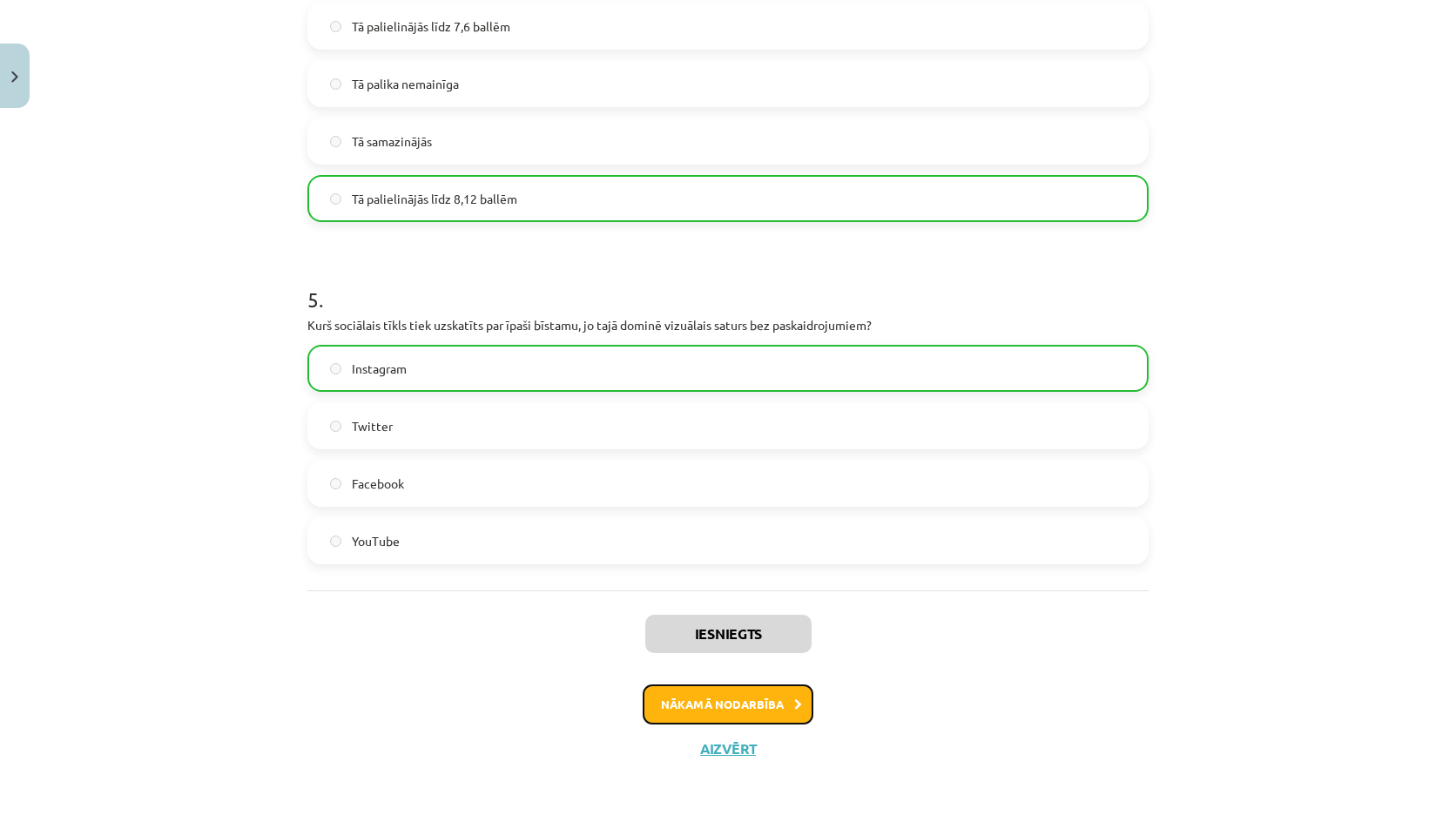
click at [713, 707] on button "Nākamā nodarbība" at bounding box center [728, 703] width 171 height 40
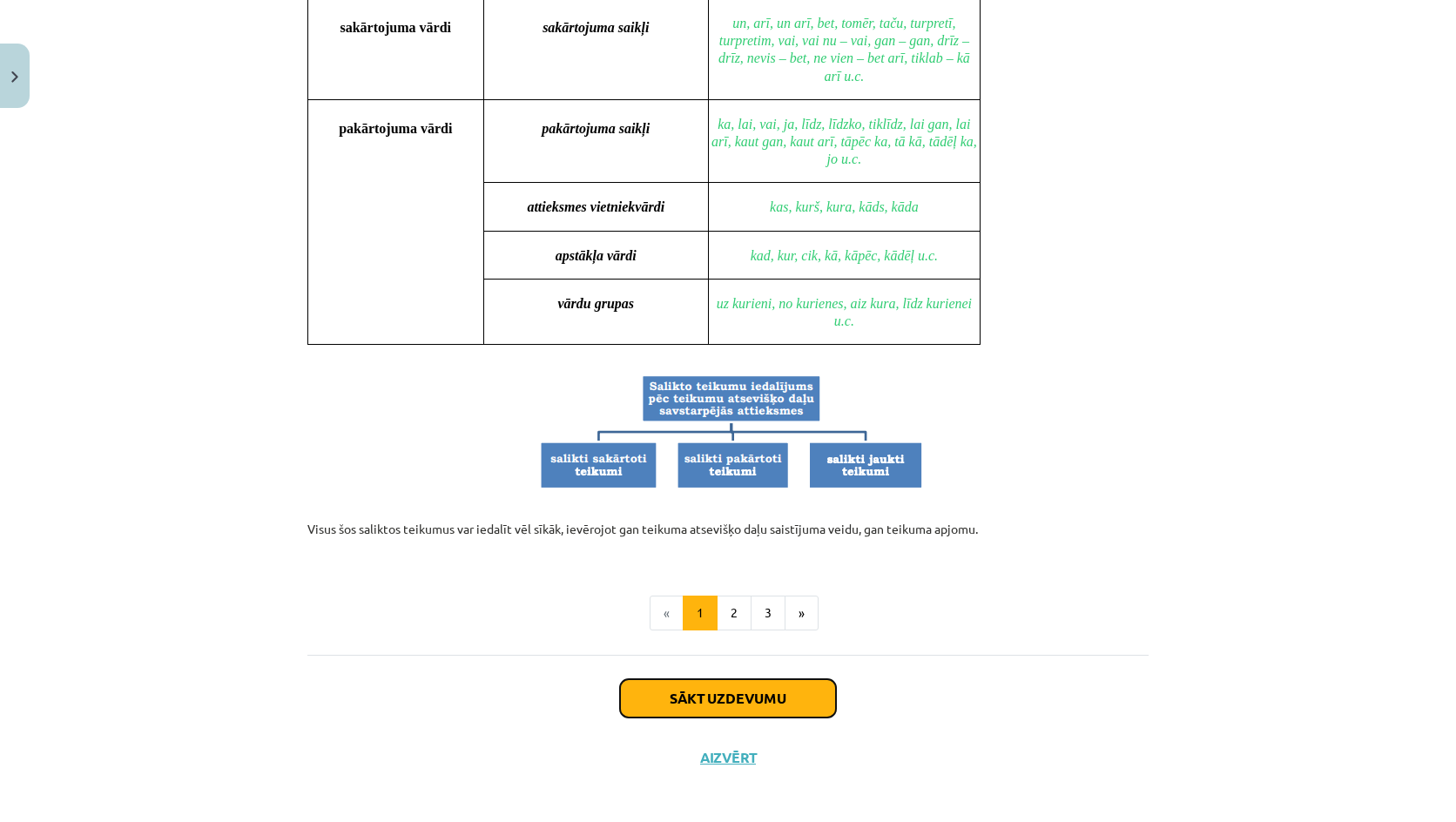
click at [704, 679] on button "Sākt uzdevumu" at bounding box center [727, 698] width 216 height 38
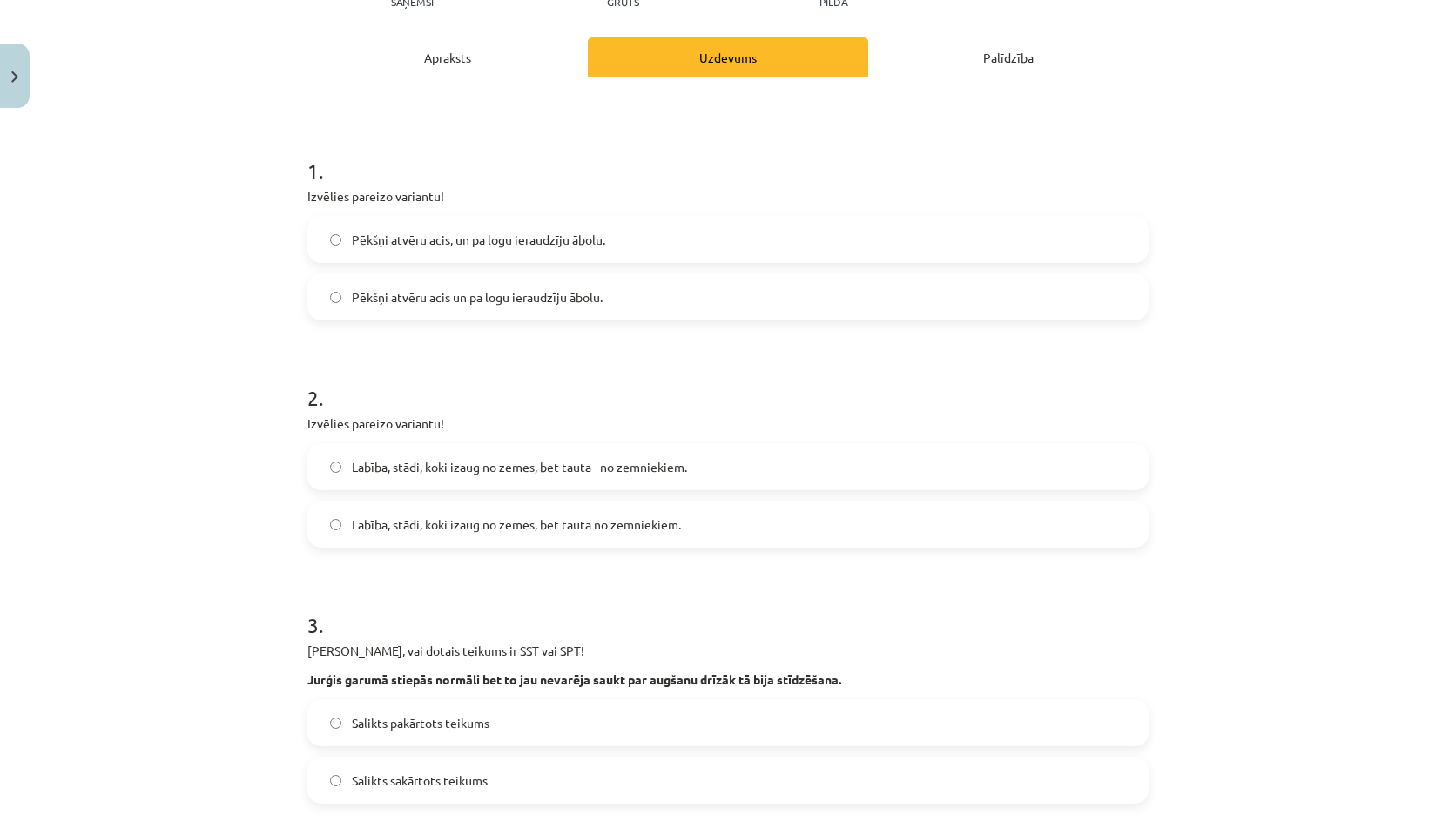
scroll to position [43, 0]
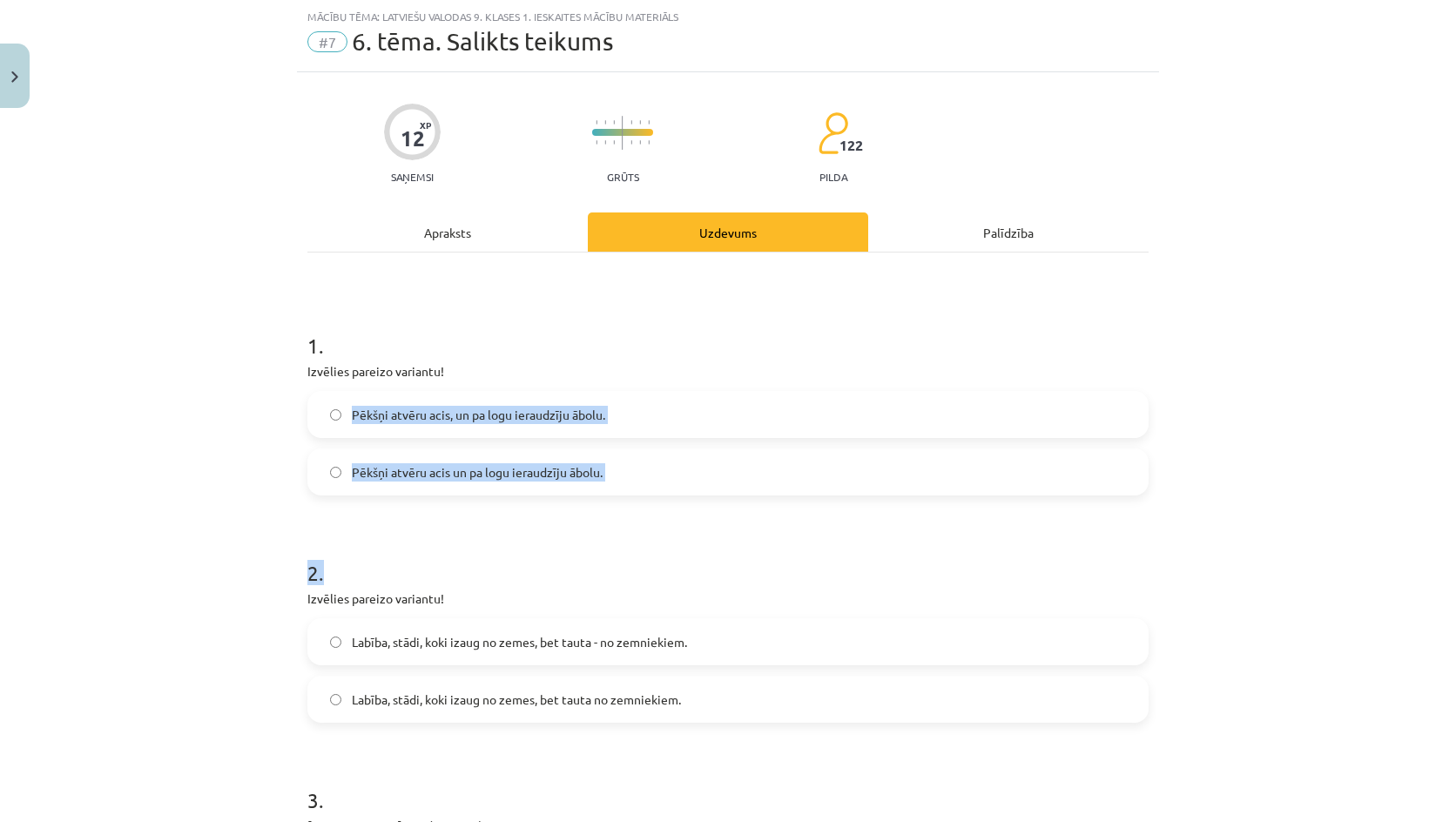
drag, startPoint x: 403, startPoint y: 478, endPoint x: 304, endPoint y: 321, distance: 185.6
click at [466, 507] on div "Mācību tēma: Latviešu valodas 9. klases 1. ieskaites mācību materiāls #7 6. tēm…" at bounding box center [728, 411] width 1456 height 822
click at [242, 278] on div "Mācību tēma: Latviešu valodas 9. klases 1. ieskaites mācību materiāls #7 6. tēm…" at bounding box center [728, 411] width 1456 height 822
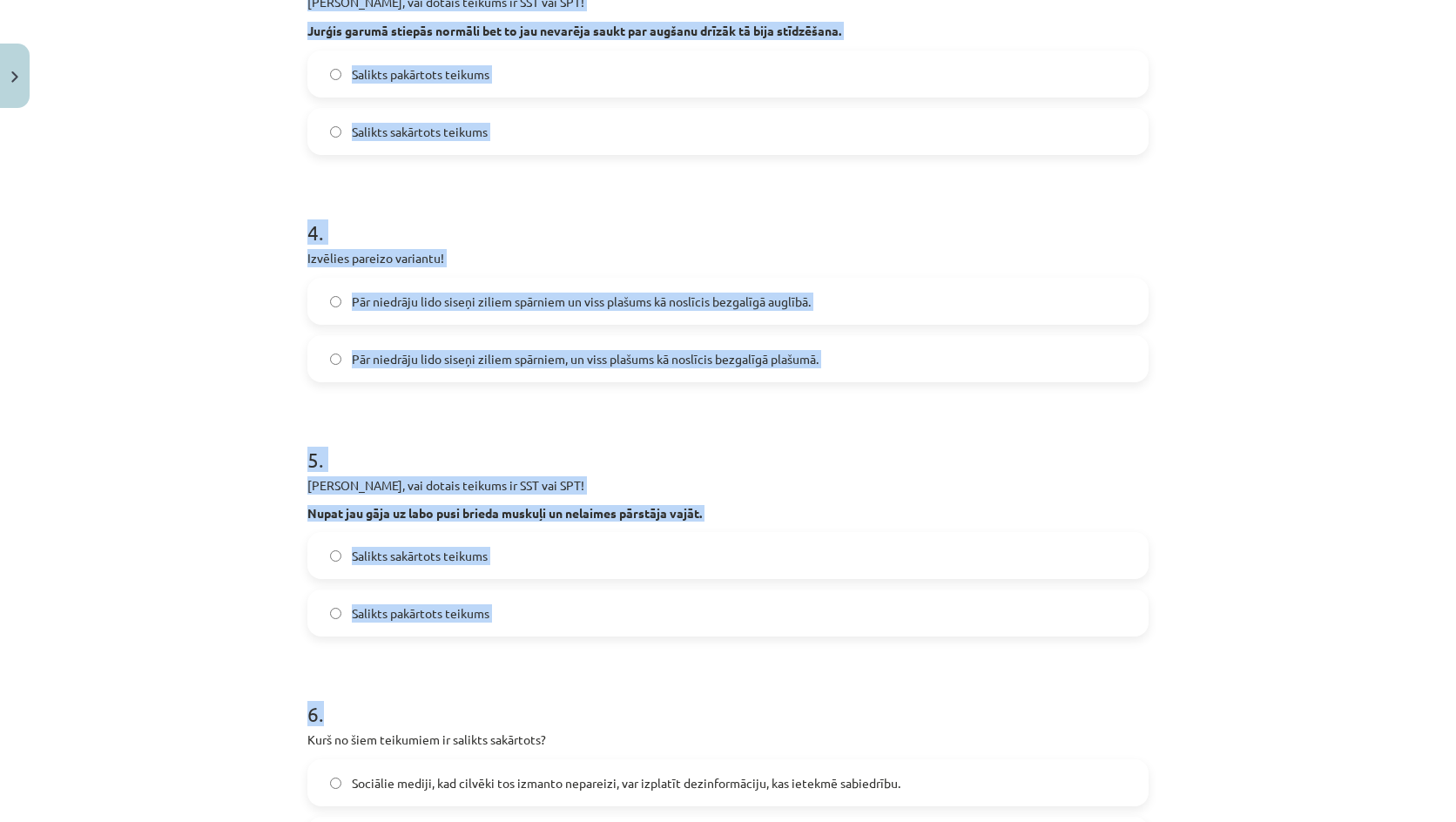
scroll to position [1175, 0]
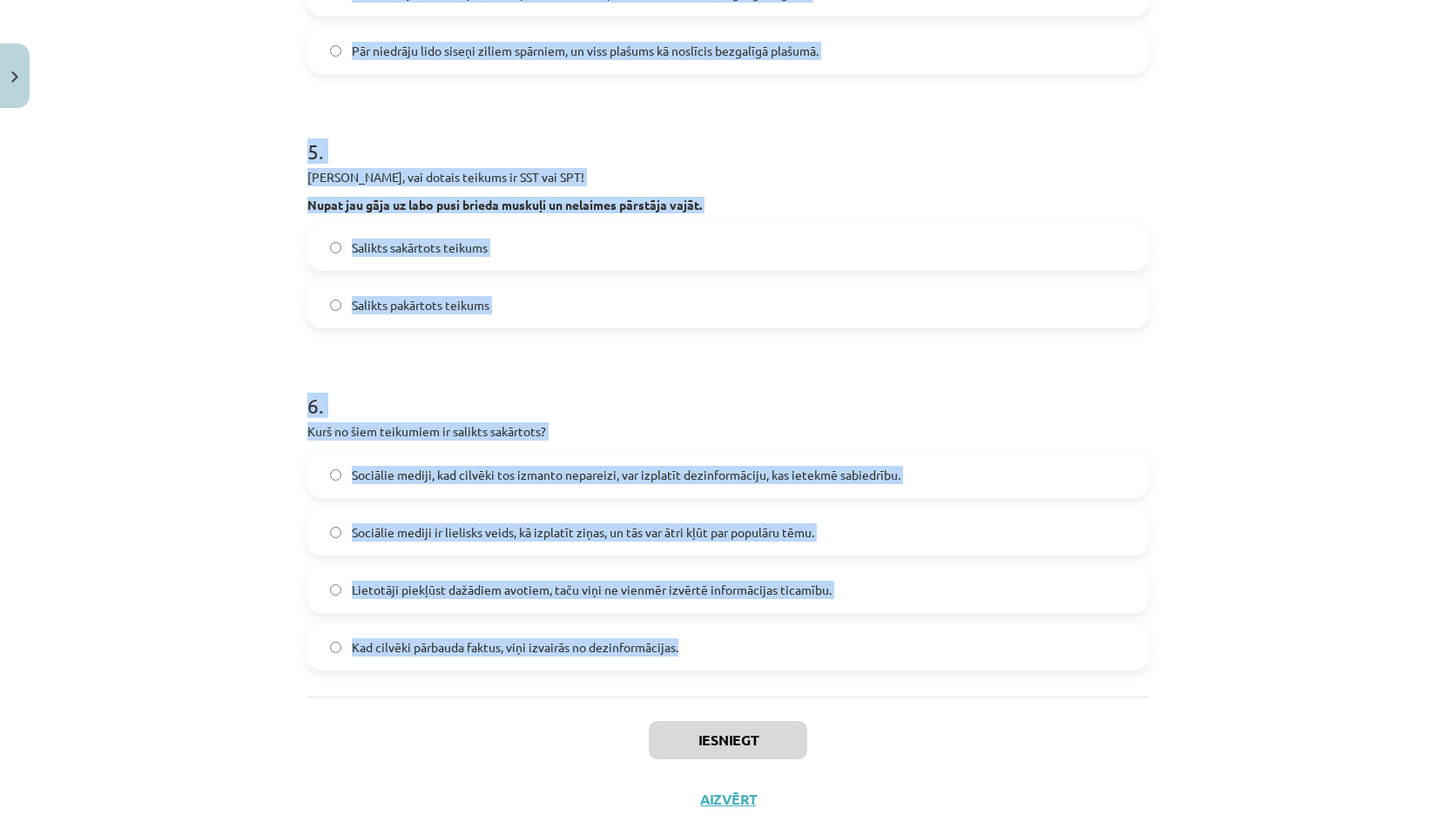
drag, startPoint x: 476, startPoint y: 556, endPoint x: 710, endPoint y: 691, distance: 270.1
click at [710, 691] on div "Mācību tēma: Latviešu valodas 9. klases 1. ieskaites mācību materiāls #7 6. tēm…" at bounding box center [728, 411] width 1456 height 822
copy form "1 . Izvēlies pareizo variantu! Pēkšņi atvēru acis, un pa logu ieraudzīju ābolu.…"
click at [530, 738] on div "Iesniegt Aizvērt" at bounding box center [728, 757] width 841 height 122
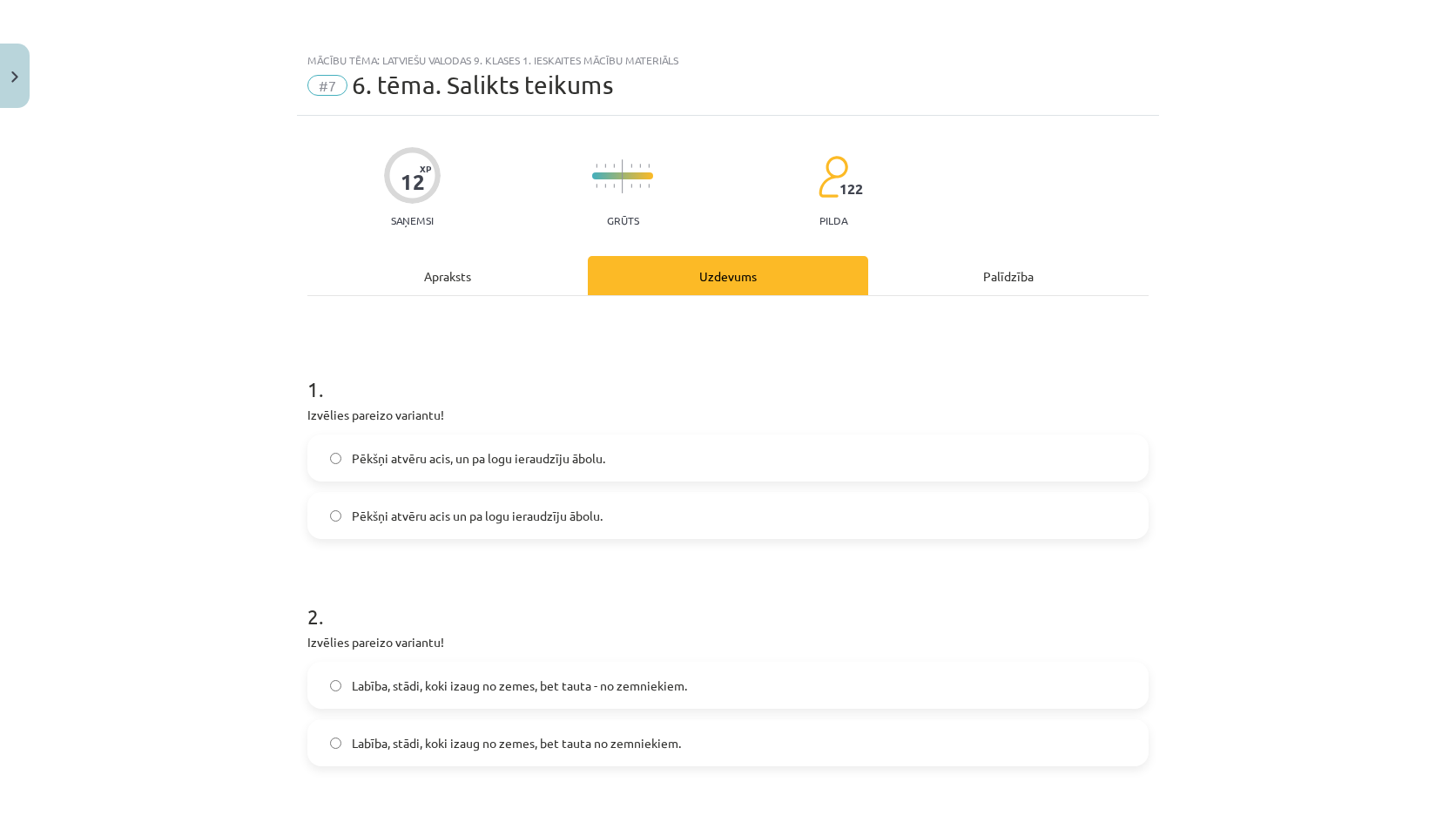
scroll to position [174, 0]
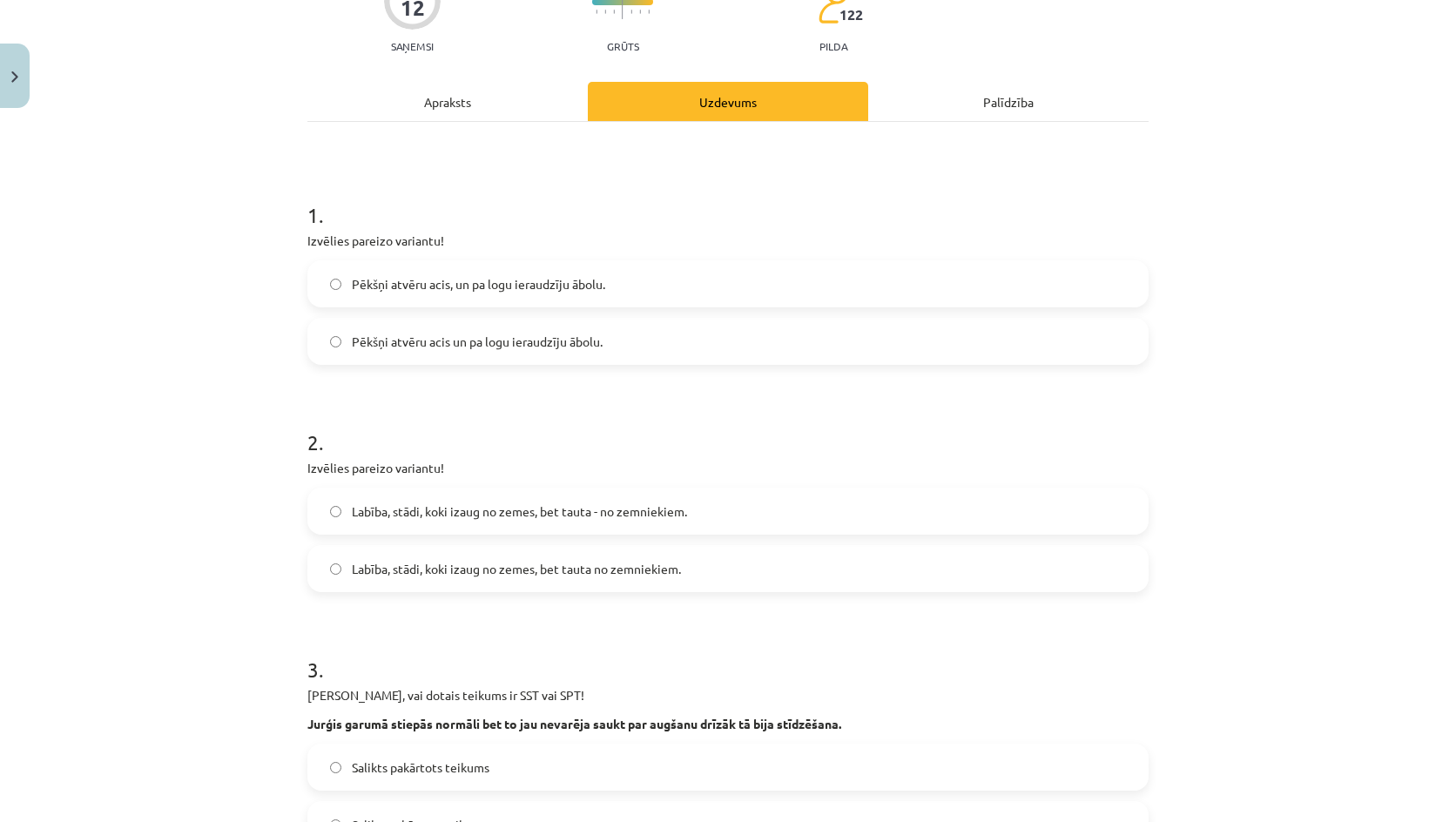
click at [373, 295] on label "Pēkšņi atvēru acis, un pa logu ieraudzīju ābolu." at bounding box center [728, 283] width 837 height 43
click at [448, 362] on label "Pēkšņi atvēru acis un pa logu ieraudzīju ābolu." at bounding box center [728, 341] width 837 height 43
click at [455, 351] on label "Pēkšņi atvēru acis un pa logu ieraudzīju ābolu." at bounding box center [728, 341] width 837 height 43
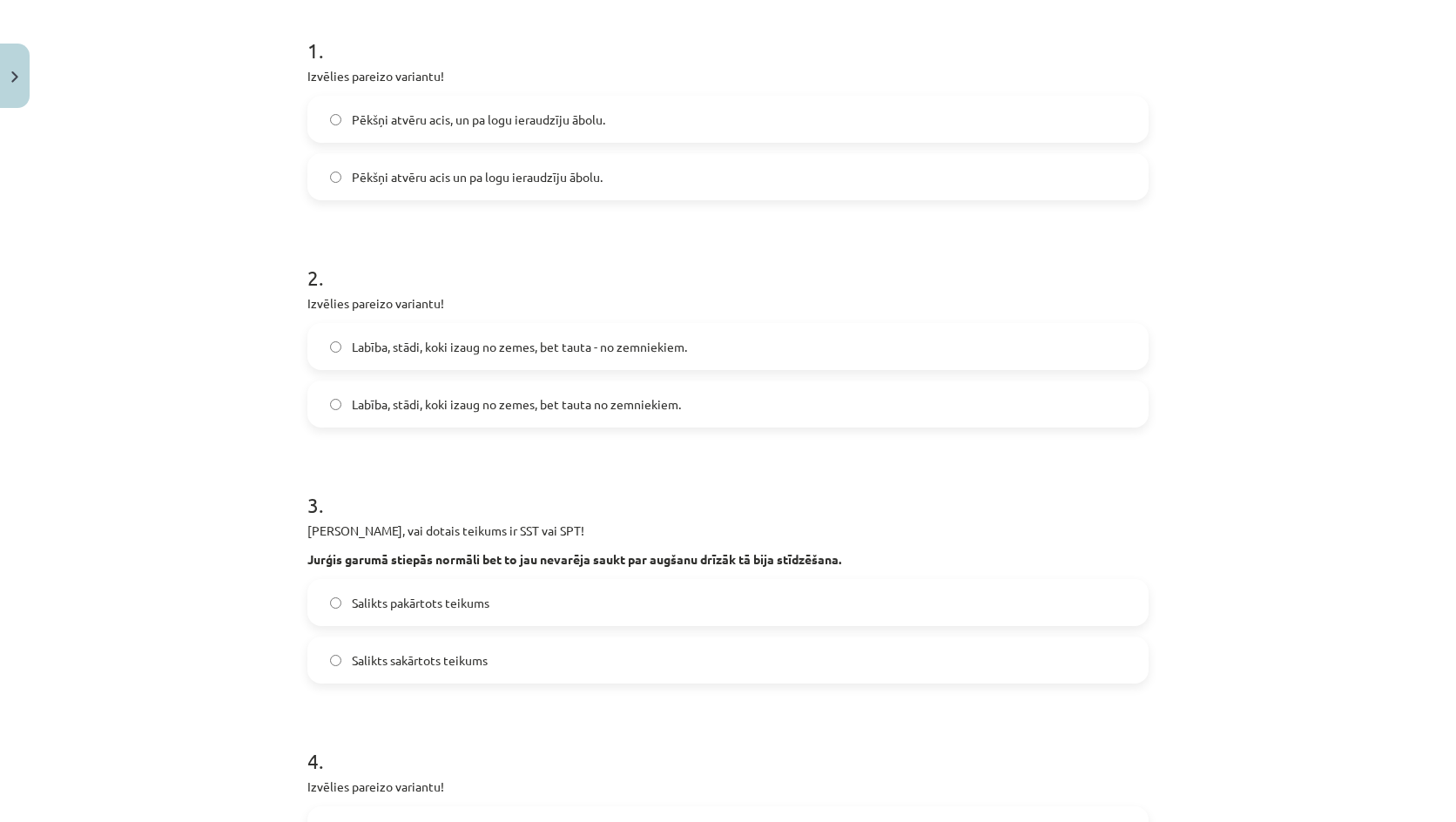
scroll to position [348, 0]
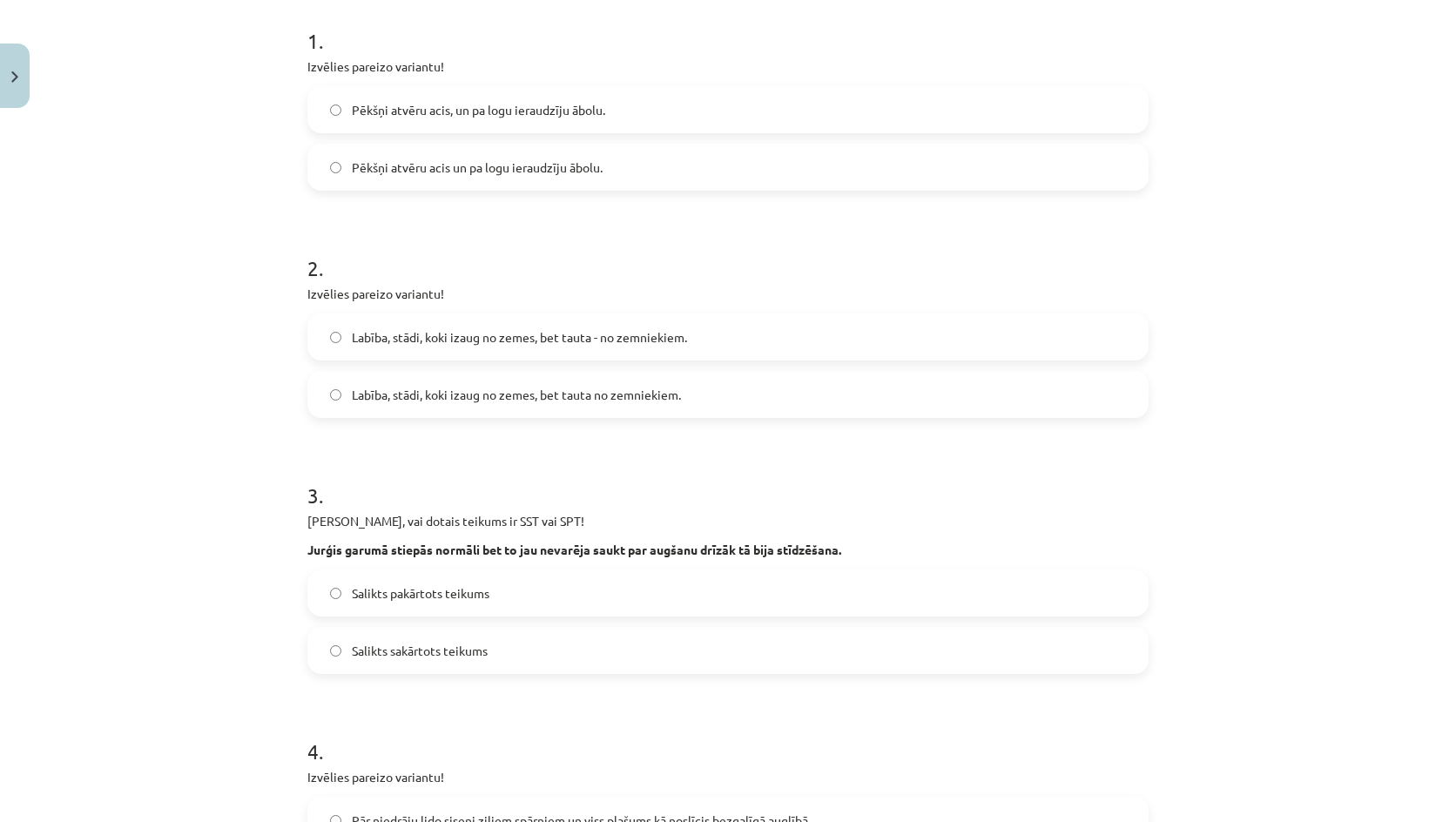
click at [560, 344] on span "Labība, stādi, koki izaug no zemes, bet tauta - no zemniekiem." at bounding box center [519, 337] width 335 height 19
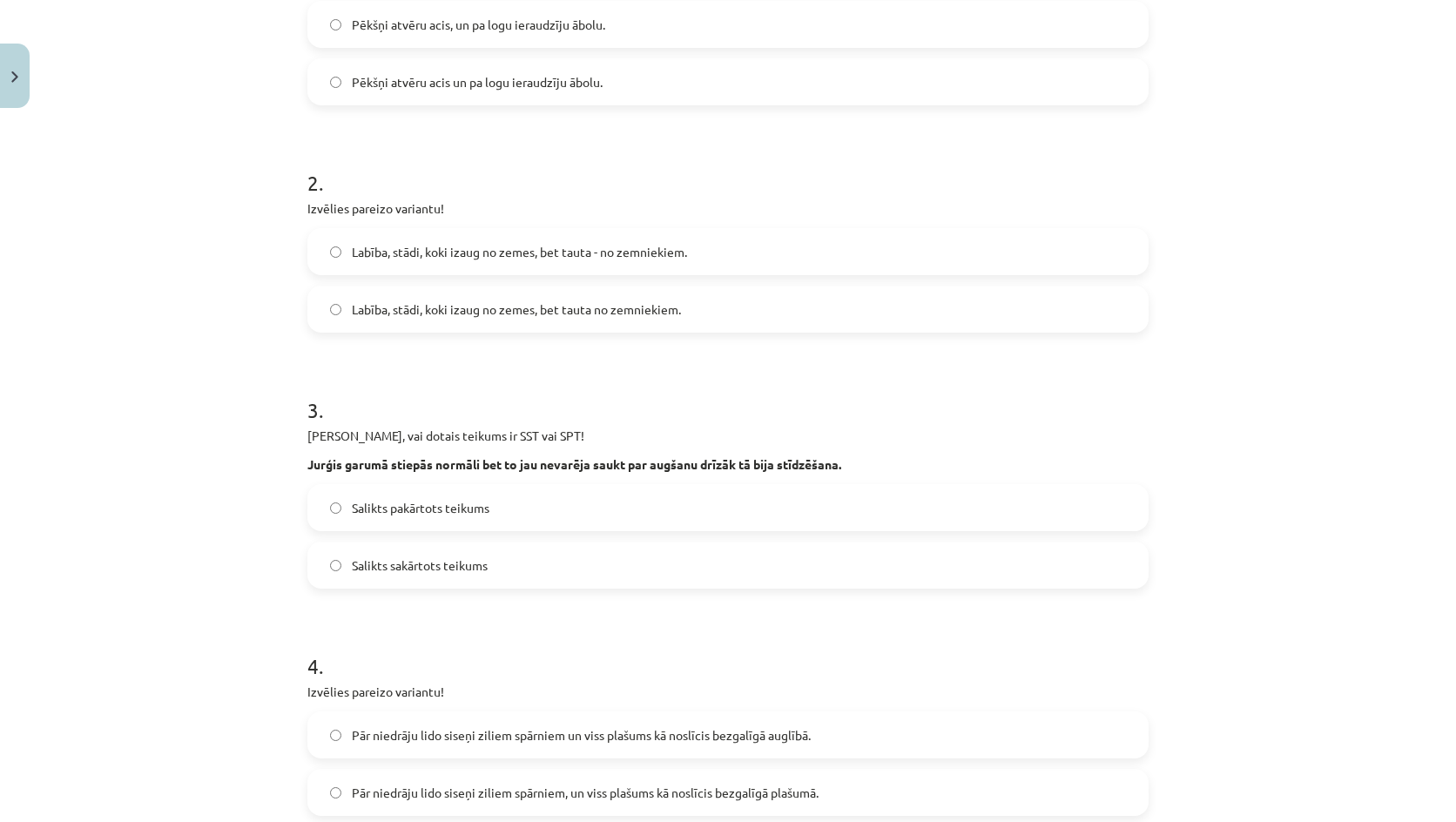
scroll to position [696, 0]
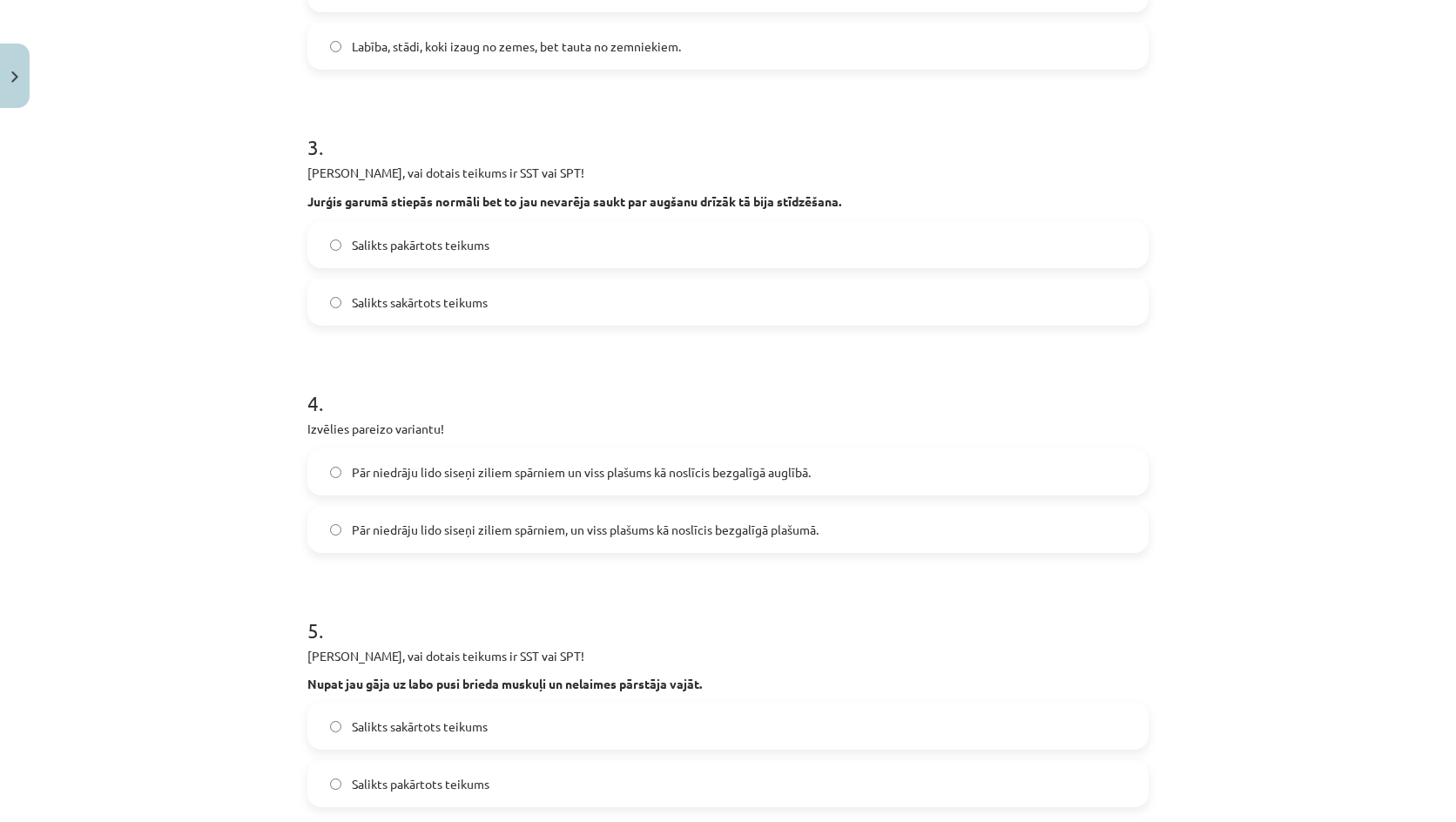
click at [444, 291] on label "Salikts sakārtots teikums" at bounding box center [728, 301] width 837 height 43
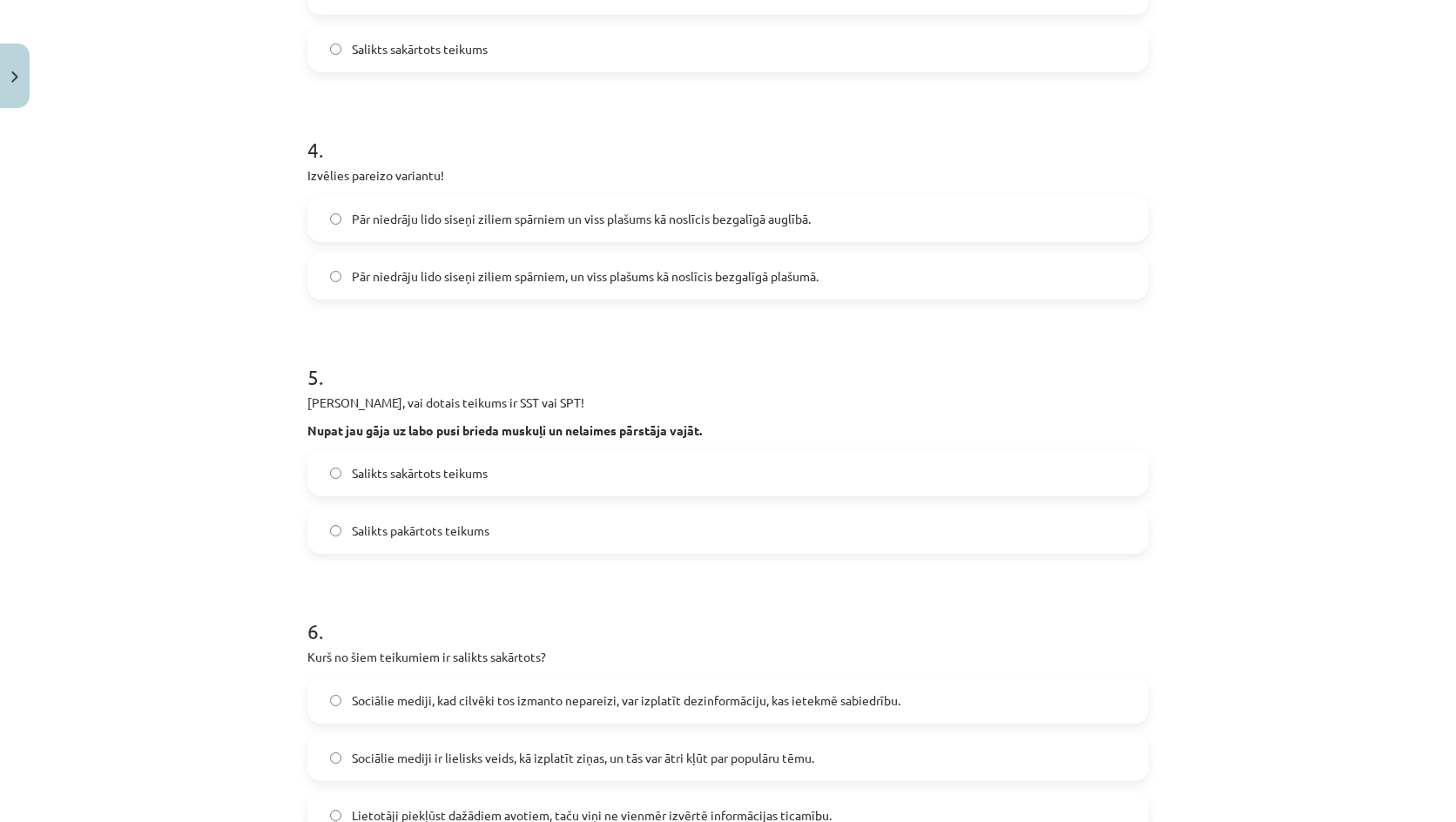
scroll to position [958, 0]
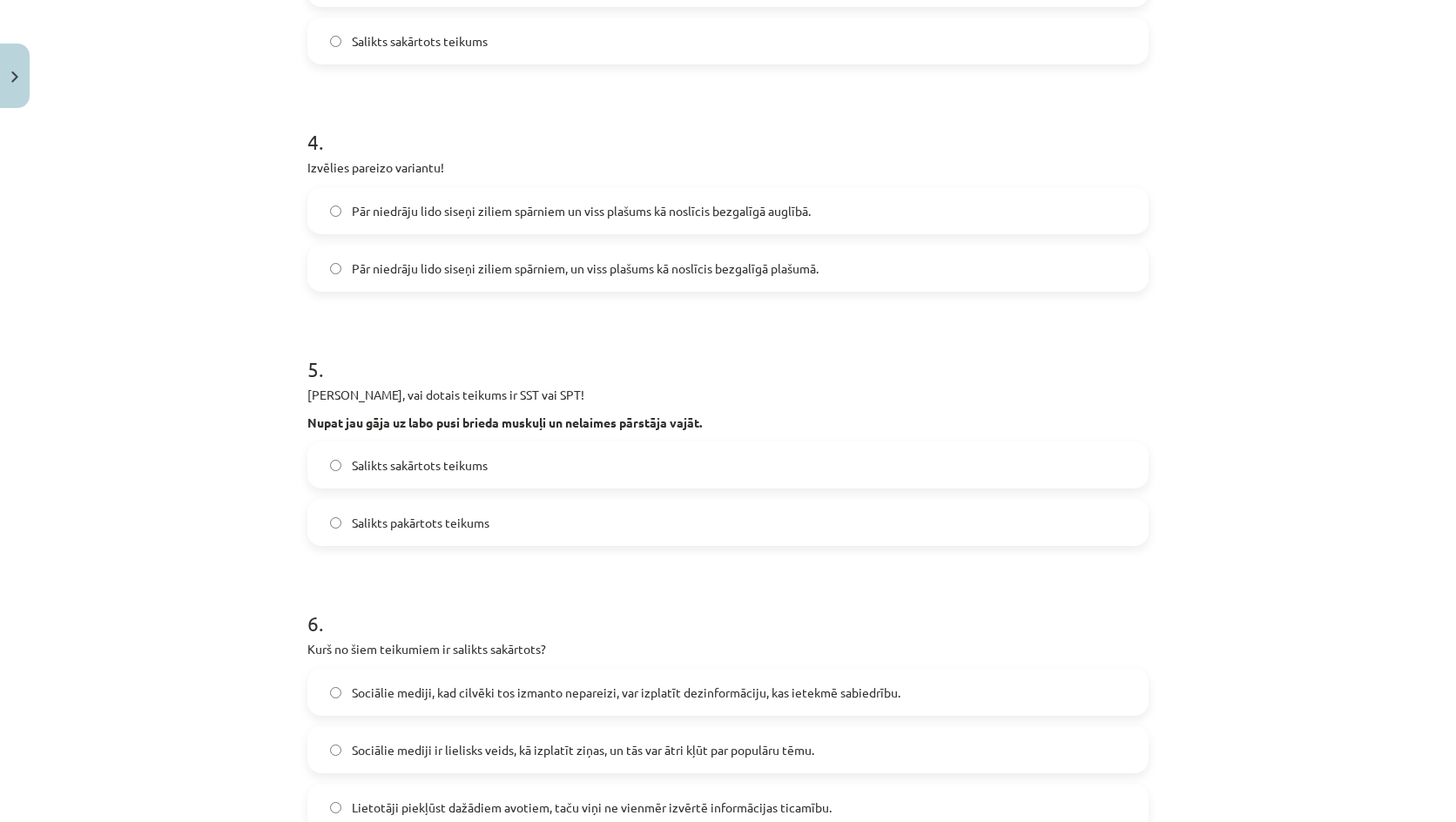
click at [520, 272] on span "Pār niedrāju lido siseņi ziliem spārniem, un viss plašums kā noslīcis bezgalīgā…" at bounding box center [584, 268] width 466 height 19
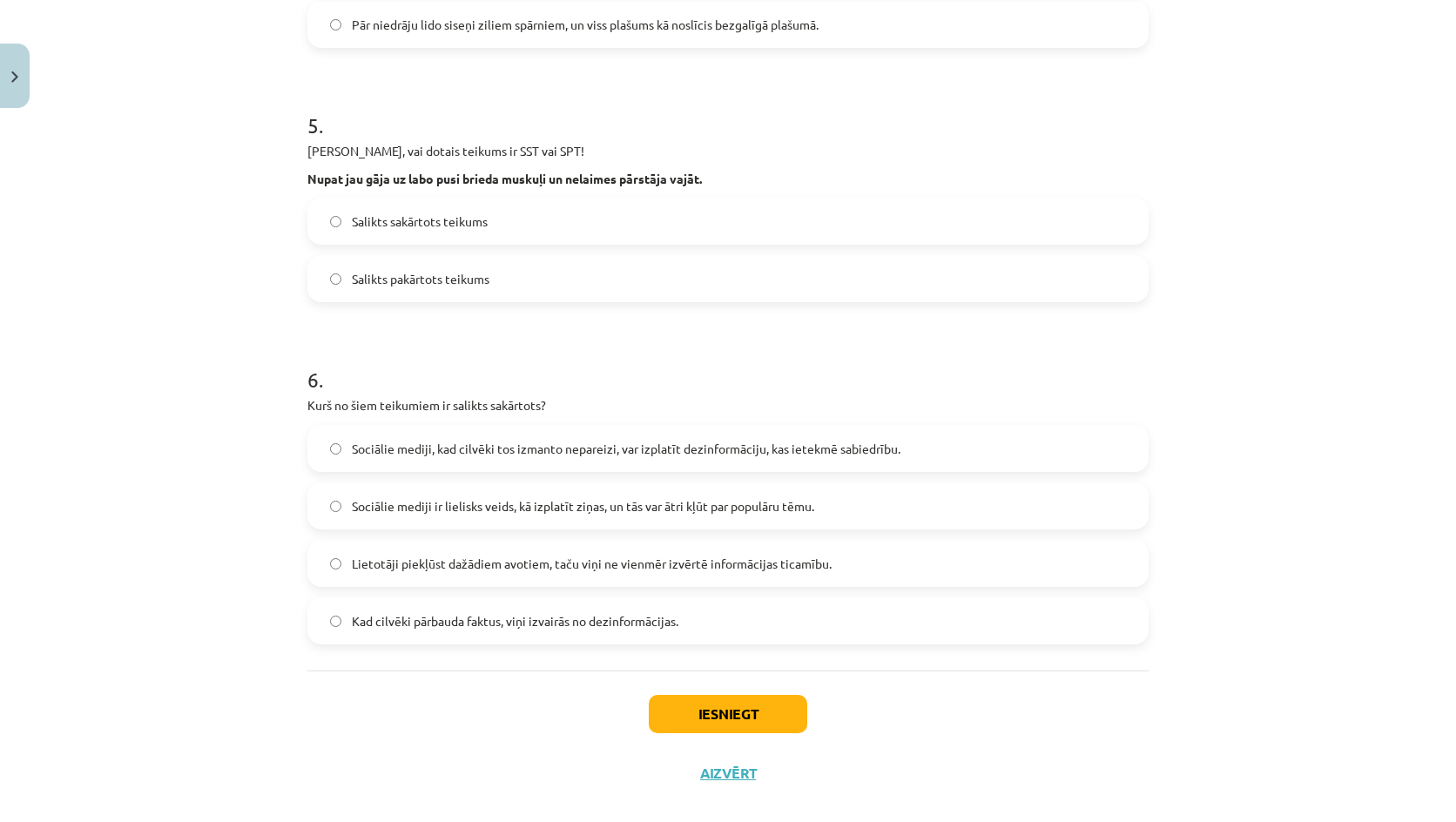
scroll to position [1218, 0]
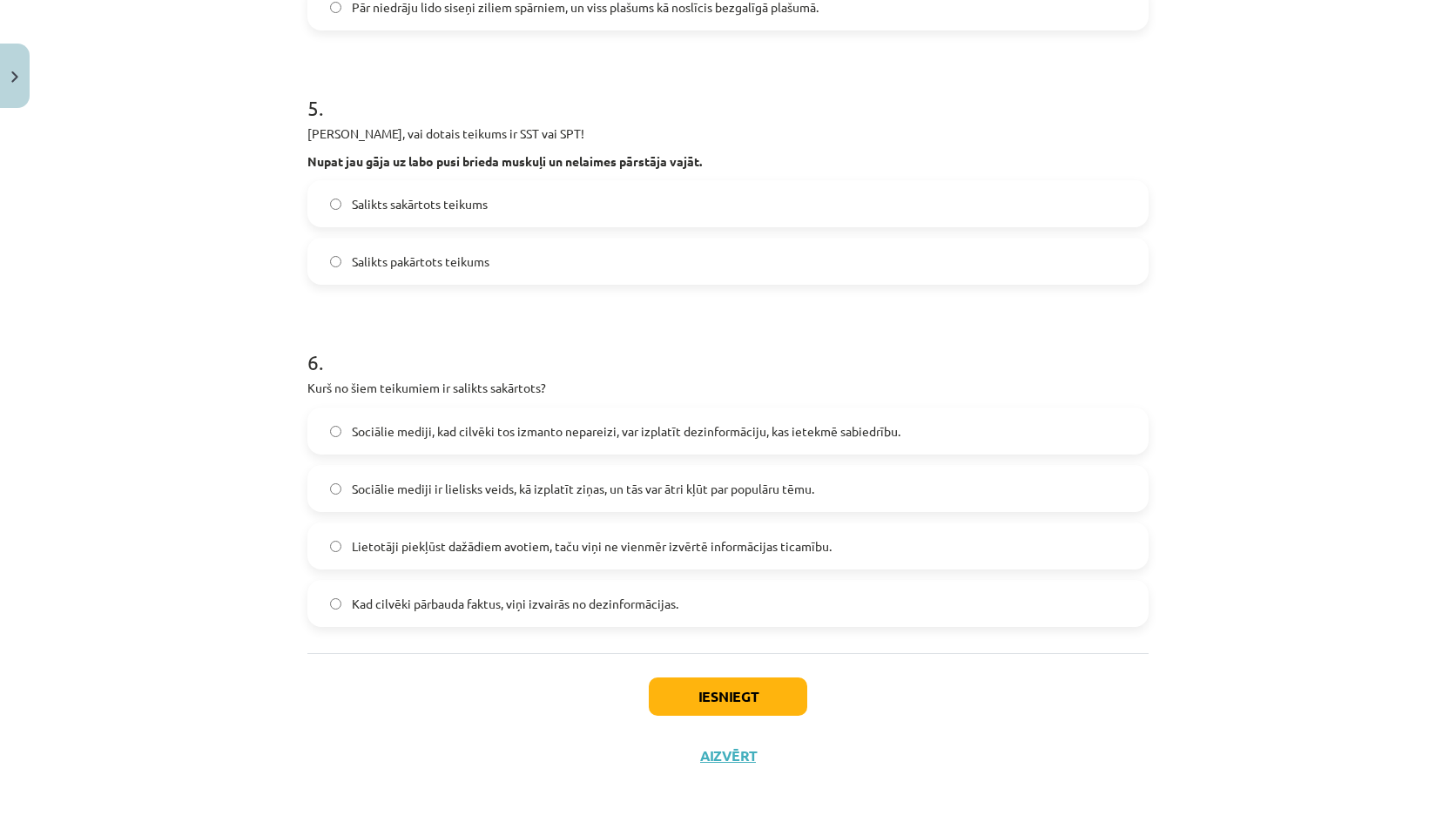
click at [419, 193] on label "Salikts sakārtots teikums" at bounding box center [728, 203] width 837 height 43
click at [552, 500] on label "Sociālie mediji ir lielisks veids, kā izplatīt ziņas, un tās var ātri kļūt par …" at bounding box center [728, 487] width 837 height 43
click at [500, 419] on label "Sociālie mediji, kad cilvēki tos izmanto nepareizi, var izplatīt dezinformāciju…" at bounding box center [728, 430] width 837 height 43
click at [544, 478] on label "Sociālie mediji ir lielisks veids, kā izplatīt ziņas, un tās var ātri kļūt par …" at bounding box center [728, 487] width 837 height 43
click at [747, 699] on button "Iesniegt" at bounding box center [728, 696] width 159 height 38
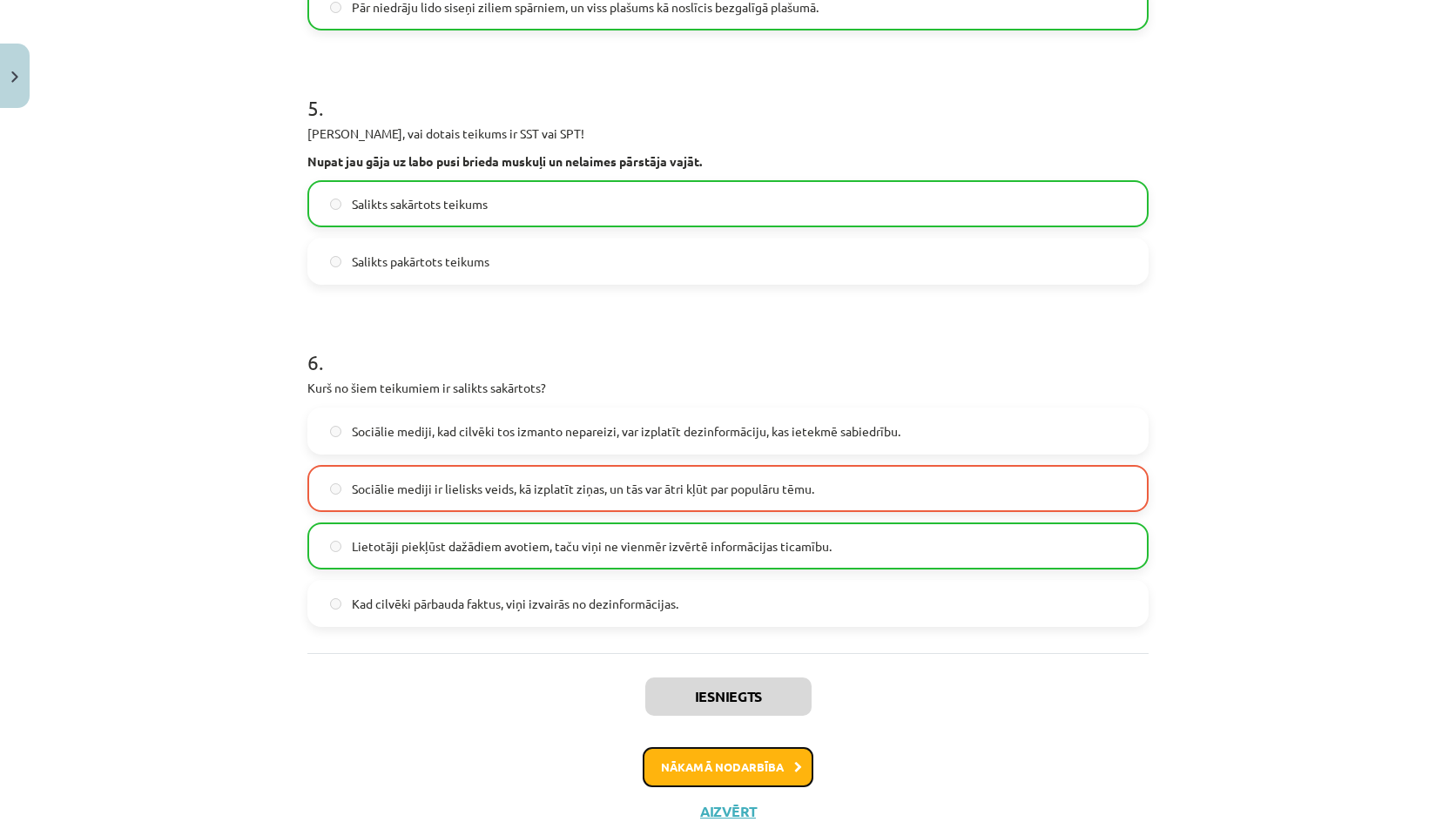
click at [724, 762] on button "Nākamā nodarbība" at bounding box center [728, 766] width 171 height 40
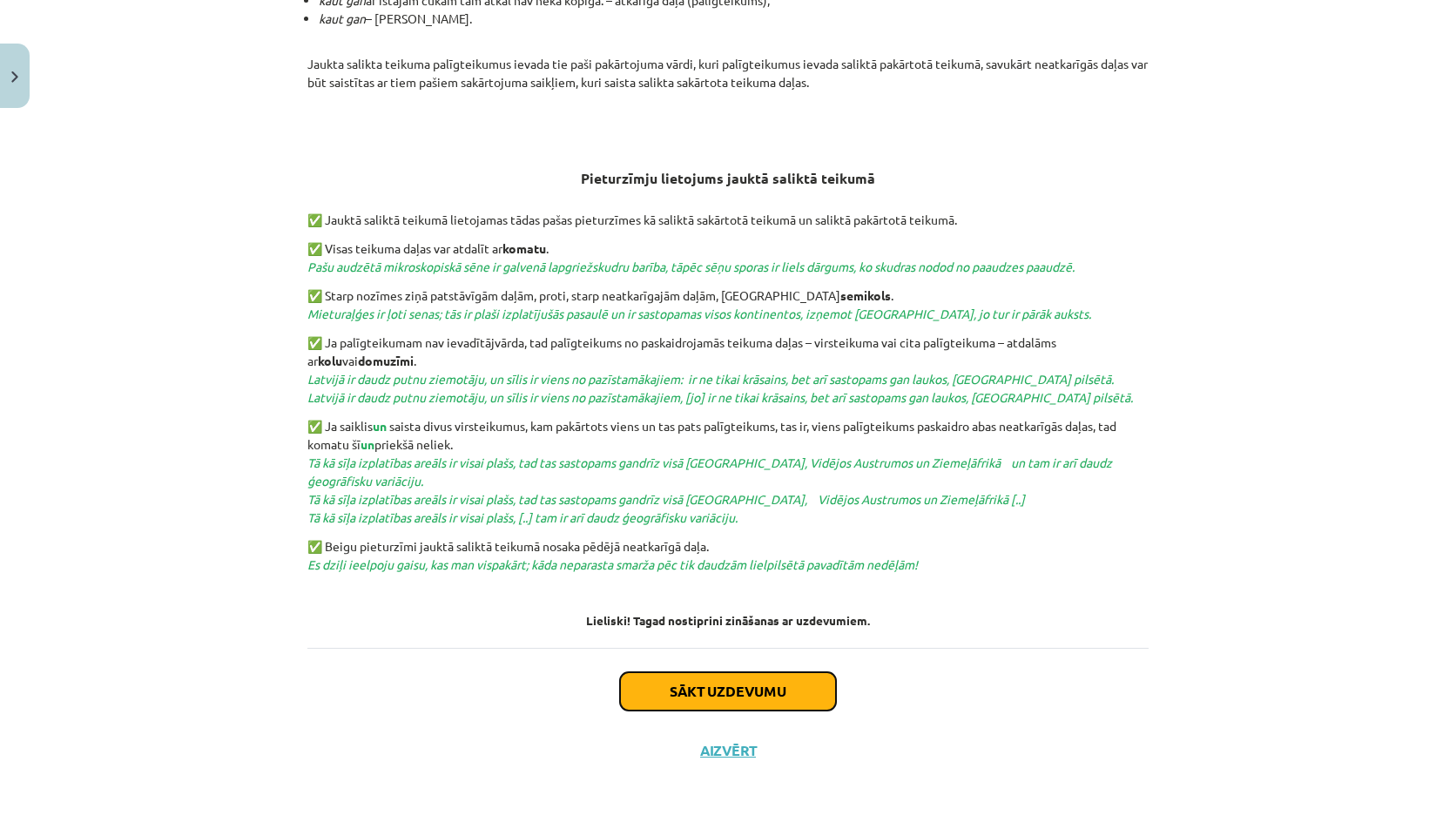
click at [732, 692] on button "Sākt uzdevumu" at bounding box center [727, 691] width 216 height 38
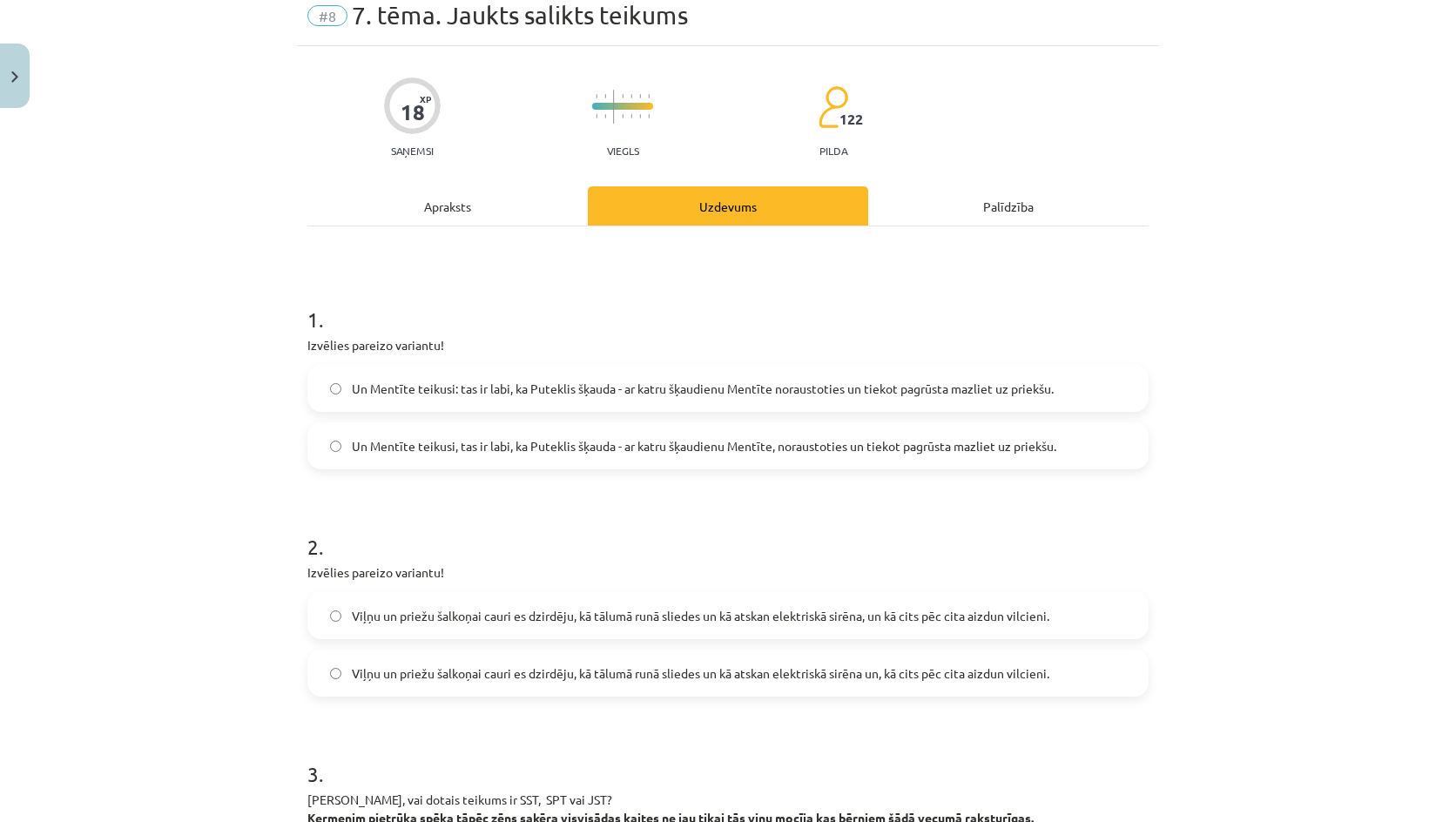
scroll to position [43, 0]
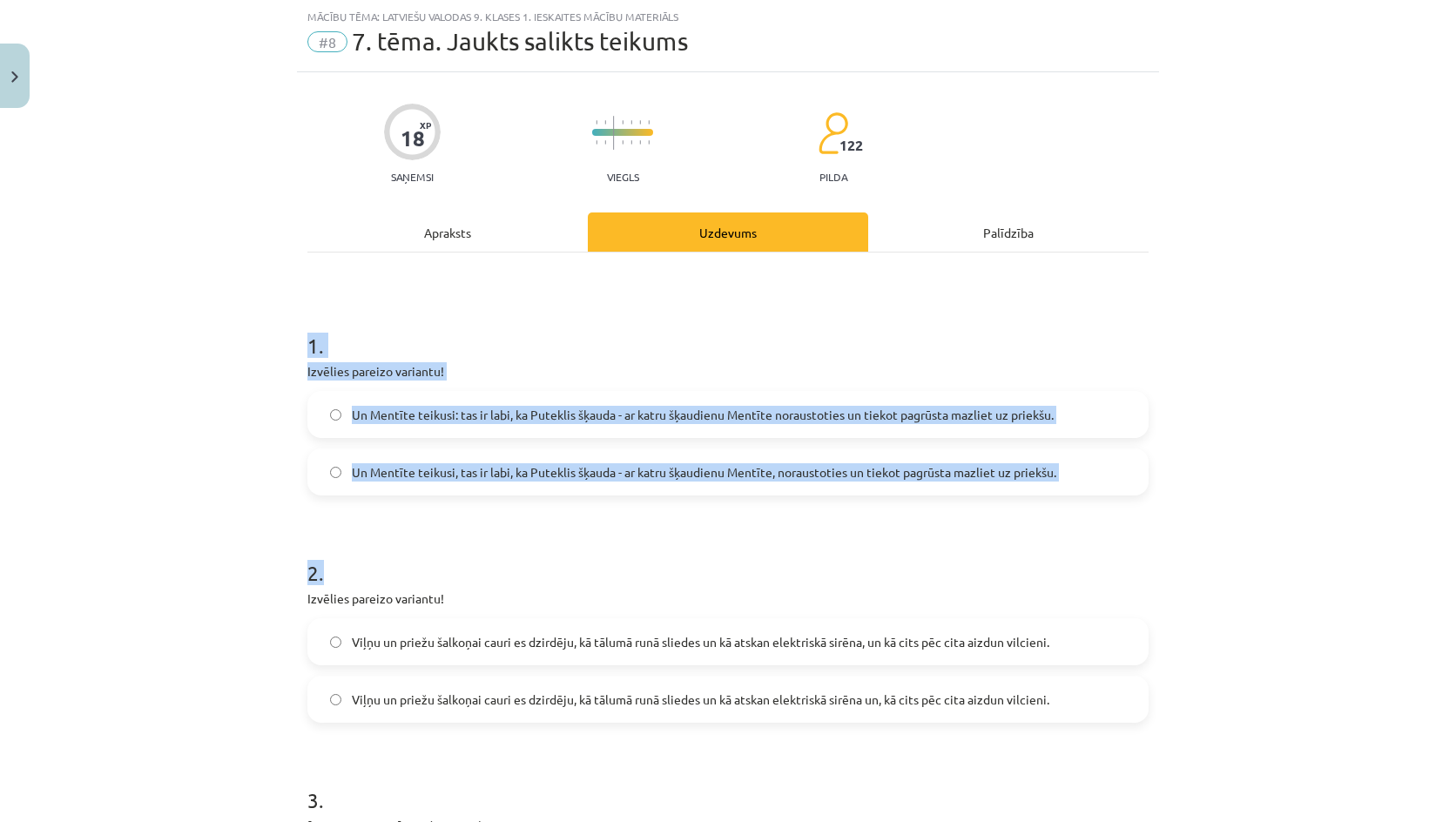
drag, startPoint x: 402, startPoint y: 454, endPoint x: 515, endPoint y: 586, distance: 173.8
click at [472, 538] on h1 "2 ." at bounding box center [728, 557] width 841 height 54
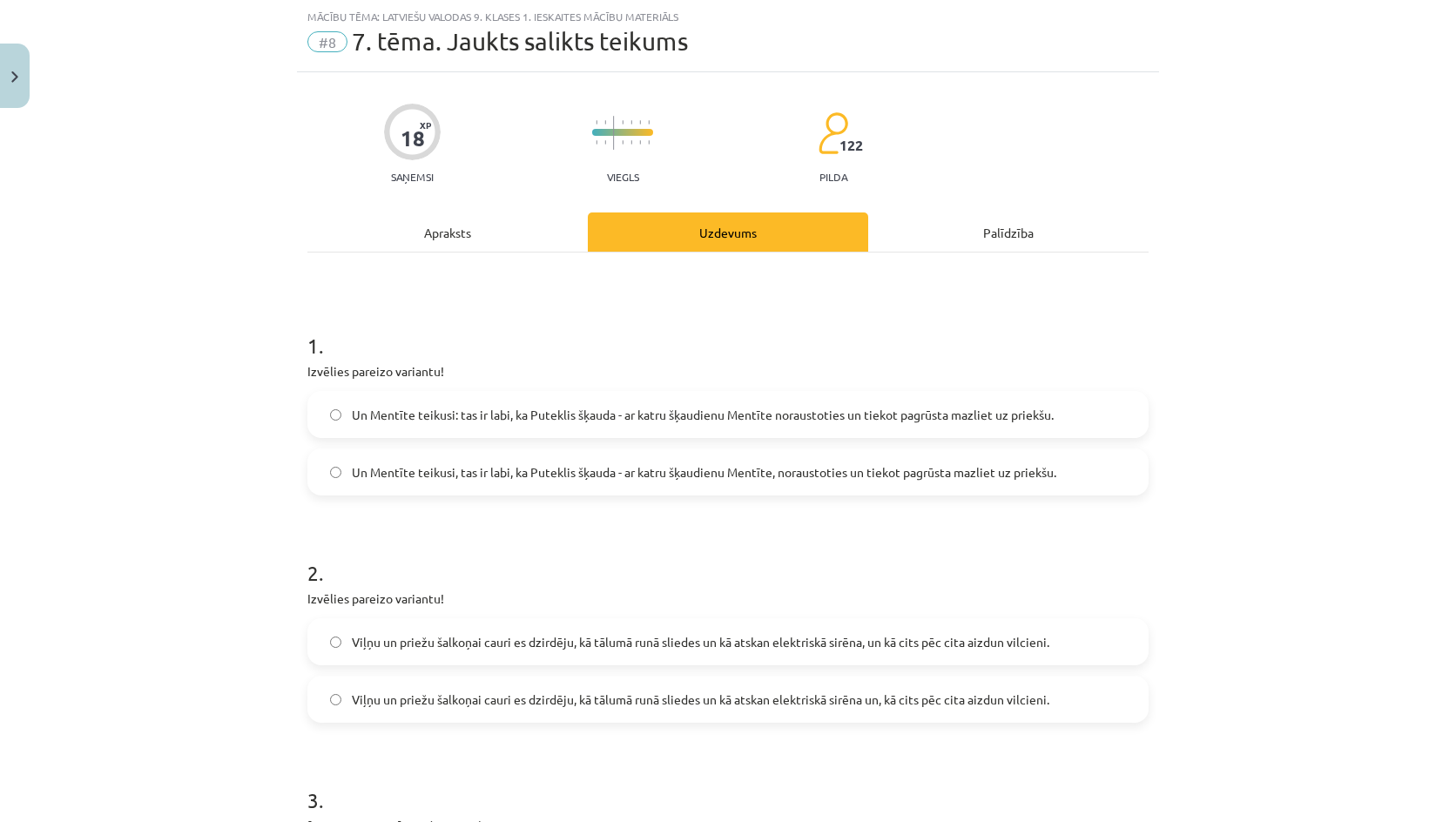
drag, startPoint x: 438, startPoint y: 413, endPoint x: 489, endPoint y: 567, distance: 162.2
click at [437, 413] on span "Un Mentīte teikusi: tas ir labi, ka Puteklis šķauda - ar katru šķaudienu Mentīt…" at bounding box center [702, 414] width 702 height 19
click at [489, 570] on h1 "2 ." at bounding box center [728, 557] width 841 height 54
click at [493, 650] on span "Viļņu un priežu šalkoņai cauri es dzirdēju, kā tālumā runā sliedes un kā atskan…" at bounding box center [700, 641] width 697 height 19
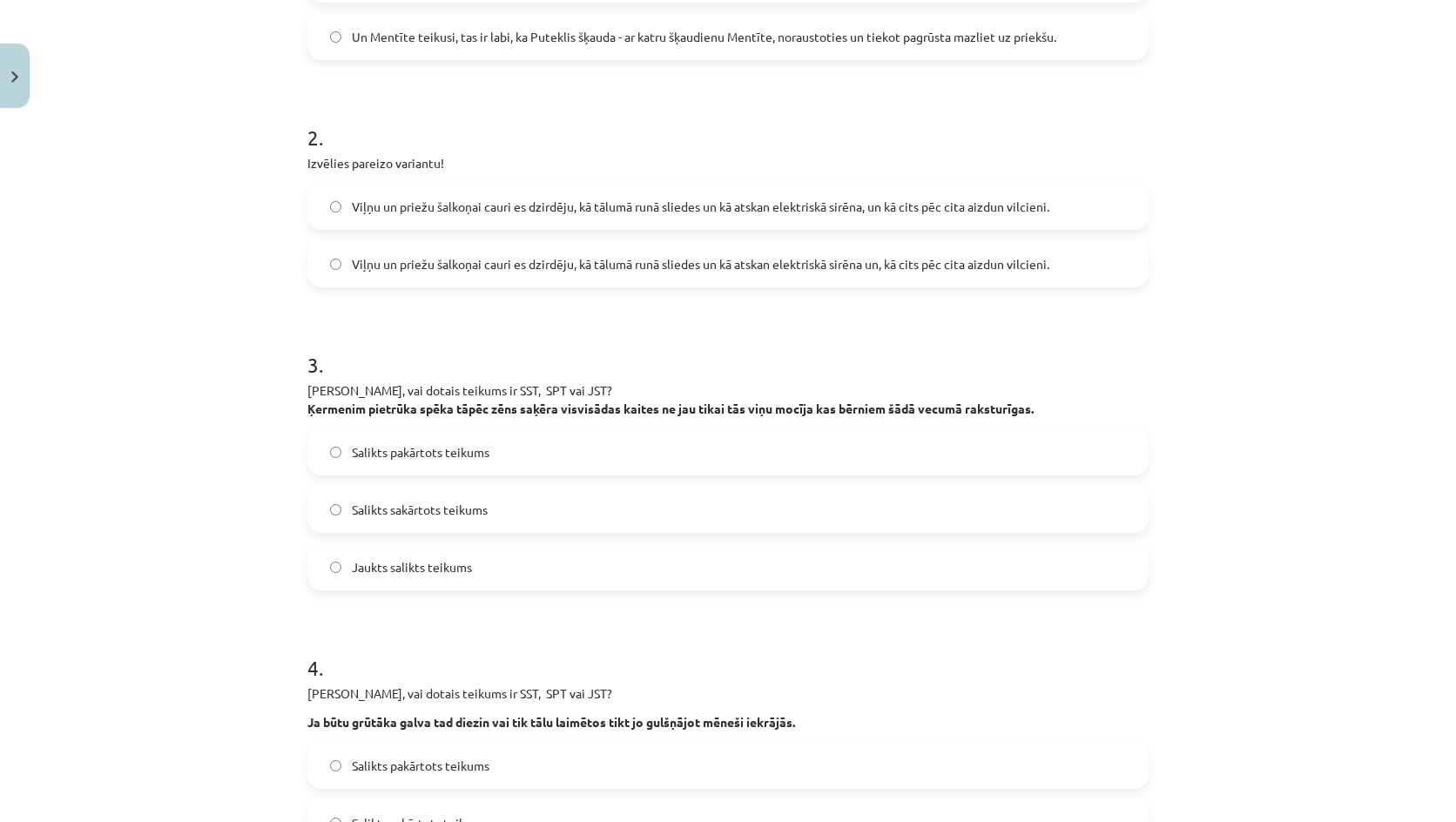
click at [475, 568] on label "Jaukts salikts teikums" at bounding box center [728, 566] width 837 height 43
click at [453, 502] on span "Salikts sakārtots teikums" at bounding box center [420, 509] width 136 height 19
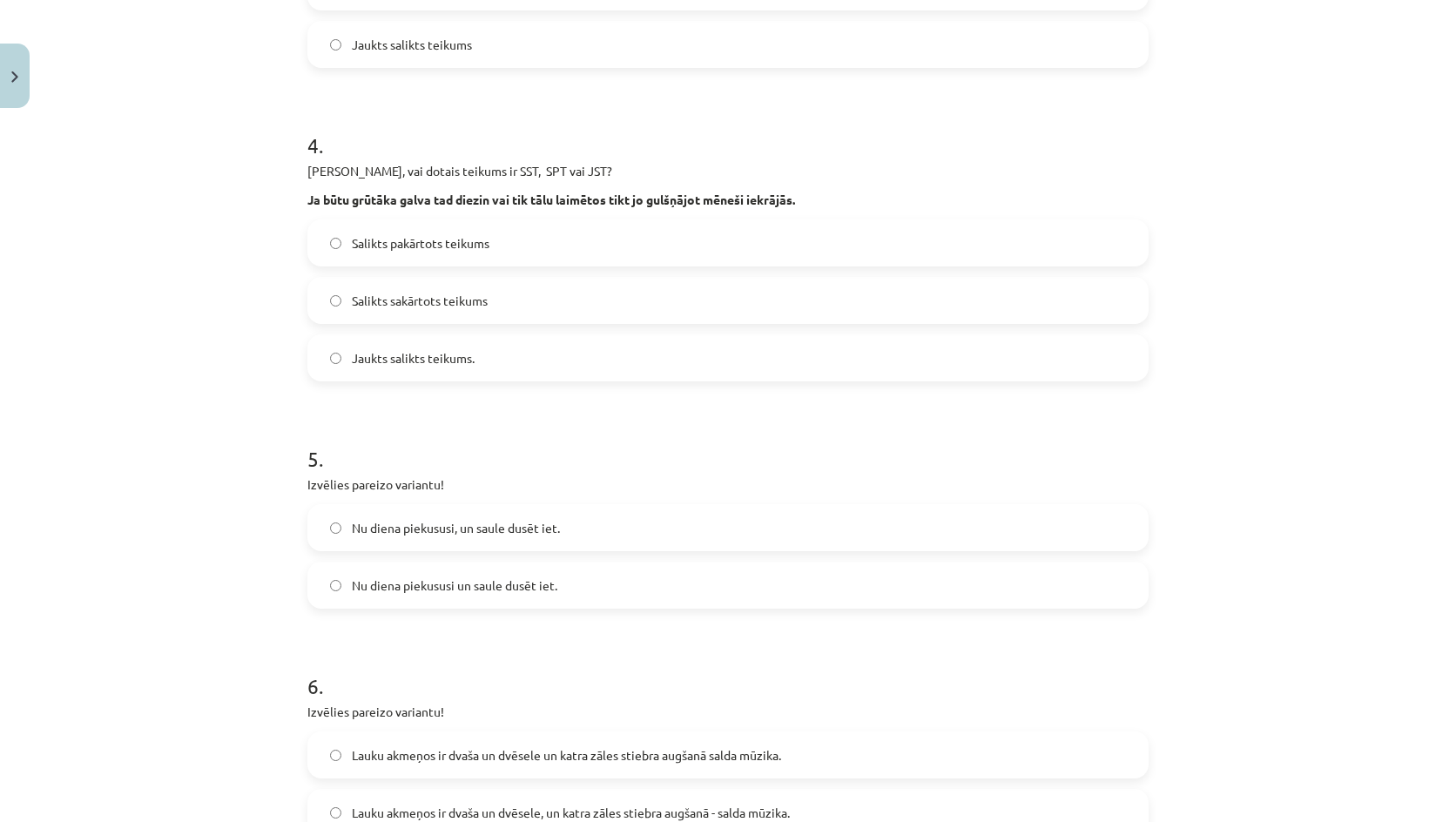
click at [480, 337] on label "Jaukts salikts teikums." at bounding box center [728, 357] width 837 height 43
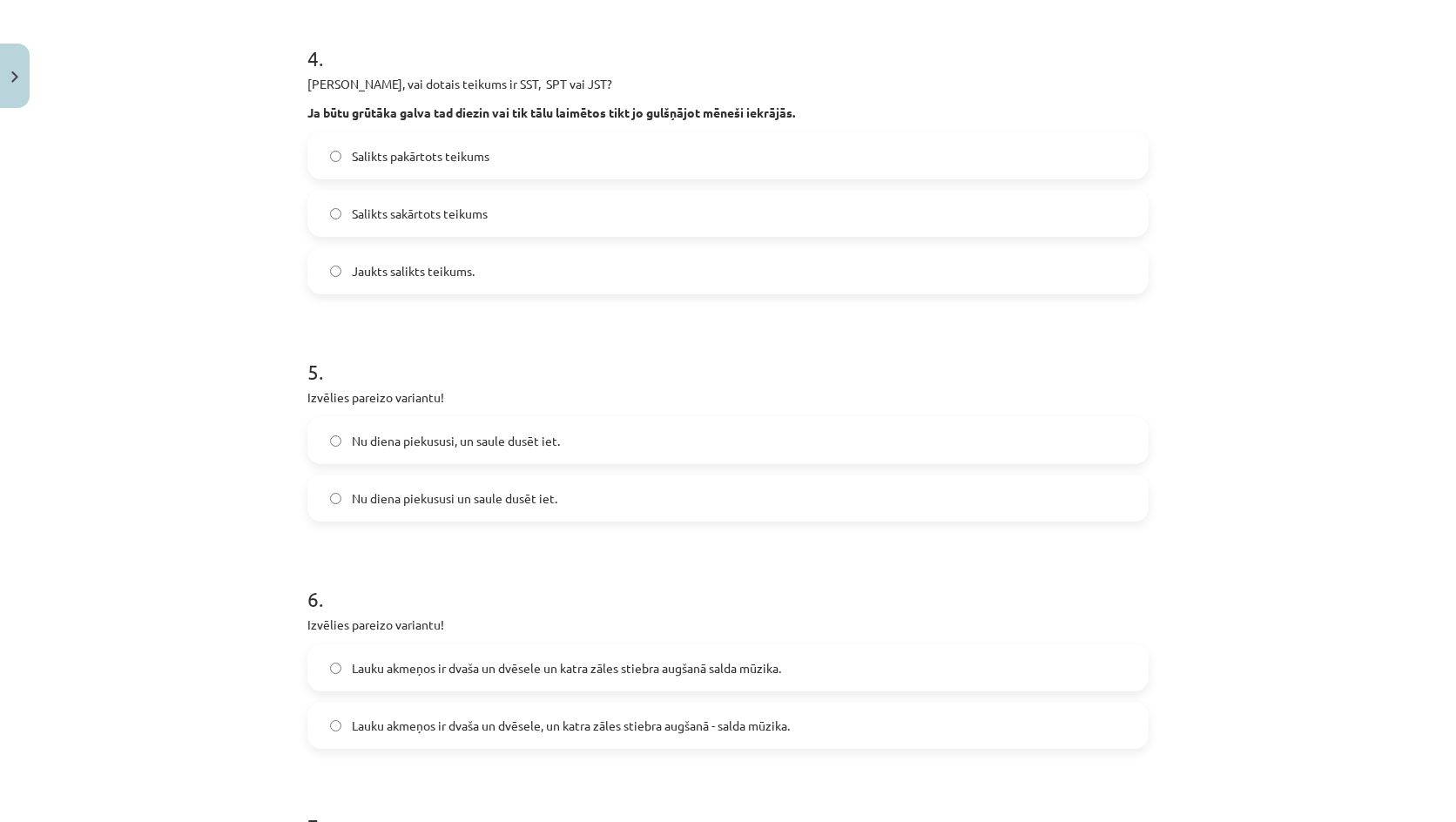
click at [487, 507] on span "Nu diena piekususi un saule dusēt iet." at bounding box center [454, 498] width 205 height 19
click at [552, 719] on span "Lauku akmeņos ir dvaša un dvēsele, un katra zāles stiebra augšanā - salda mūzik…" at bounding box center [570, 725] width 438 height 19
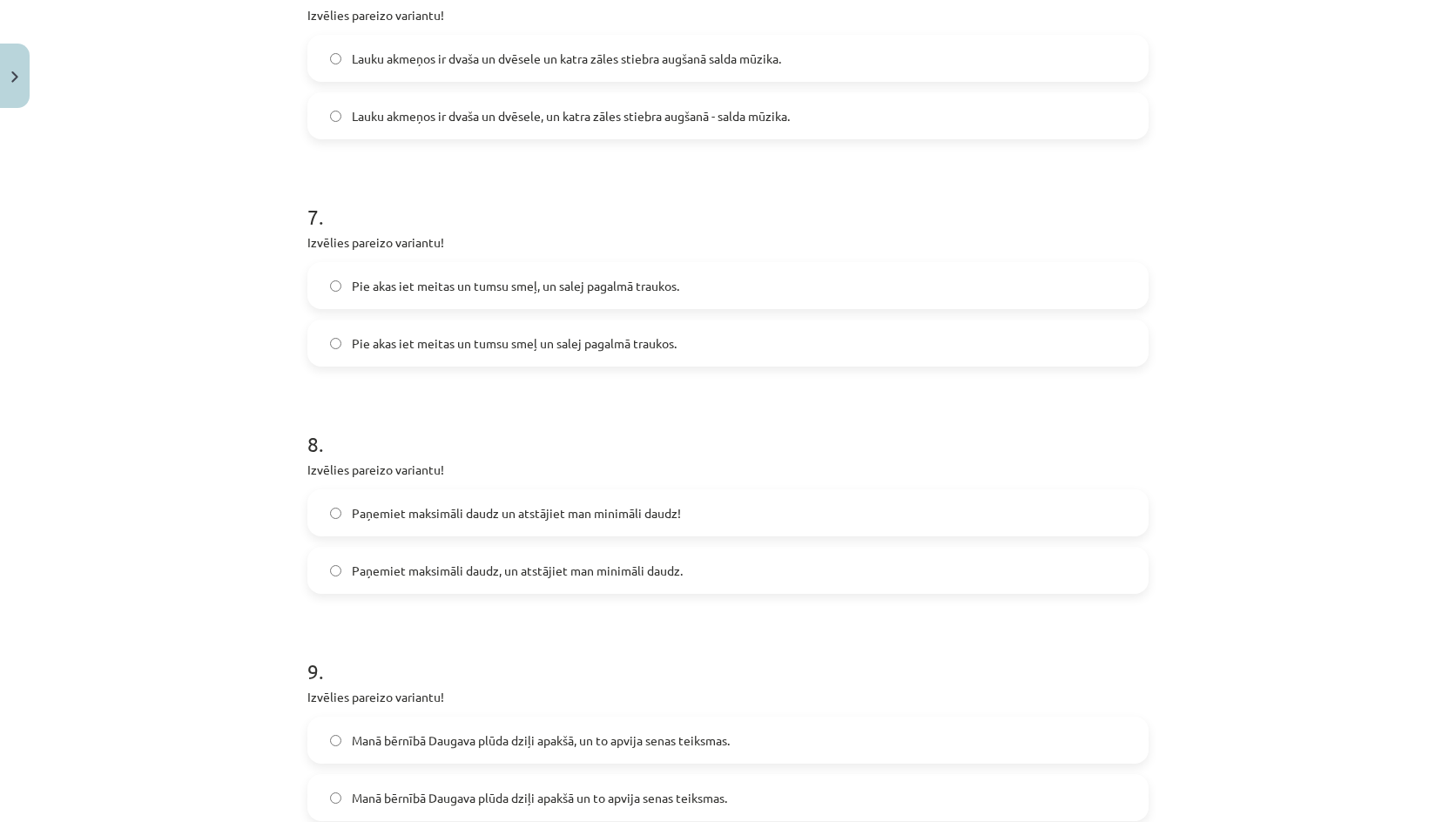
click at [528, 291] on span "Pie akas iet meitas un tumsu smeļ, un salej pagalmā traukos." at bounding box center [515, 285] width 327 height 19
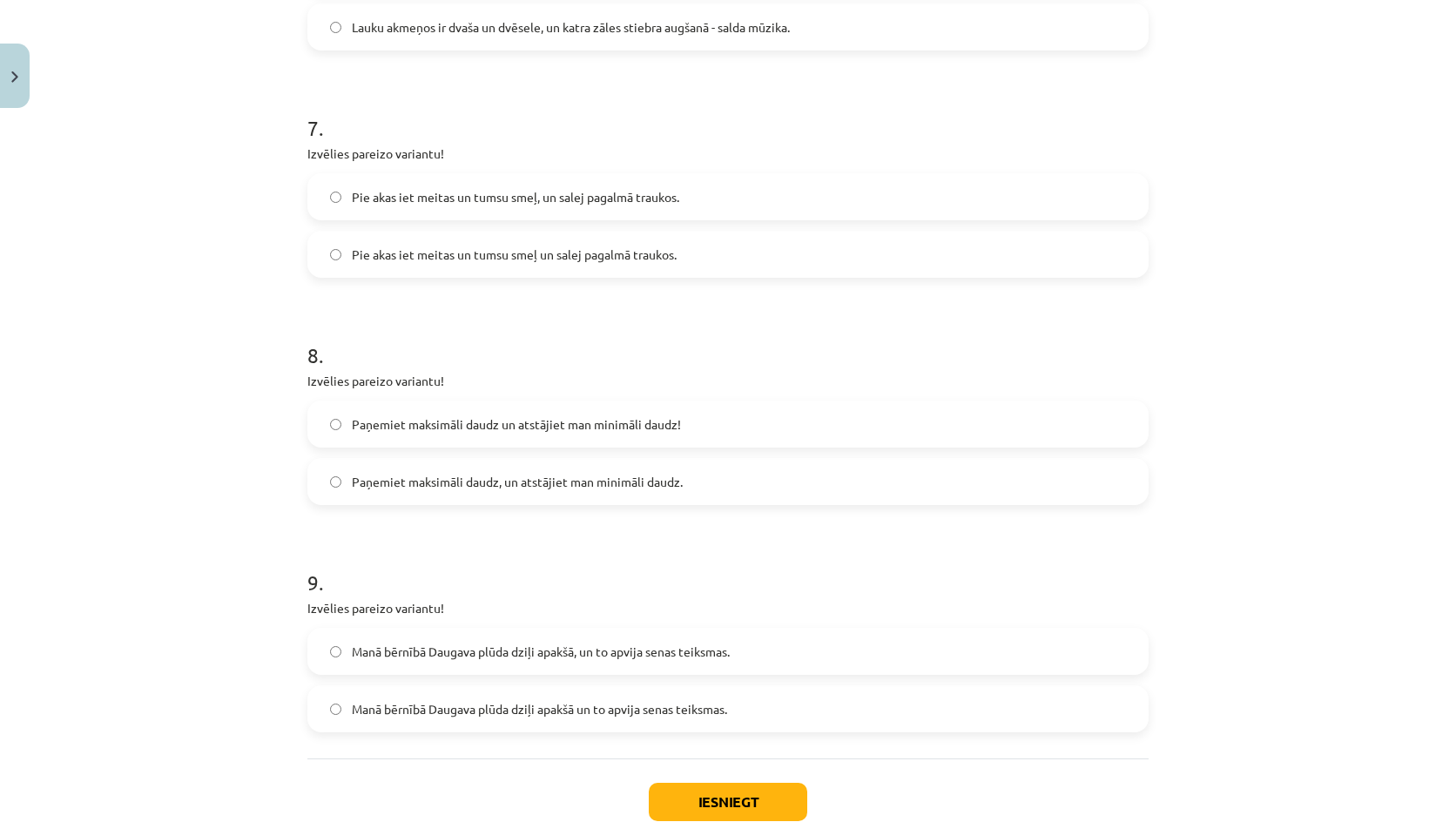
scroll to position [1899, 0]
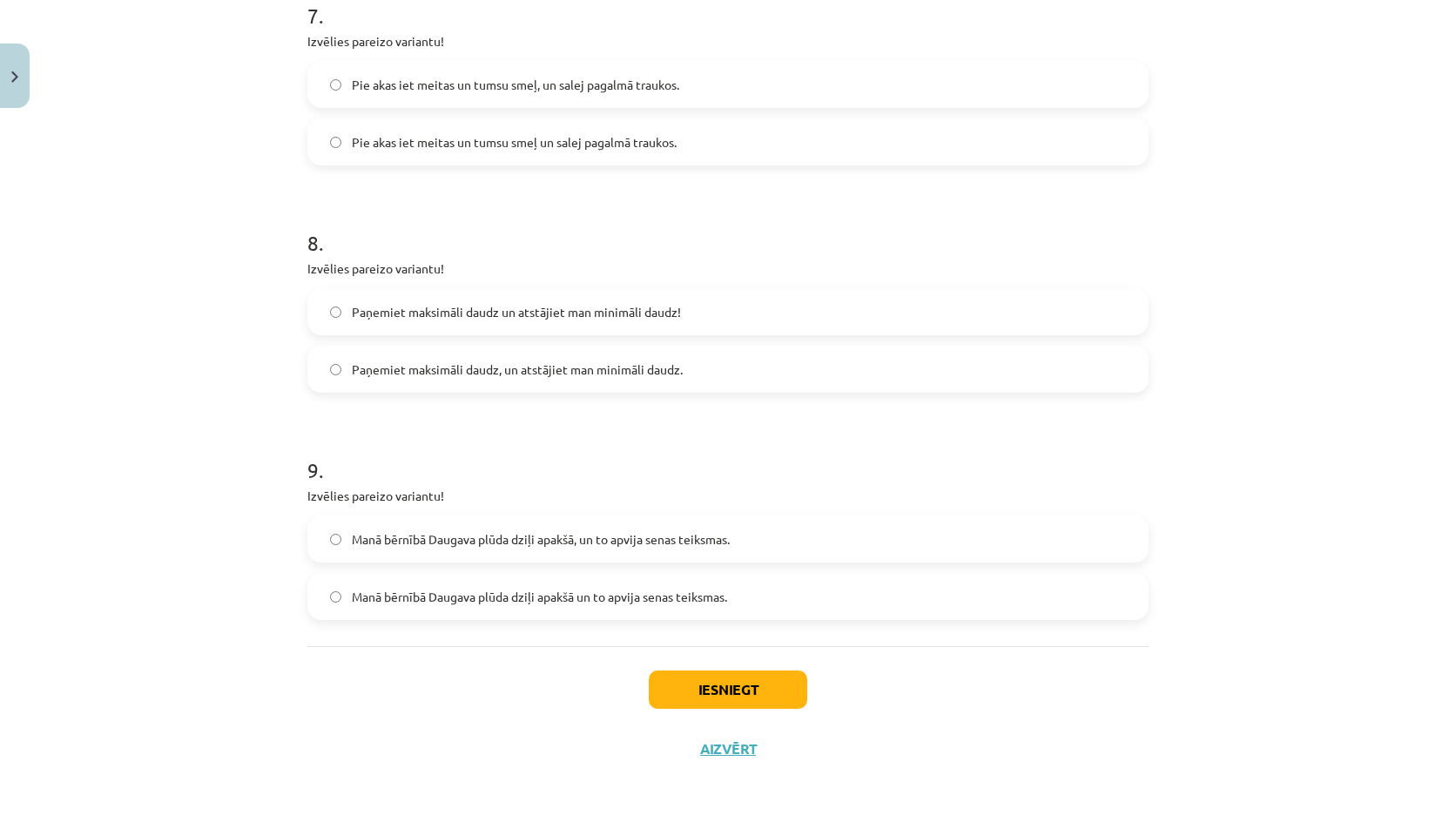
click at [479, 322] on label "Paņemiet maksimāli daudz un atstājiet man minimāli daudz!" at bounding box center [728, 311] width 837 height 43
click at [603, 569] on div "Manā bērnībā Daugava plūda dziļi apakšā, un to apvija senas teiksmas. Manā bērn…" at bounding box center [728, 567] width 841 height 105
click at [611, 551] on label "Manā bērnībā Daugava plūda dziļi apakšā, un to apvija senas teiksmas." at bounding box center [728, 538] width 837 height 43
click at [715, 699] on button "Iesniegt" at bounding box center [728, 689] width 159 height 38
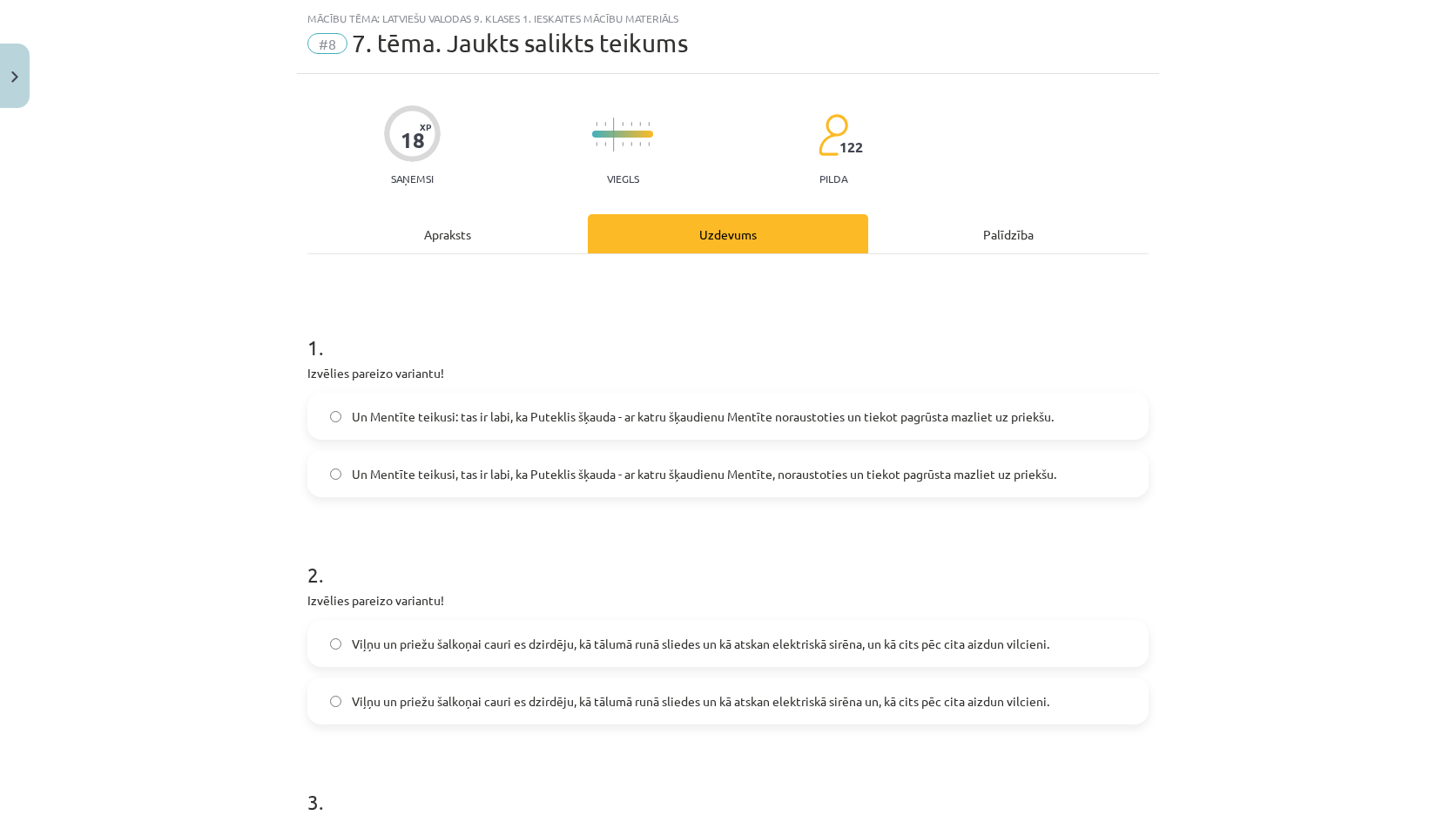
scroll to position [0, 0]
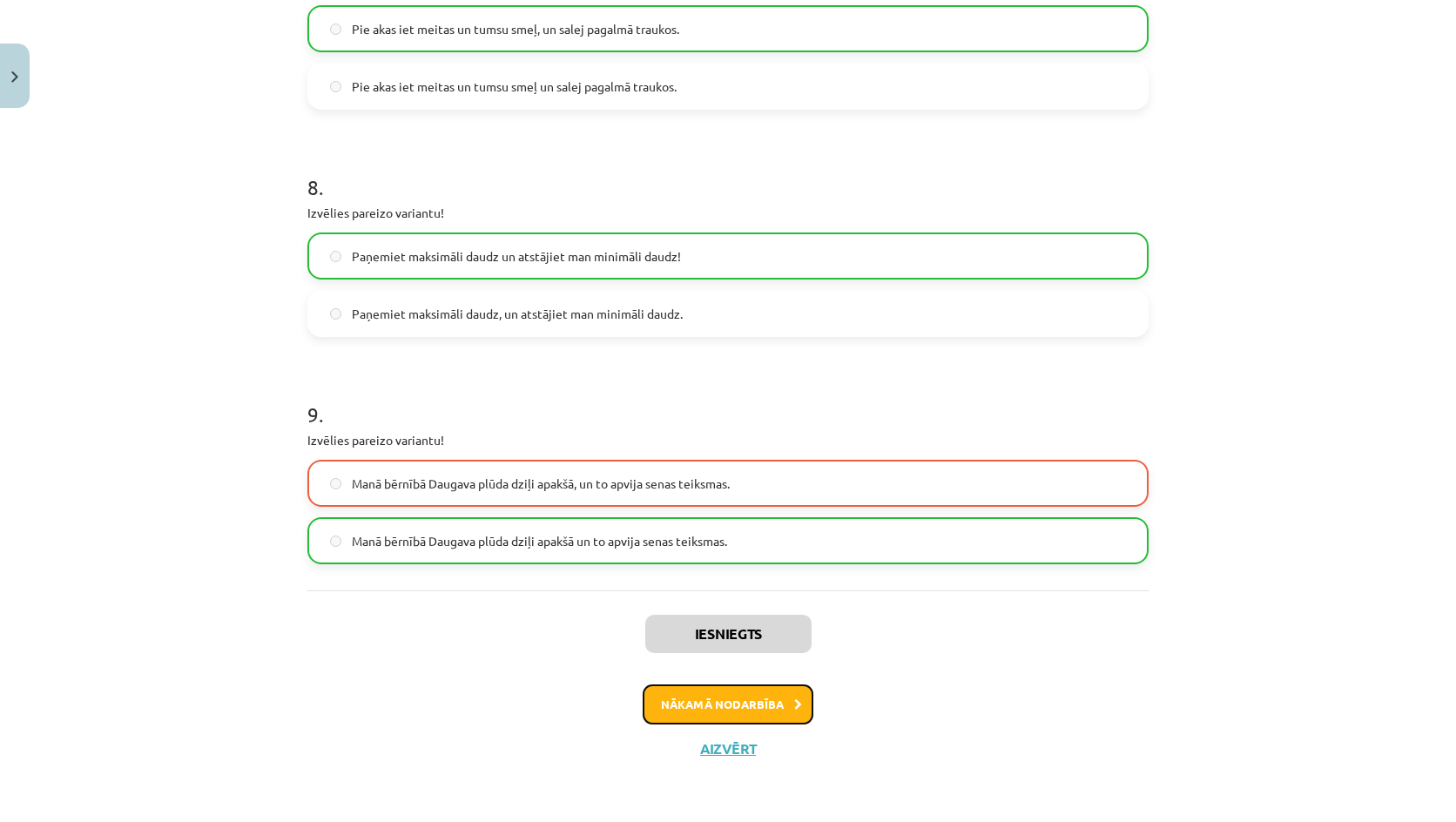
click at [780, 710] on button "Nākamā nodarbība" at bounding box center [728, 703] width 171 height 40
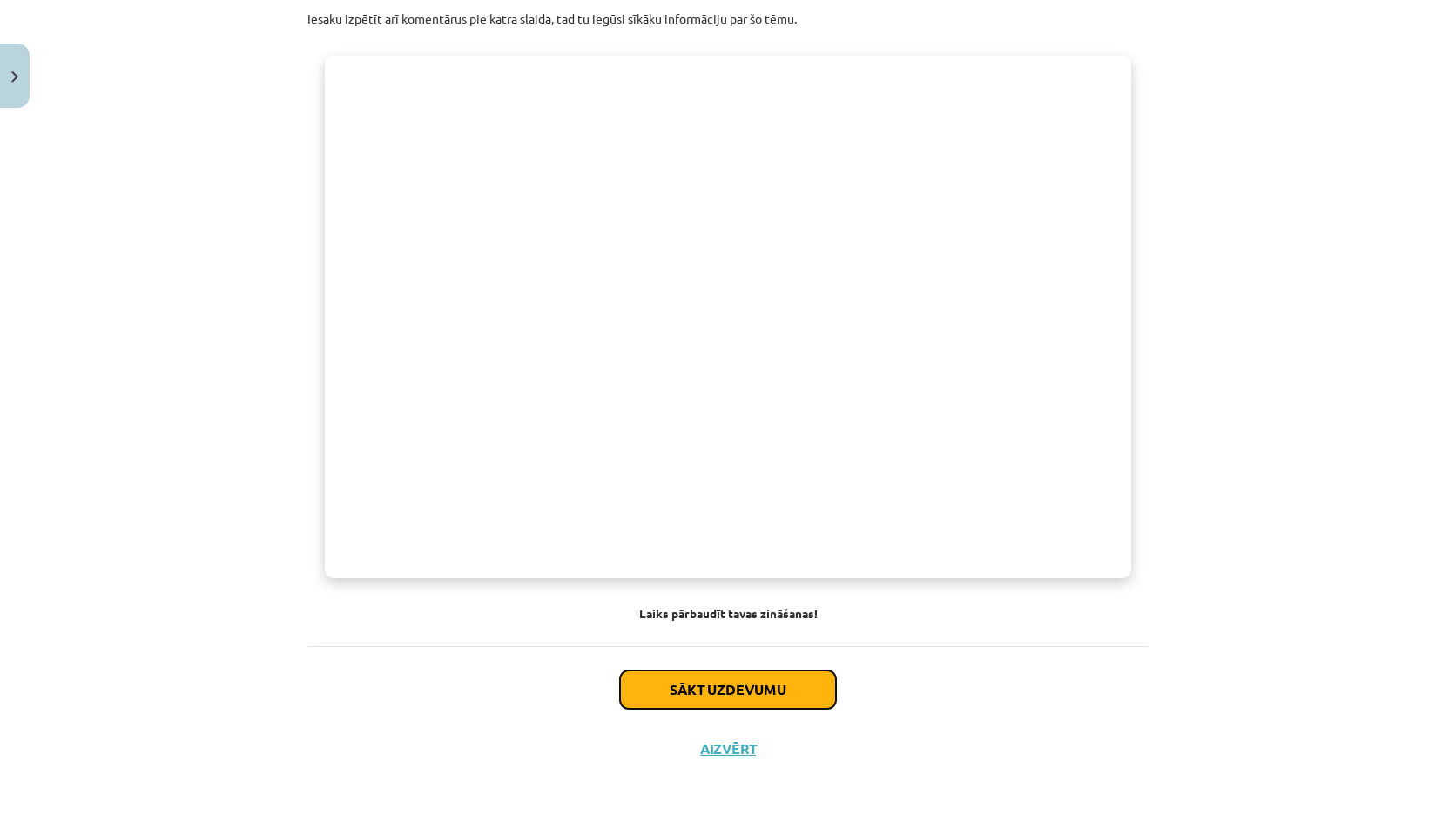
click at [753, 684] on button "Sākt uzdevumu" at bounding box center [727, 689] width 216 height 38
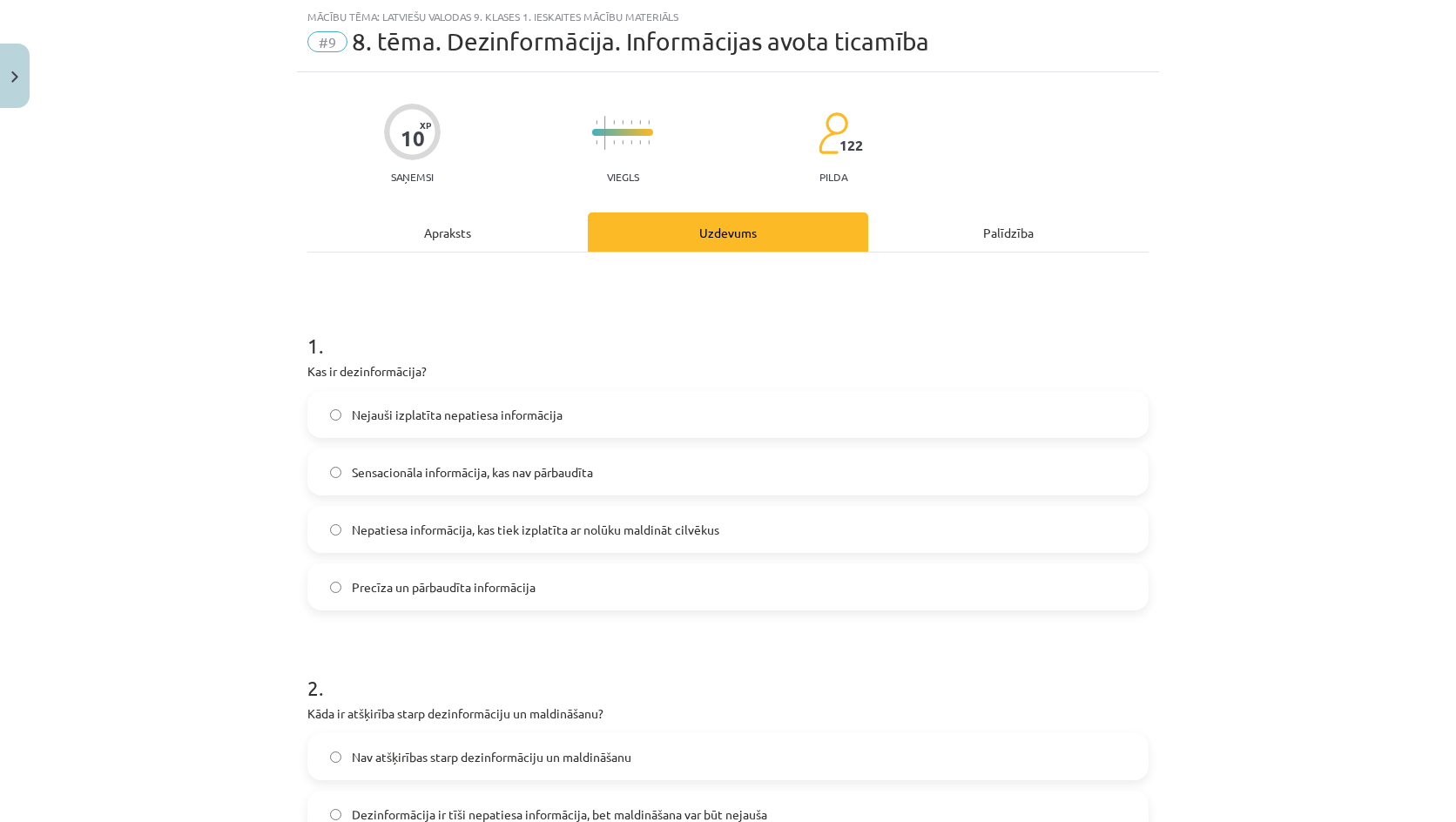
click at [428, 456] on label "Sensacionāla informācija, kas nav pārbaudīta" at bounding box center [728, 471] width 837 height 43
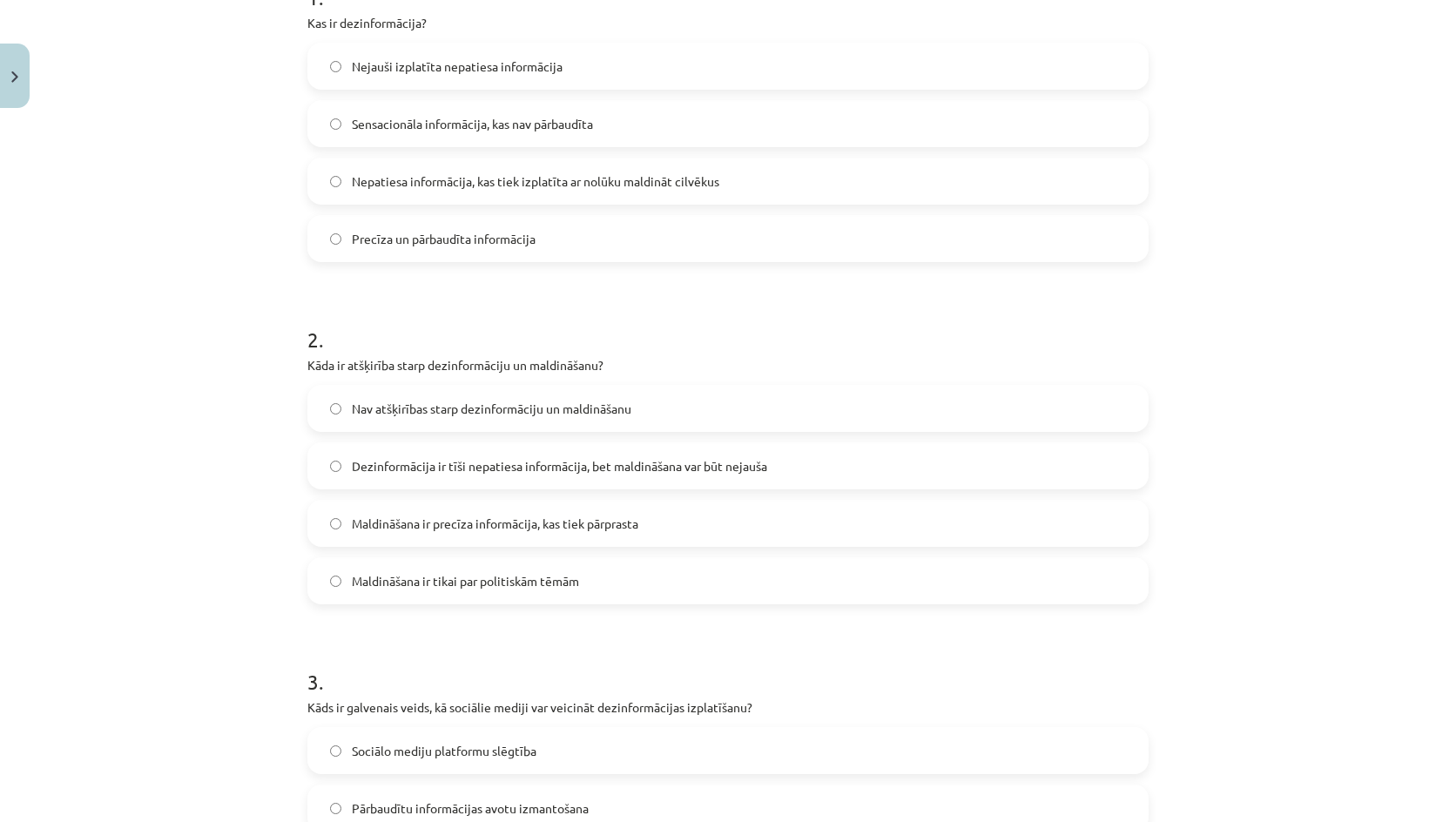
click at [442, 511] on label "Maldināšana ir precīza informācija, kas tiek pārprasta" at bounding box center [728, 522] width 837 height 43
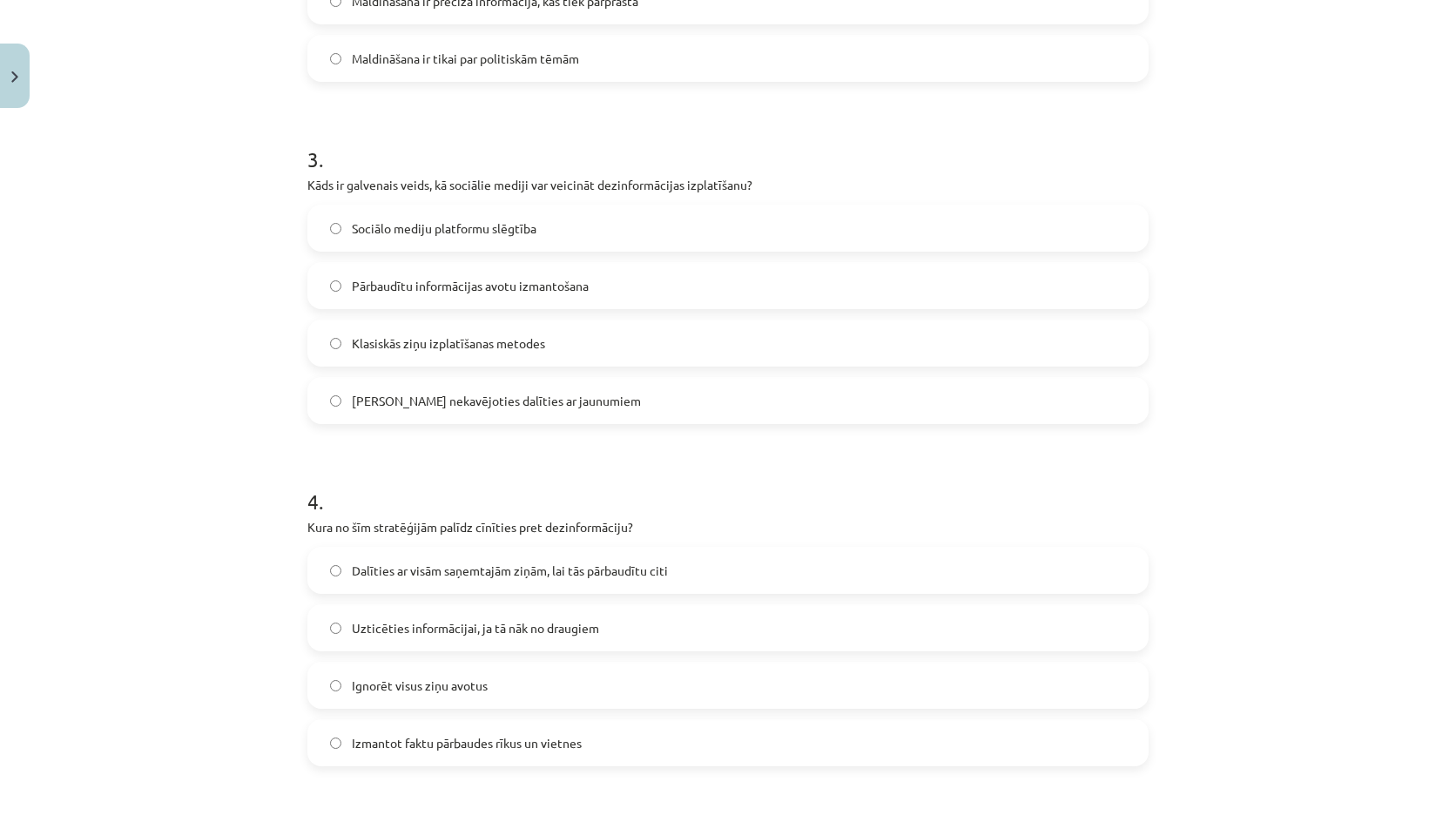
click at [442, 512] on h1 "4 ." at bounding box center [728, 485] width 841 height 54
click at [470, 348] on span "Klasiskās ziņu izplatīšanas metodes" at bounding box center [448, 343] width 193 height 19
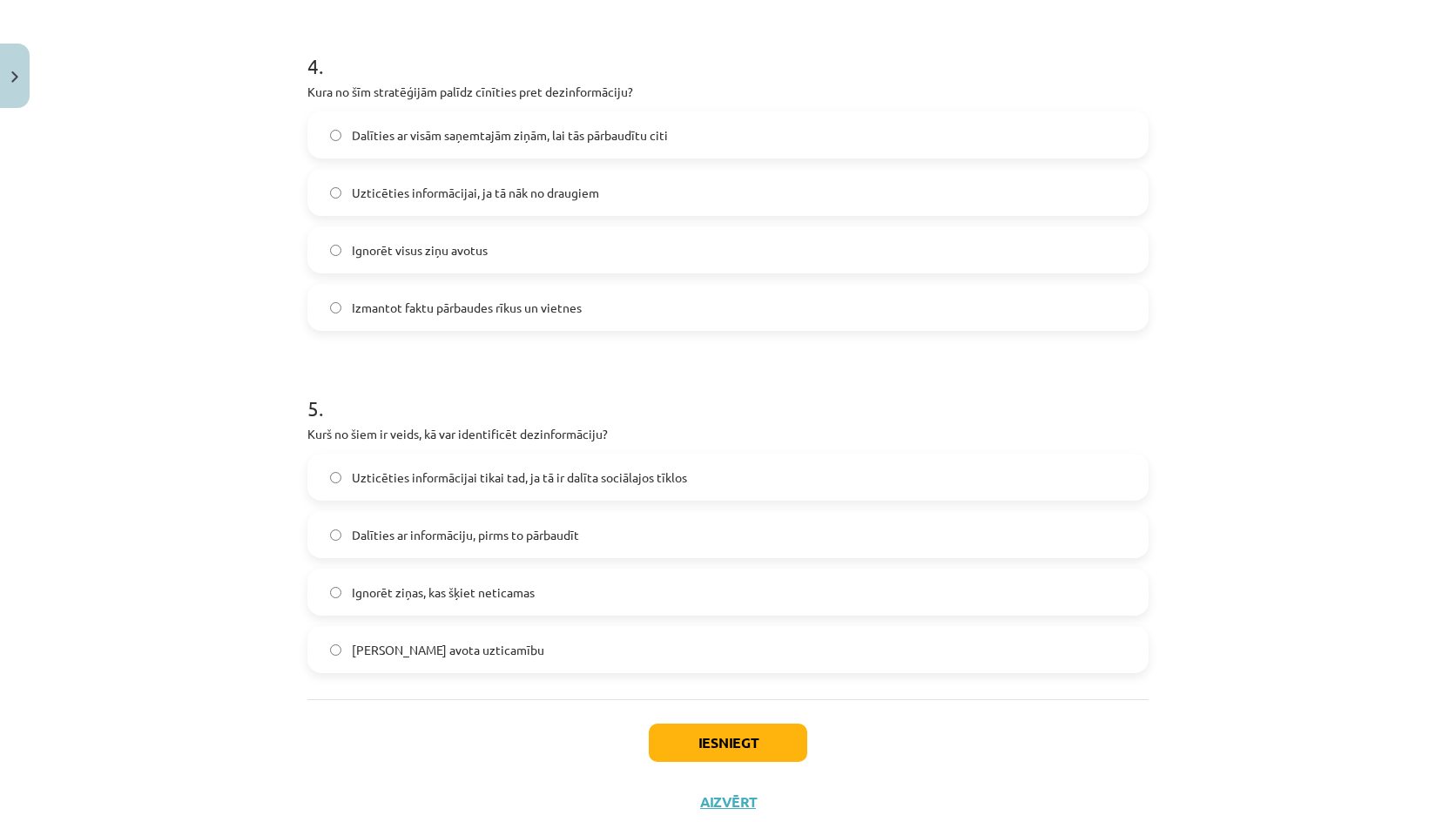
click at [466, 366] on h1 "5 ." at bounding box center [728, 392] width 841 height 54
click at [470, 320] on label "Izmantot faktu pārbaudes rīkus un vietnes" at bounding box center [728, 307] width 837 height 43
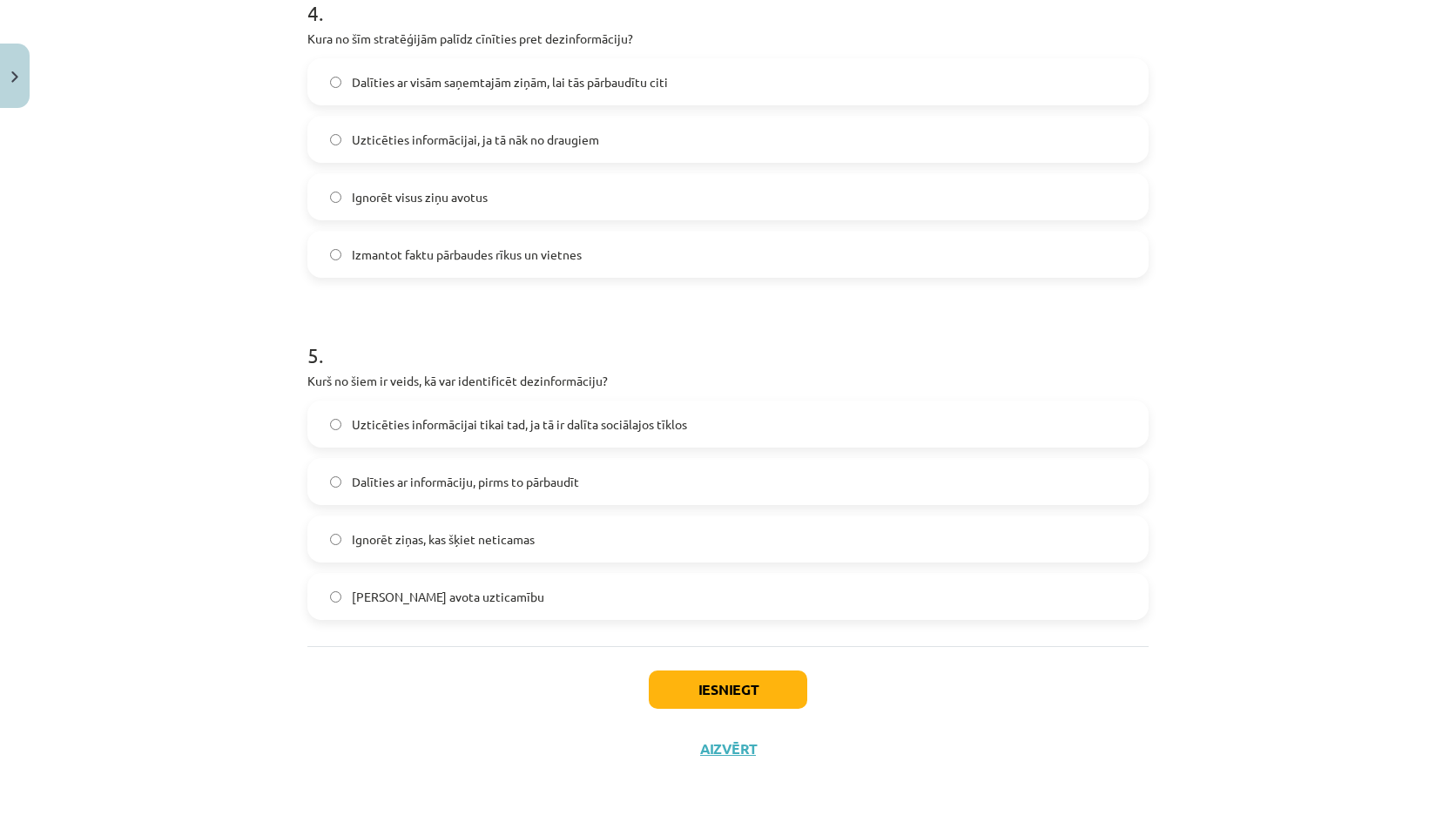
click at [461, 359] on h1 "5 ." at bounding box center [728, 339] width 841 height 54
click at [479, 445] on label "Uzticēties informācijai tikai tad, ja tā ir dalīta sociālajos tīklos" at bounding box center [728, 423] width 837 height 43
click at [769, 683] on button "Iesniegt" at bounding box center [728, 689] width 159 height 38
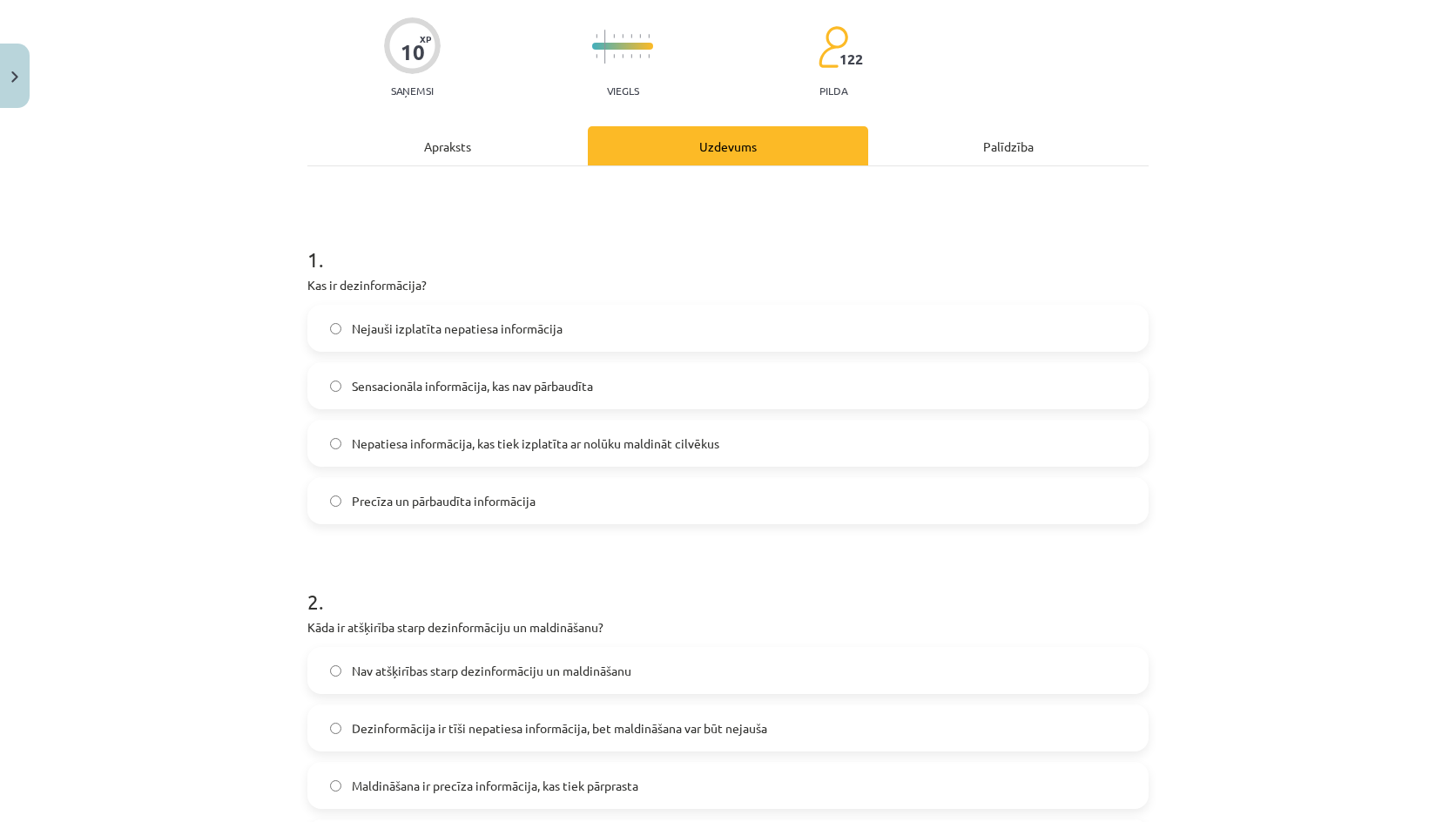
scroll to position [0, 0]
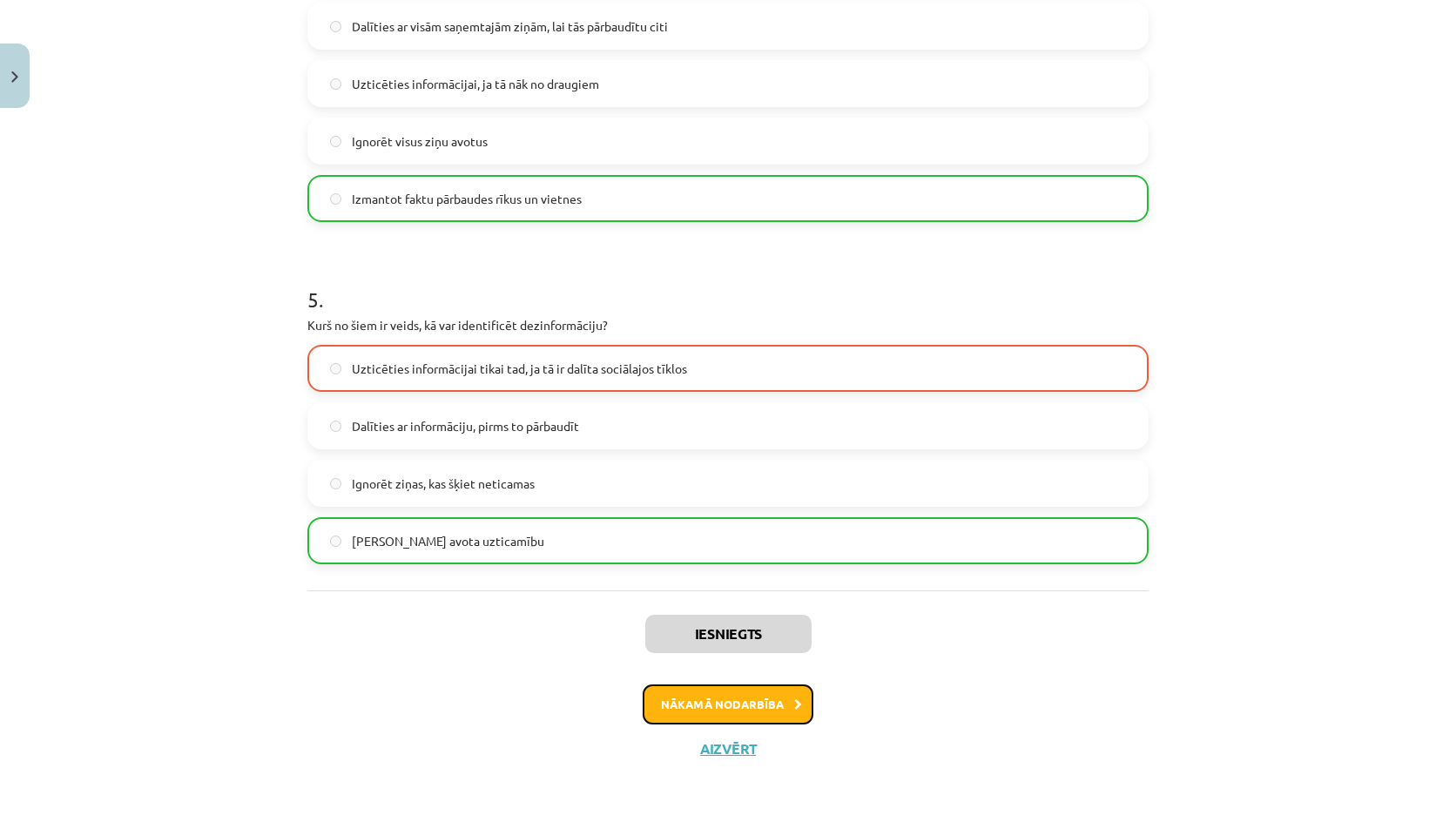
click at [726, 702] on button "Nākamā nodarbība" at bounding box center [728, 703] width 171 height 40
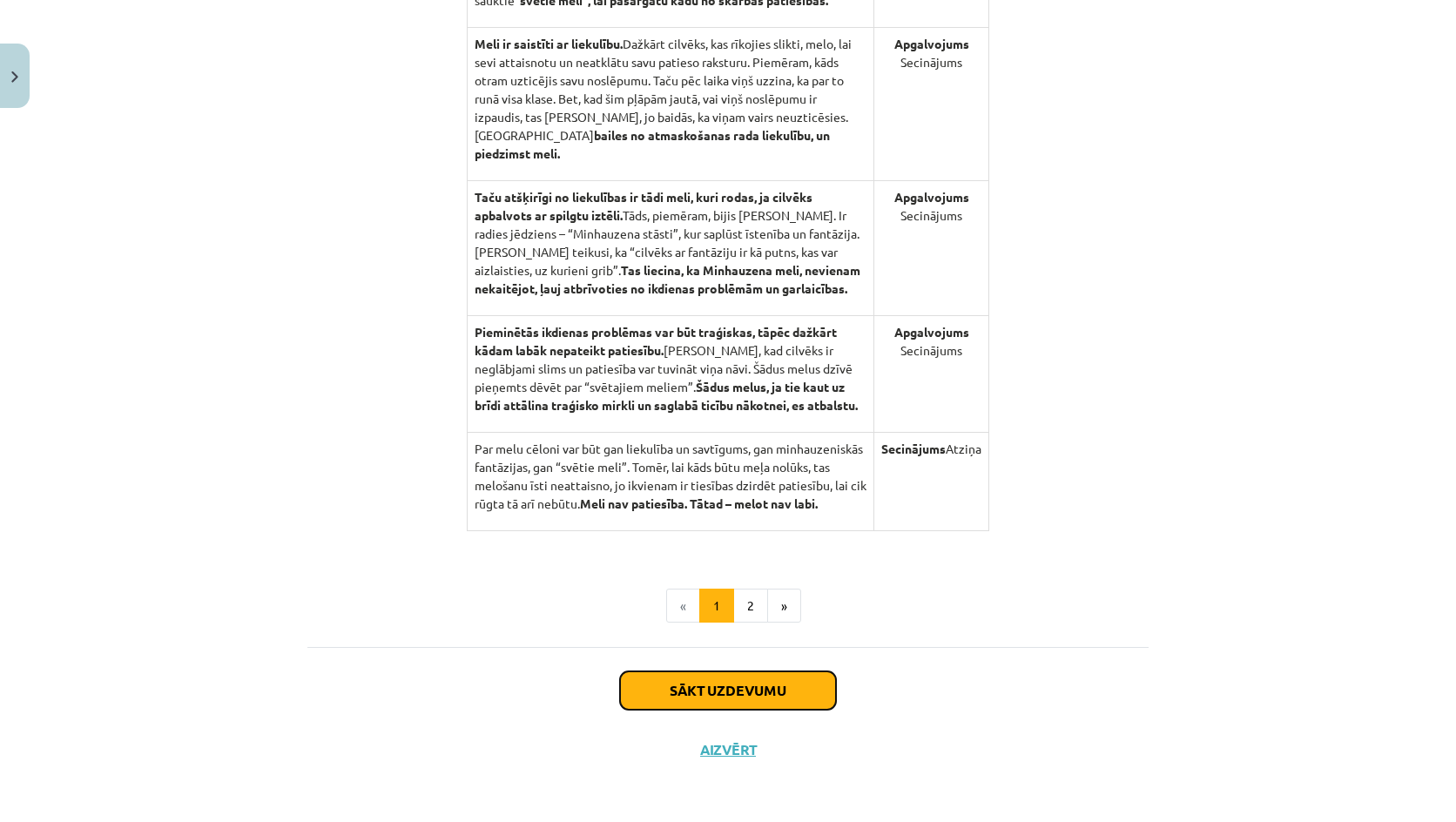
click at [754, 705] on button "Sākt uzdevumu" at bounding box center [727, 690] width 216 height 38
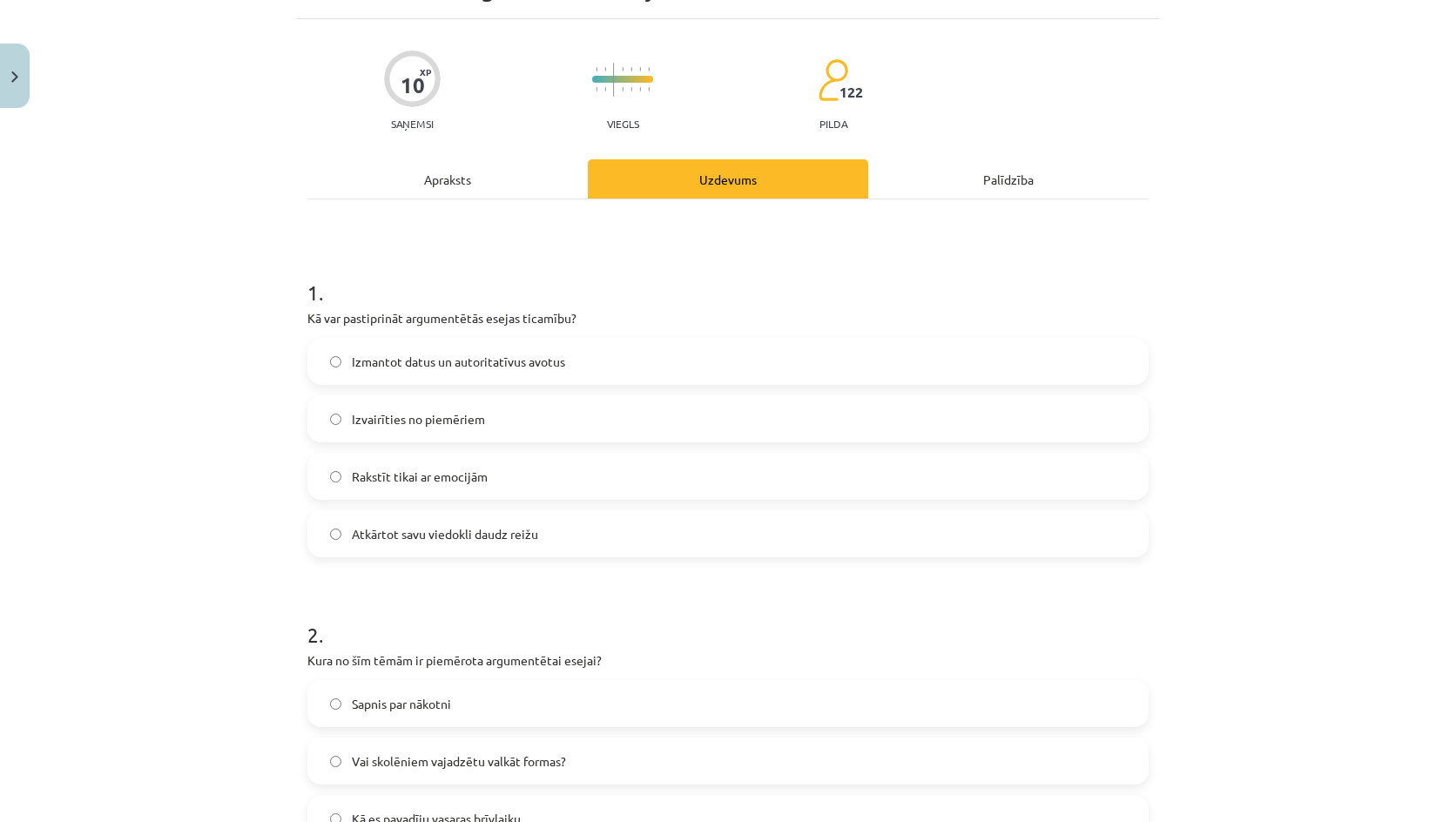
scroll to position [43, 0]
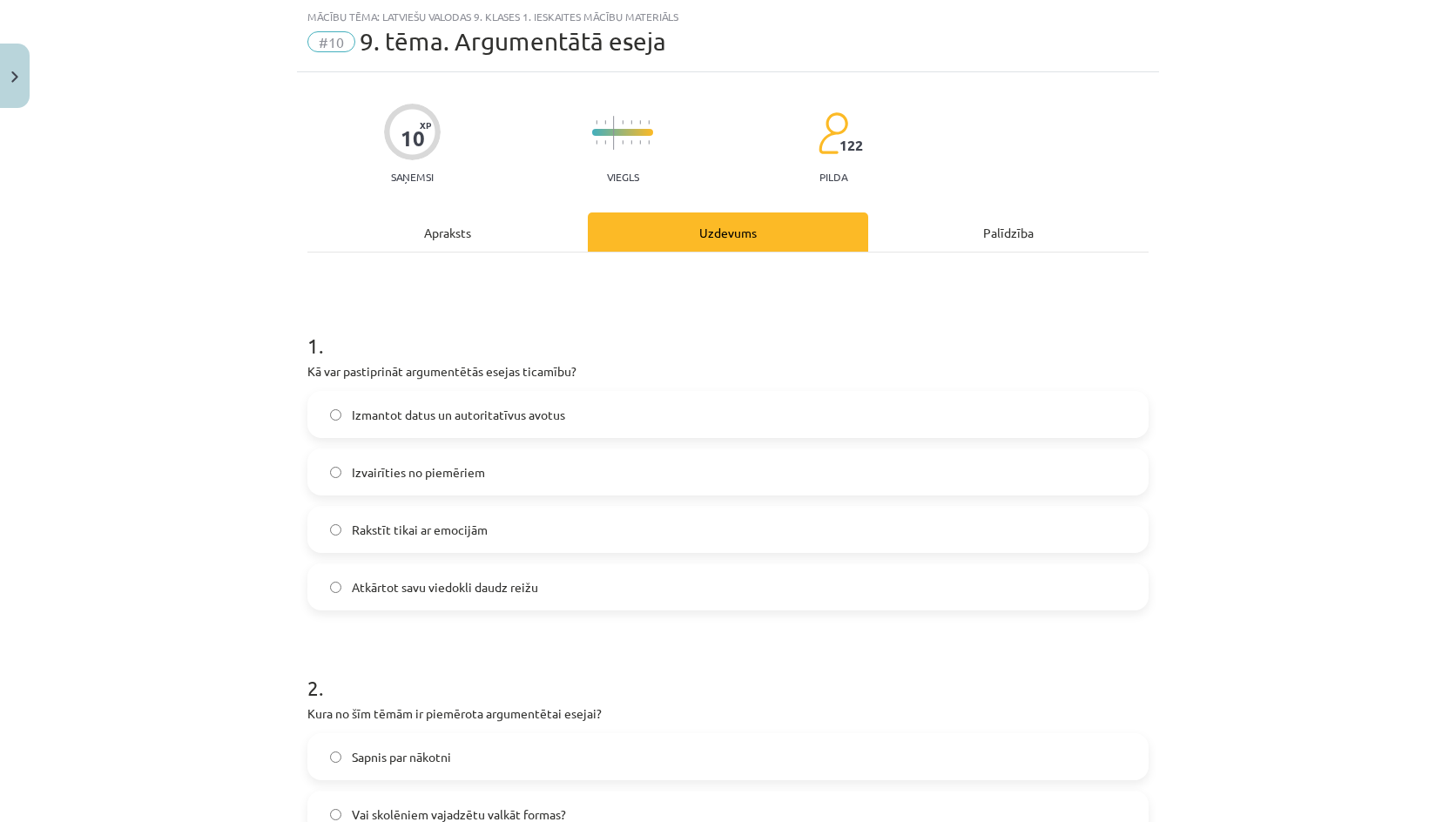
drag, startPoint x: 539, startPoint y: 418, endPoint x: 534, endPoint y: 435, distance: 17.7
click at [539, 418] on span "Izmantot datus un autoritatīvus avotus" at bounding box center [458, 414] width 213 height 19
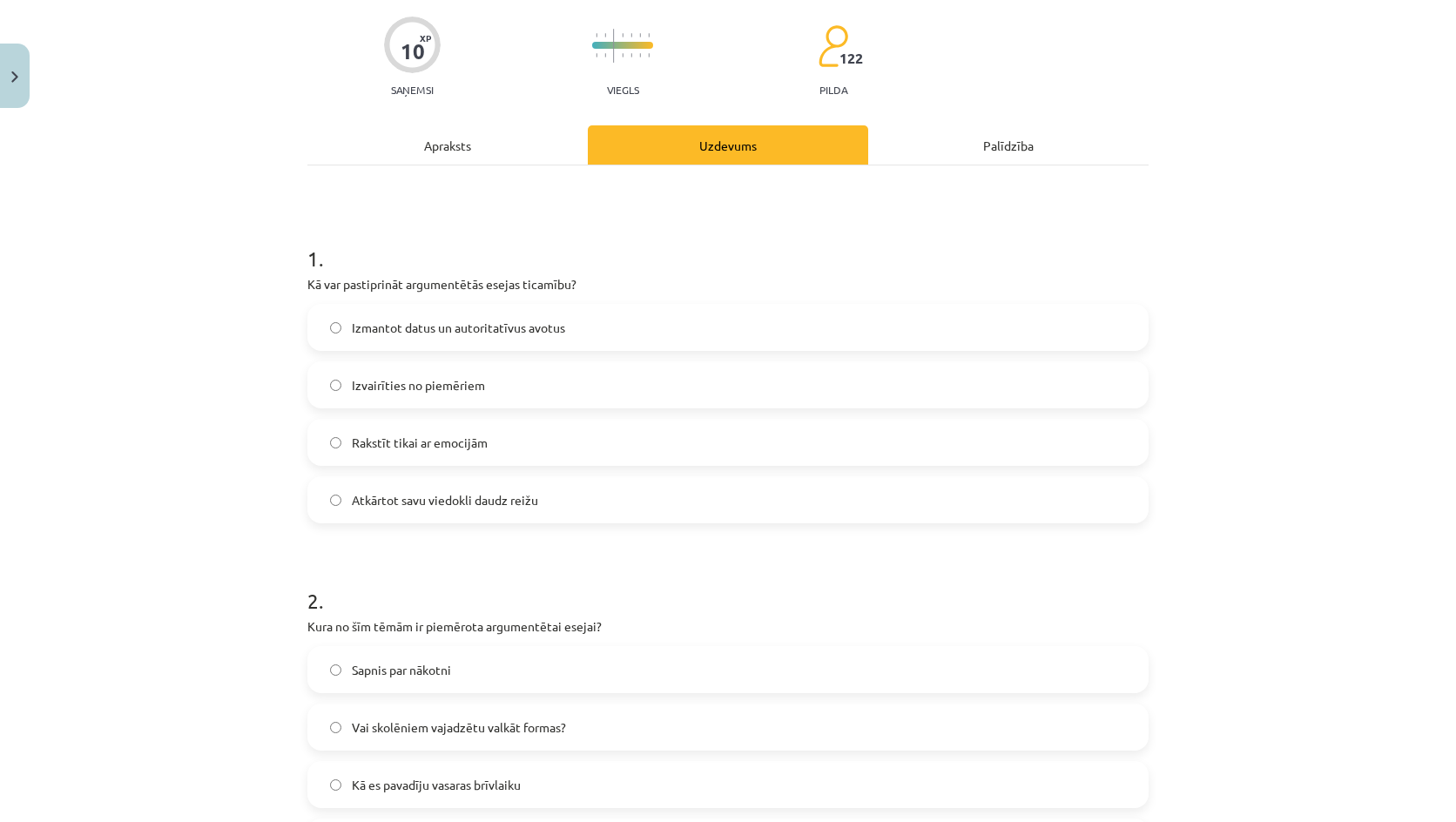
drag, startPoint x: 530, startPoint y: 622, endPoint x: 526, endPoint y: 651, distance: 29.3
click at [528, 627] on p "Kura no šīm tēmām ir piemērota argumentētai esejai?" at bounding box center [728, 626] width 841 height 19
click at [524, 665] on label "Sapnis par nākotni" at bounding box center [728, 669] width 837 height 43
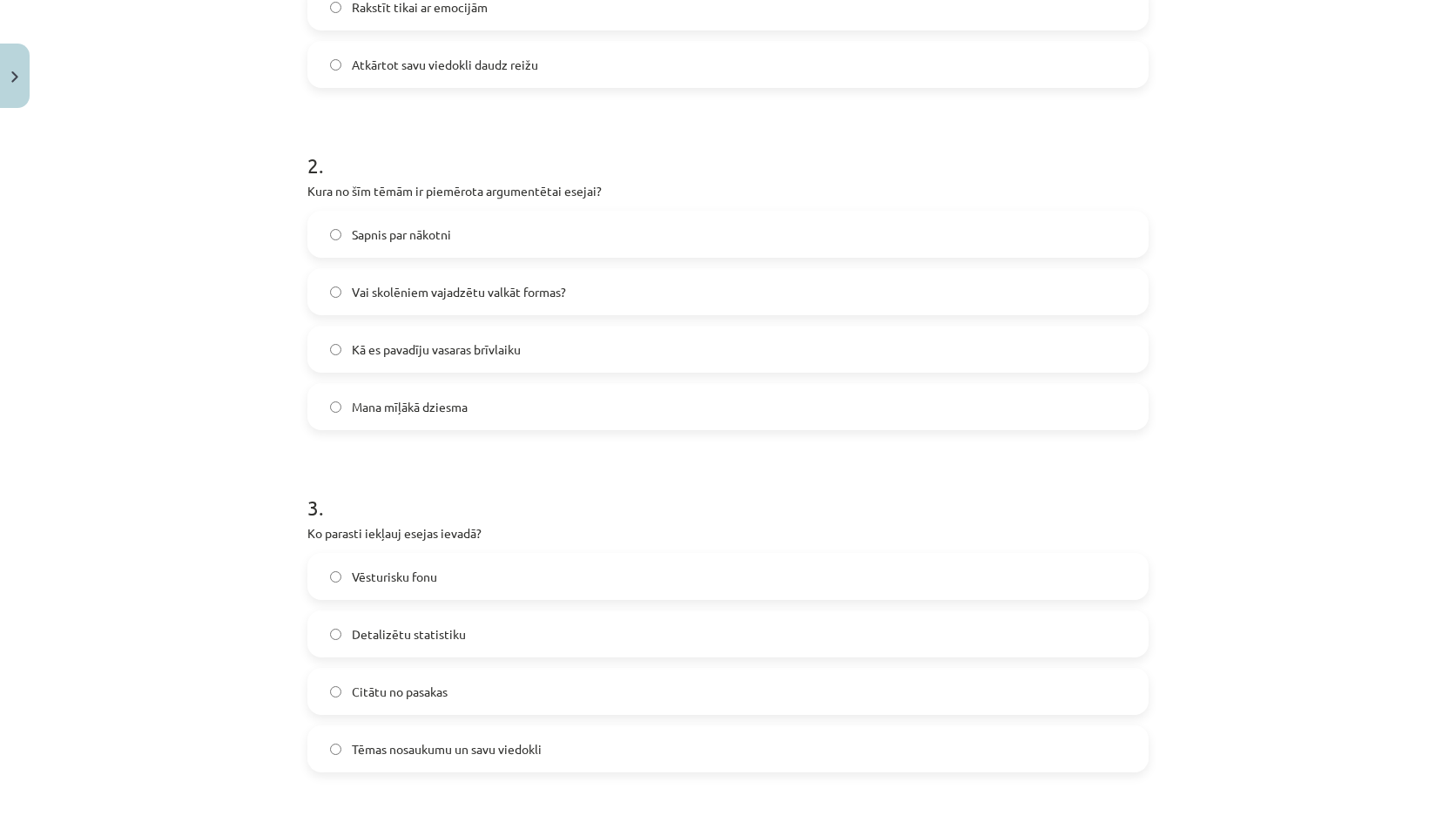
click at [522, 618] on label "Detalizētu statistiku" at bounding box center [728, 633] width 837 height 43
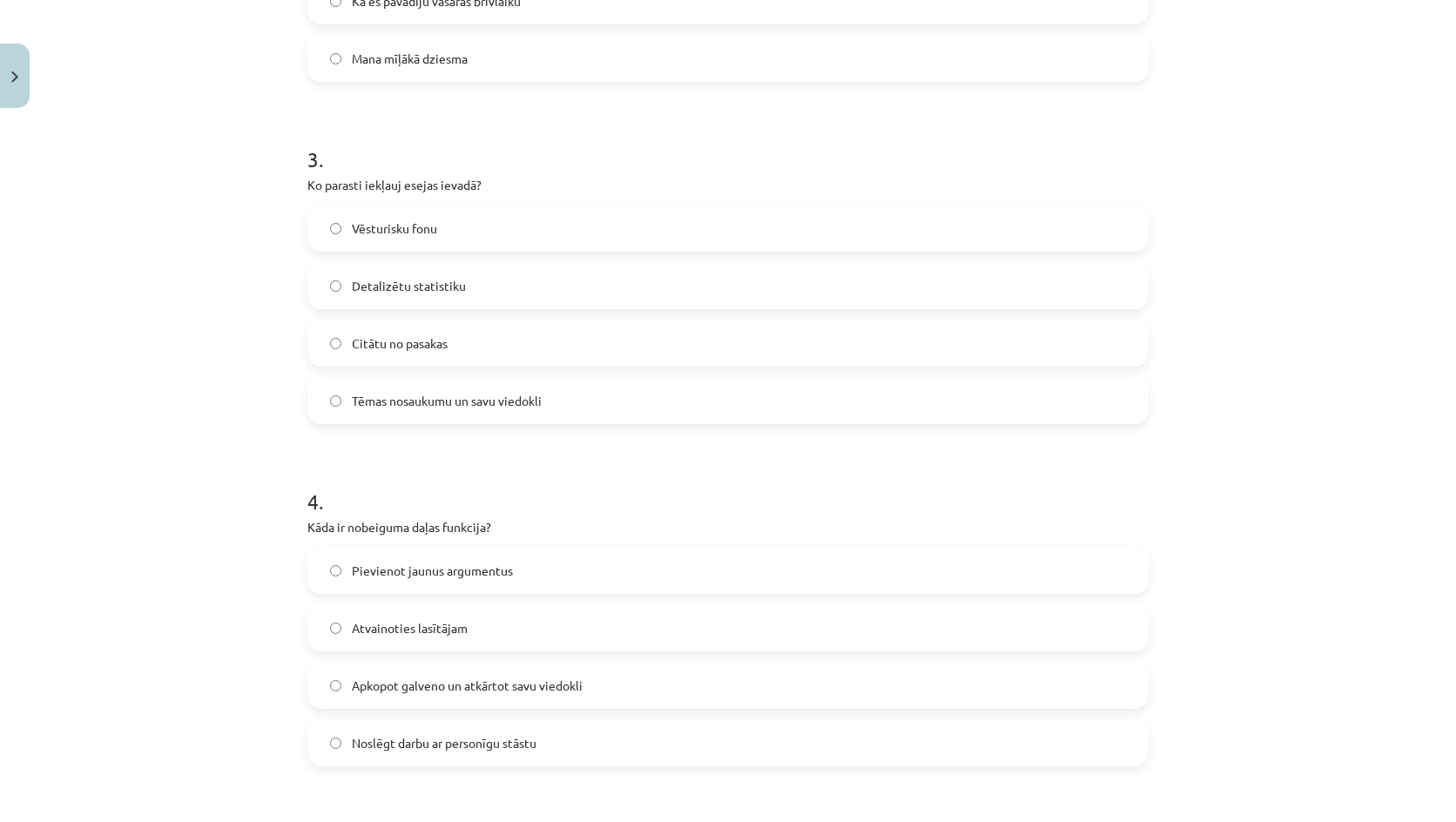
click at [522, 618] on label "Atvainoties lasītājam" at bounding box center [728, 627] width 837 height 43
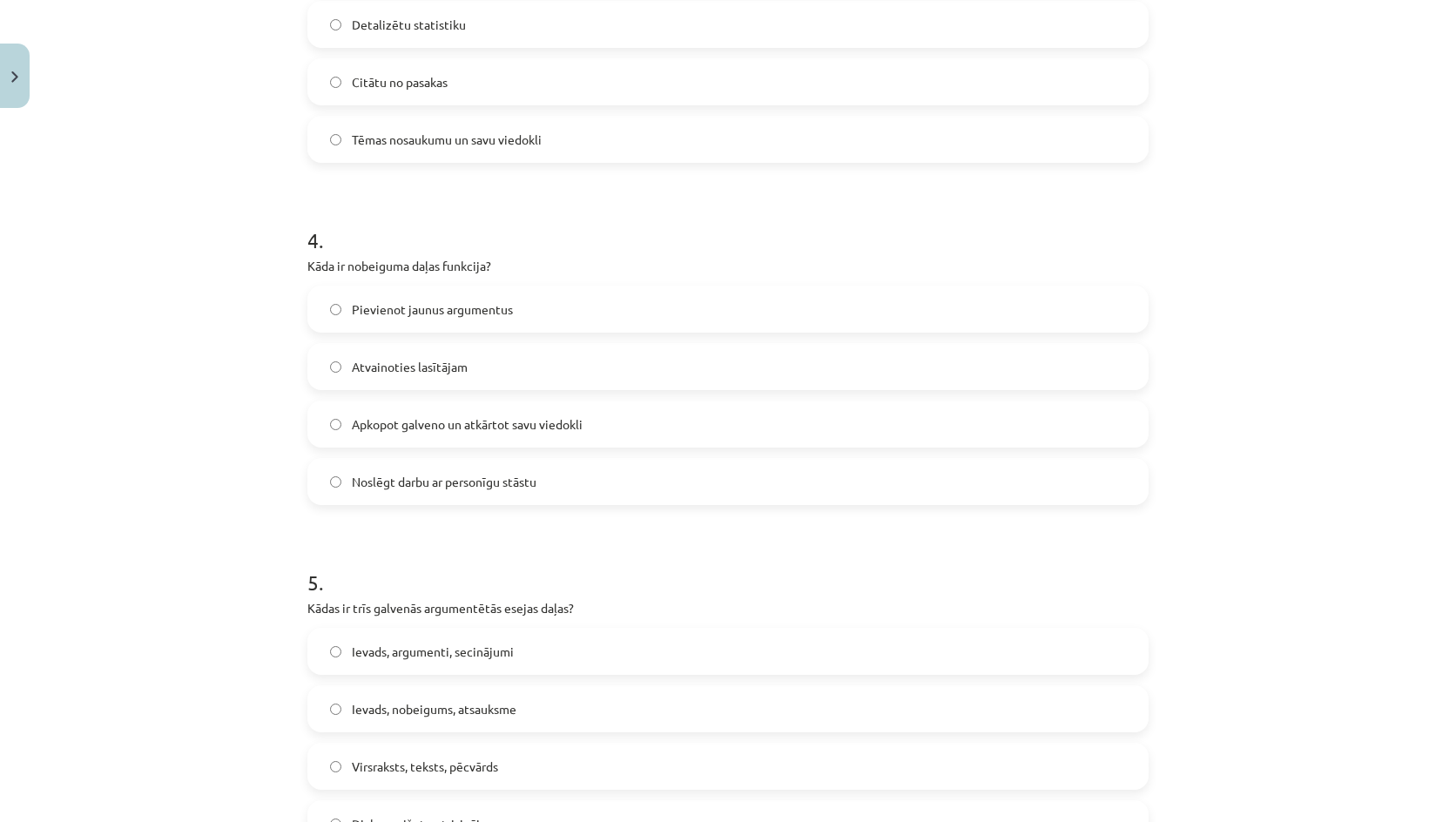
click at [522, 618] on div "5 . Kādas ir trīs galvenās argumentētās esejas daļas? Ievads, argumenti, secinā…" at bounding box center [728, 692] width 841 height 307
click at [521, 649] on label "Ievads, argumenti, secinājumi" at bounding box center [728, 650] width 837 height 43
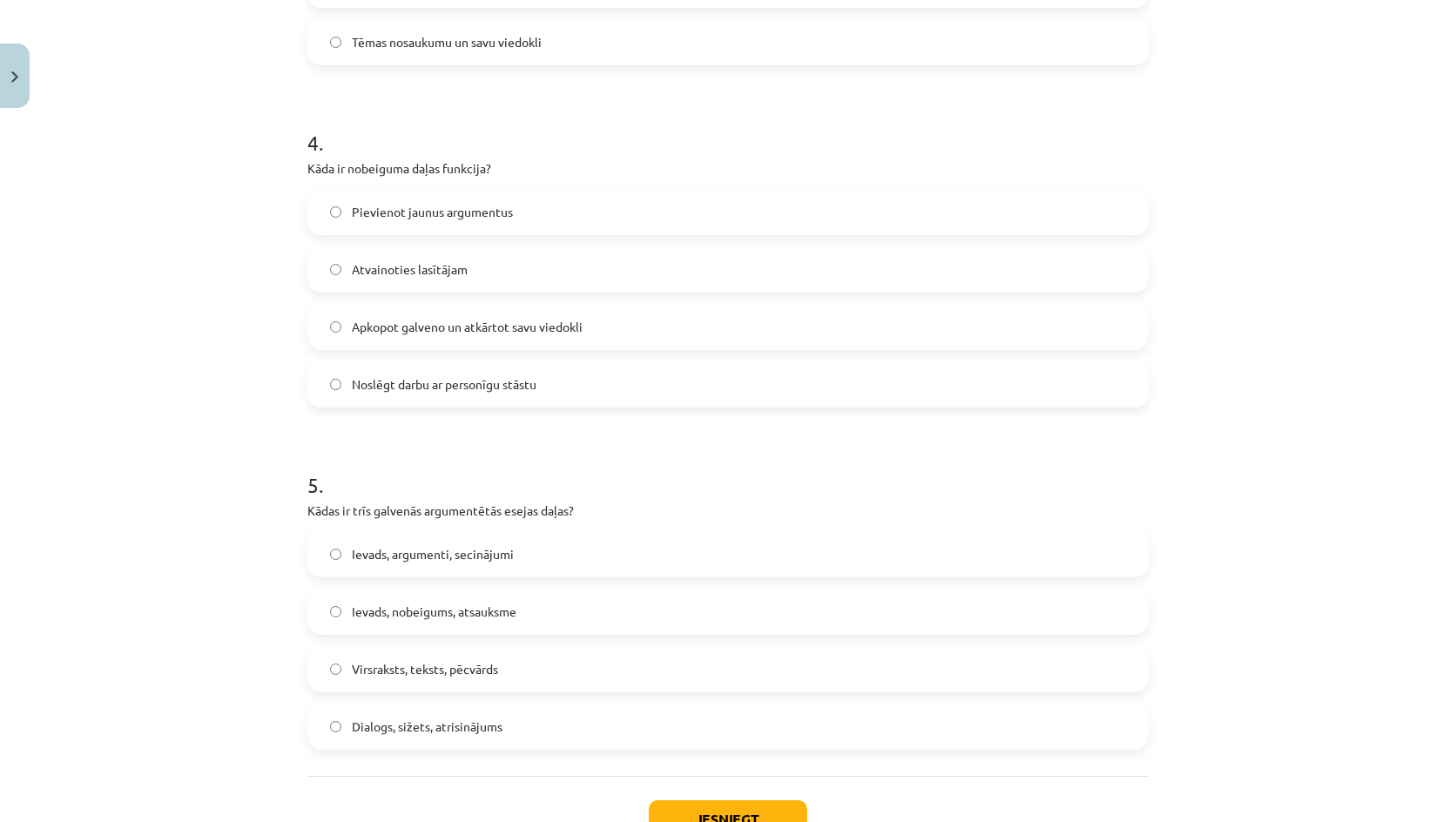
scroll to position [1402, 0]
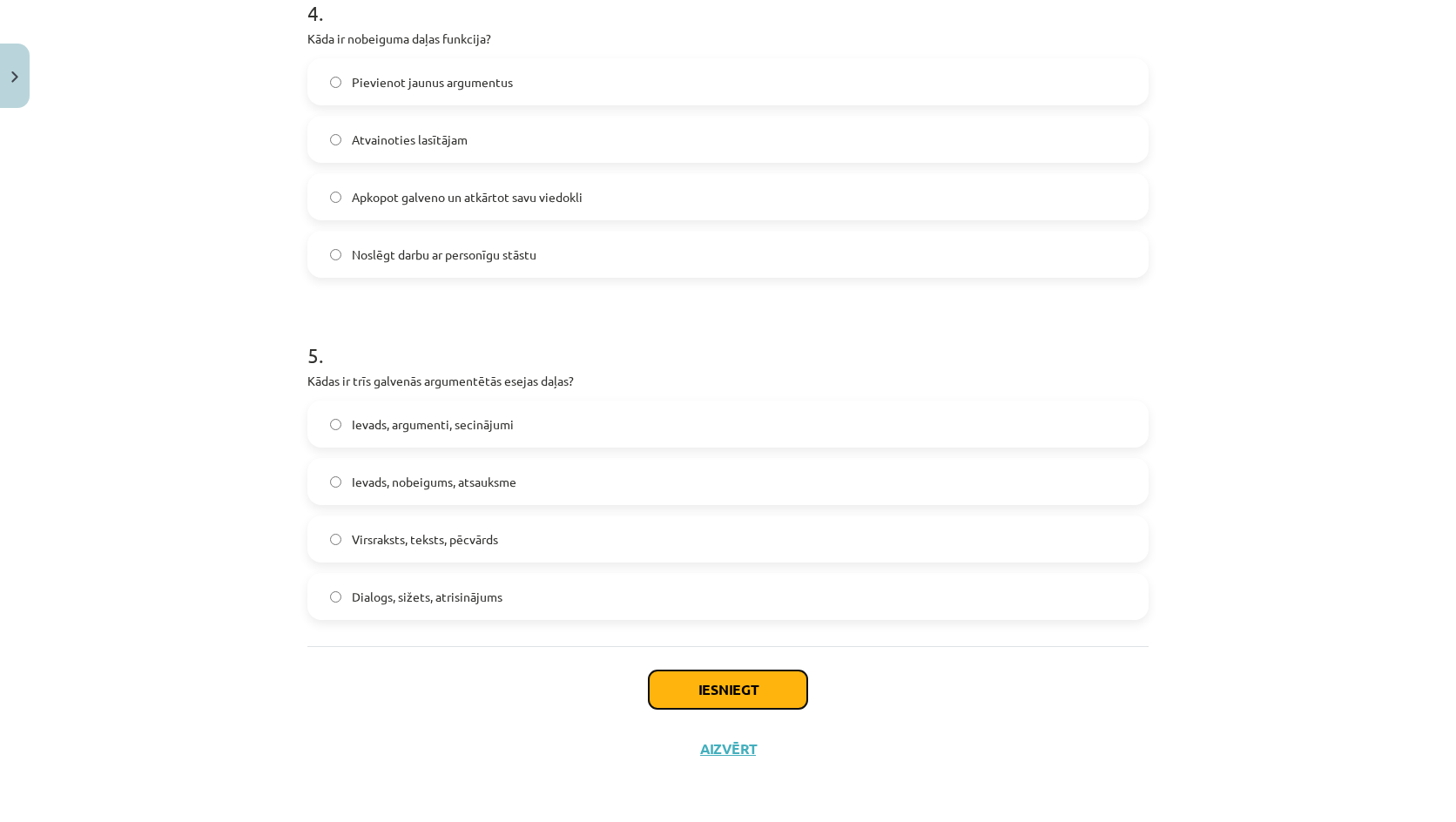
click at [695, 707] on button "Iesniegt" at bounding box center [728, 689] width 159 height 38
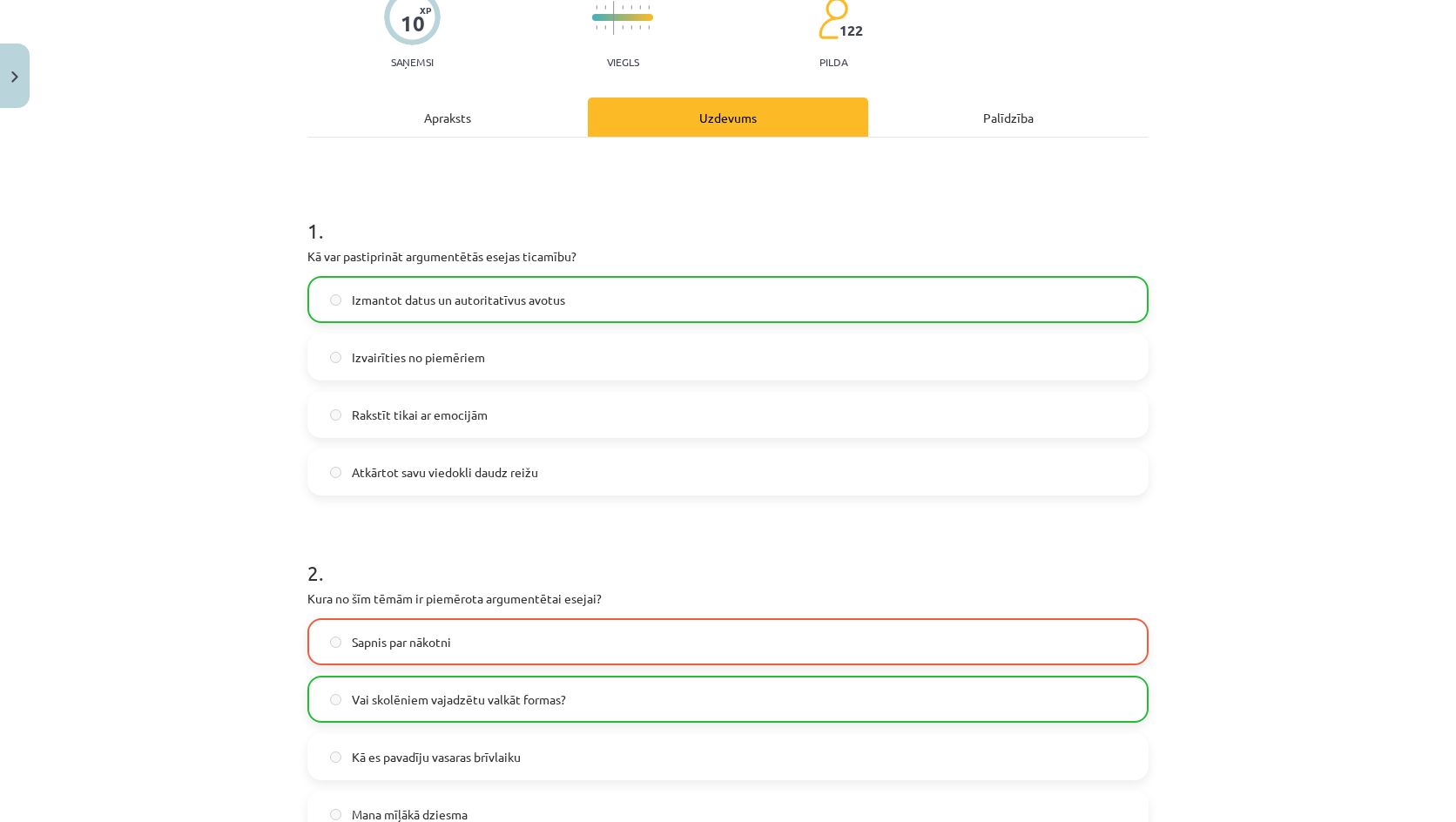
scroll to position [0, 0]
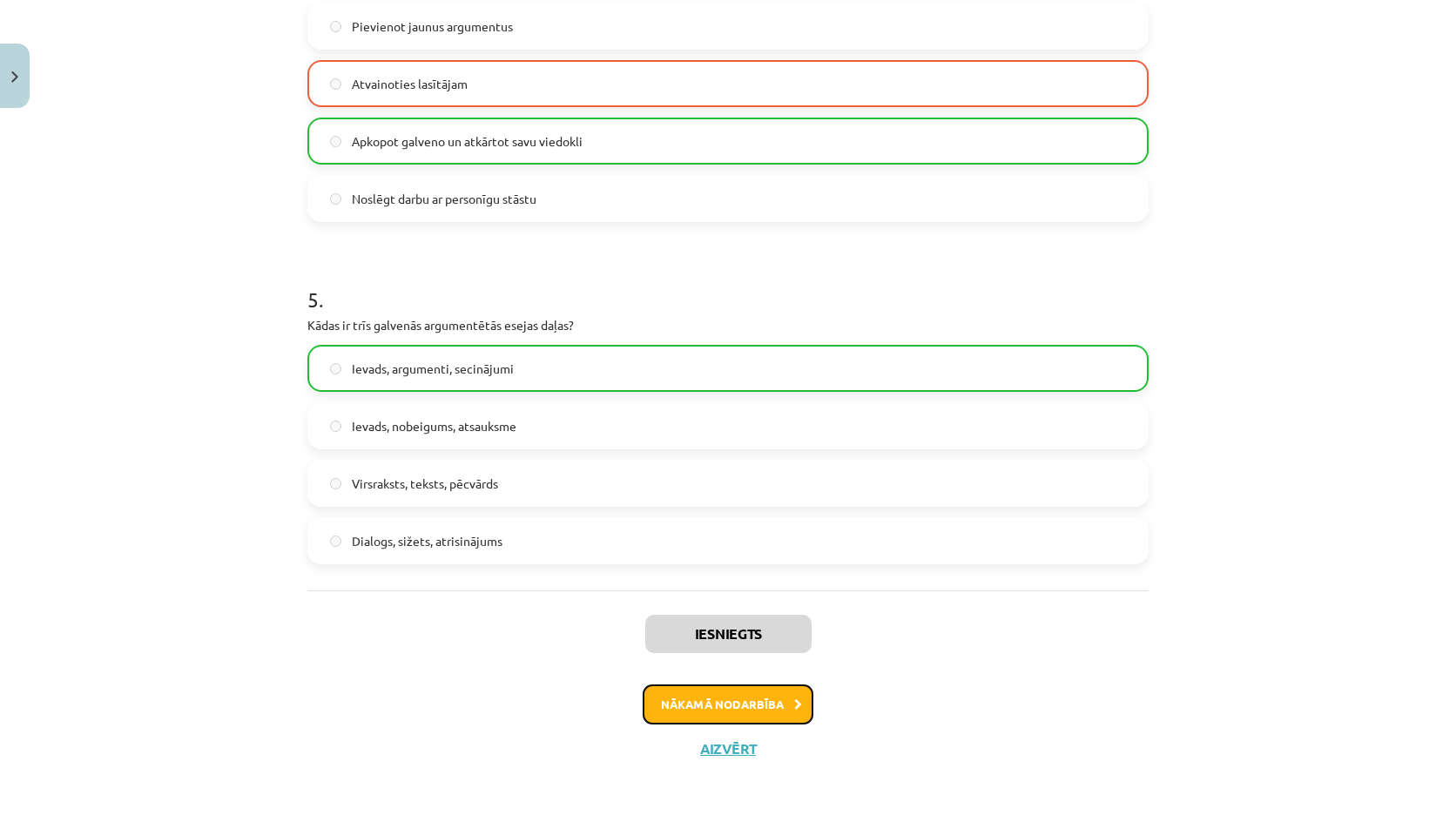
click at [766, 698] on button "Nākamā nodarbība" at bounding box center [728, 703] width 171 height 40
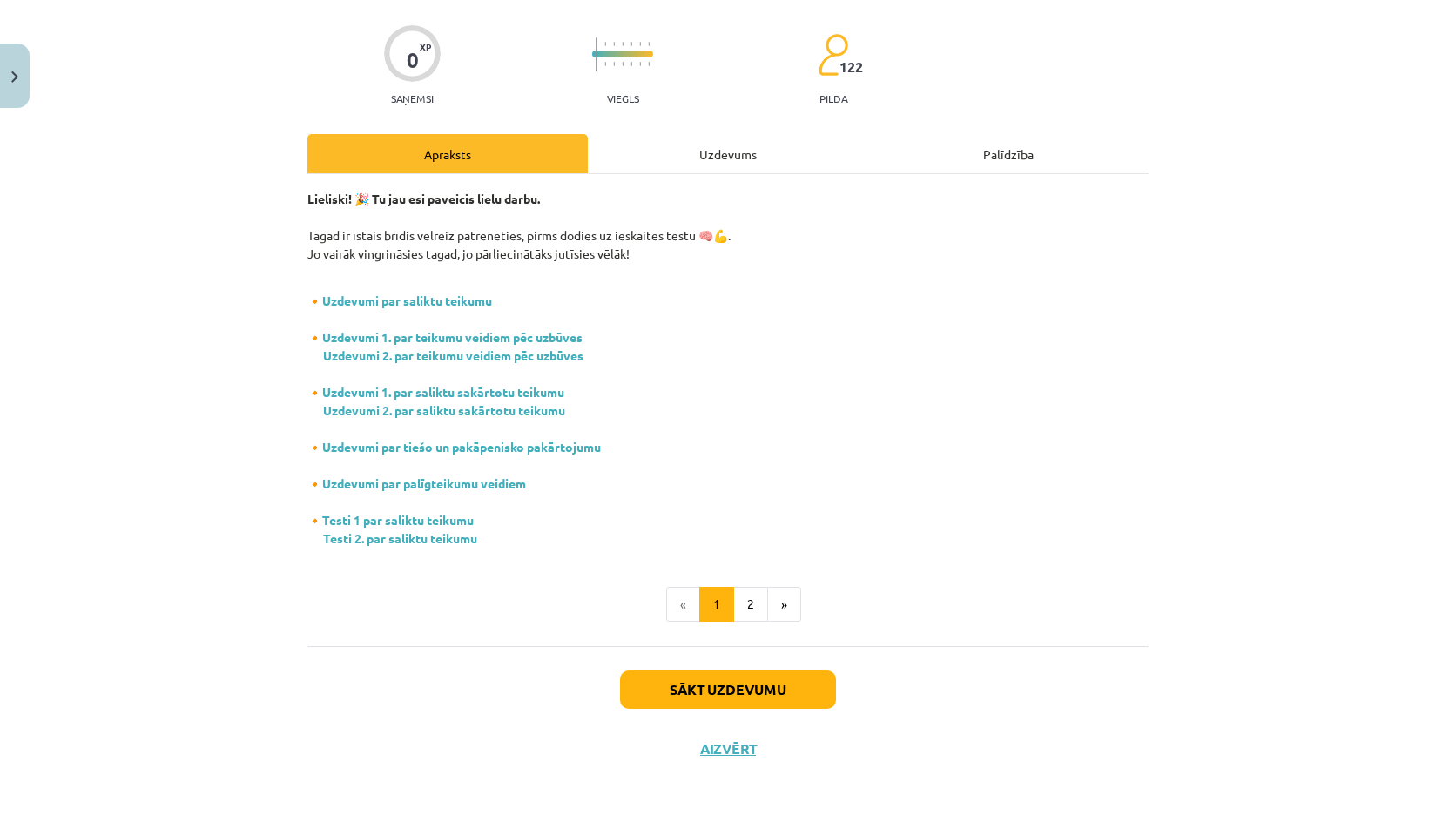
scroll to position [43, 0]
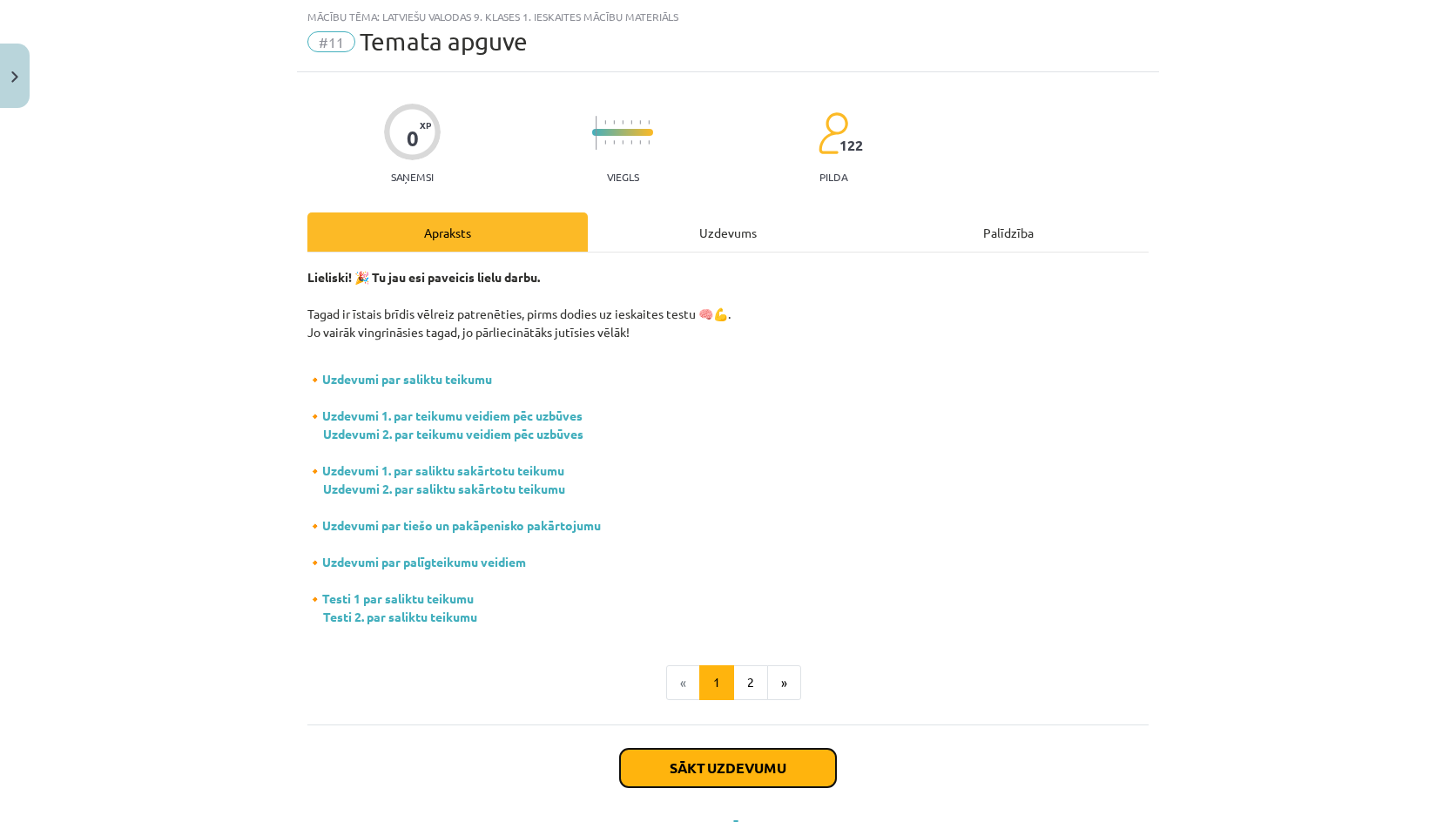
click at [654, 762] on button "Sākt uzdevumu" at bounding box center [727, 767] width 216 height 38
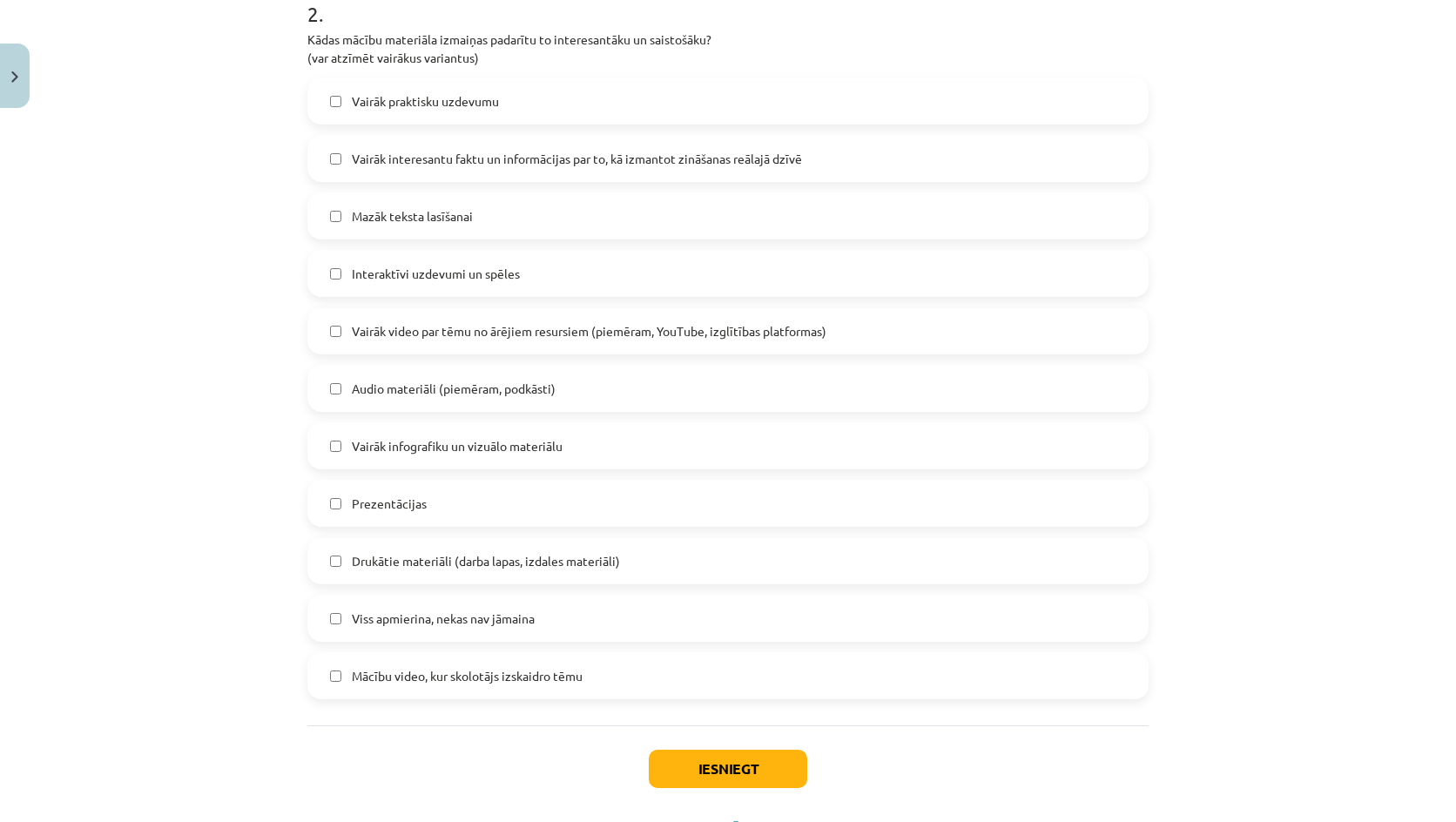
scroll to position [911, 0]
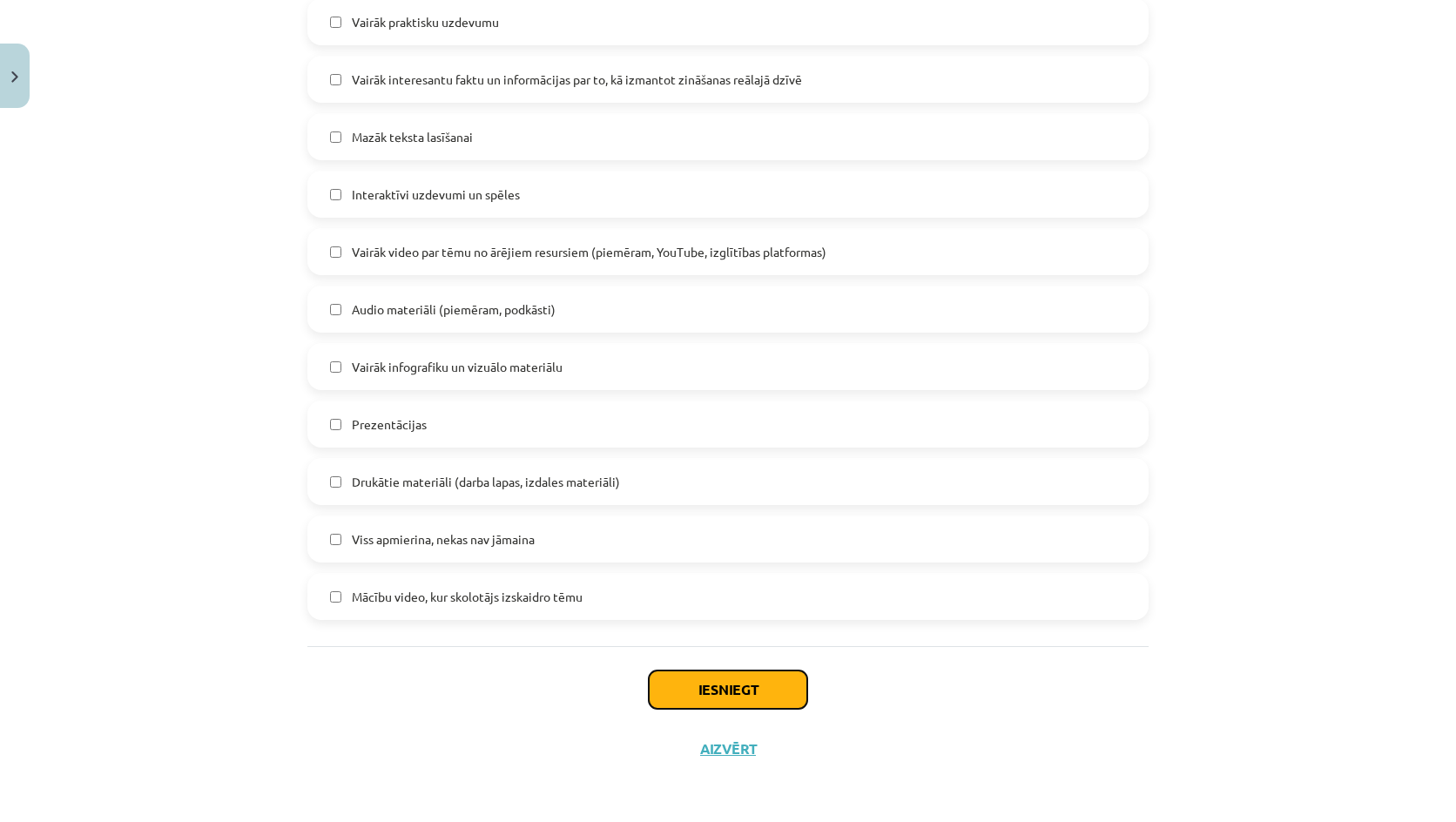
click at [773, 694] on button "Iesniegt" at bounding box center [728, 689] width 159 height 38
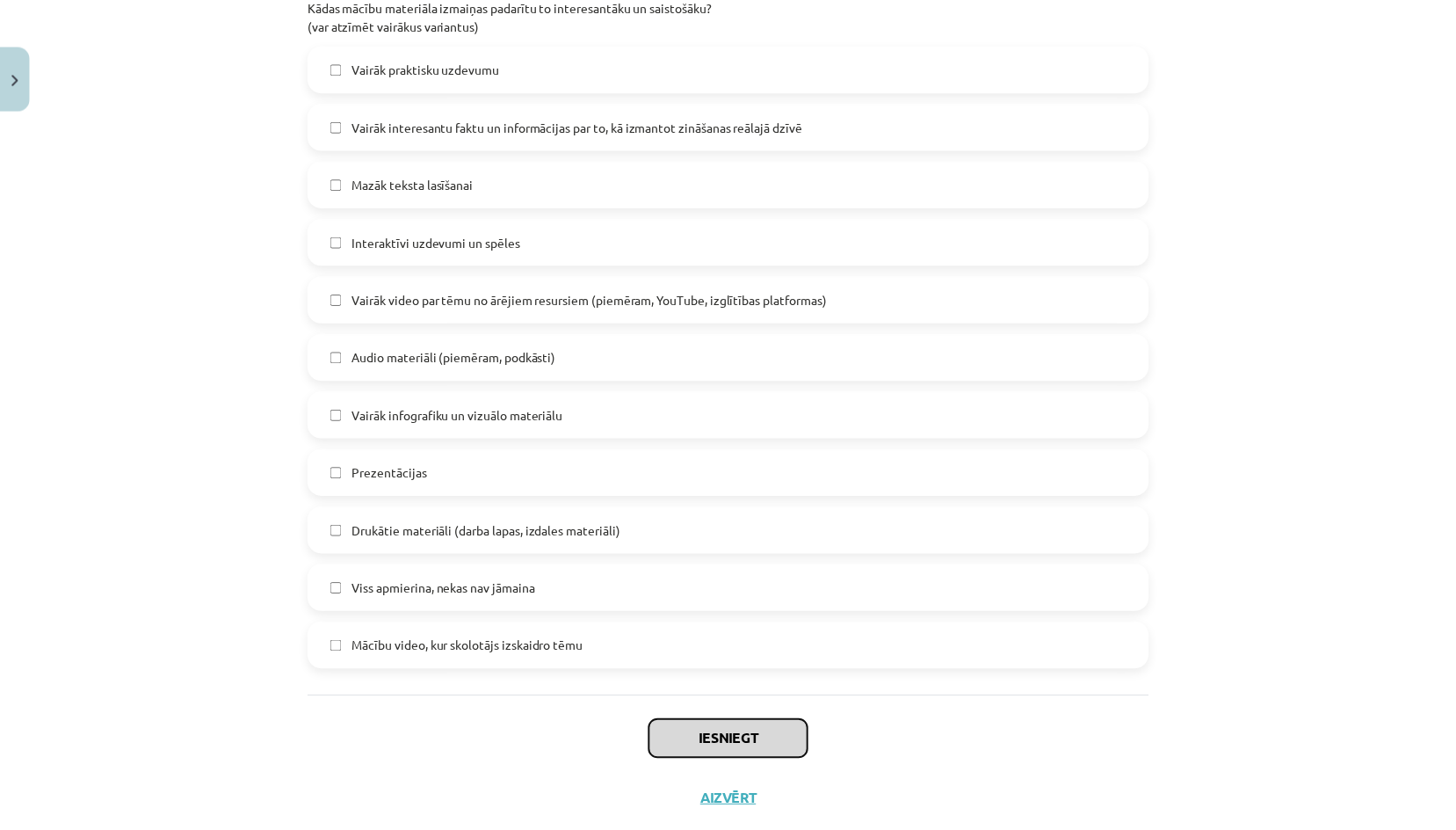
scroll to position [745, 0]
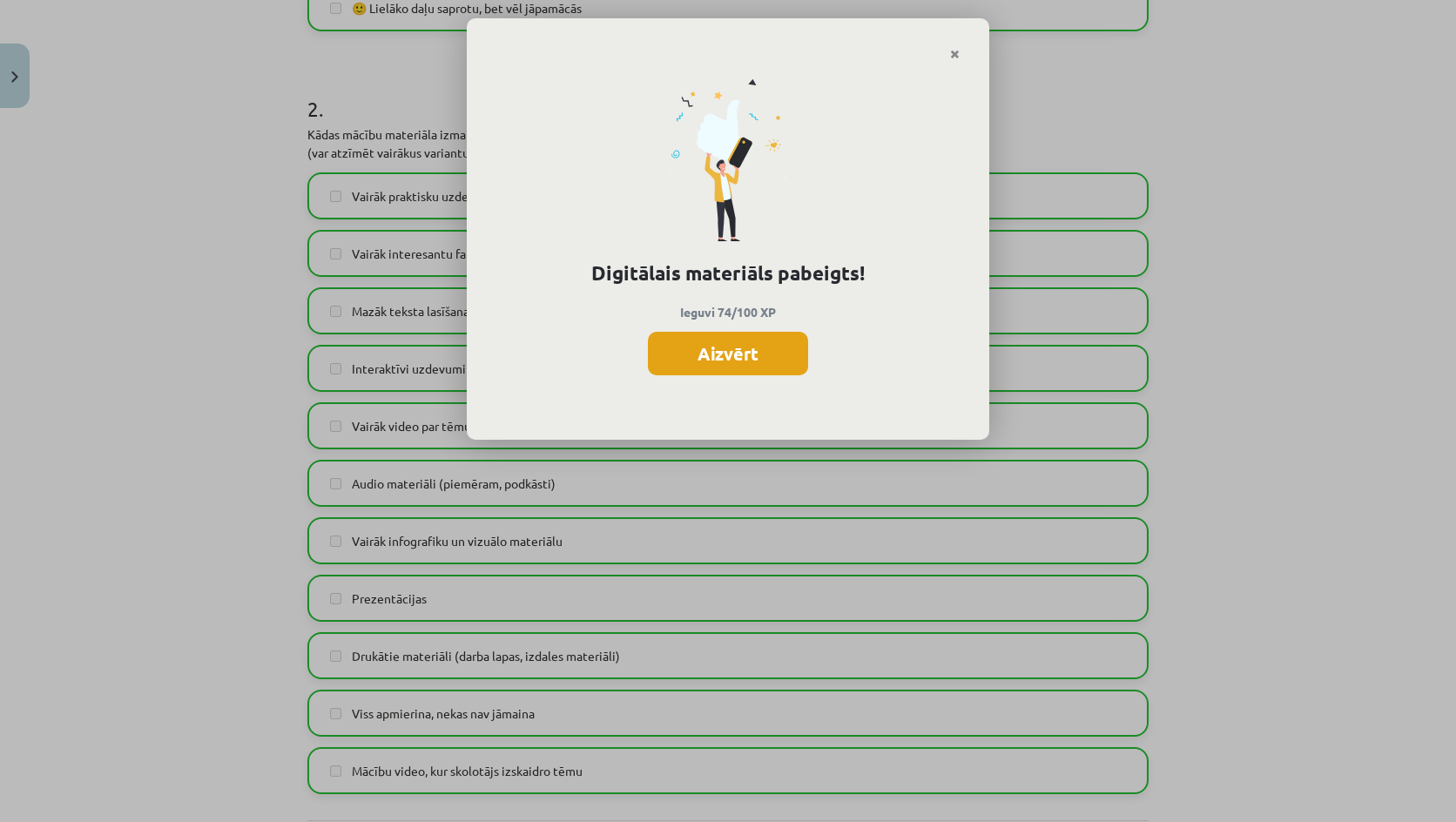
click at [747, 344] on button "Aizvērt" at bounding box center [728, 352] width 160 height 43
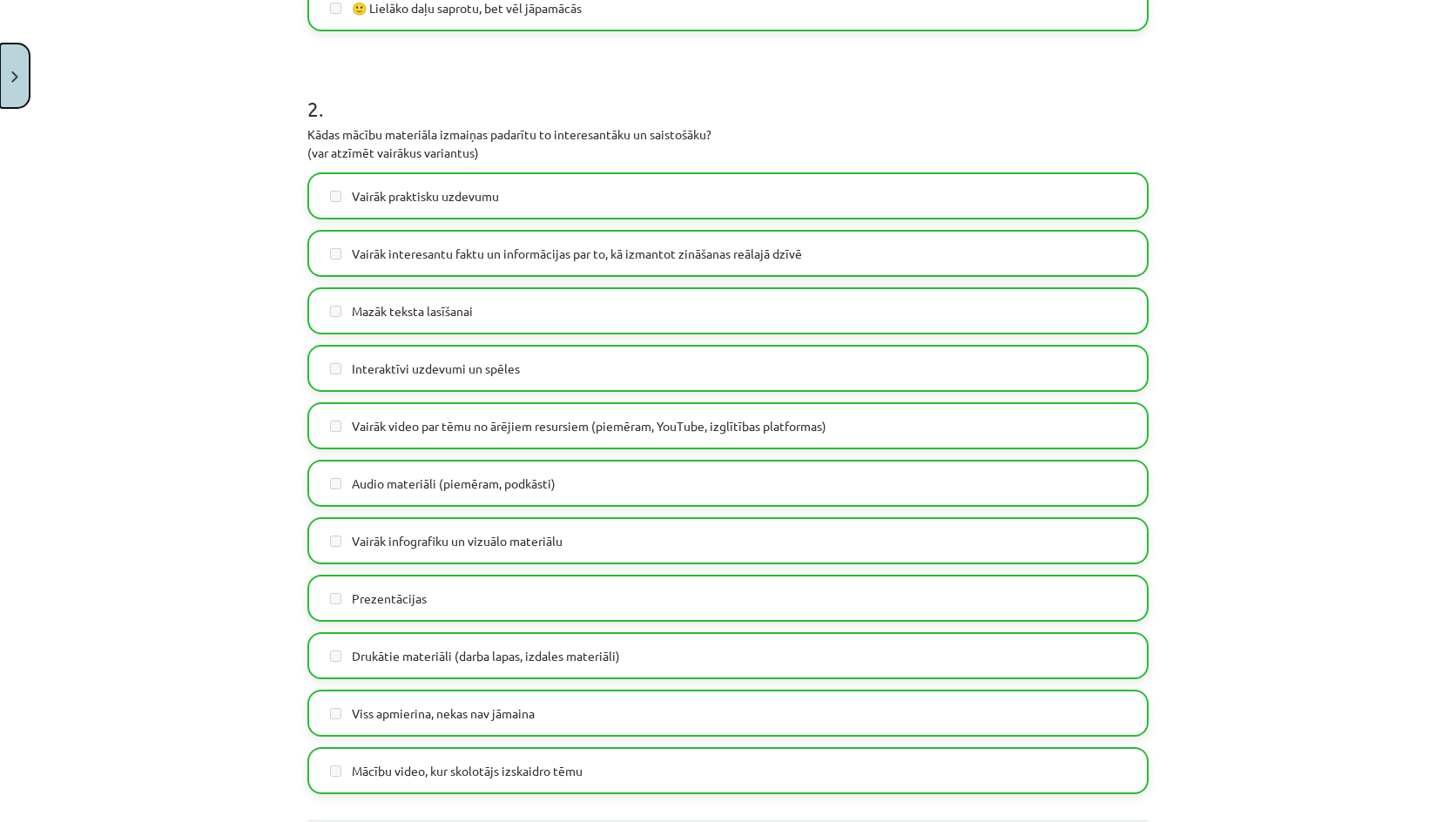
click at [12, 57] on button "Close" at bounding box center [15, 75] width 30 height 64
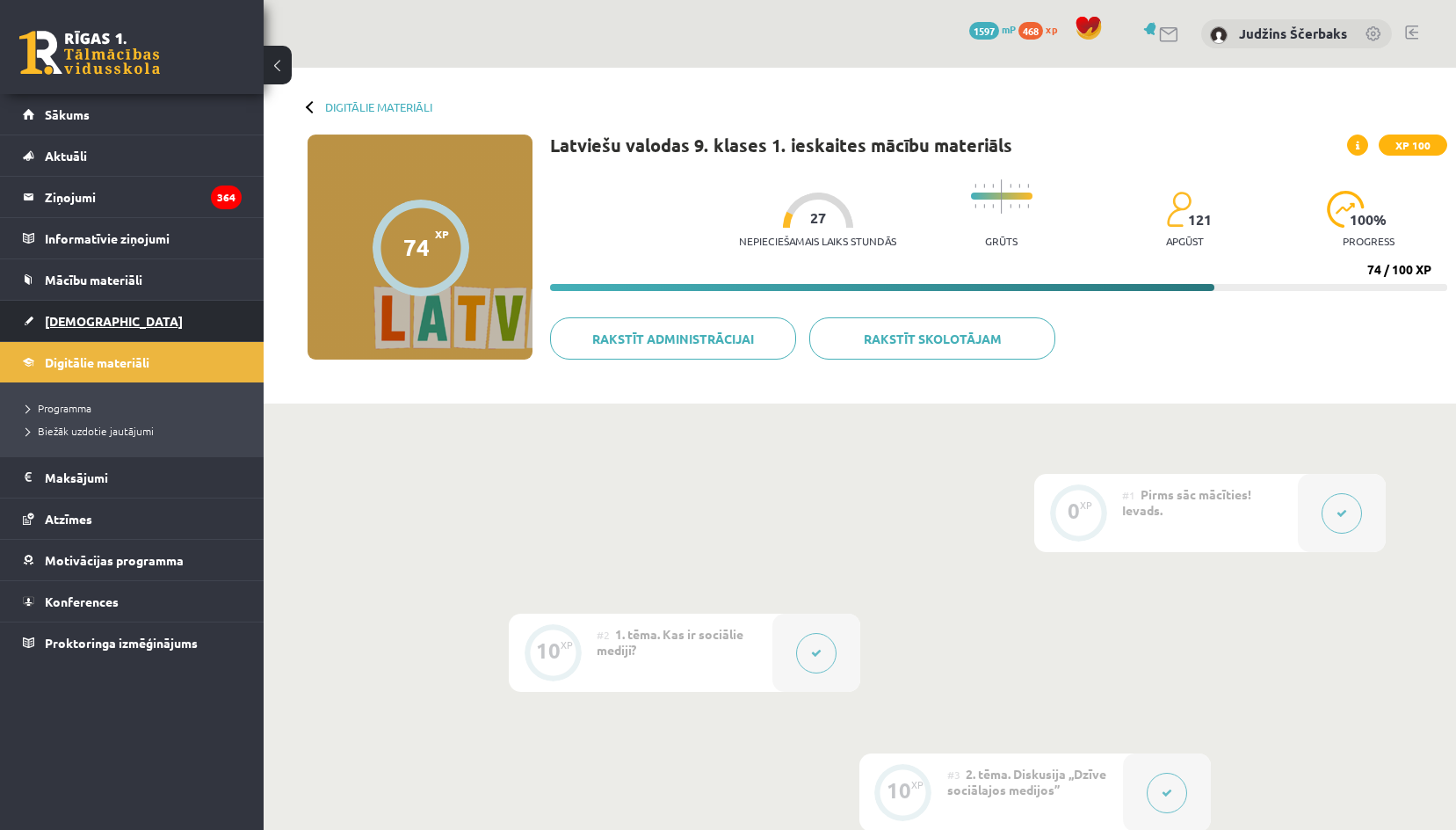
click at [80, 330] on link "[DEMOGRAPHIC_DATA]" at bounding box center [133, 320] width 219 height 40
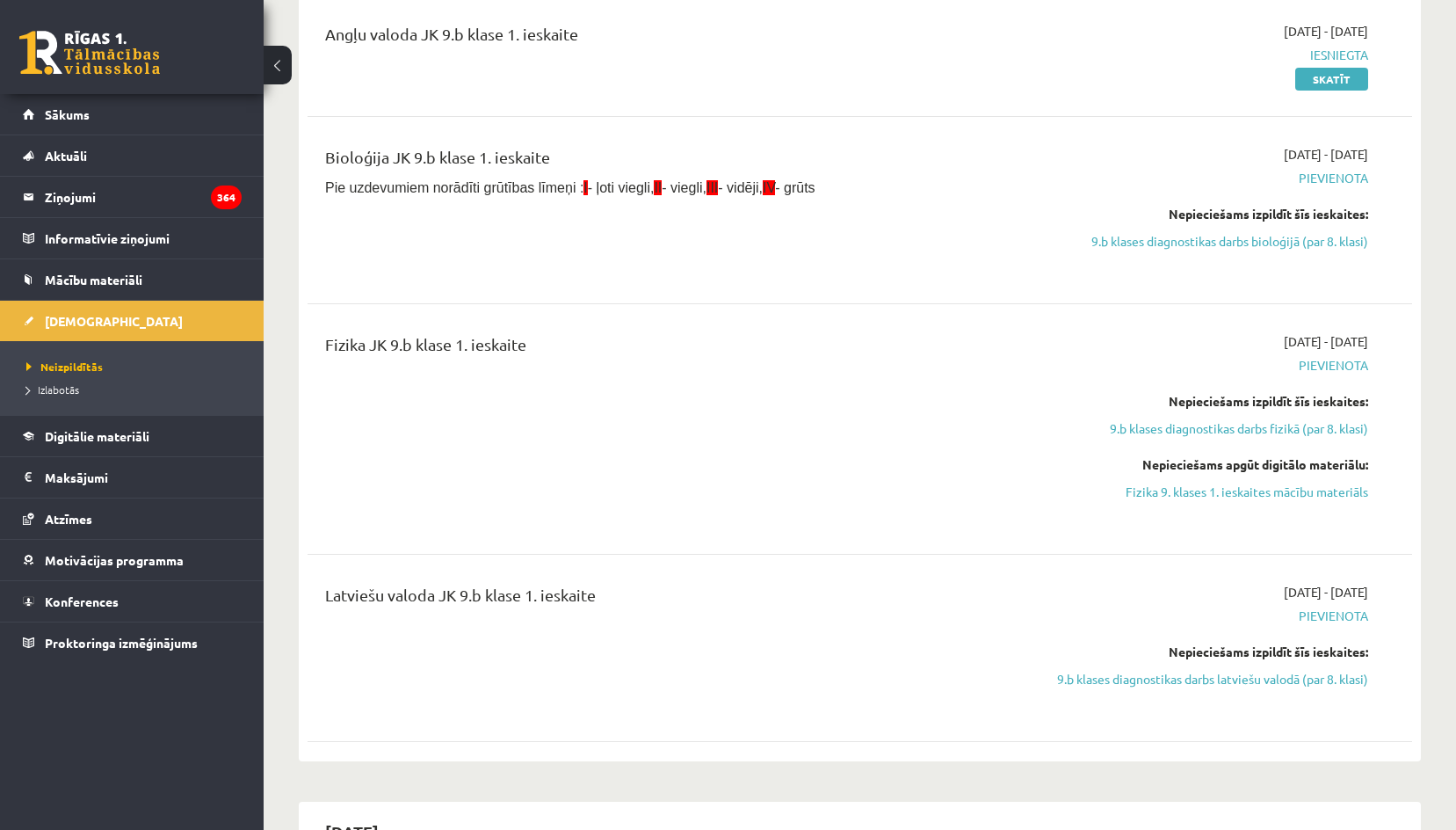
scroll to position [616, 0]
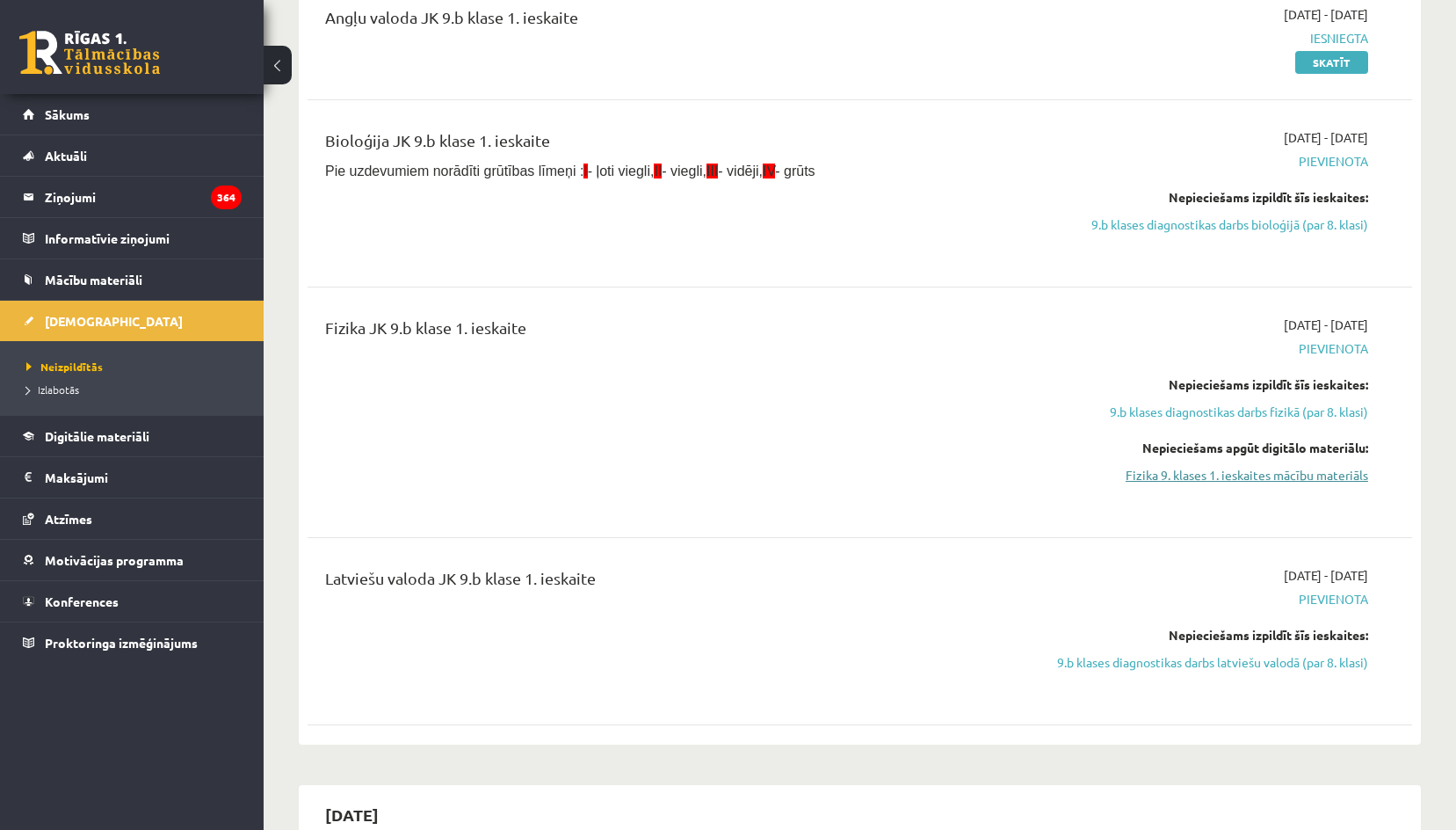
click at [1203, 482] on link "Fizika 9. klases 1. ieskaites mācību materiāls" at bounding box center [1203, 475] width 330 height 19
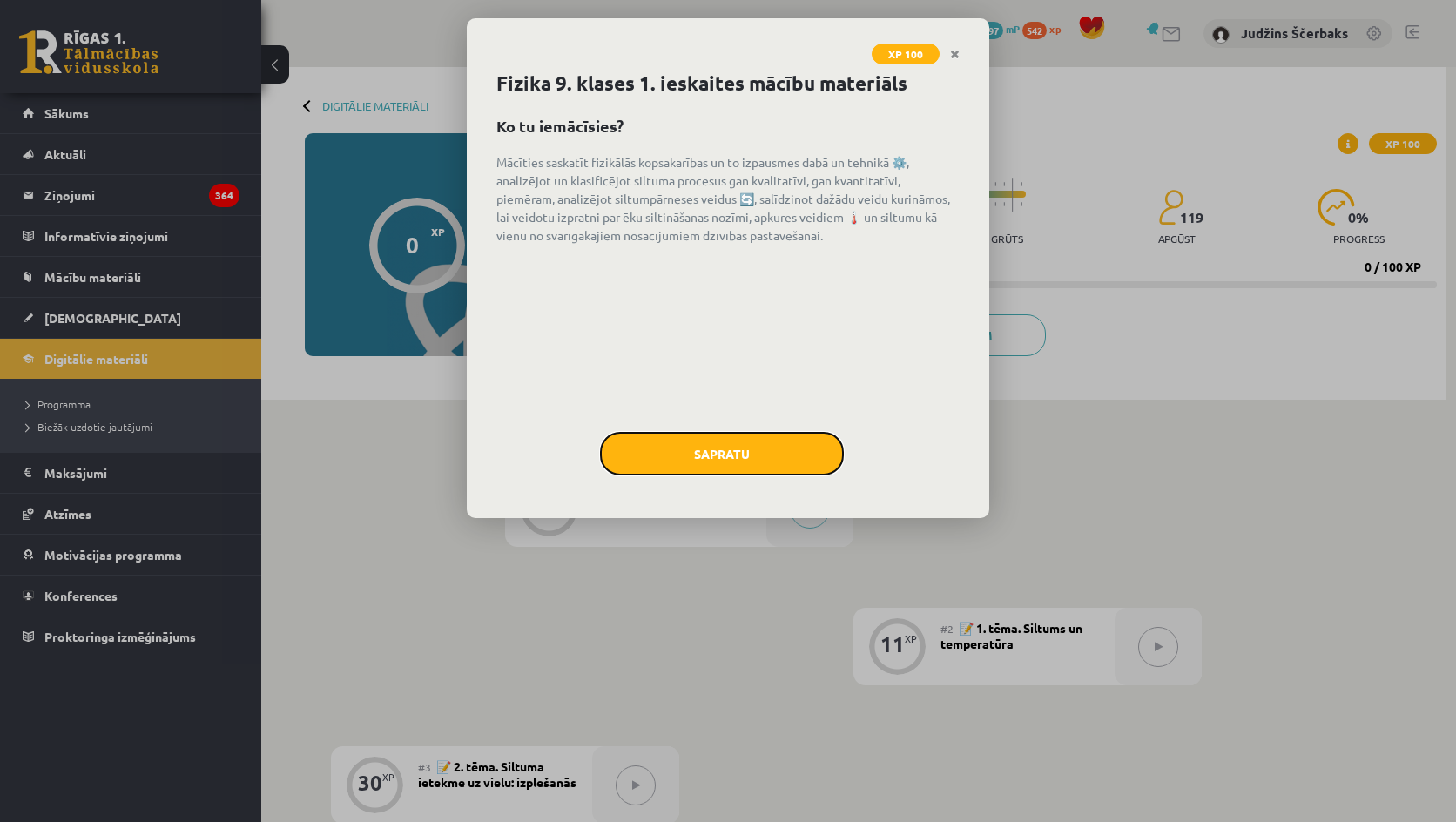
click at [737, 457] on button "Sapratu" at bounding box center [722, 453] width 244 height 43
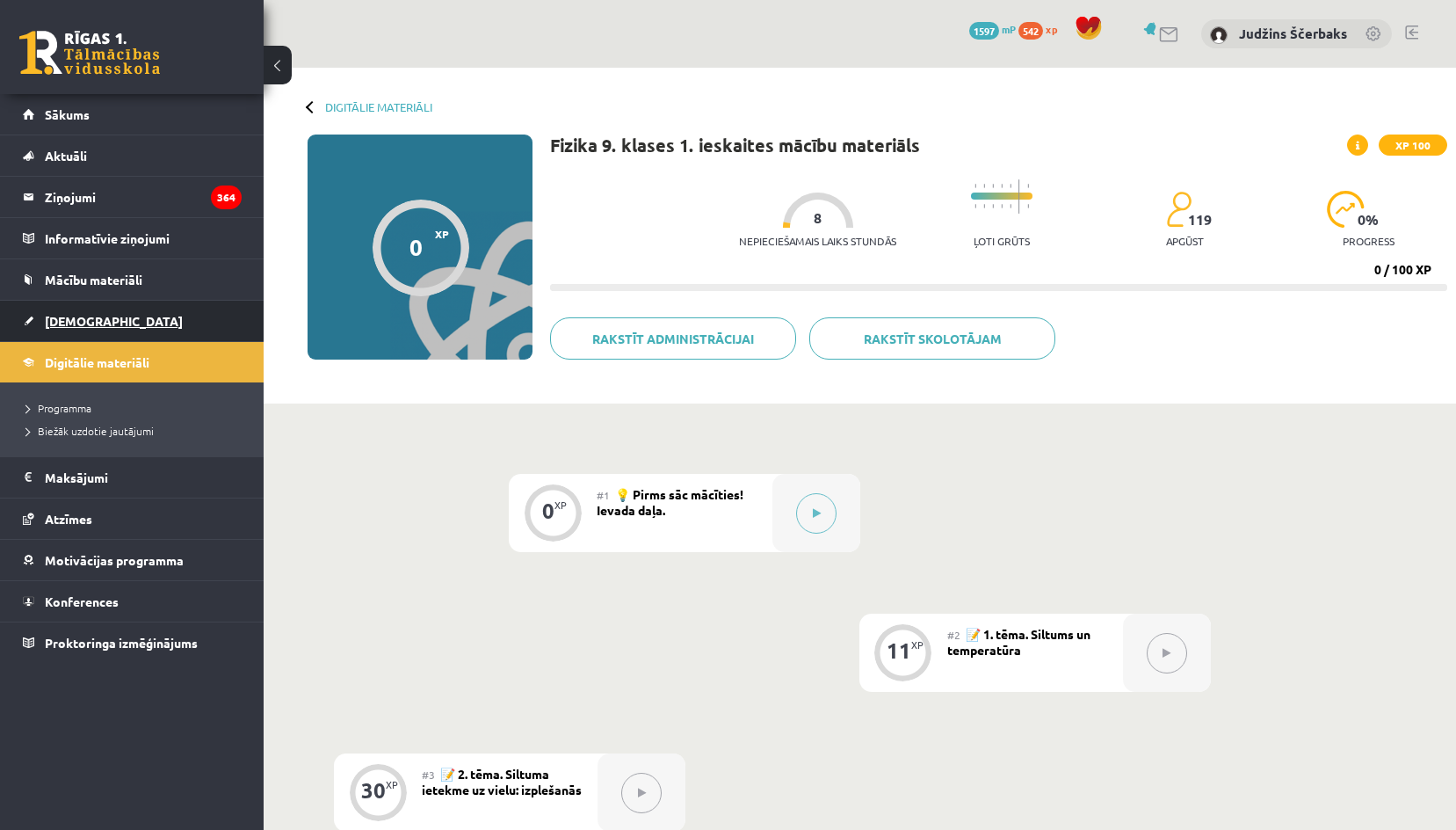
click at [91, 315] on span "[DEMOGRAPHIC_DATA]" at bounding box center [113, 321] width 138 height 16
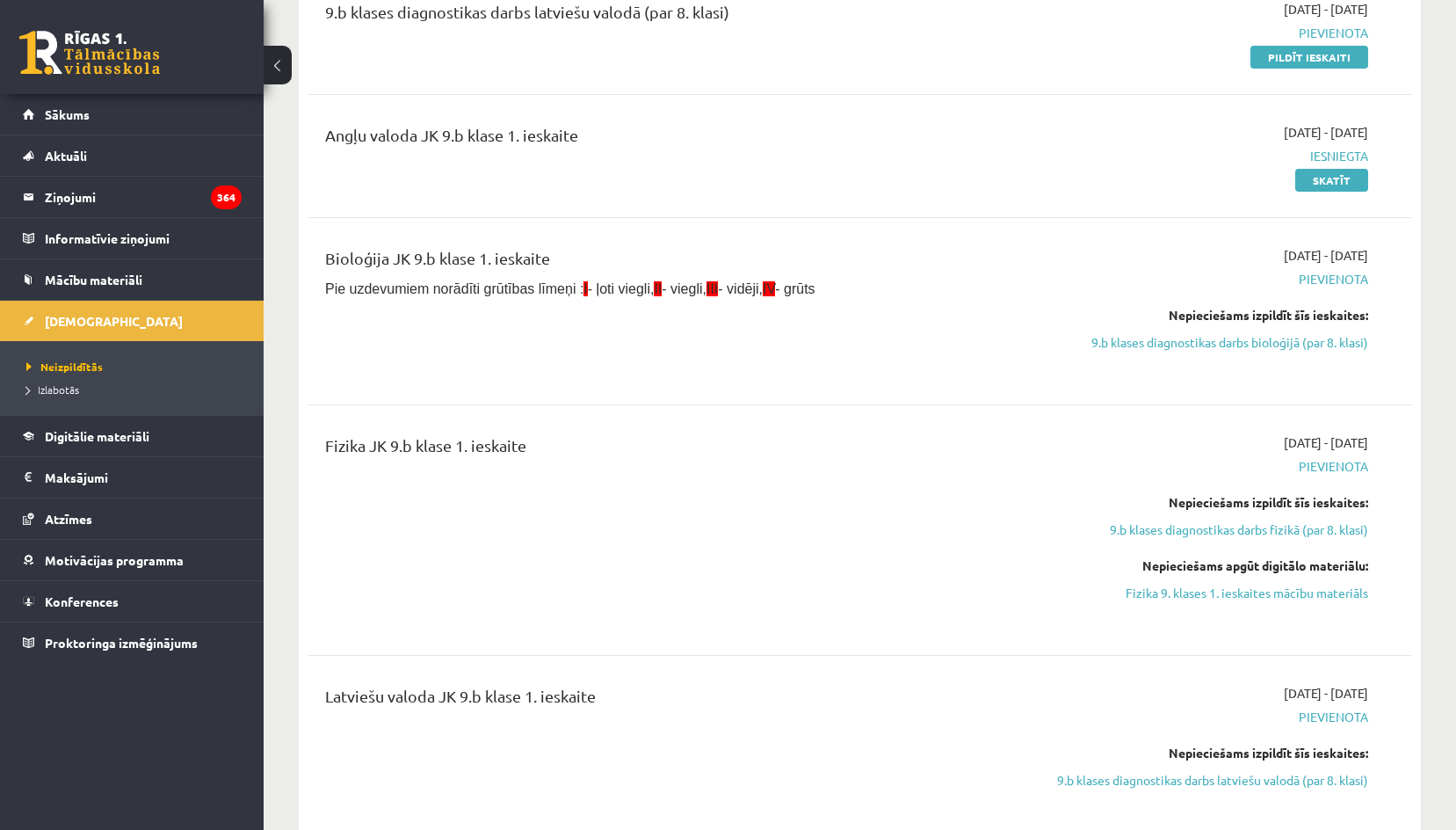
scroll to position [528, 0]
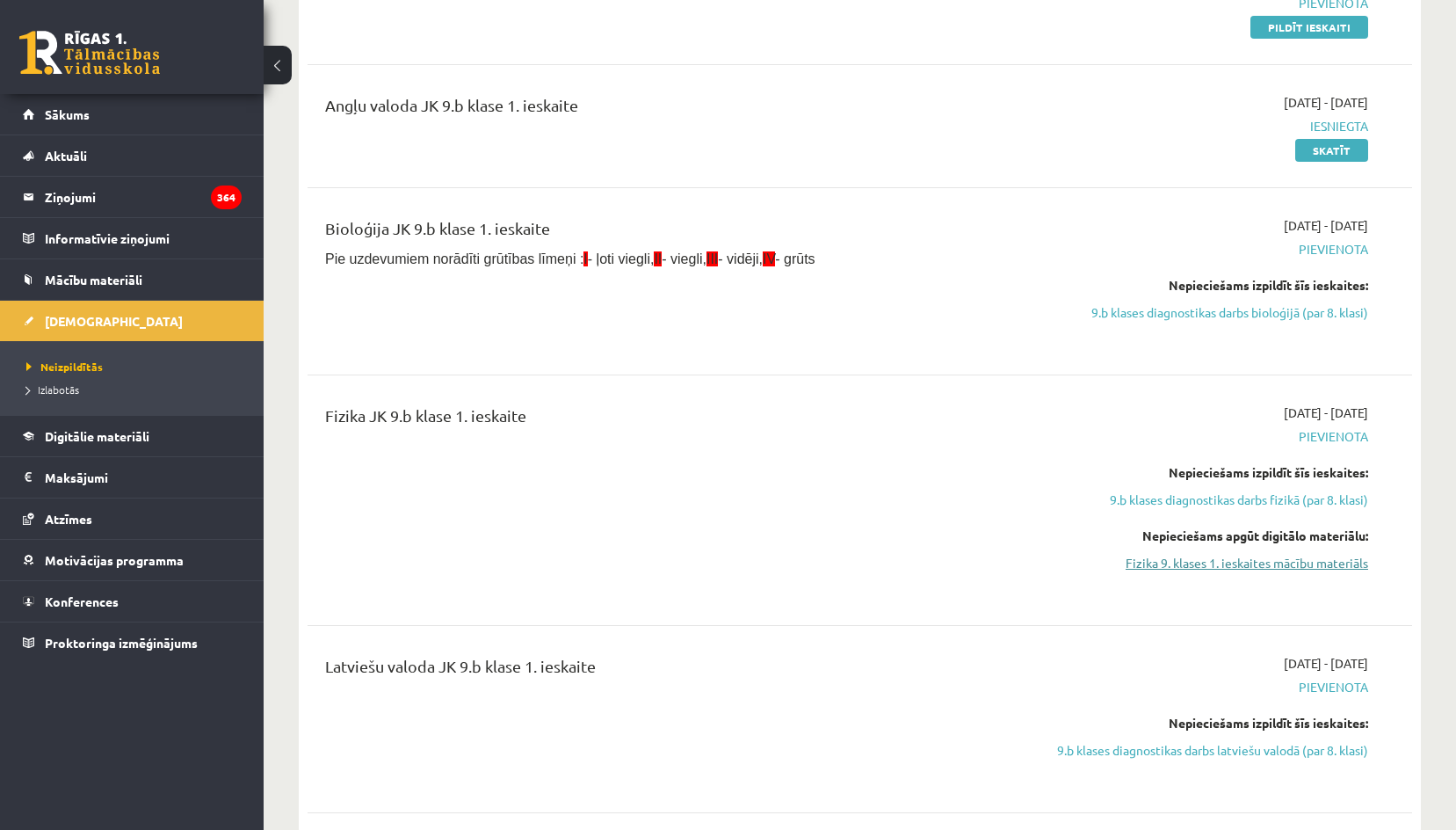
click at [1305, 560] on link "Fizika 9. klases 1. ieskaites mācību materiāls" at bounding box center [1203, 562] width 330 height 19
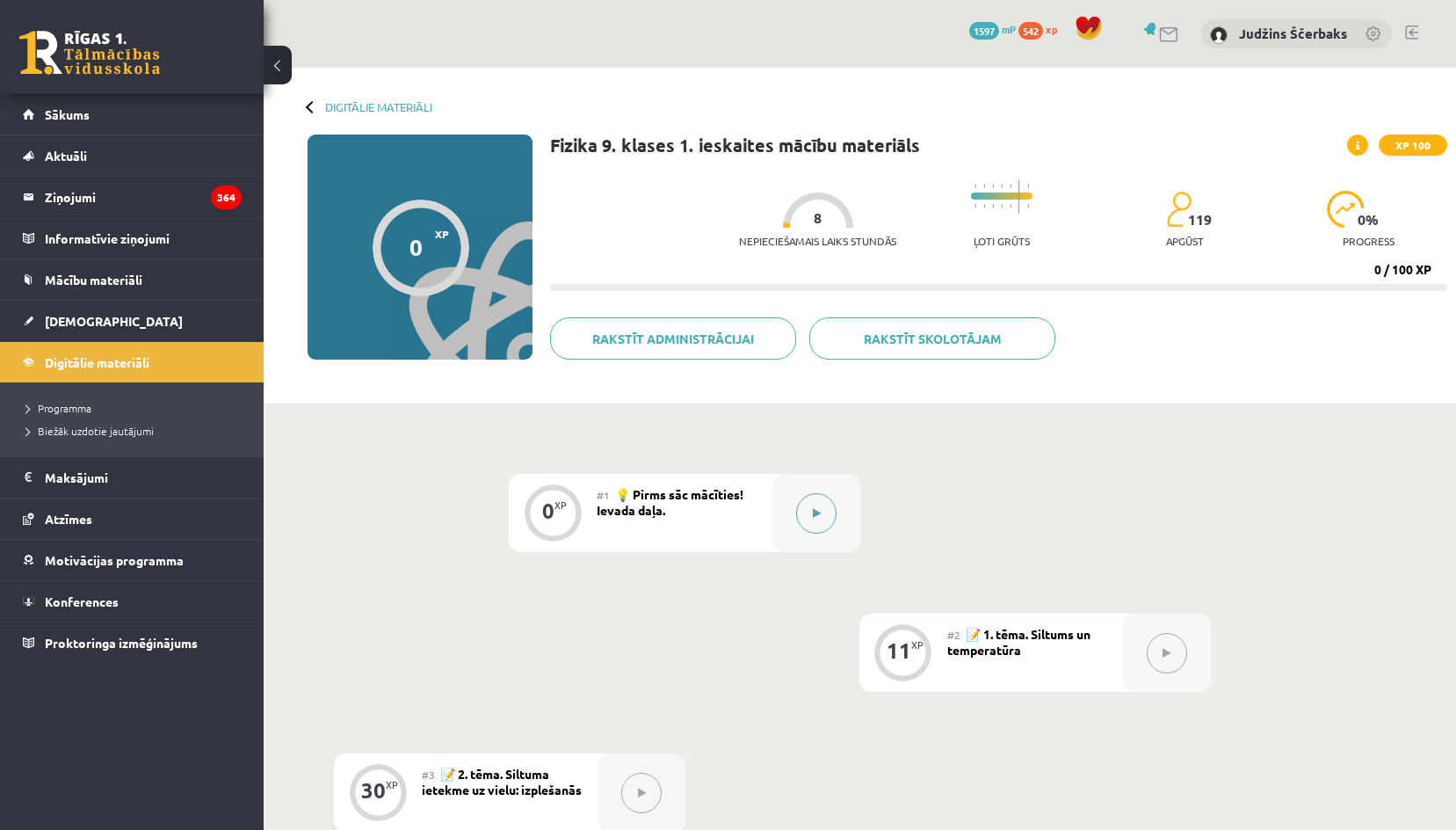
click at [819, 511] on icon at bounding box center [816, 513] width 8 height 11
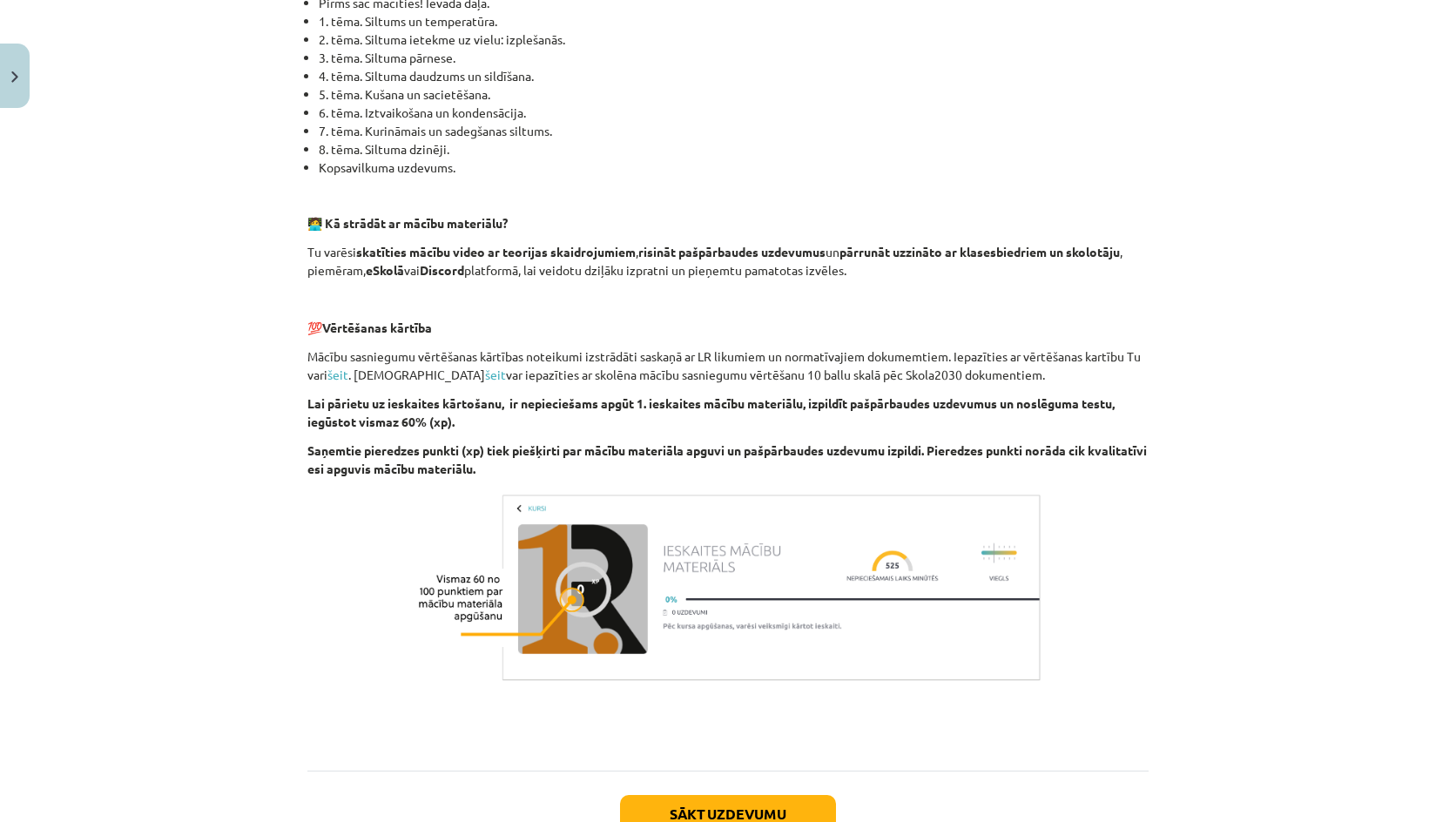
scroll to position [996, 0]
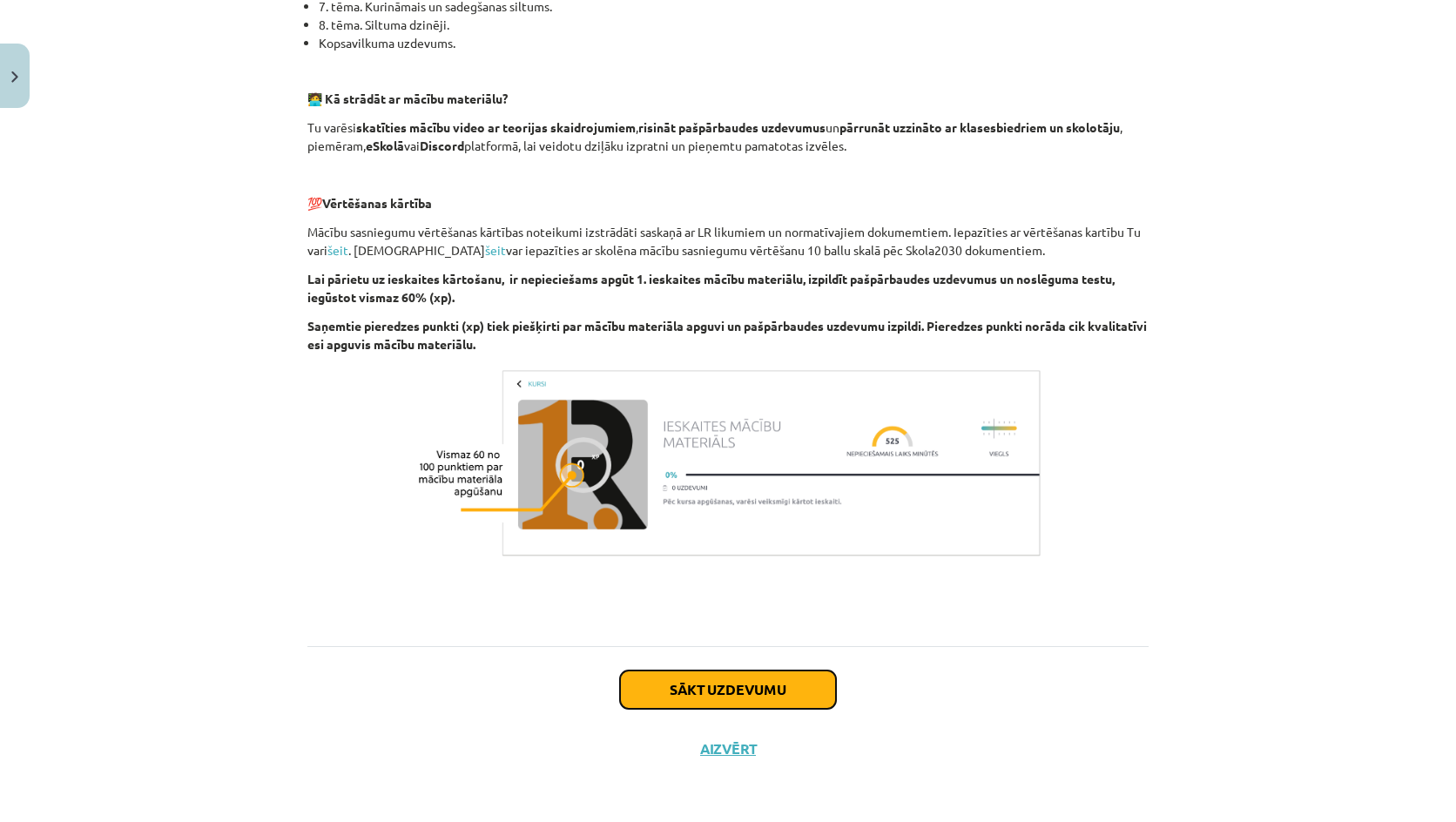
click at [671, 684] on button "Sākt uzdevumu" at bounding box center [727, 689] width 216 height 38
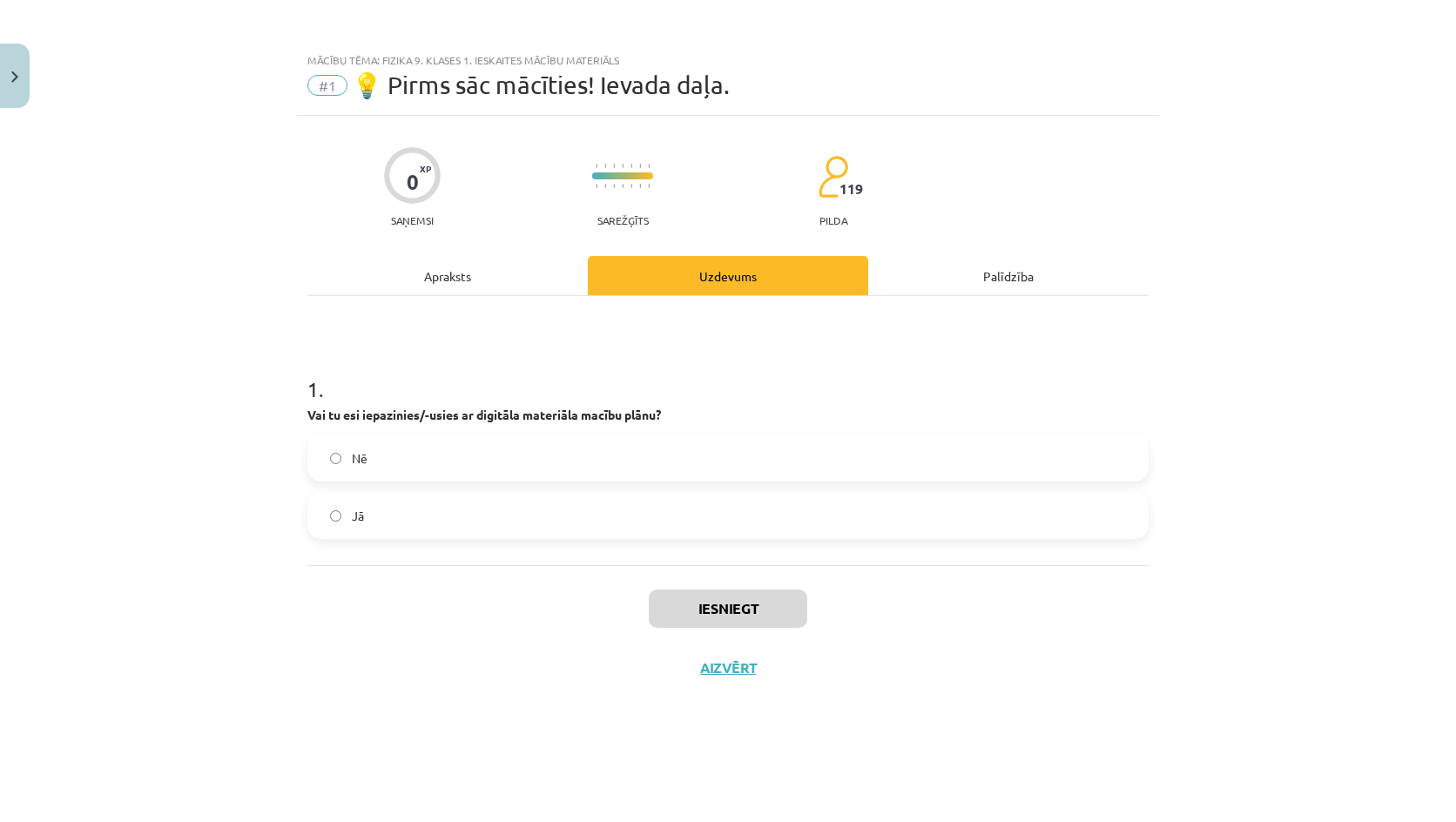
click at [516, 513] on label "Jā" at bounding box center [728, 515] width 837 height 43
click at [722, 638] on div "Iesniegt Aizvērt" at bounding box center [728, 626] width 841 height 122
click at [720, 630] on div "Iesniegt Aizvērt" at bounding box center [728, 626] width 841 height 122
click at [717, 602] on button "Iesniegt" at bounding box center [728, 608] width 159 height 38
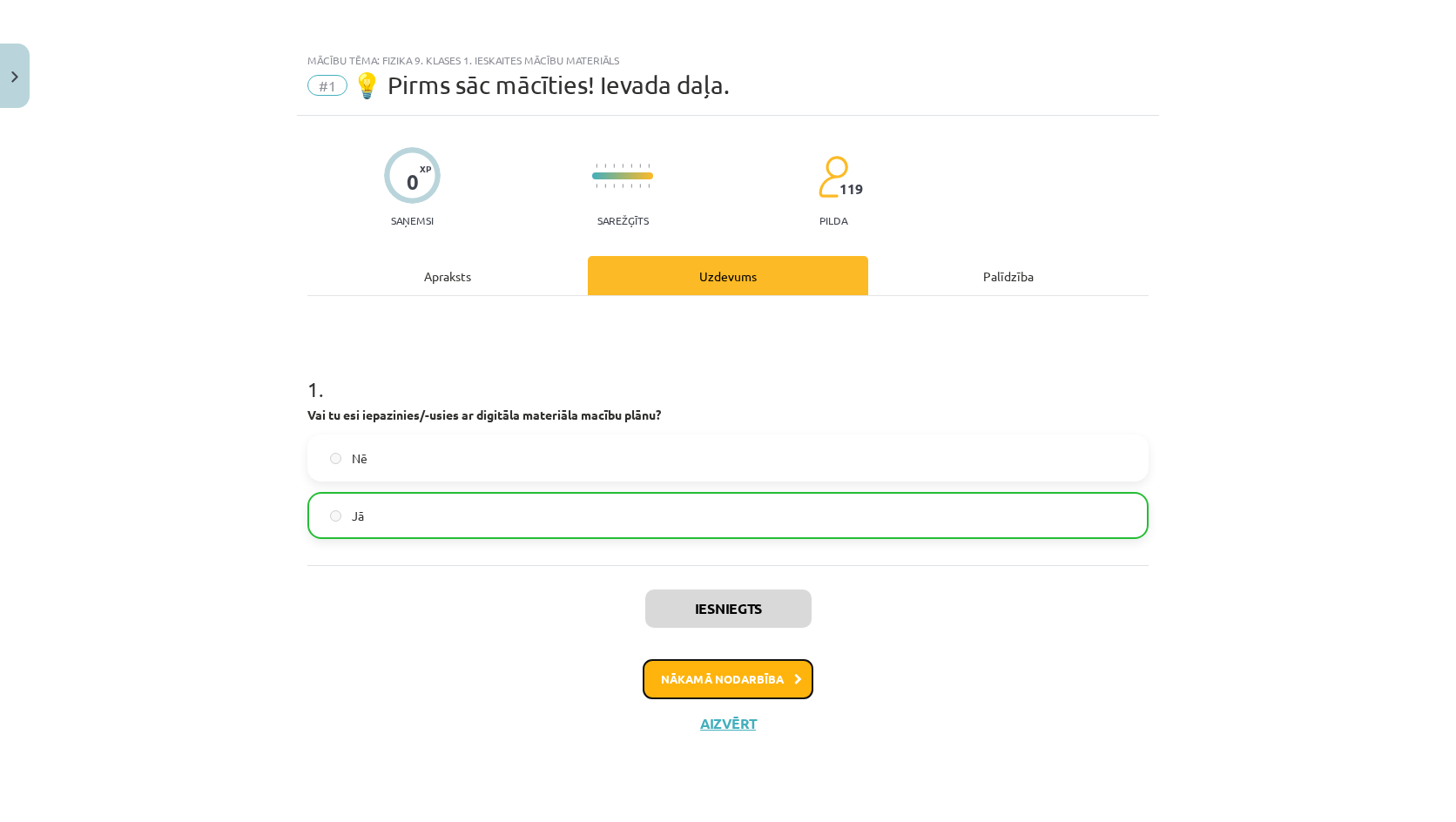
click at [741, 687] on button "Nākamā nodarbība" at bounding box center [728, 678] width 171 height 40
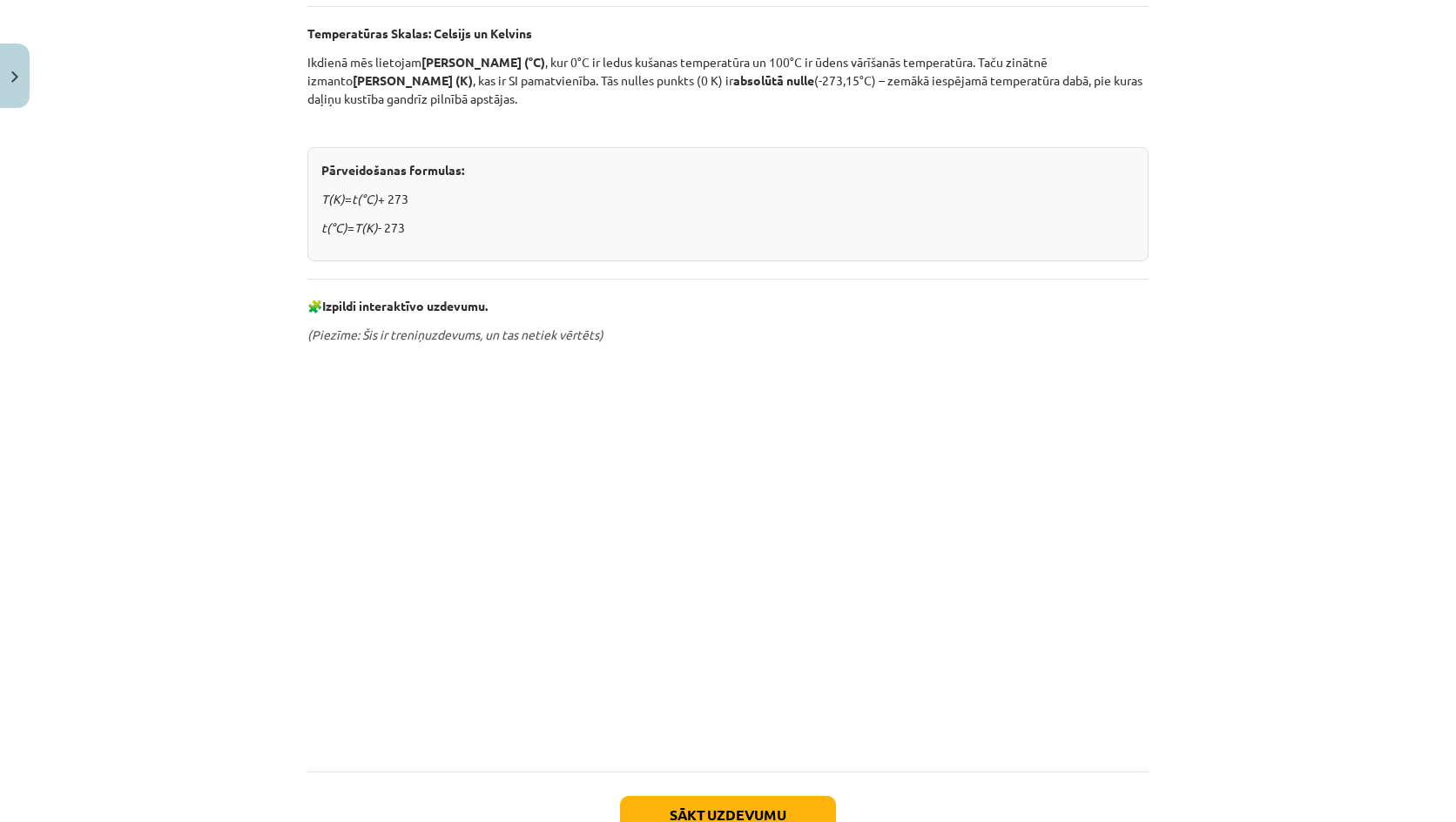
scroll to position [662, 0]
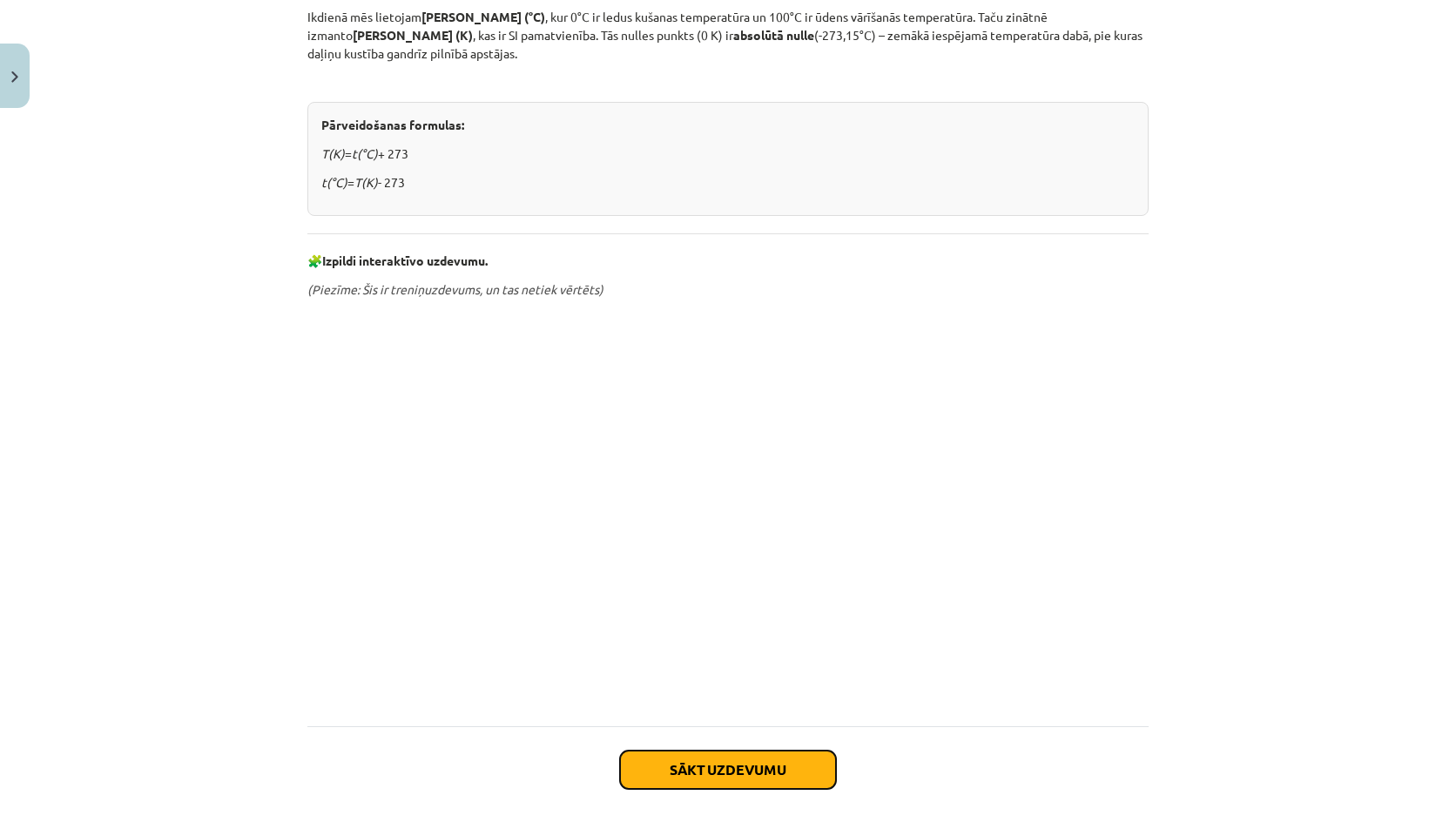
click at [729, 766] on button "Sākt uzdevumu" at bounding box center [727, 769] width 216 height 38
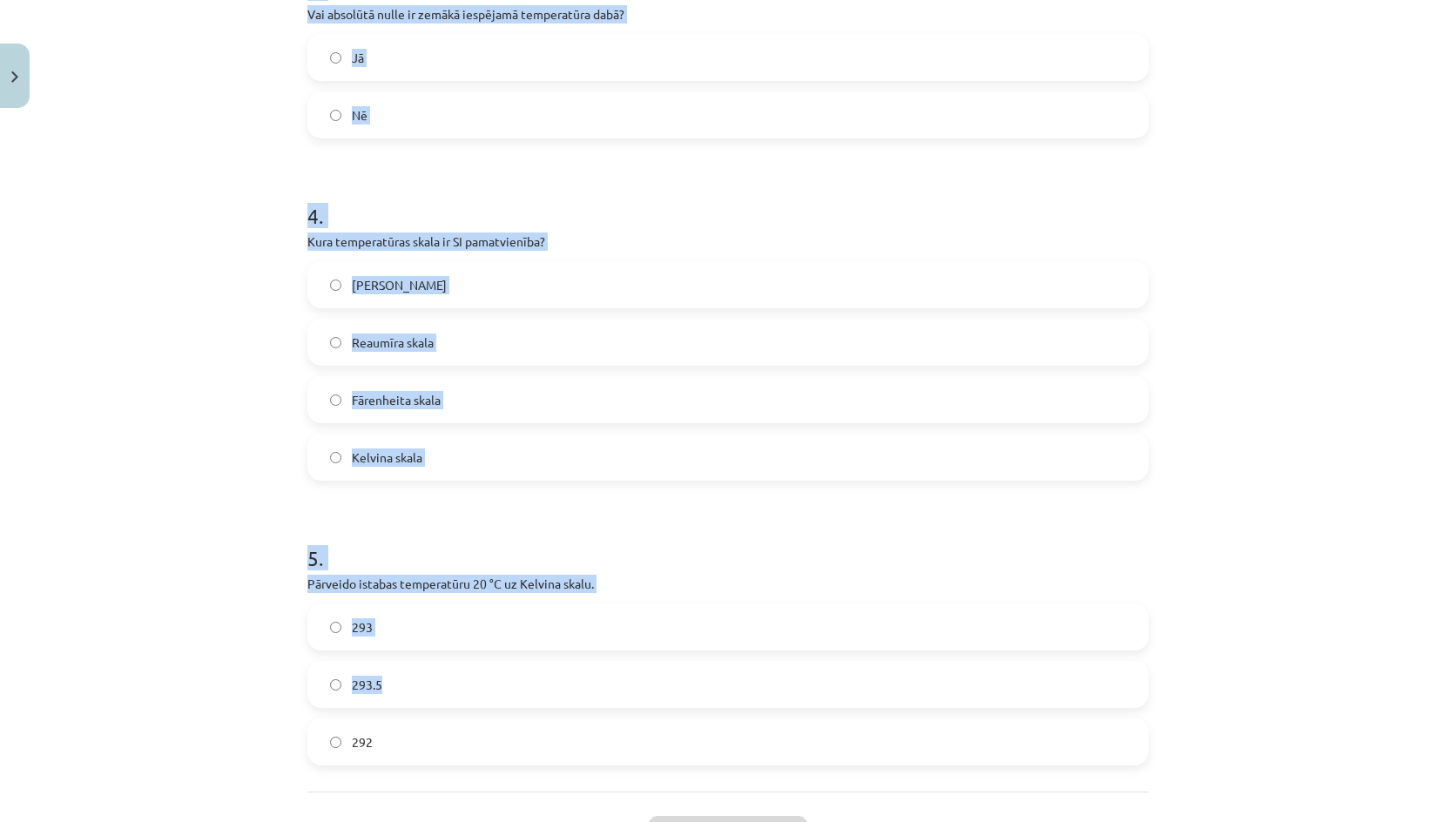
scroll to position [1115, 0]
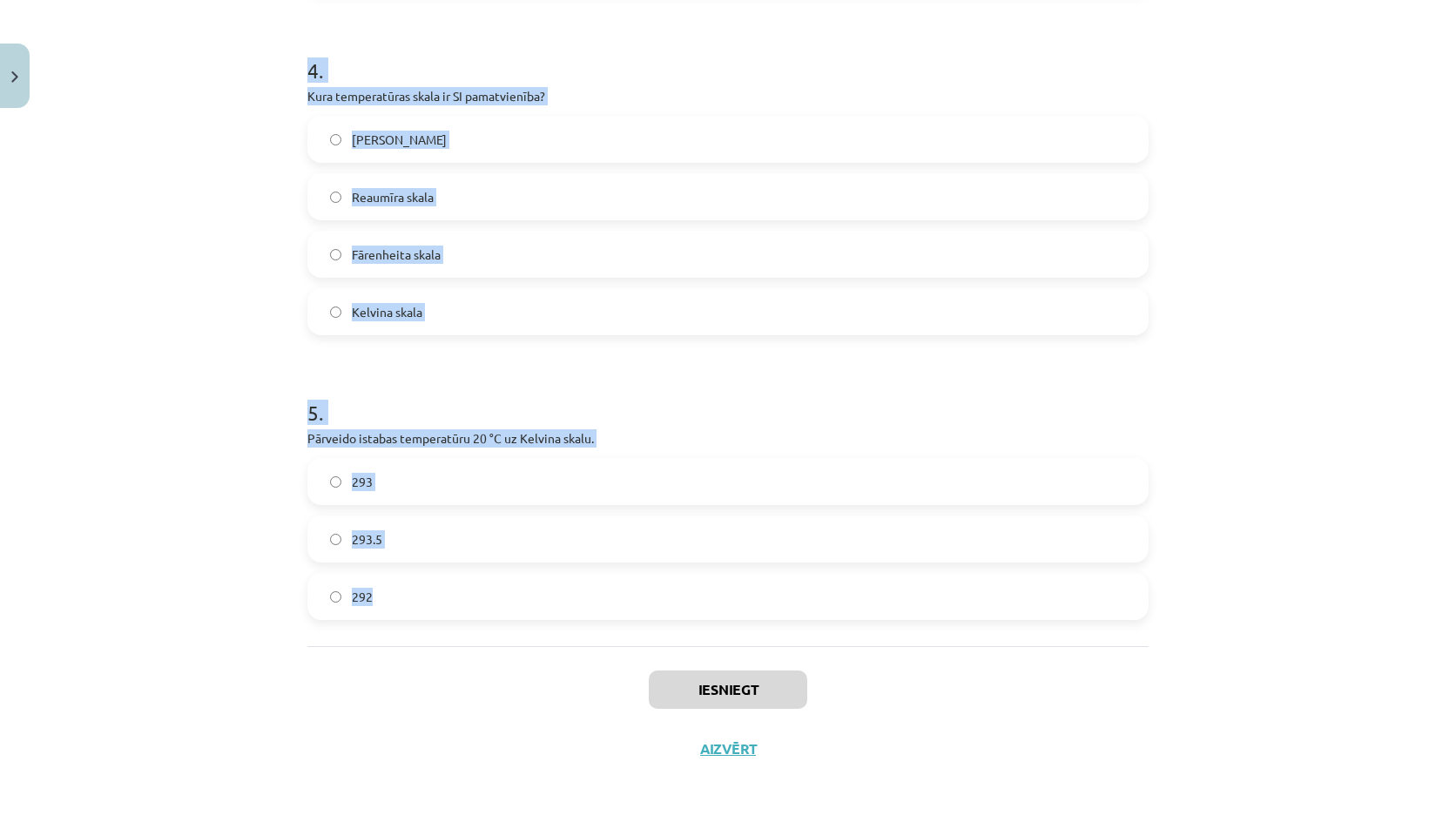
drag, startPoint x: 257, startPoint y: 335, endPoint x: 525, endPoint y: 572, distance: 357.8
click at [538, 584] on div "Mācību tēma: Fizika 9. klases 1. ieskaites mācību materiāls #2 📝 1. tēma. Siltu…" at bounding box center [728, 411] width 1456 height 822
copy form "1 . Kas ir galvenais dabiskais siltuma avots uz Zemes? Berze Radiators Saule Ug…"
click at [642, 387] on h1 "5 ." at bounding box center [728, 396] width 841 height 54
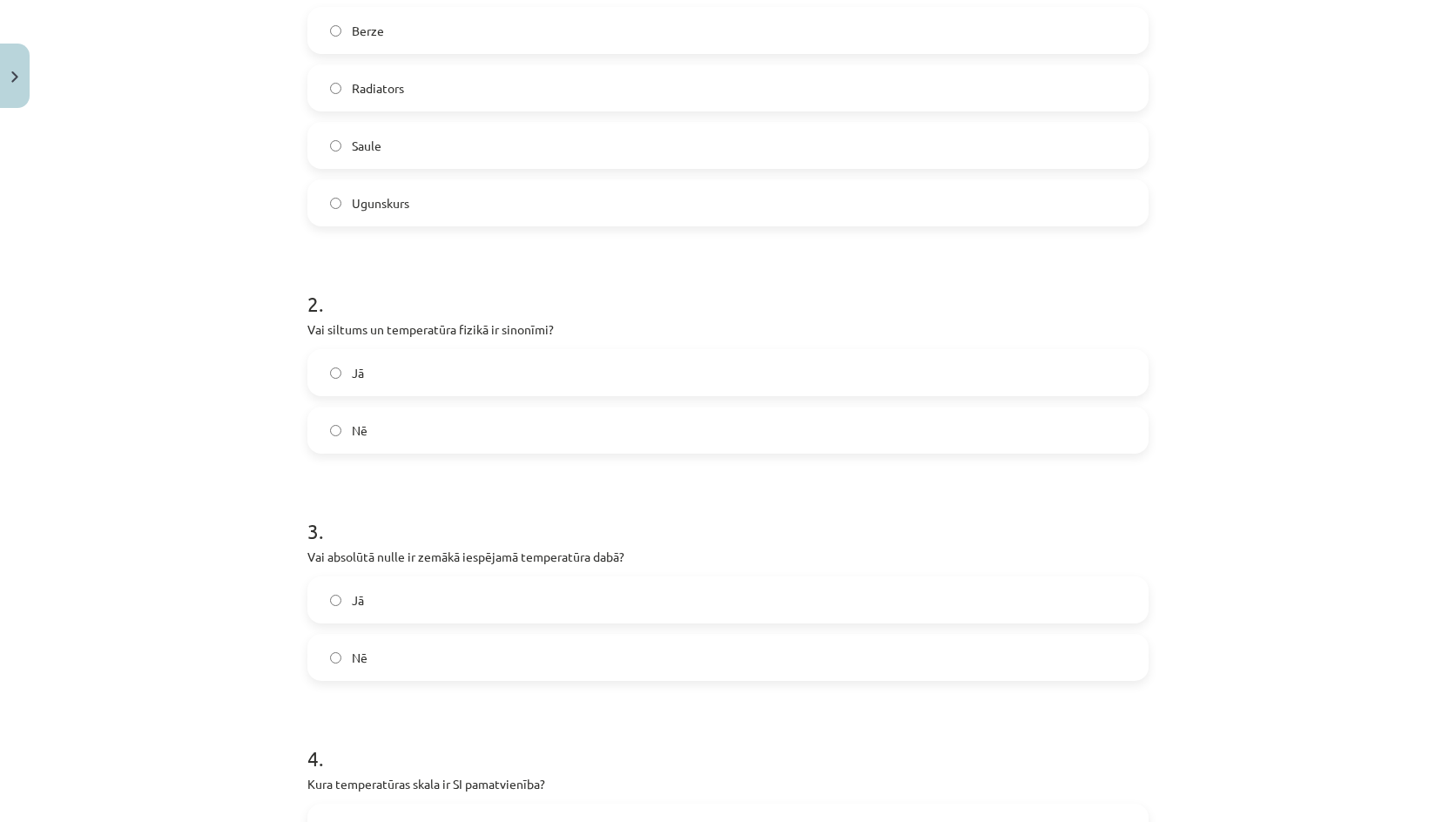
scroll to position [331, 0]
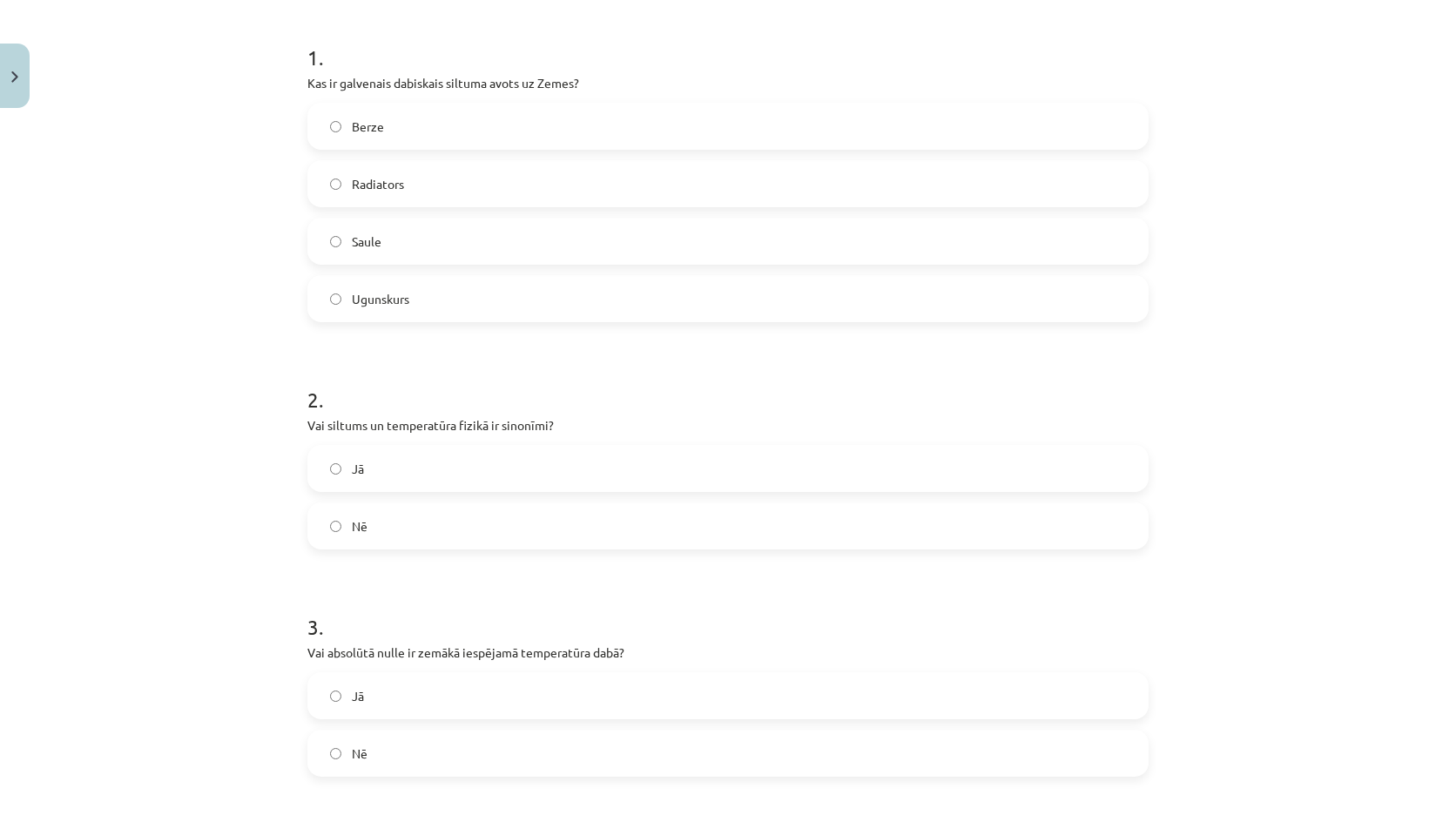
click at [395, 89] on p "Kas ir galvenais dabiskais siltuma avots uz Zemes?" at bounding box center [728, 83] width 841 height 19
click at [400, 252] on label "Saule" at bounding box center [728, 241] width 837 height 43
click at [402, 511] on label "Nē" at bounding box center [728, 525] width 837 height 43
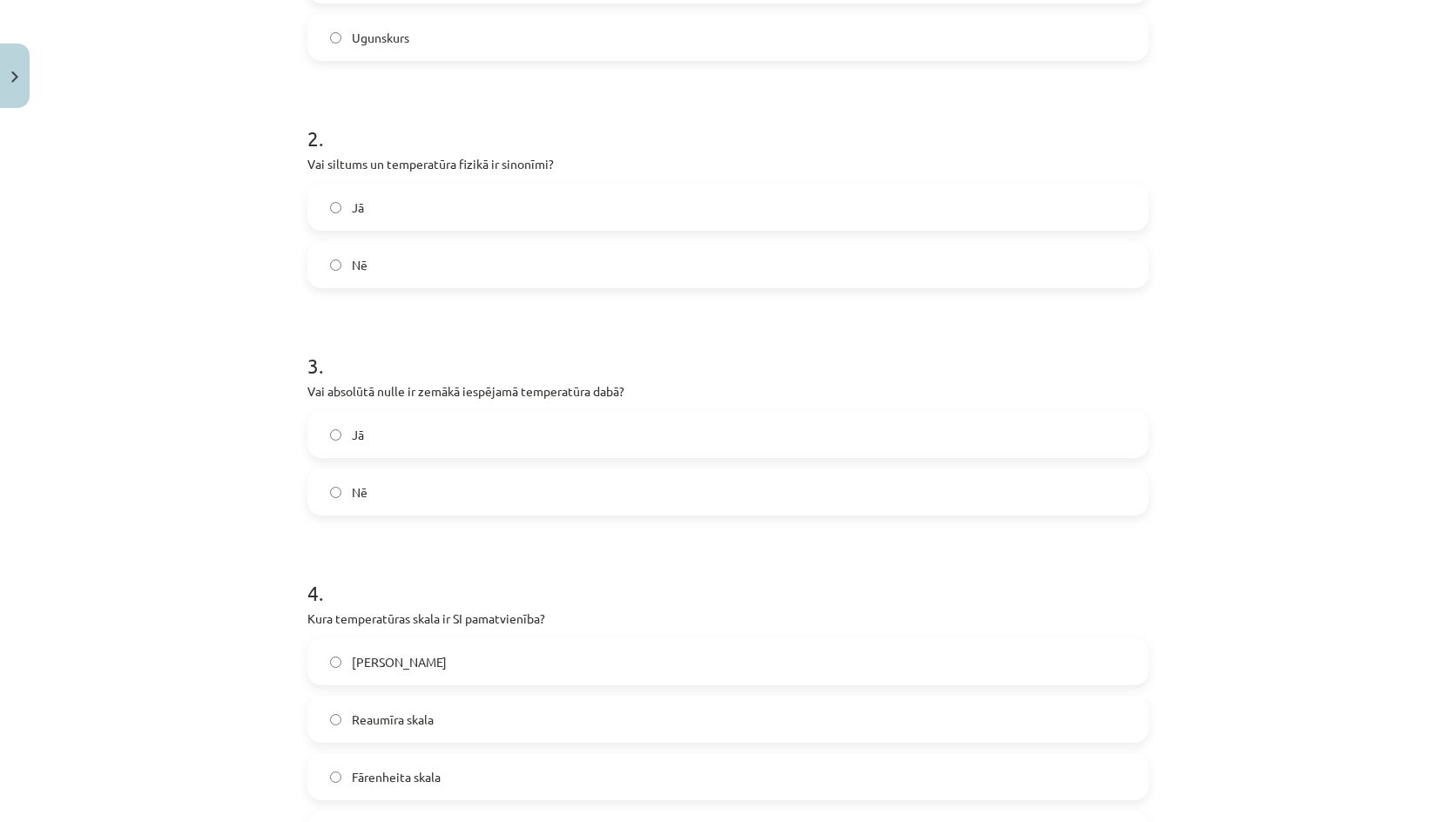
click at [374, 446] on label "Jā" at bounding box center [728, 433] width 837 height 43
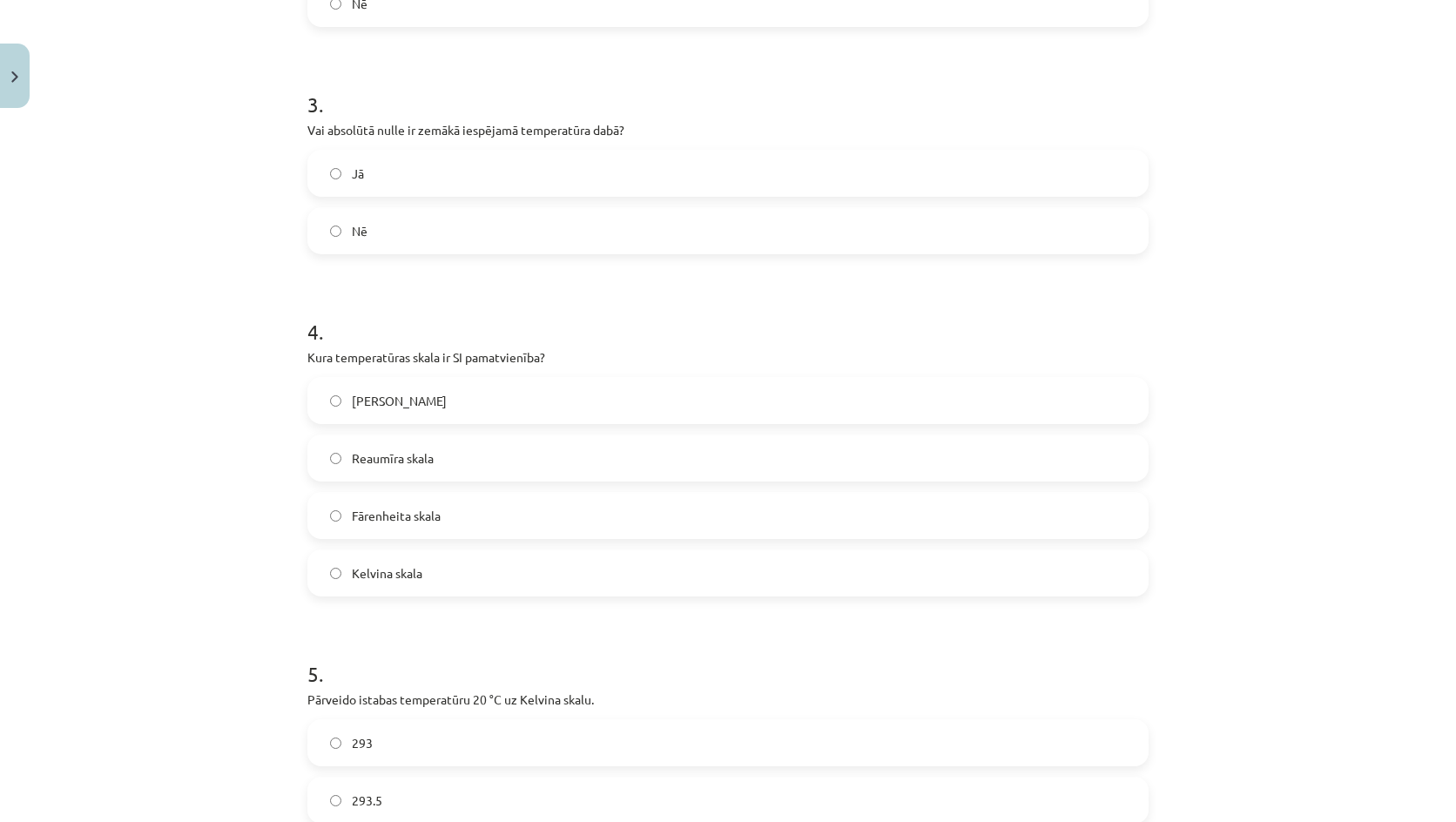
click at [414, 553] on label "Kelvina skala" at bounding box center [728, 572] width 837 height 43
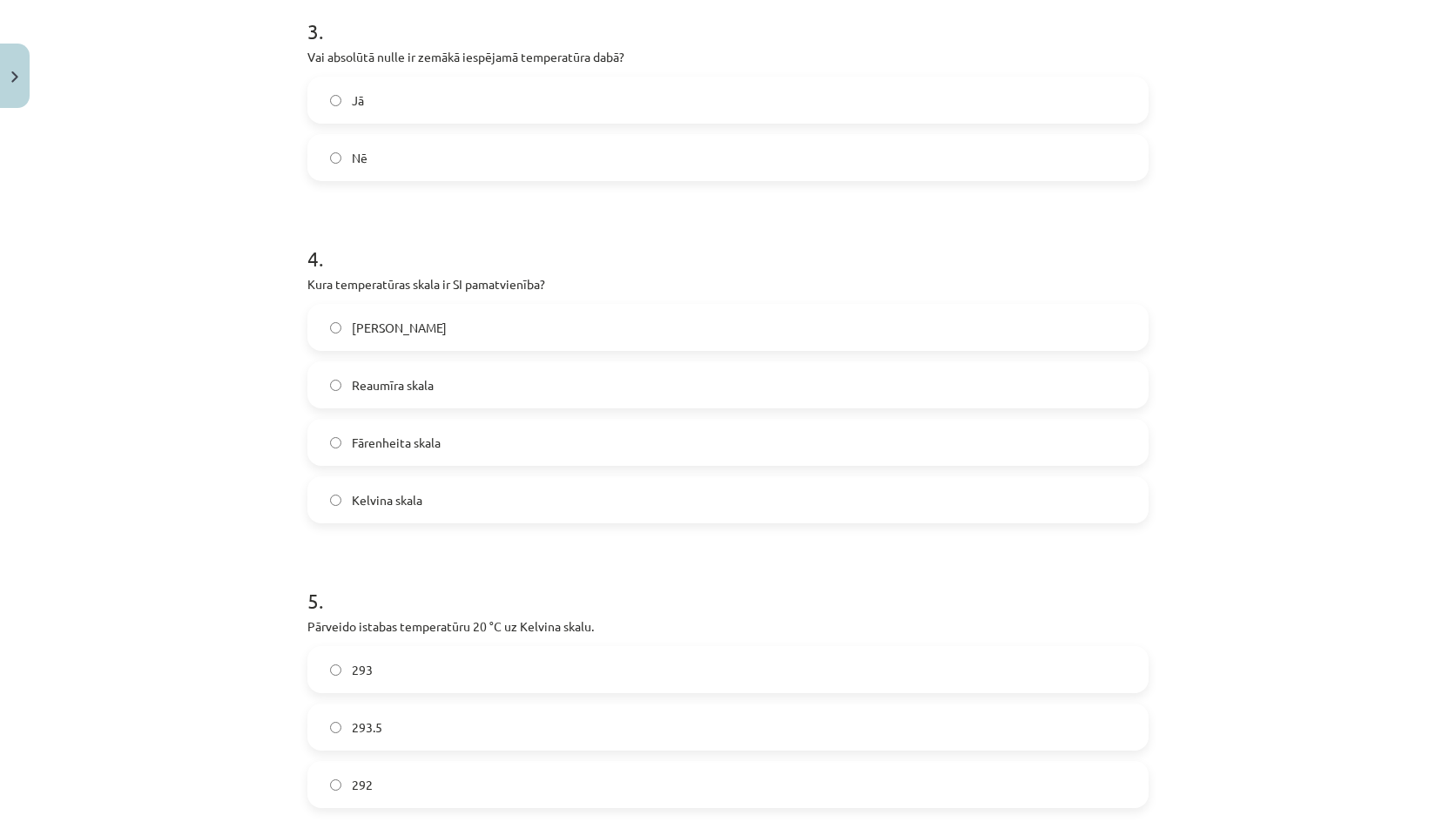
scroll to position [1028, 0]
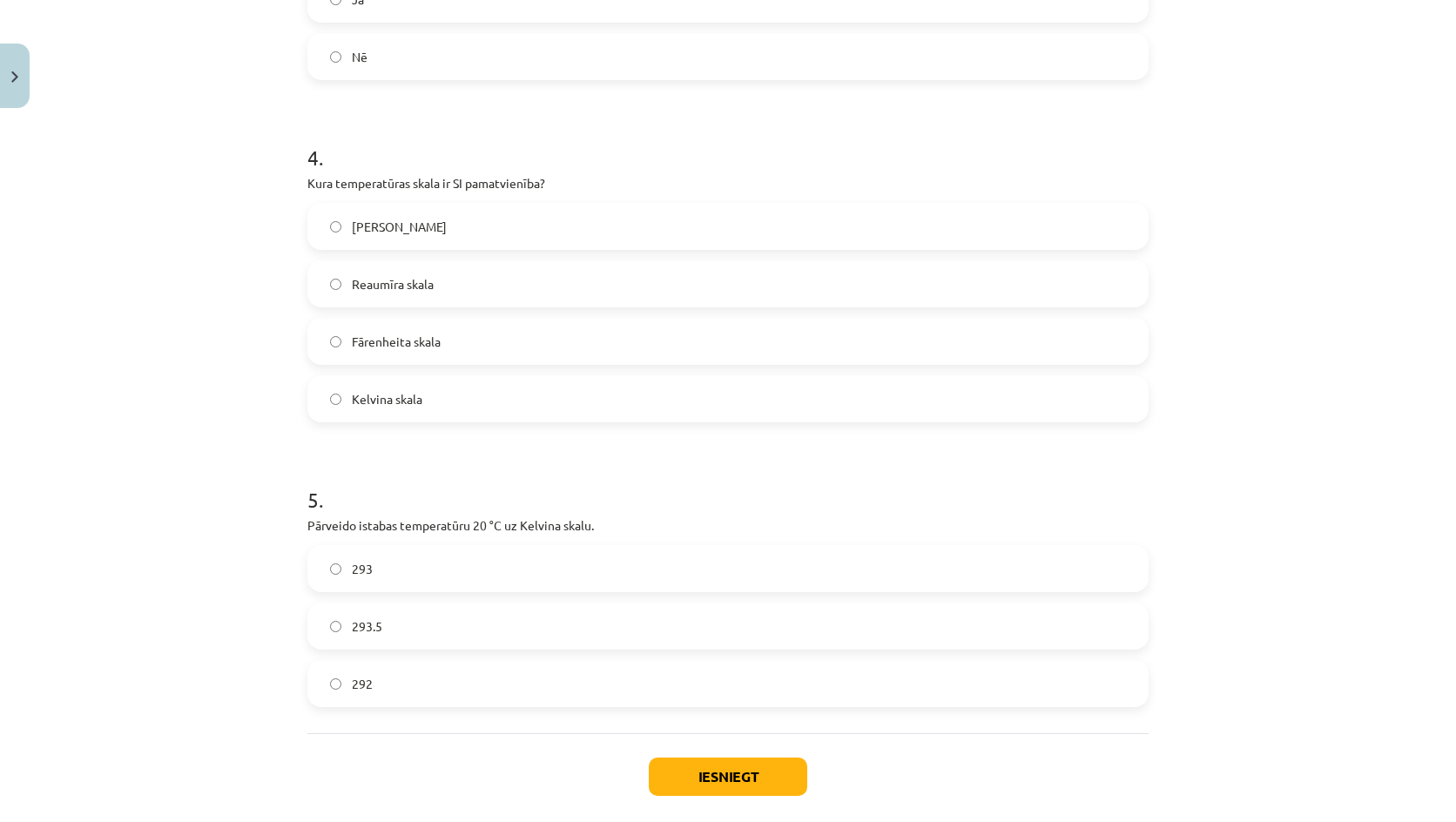
click at [408, 565] on label "293" at bounding box center [728, 567] width 837 height 43
click at [759, 778] on button "Iesniegt" at bounding box center [728, 775] width 159 height 38
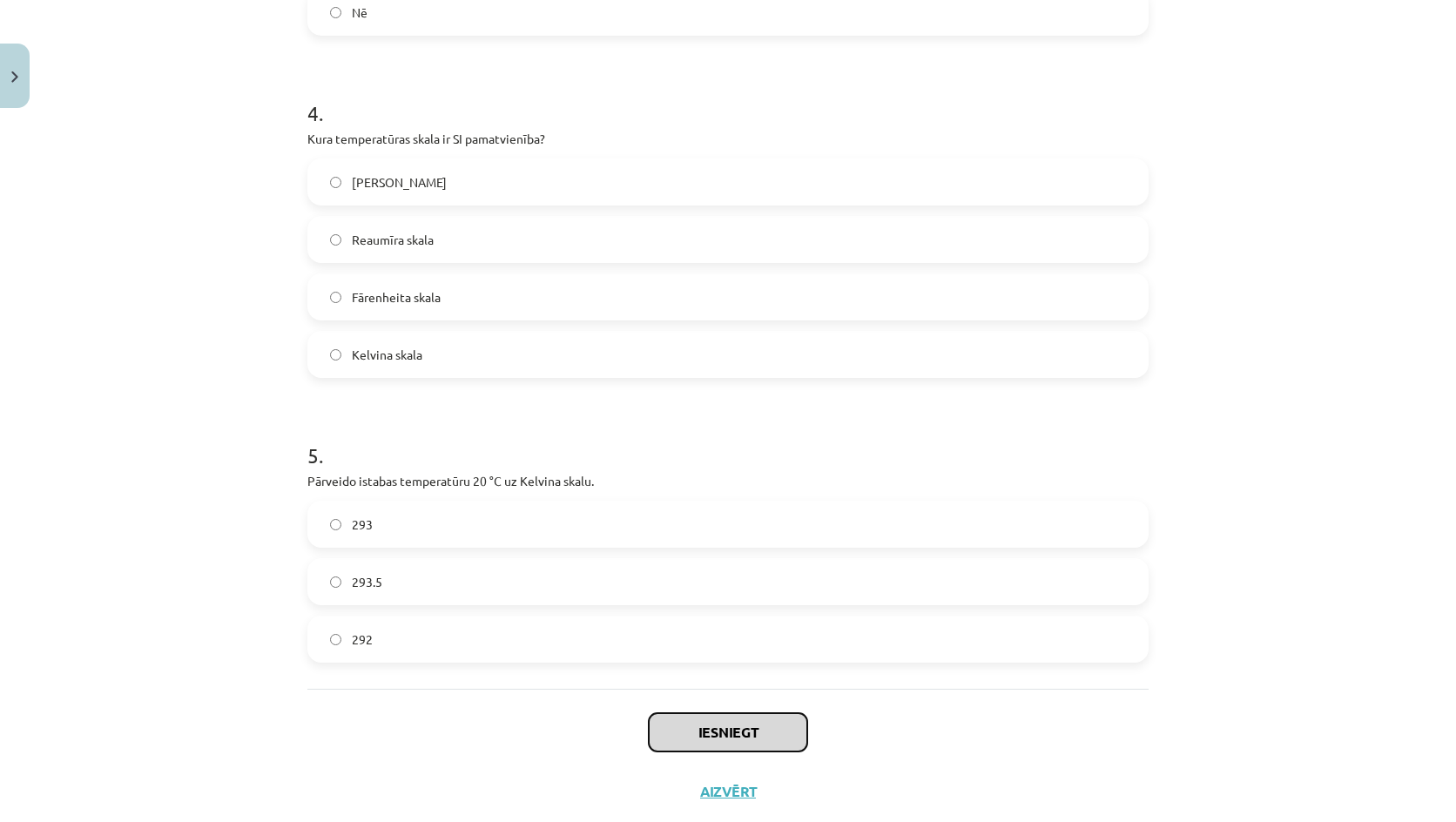
scroll to position [1115, 0]
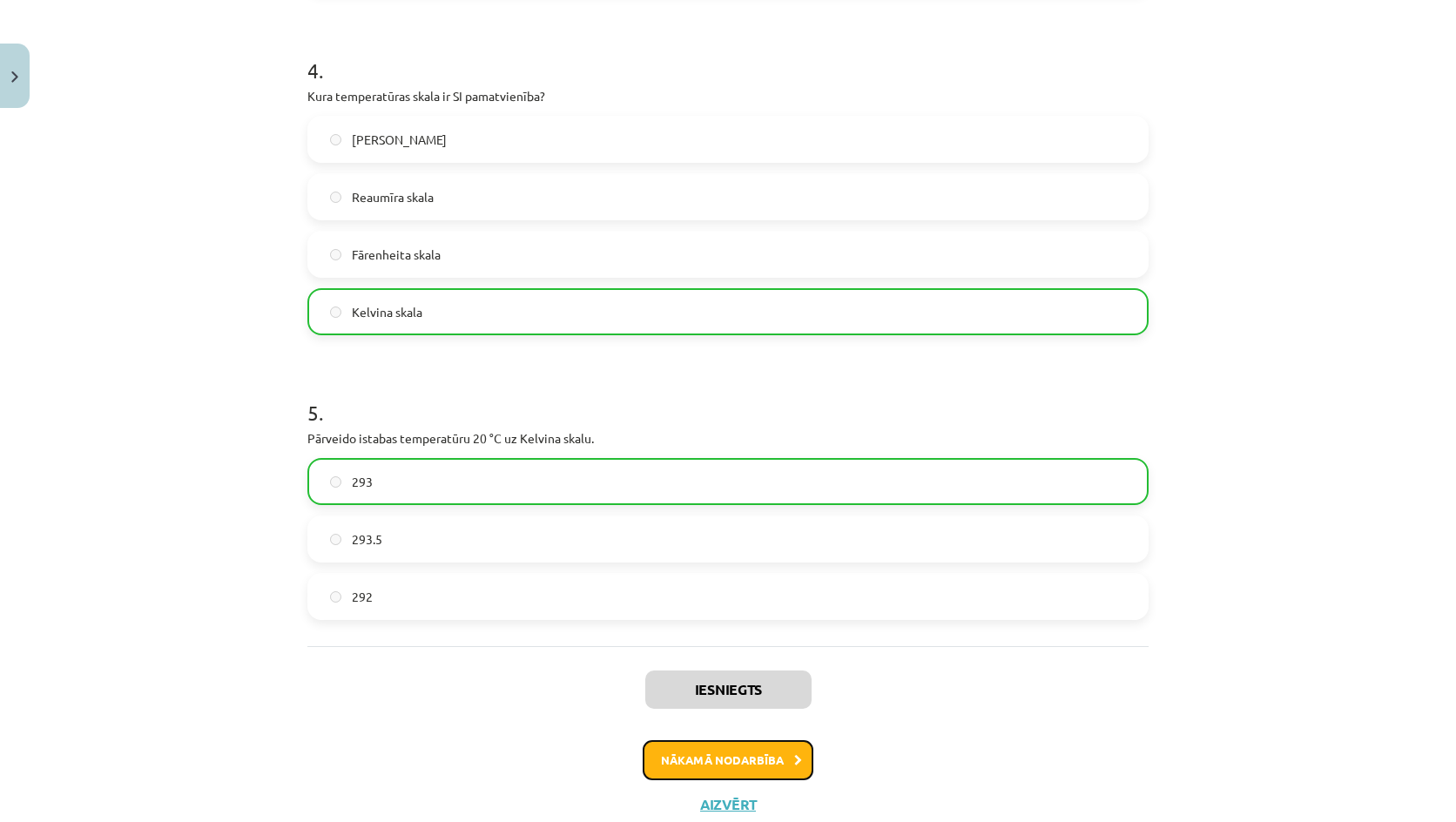
click at [682, 764] on button "Nākamā nodarbība" at bounding box center [728, 759] width 171 height 40
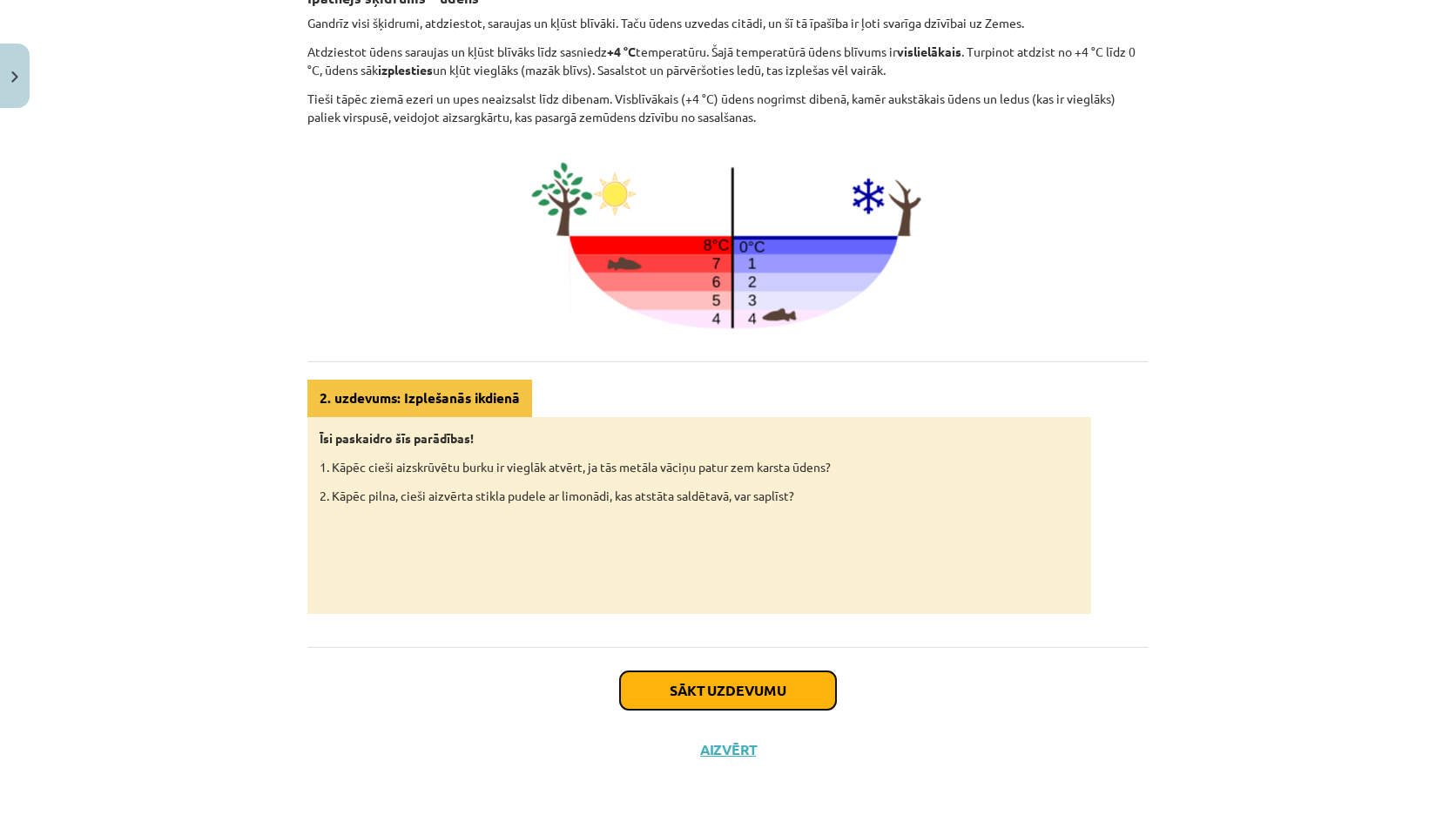
click at [764, 696] on button "Sākt uzdevumu" at bounding box center [727, 690] width 216 height 38
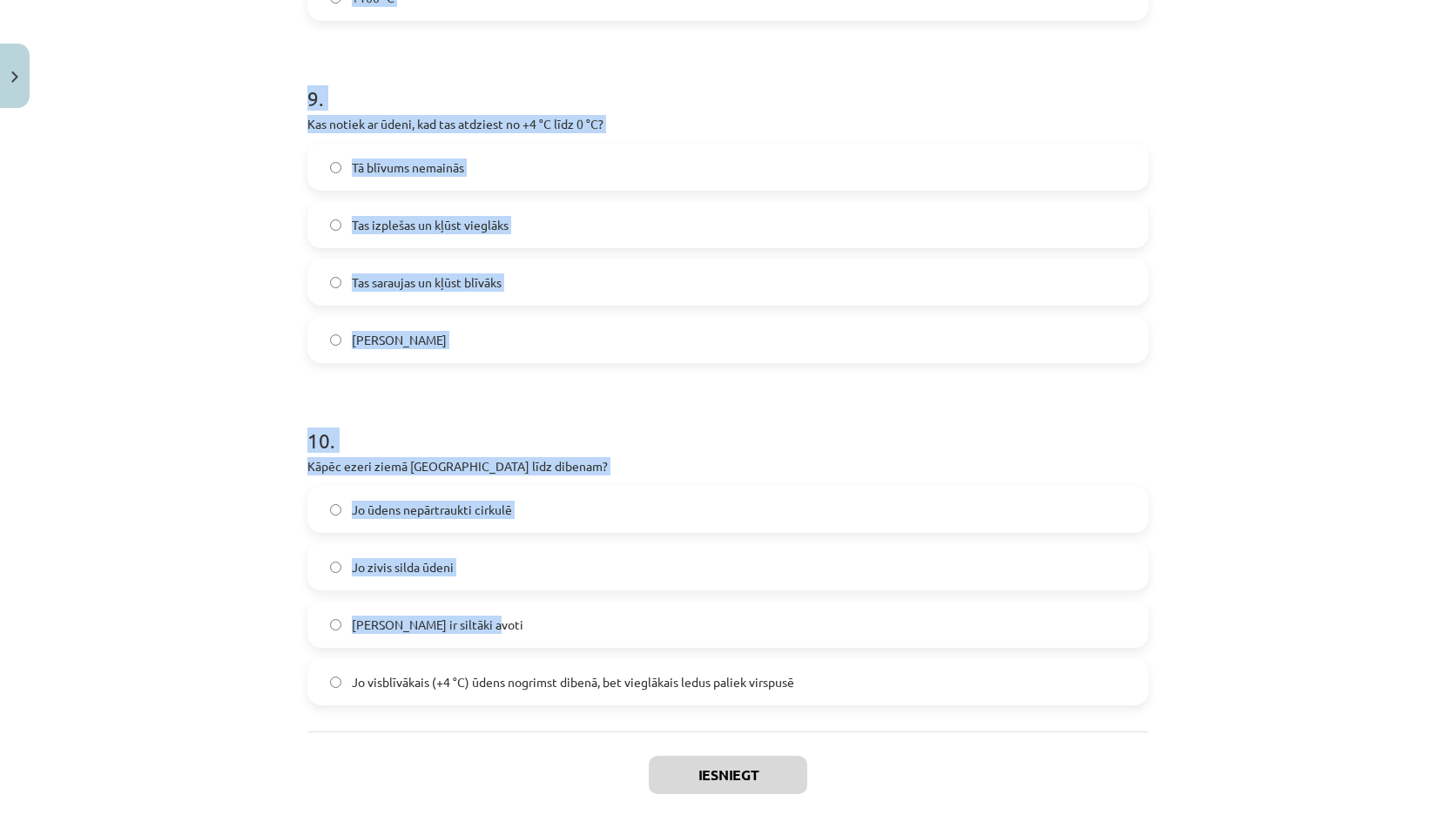
scroll to position [2653, 0]
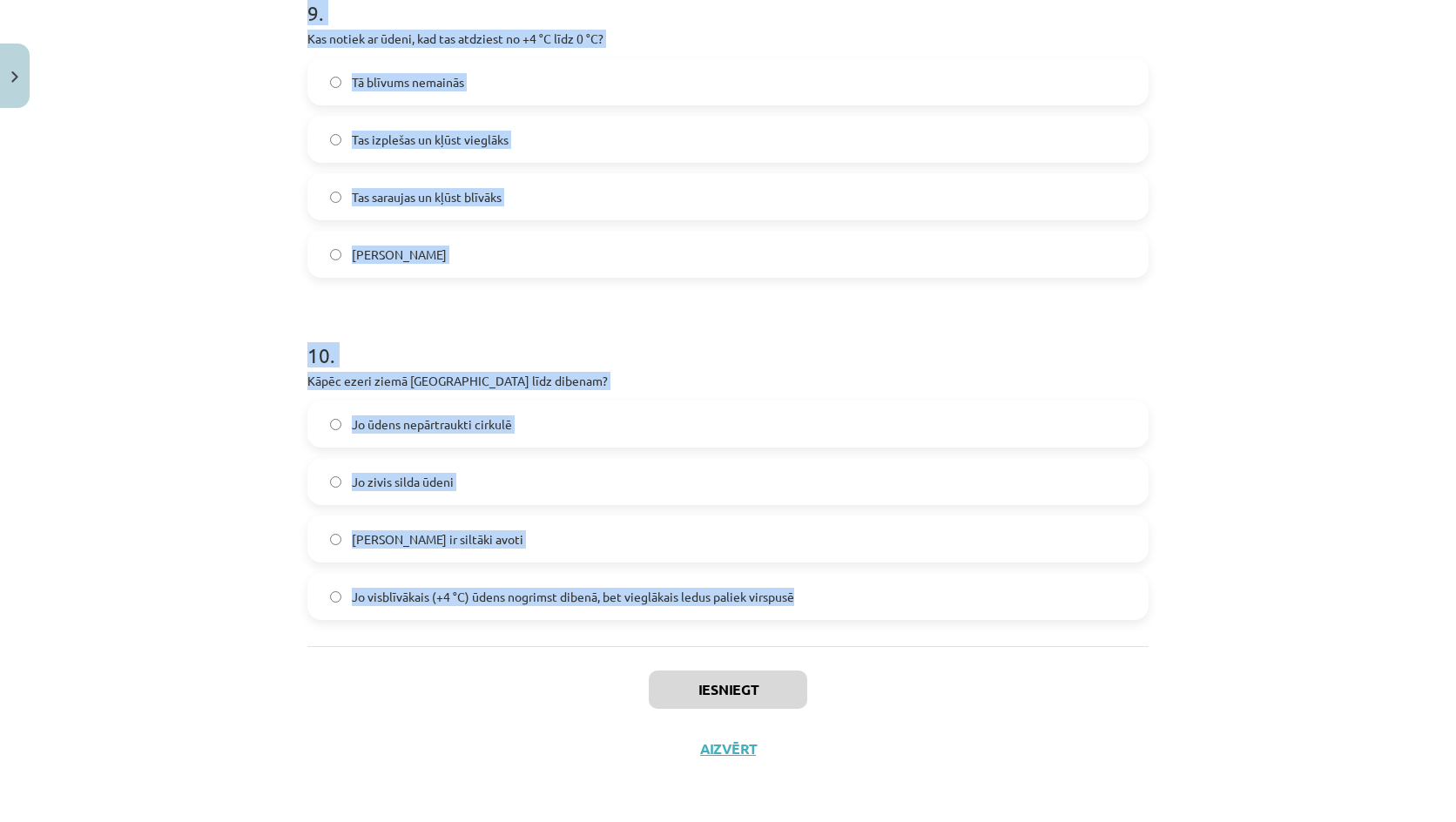
drag, startPoint x: 286, startPoint y: 341, endPoint x: 798, endPoint y: 603, distance: 575.1
click at [800, 606] on div "Mācību tēma: Fizika 9. klases 1. ieskaites mācību materiāls #3 📝 2. tēma. Siltu…" at bounding box center [728, 411] width 1456 height 822
copy form "6 . Lor, ipsumd sitame, con adipisc elitsedd? Ei Te 6 . Inc utlab, etdolo, magn…"
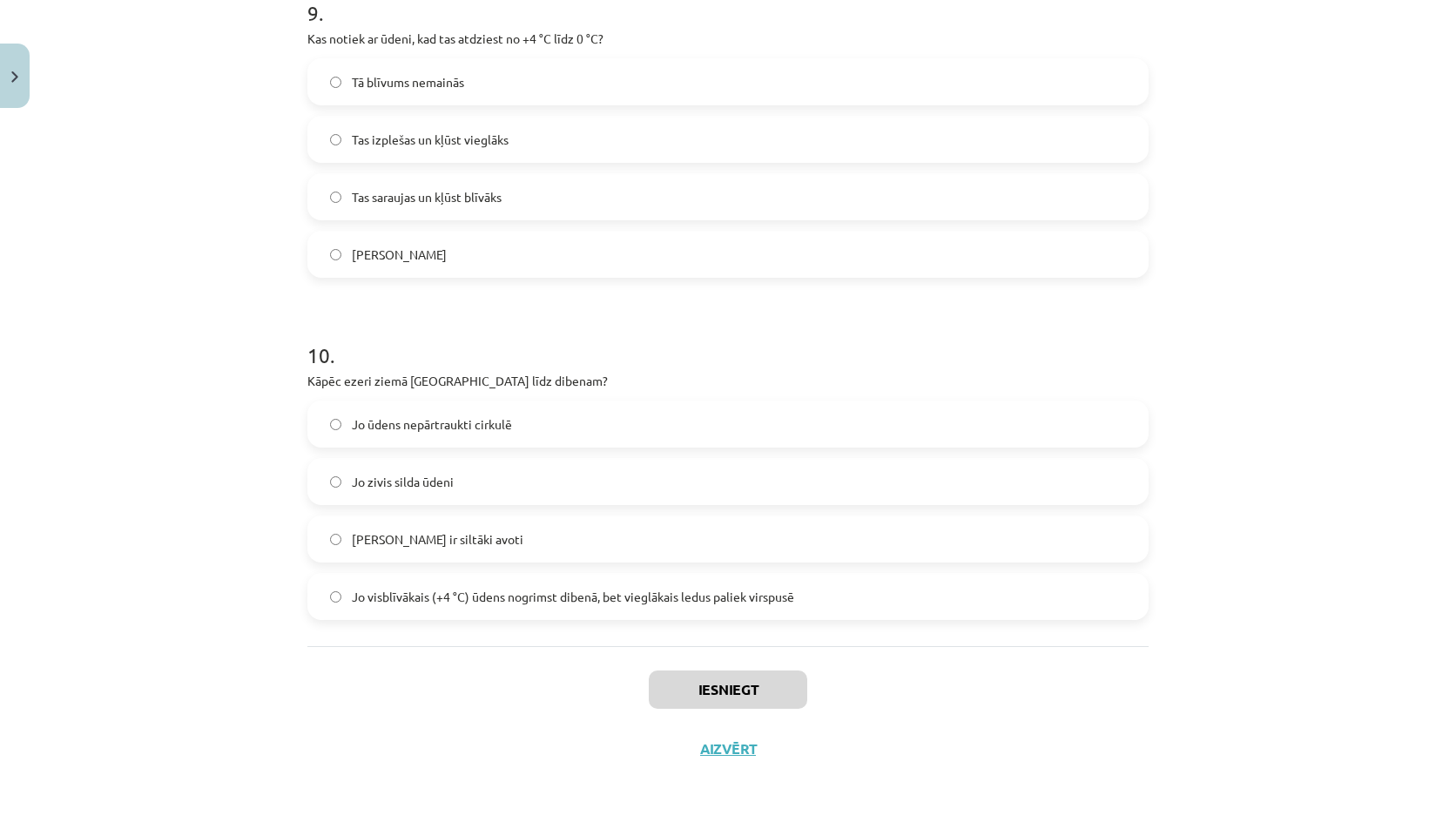
click at [903, 655] on div "Iesniegt Aizvērt" at bounding box center [728, 707] width 841 height 122
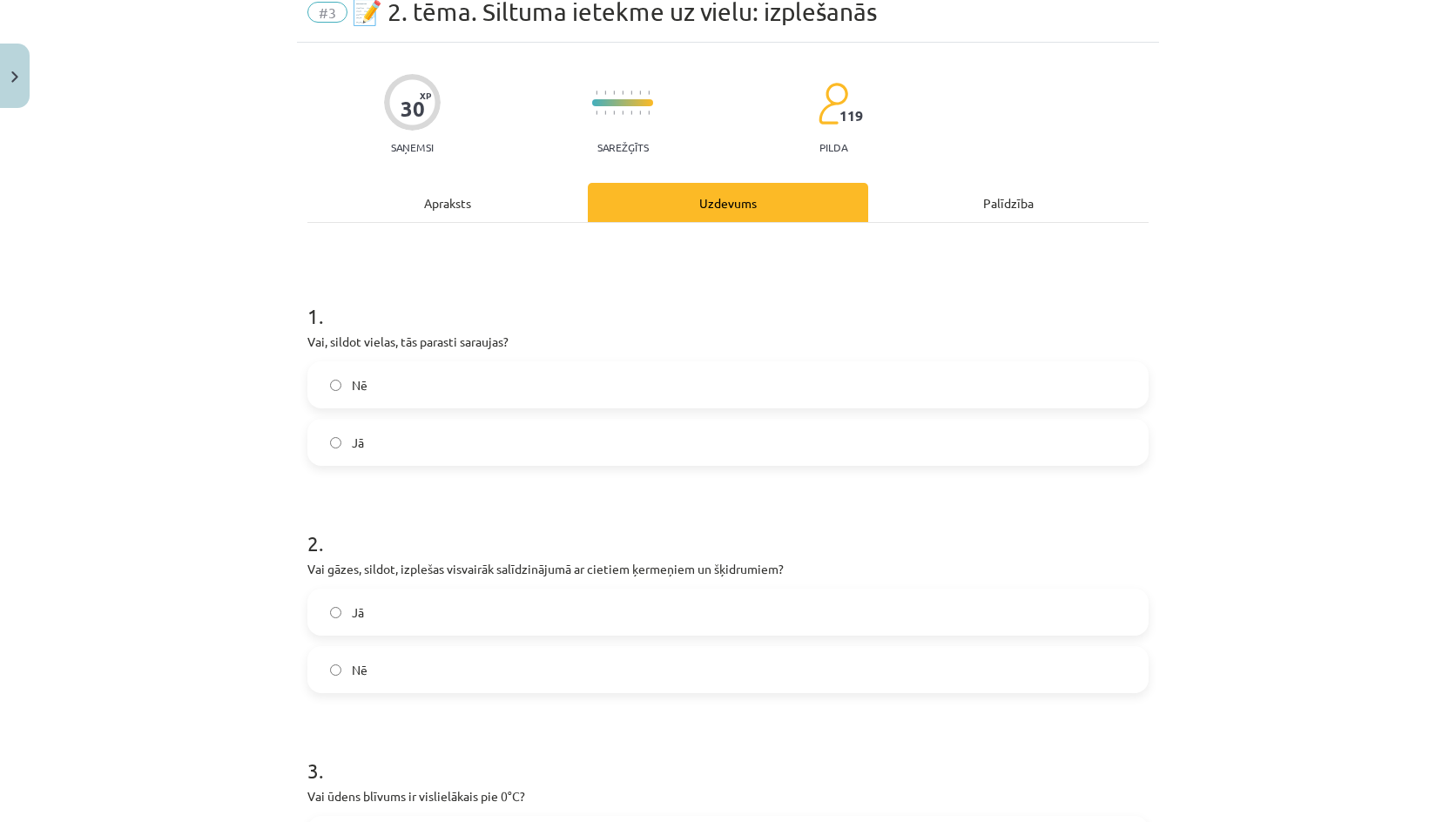
scroll to position [0, 0]
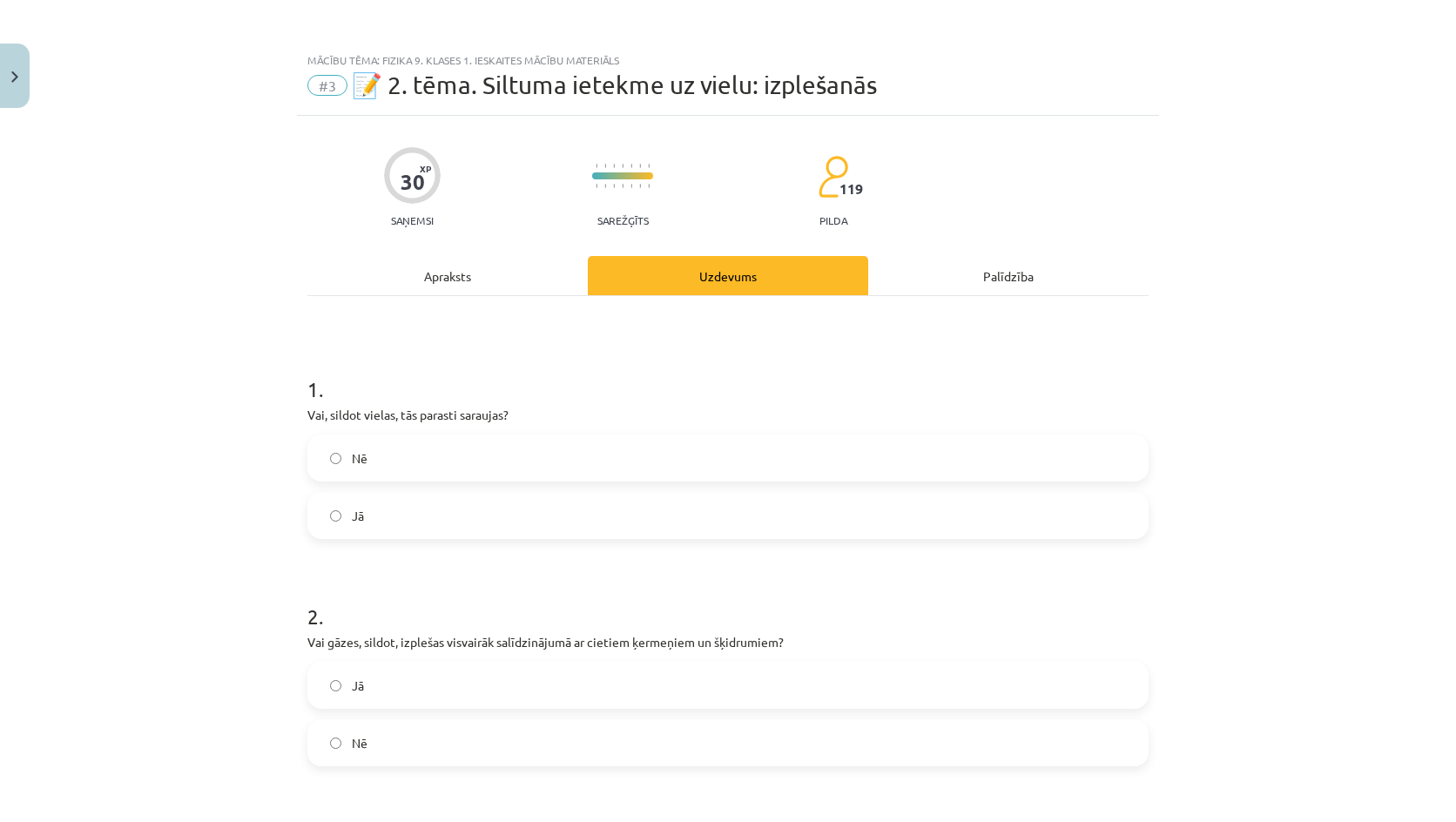
click at [355, 465] on span "Nē" at bounding box center [360, 458] width 16 height 19
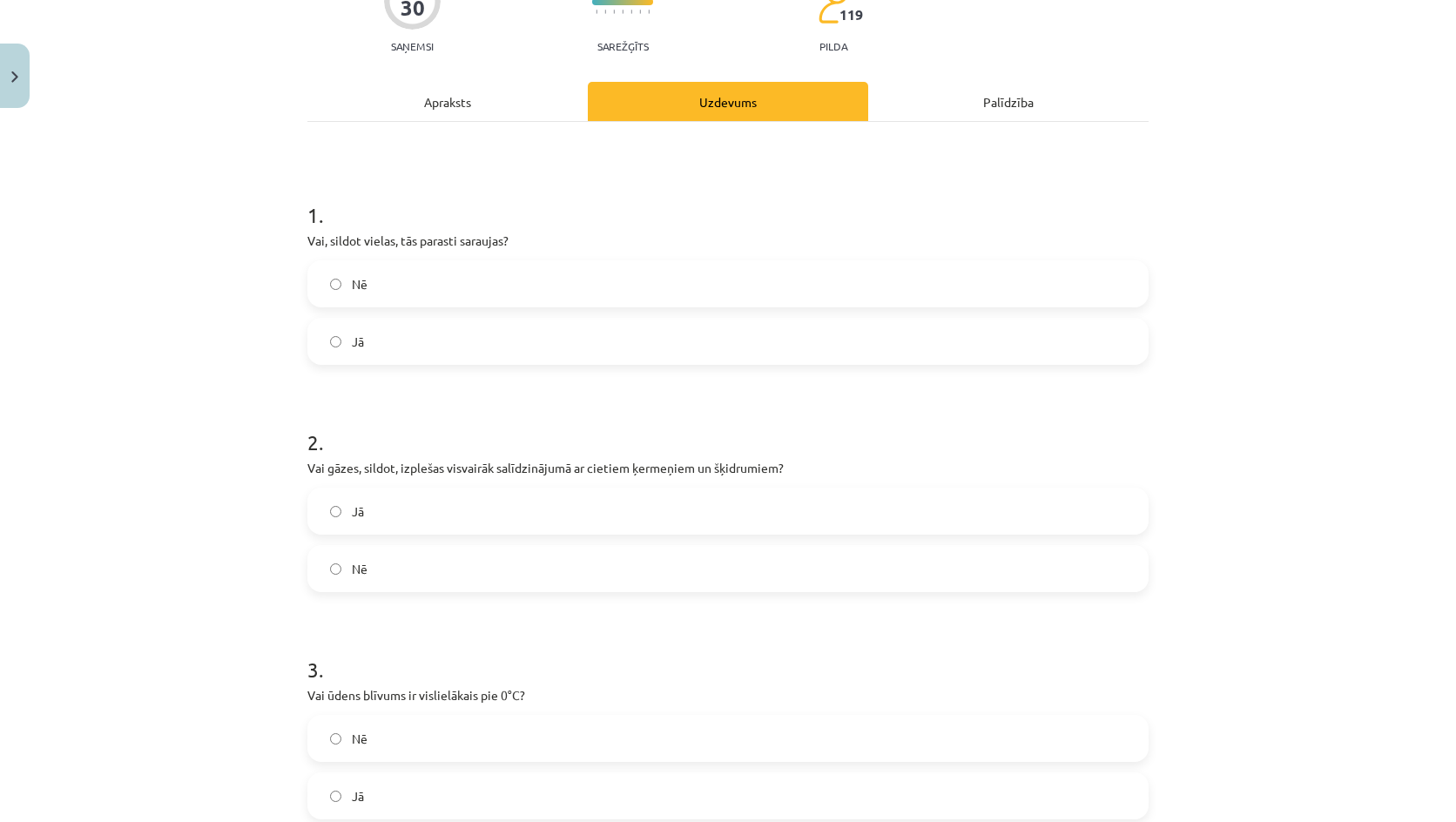
click at [352, 515] on span "Jā" at bounding box center [358, 511] width 12 height 19
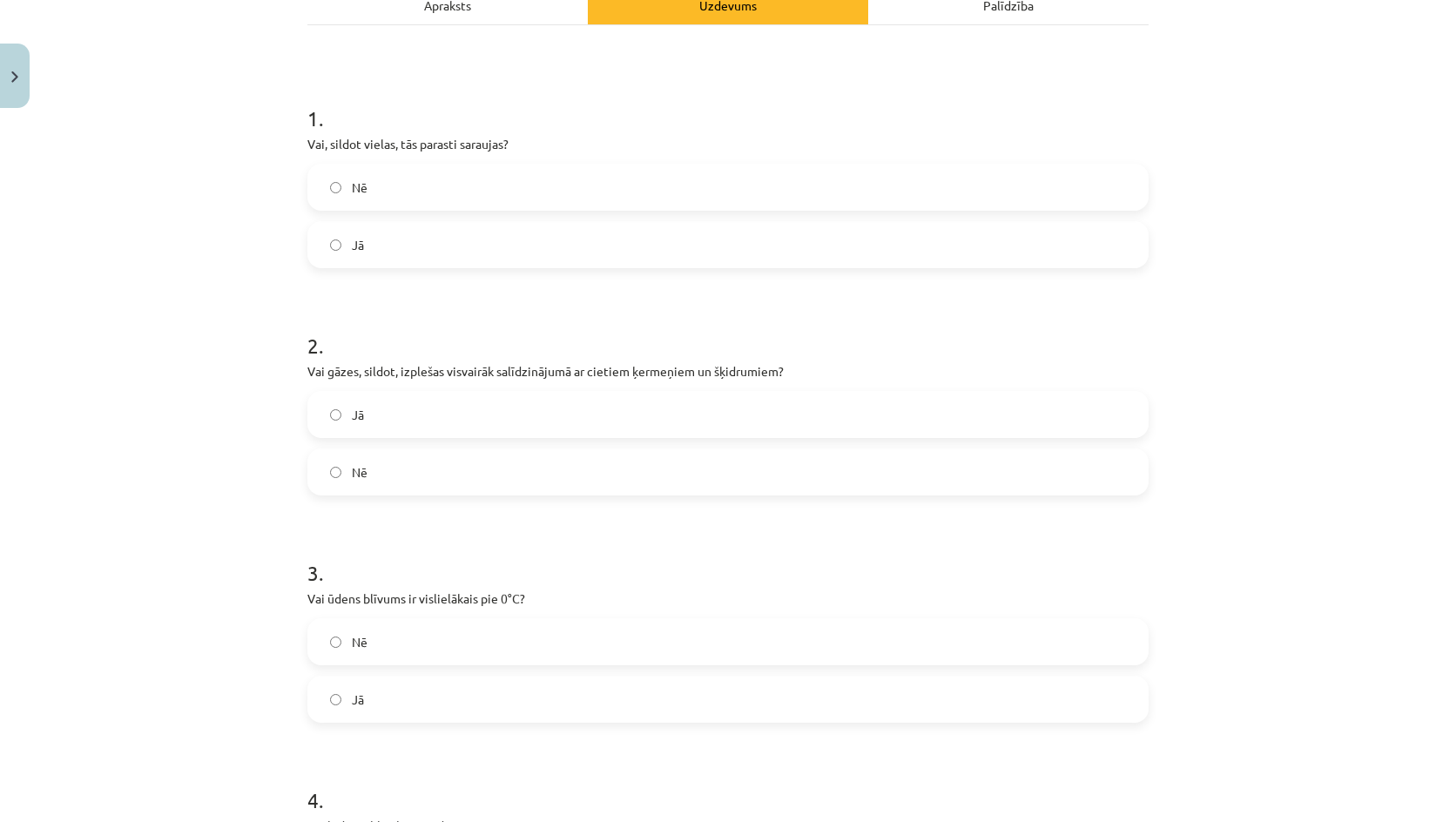
scroll to position [348, 0]
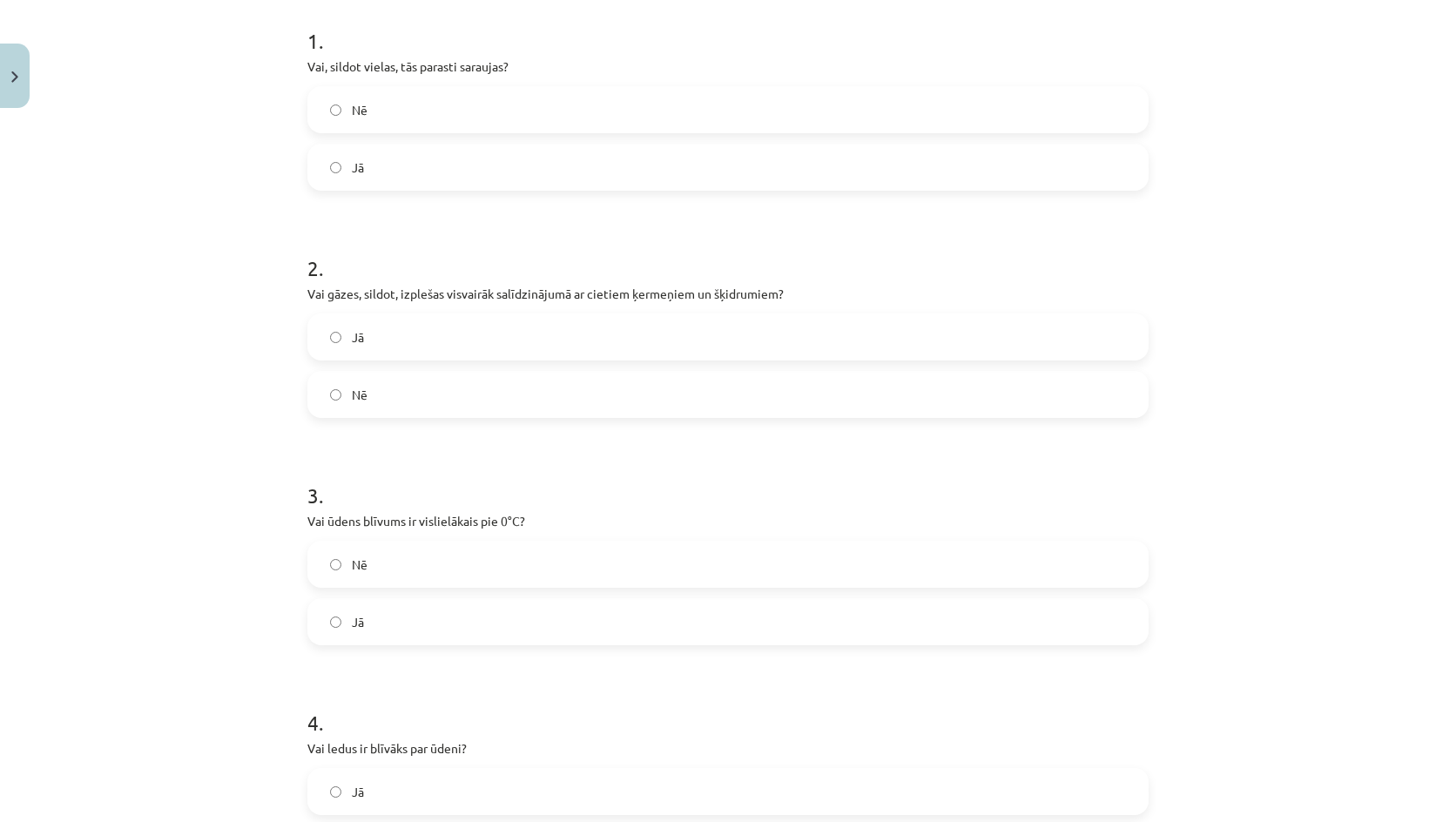
click at [352, 573] on span "Nē" at bounding box center [360, 564] width 16 height 19
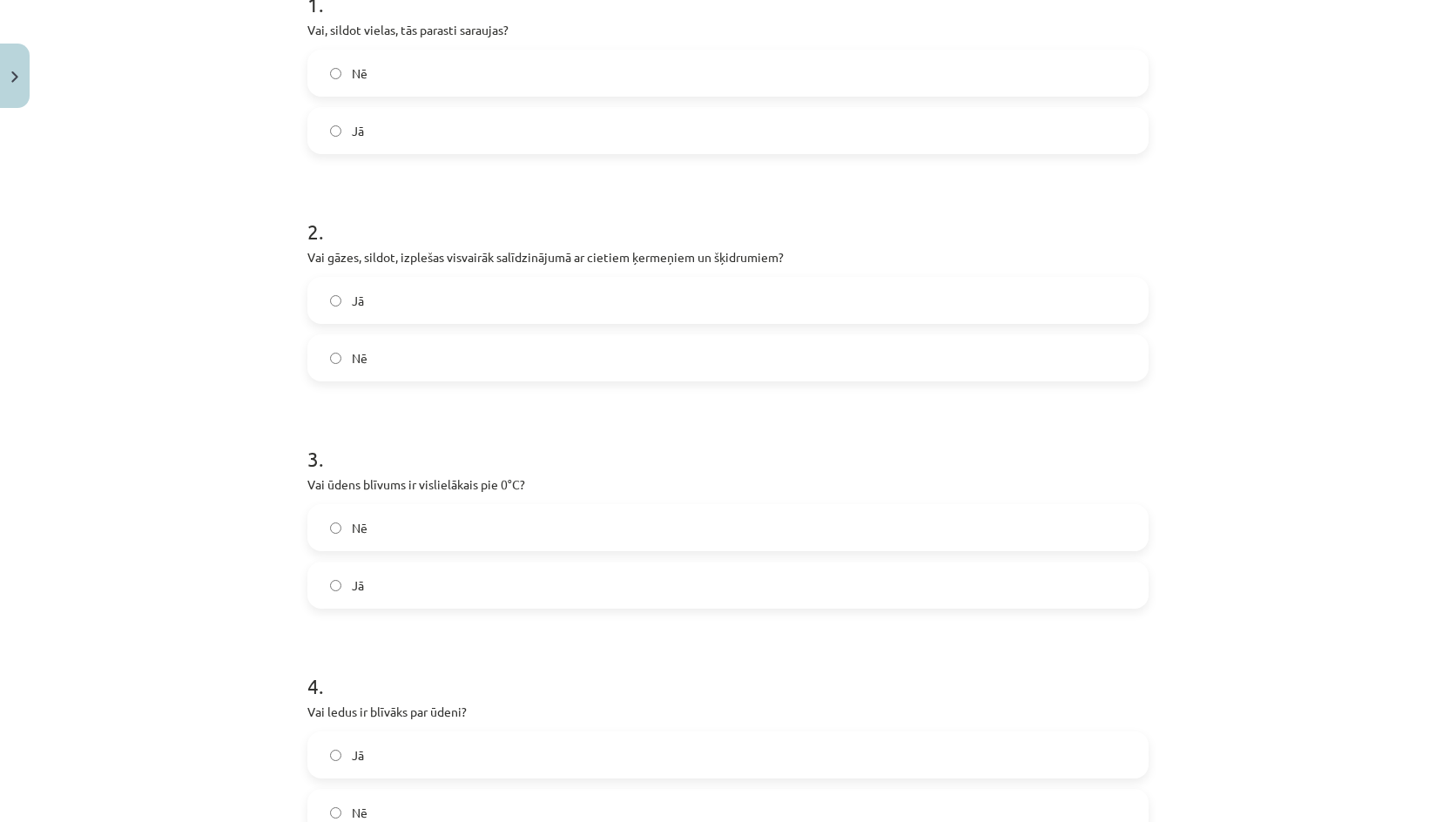
scroll to position [522, 0]
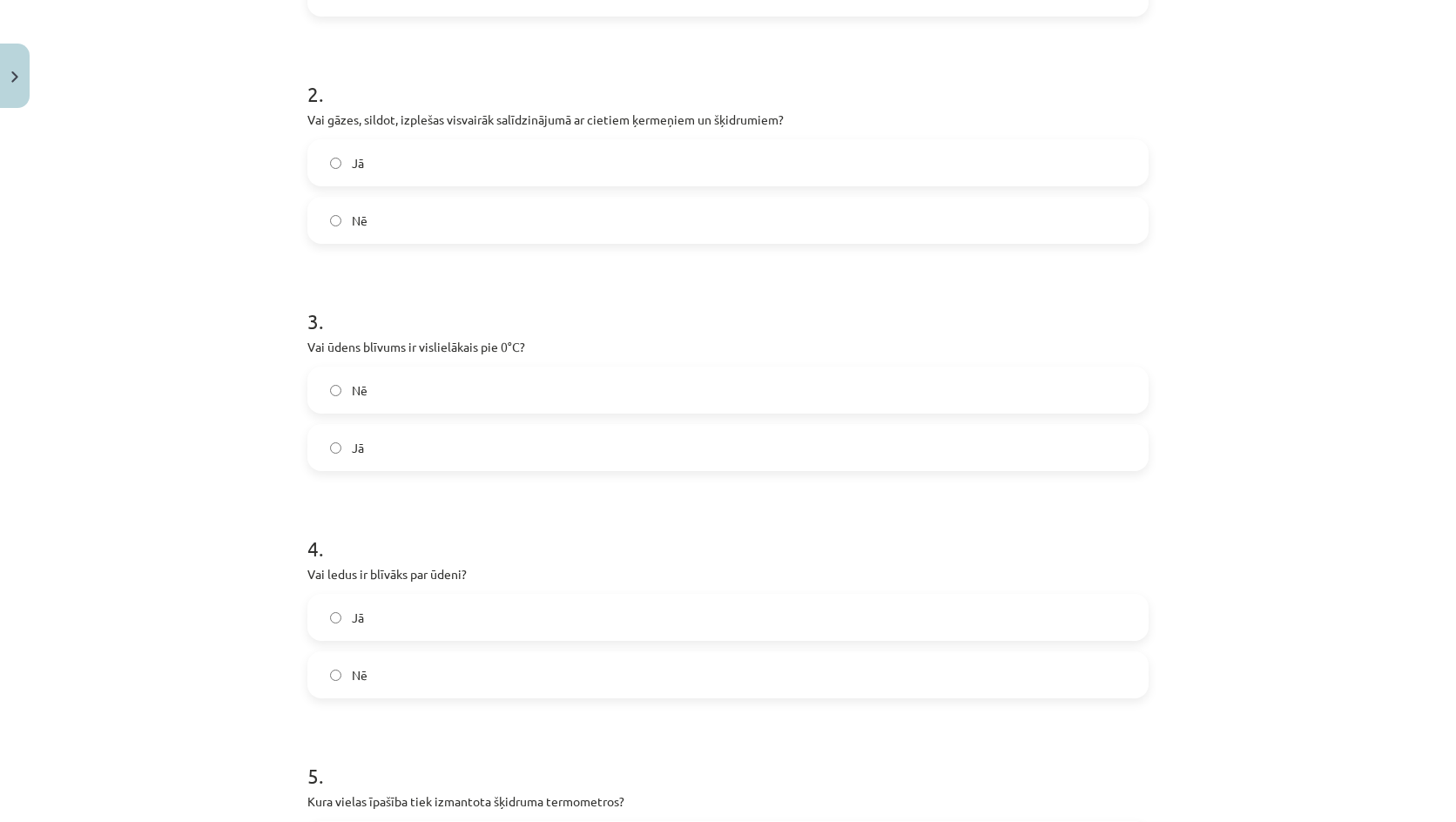
click at [365, 656] on label "Nē" at bounding box center [728, 674] width 837 height 43
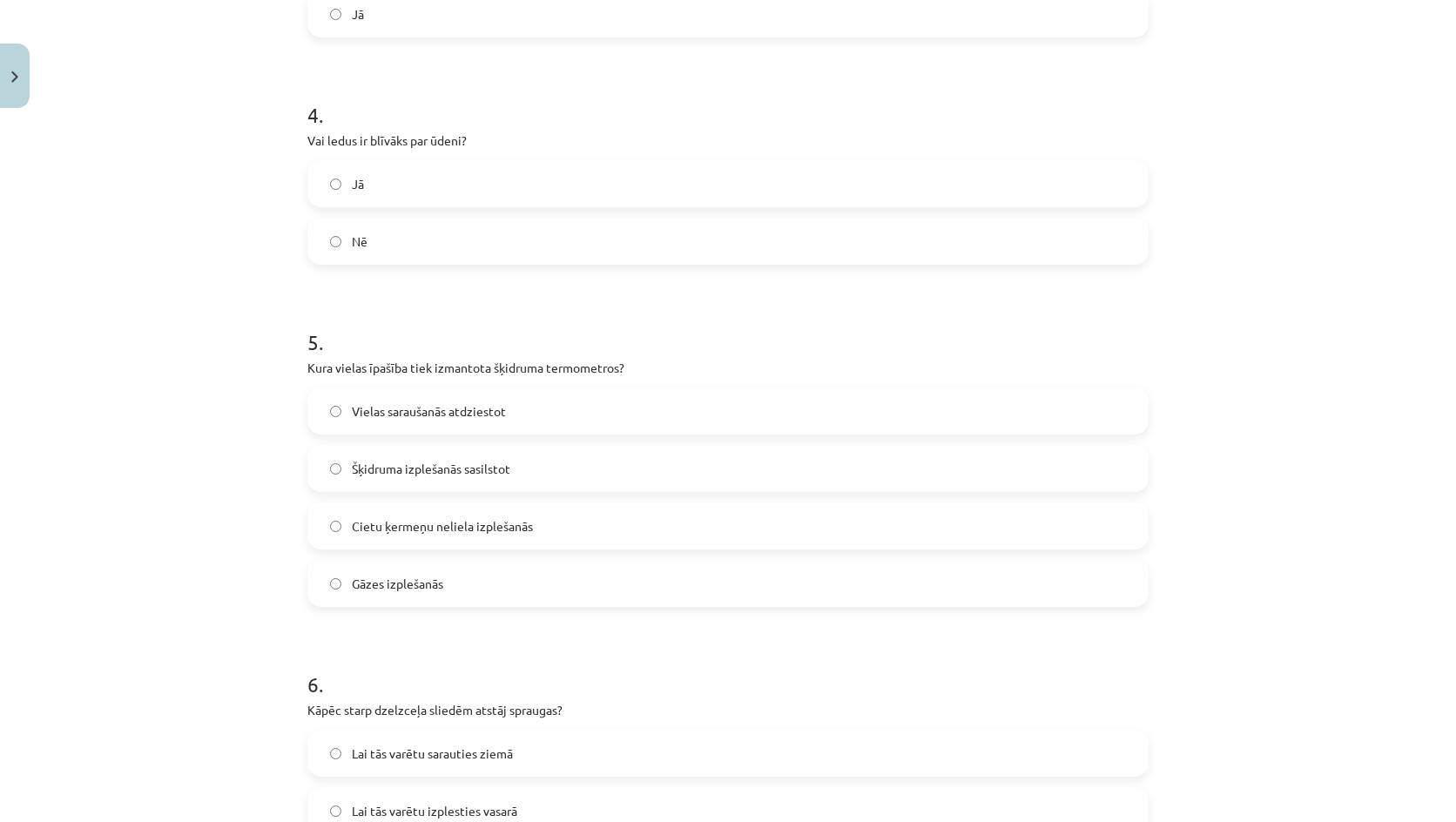
scroll to position [958, 0]
click at [413, 463] on span "Šķidruma izplešanās sasilstot" at bounding box center [431, 467] width 159 height 19
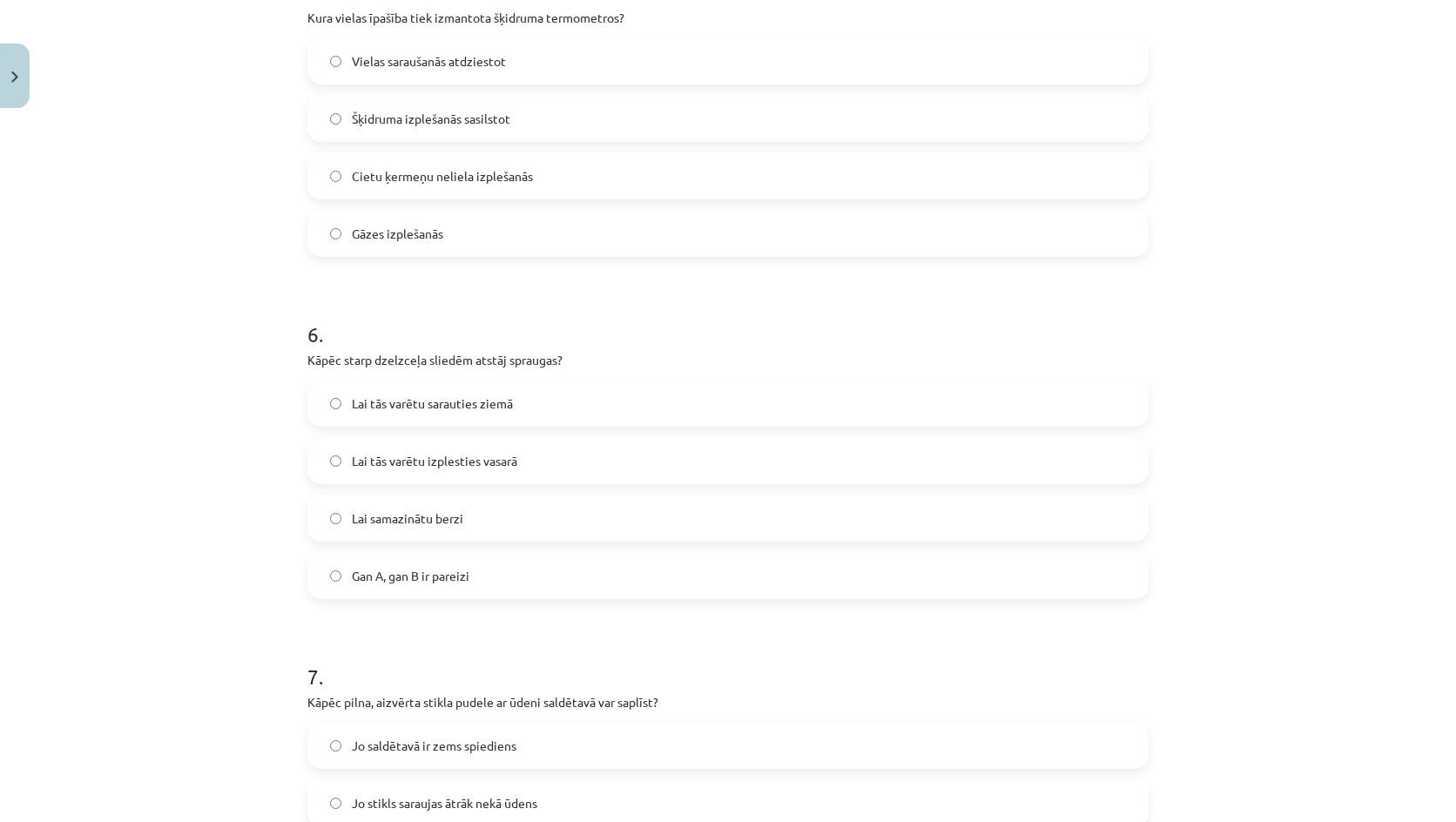
click at [422, 592] on label "Gan A, gan B ir pareizi" at bounding box center [728, 574] width 837 height 43
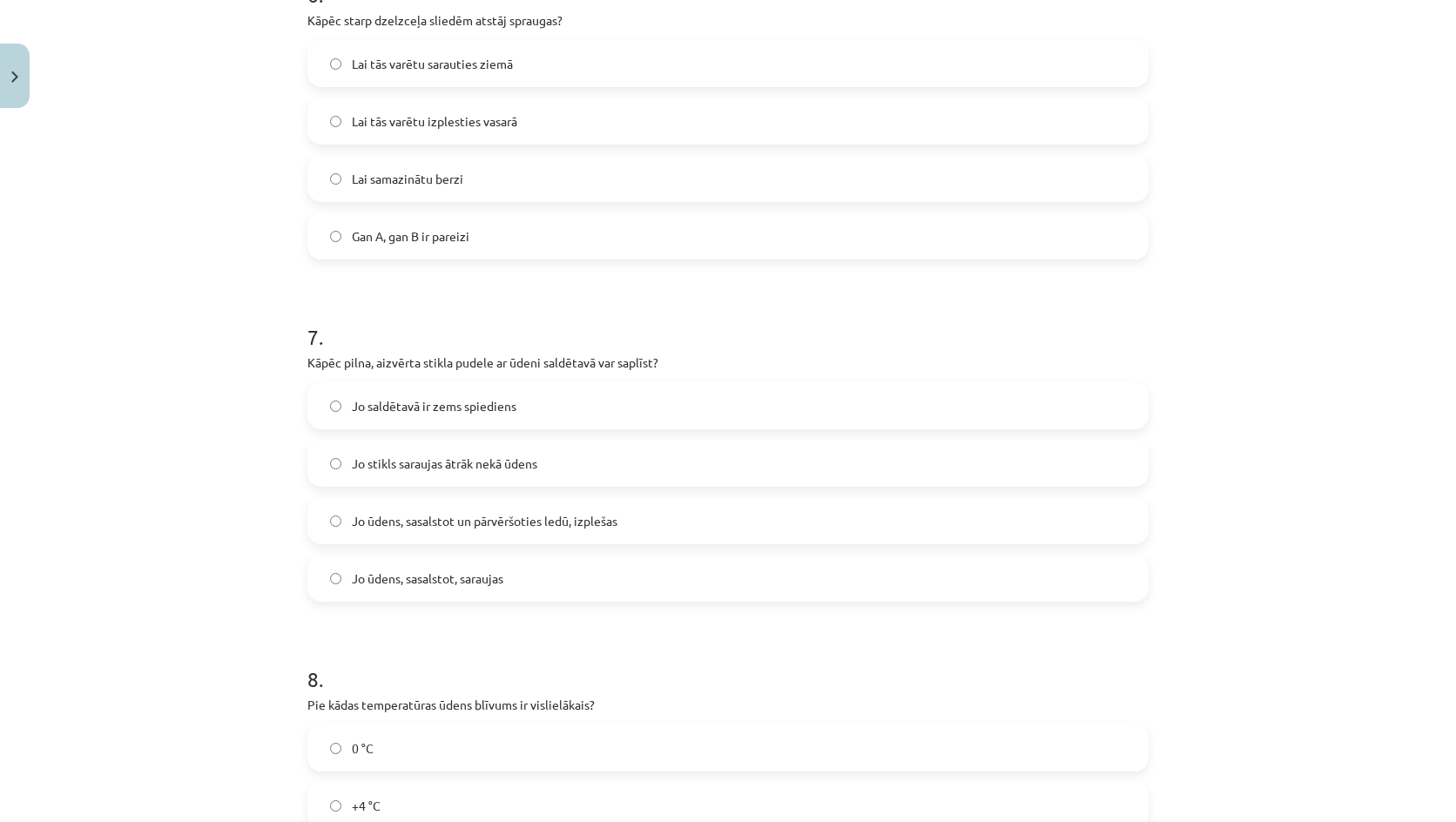
scroll to position [1654, 0]
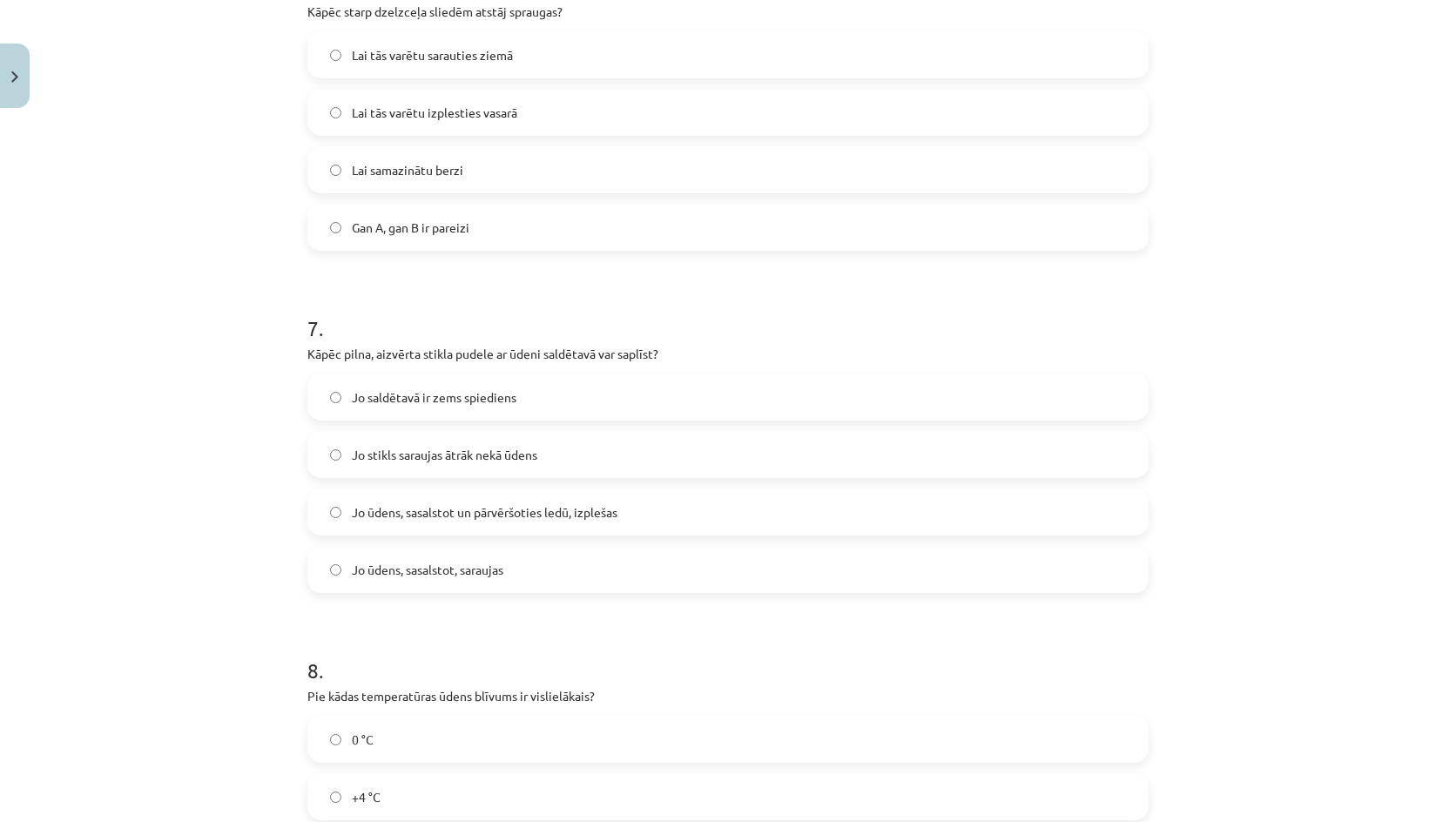
click at [414, 509] on span "Jo ūdens, sasalstot un pārvēršoties ledū, izplešas" at bounding box center [484, 512] width 265 height 19
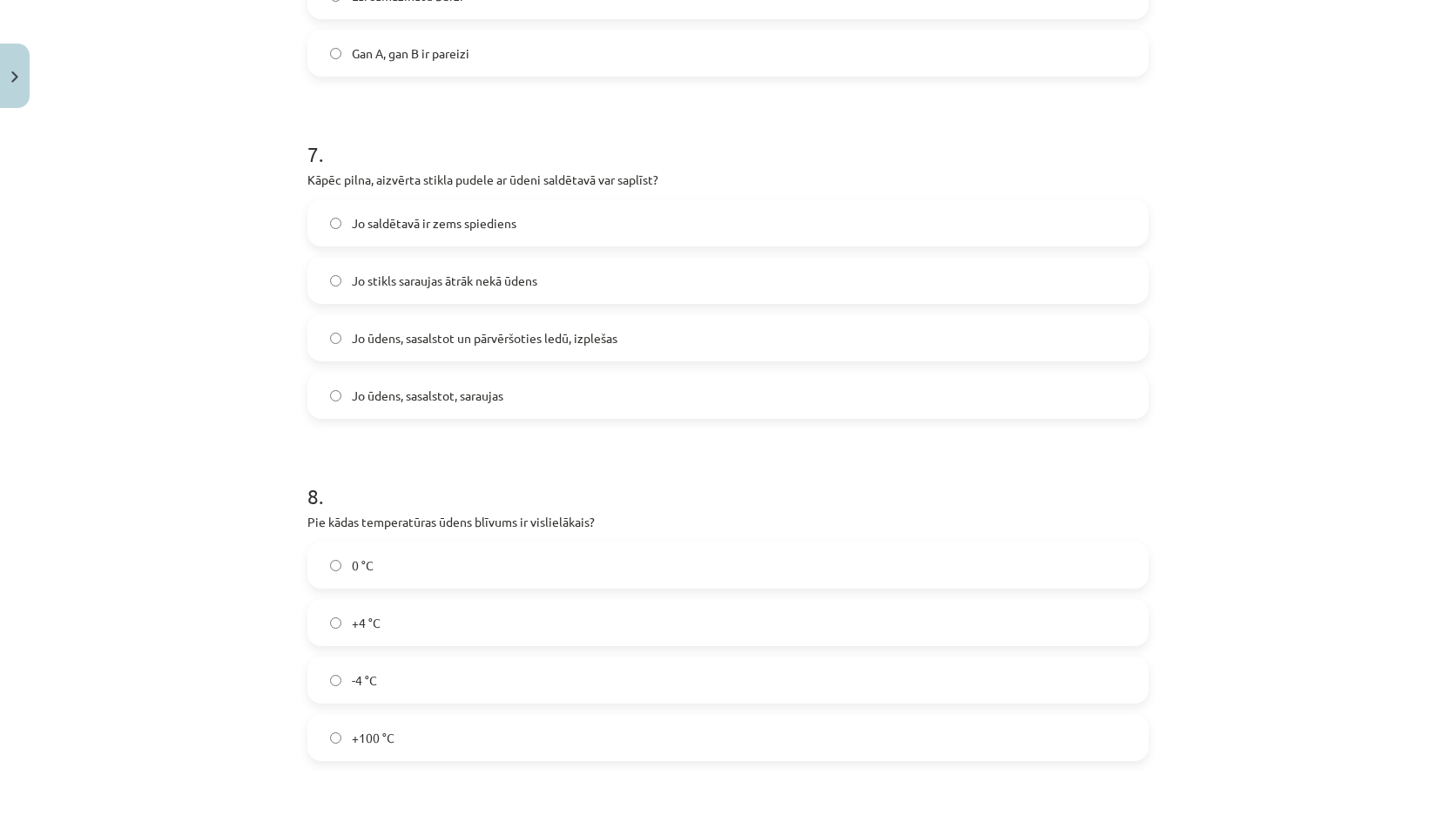
click at [394, 618] on label "+4 °C" at bounding box center [728, 622] width 837 height 43
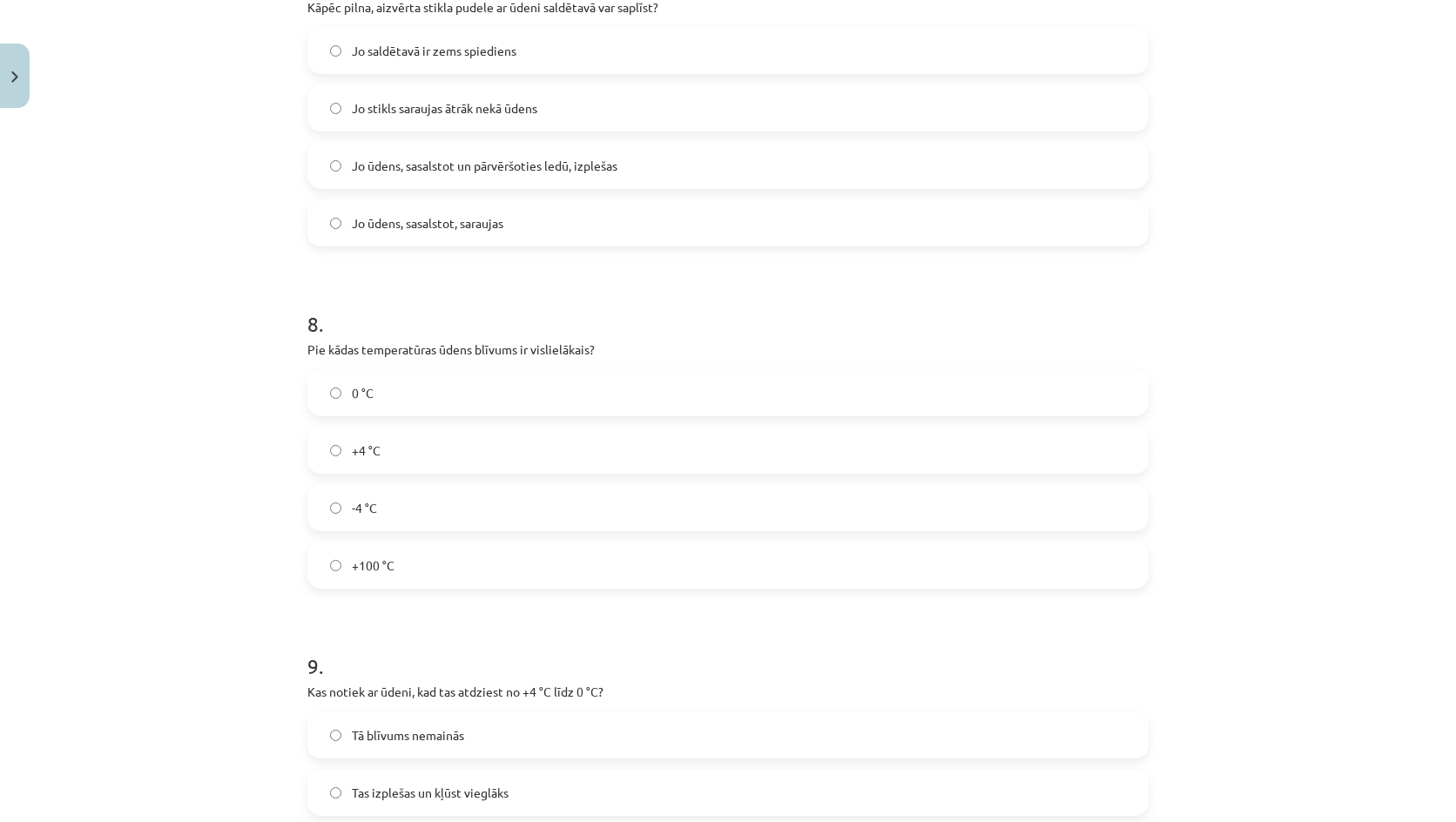
scroll to position [2002, 0]
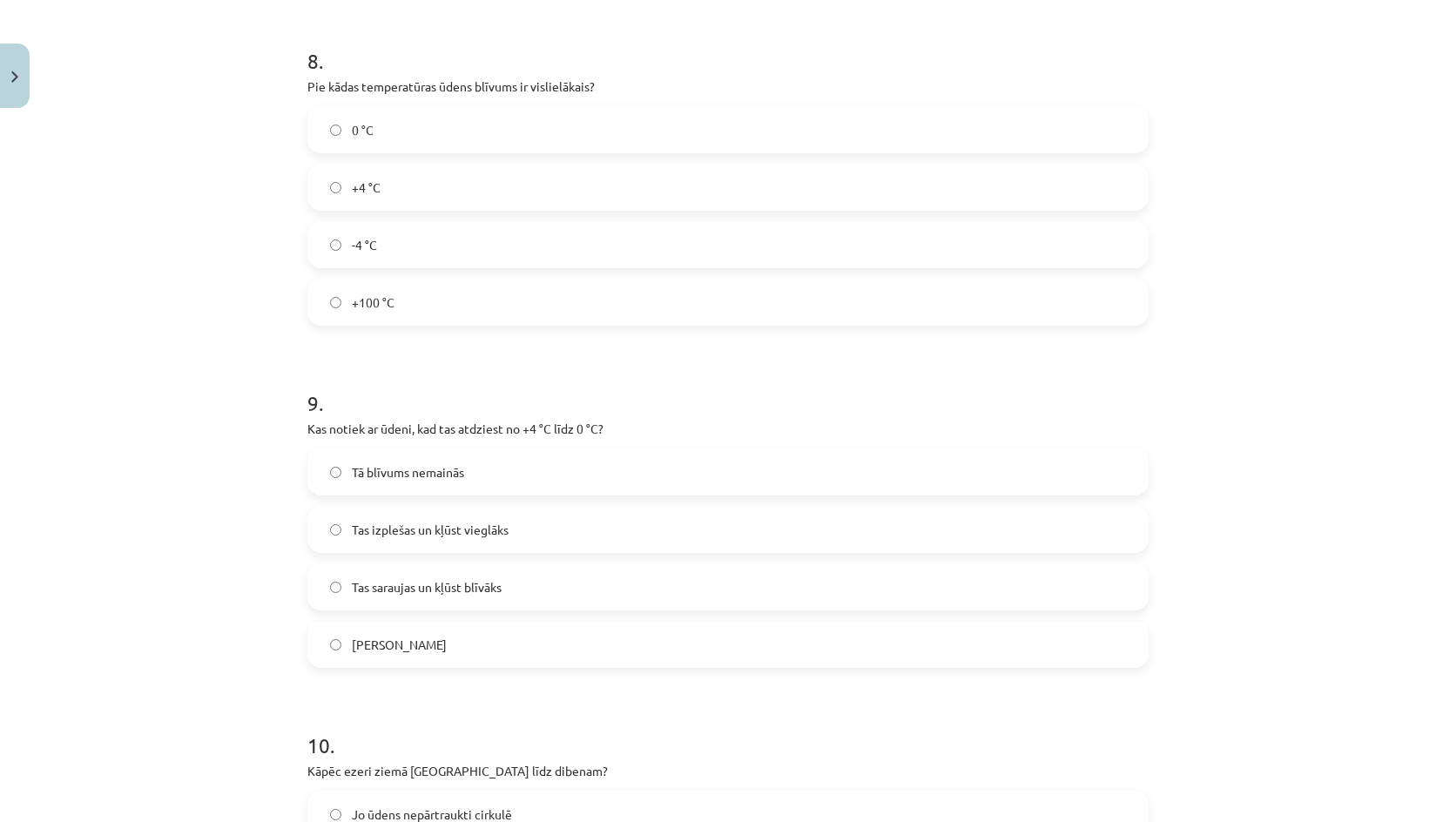
click span "Tas izplešas un kļūst vieglāks"
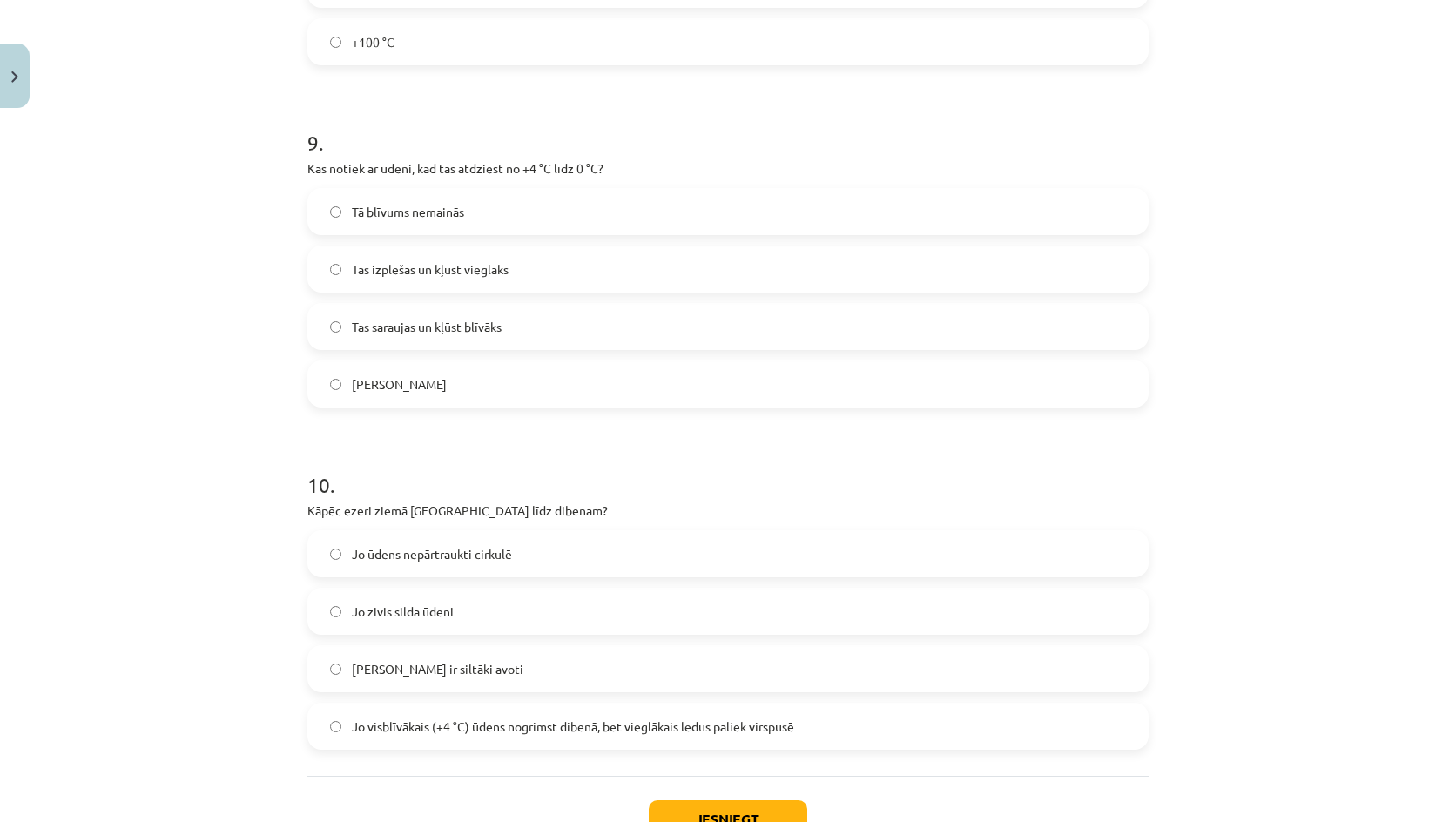
scroll to position [2524, 0]
click span "Jo visblīvākais (+4 °C) ūdens nogrimst dibenā, bet vieglākais ledus paliek virs…"
click button "Iesniegt"
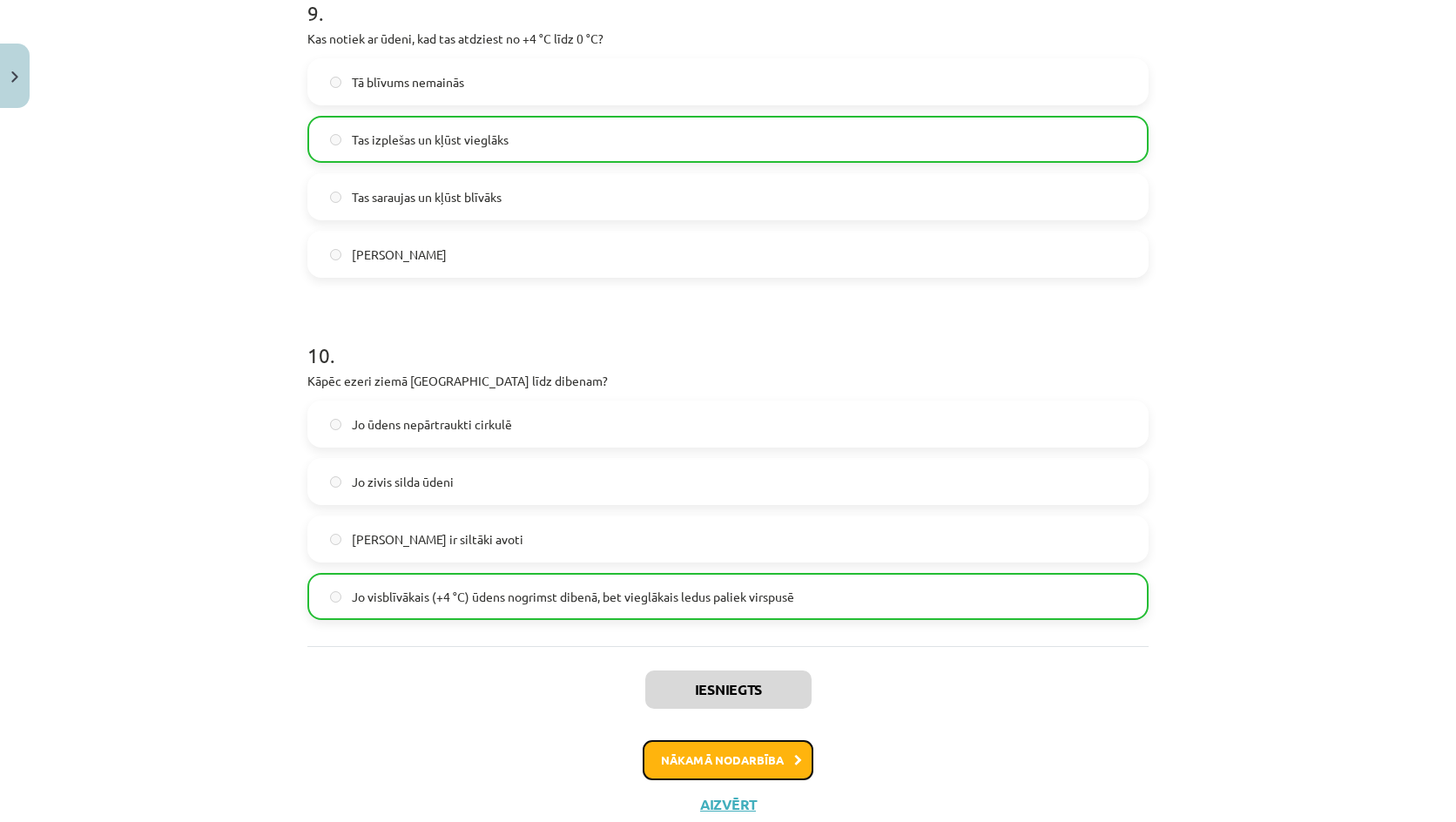
click button "Nākamā nodarbība"
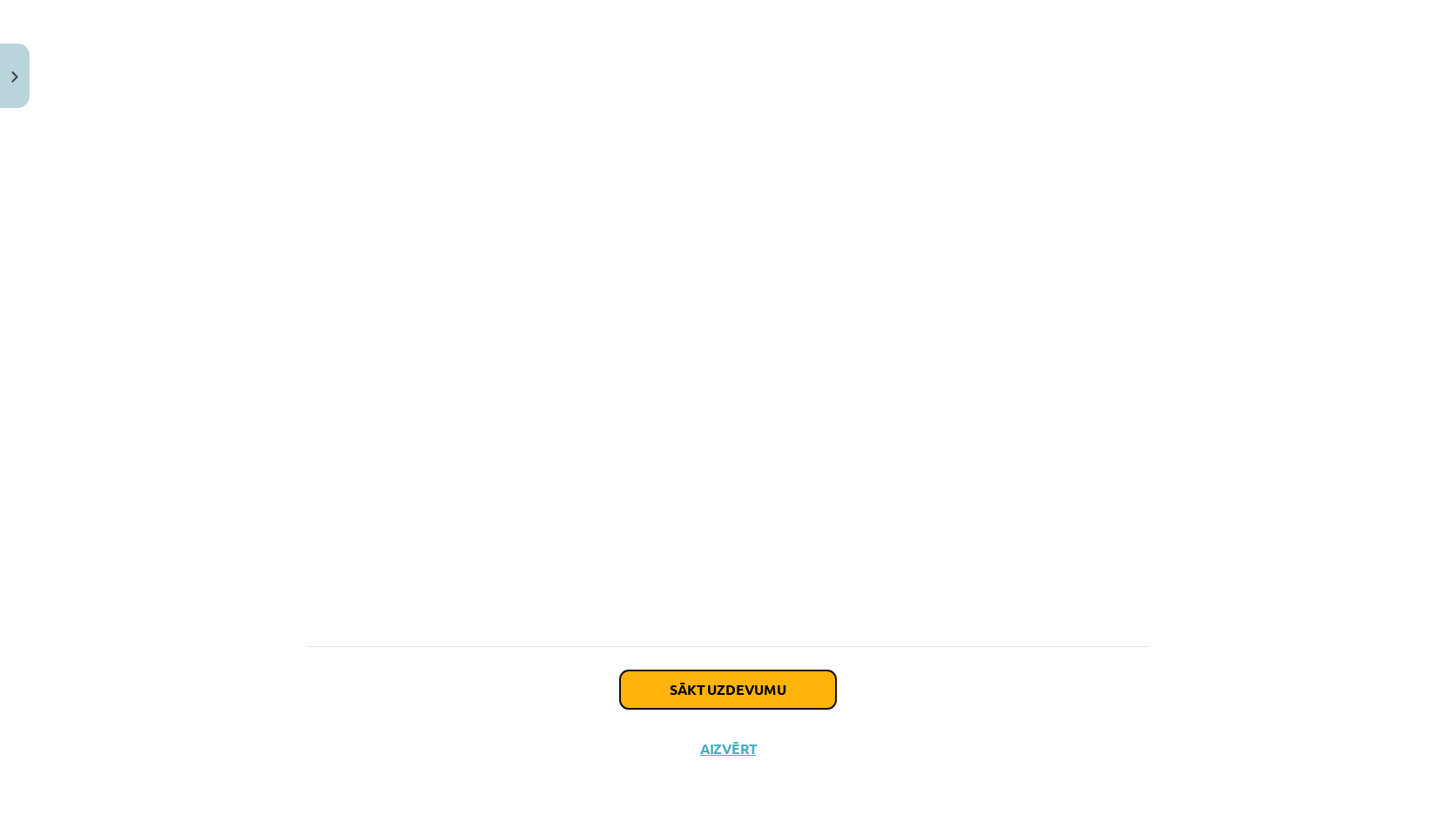
click button "Sākt uzdevumu"
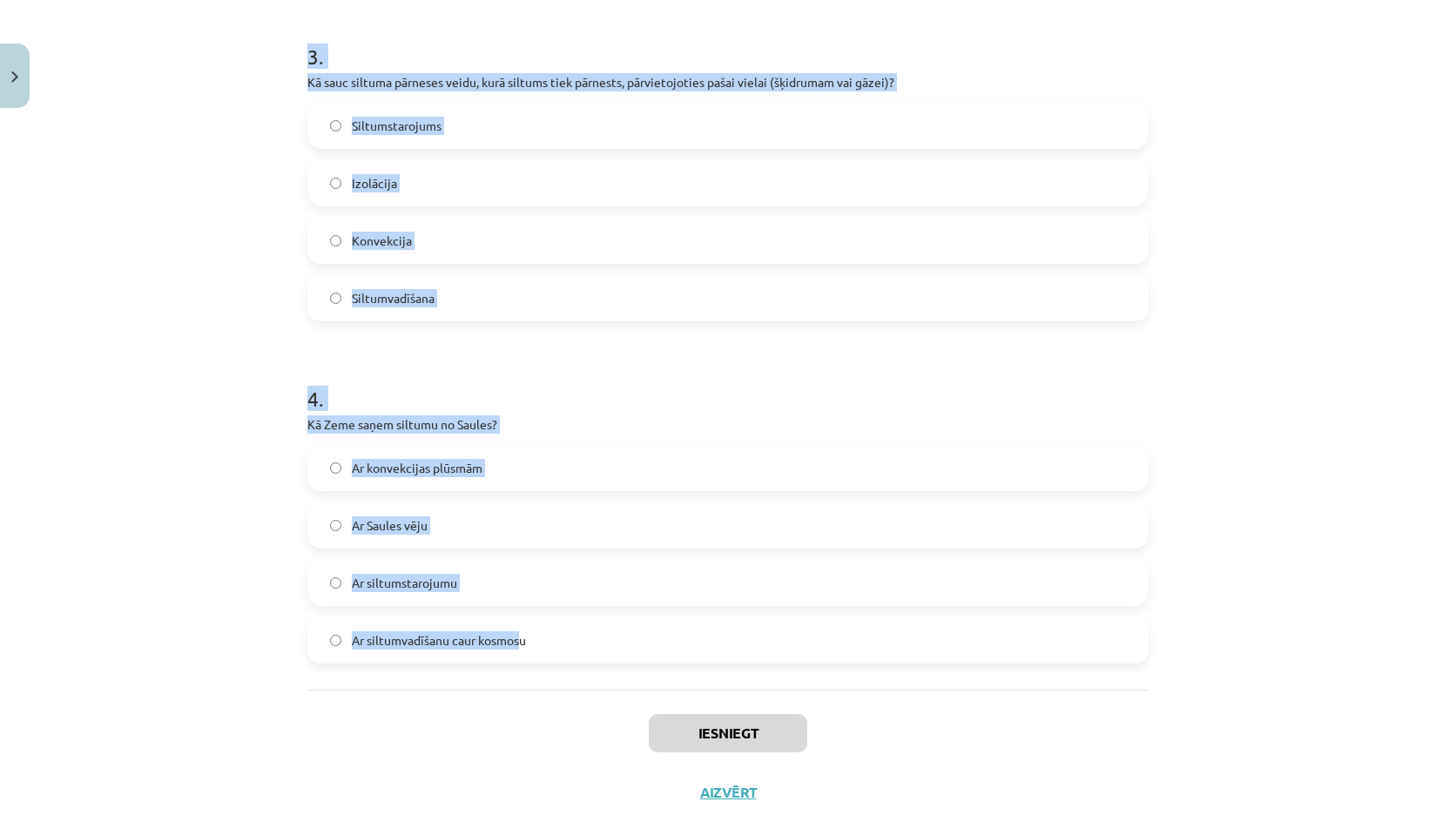
scroll to position [830, 0]
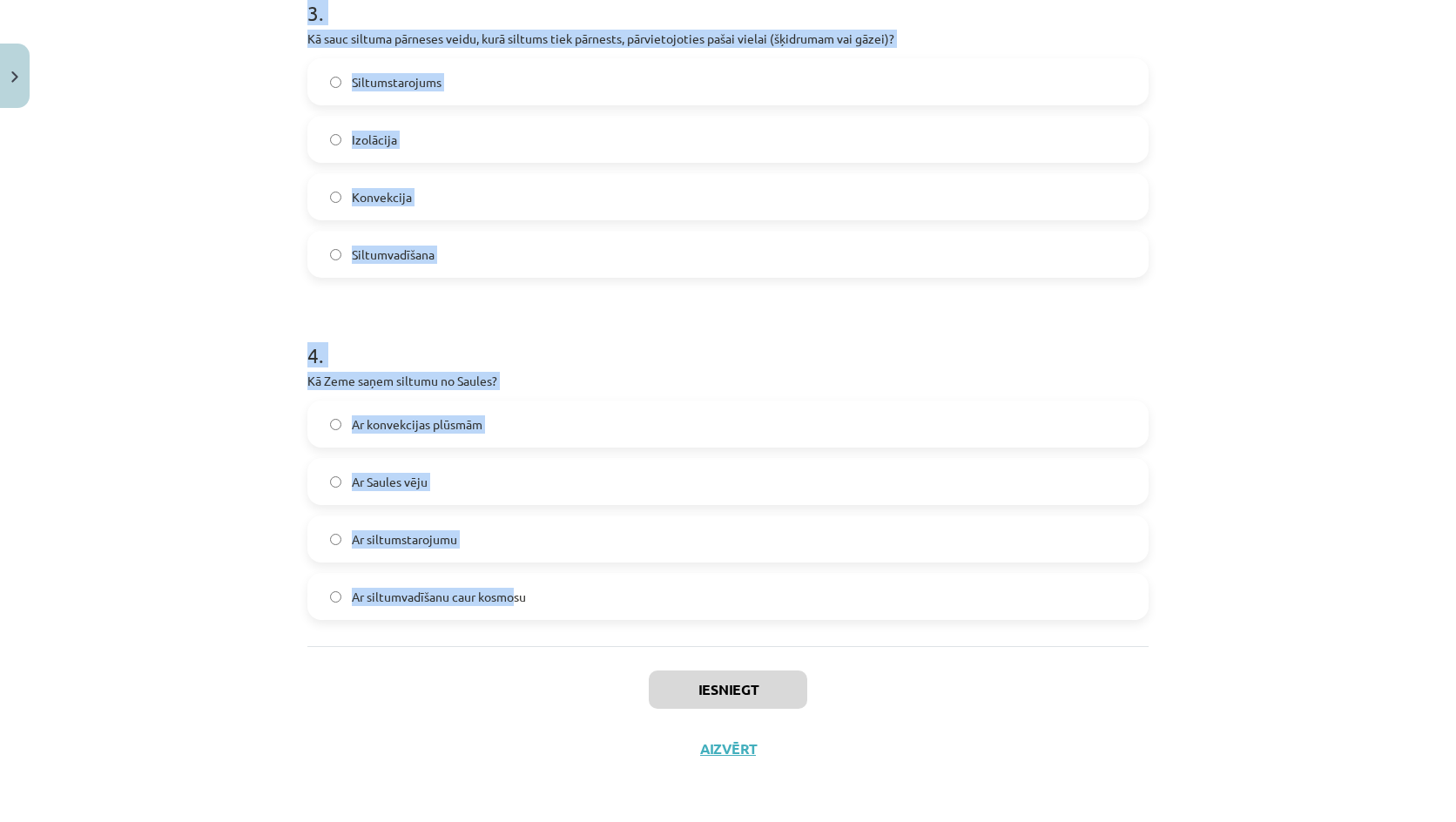
drag, startPoint x: 275, startPoint y: 322, endPoint x: 502, endPoint y: 609, distance: 365.9
click div "Mācību tēma: Fizika 9. klases 1. ieskaites mācību materiāls #4 📝 3. tēma. Siltu…"
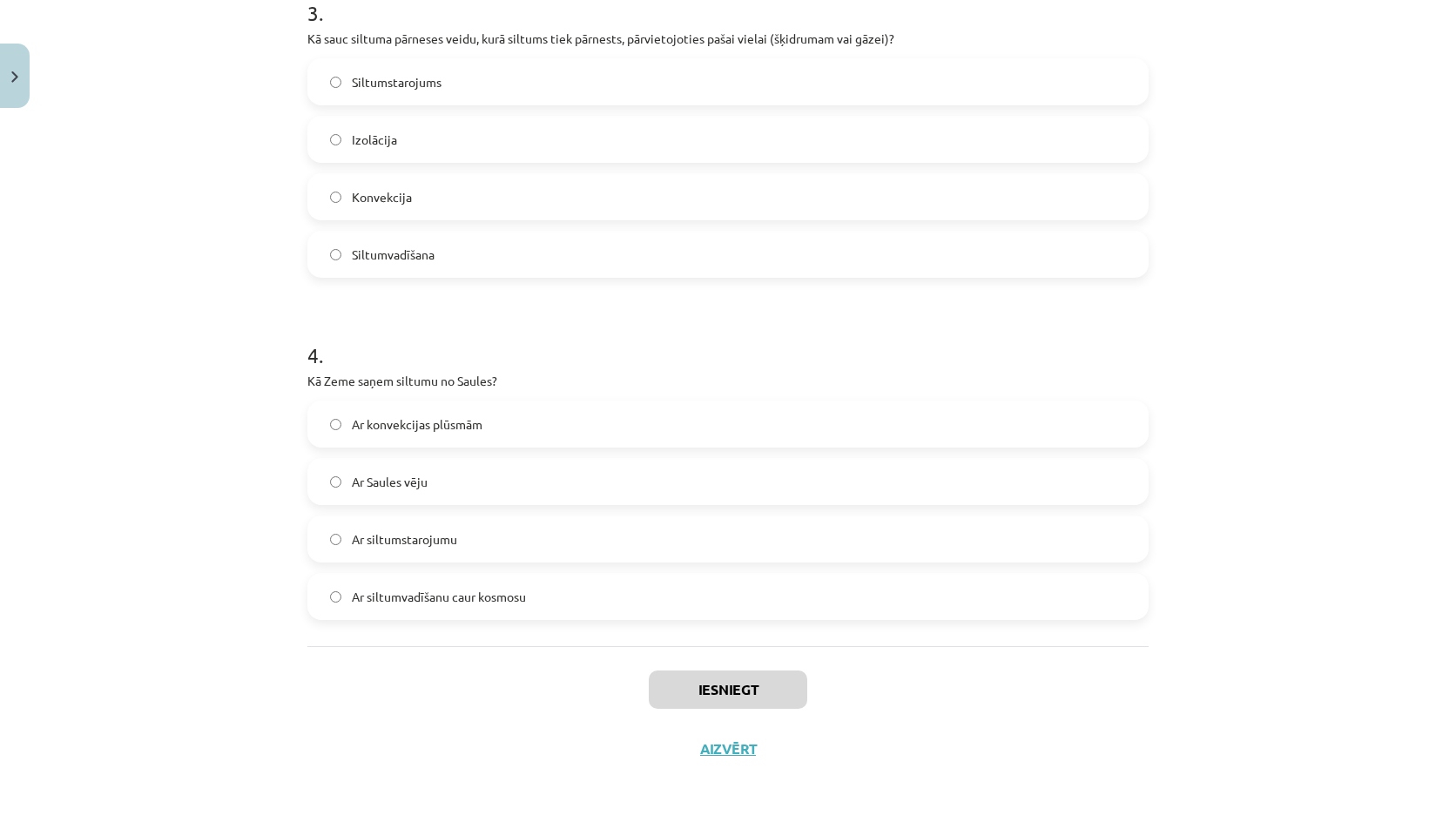
click div "1 . Vai siltumstarojums var izplatīties vakuumā? Nē Jā 2 . Vai metāli ir labi s…"
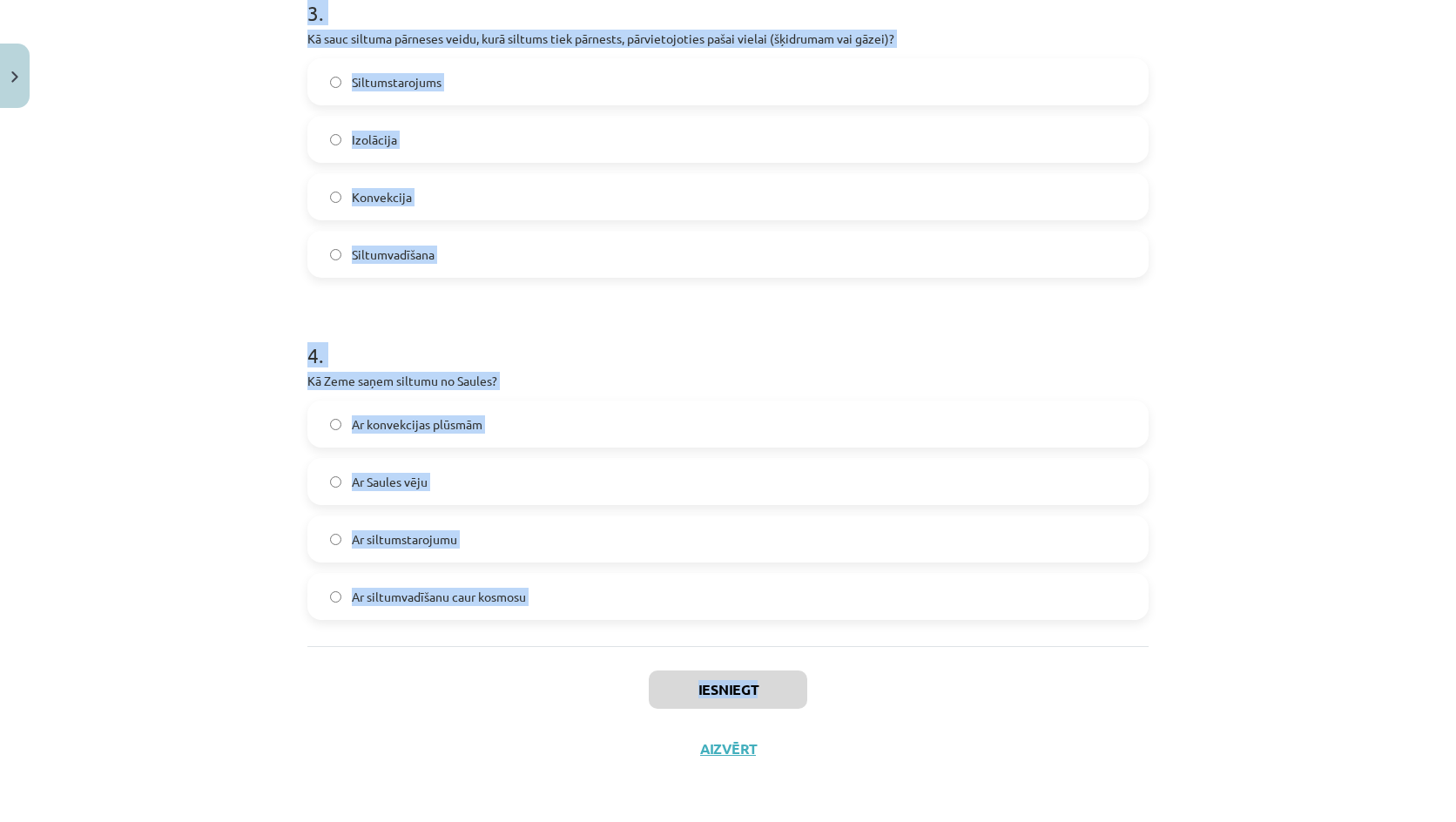
drag, startPoint x: 264, startPoint y: 362, endPoint x: 765, endPoint y: 665, distance: 585.5
click div "Mācību tēma: Fizika 9. klases 1. ieskaites mācību materiāls #4 📝 3. tēma. Siltu…"
copy div "1 . Vai siltumstarojums var izplatīties vakuumā? Nē Jā 2 . Vai metāli ir labi s…"
click div "Iesniegt Aizvērt"
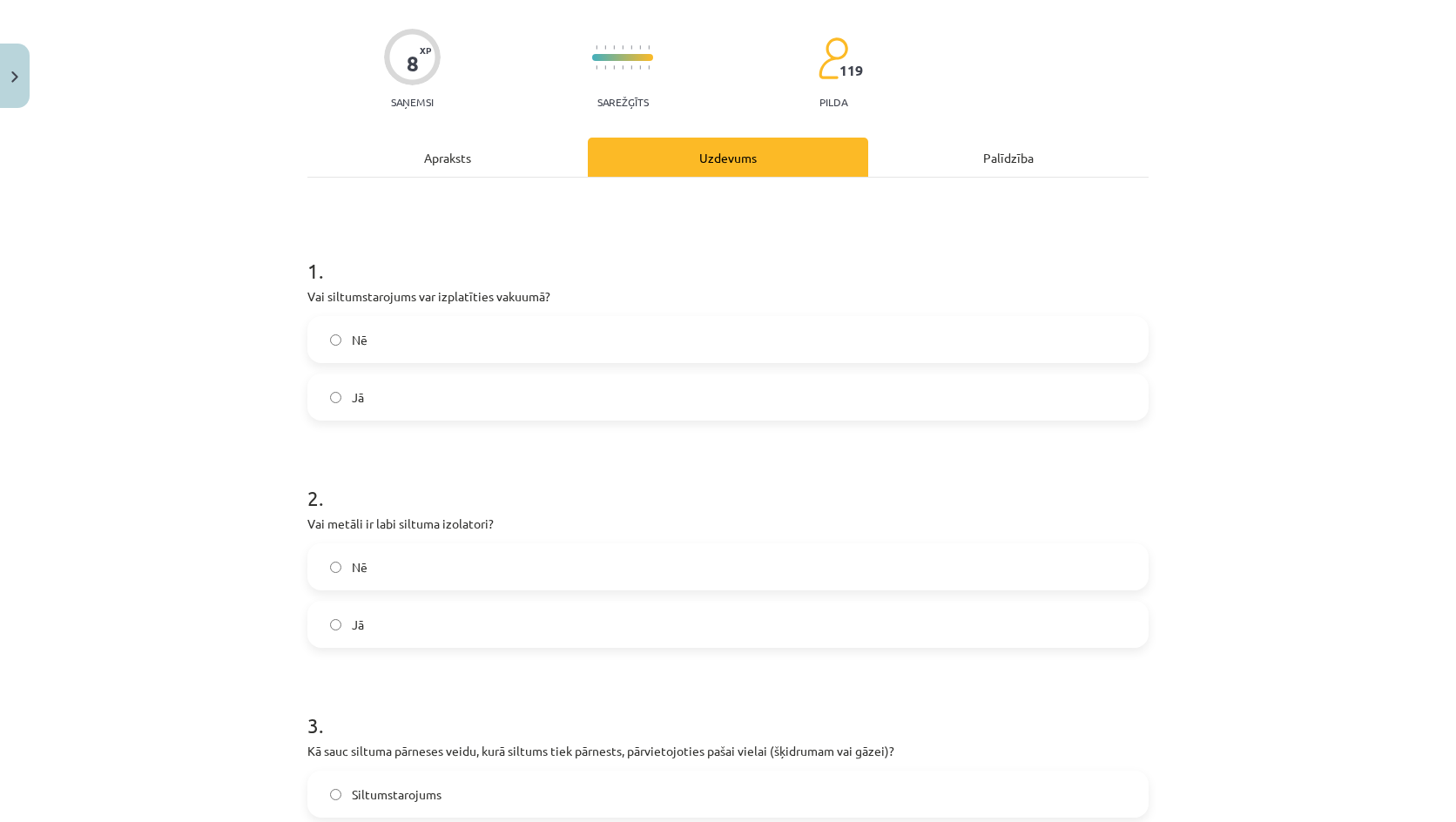
scroll to position [0, 0]
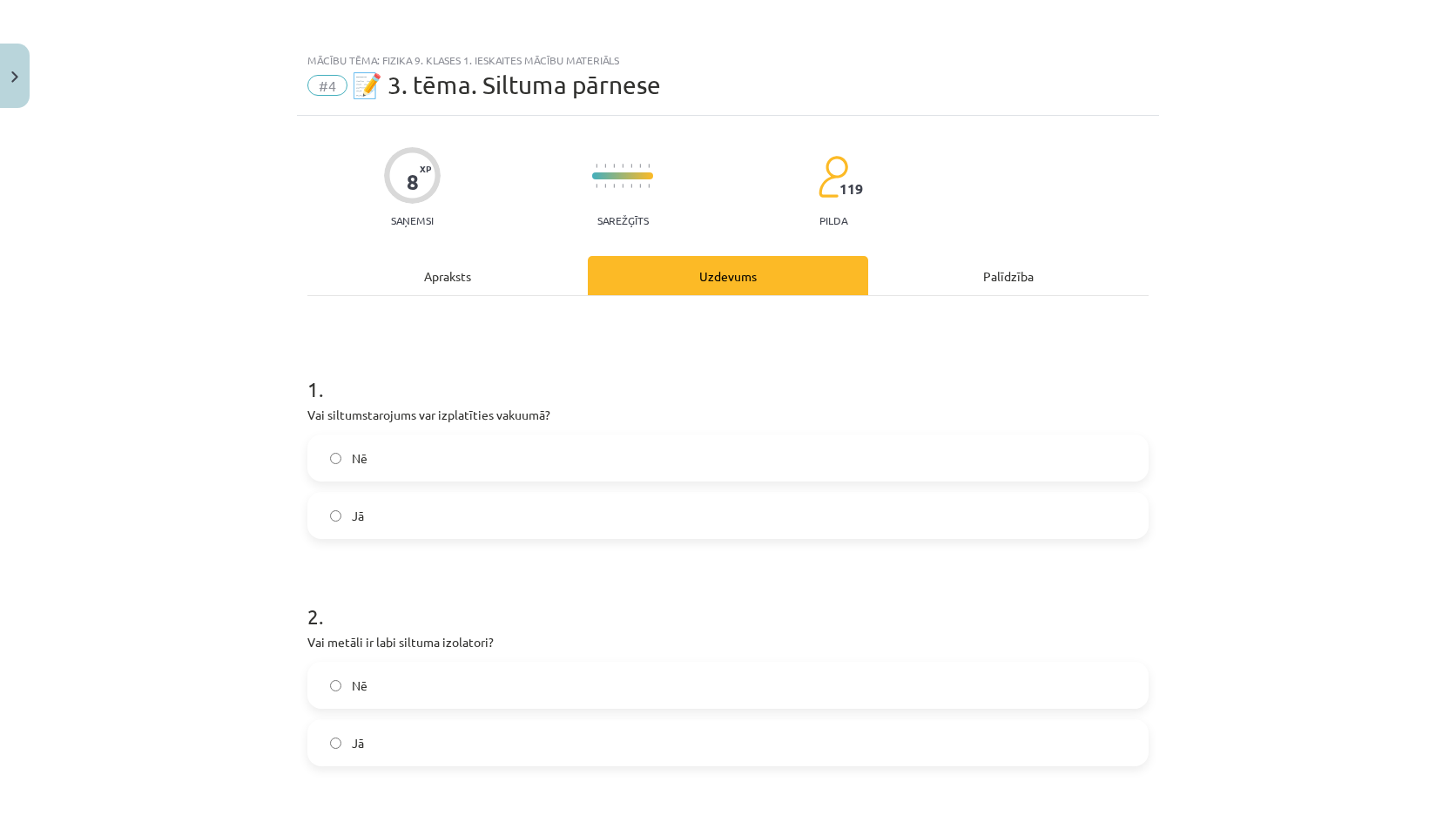
click span "Jā"
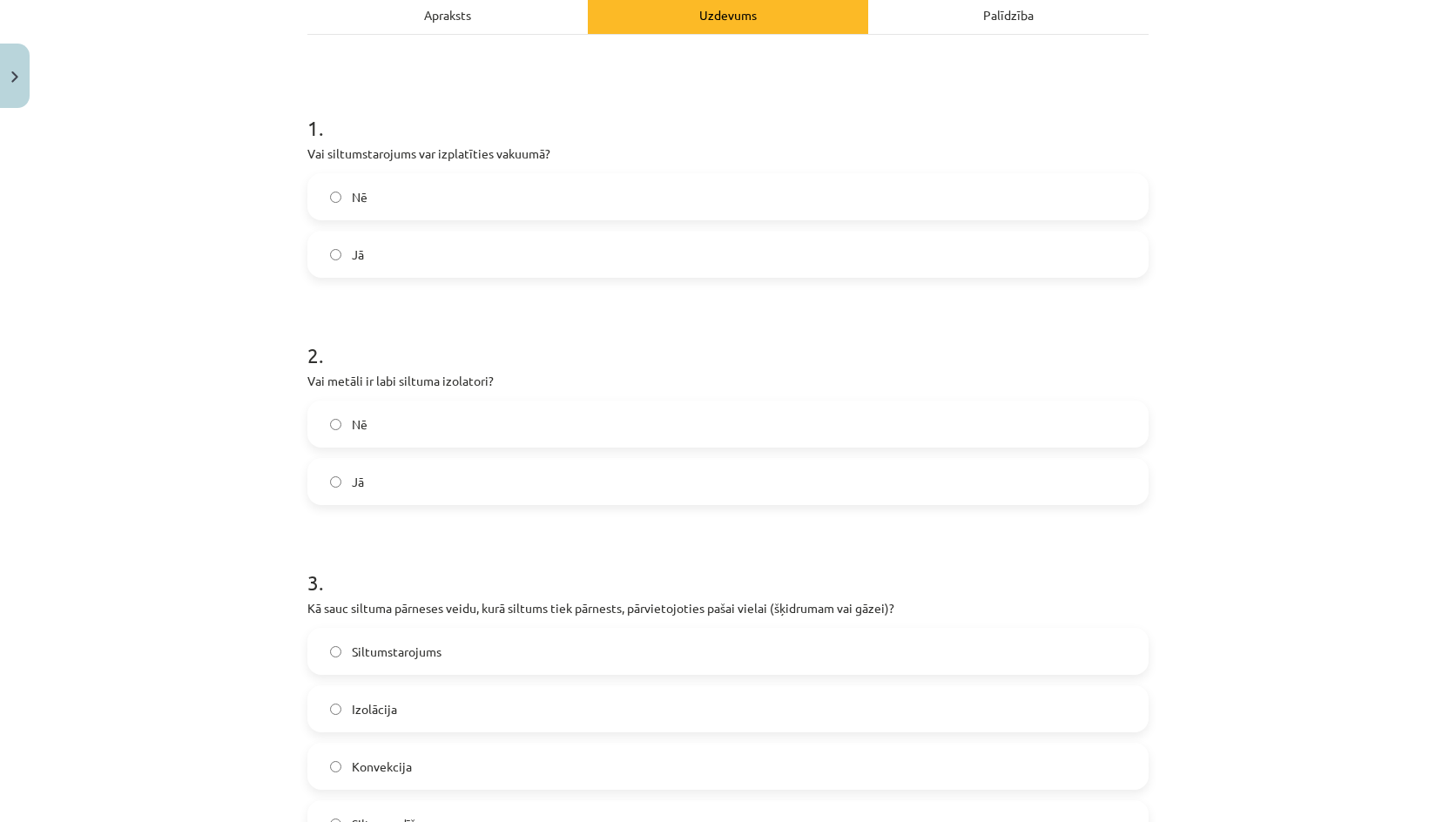
click label "Nē"
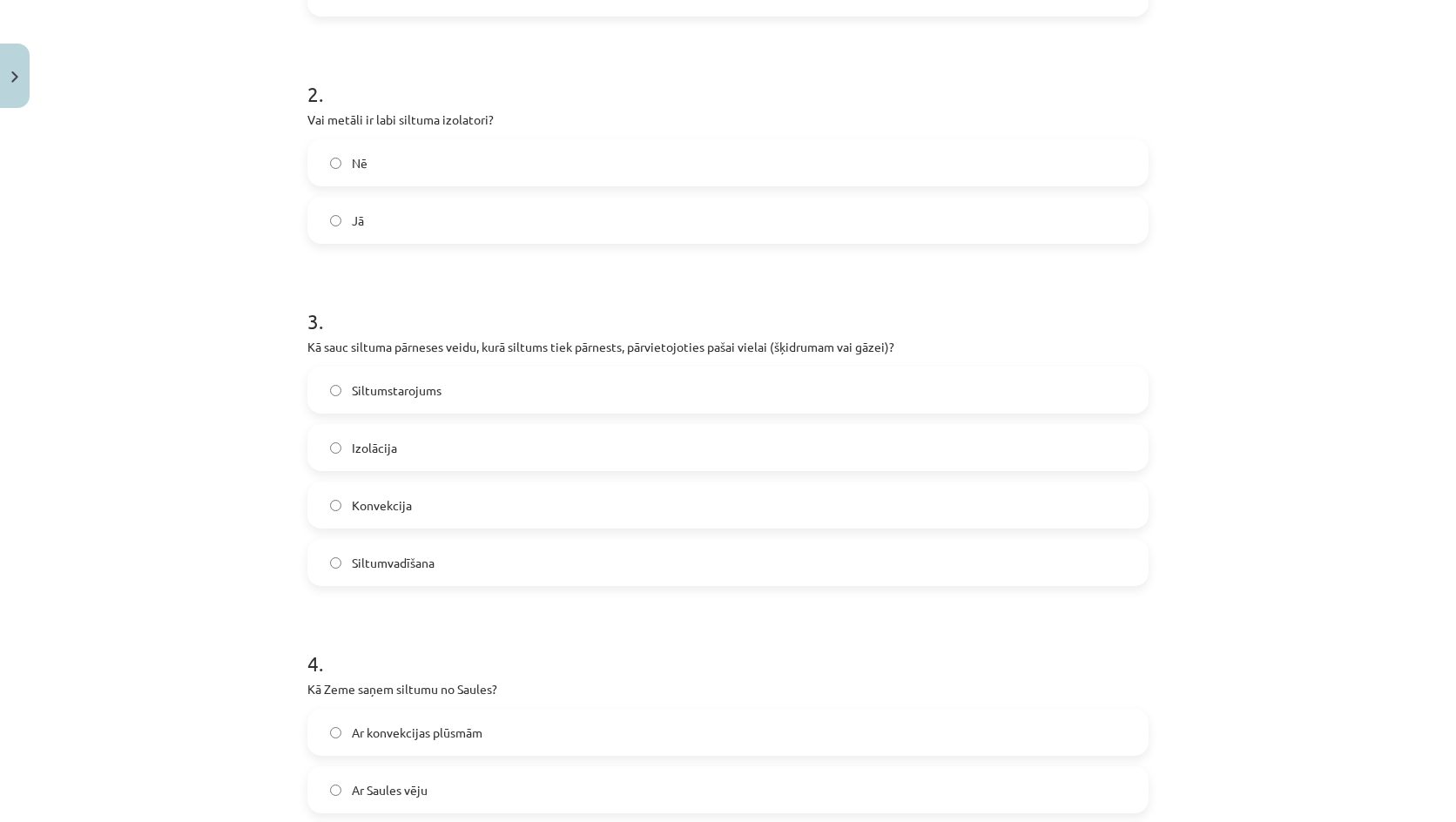
click span "Konvekcija"
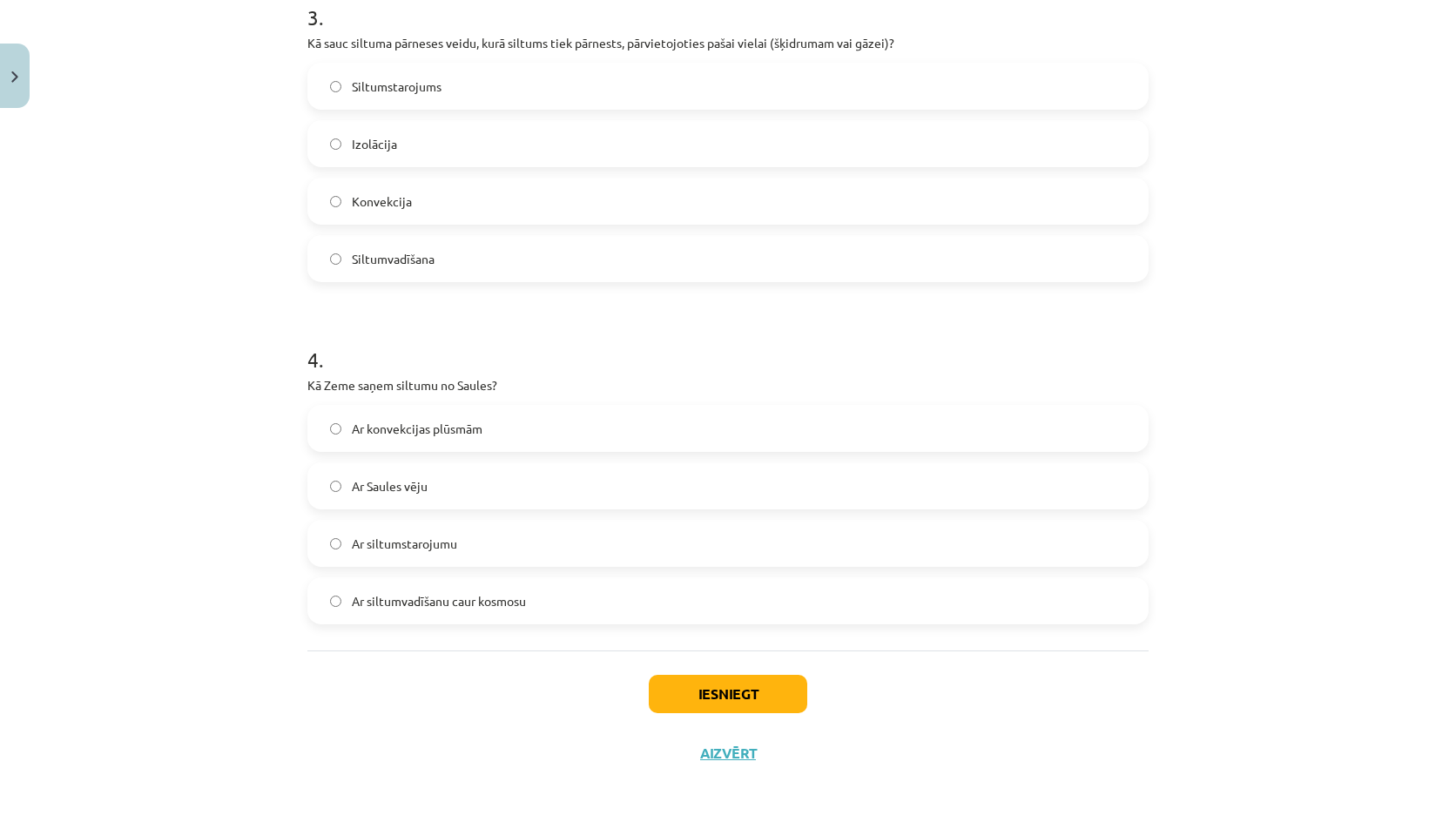
scroll to position [830, 0]
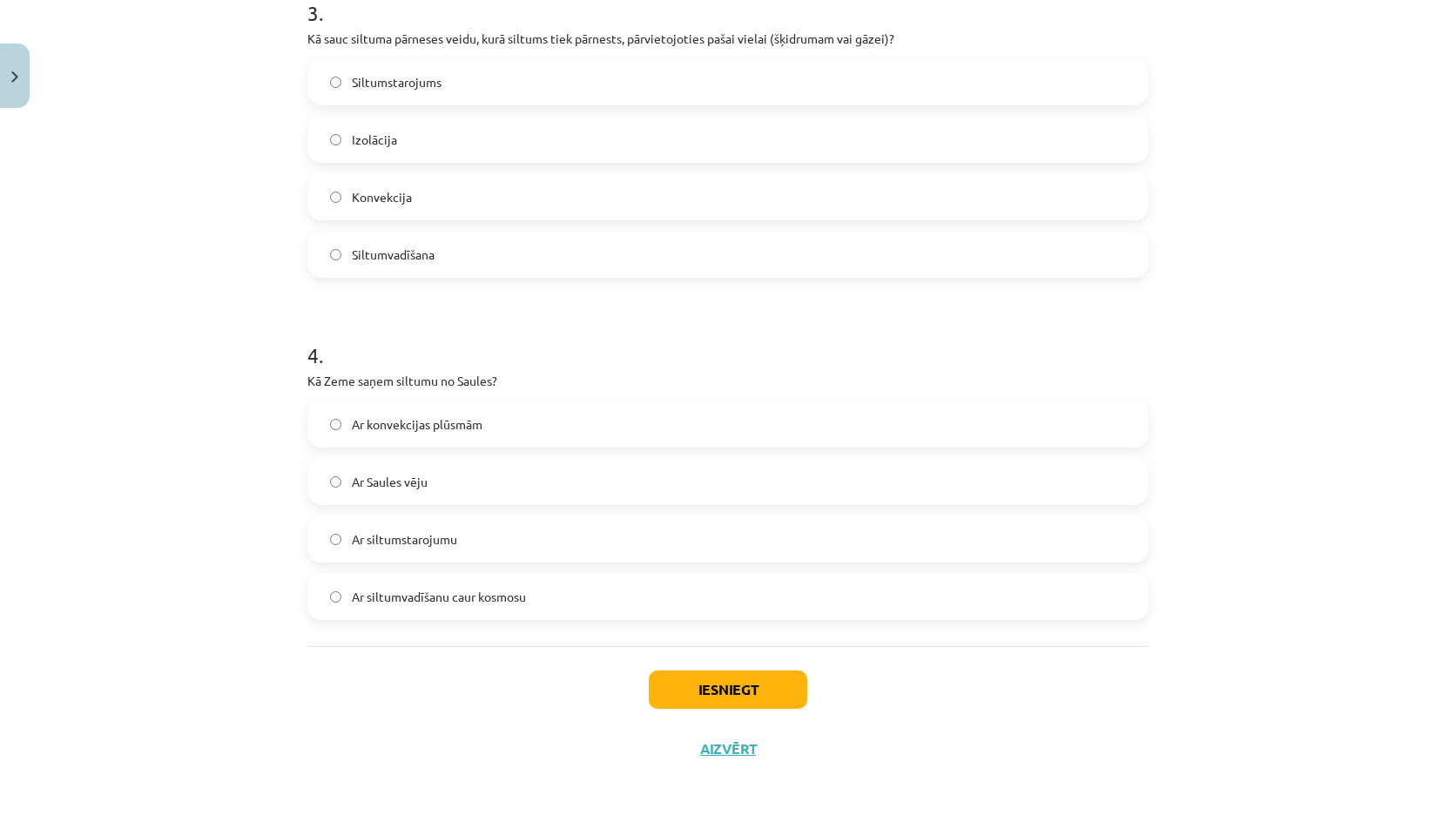
click label "Ar siltumstarojumu"
click button "Iesniegt"
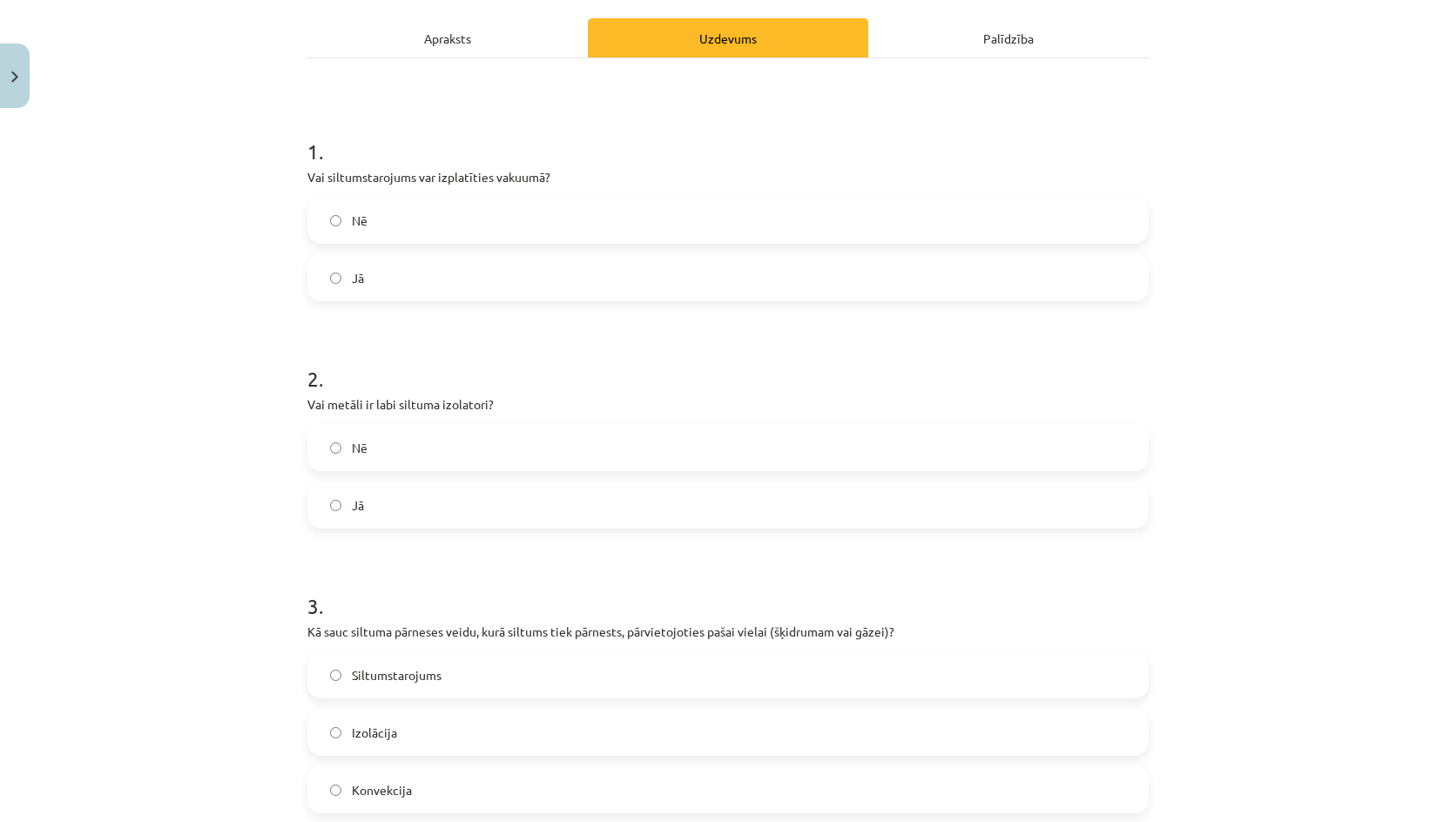
scroll to position [0, 0]
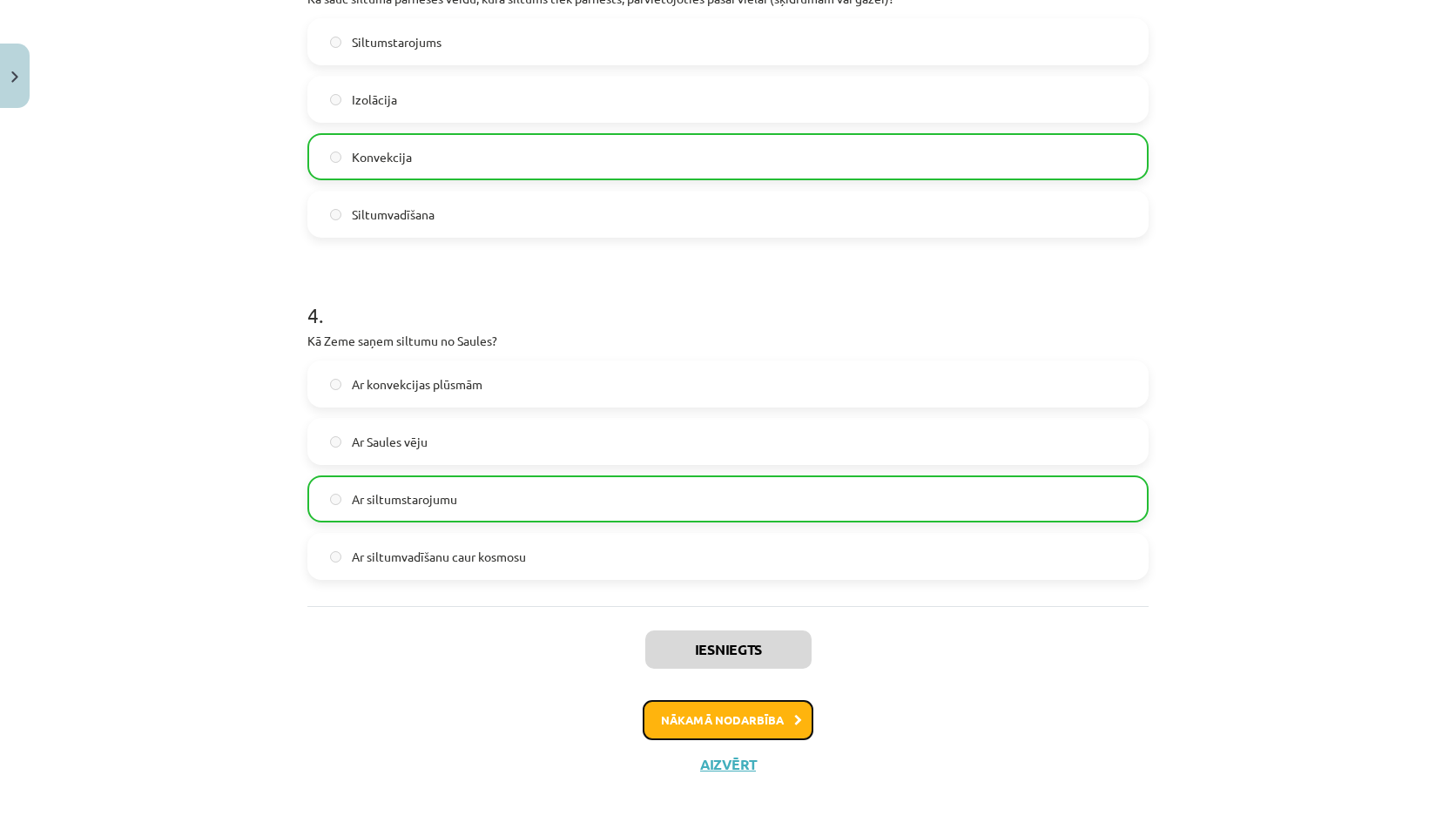
click button "Nākamā nodarbība"
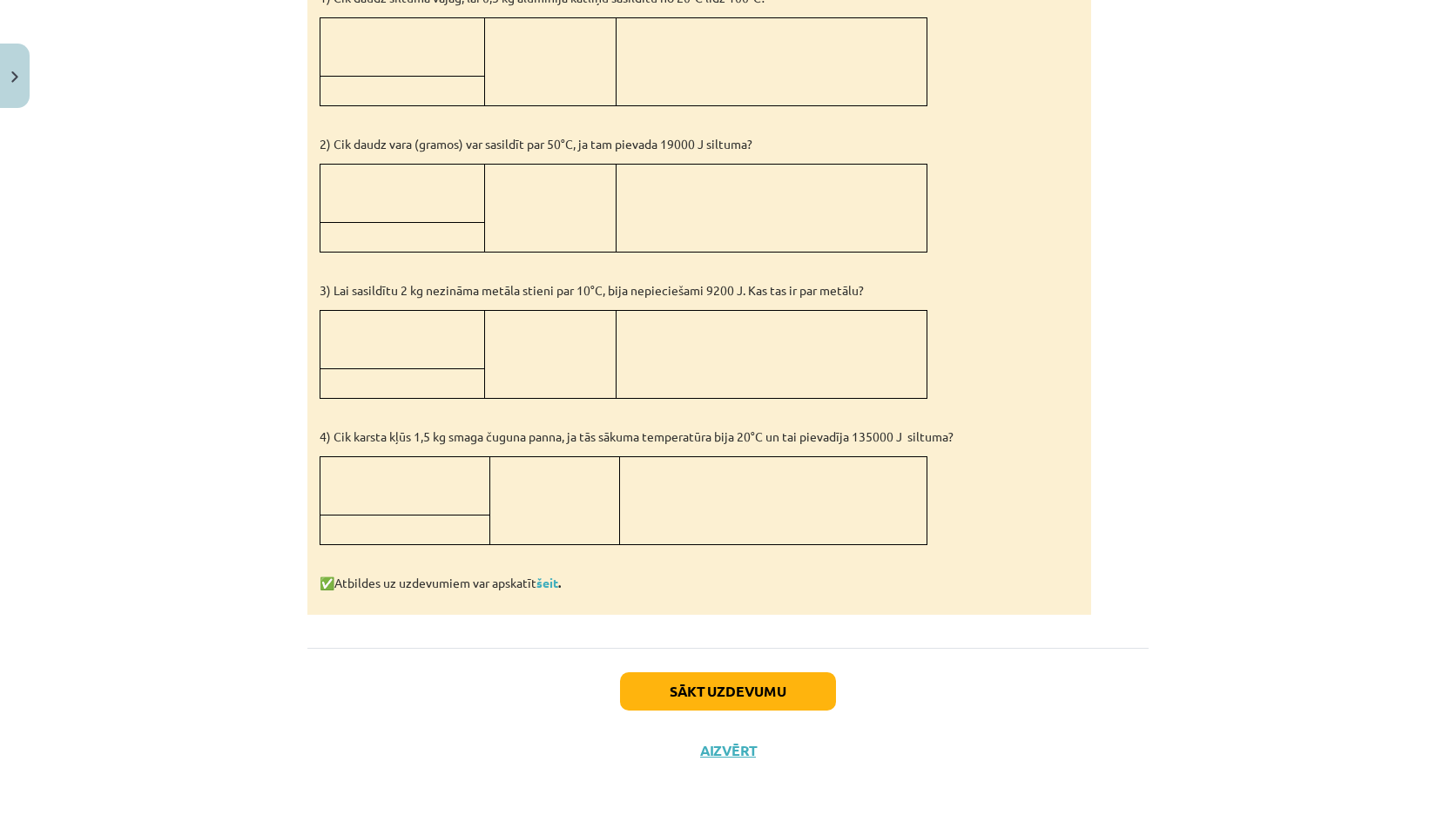
click div "Sākt uzdevumu Aizvērt"
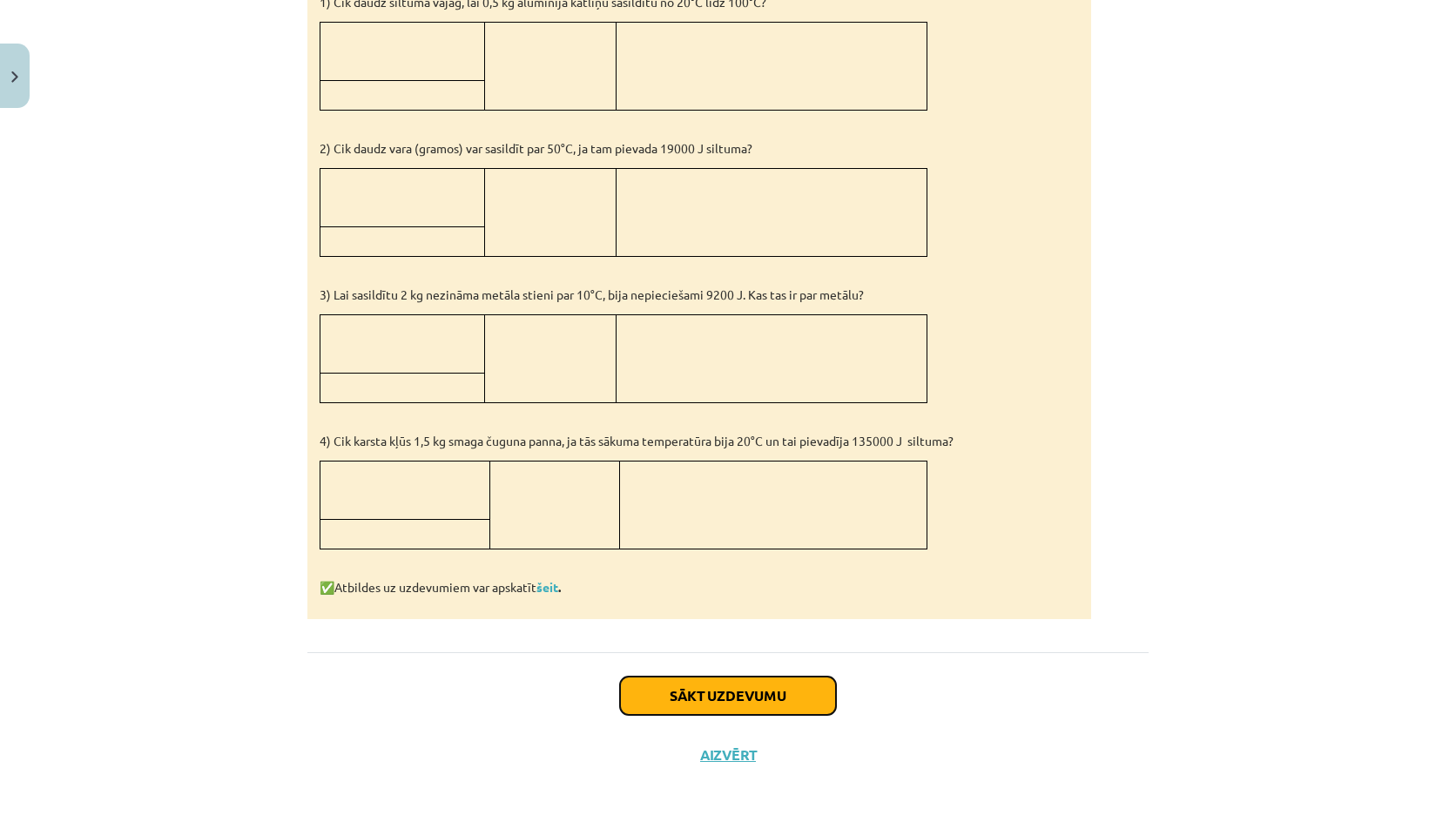
click button "Sākt uzdevumu"
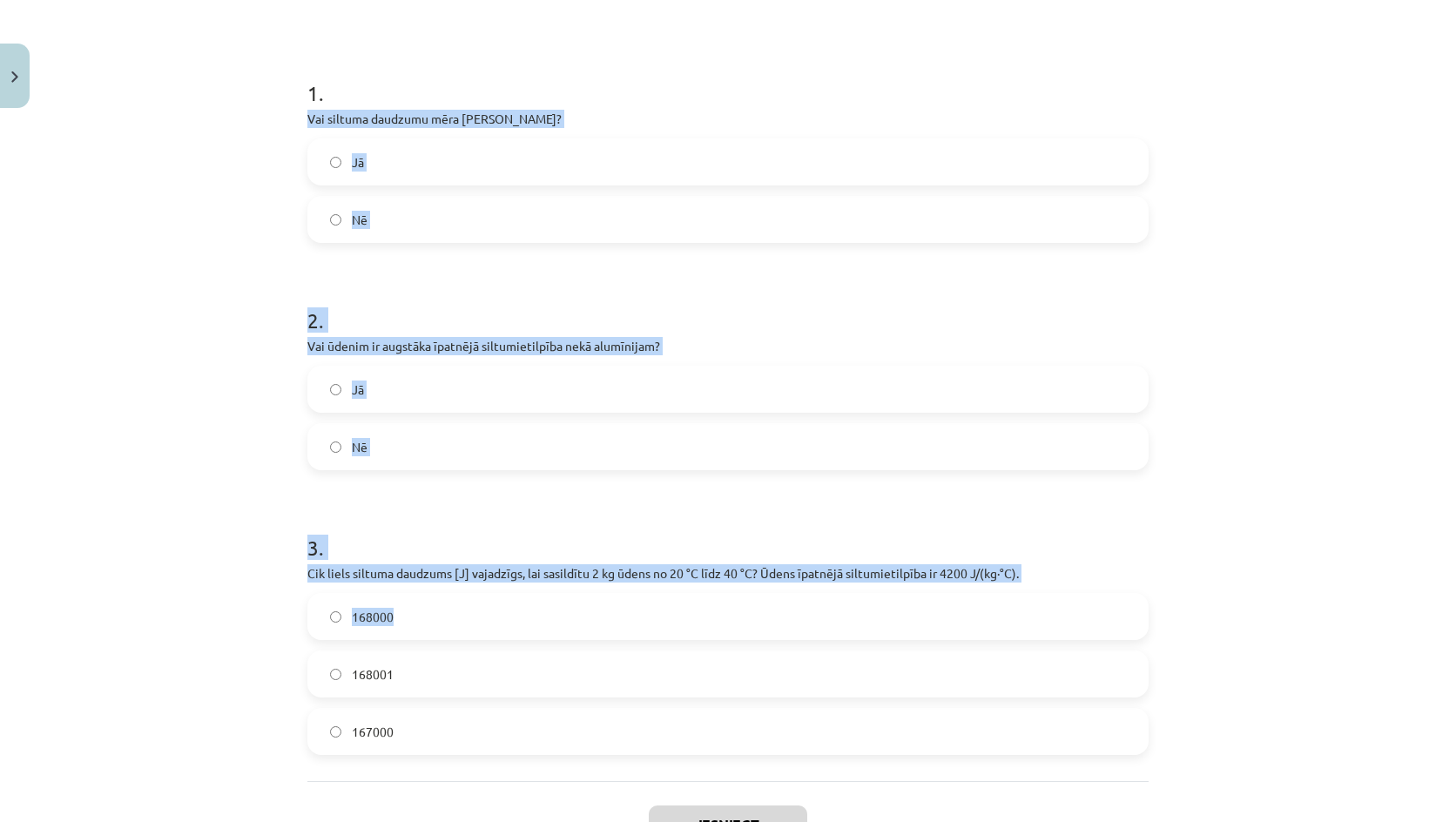
scroll to position [431, 0]
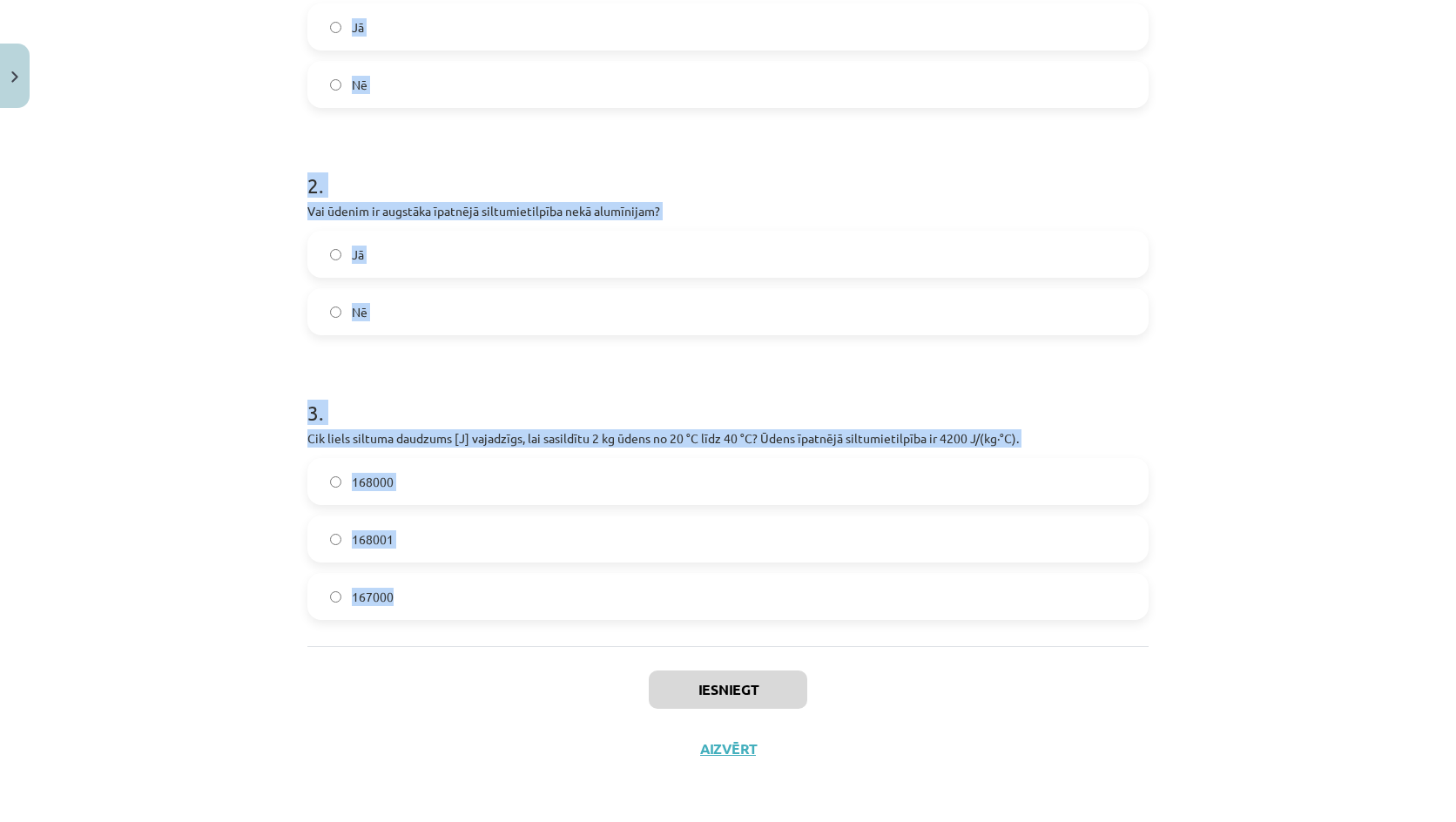
drag, startPoint x: 348, startPoint y: 384, endPoint x: 504, endPoint y: 492, distance: 189.7
click div "Mācību tēma: Fizika 9. klases 1. ieskaites mācību materiāls #5 📝 4. tēma. Siltu…"
copy form "Vai siltuma daudzumu mēra [PERSON_NAME]? Jā Nē 2 . Vai ūdenim ir augstāka īpatn…"
click h1 "3 ."
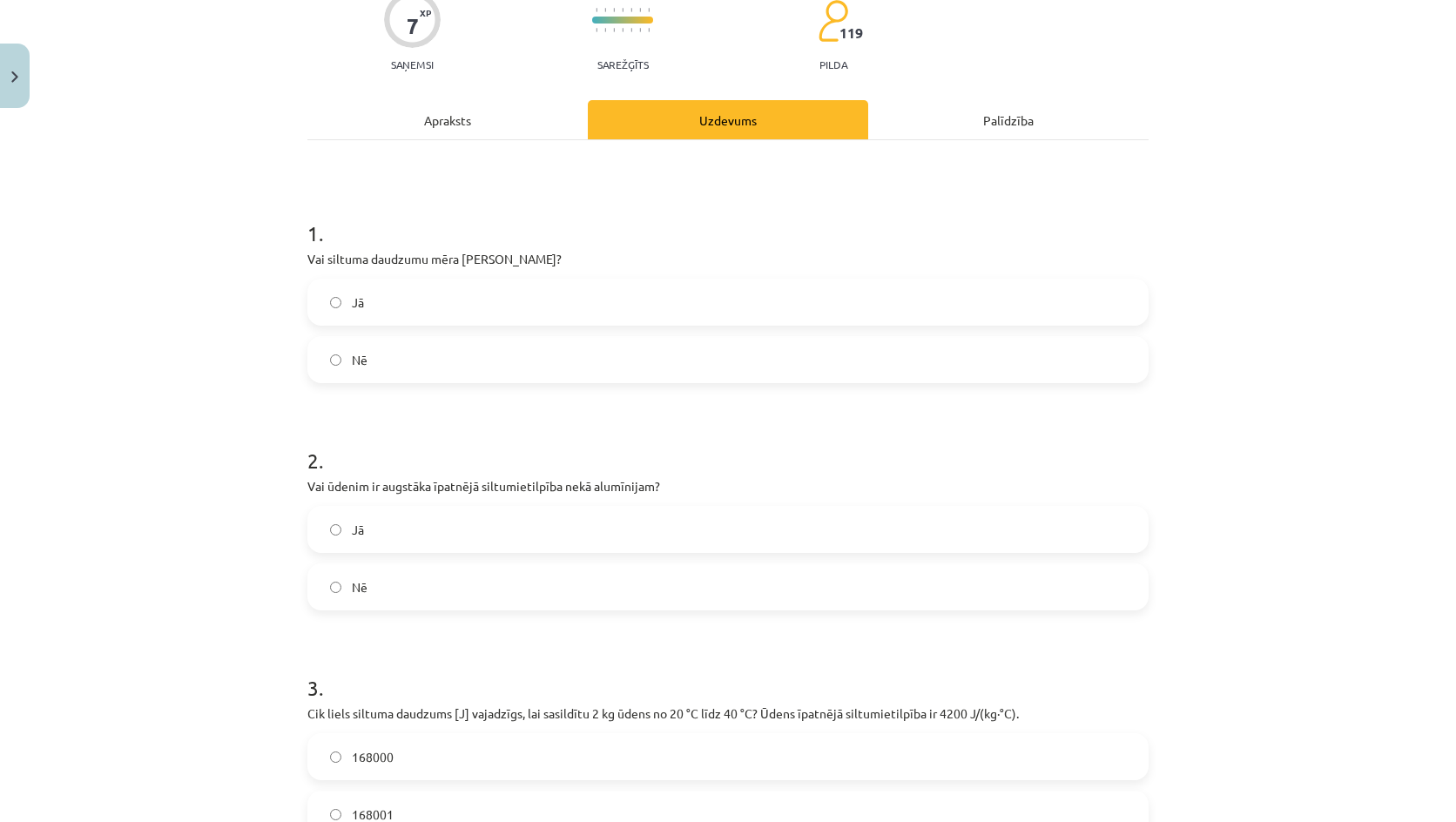
scroll to position [0, 0]
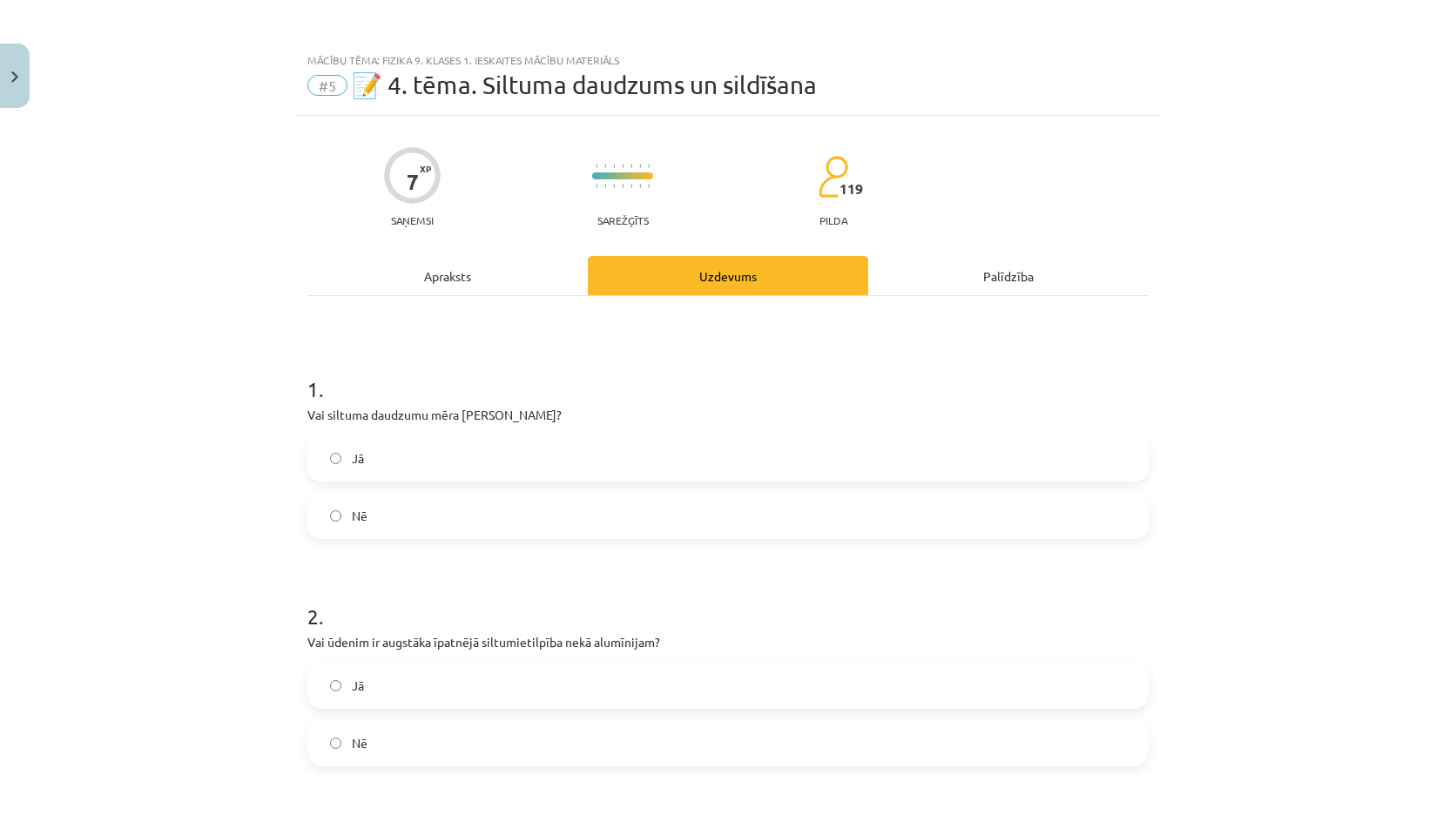
click label "Nē"
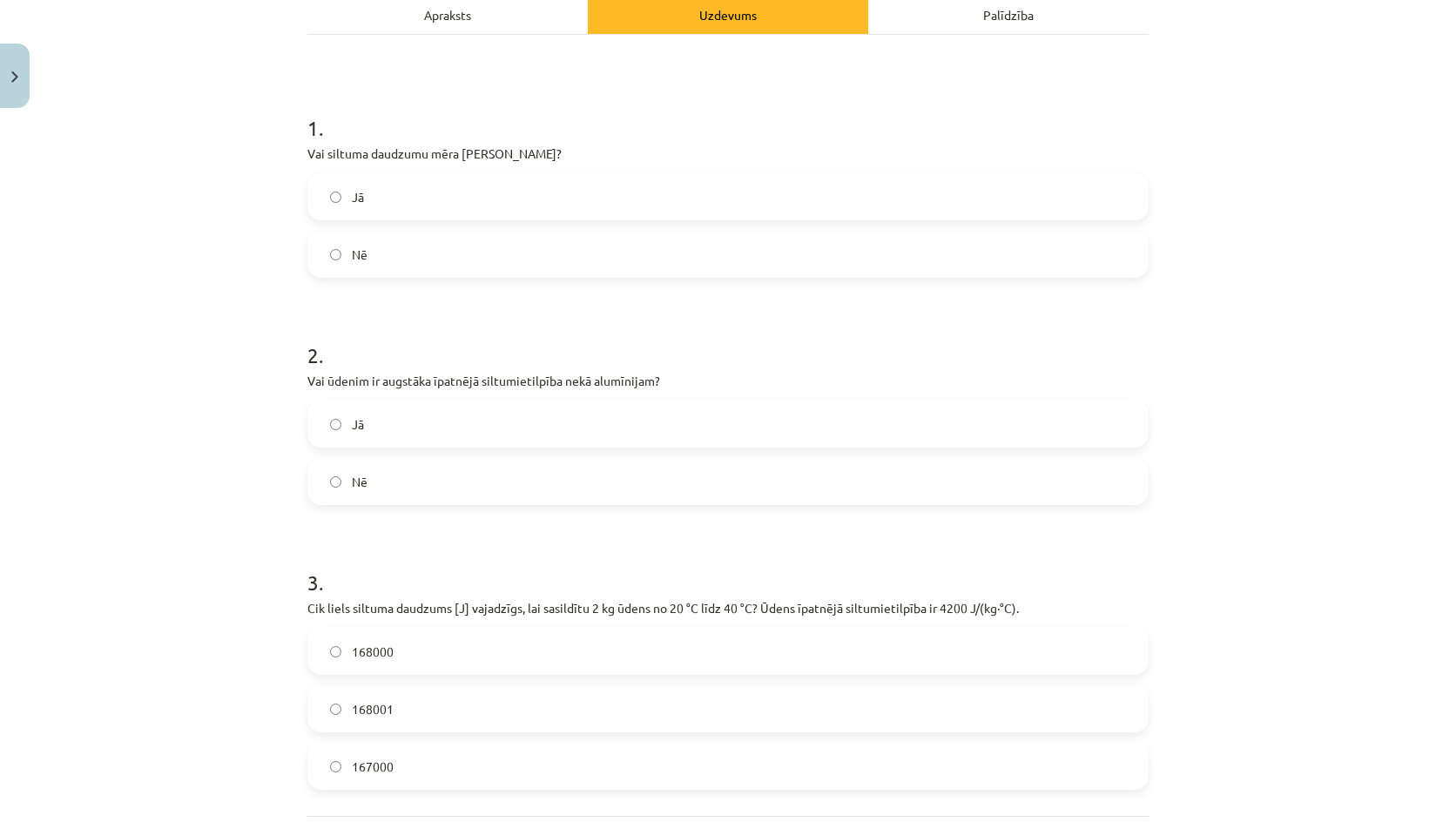
click label "Jā"
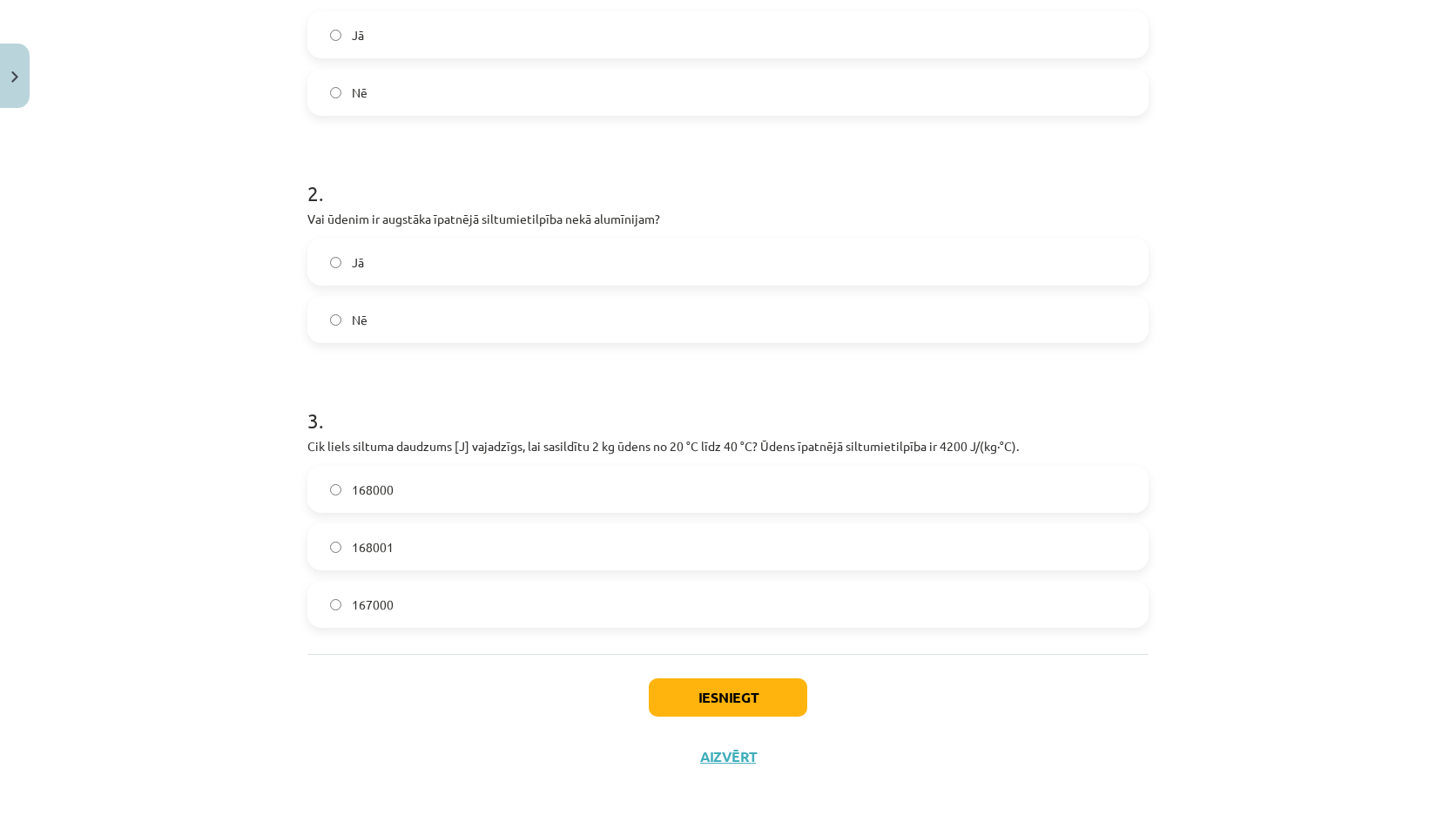
scroll to position [431, 0]
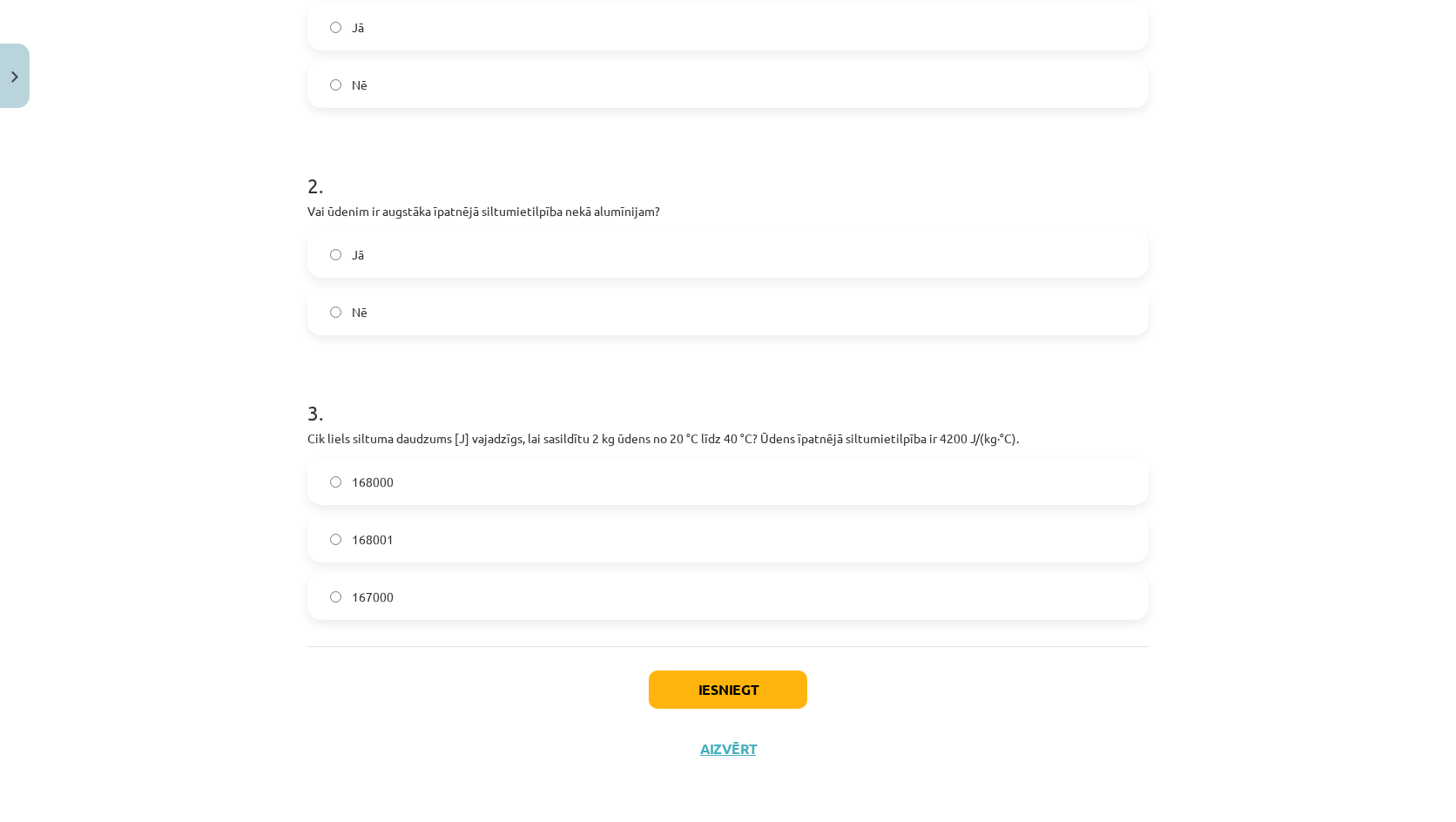
click label "168000"
click button "Iesniegt"
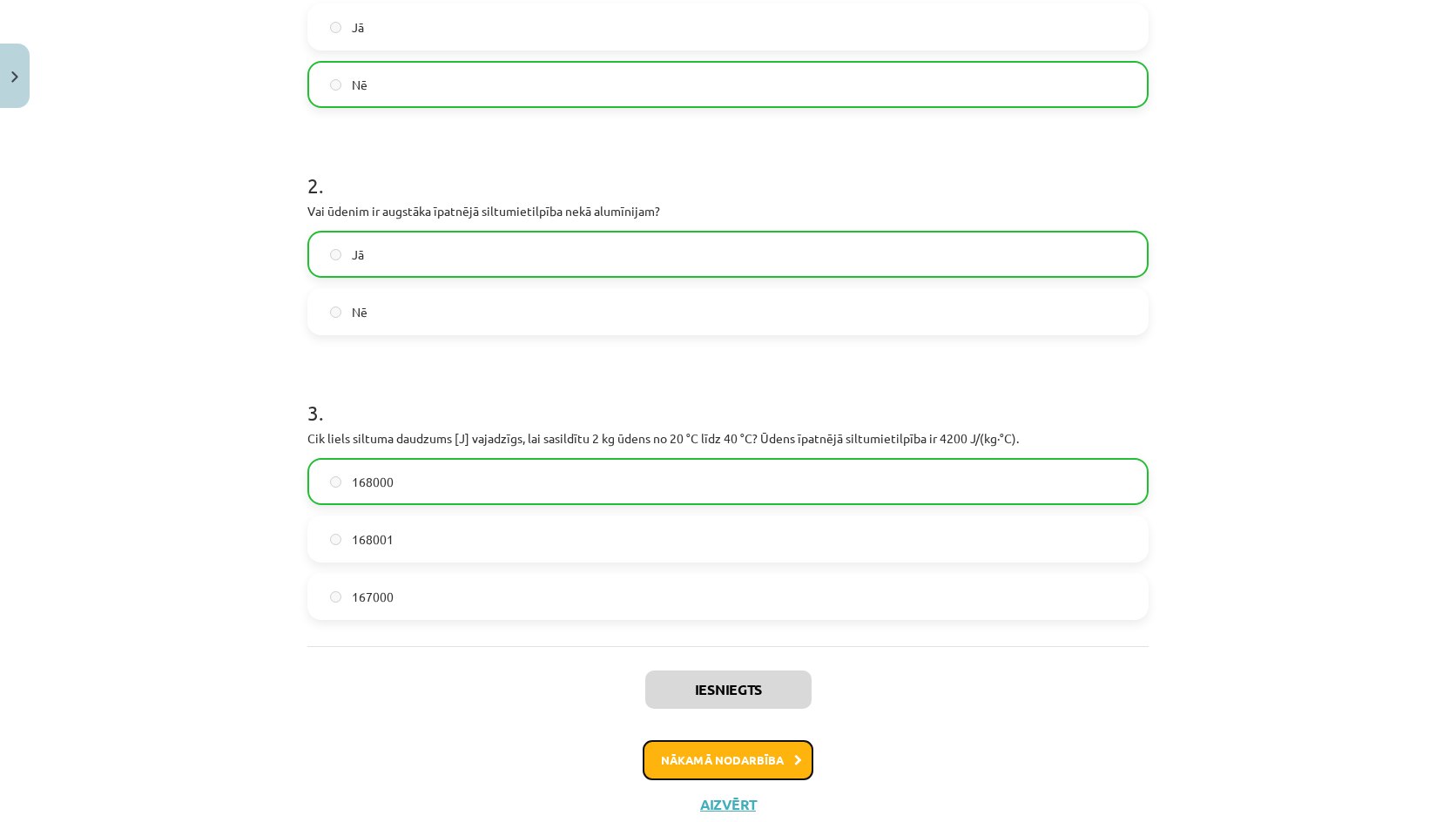
click button "Nākamā nodarbība"
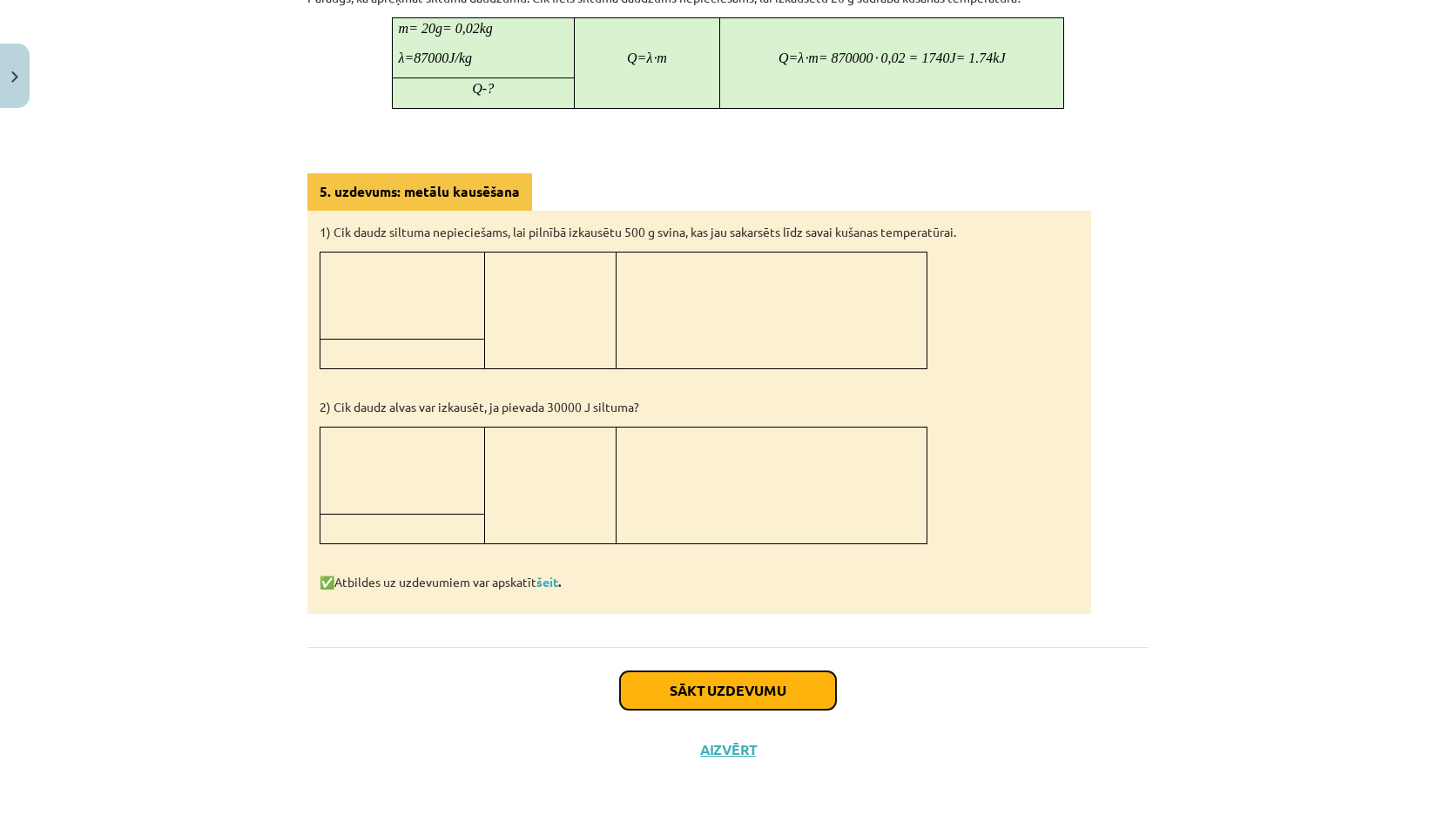
click button "Sākt uzdevumu"
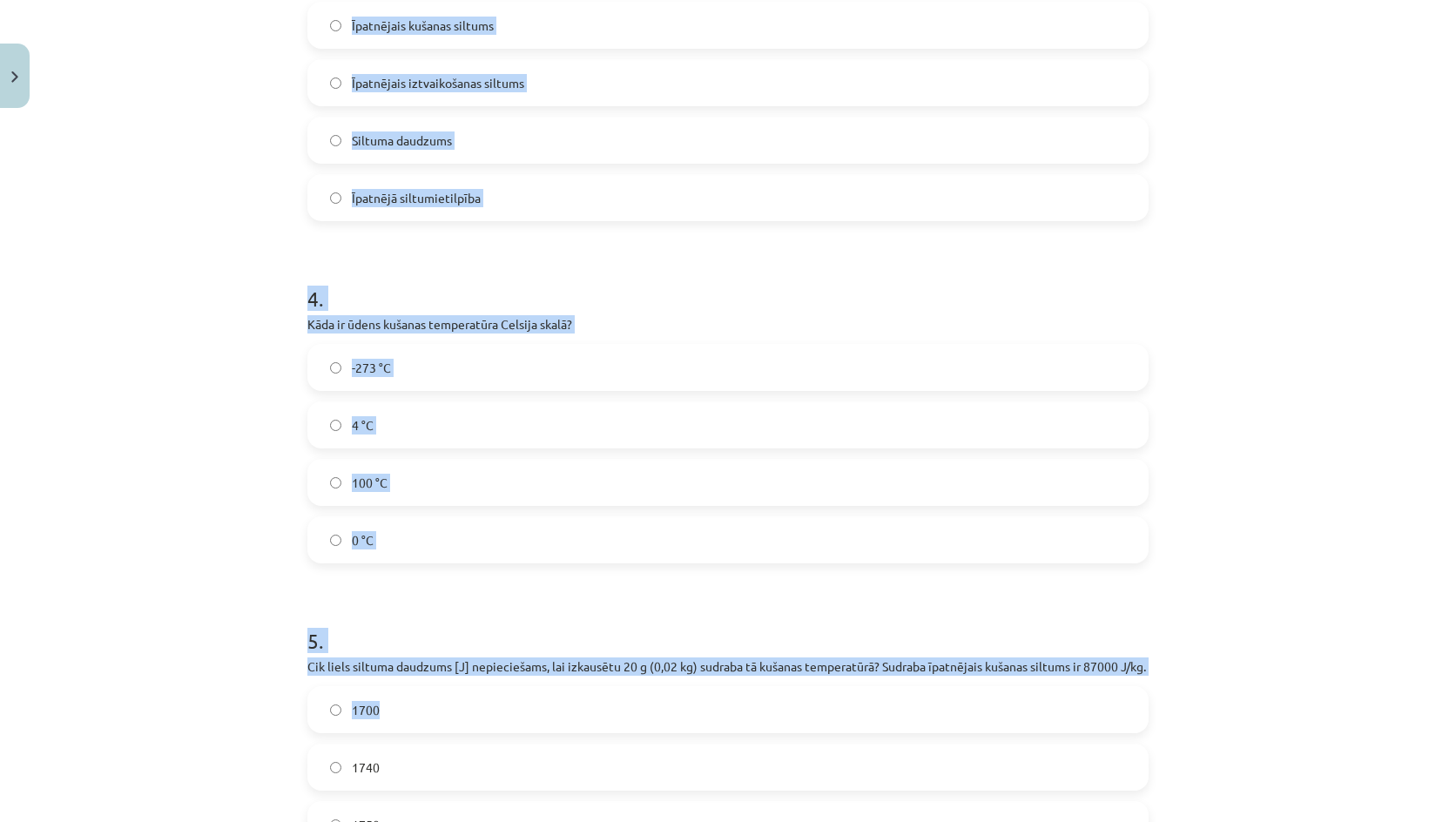
scroll to position [1133, 0]
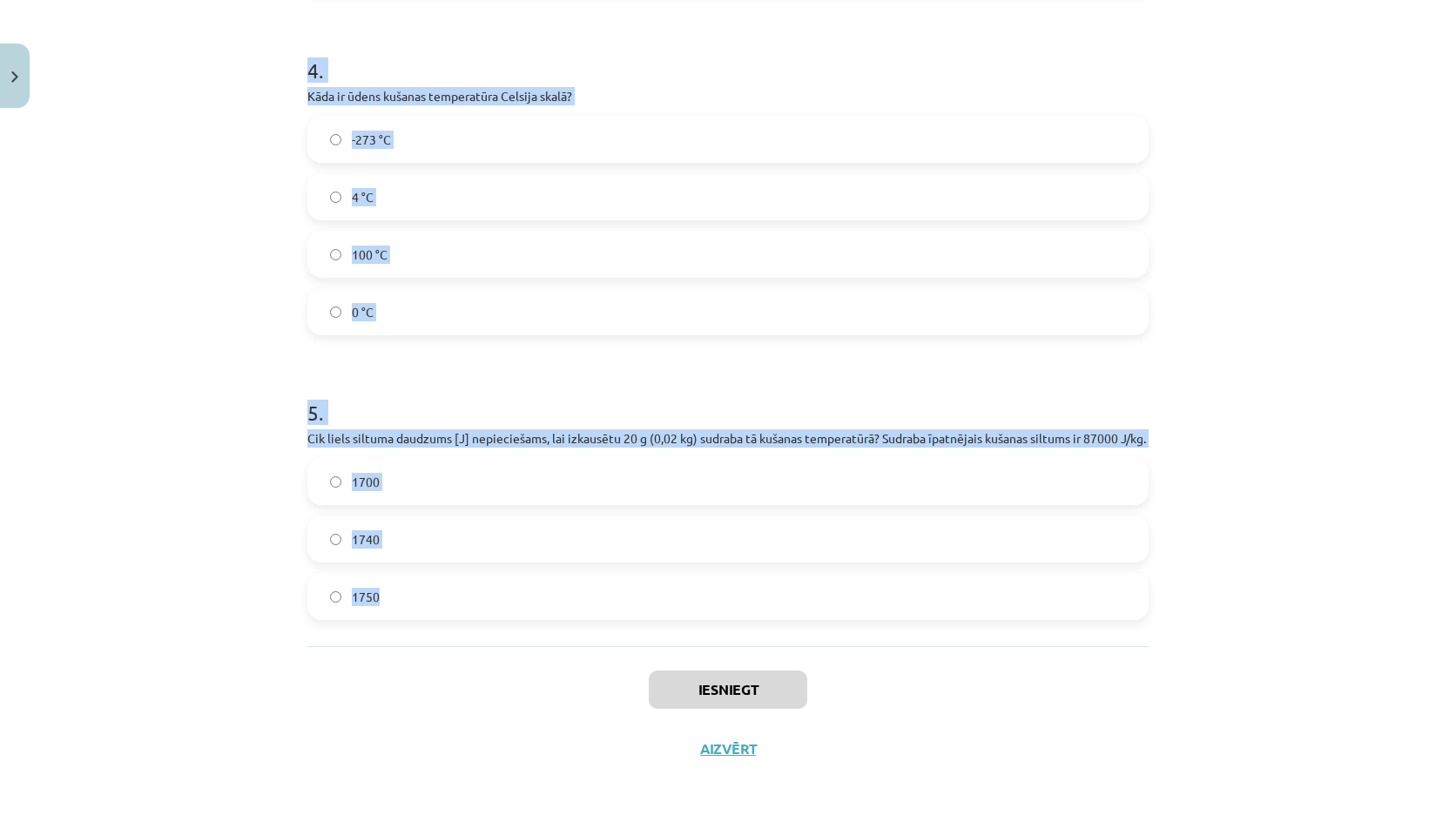
drag, startPoint x: 268, startPoint y: 350, endPoint x: 529, endPoint y: 578, distance: 346.6
click div "Mācību tēma: Fizika 9. klases 1. ieskaites mācību materiāls #6 📝 5. tēma. Kušan…"
copy form "1 . Vai kušanas procesā vielas temperatūra nepārtraukti paaugstinās? Jā Nē 2 . …"
click label "0 °C"
click form "1 . Vai kušanas procesā vielas temperatūra nepārtraukti paaugstinās? Jā Nē 2 . …"
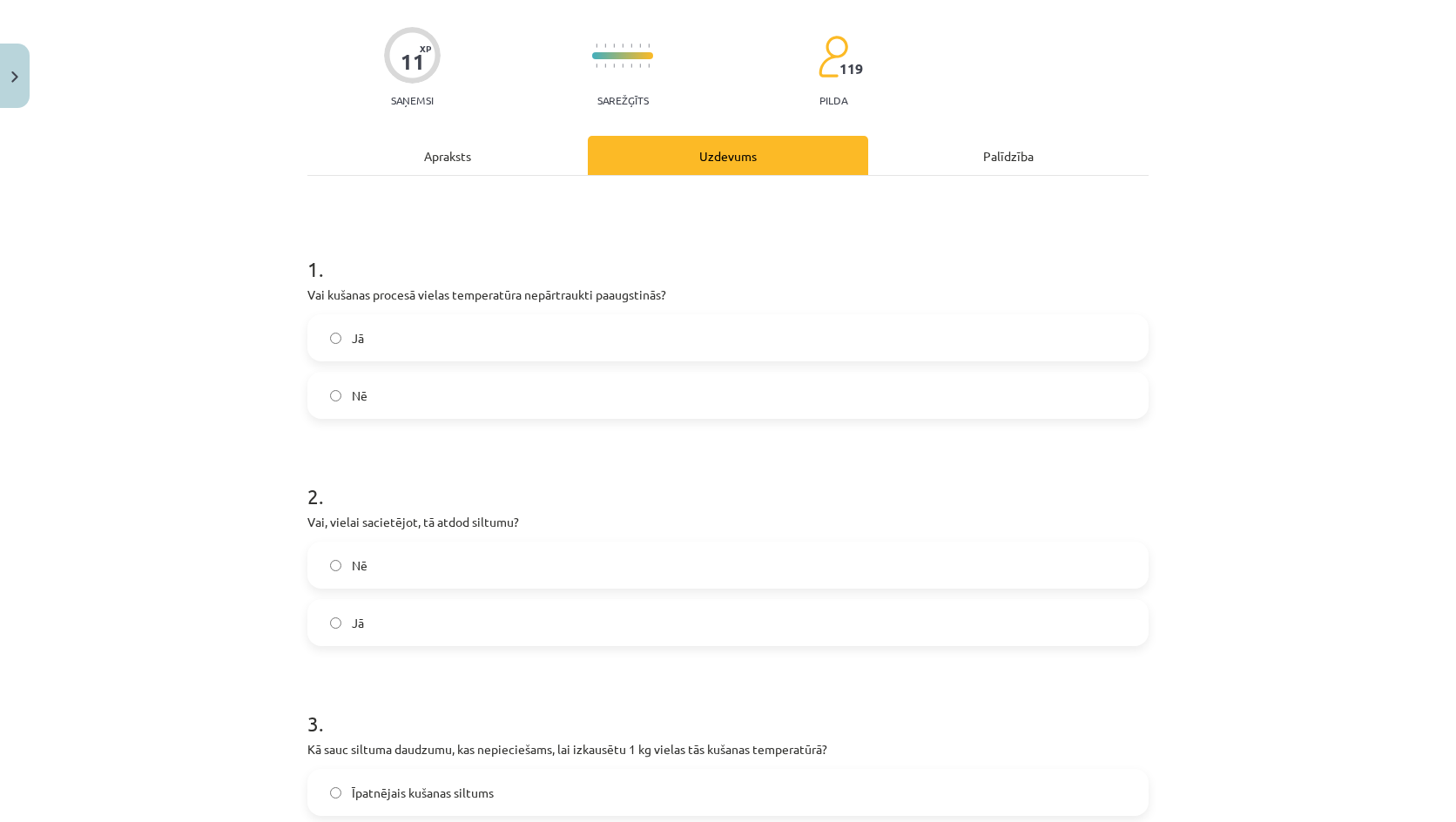
scroll to position [89, 0]
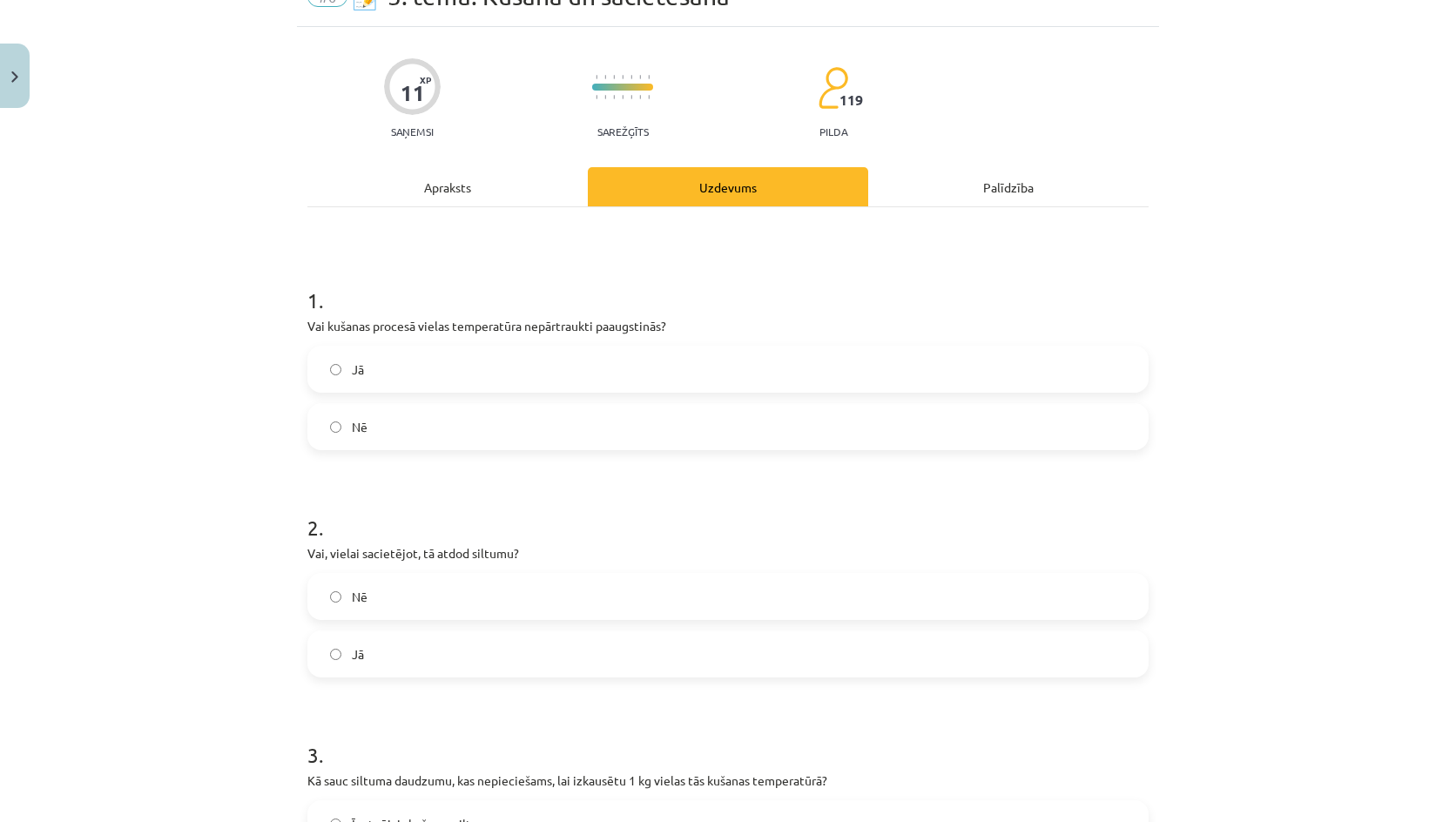
click label "Nē"
click label "Jā"
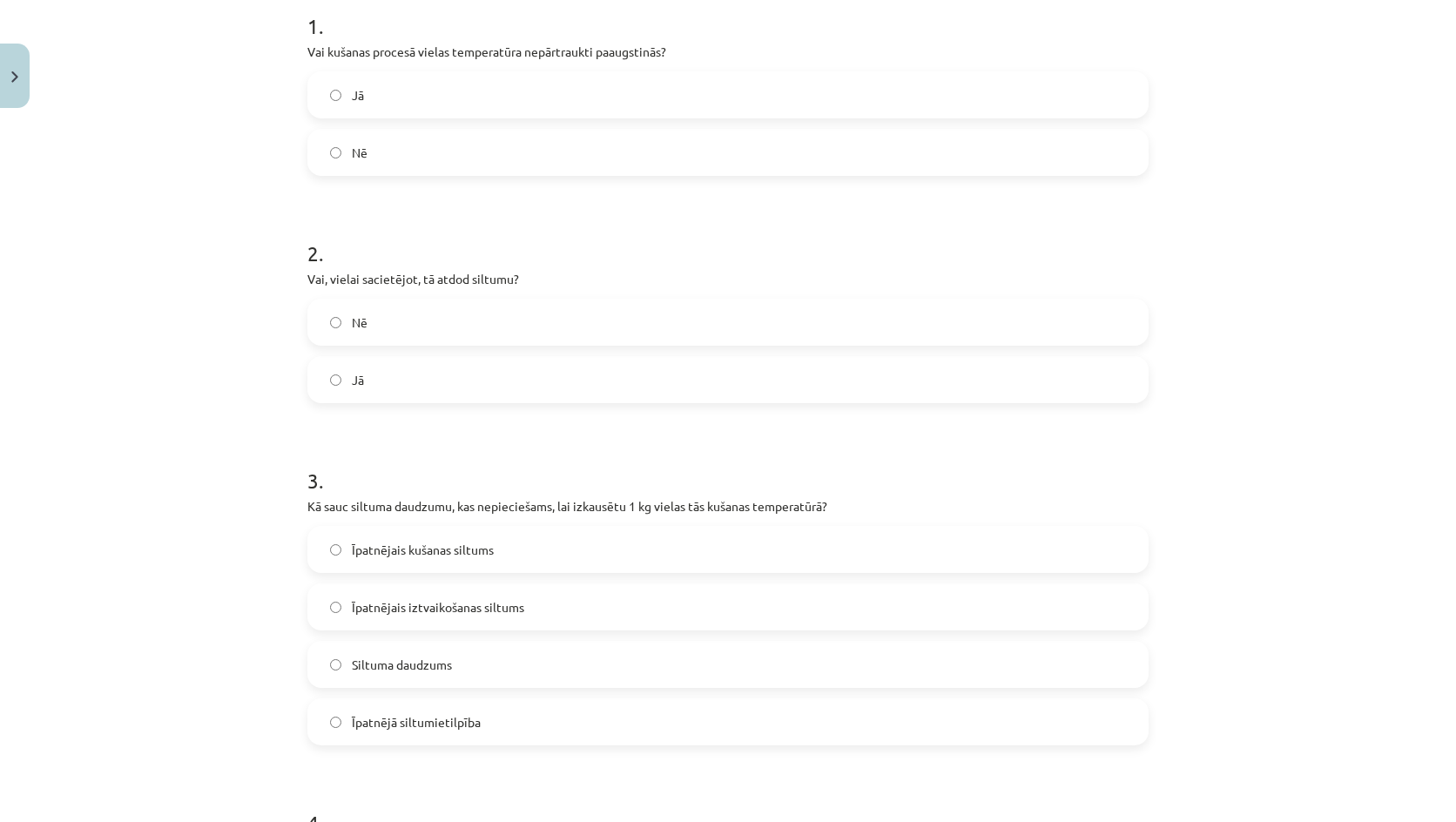
scroll to position [524, 0]
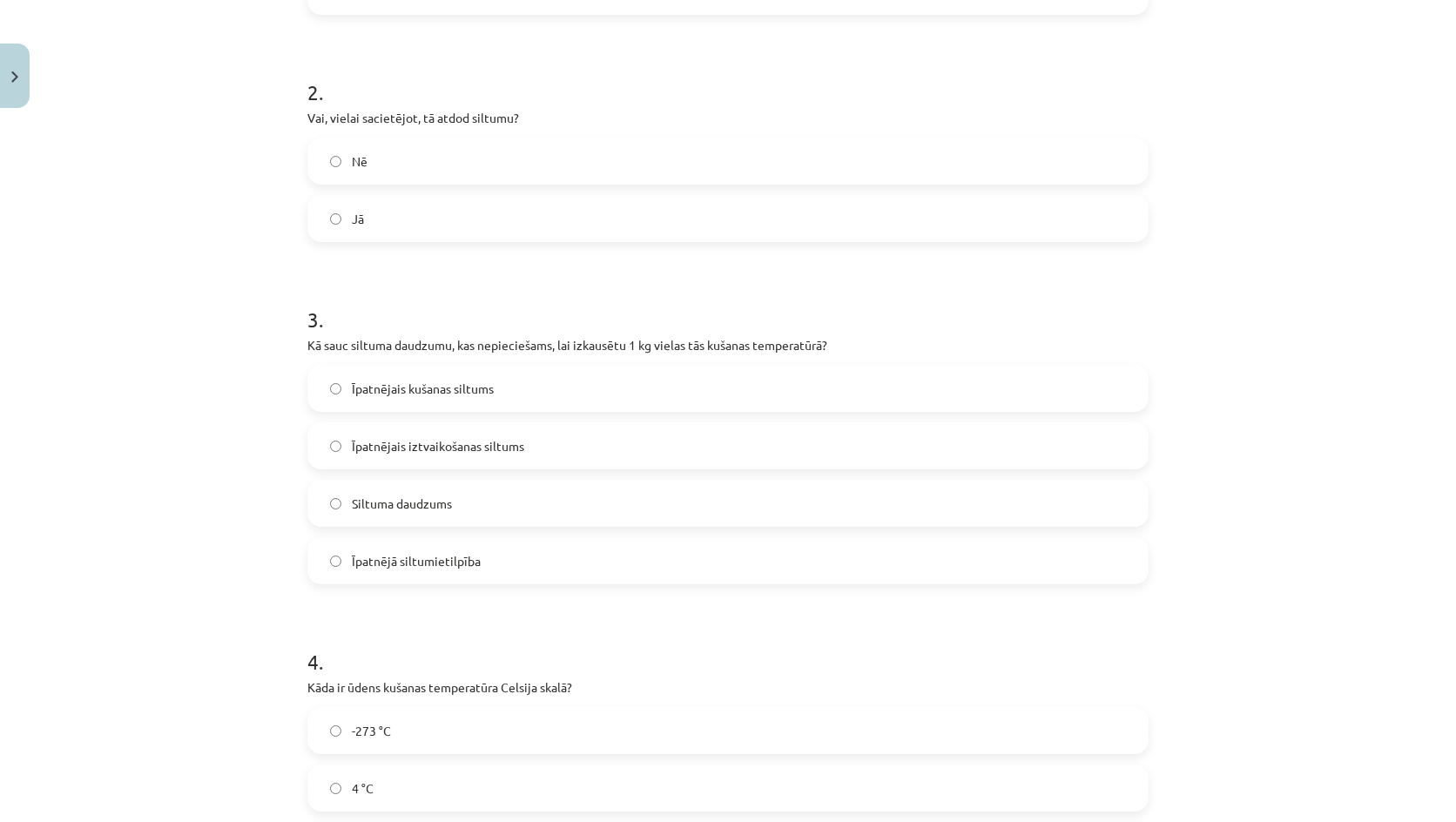
click label "Īpatnējais kušanas siltums"
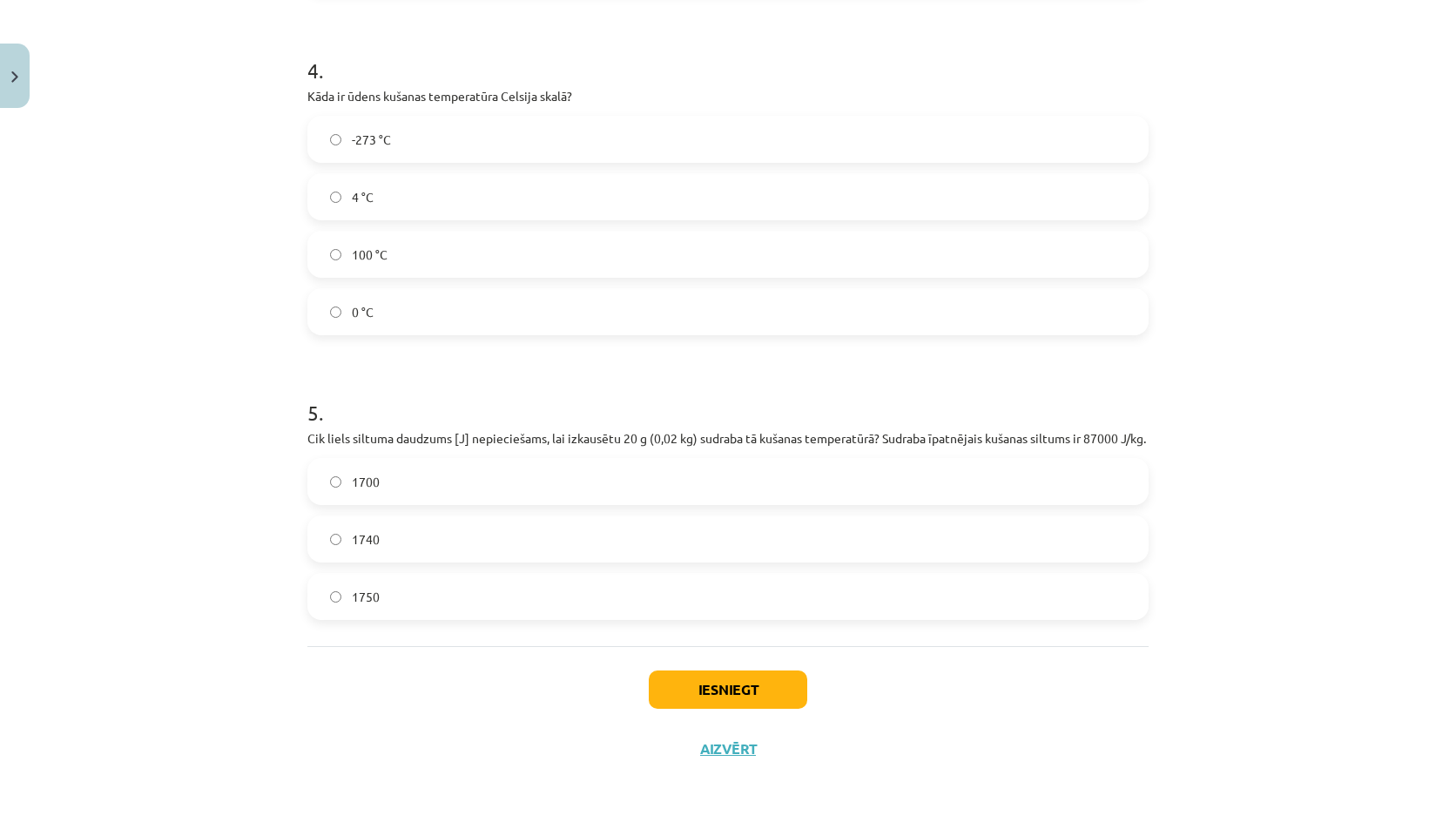
scroll to position [1133, 0]
click label "1740"
click button "Iesniegt"
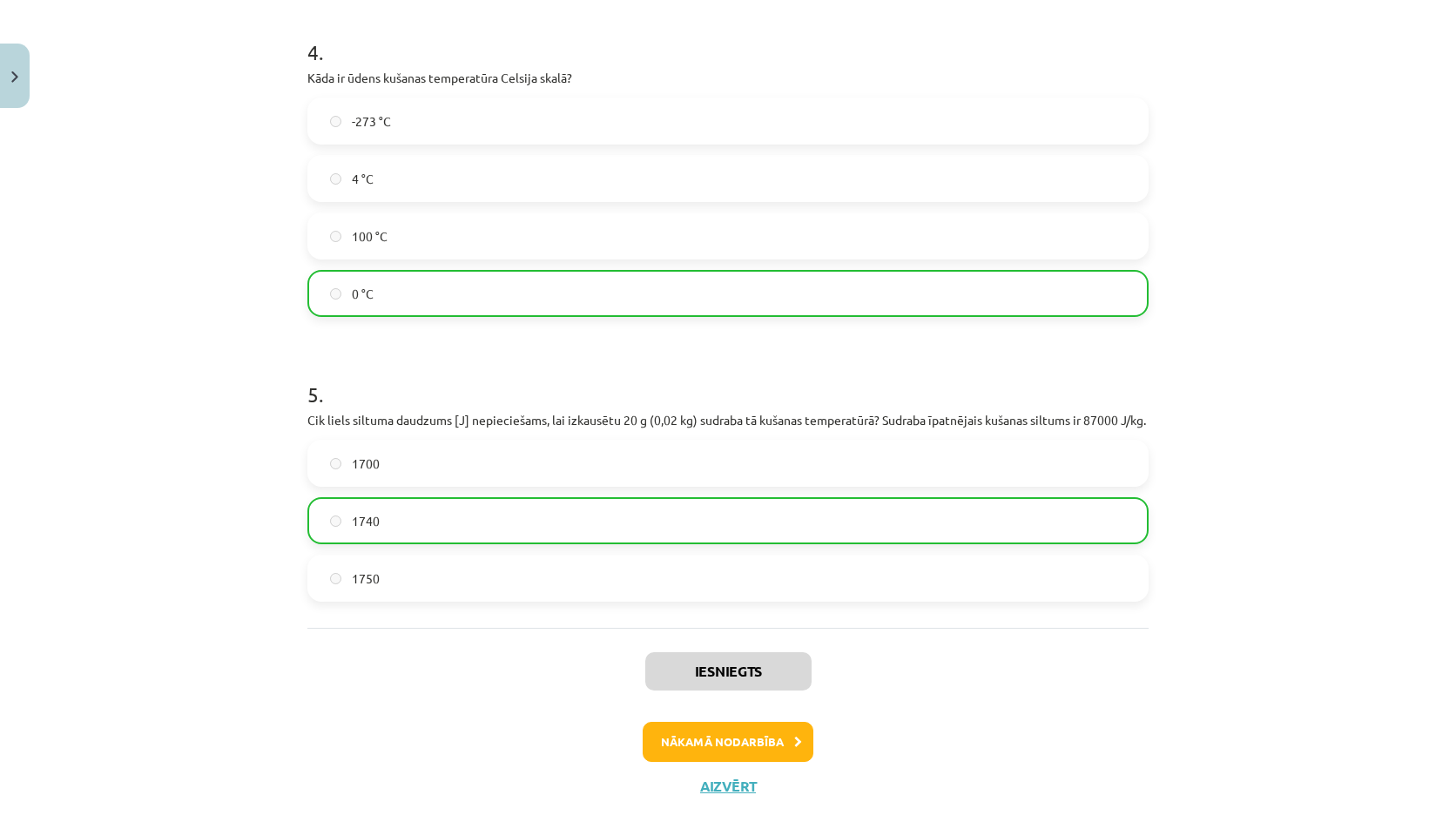
click div "Iesniegts Nākamā nodarbība Aizvērt"
click button "Nākamā nodarbība"
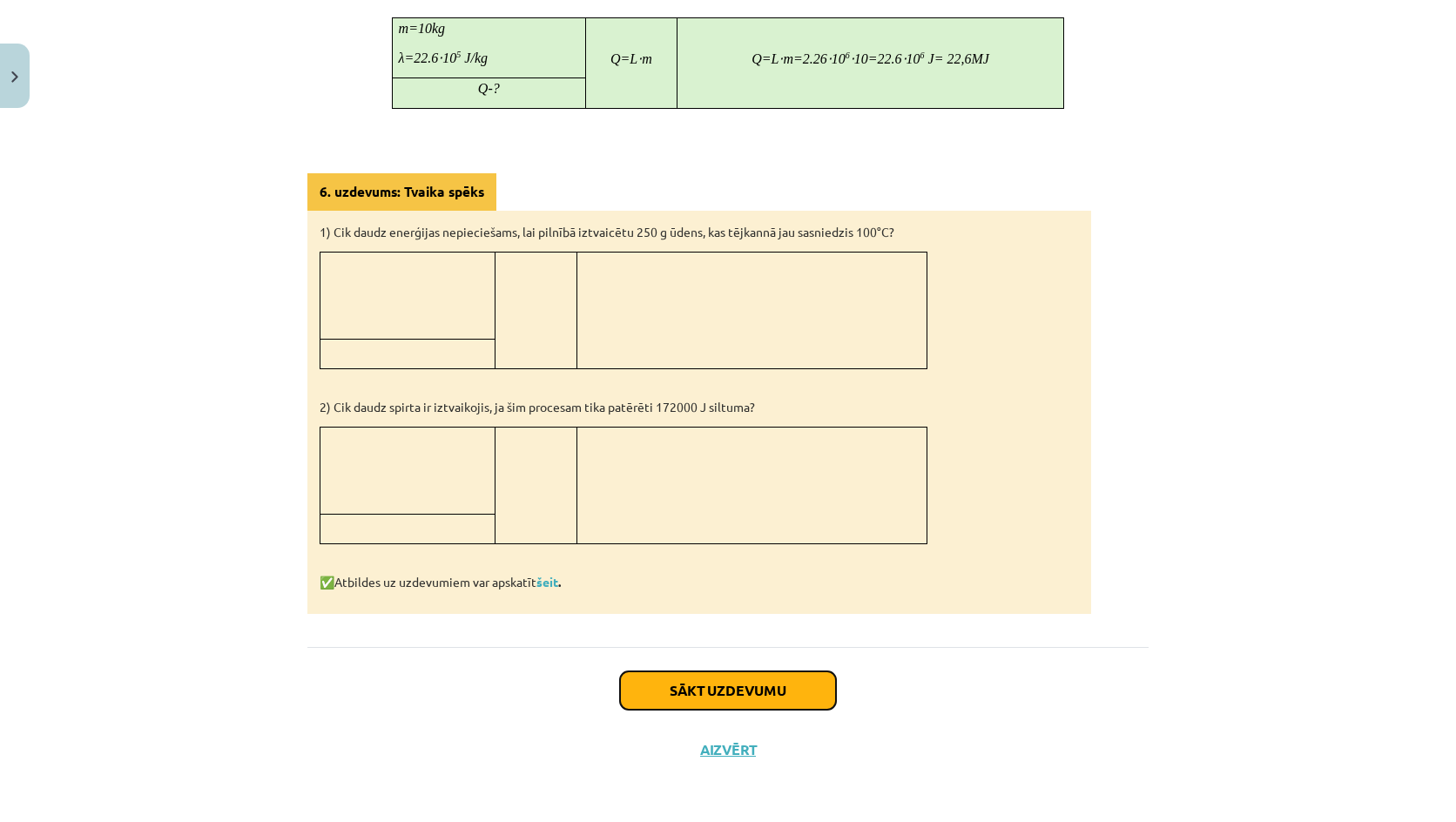
click button "Sākt uzdevumu"
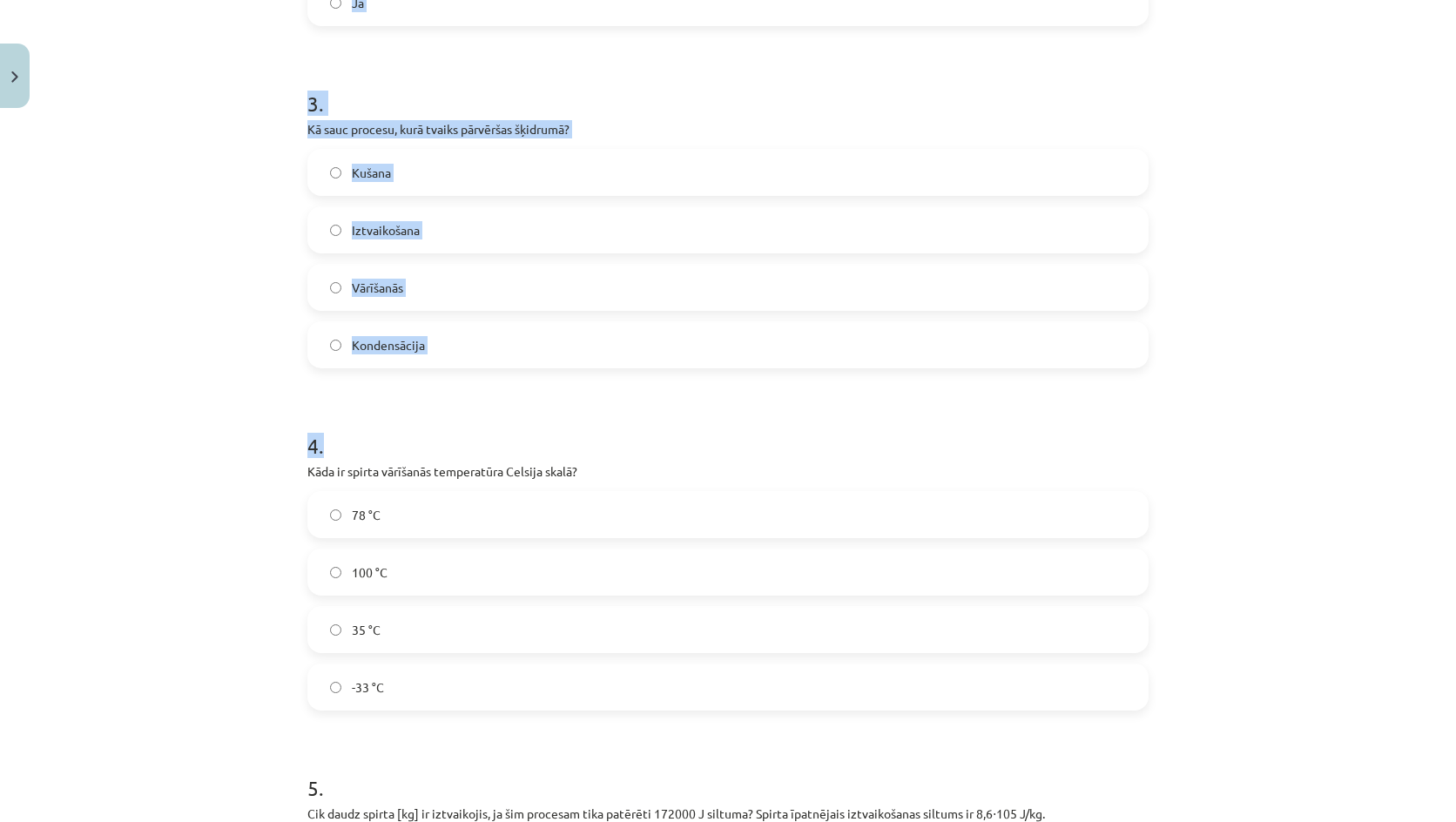
scroll to position [1115, 0]
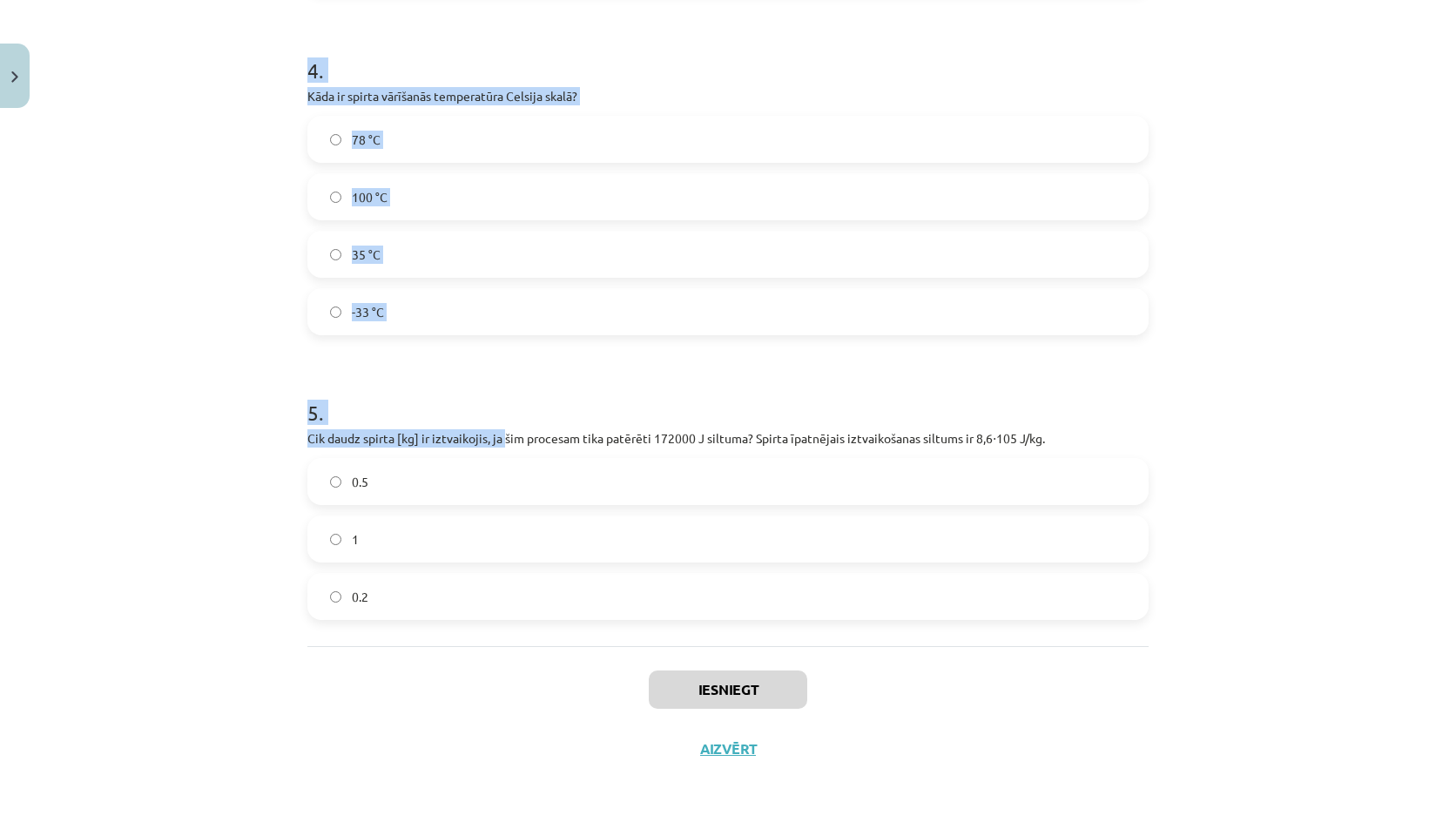
drag, startPoint x: 239, startPoint y: 250, endPoint x: 446, endPoint y: 320, distance: 218.5
click div "Mācību tēma: Fizika 9. klases 1. ieskaites mācību materiāls #7 📝 6. tēma. Iztva…"
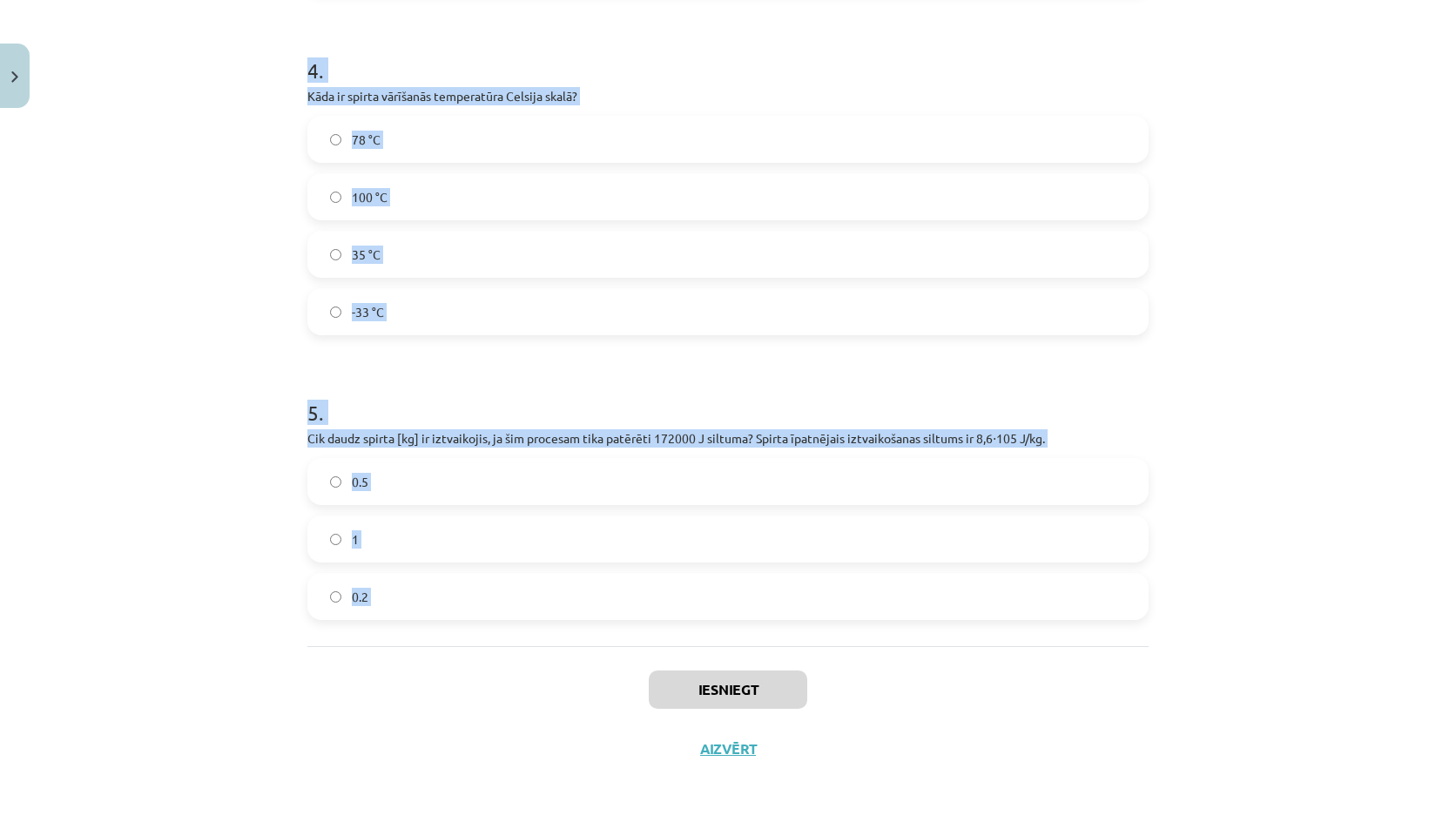
drag, startPoint x: 336, startPoint y: 418, endPoint x: 383, endPoint y: 409, distance: 47.9
click div "11 XP Saņemsi Sarežģīts 119 pilda Apraksts Uzdevums Palīdzība 1 . Vai ūdens vār…"
copy form "1 . Vai ūdens vārīšanās procesā tā temperatūra pārsniedz 100 °C? Jā Nē 2 . Vai …"
click h1 "5 ."
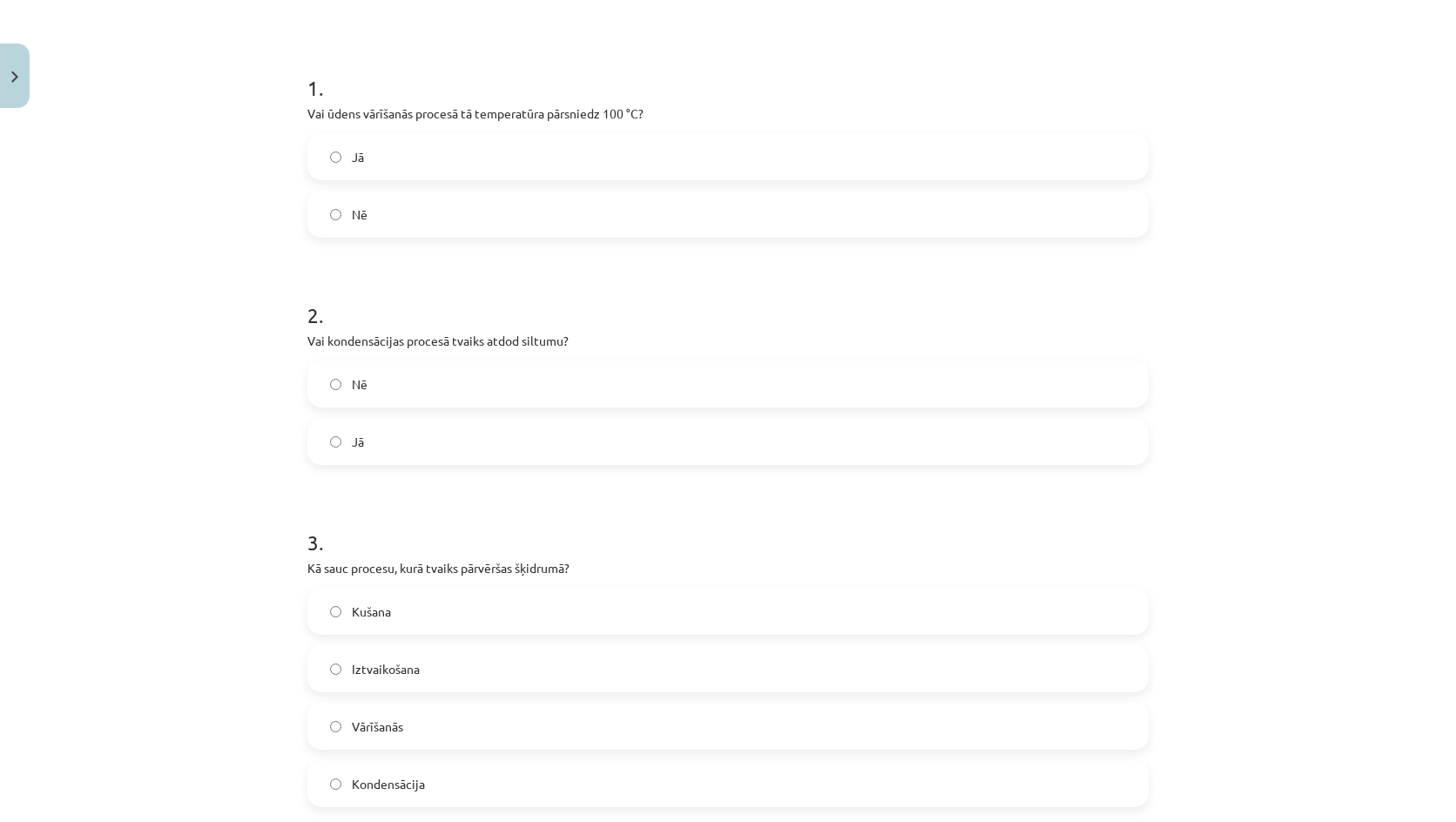
scroll to position [261, 0]
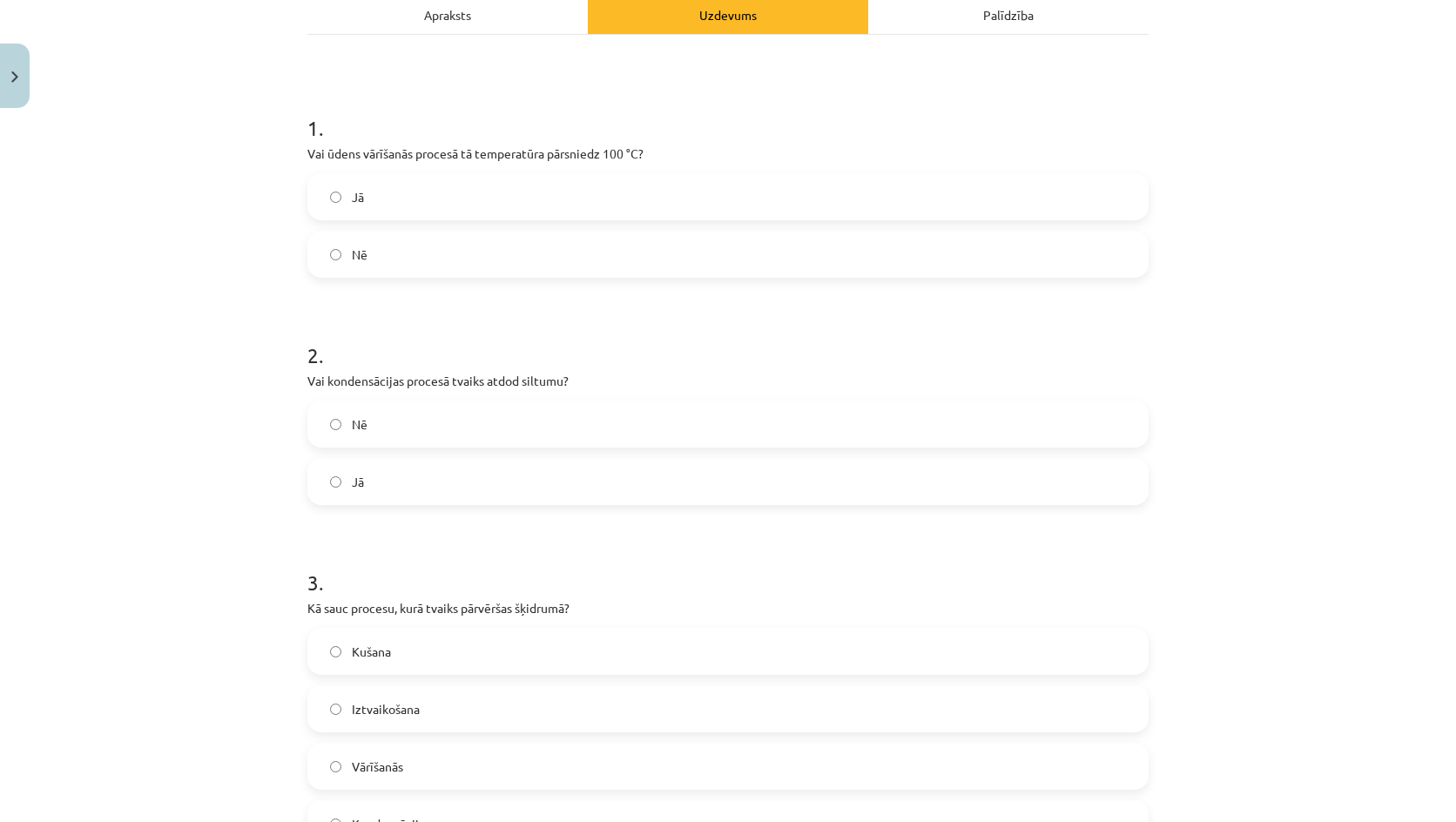
click span "Nē"
click label "Jā"
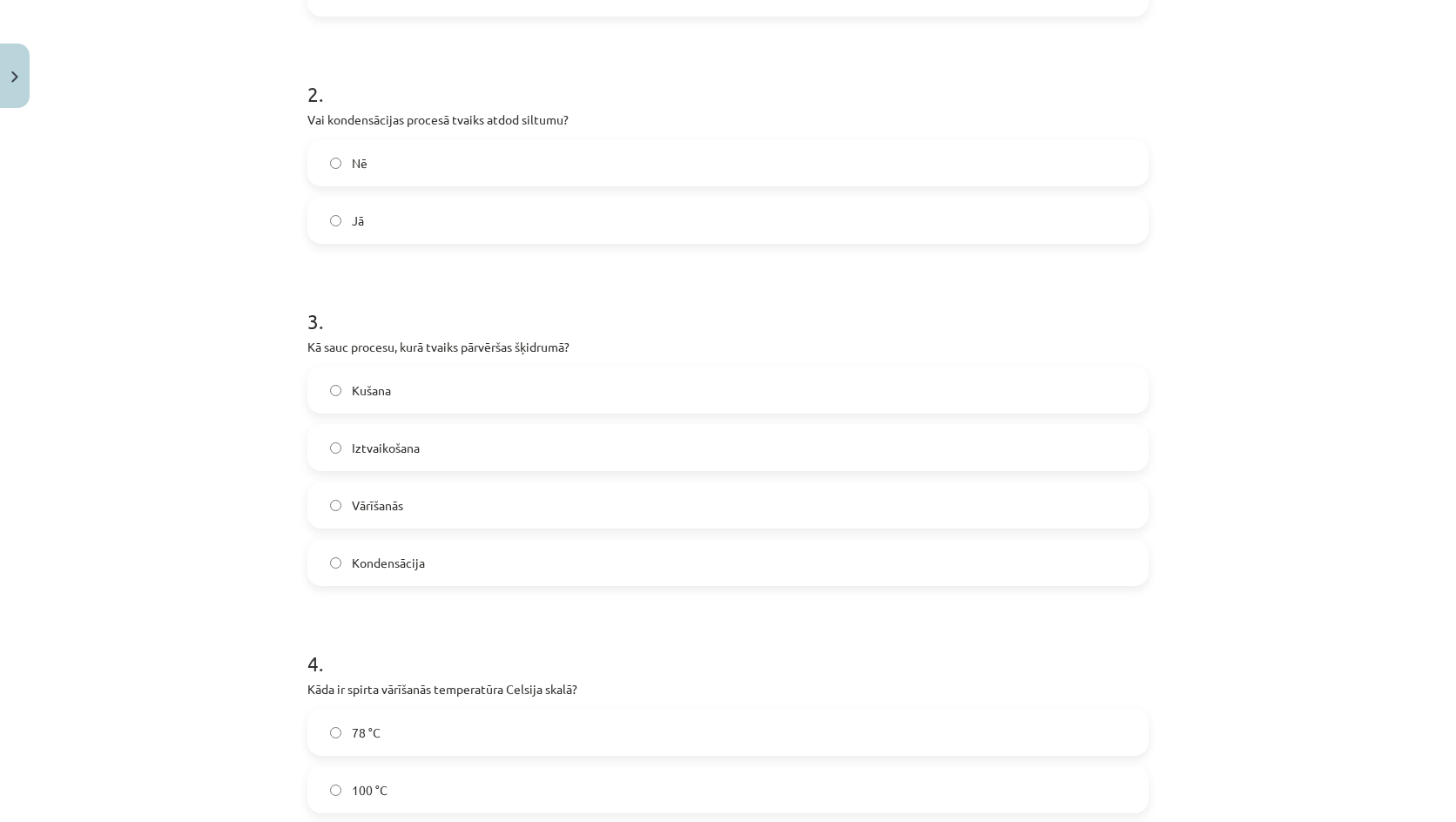
click label "Kondensācija"
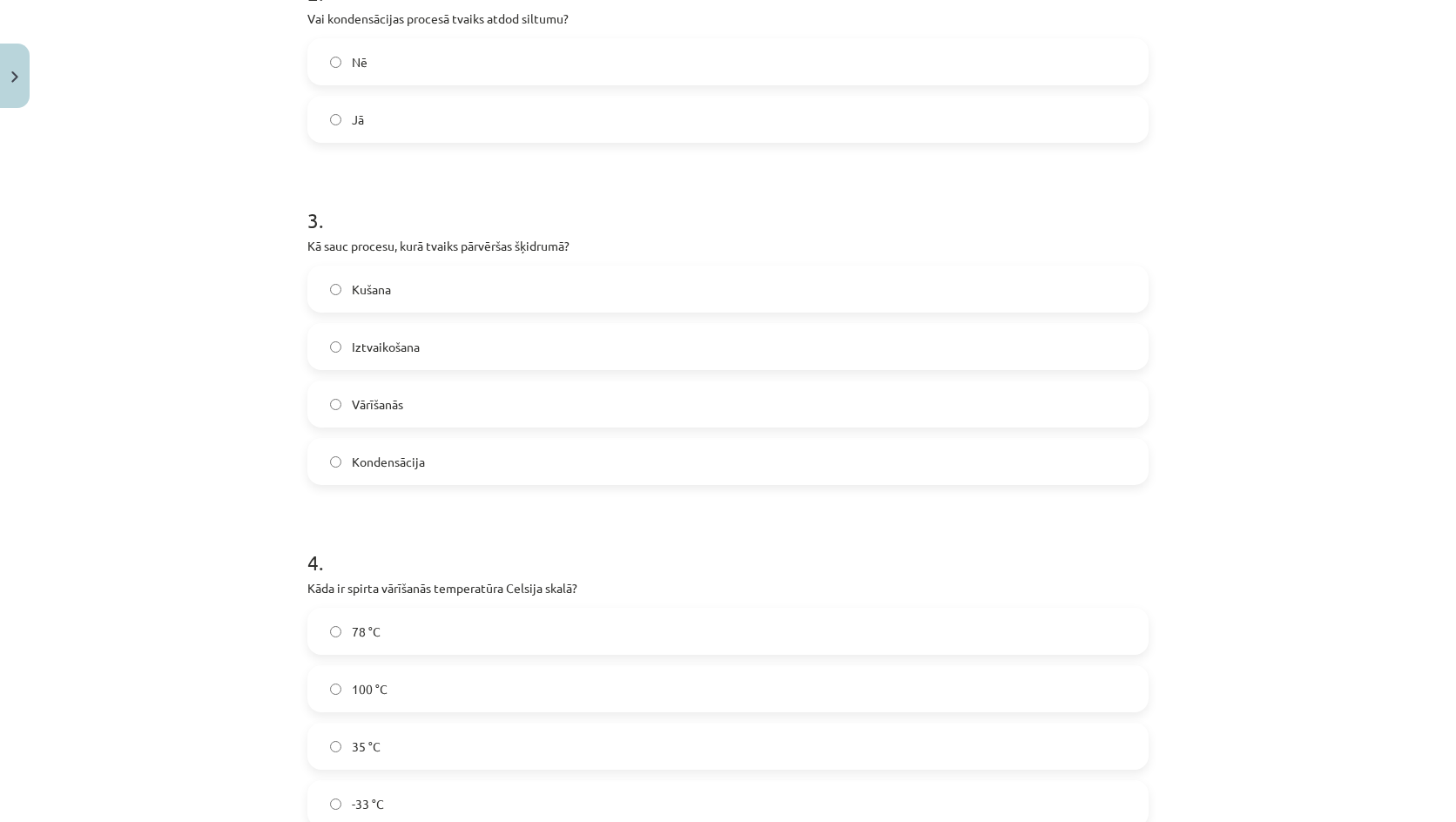
scroll to position [783, 0]
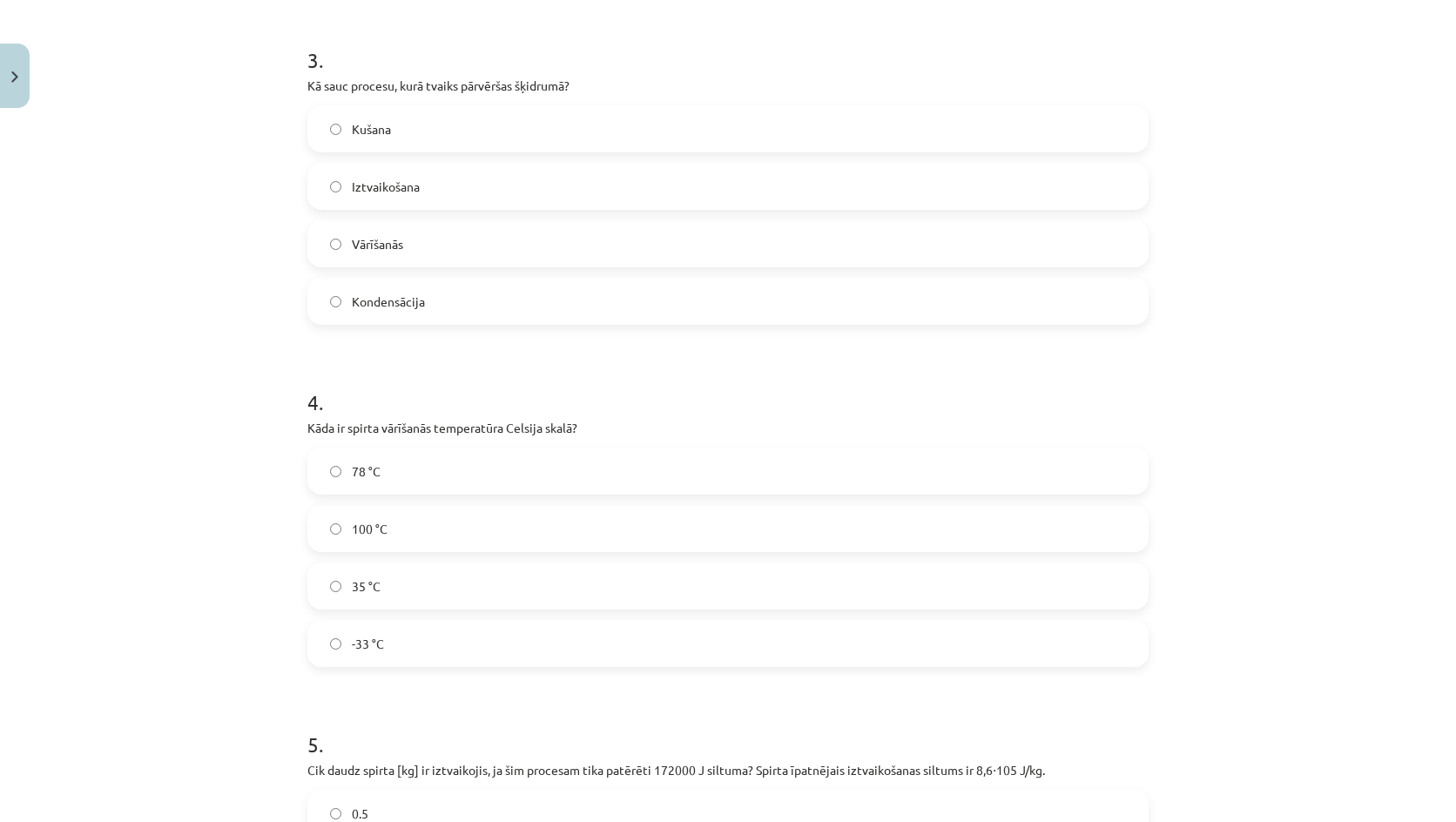
click label "78 °C"
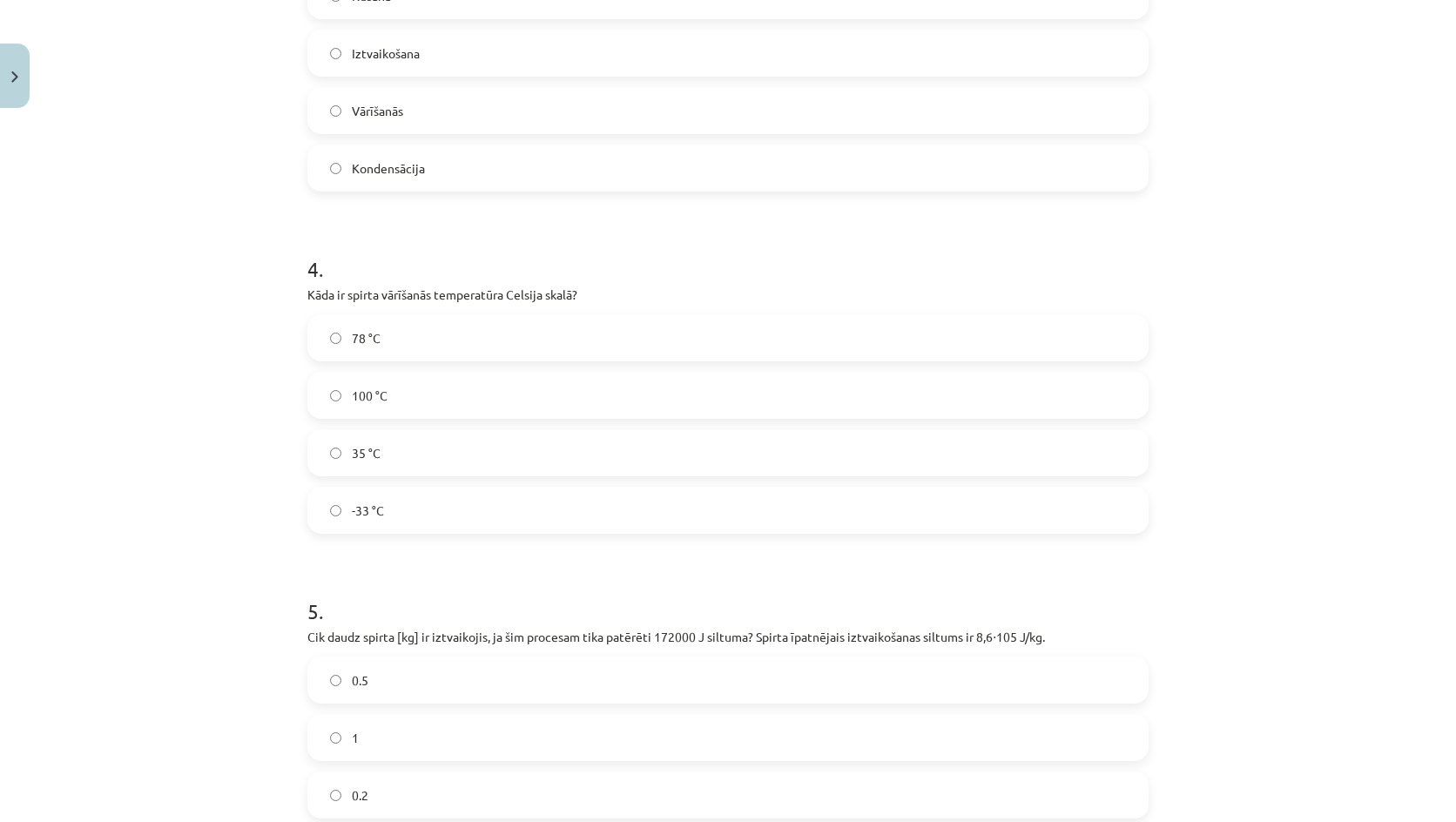
scroll to position [1115, 0]
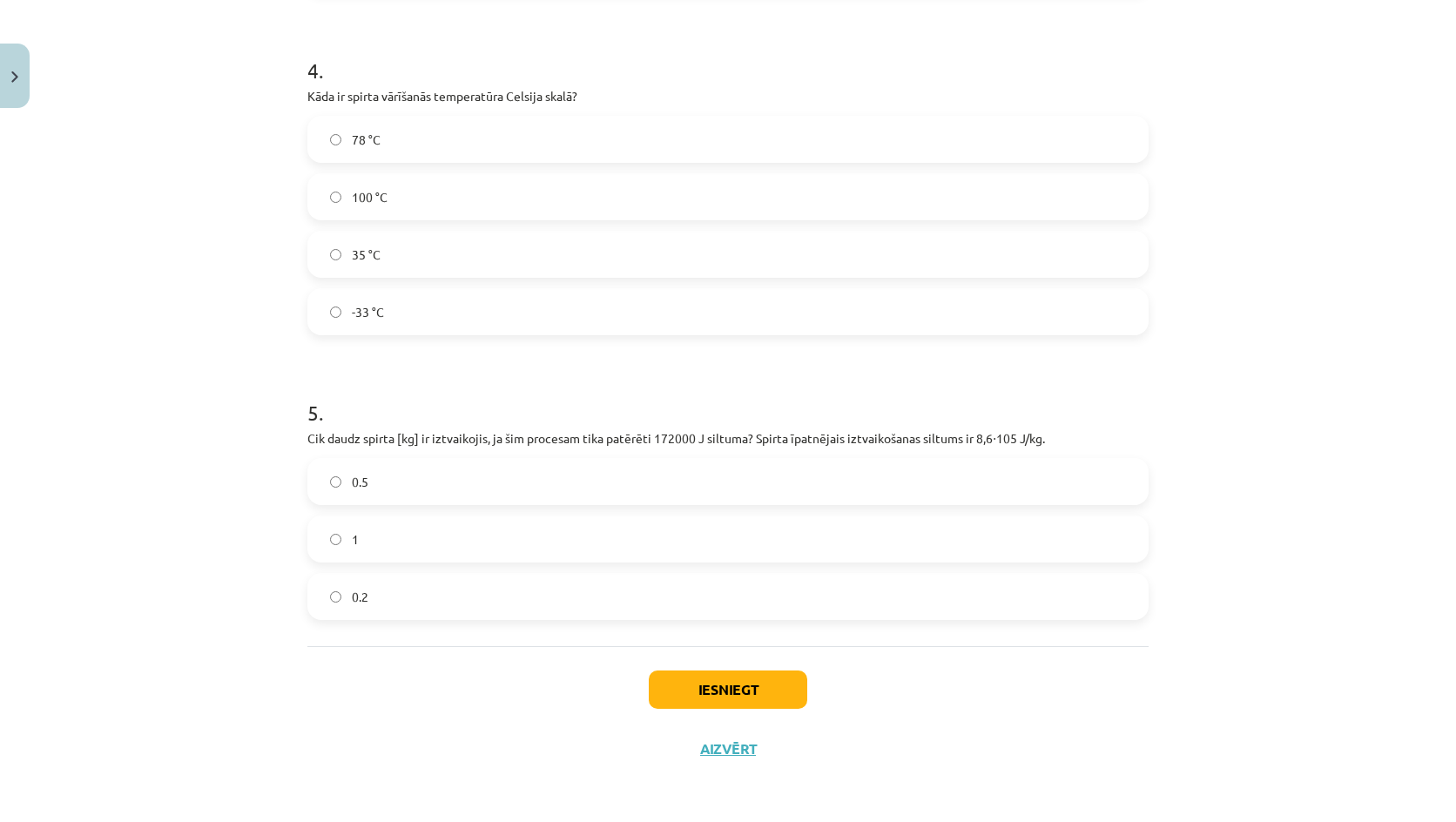
click label "0.2"
click div "Iesniegt Aizvērt"
click button "Iesniegt"
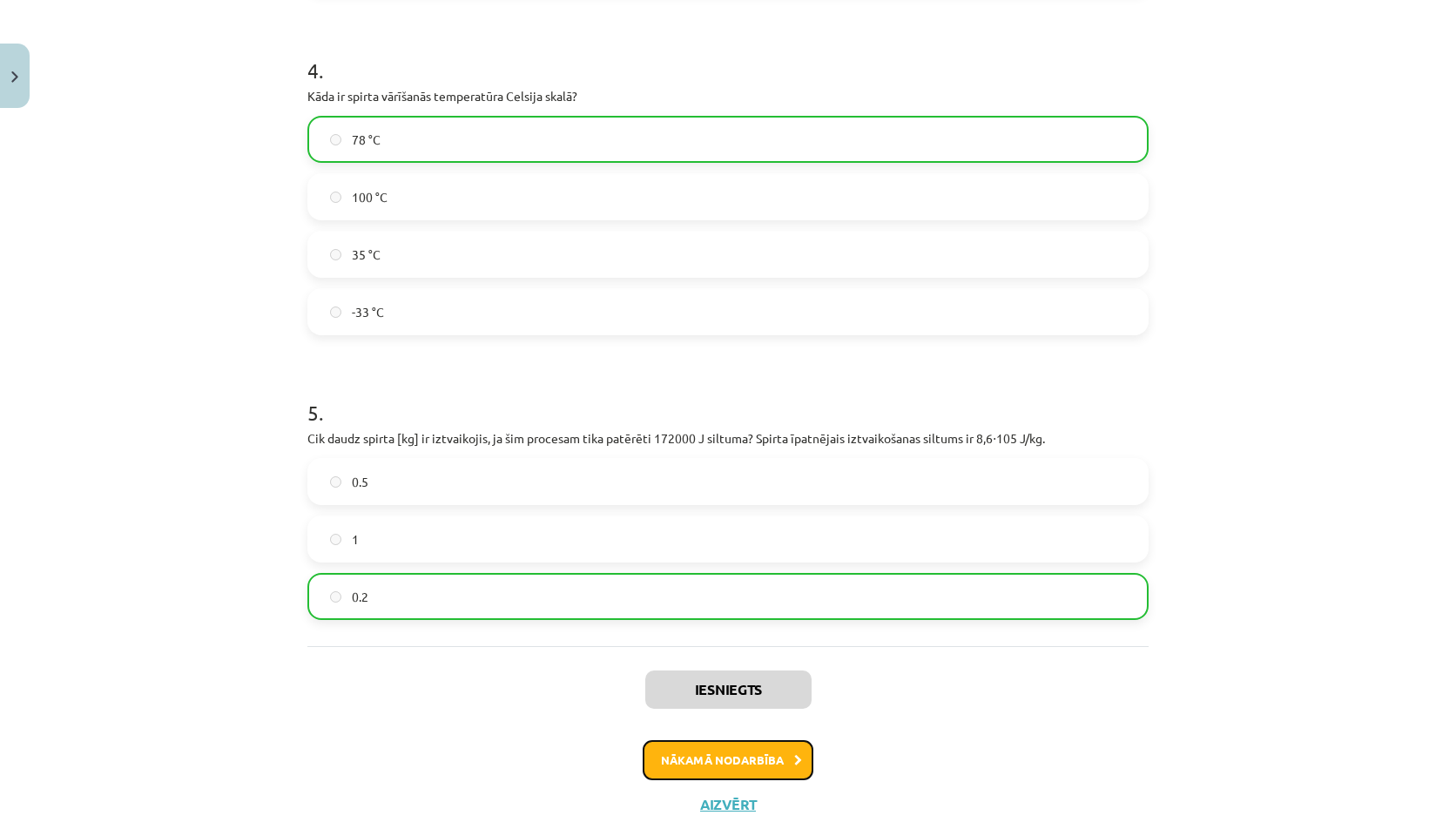
click button "Nākamā nodarbība"
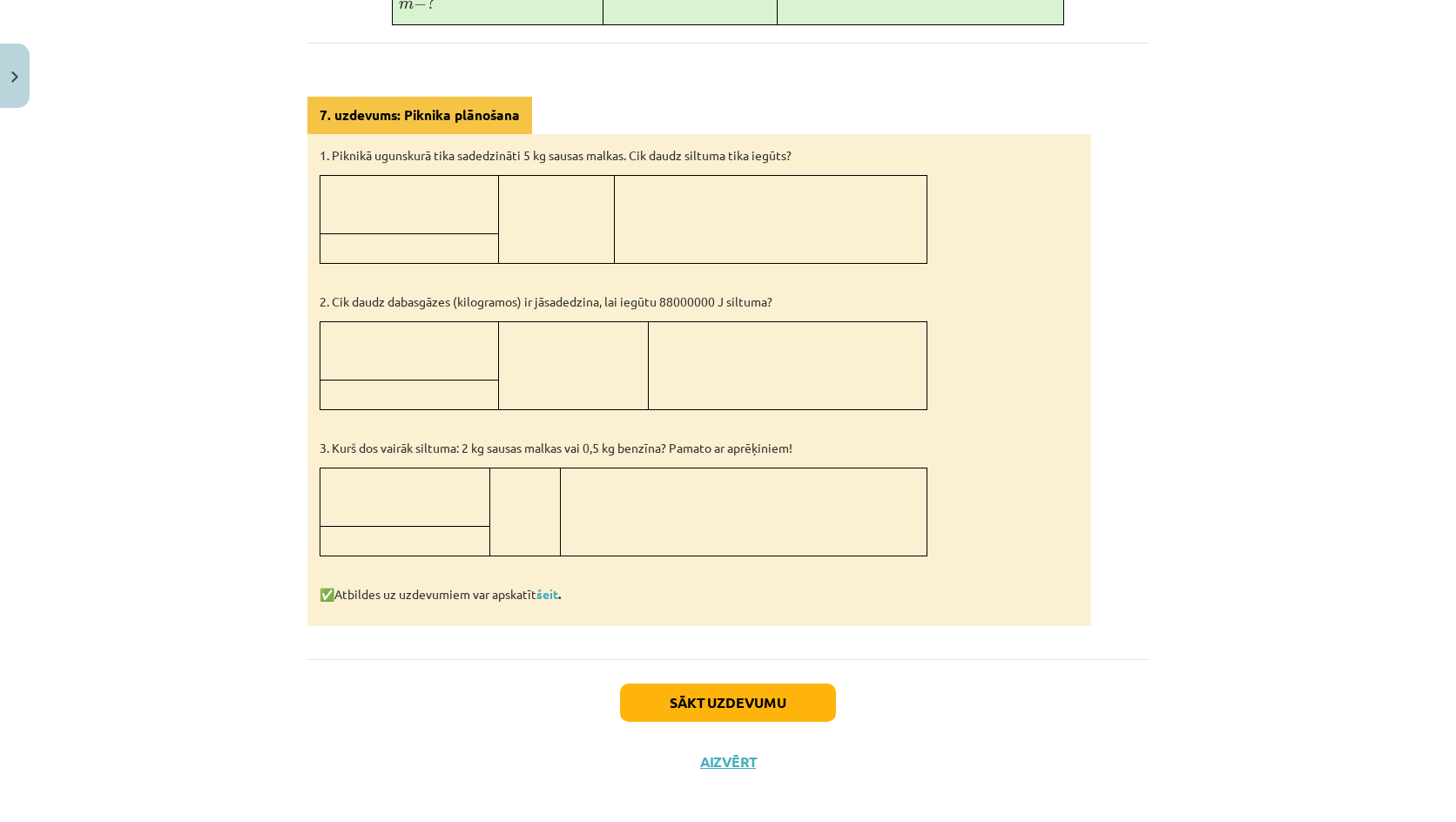
scroll to position [816, 0]
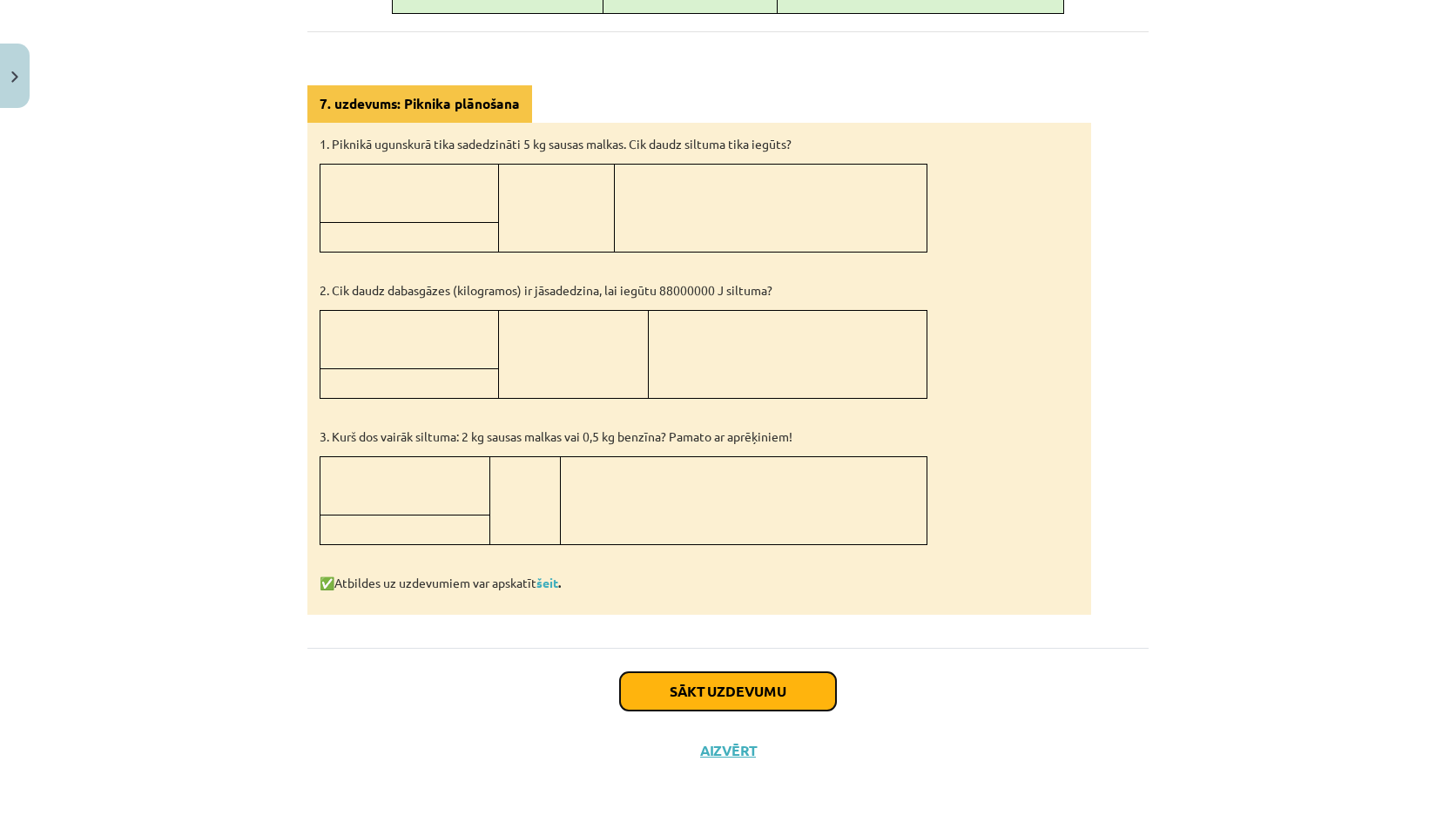
click div "Sākt uzdevumu Aizvērt"
click button "Sākt uzdevumu"
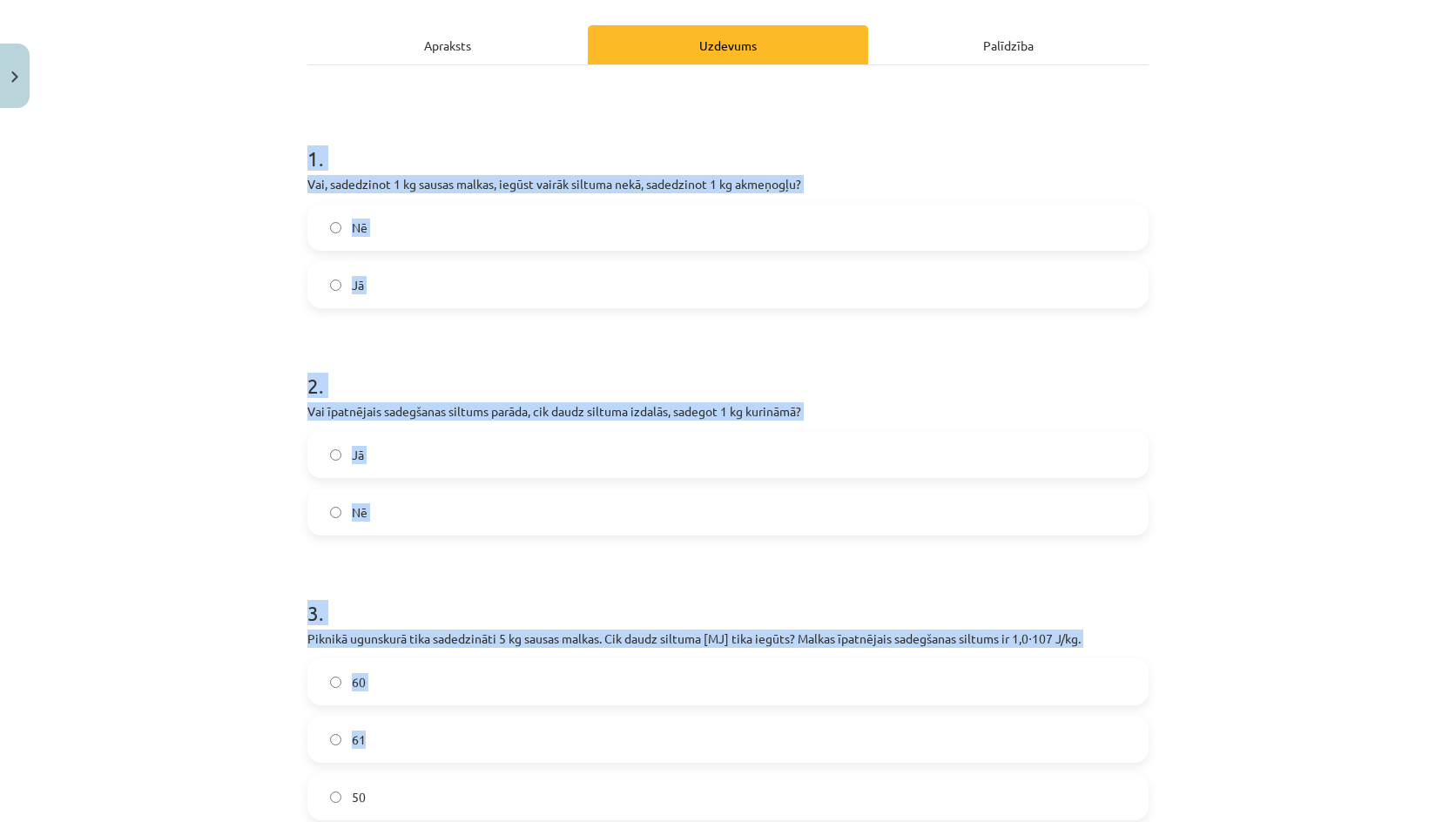
scroll to position [431, 0]
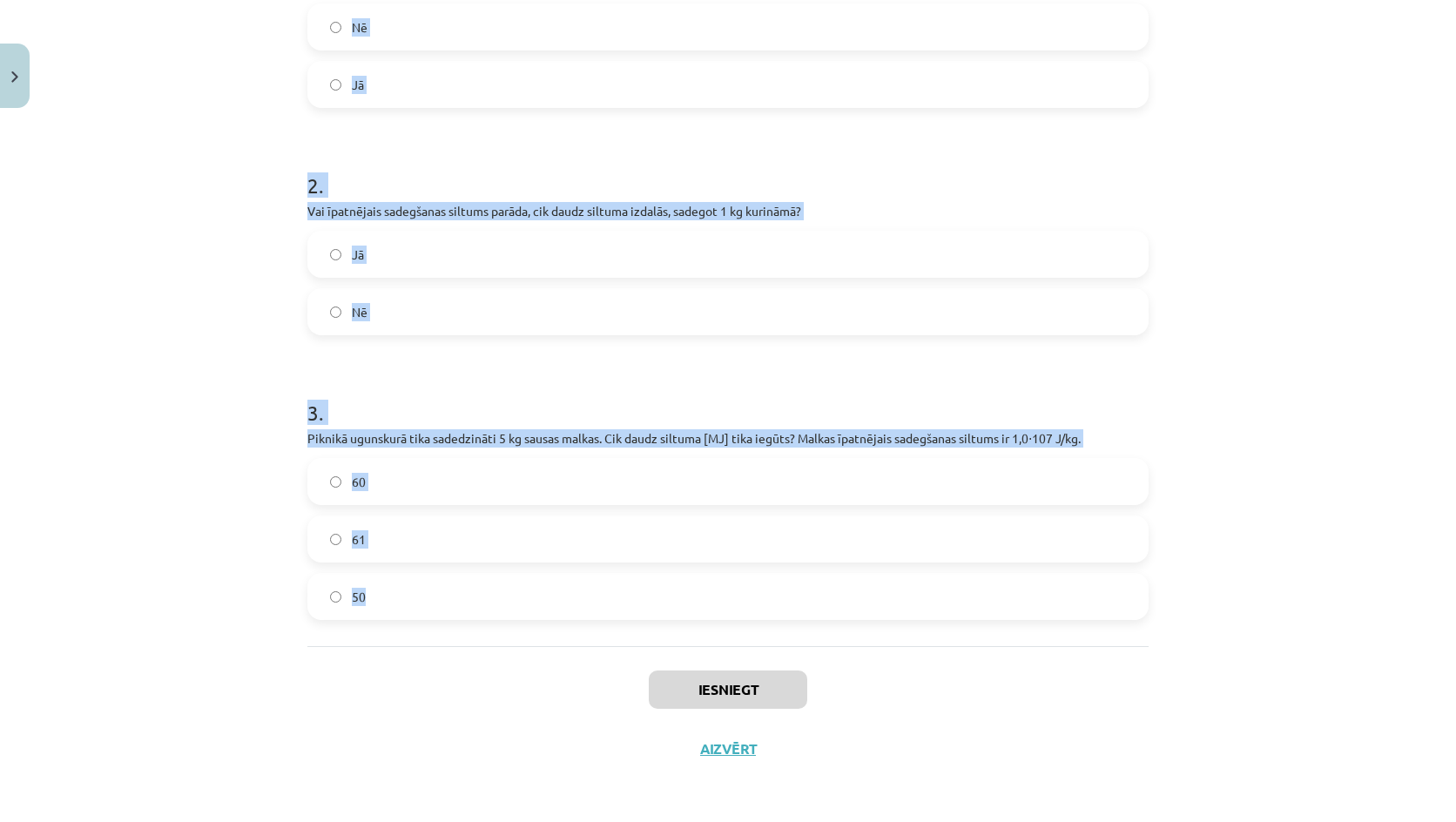
drag, startPoint x: 265, startPoint y: 304, endPoint x: 375, endPoint y: 610, distance: 325.2
click div "Mācību tēma: Fizika 9. klases 1. ieskaites mācību materiāls #8 📝 7. tēma. Kurin…"
copy form "1 . Vai, sadedzinot 1 kg sausas malkas, iegūst vairāk siltuma nekā, sadedzinot …"
click h1 "3 ."
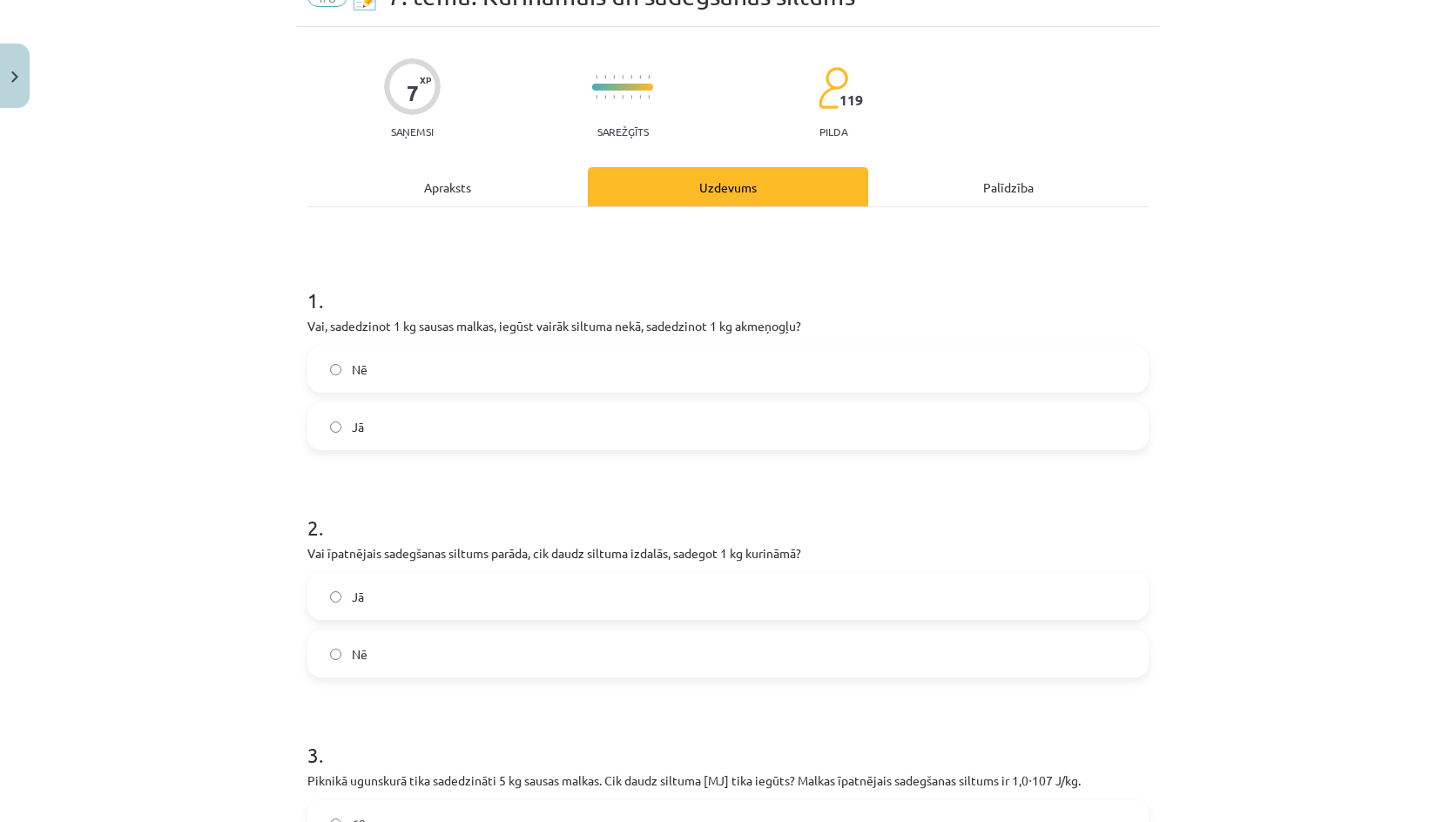
scroll to position [0, 0]
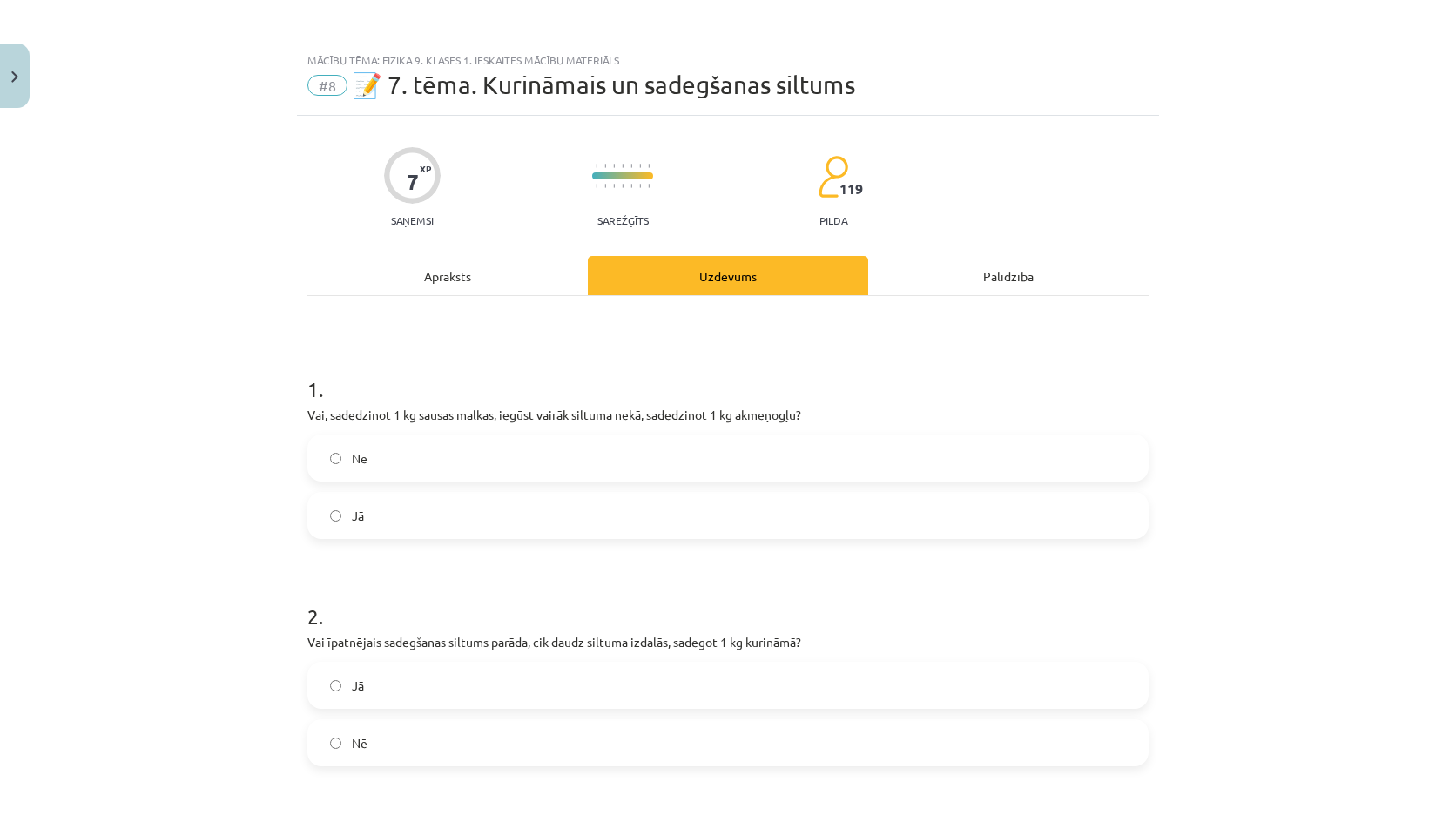
click label "Nē"
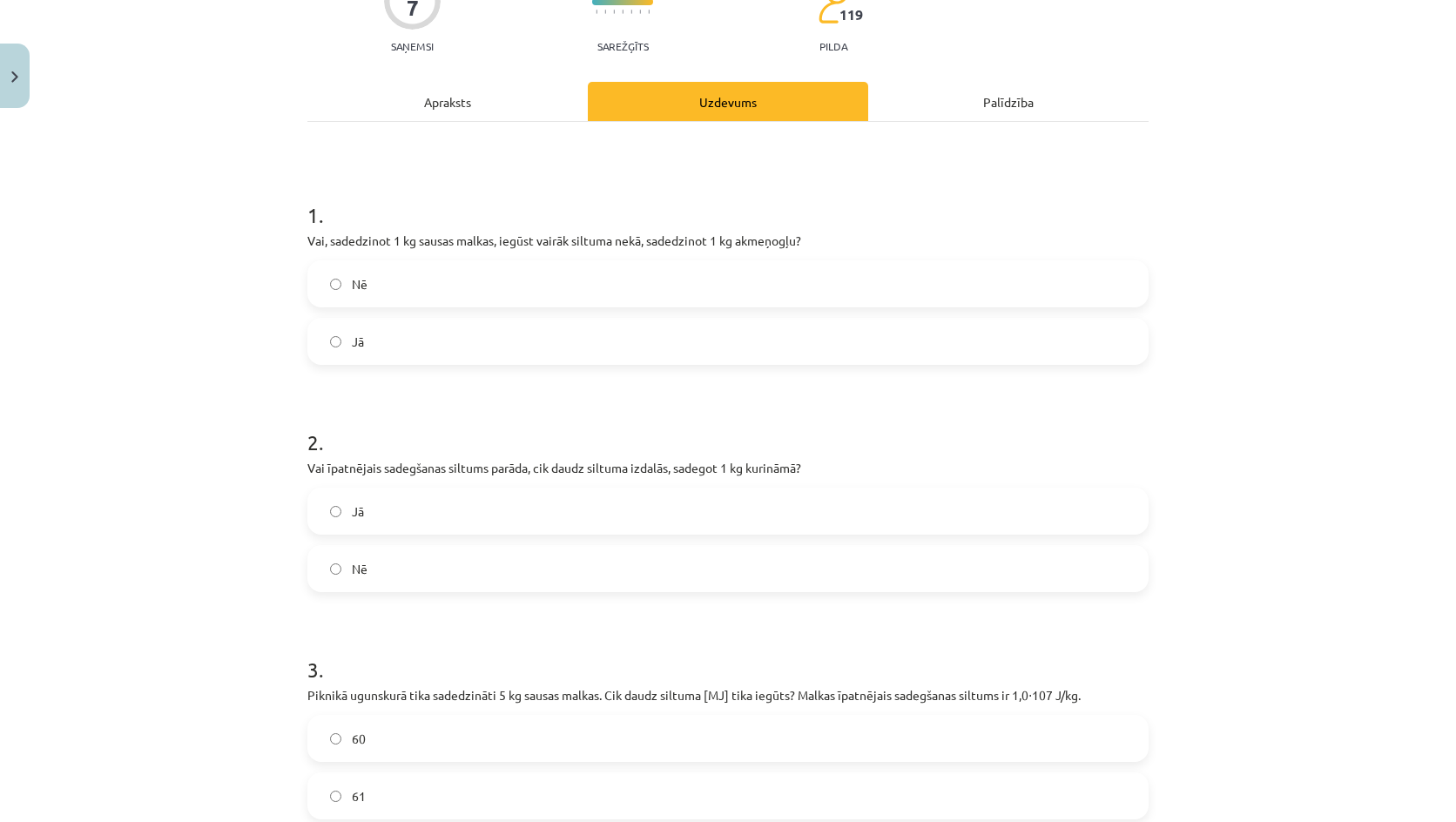
click label "Jā"
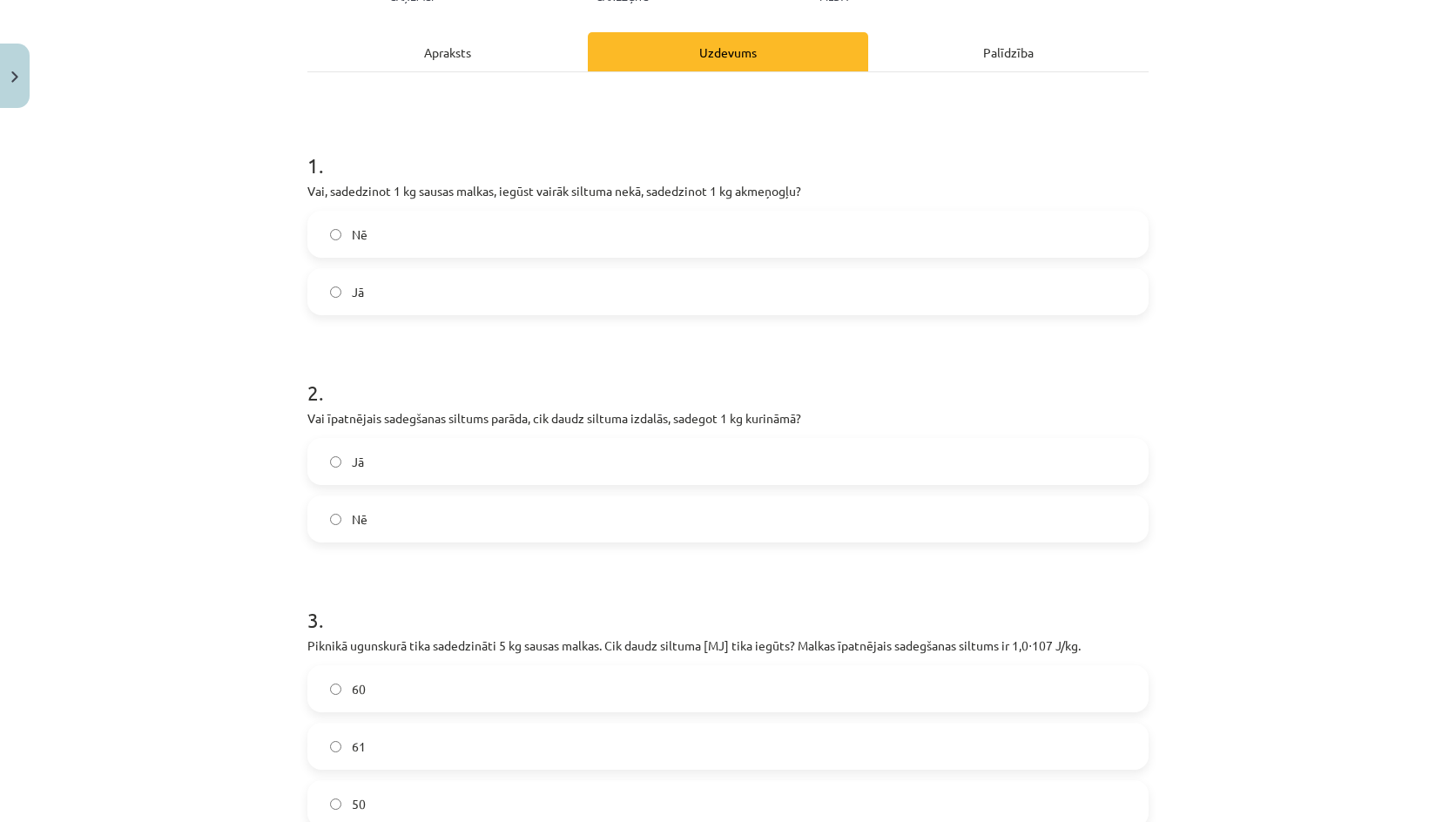
scroll to position [431, 0]
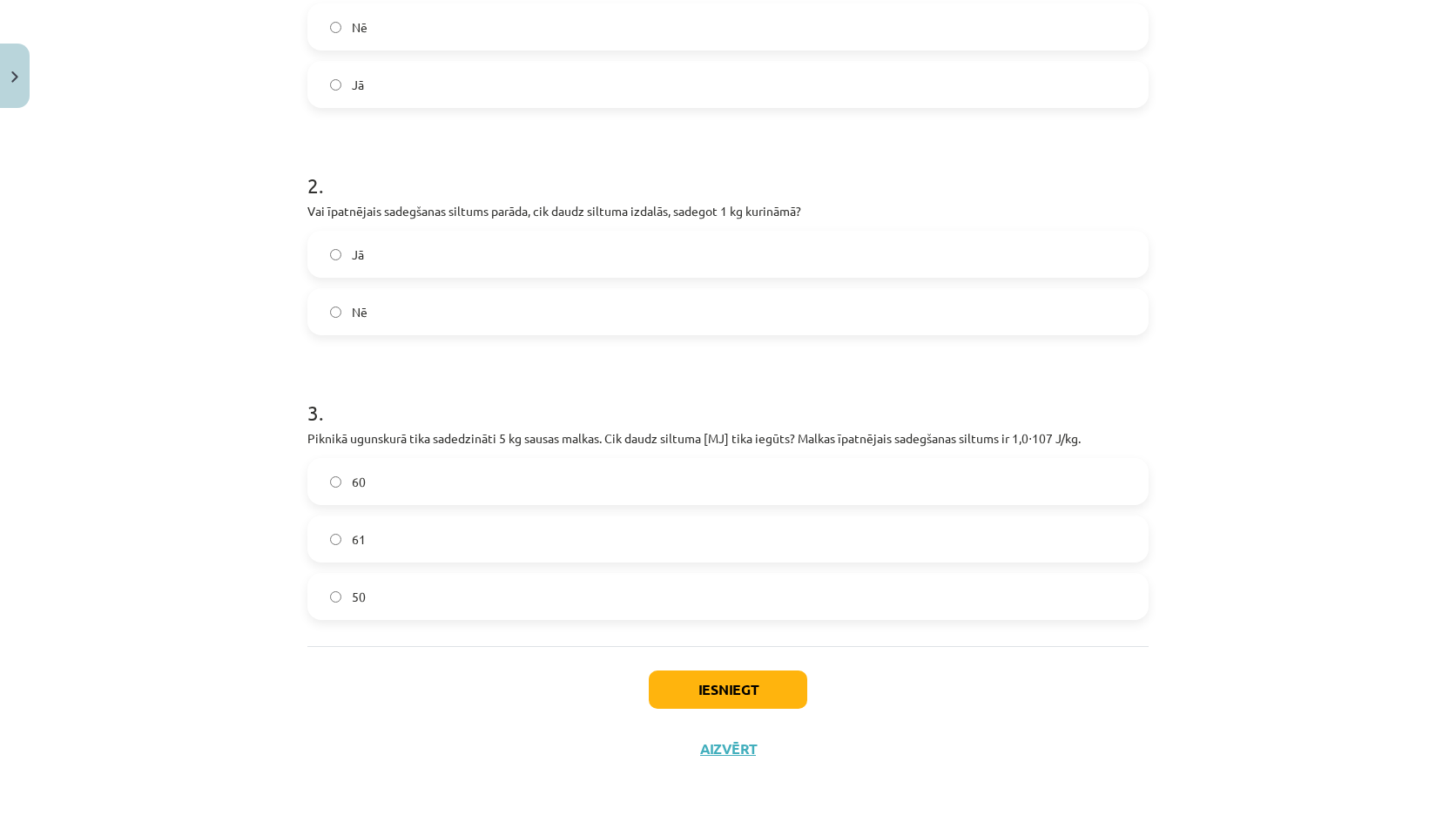
click label "50"
click button "Iesniegt"
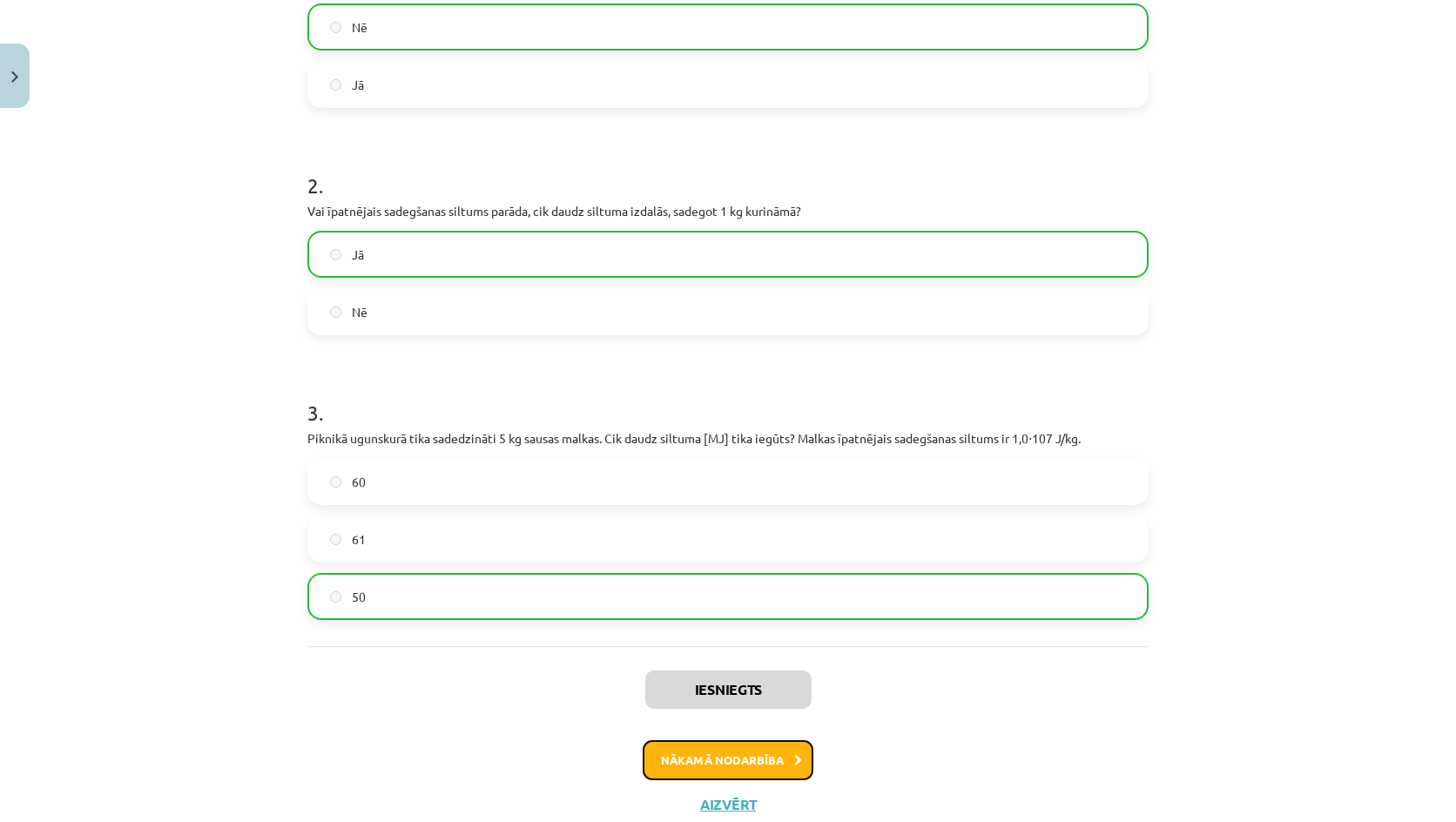
click button "Nākamā nodarbība"
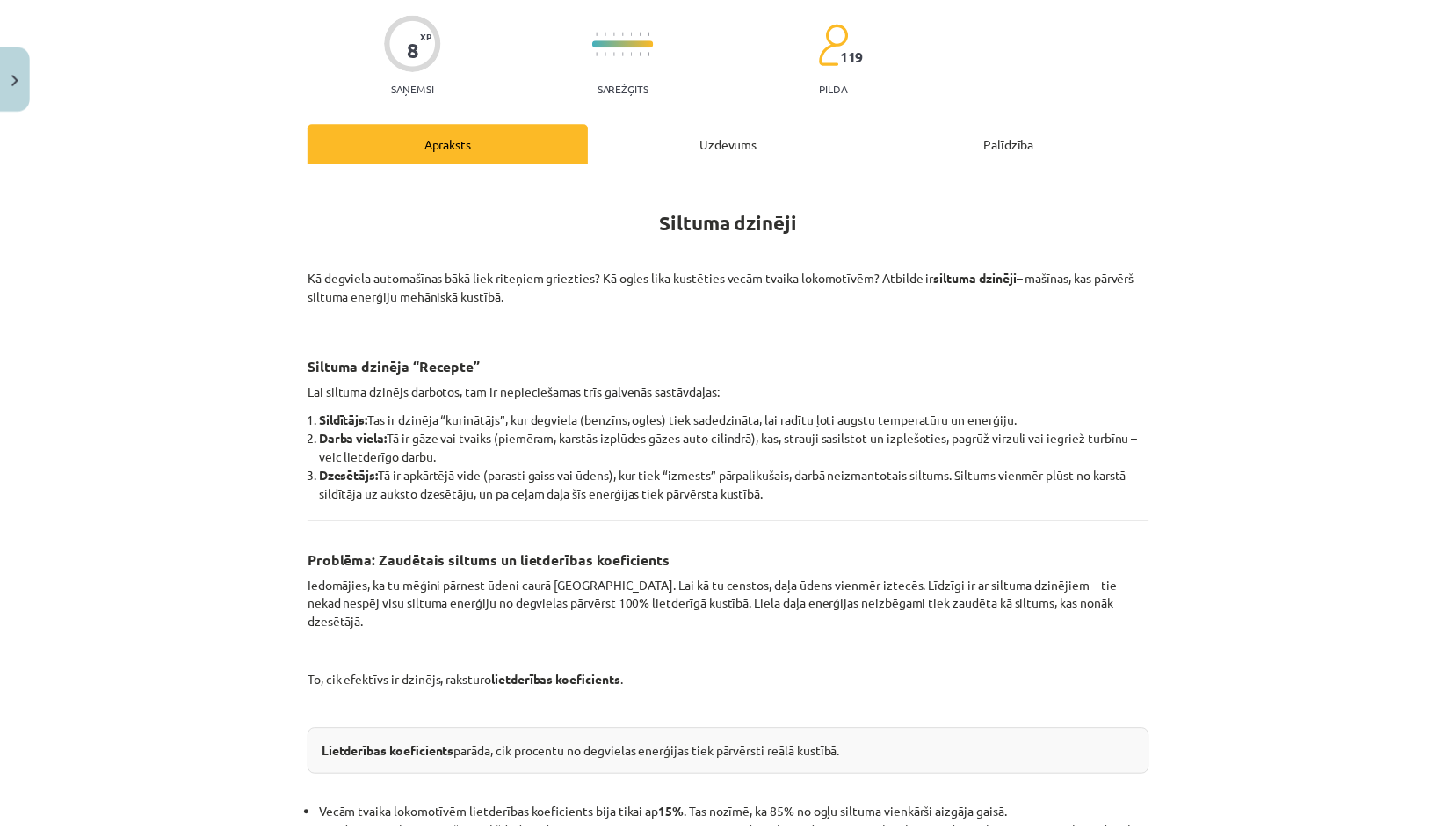
scroll to position [44, 0]
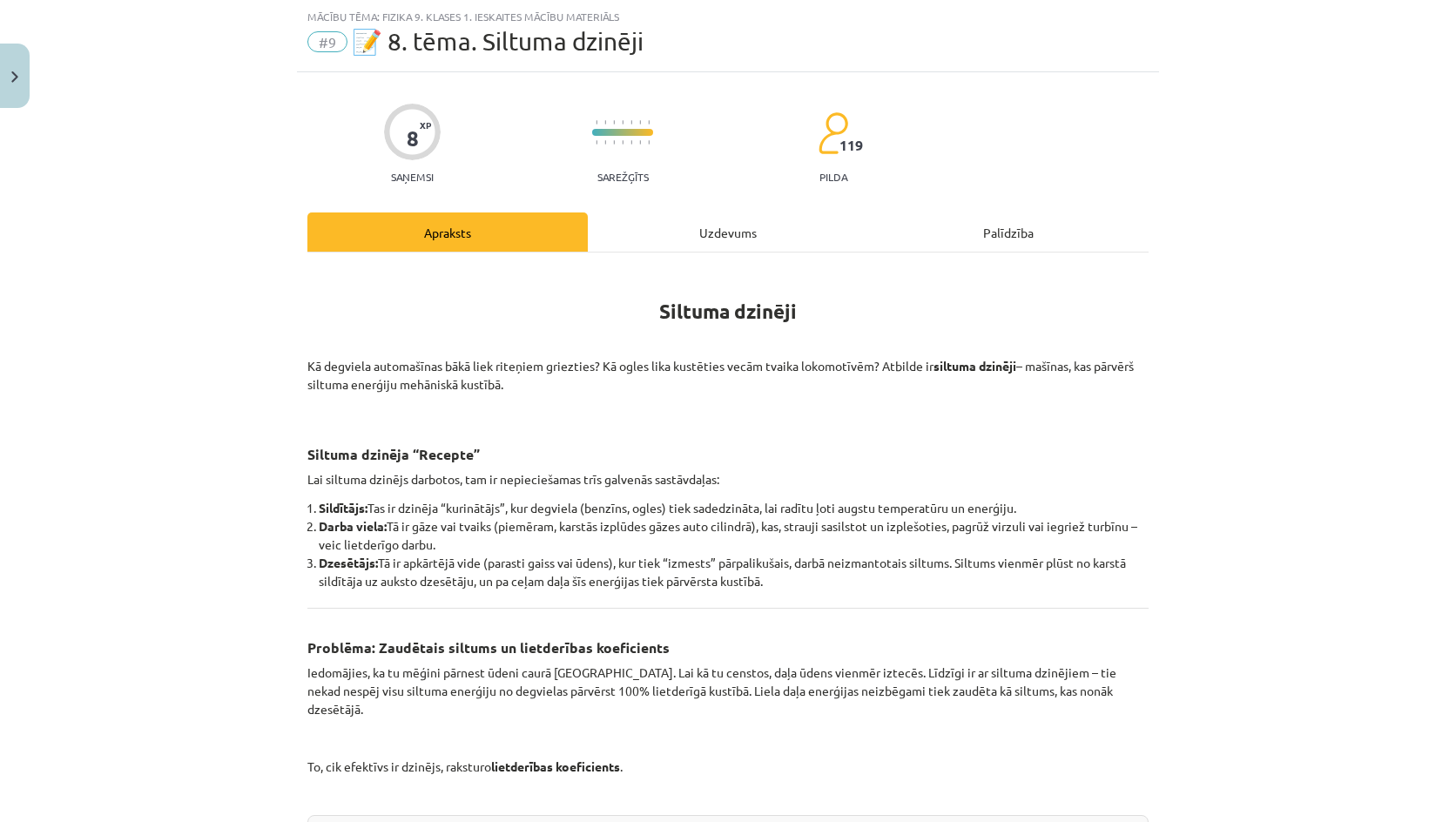
click div "Mācību tēma: Fizika 9. klases 1. ieskaites mācību materiāls #9 📝 8. tēma. Siltu…"
click button "Close"
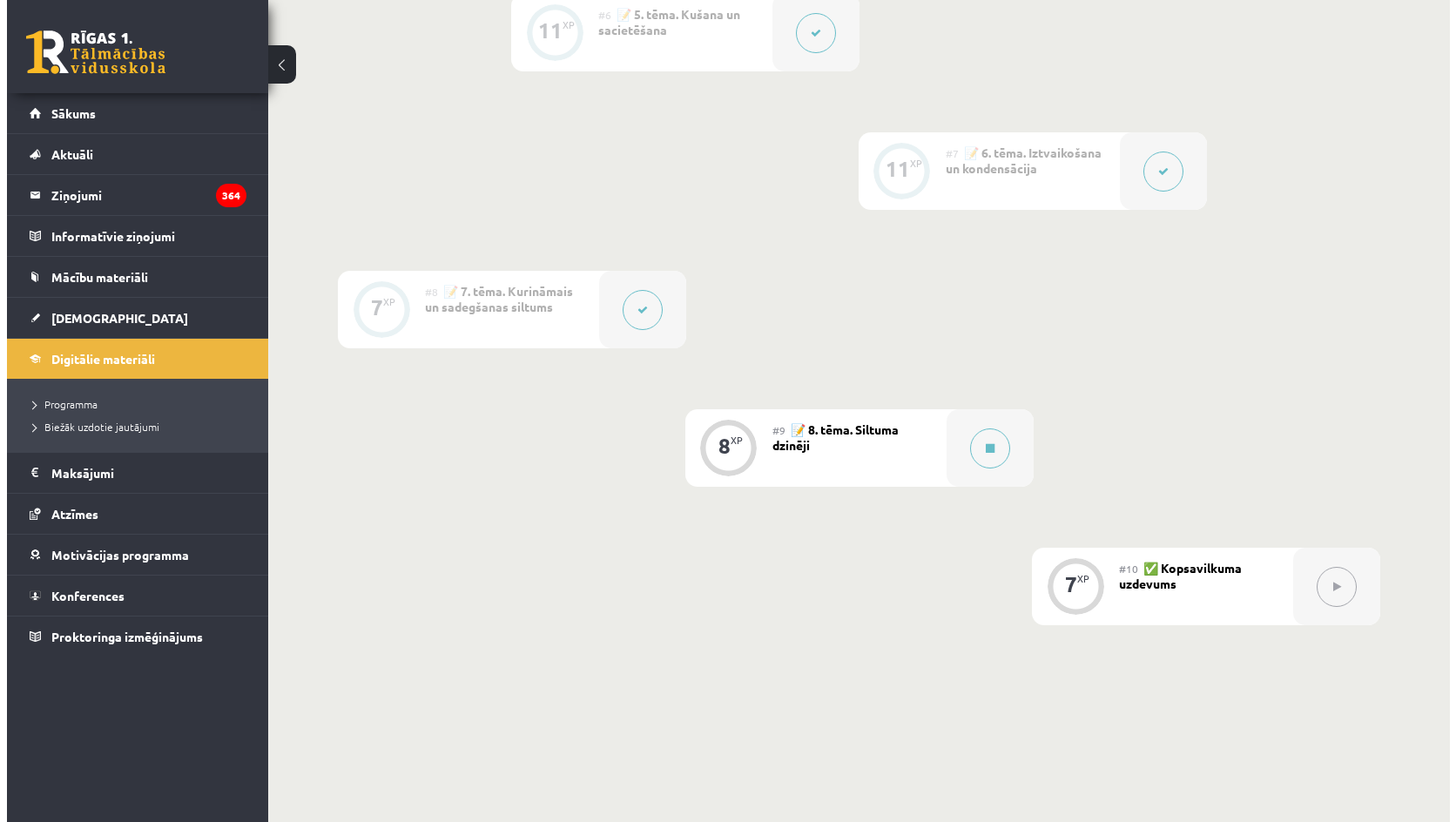
scroll to position [1275, 0]
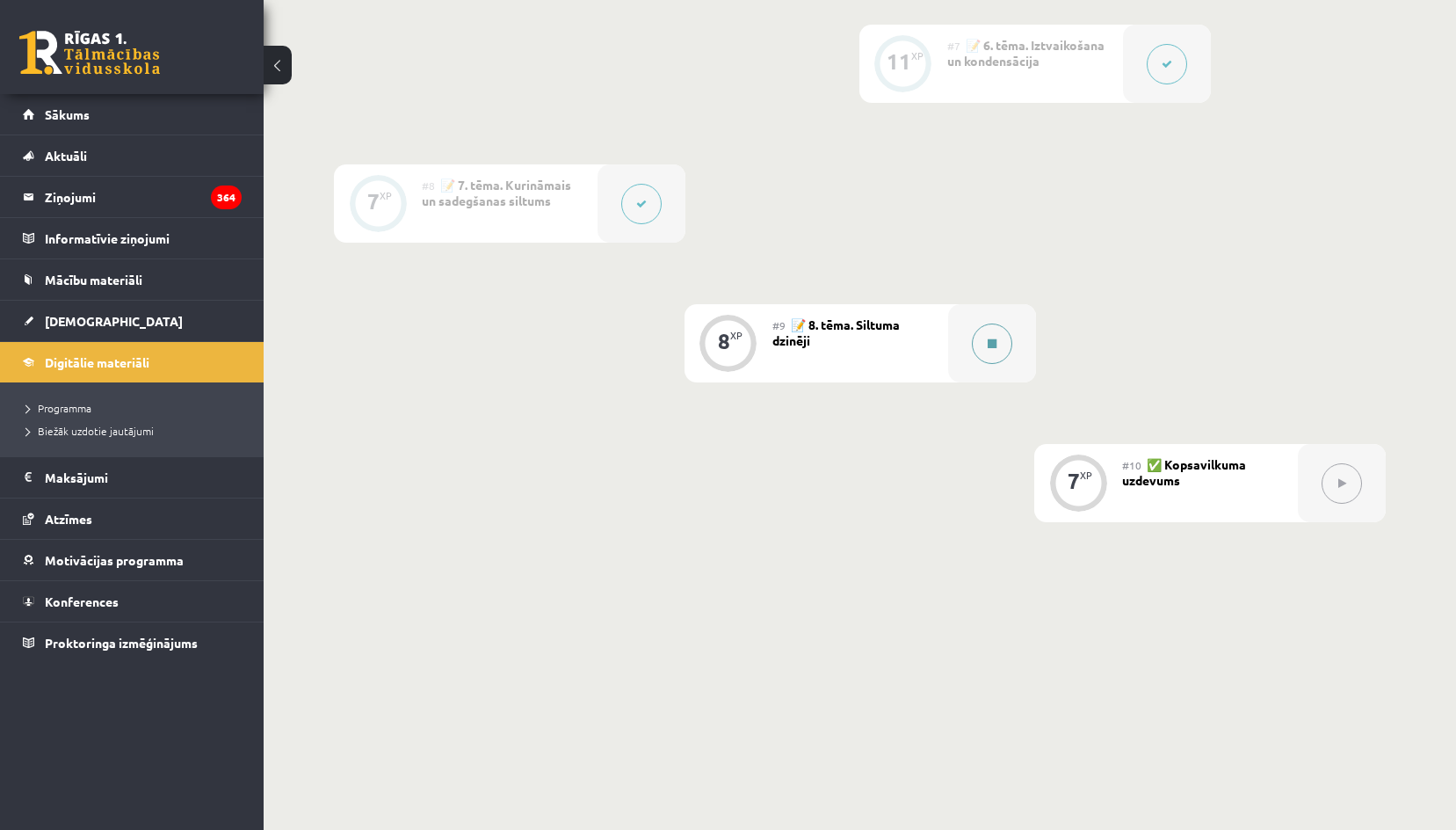
click button
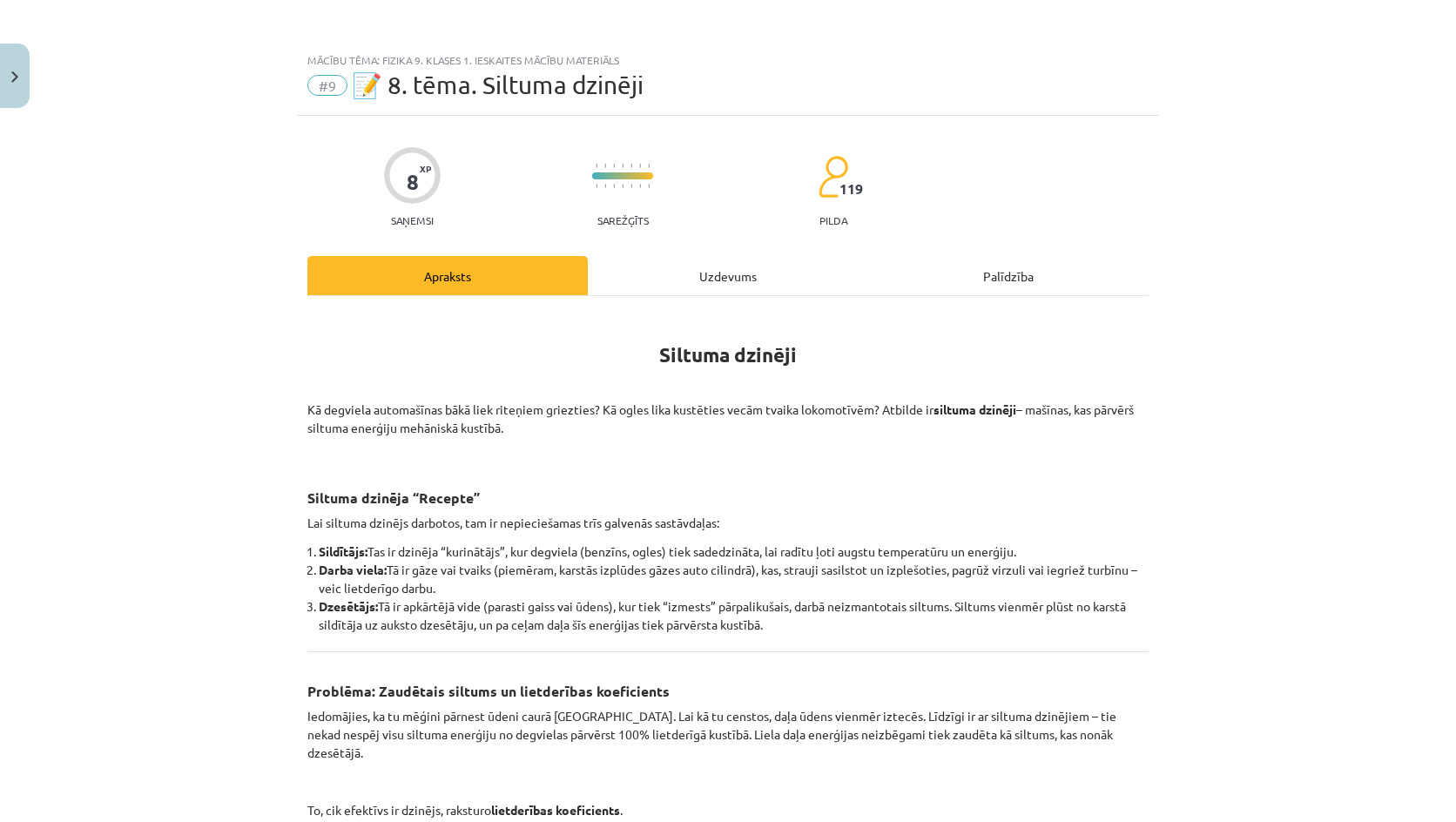
click div "Uzdevums"
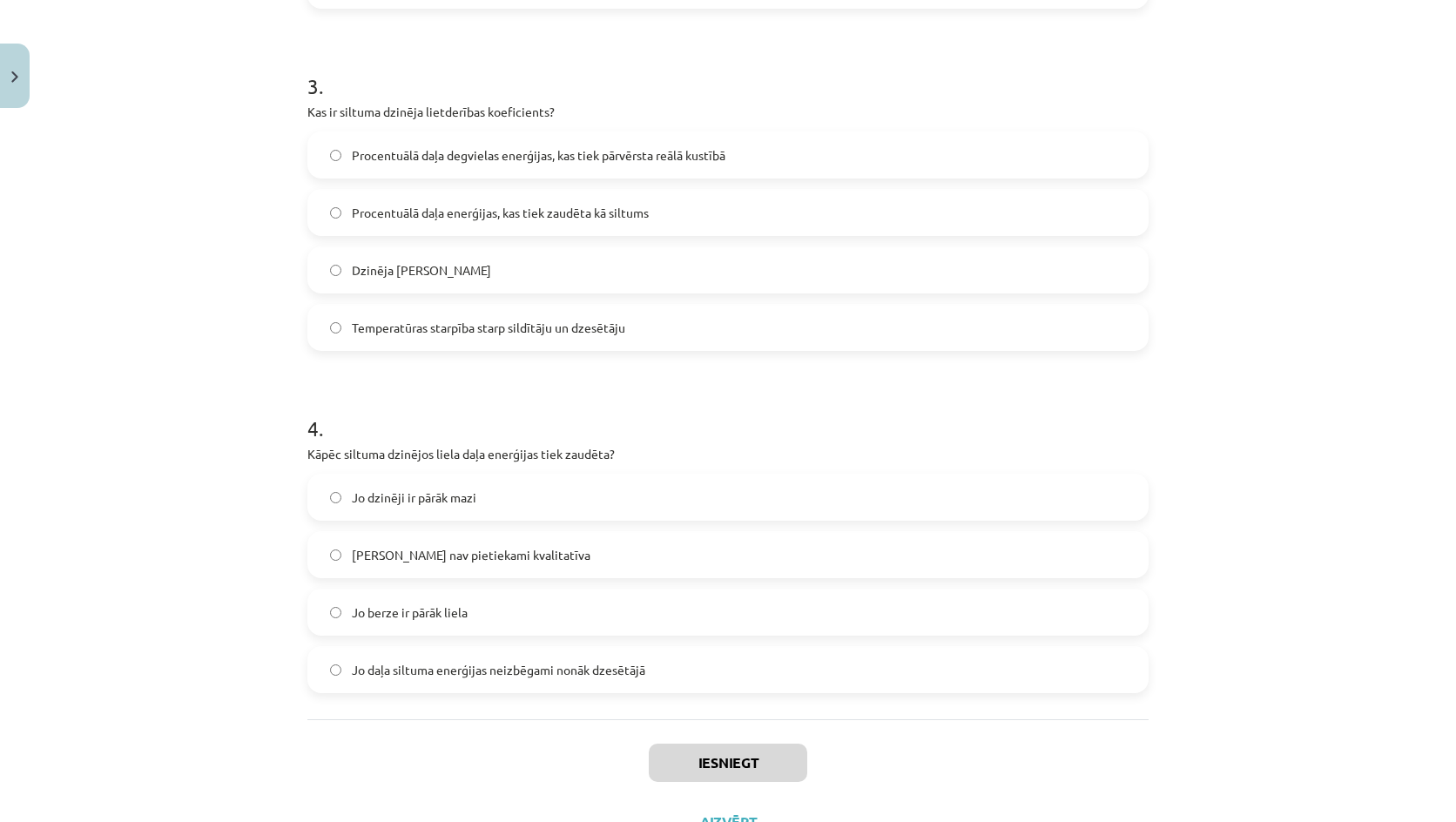
scroll to position [830, 0]
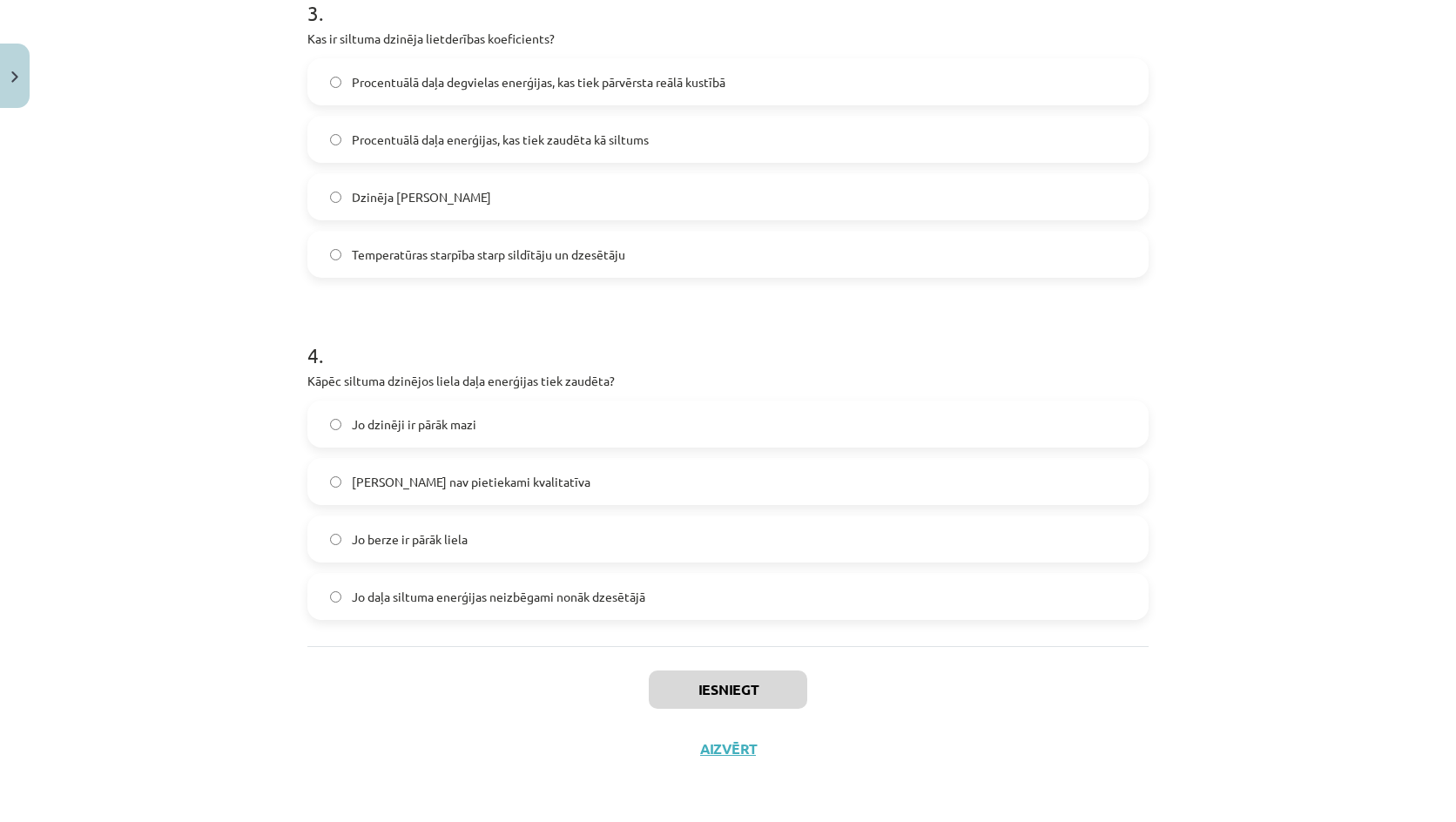
click label "Jo daļa siltuma enerģijas neizbēgami nonāk dzesētājā"
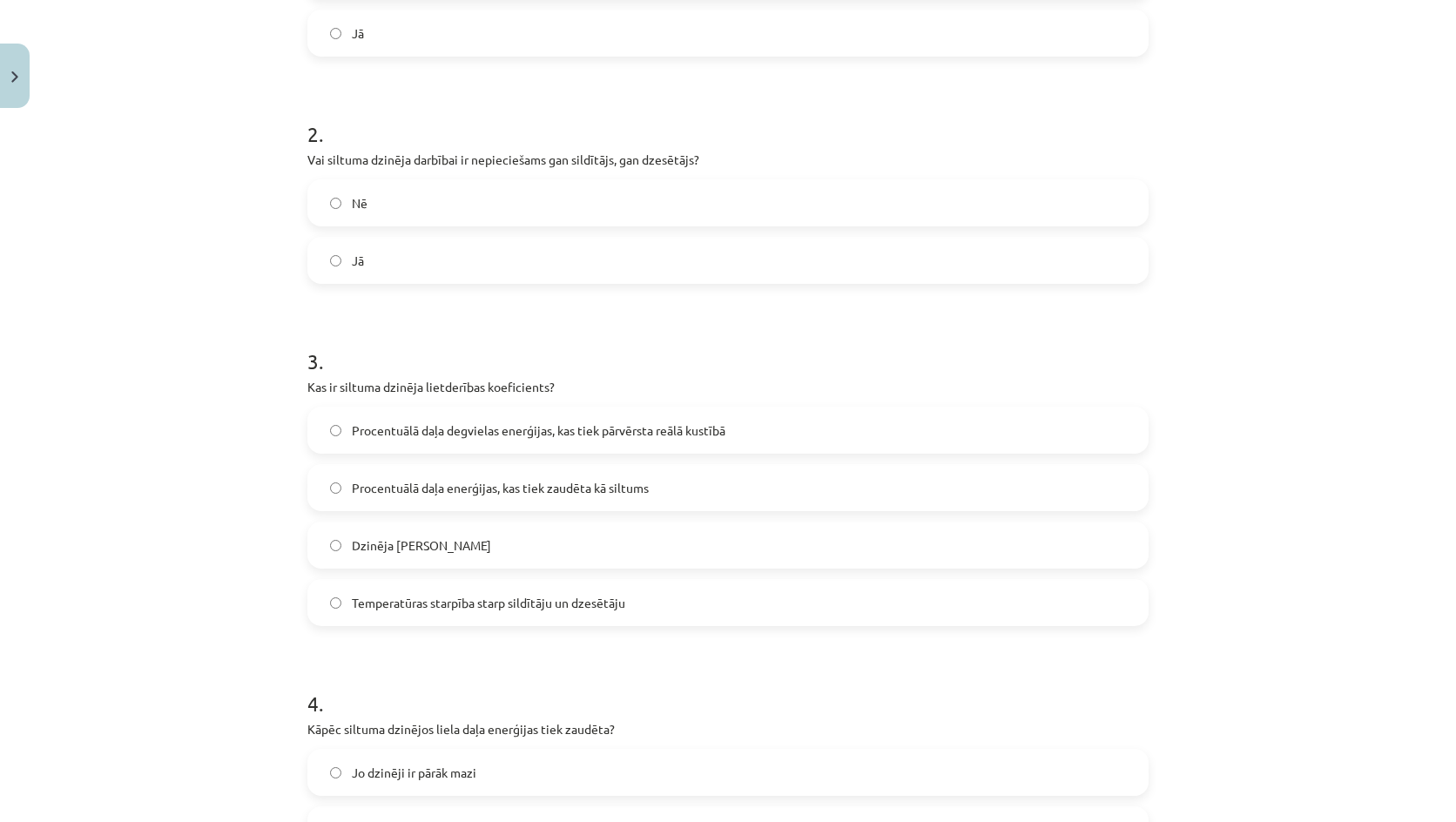
click span "Procentuālā daļa degvielas enerģijas, kas tiek pārvērsta reālā kustībā"
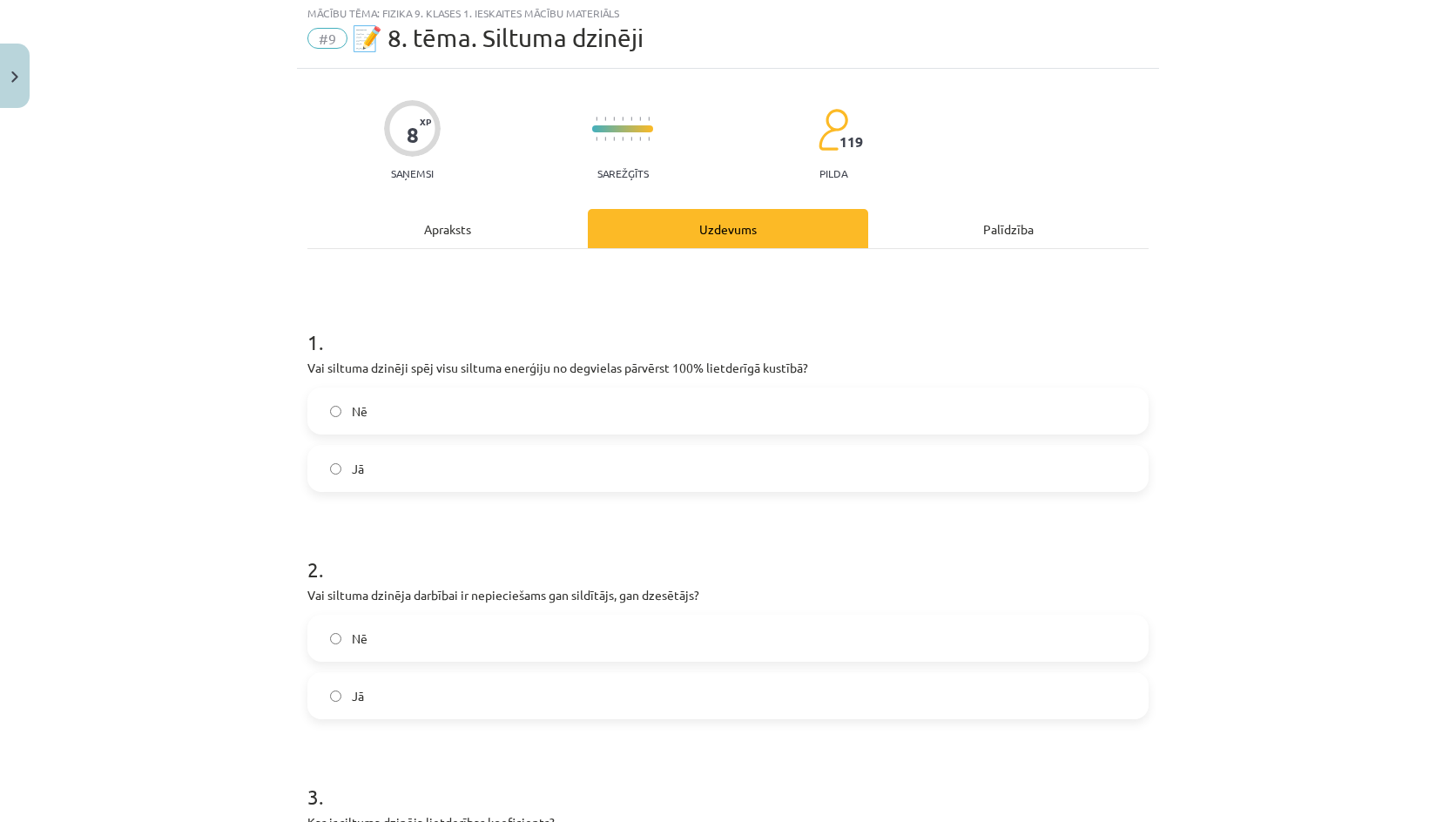
click div "Nē Jā"
click label "Jā"
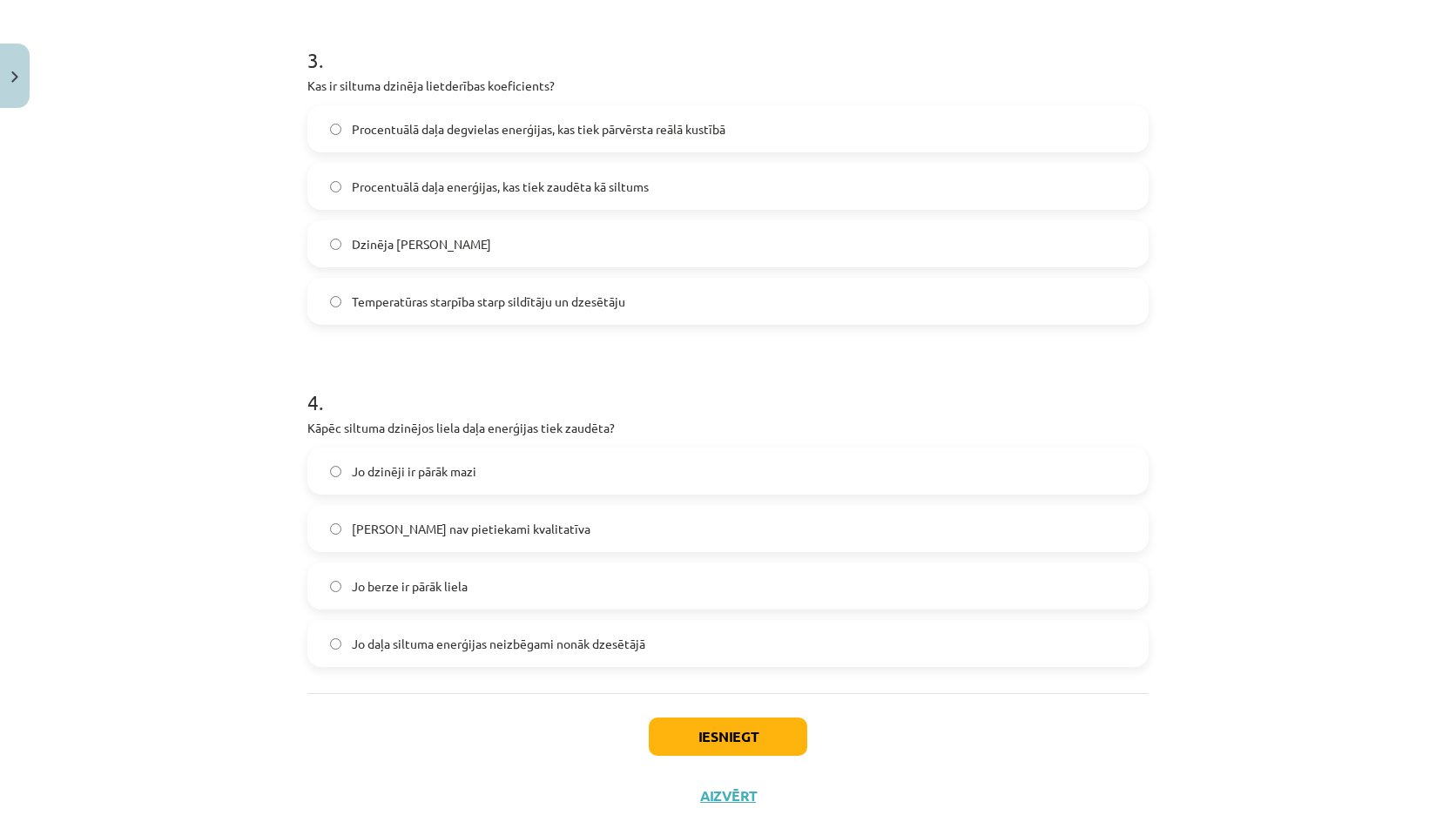
scroll to position [830, 0]
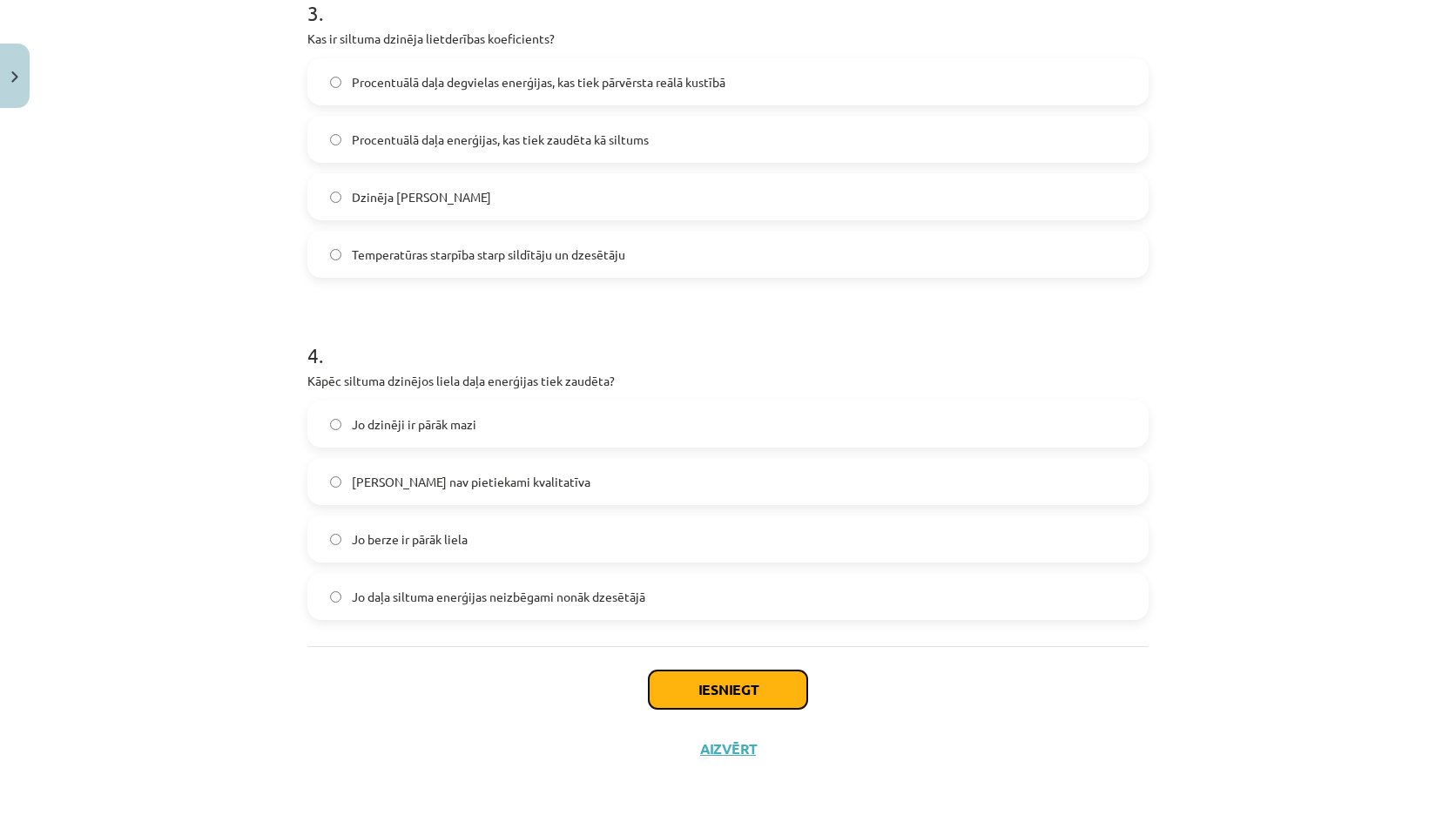
click button "Iesniegt"
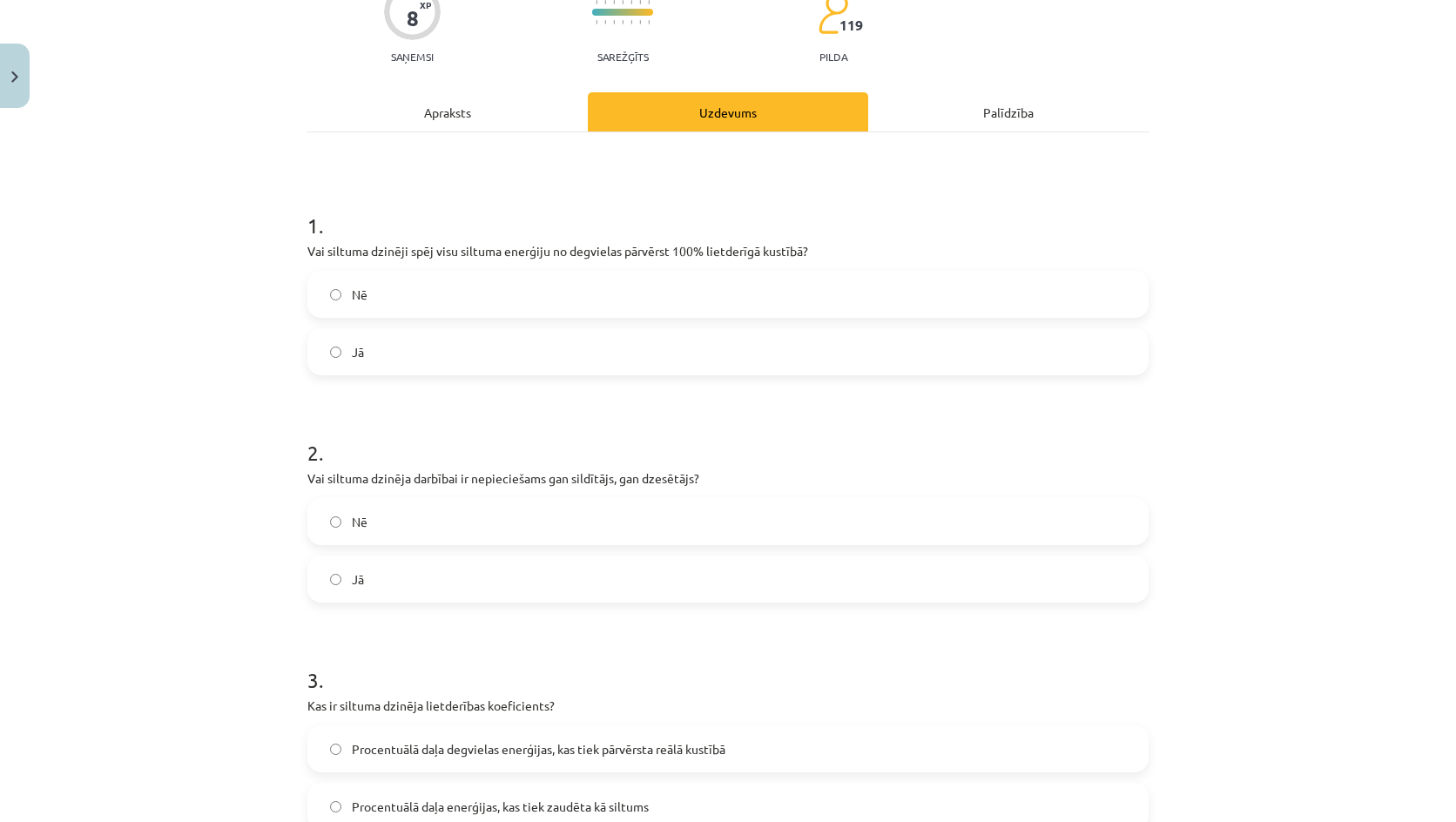
scroll to position [0, 0]
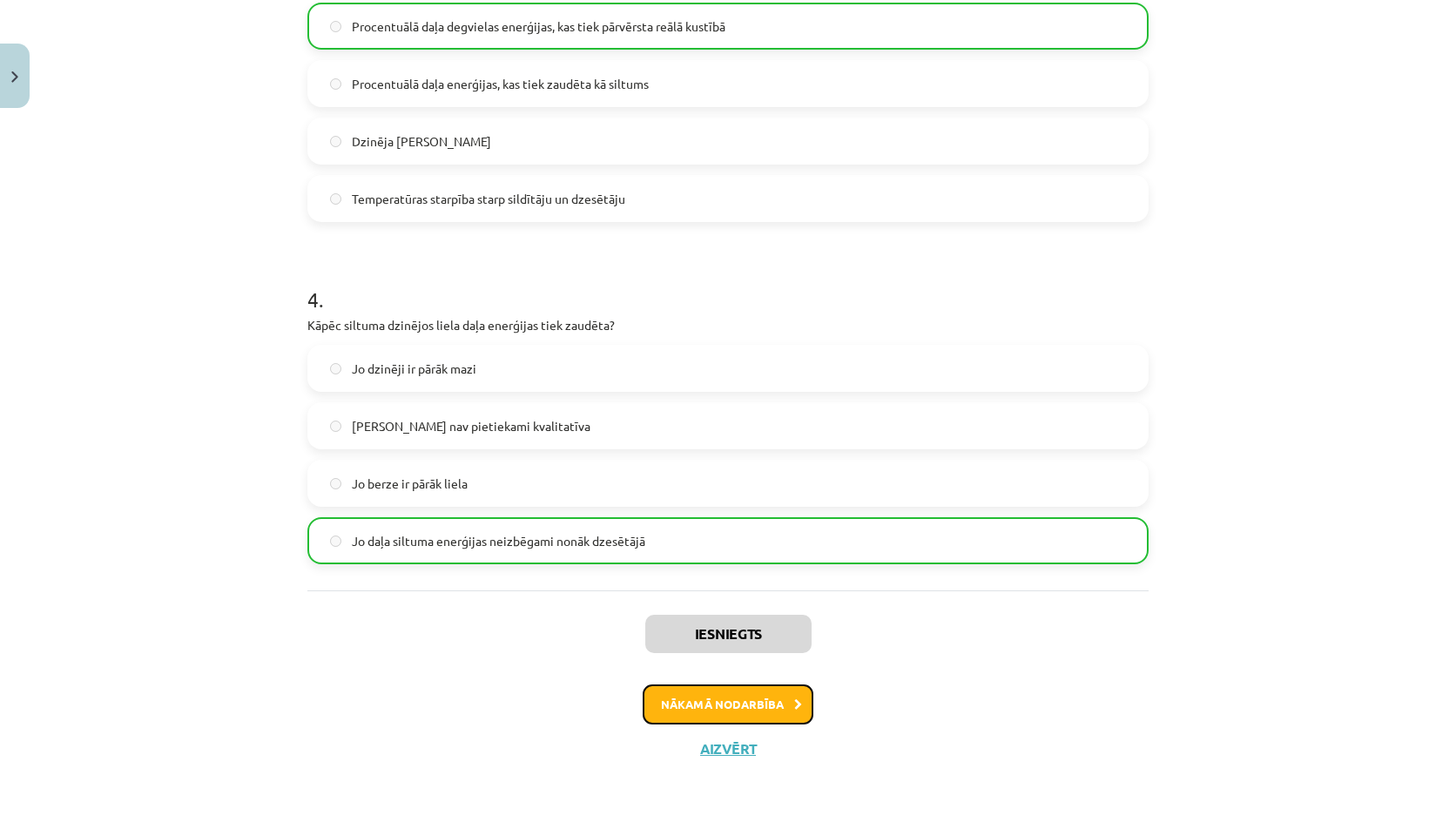
click button "Nākamā nodarbība"
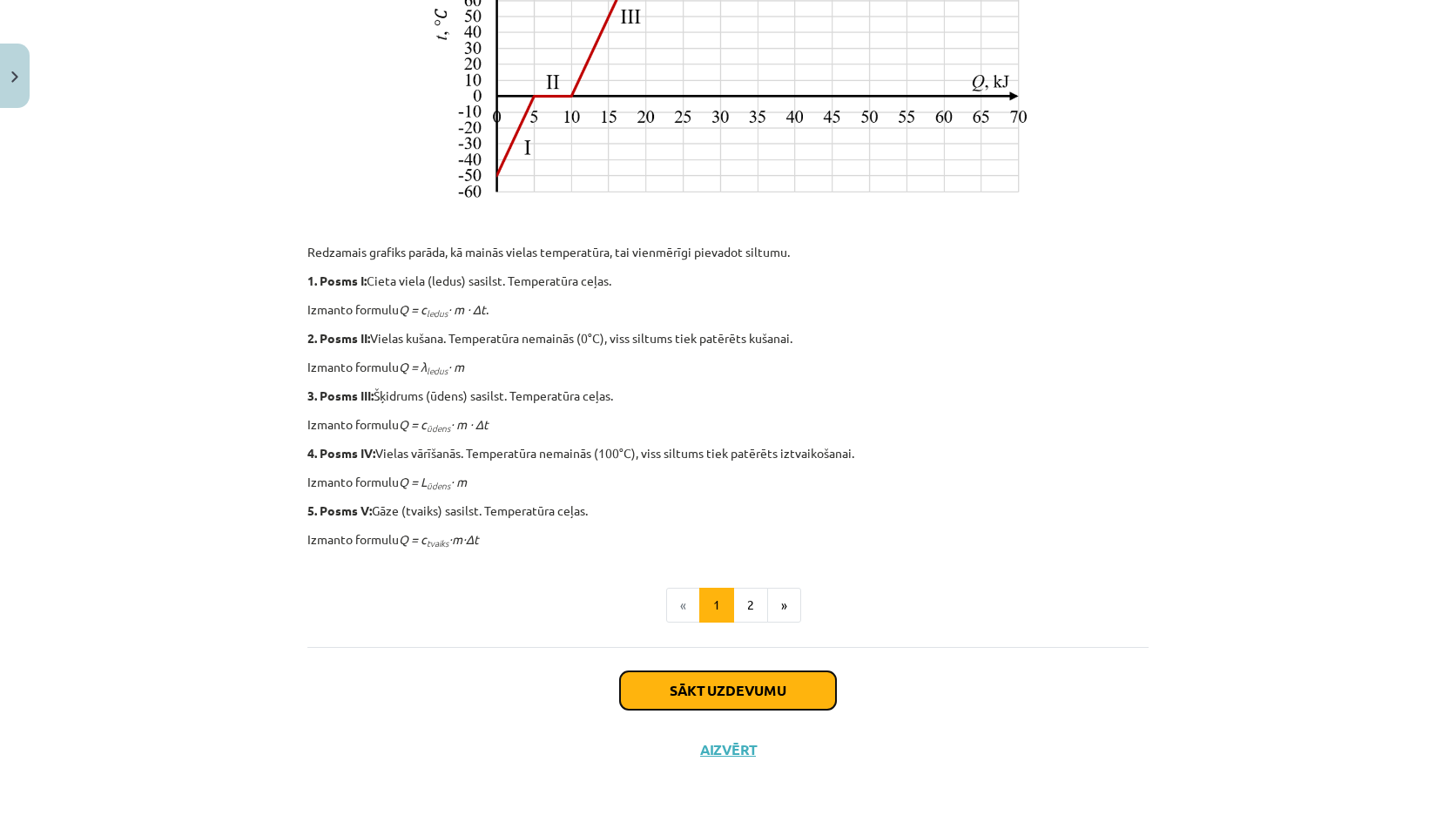
click button "Sākt uzdevumu"
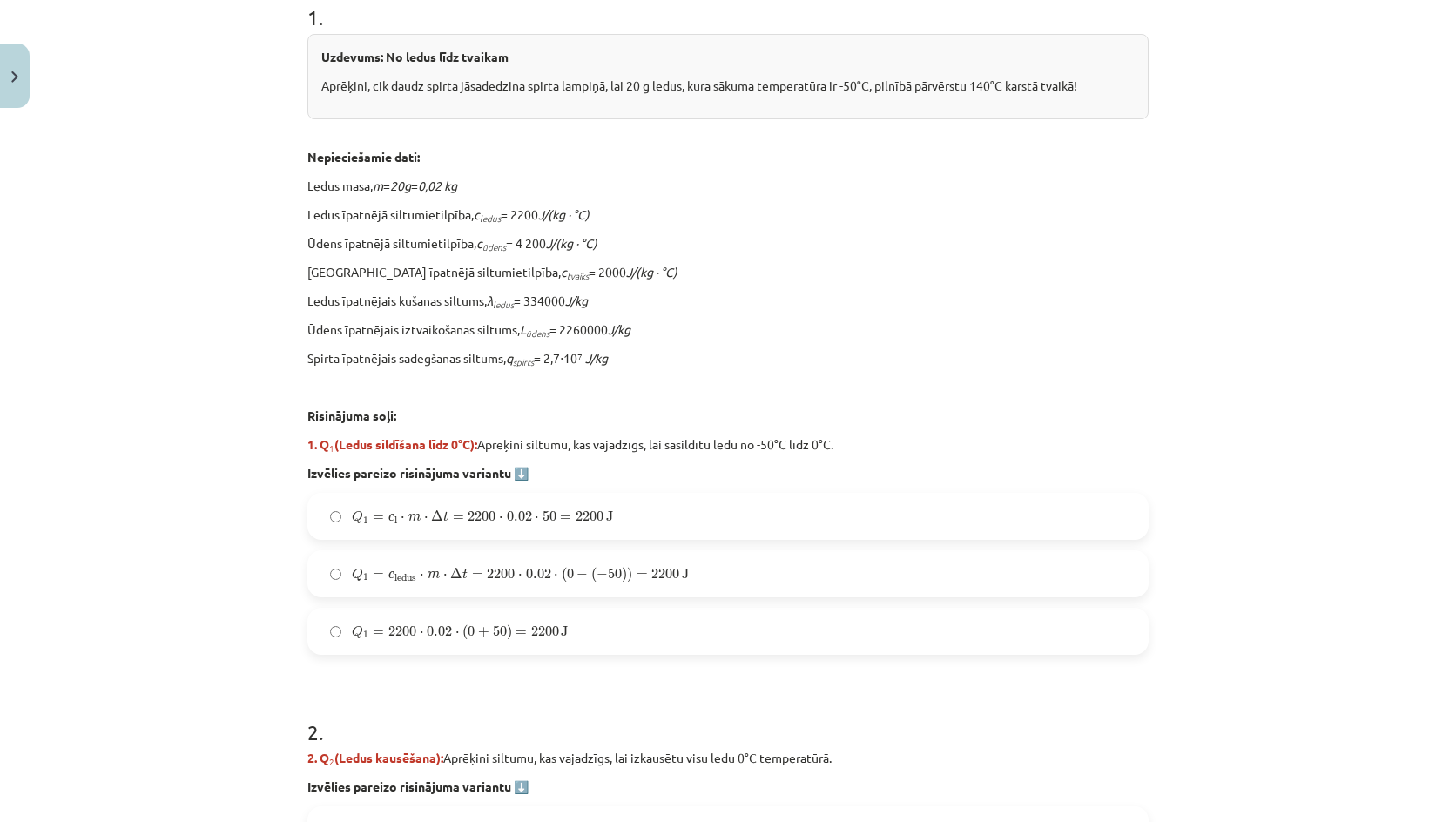
scroll to position [653, 0]
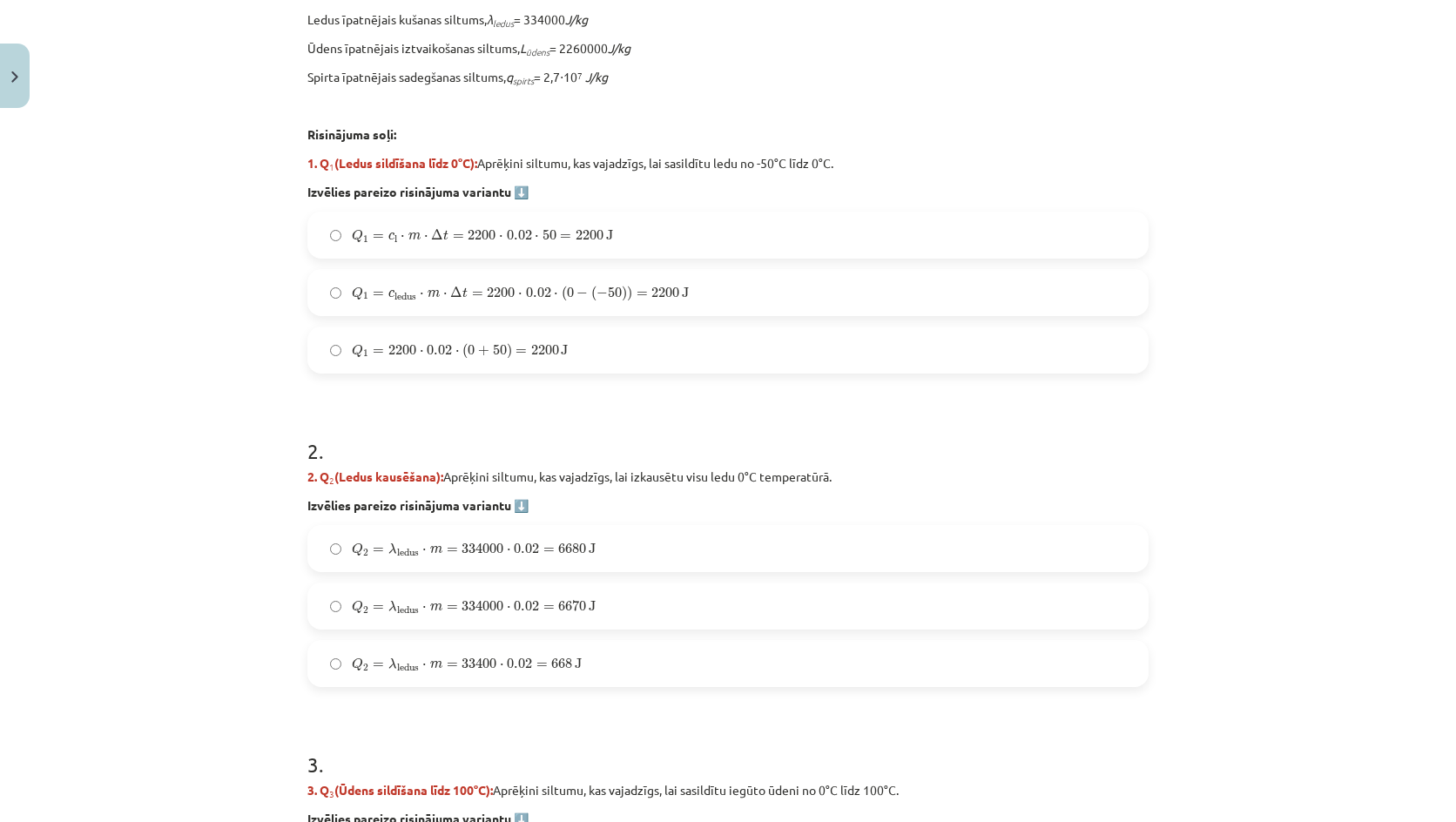
click label "Q 1 = c l ⋅ m ⋅ Δ t = 2200 ⋅ 0.02 ⋅ 50 = 2200 J Q 1 = c l ⋅ m ⋅ Δ t = 2200 ⋅ 0.…"
click label "Q 2 = λ ledus ⋅ m = 334000 ⋅ 0.02 = 6680 J Q 2 = λ ledus ⋅ m = 334000 ⋅ 0.02 = …"
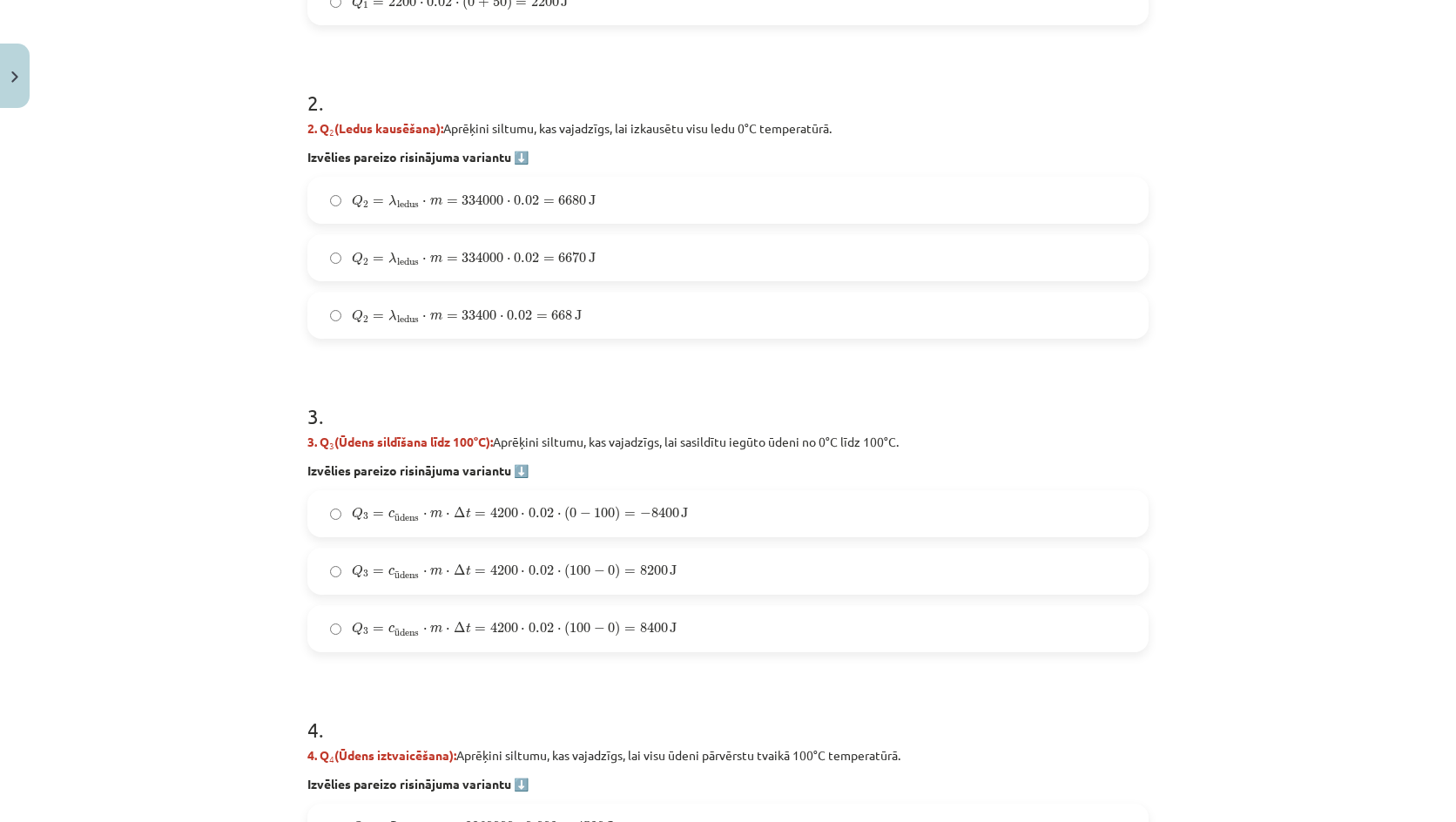
click label "Q 3 = c ū dens ⋅ m ⋅ Δ t = 4200 ⋅ 0.02 ⋅ ( 100 − 0 ) = 8200 J Q 3 = c ūdens ⋅ m…"
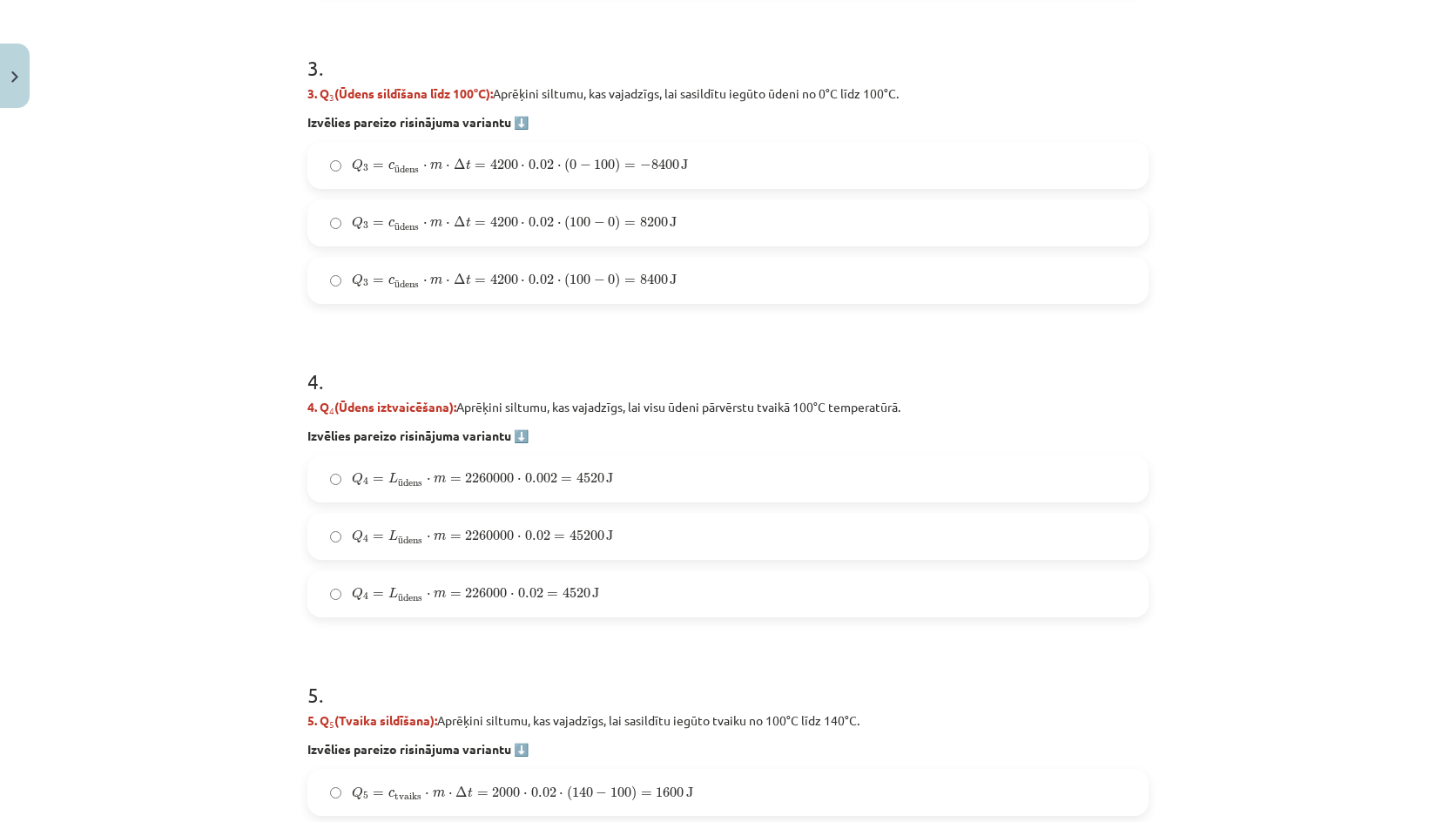
click label "Q 4 = L ū dens ⋅ m = 2260000 ⋅ 0.002 = 4520 J Q 4 = L ūdens ⋅ m = 2260000 ⋅ 0.0…"
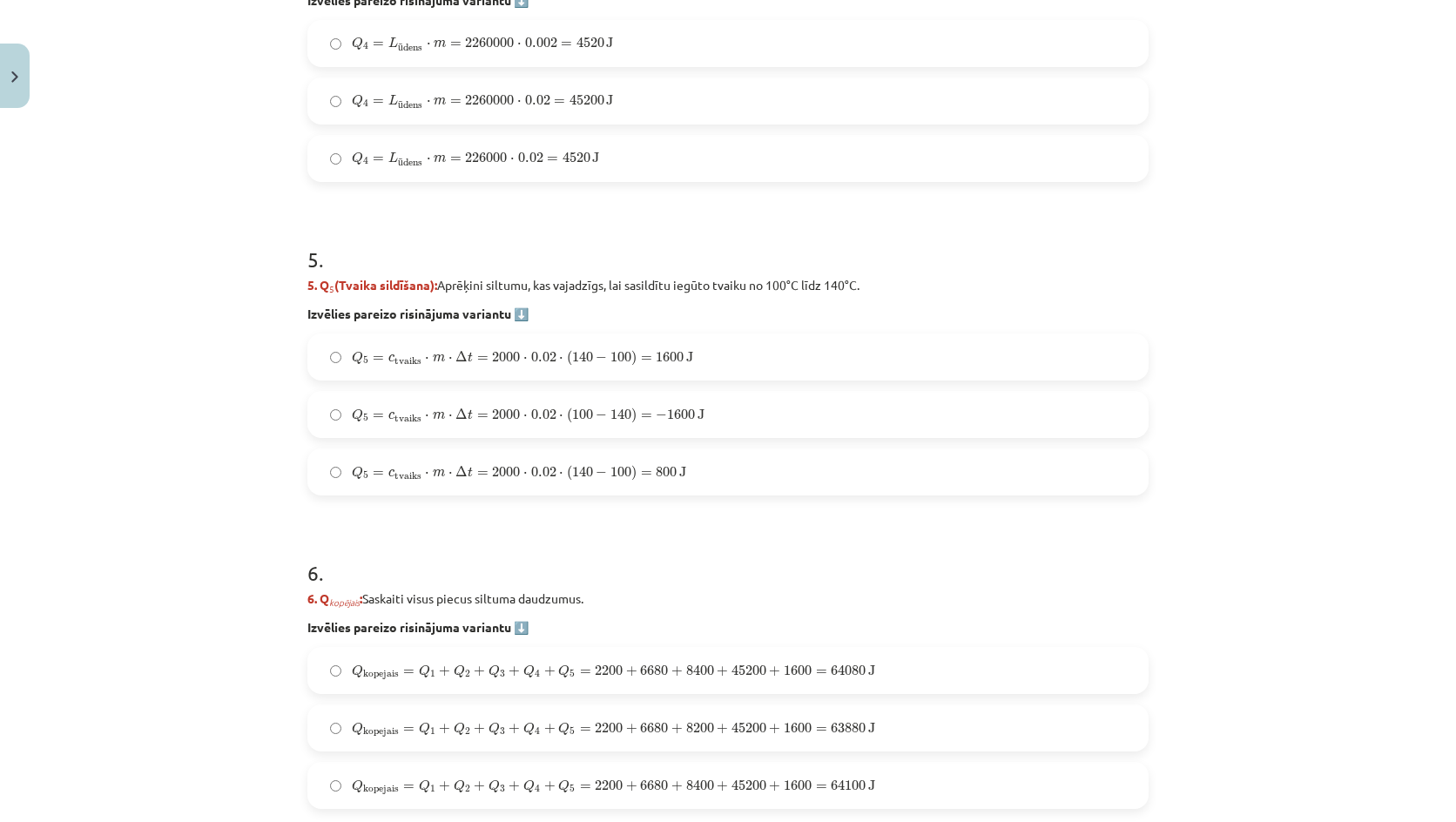
click span "Δ"
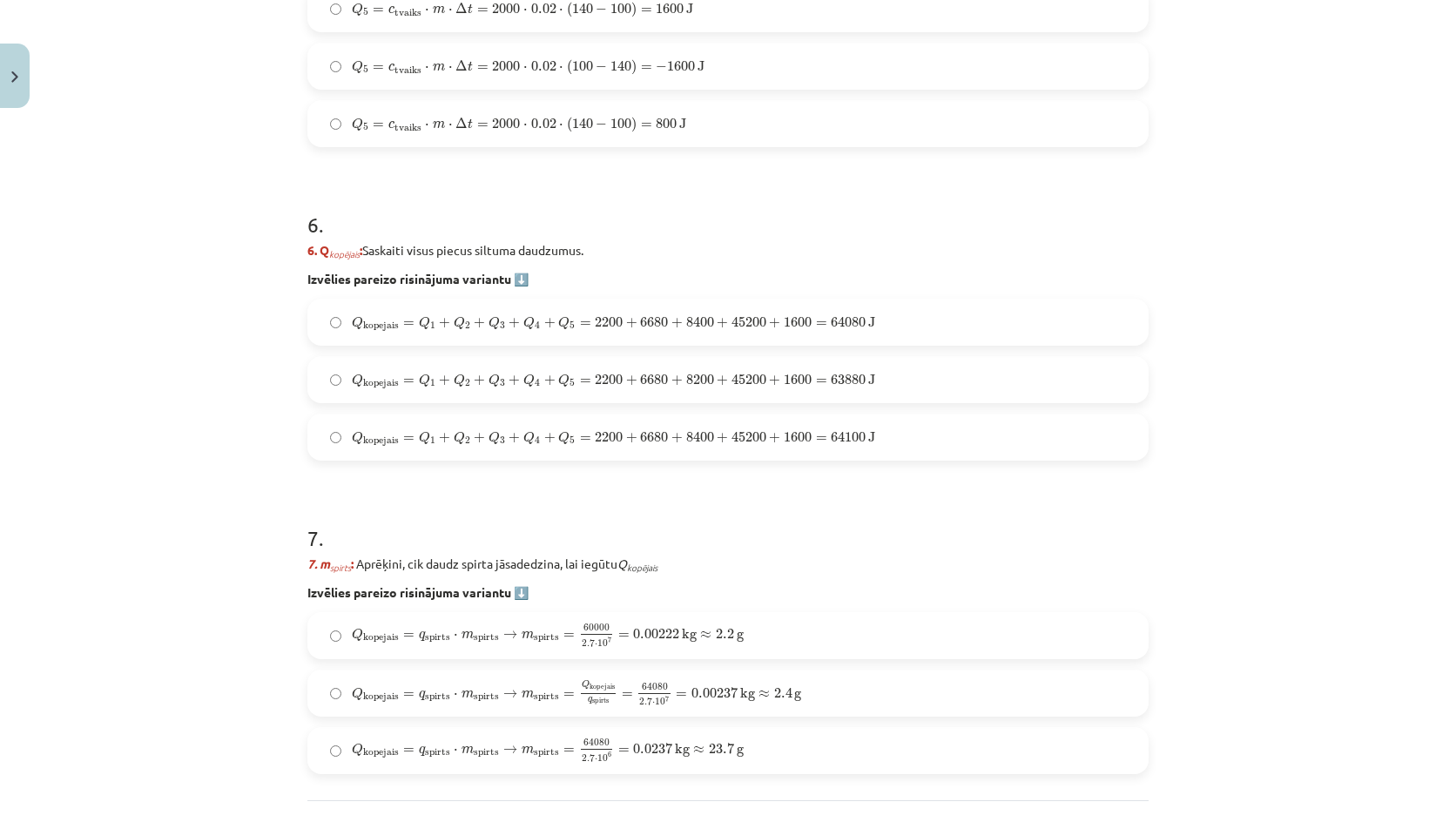
click span "+"
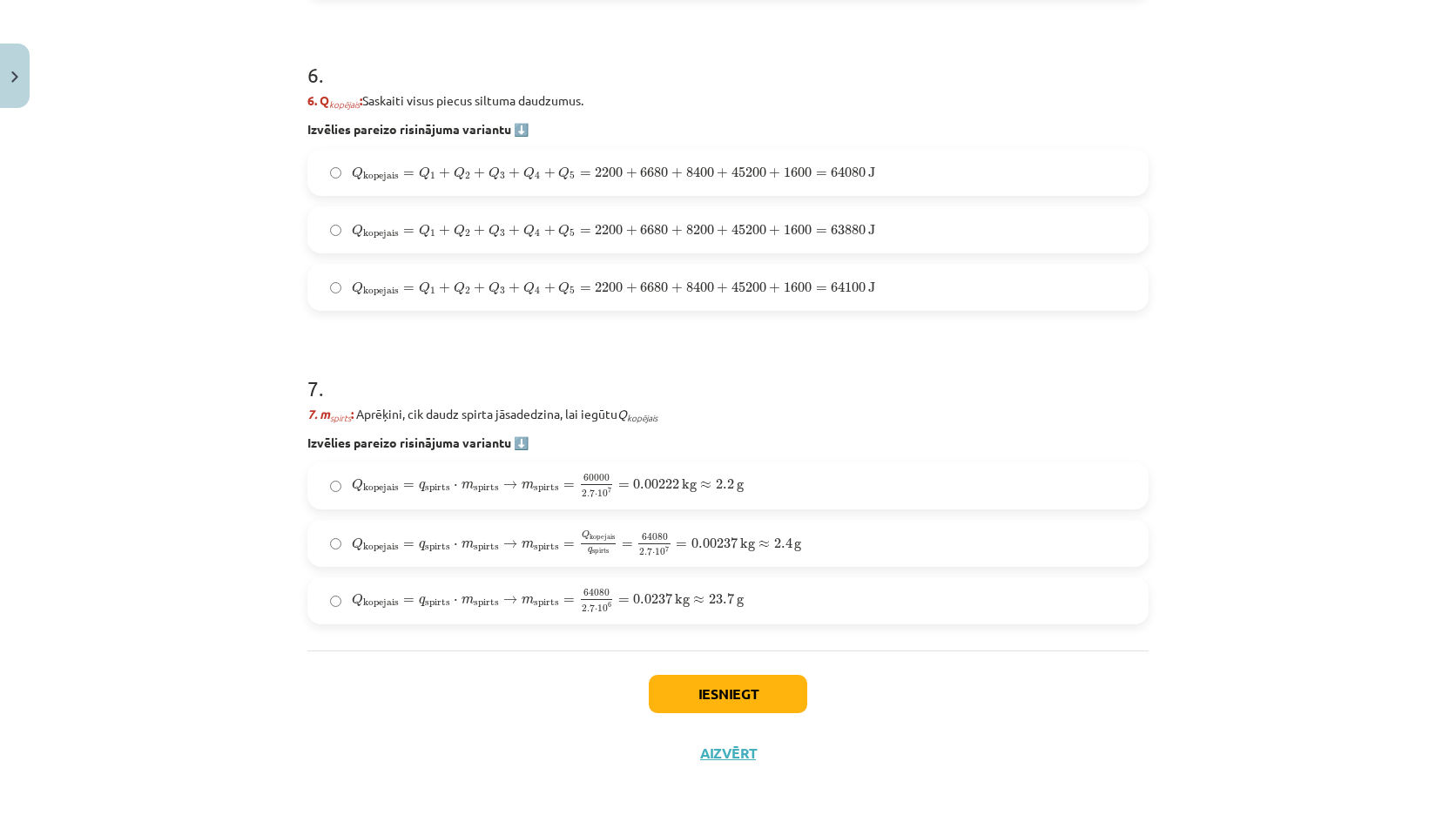
scroll to position [2286, 0]
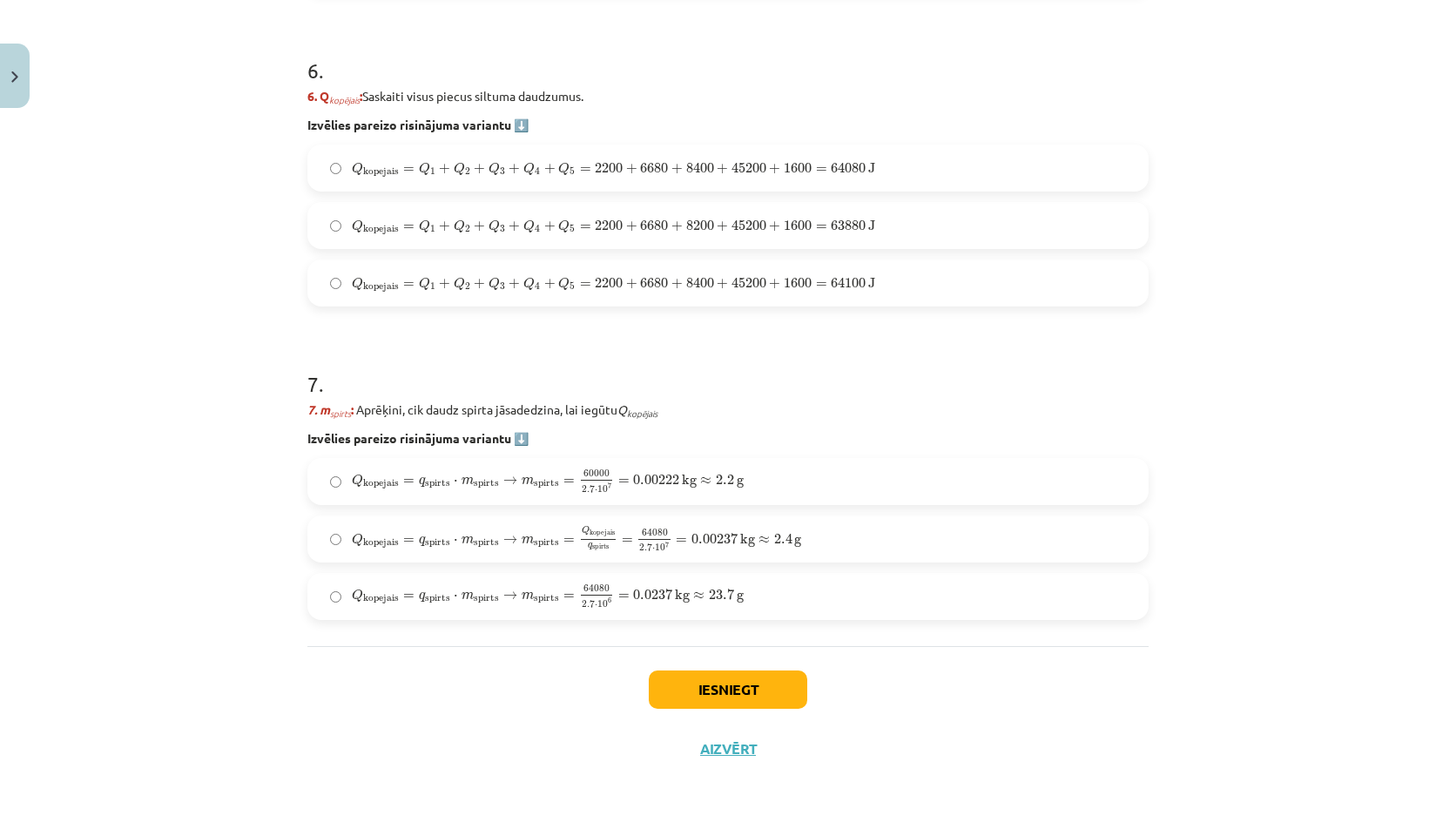
click span "0.00222"
click button "Iesniegt"
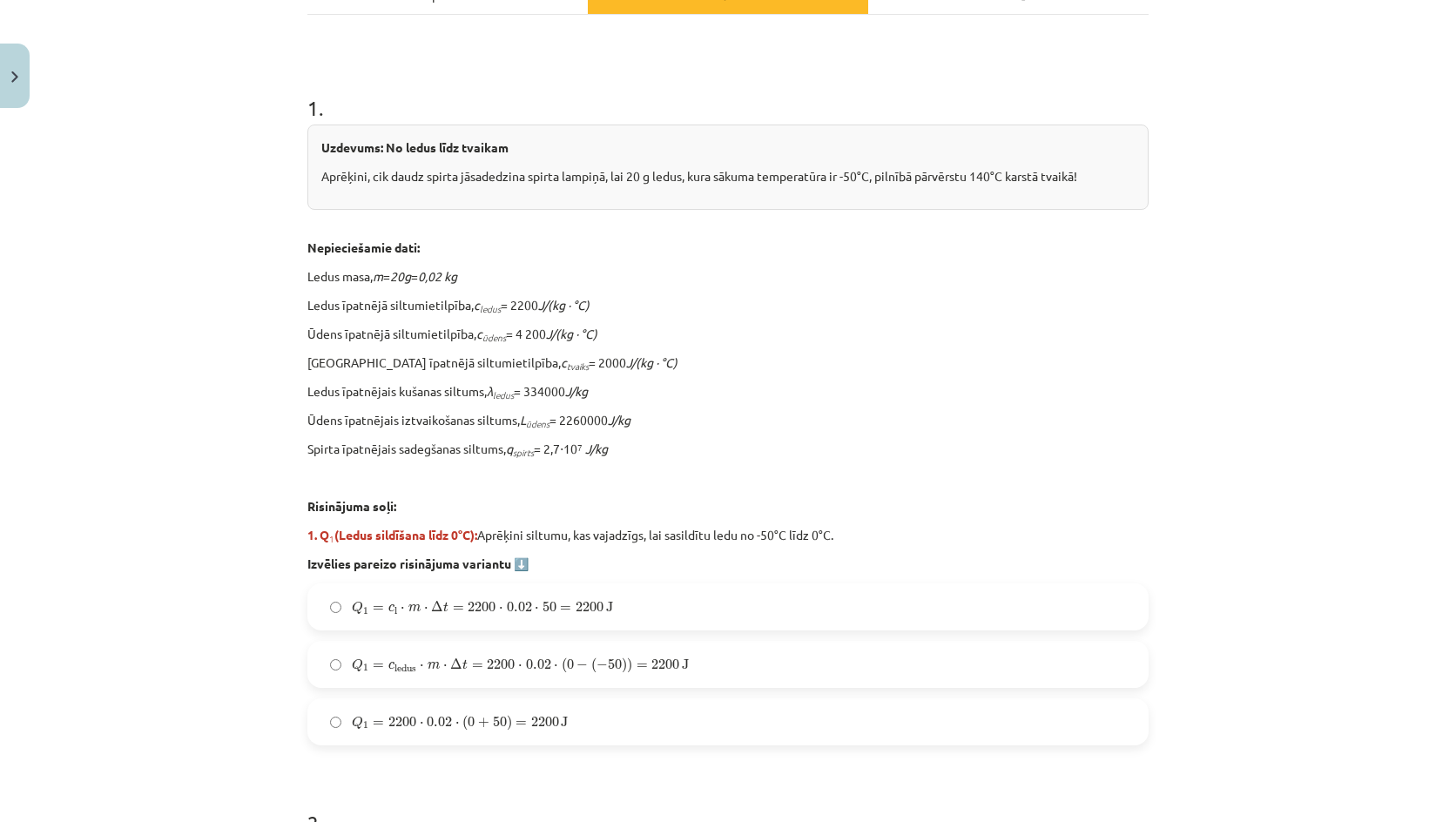
scroll to position [459, 0]
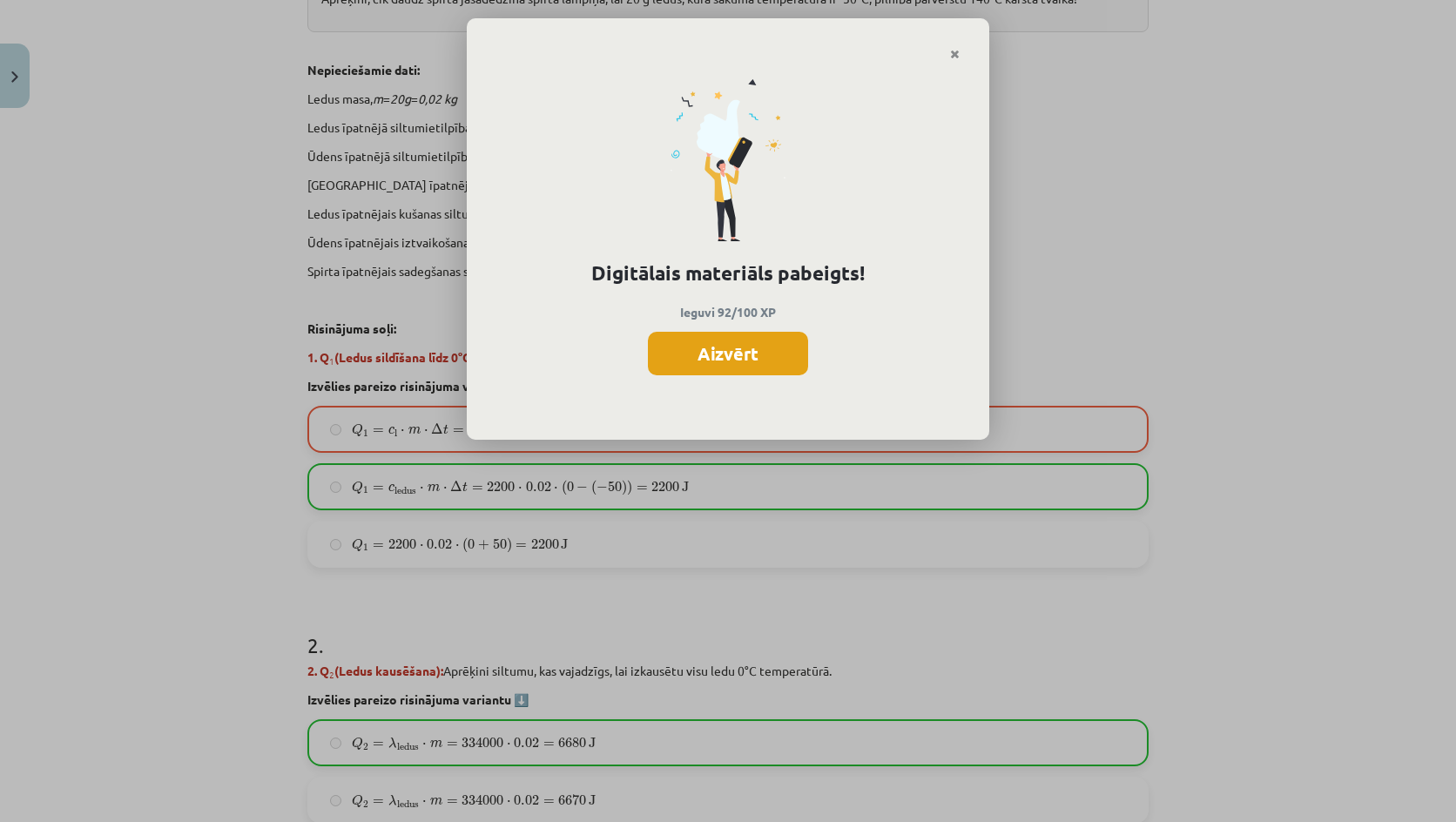
click button "Aizvērt"
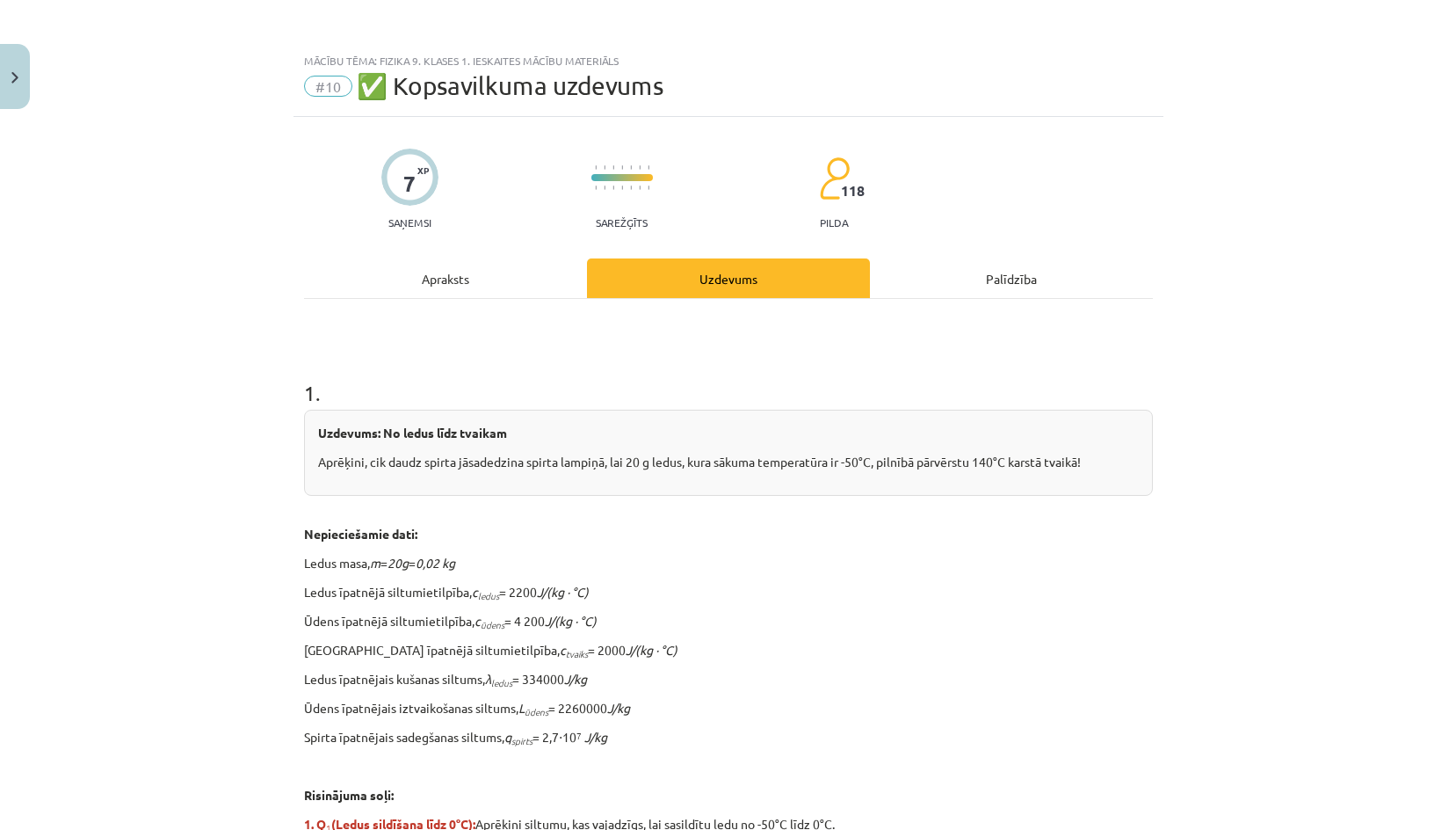
scroll to position [1024, 0]
click button "Close"
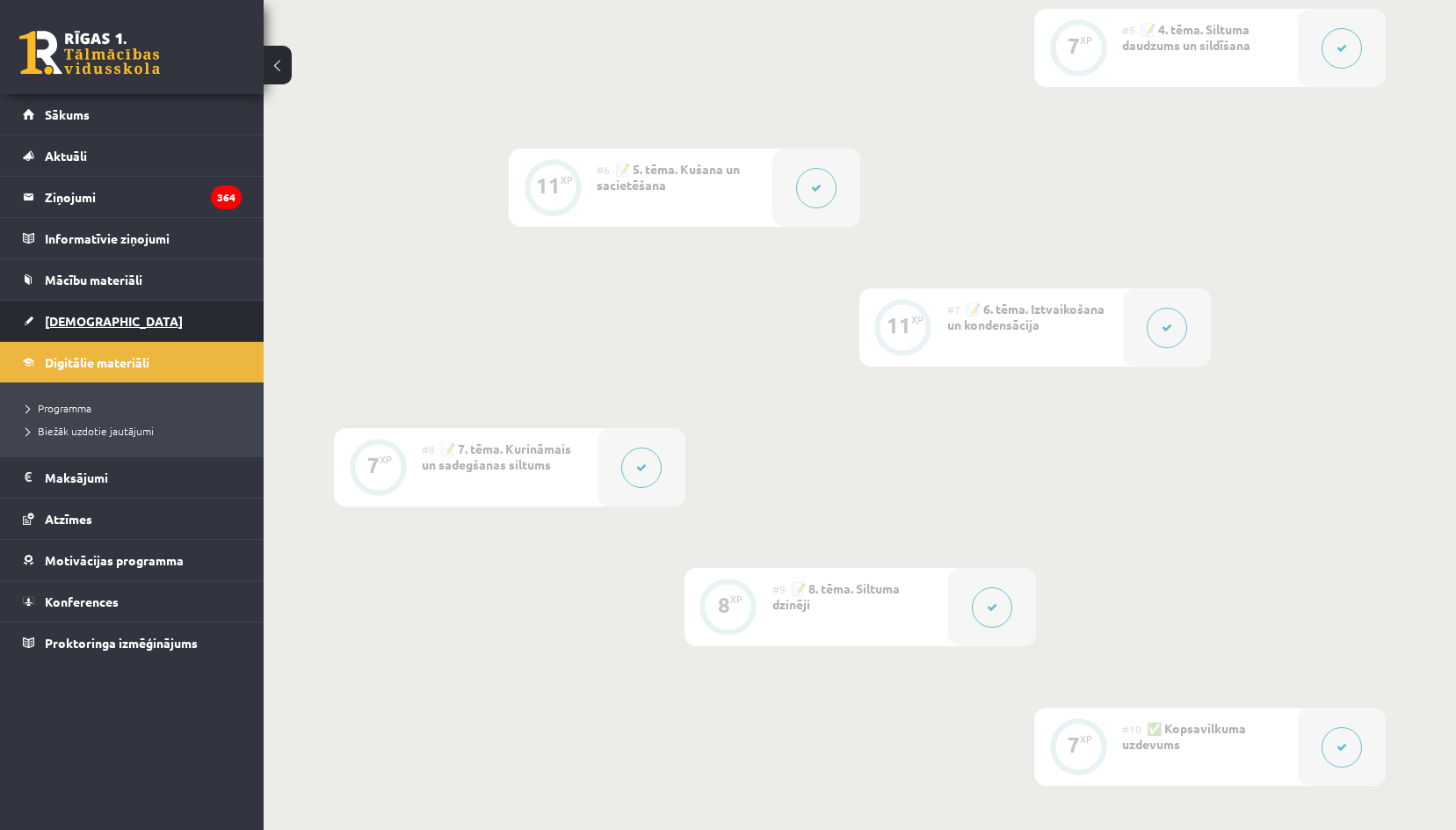
click link "[DEMOGRAPHIC_DATA]"
